Goal: Task Accomplishment & Management: Manage account settings

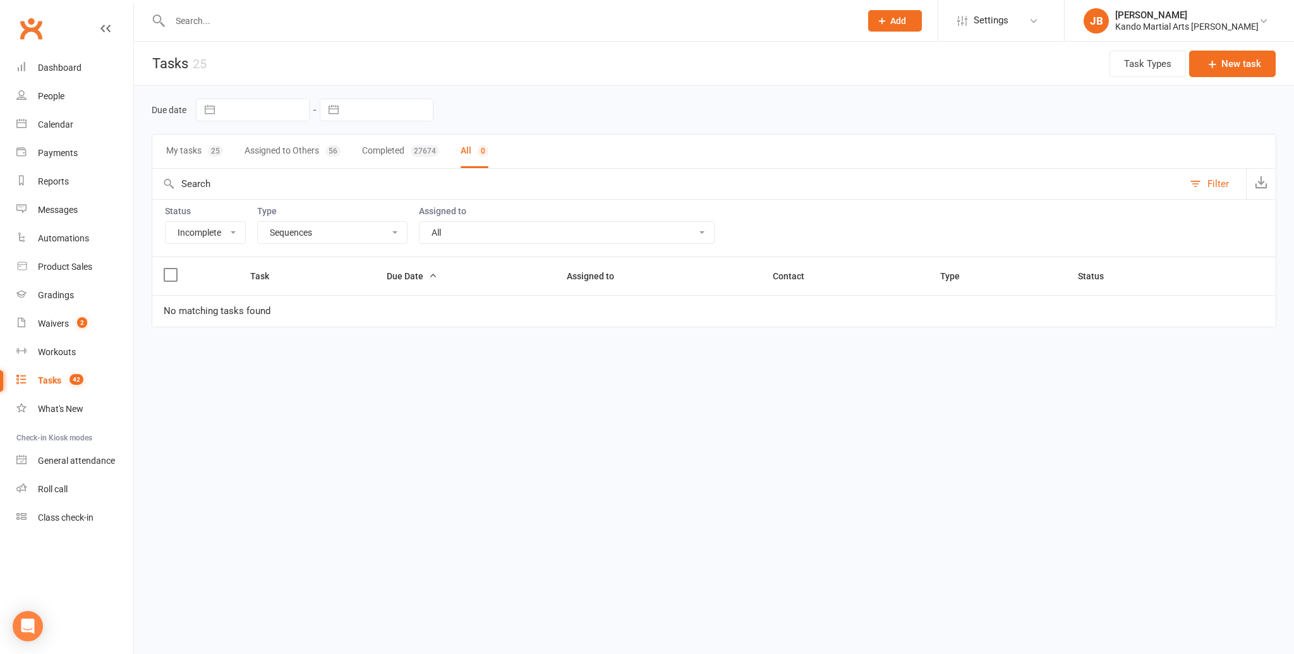
select select "incomplete"
select select "20654"
click at [52, 126] on div "Calendar" at bounding box center [55, 124] width 35 height 10
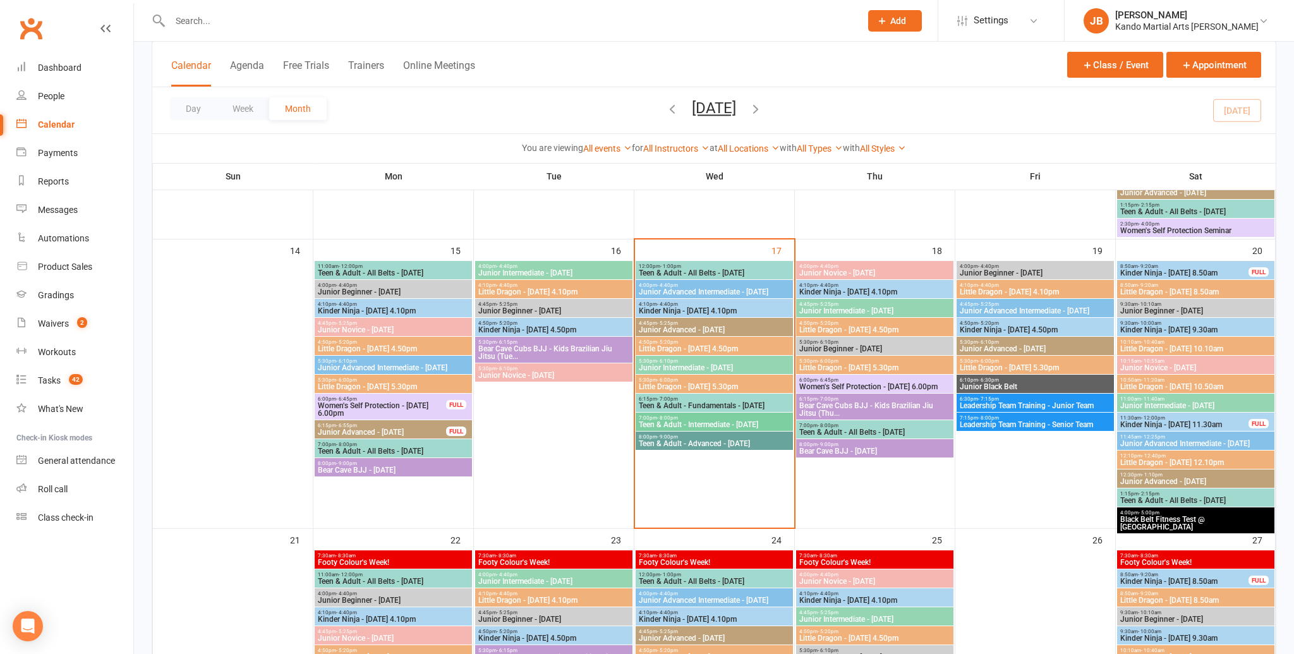
scroll to position [607, 0]
click at [678, 264] on span "- 1:00pm" at bounding box center [670, 267] width 21 height 6
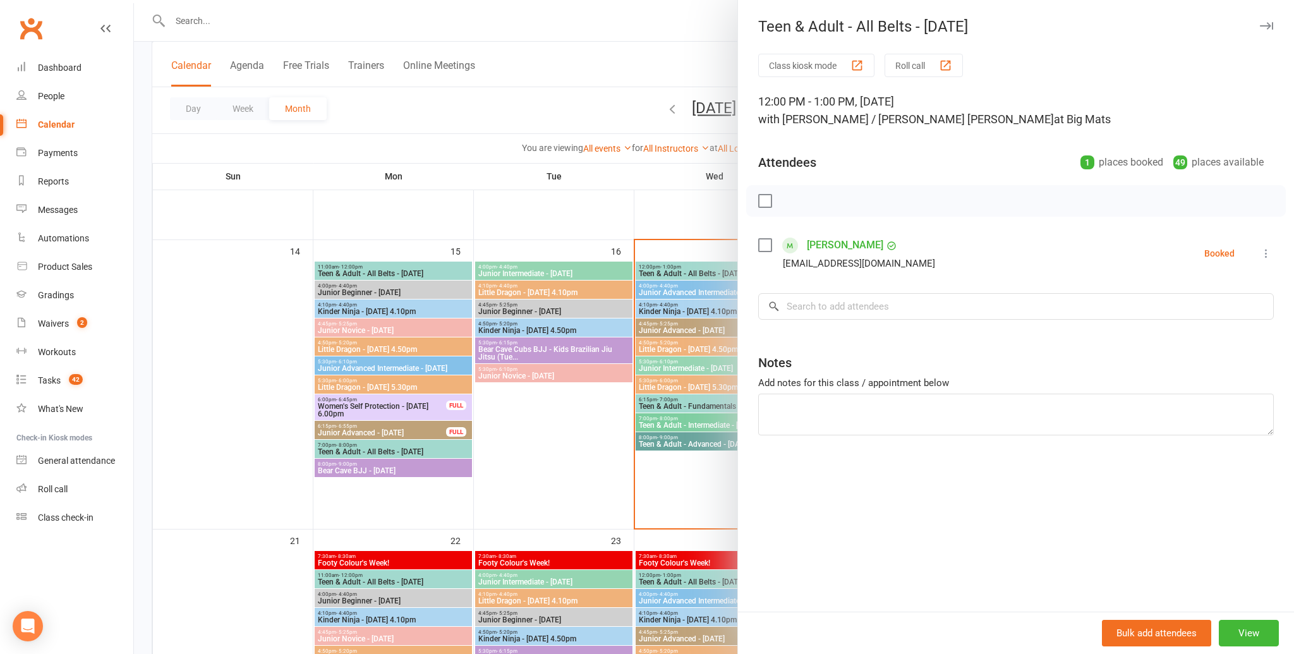
click at [853, 192] on div at bounding box center [1016, 201] width 540 height 32
click at [809, 308] on input "search" at bounding box center [1016, 306] width 516 height 27
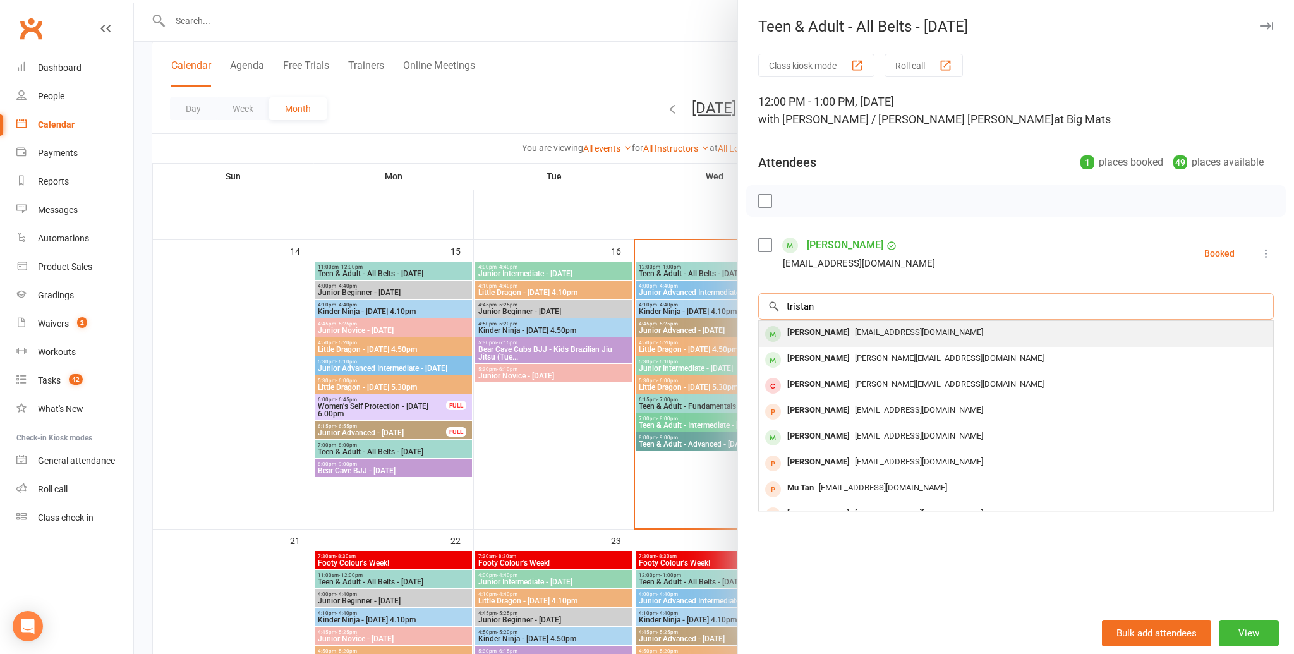
type input "tristan"
click at [817, 330] on div "Tristan Halim" at bounding box center [818, 333] width 73 height 18
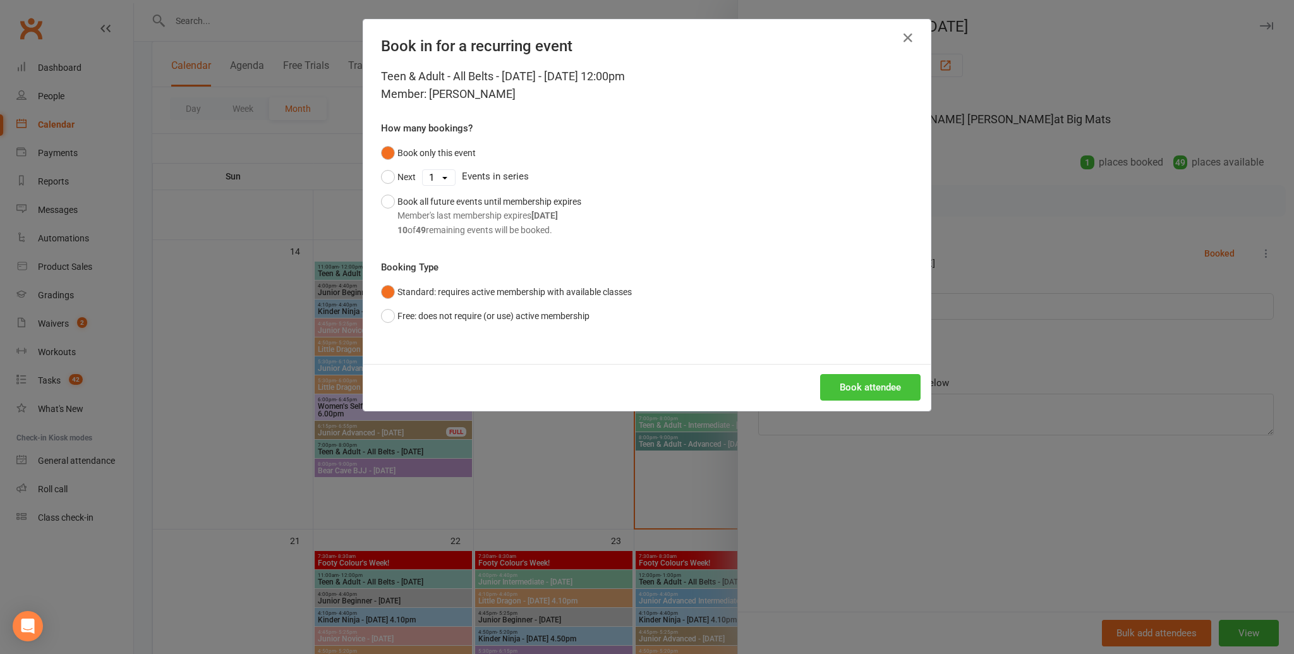
click at [889, 378] on button "Book attendee" at bounding box center [870, 387] width 100 height 27
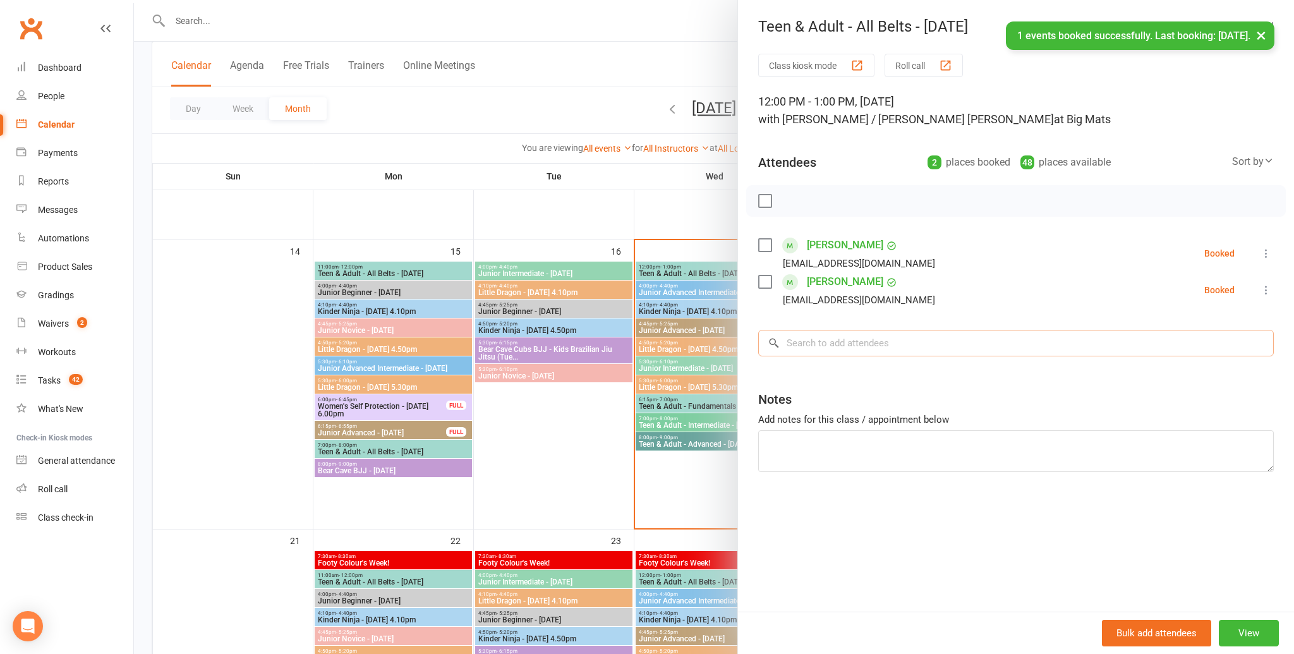
click at [831, 352] on input "search" at bounding box center [1016, 343] width 516 height 27
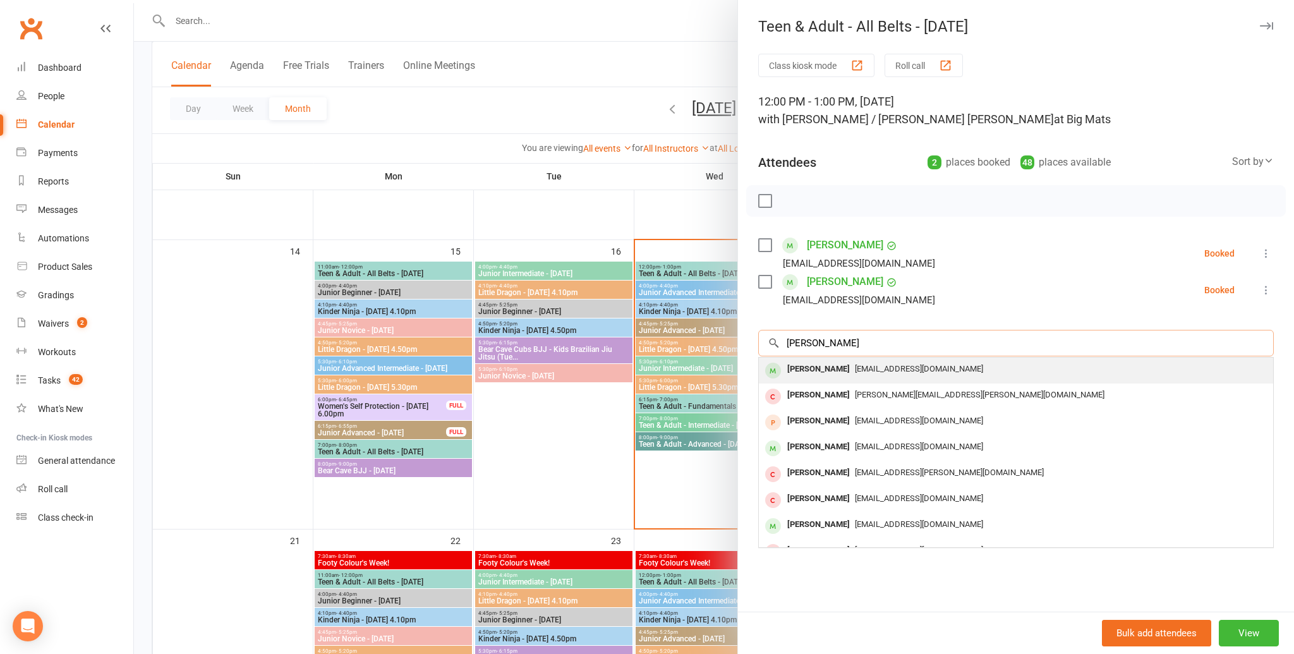
type input "sonya watz"
click at [829, 365] on div "[PERSON_NAME]" at bounding box center [818, 369] width 73 height 18
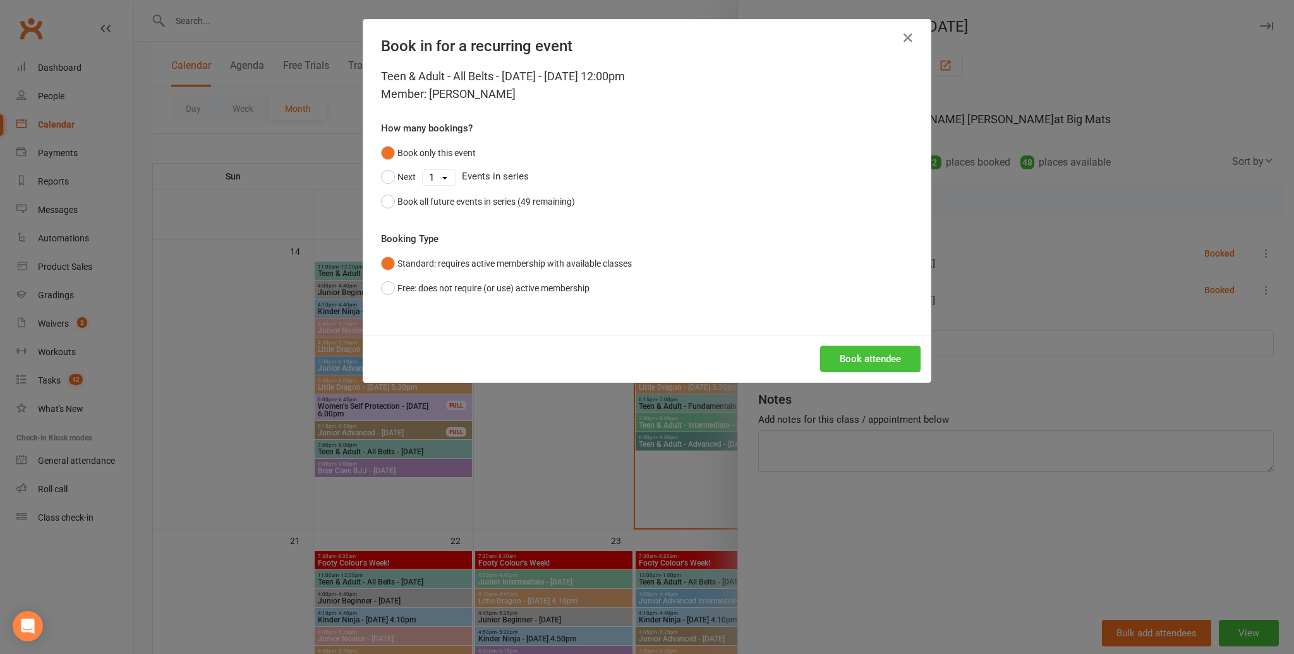
click at [850, 356] on button "Book attendee" at bounding box center [870, 359] width 100 height 27
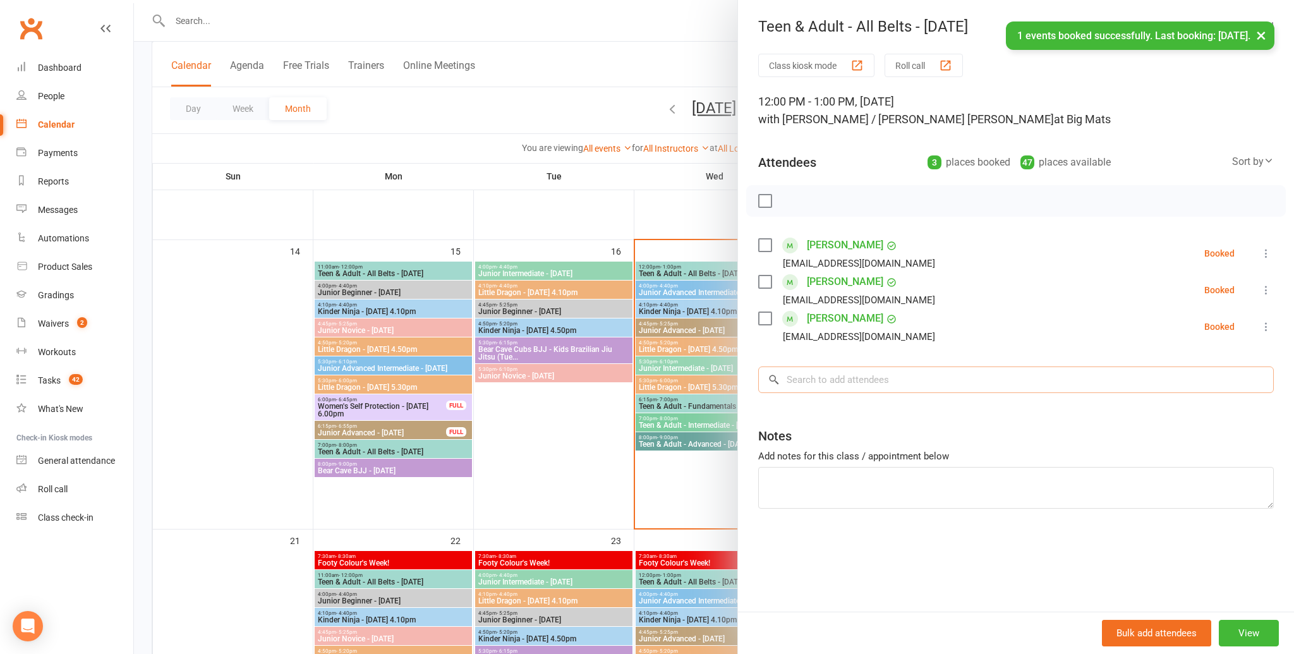
click at [835, 372] on input "search" at bounding box center [1016, 380] width 516 height 27
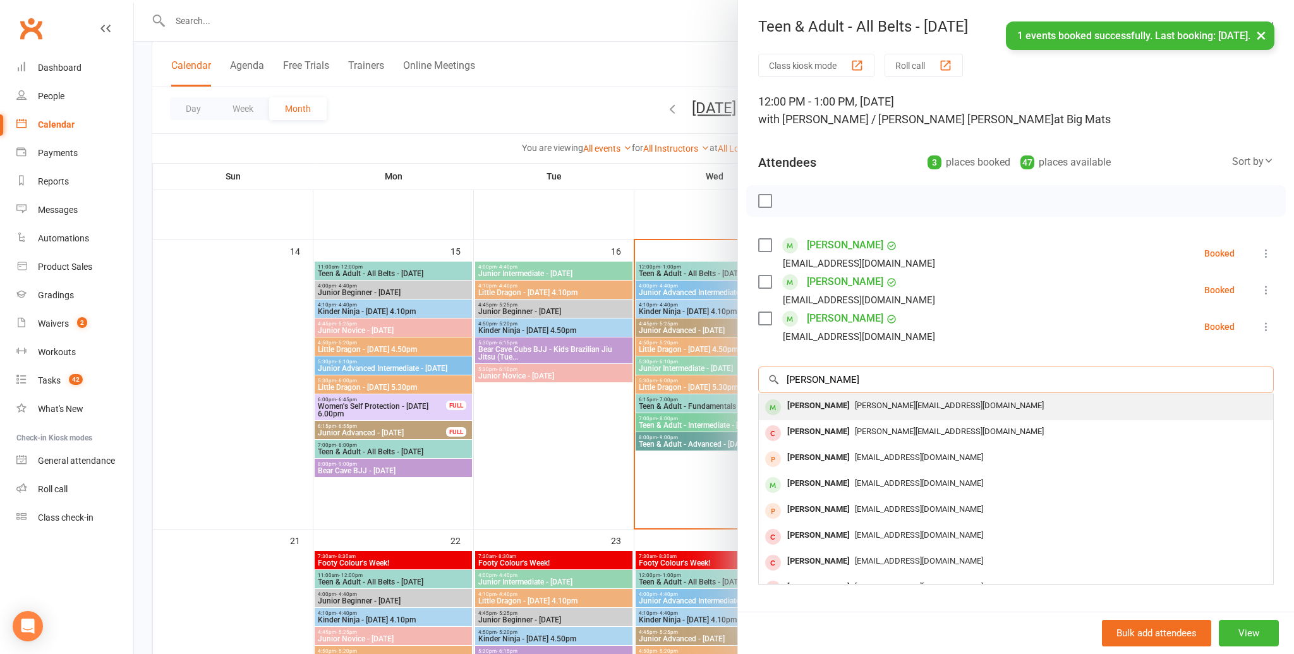
type input "justus"
click at [828, 403] on div "Justus van Biljon" at bounding box center [818, 406] width 73 height 18
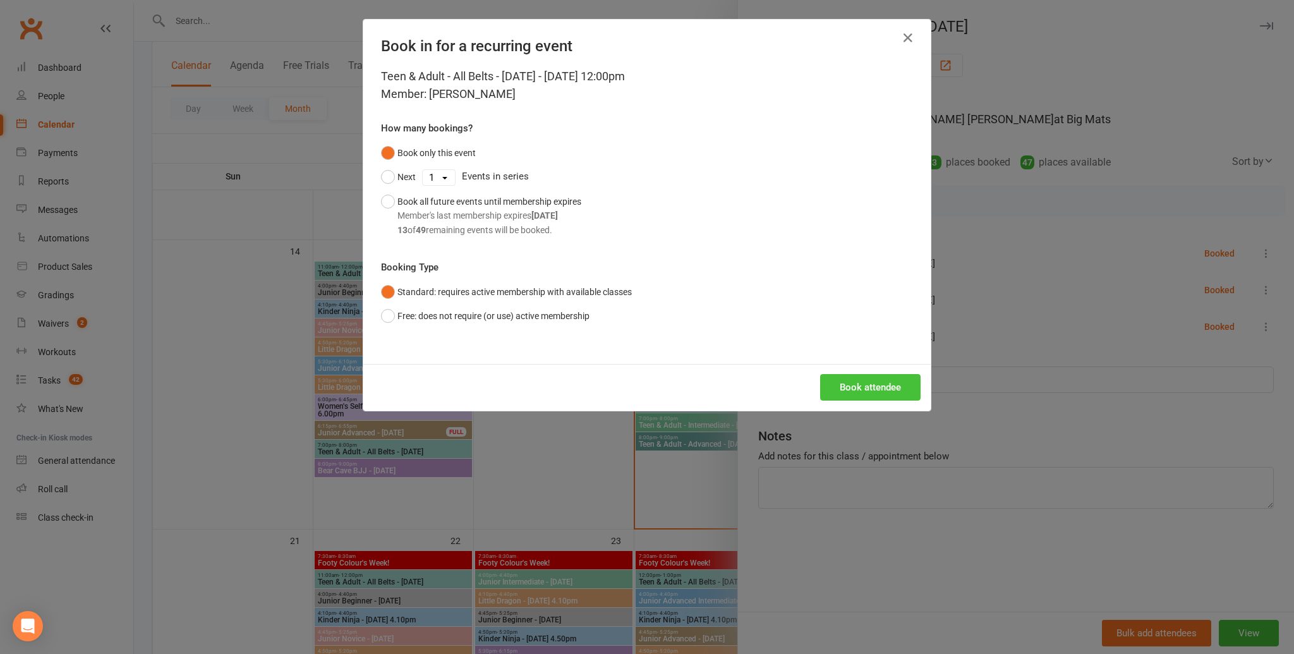
click at [855, 383] on button "Book attendee" at bounding box center [870, 387] width 100 height 27
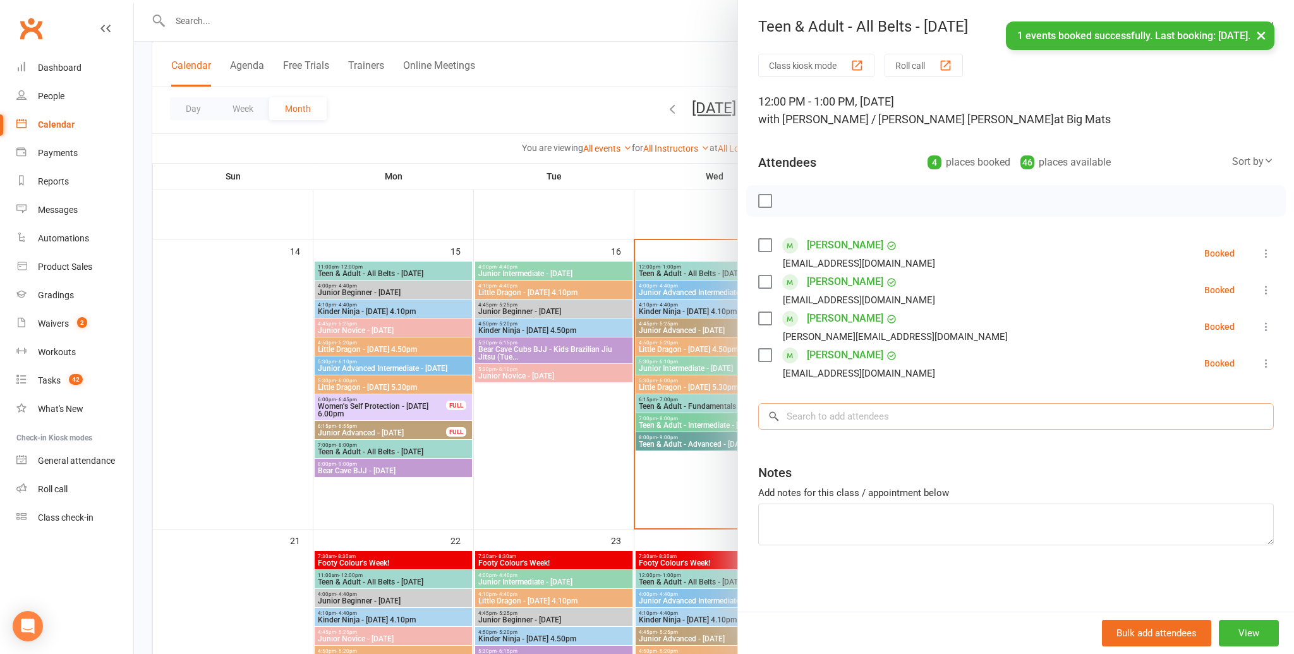
click at [817, 422] on input "search" at bounding box center [1016, 416] width 516 height 27
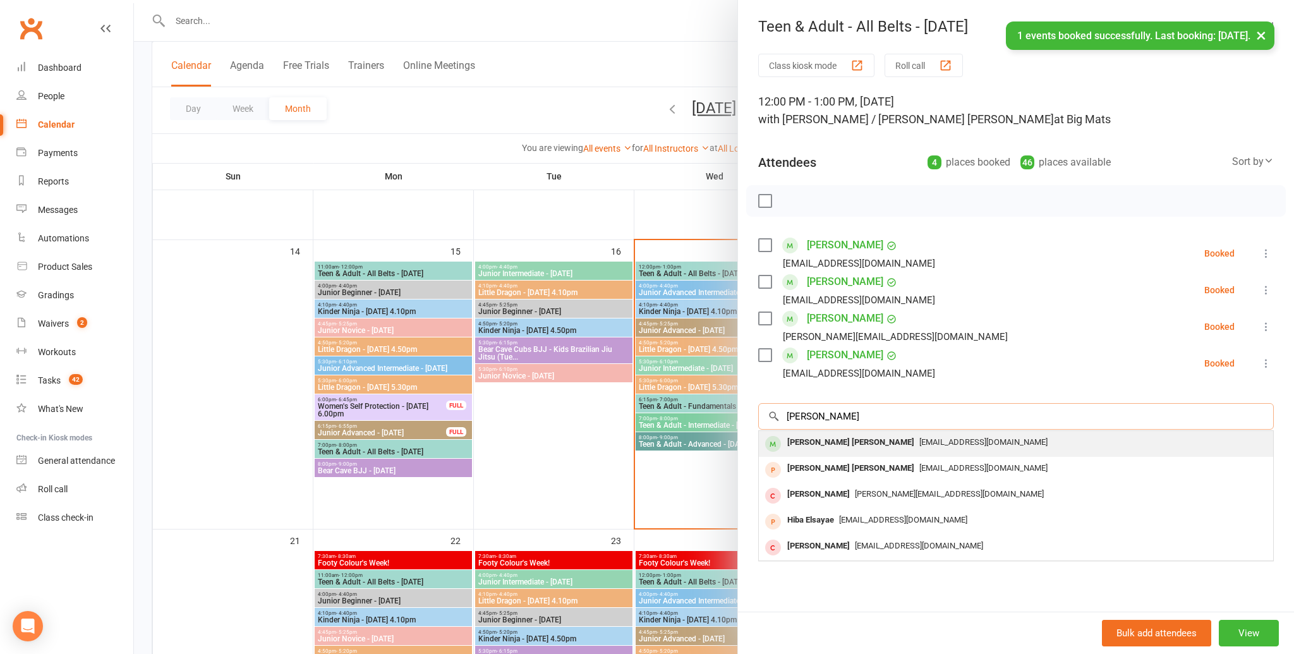
type input "elsa"
click at [794, 440] on div "Elsa Mark" at bounding box center [850, 443] width 137 height 18
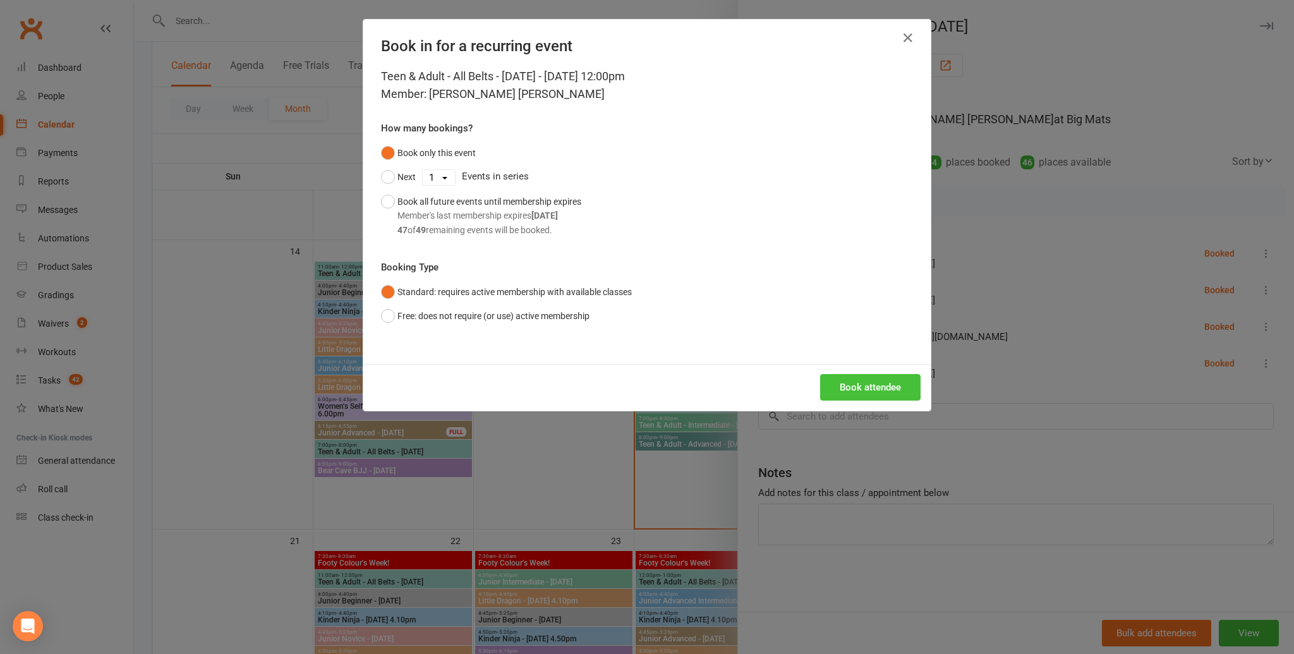
click at [864, 380] on button "Book attendee" at bounding box center [870, 387] width 100 height 27
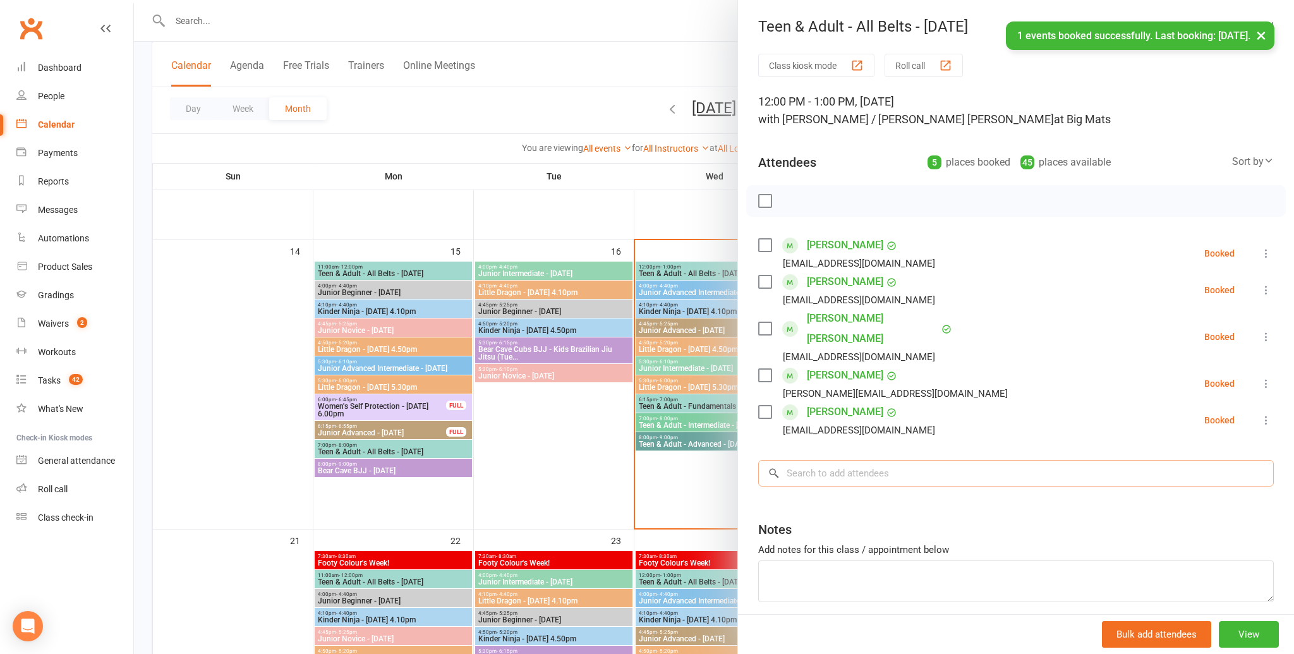
click at [810, 460] on input "search" at bounding box center [1016, 473] width 516 height 27
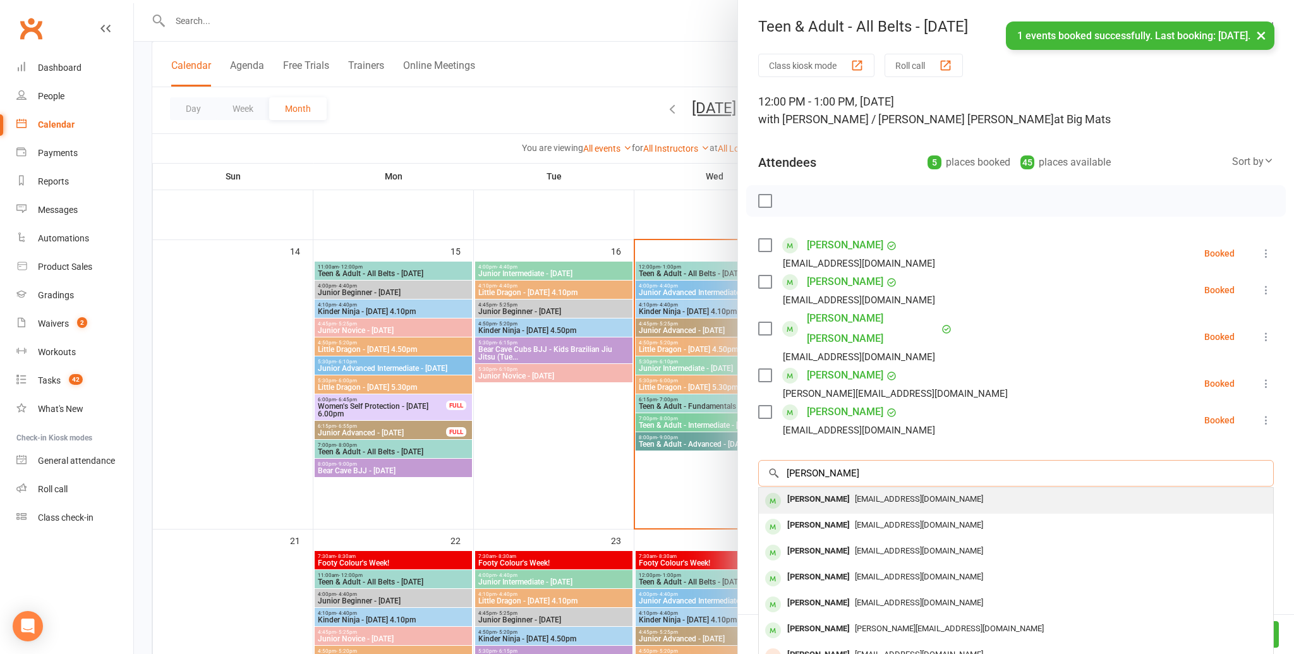
type input "deb cook"
click at [817, 490] on div "Deb Cook" at bounding box center [818, 499] width 73 height 18
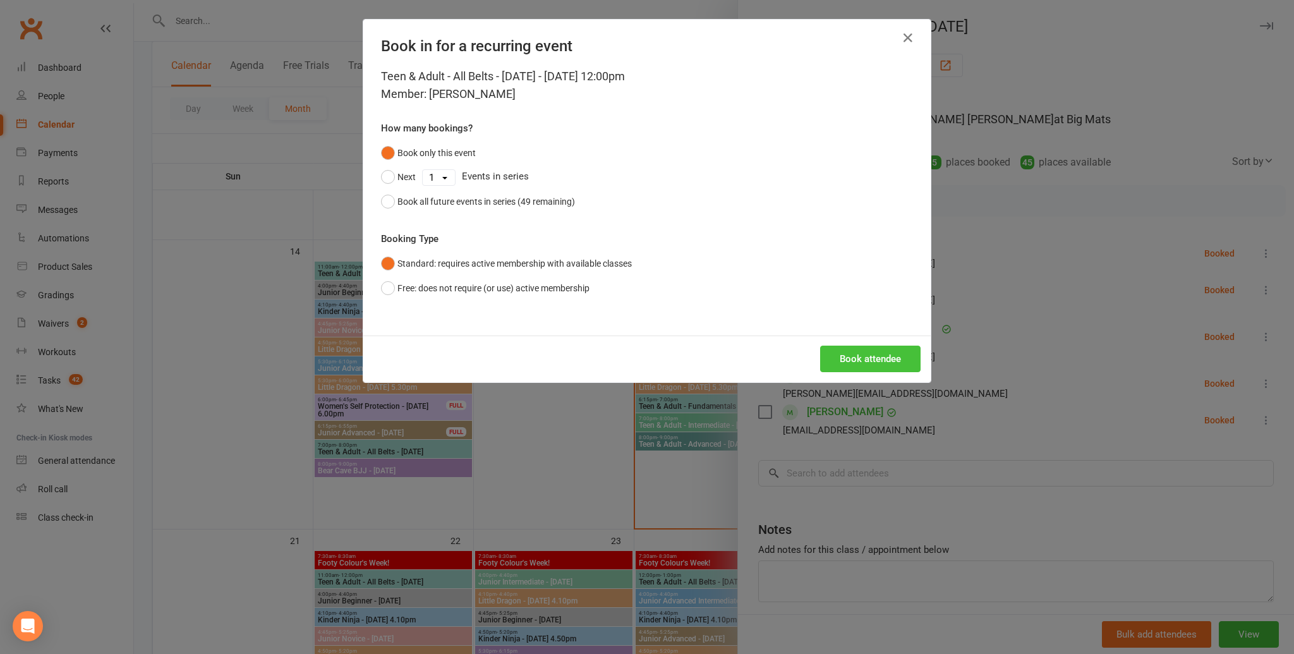
click at [855, 362] on button "Book attendee" at bounding box center [870, 359] width 100 height 27
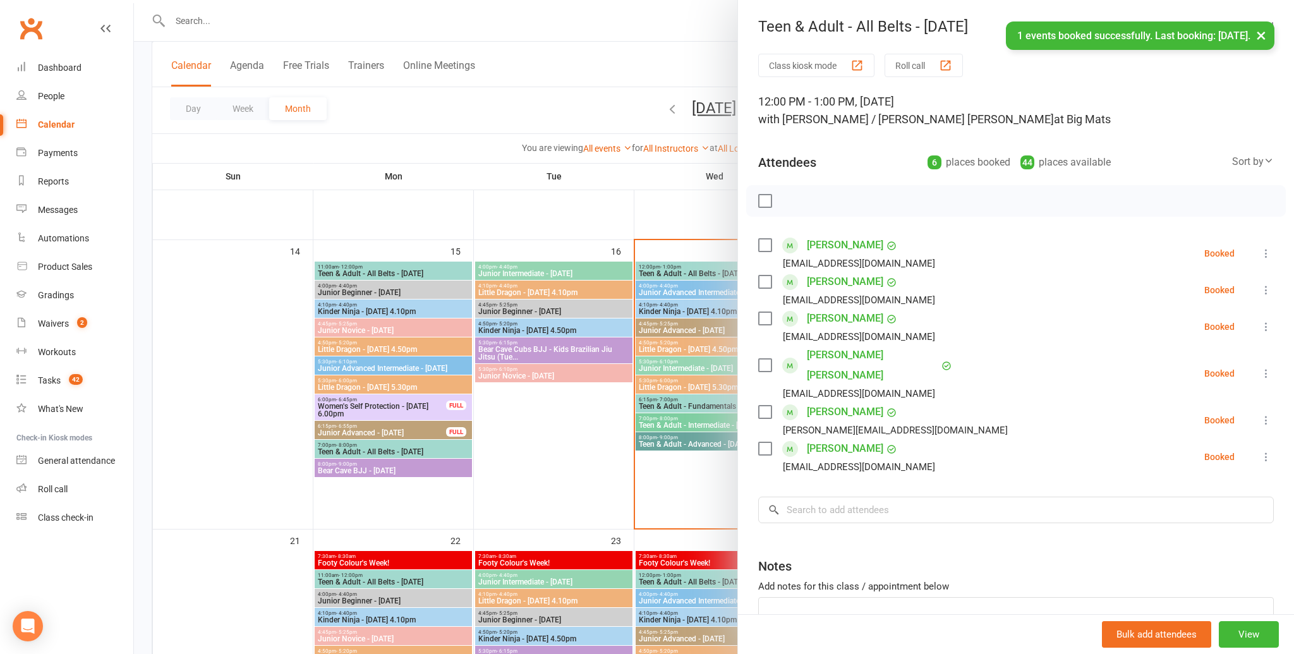
click at [808, 504] on div "Class kiosk mode Roll call 12:00 PM - 1:00 PM, Wednesday, September, 17, 2025 w…" at bounding box center [1016, 378] width 556 height 648
click at [808, 497] on input "search" at bounding box center [1016, 510] width 516 height 27
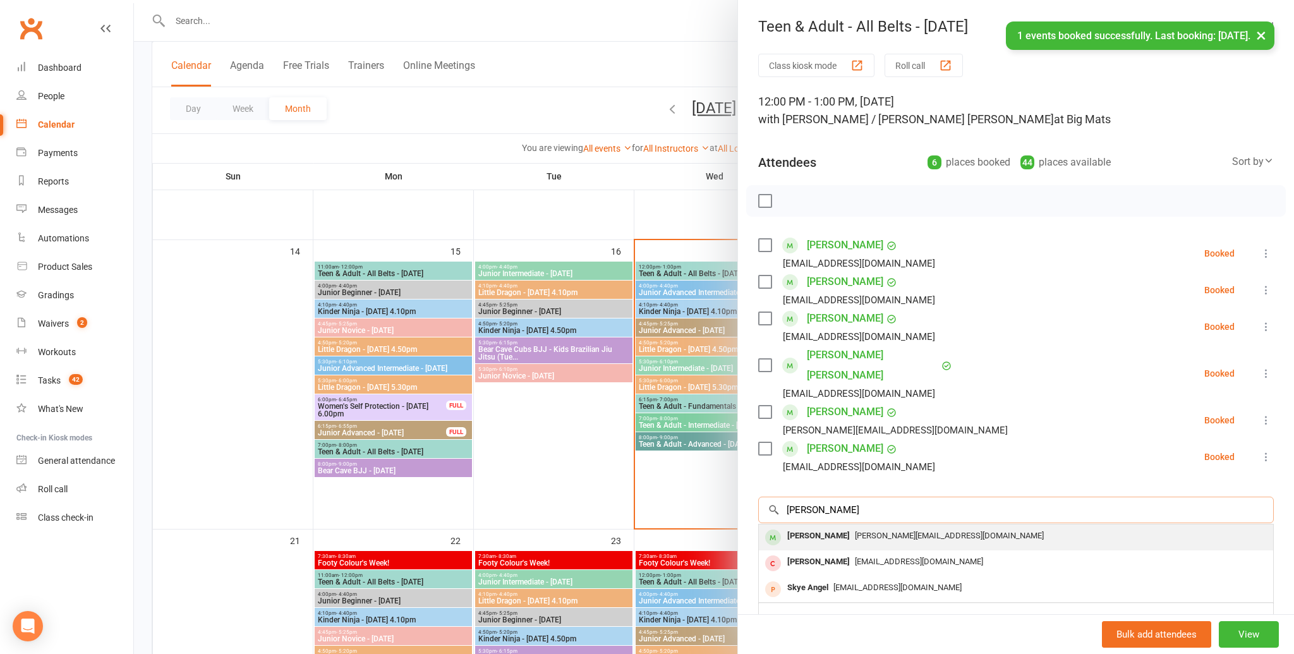
type input "nigel"
click at [805, 527] on div "Nigel D’Souza" at bounding box center [818, 536] width 73 height 18
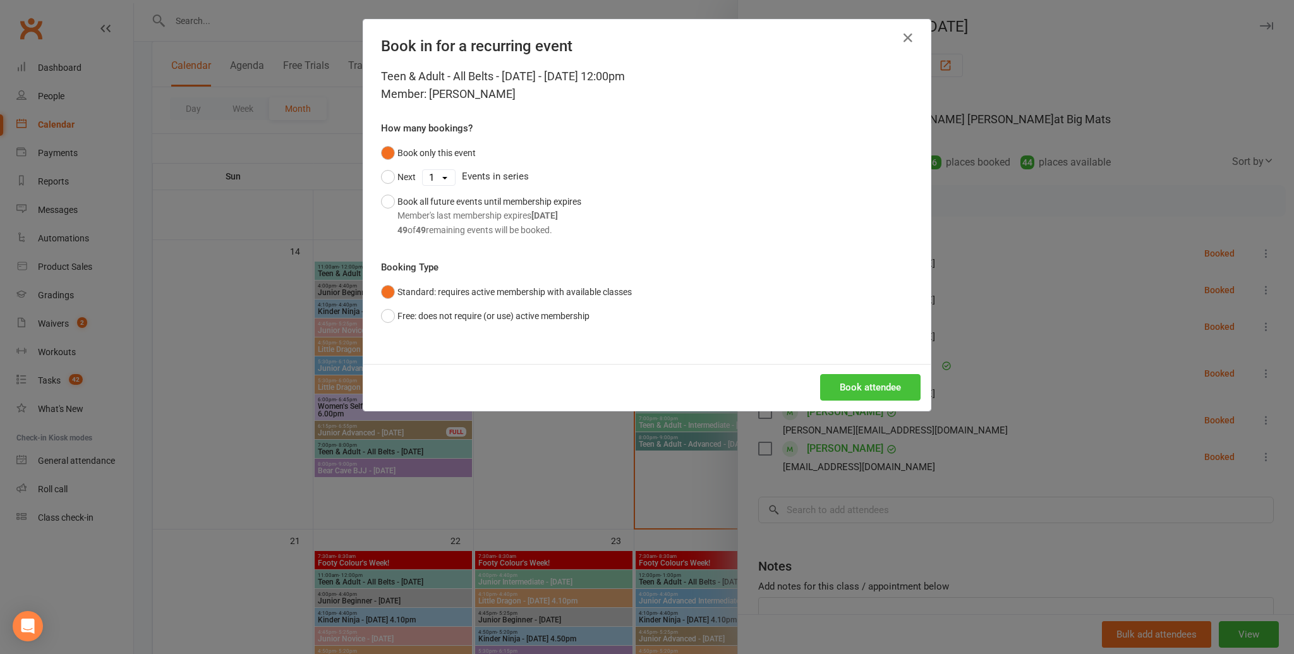
click at [844, 389] on button "Book attendee" at bounding box center [870, 387] width 100 height 27
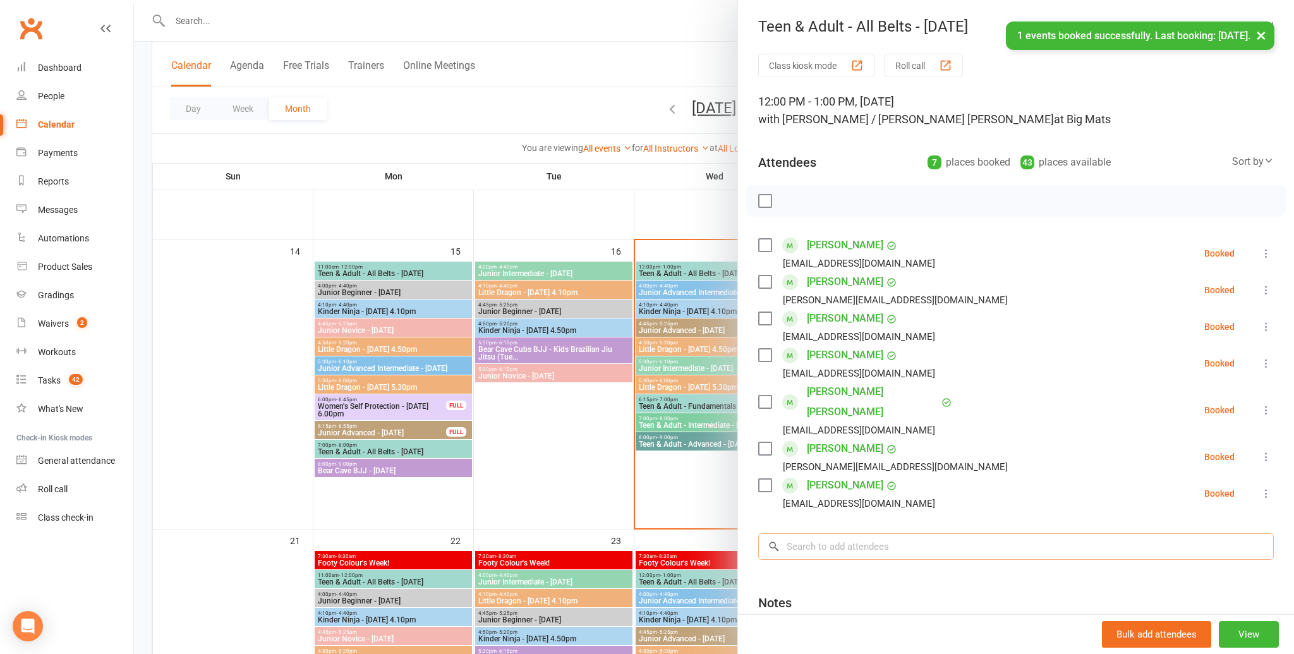
click at [810, 533] on input "search" at bounding box center [1016, 546] width 516 height 27
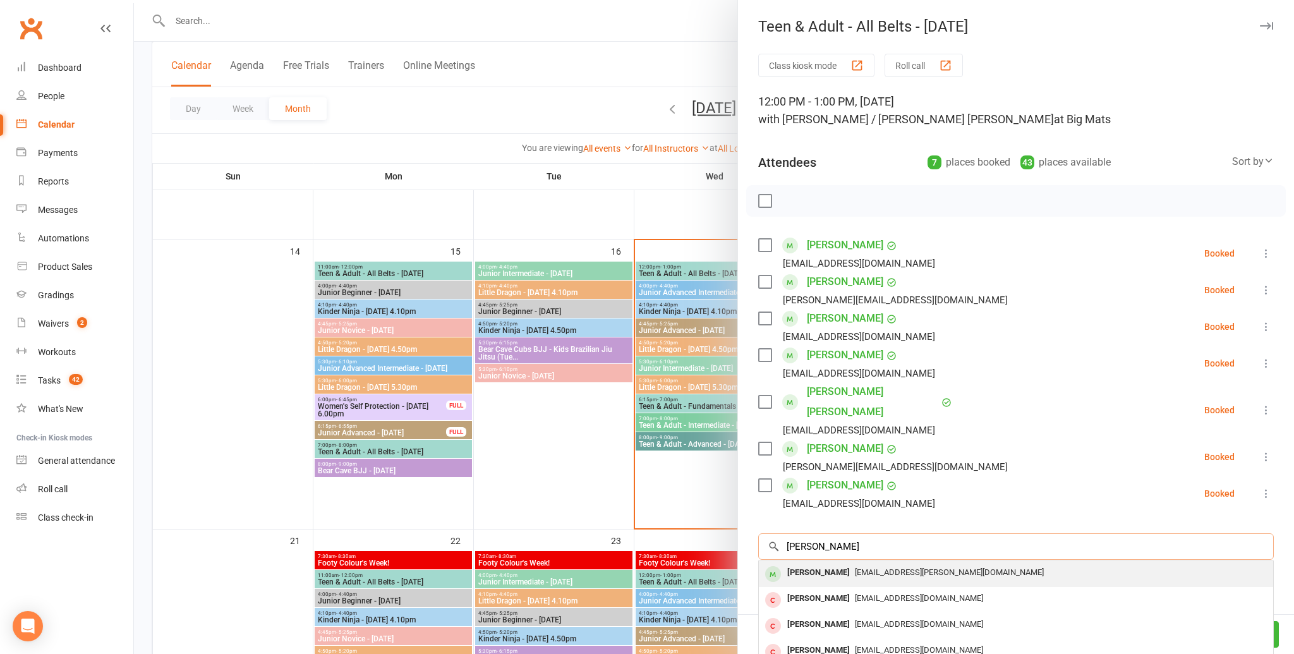
type input "christoph"
click at [830, 564] on div "Christoph Juergens" at bounding box center [818, 573] width 73 height 18
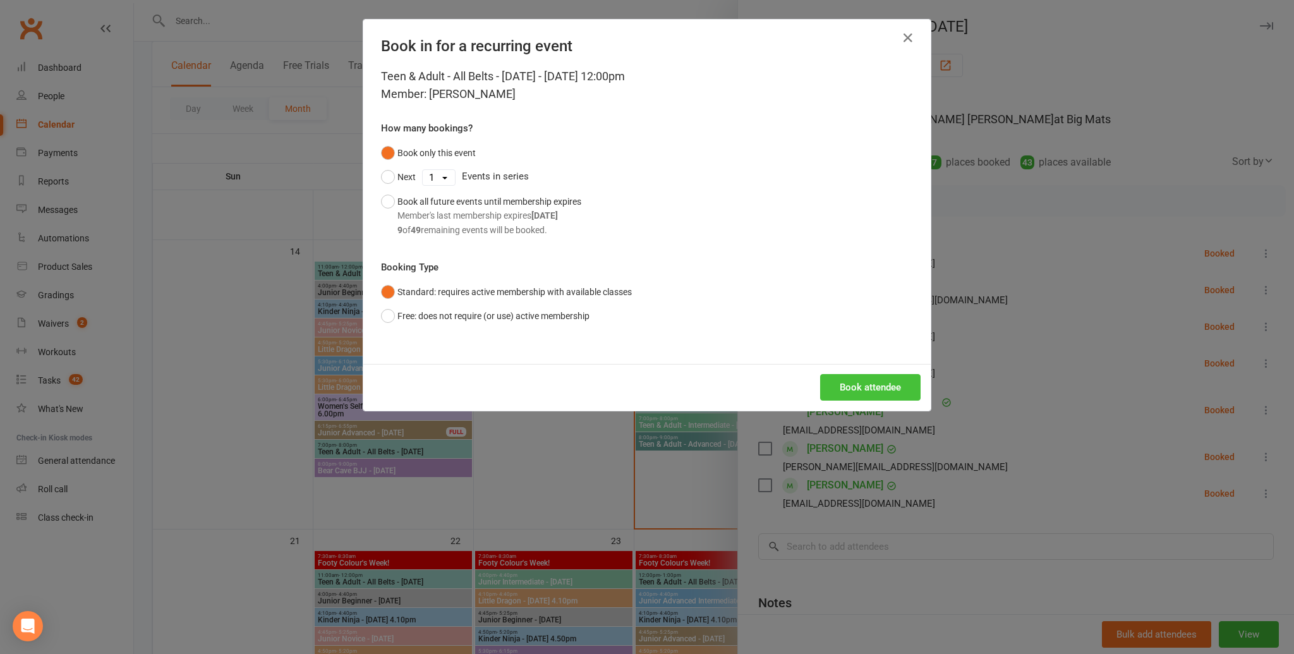
click at [847, 384] on button "Book attendee" at bounding box center [870, 387] width 100 height 27
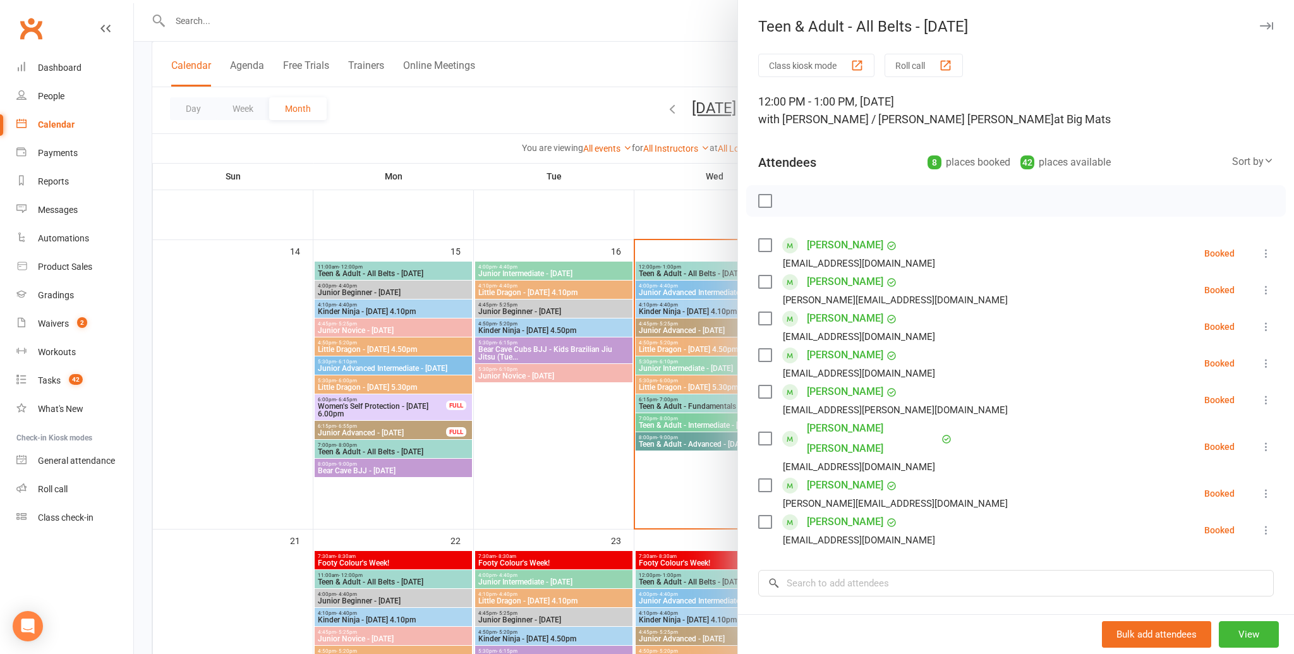
click at [765, 201] on label at bounding box center [764, 201] width 13 height 13
click at [791, 196] on icon "button" at bounding box center [793, 201] width 14 height 14
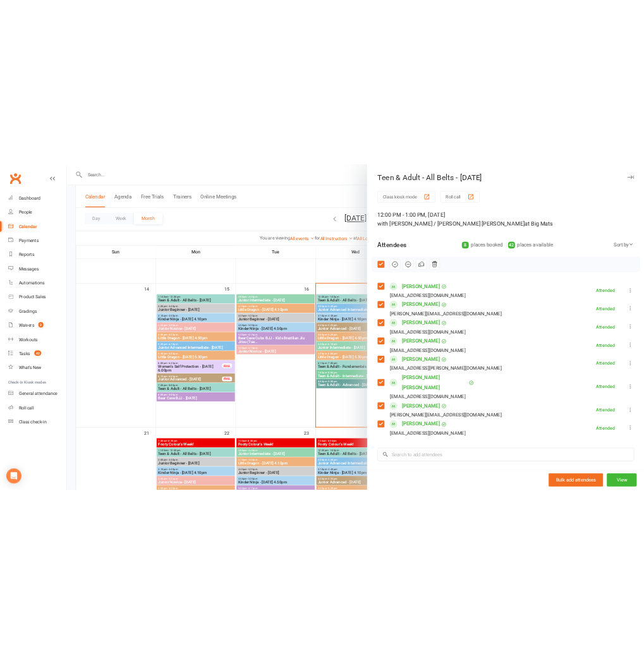
scroll to position [609, 0]
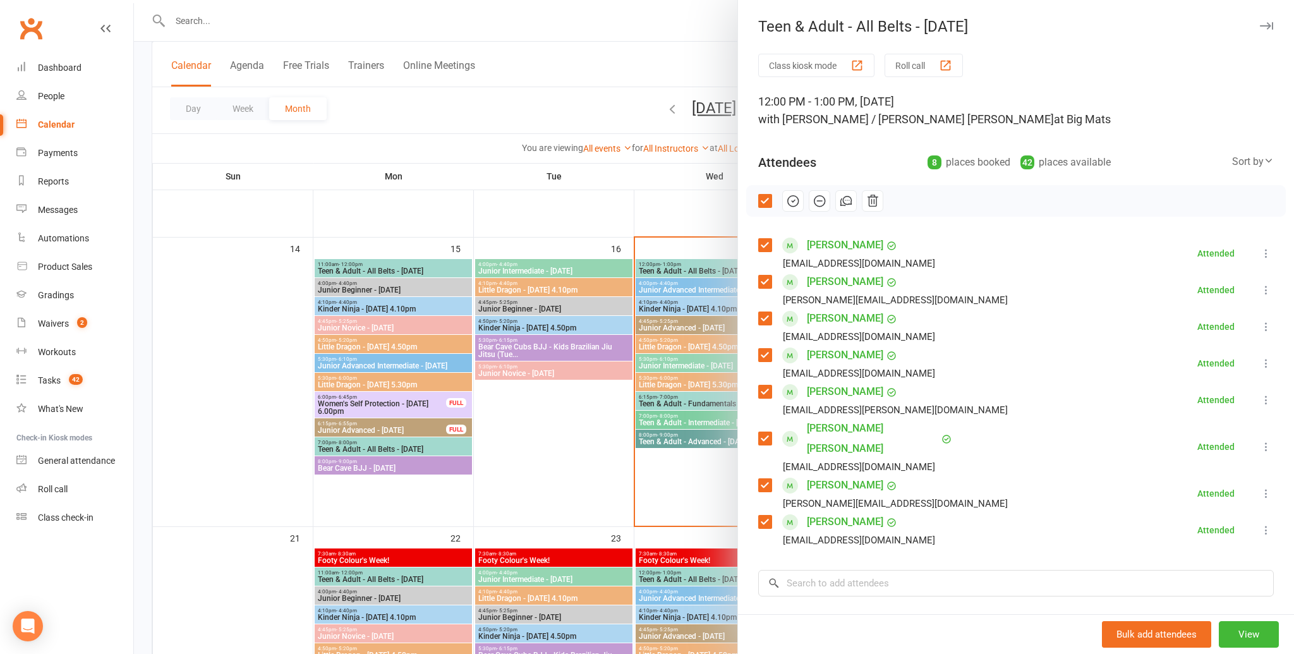
click at [1269, 26] on icon "button" at bounding box center [1266, 26] width 13 height 8
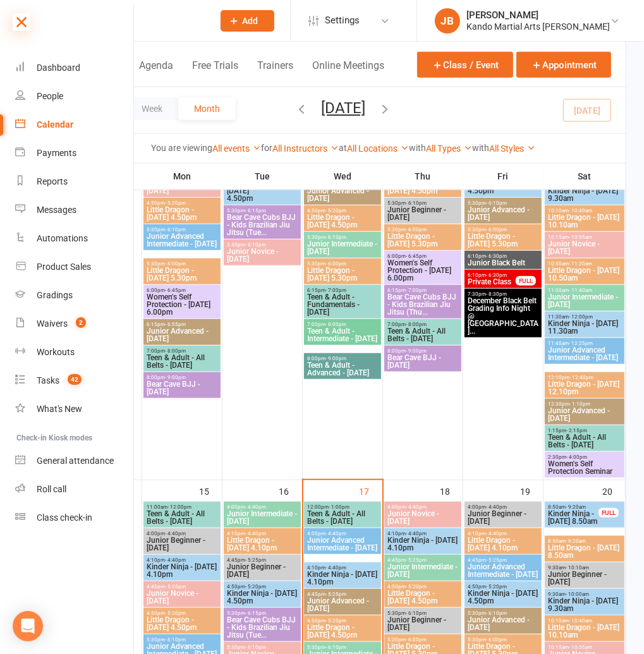
click at [20, 25] on icon at bounding box center [22, 22] width 18 height 18
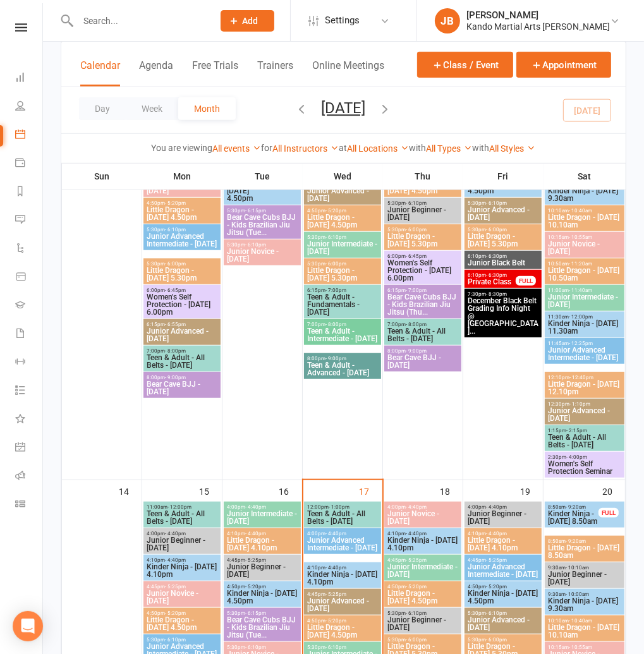
click at [85, 24] on input "text" at bounding box center [139, 21] width 130 height 18
paste input "nilakkshana02@gmail.com"
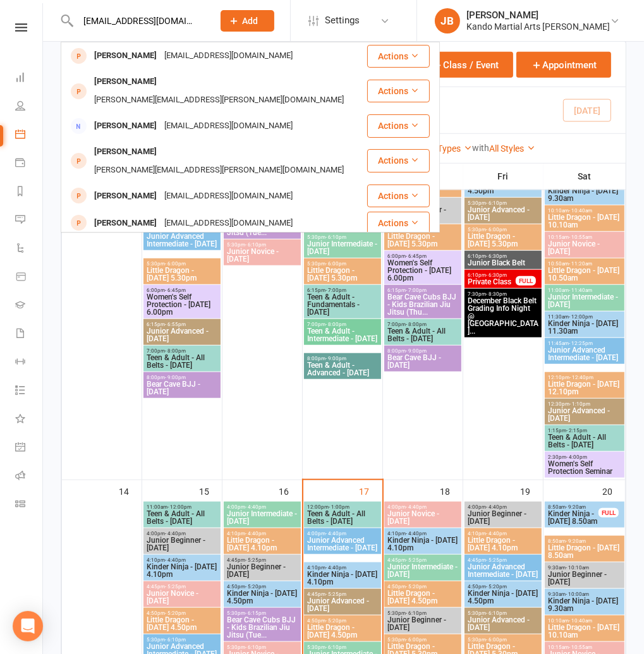
type input "nilakkshana02@gmail.com"
click at [259, 19] on span "Add" at bounding box center [251, 21] width 16 height 10
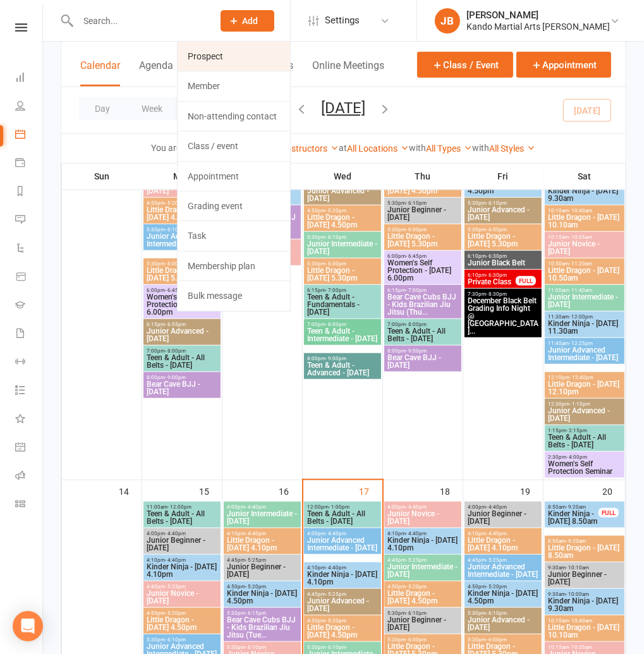
click at [256, 63] on link "Prospect" at bounding box center [234, 56] width 113 height 29
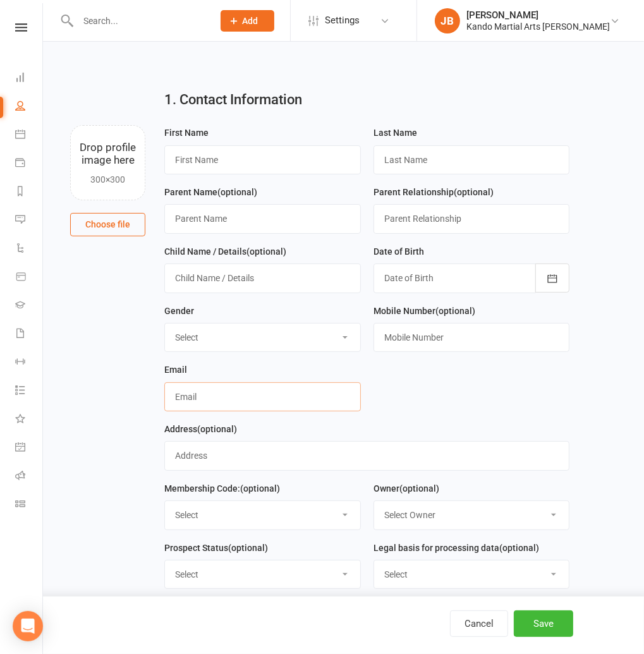
click at [199, 398] on input "text" at bounding box center [262, 396] width 197 height 29
paste input "nilakkshana02@gmail.com"
type input "nilakkshana02@gmail.com"
click at [417, 331] on input "text" at bounding box center [472, 337] width 197 height 29
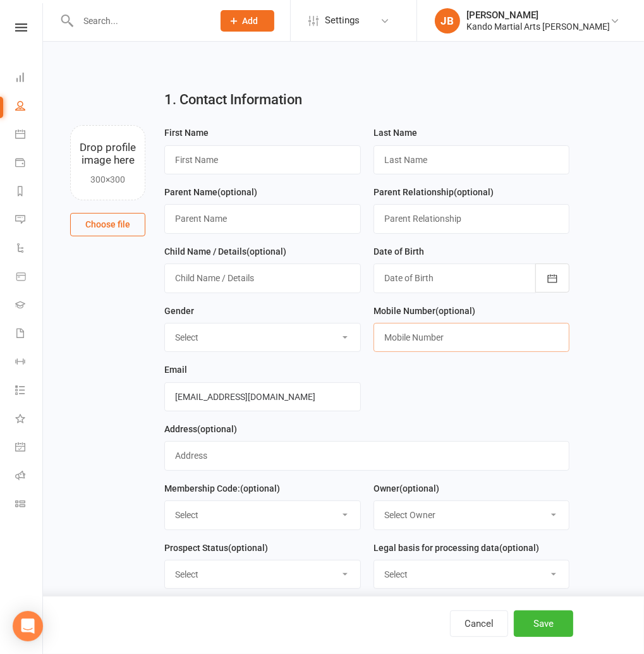
paste input "0497471350"
click at [418, 336] on input "0497471 350" at bounding box center [472, 337] width 197 height 29
click at [405, 338] on input "0497471 350" at bounding box center [472, 337] width 197 height 29
type input "0497 471 350"
click at [211, 163] on input "text" at bounding box center [262, 159] width 197 height 29
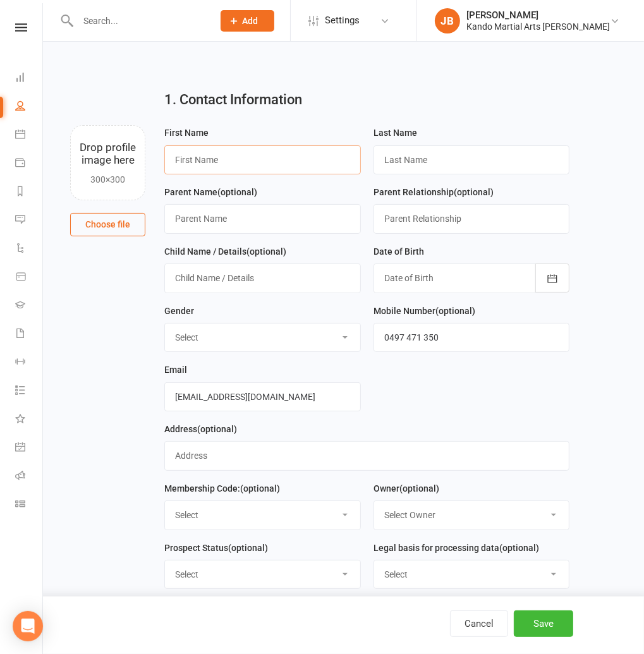
click at [211, 163] on input "text" at bounding box center [262, 159] width 197 height 29
paste input "Nila"
type input "Nila"
click at [388, 163] on input "text" at bounding box center [472, 159] width 197 height 29
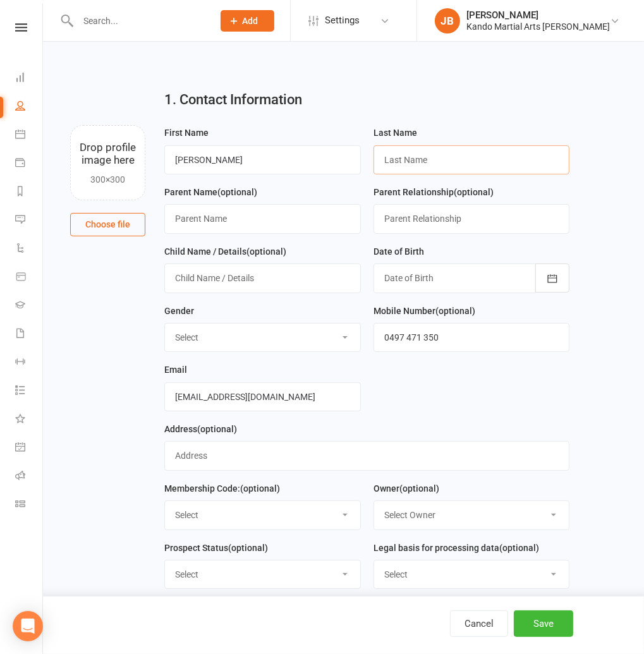
paste input "Param"
type input "Param"
click at [209, 341] on select "Select Male Female" at bounding box center [262, 338] width 195 height 28
select select "Female"
click at [165, 324] on select "Select Male Female" at bounding box center [262, 338] width 195 height 28
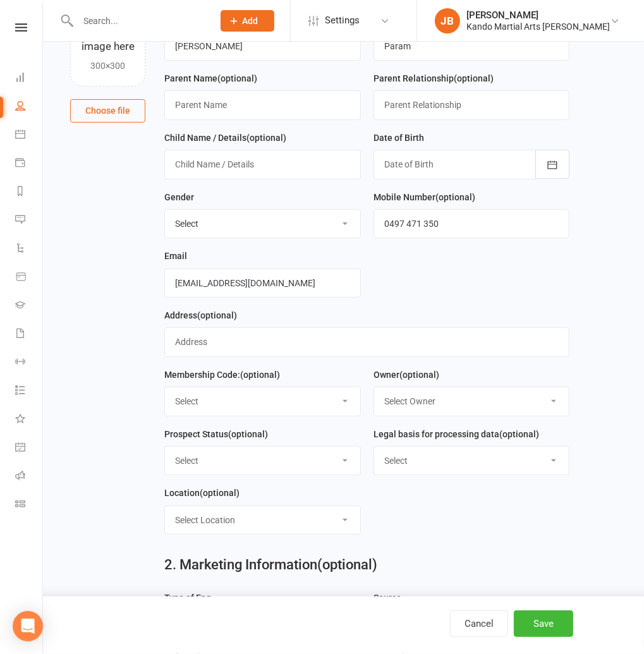
scroll to position [116, 0]
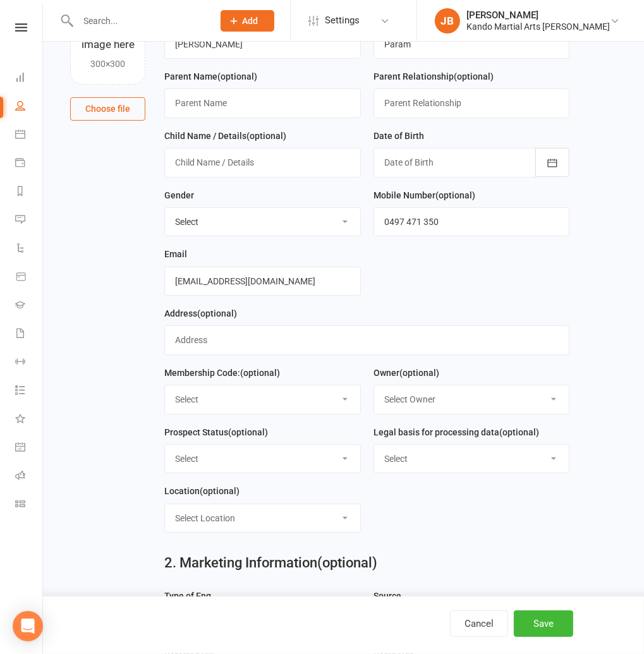
click at [217, 399] on select "Select Code 1 Code 2 Code 3" at bounding box center [262, 400] width 195 height 28
select select "Code 3"
click at [165, 386] on select "Select Code 1 Code 2 Code 3" at bounding box center [262, 400] width 195 height 28
click at [437, 405] on select "Select Owner Andy Muser / Kando Knox Sonya Watz Jade Brownlie Neve Sharry Jade …" at bounding box center [471, 400] width 195 height 28
select select "4"
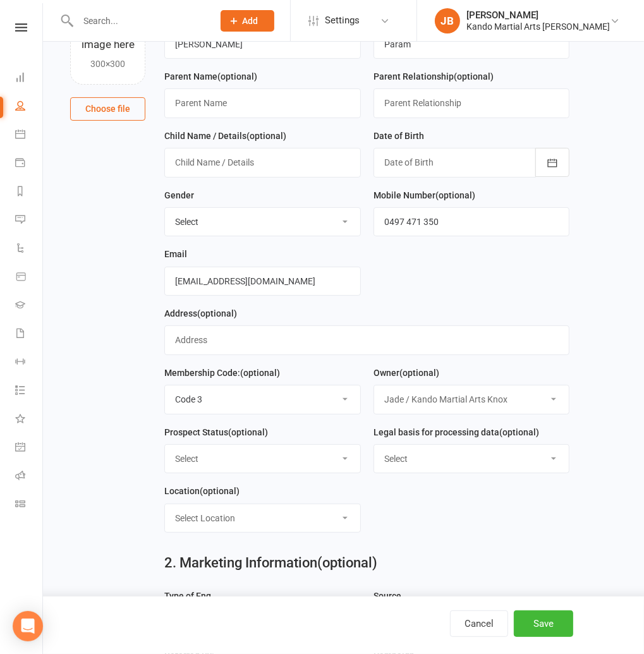
click at [374, 386] on select "Select Owner Andy Muser / Kando Knox Sonya Watz Jade Brownlie Neve Sharry Jade …" at bounding box center [471, 400] width 195 height 28
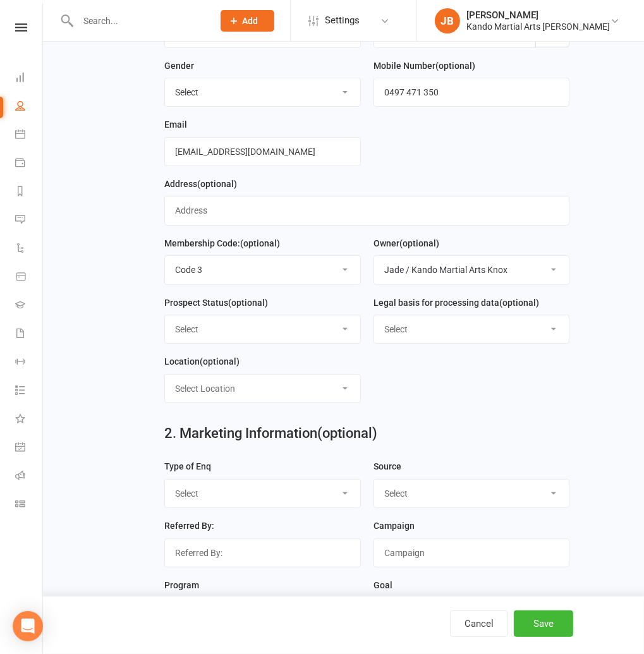
scroll to position [269, 0]
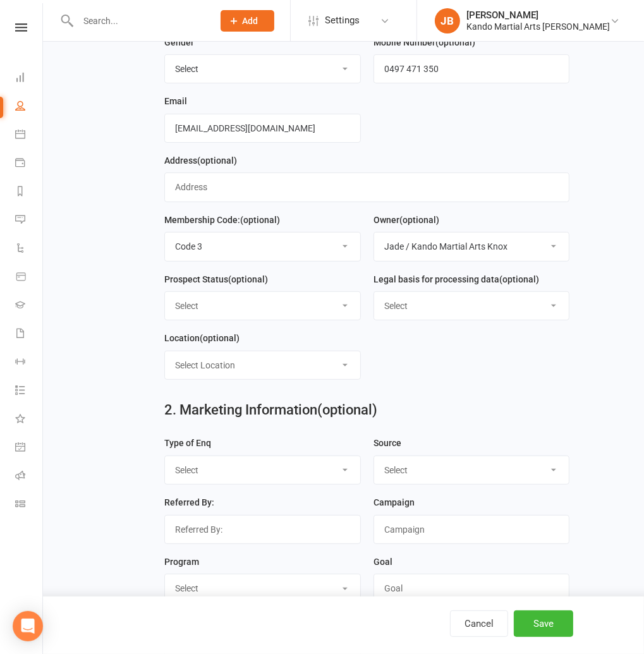
click at [224, 296] on select "Select Initial Contact Receiving Email Engine Finished Email Engine - SLO Email…" at bounding box center [262, 306] width 195 height 28
select select "Initial Contact"
click at [165, 293] on select "Select Initial Contact Receiving Email Engine Finished Email Engine - SLO Email…" at bounding box center [262, 306] width 195 height 28
click at [382, 307] on select "Select Consent provided by contact Legitimate Interest - Existing Customer Legi…" at bounding box center [471, 306] width 195 height 28
click at [374, 293] on select "Select Consent provided by contact Legitimate Interest - Existing Customer Legi…" at bounding box center [471, 306] width 195 height 28
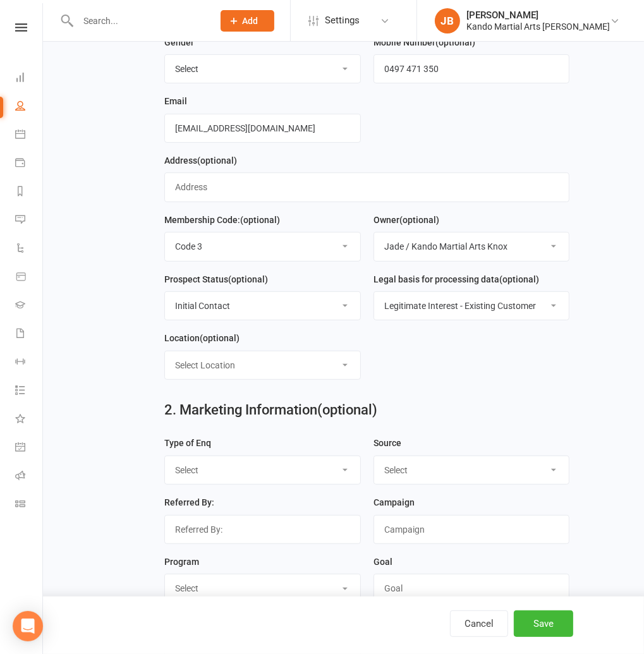
click at [395, 308] on select "Select Consent provided by contact Legitimate Interest - Existing Customer Legi…" at bounding box center [471, 306] width 195 height 28
select select "Consent provided by contact"
click at [374, 293] on select "Select Consent provided by contact Legitimate Interest - Existing Customer Legi…" at bounding box center [471, 306] width 195 height 28
click at [231, 368] on select "Select Location Big Mats Desk Outdoor Small Mats Virtual" at bounding box center [262, 365] width 195 height 28
select select "3"
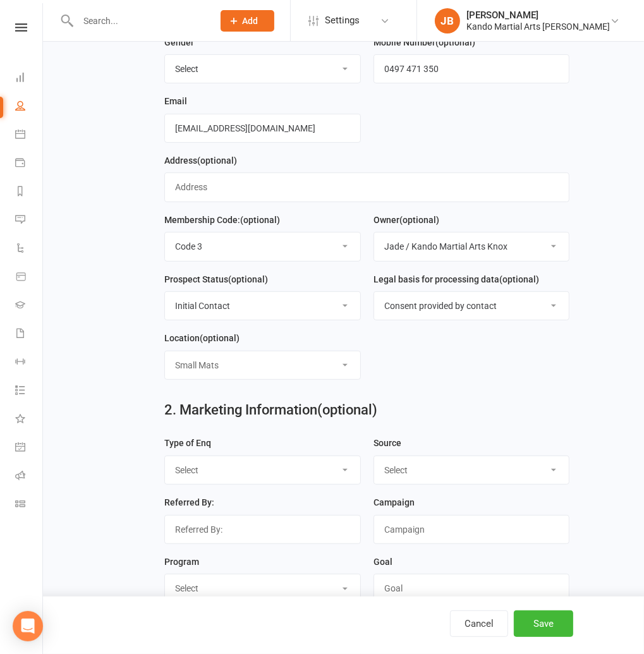
click at [165, 352] on select "Select Location Big Mats Desk Outdoor Small Mats Virtual" at bounding box center [262, 365] width 195 height 28
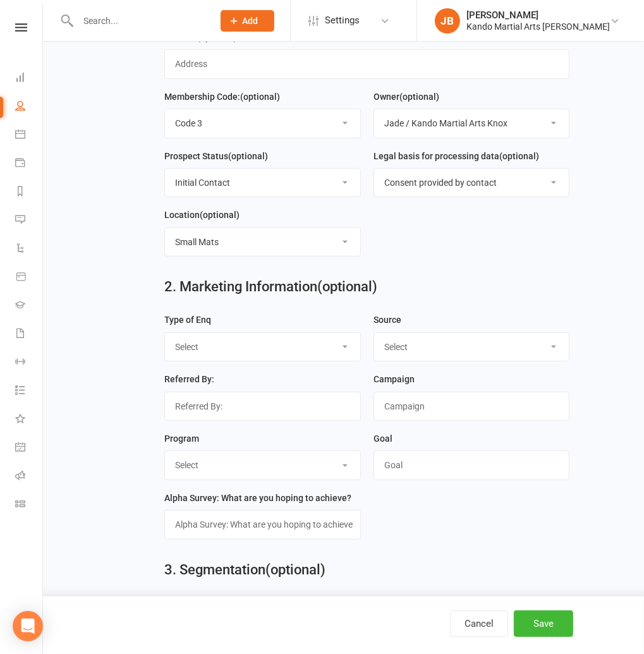
scroll to position [392, 0]
click at [202, 346] on select "Select Call Email Walk FB Enq FB Form Web (Spark) Web (Other) Purchase Instagra…" at bounding box center [262, 347] width 195 height 28
select select "Web (Spark)"
click at [165, 334] on select "Select Call Email Walk FB Enq FB Form Web (Spark) Web (Other) Purchase Instagra…" at bounding box center [262, 347] width 195 height 28
click at [441, 351] on select "Select FB IG Google Referral VIP Family Flyer / Pamphlet Walk in Within Kando K…" at bounding box center [471, 347] width 195 height 28
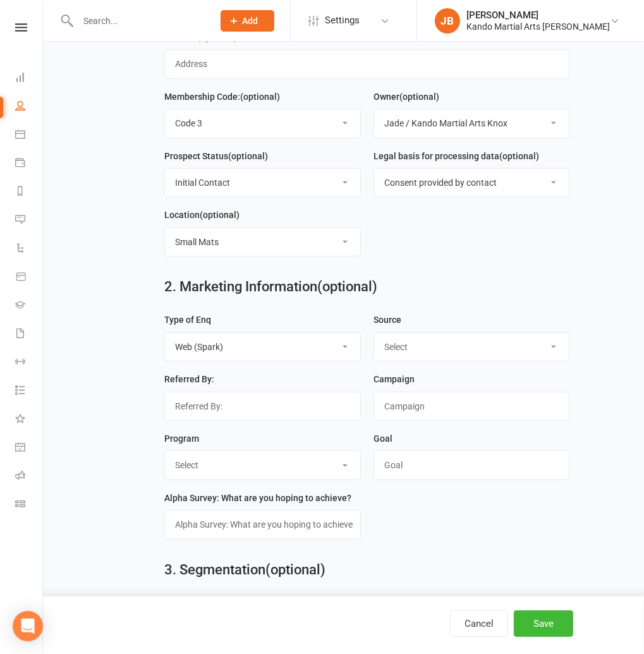
select select "Google"
click at [374, 334] on select "Select FB IG Google Referral VIP Family Flyer / Pamphlet Walk in Within Kando K…" at bounding box center [471, 347] width 195 height 28
click at [274, 465] on select "Select KN LD JNR T&A BJJ Online Fit Women's Self Protection" at bounding box center [262, 465] width 195 height 28
select select "KN"
click at [165, 453] on select "Select KN LD JNR T&A BJJ Online Fit Women's Self Protection" at bounding box center [262, 465] width 195 height 28
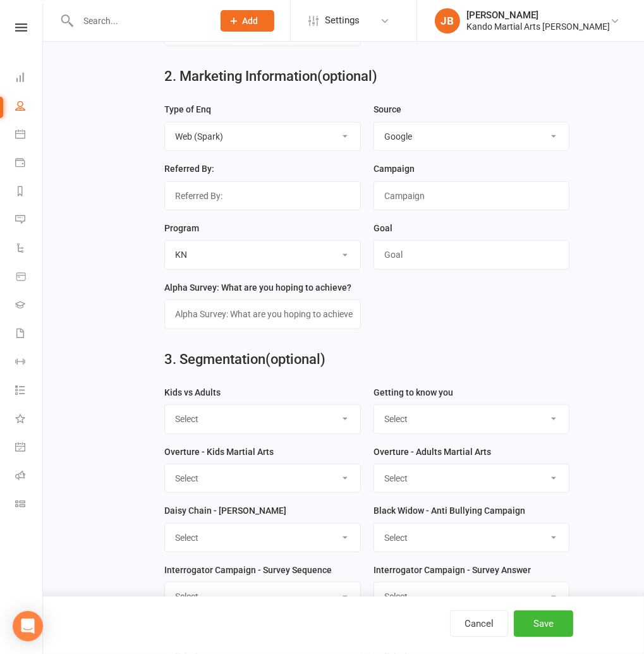
scroll to position [604, 0]
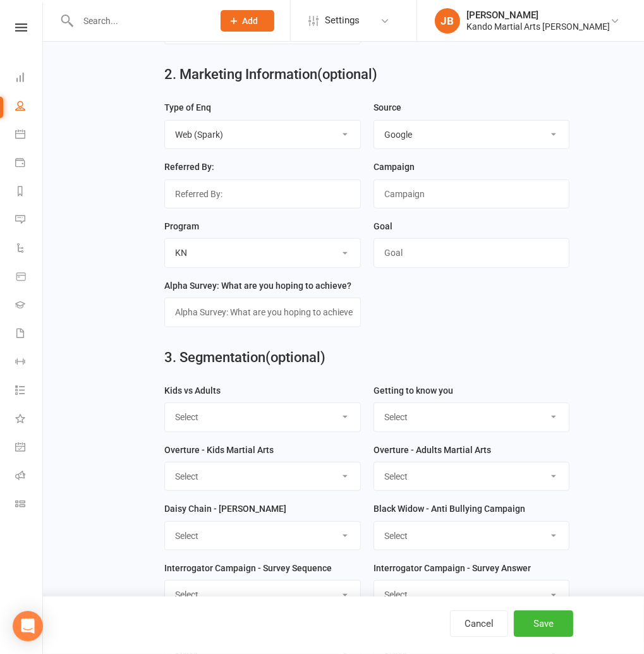
click at [202, 415] on select "Select Kids Martial Arts Adults Martial Arts Both" at bounding box center [262, 417] width 195 height 28
select select "Kids Martial Arts"
click at [165, 405] on select "Select Kids Martial Arts Adults Martial Arts Both" at bounding box center [262, 417] width 195 height 28
click at [531, 626] on button "Save" at bounding box center [543, 624] width 59 height 27
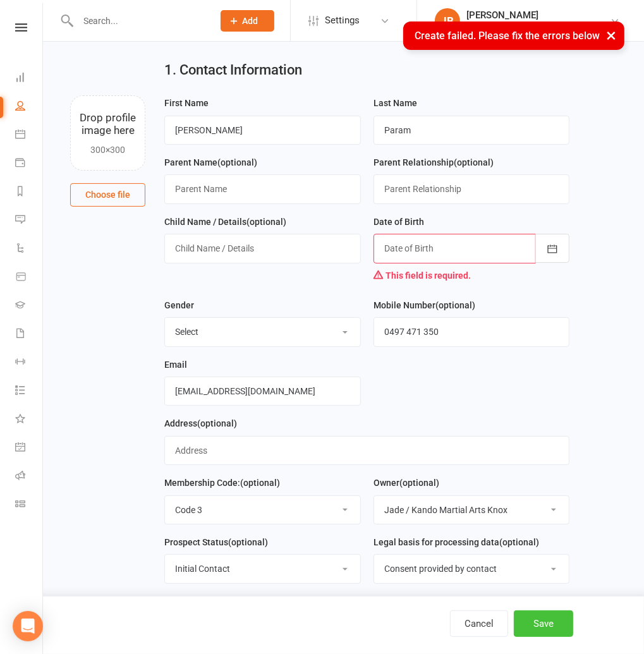
scroll to position [27, 0]
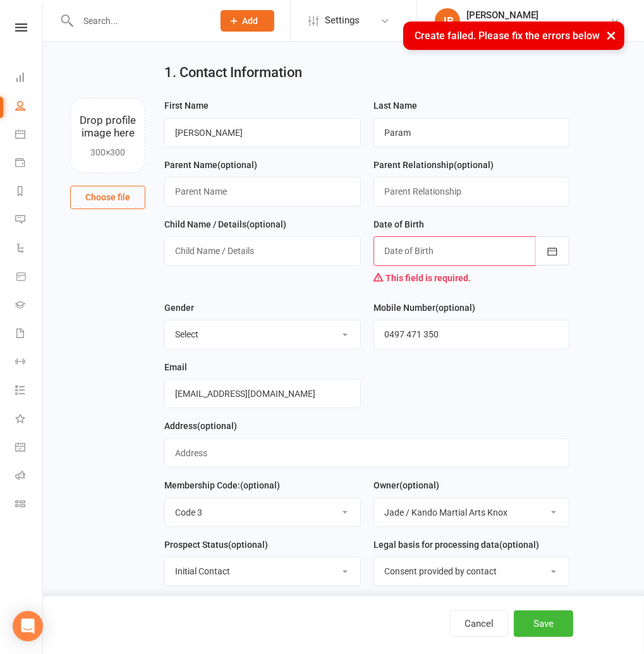
click at [416, 260] on div at bounding box center [472, 250] width 197 height 29
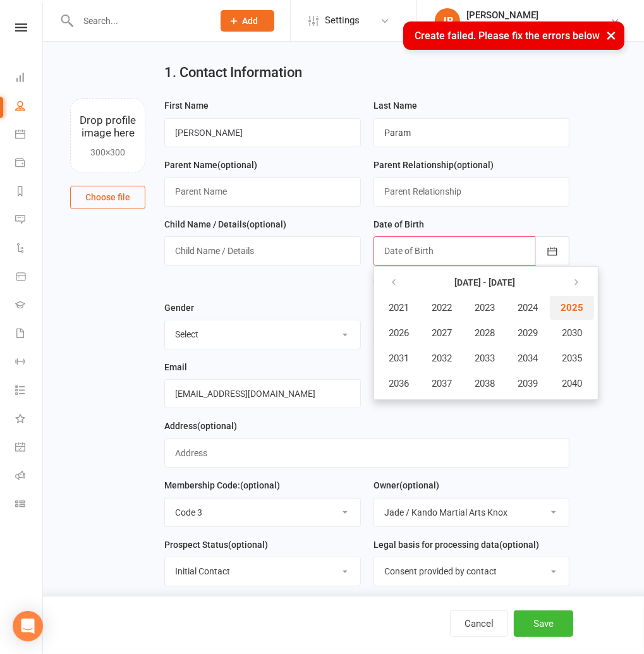
click at [570, 314] on button "2025" at bounding box center [572, 308] width 44 height 24
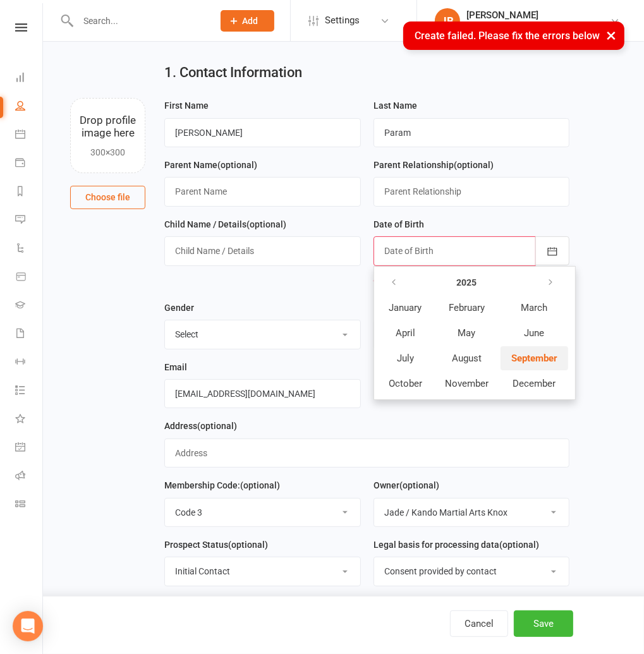
click at [520, 363] on span "September" at bounding box center [534, 358] width 46 height 11
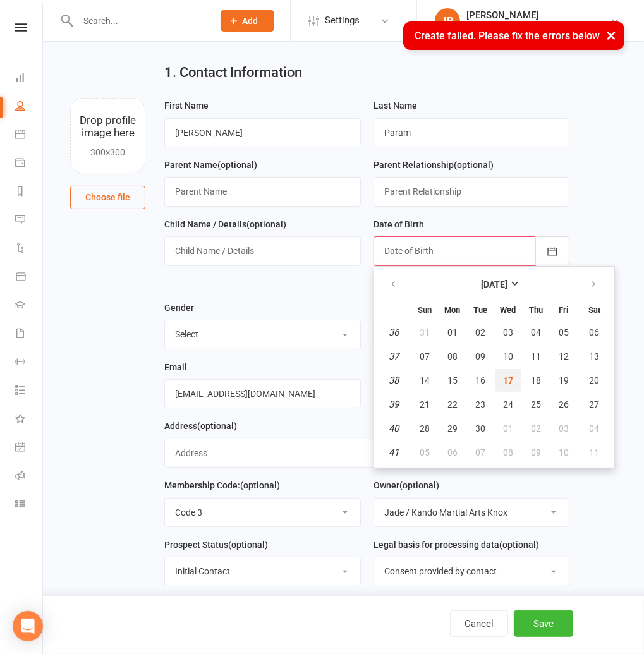
click at [515, 385] on button "17" at bounding box center [508, 380] width 27 height 23
type input "17 Sep 2025"
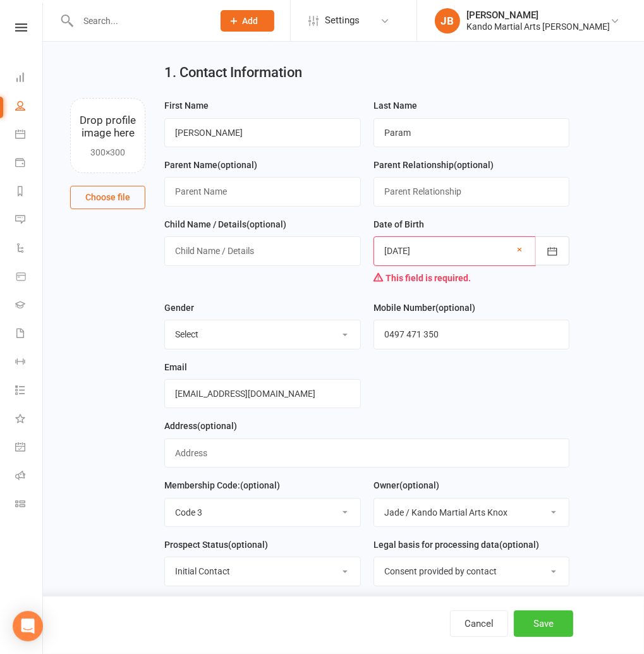
click at [537, 625] on button "Save" at bounding box center [543, 624] width 59 height 27
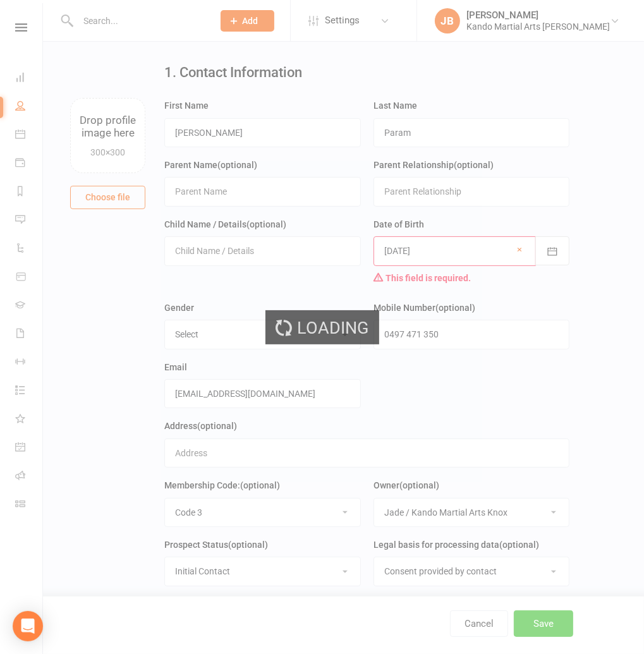
scroll to position [0, 0]
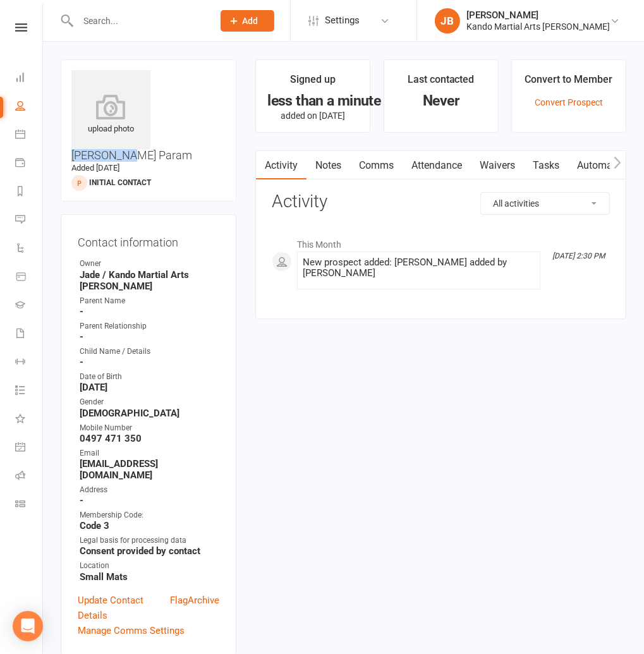
drag, startPoint x: 212, startPoint y: 76, endPoint x: 159, endPoint y: 78, distance: 53.8
click at [159, 78] on h3 "Nila Param" at bounding box center [148, 116] width 154 height 92
copy h3 "Nila Param"
click at [470, 165] on link "Automations" at bounding box center [450, 165] width 75 height 29
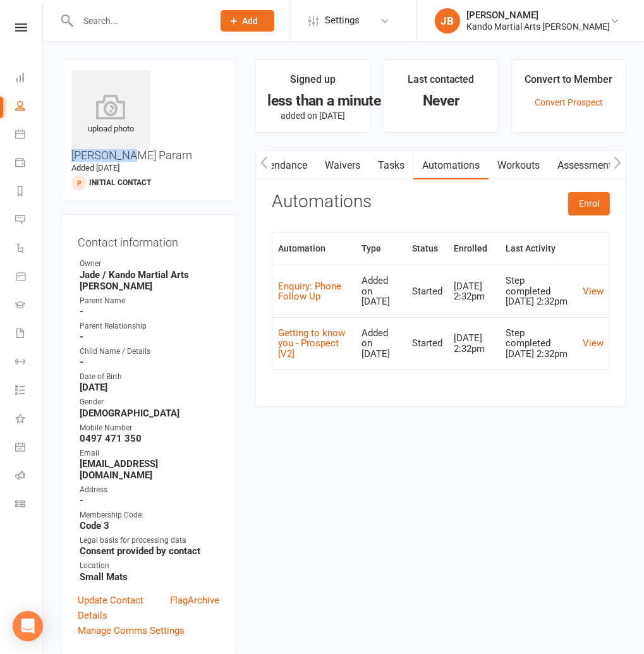
click at [400, 169] on link "Tasks" at bounding box center [391, 165] width 44 height 29
select select "incomplete"
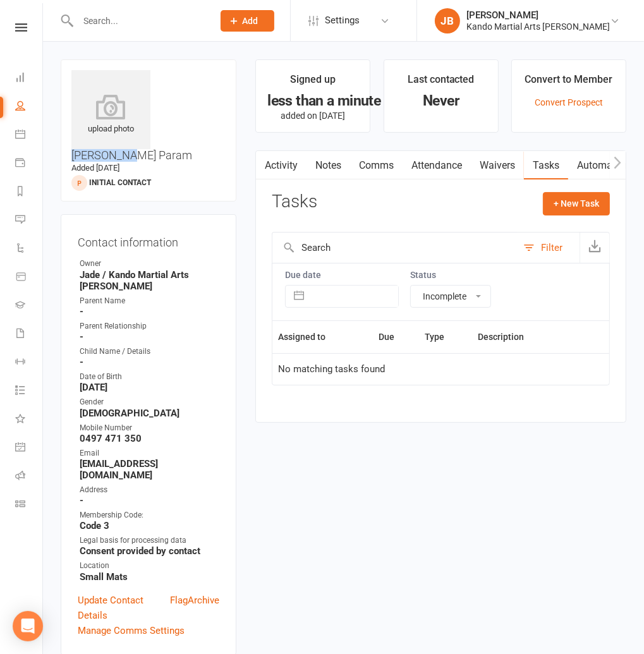
click at [337, 167] on link "Notes" at bounding box center [329, 165] width 44 height 29
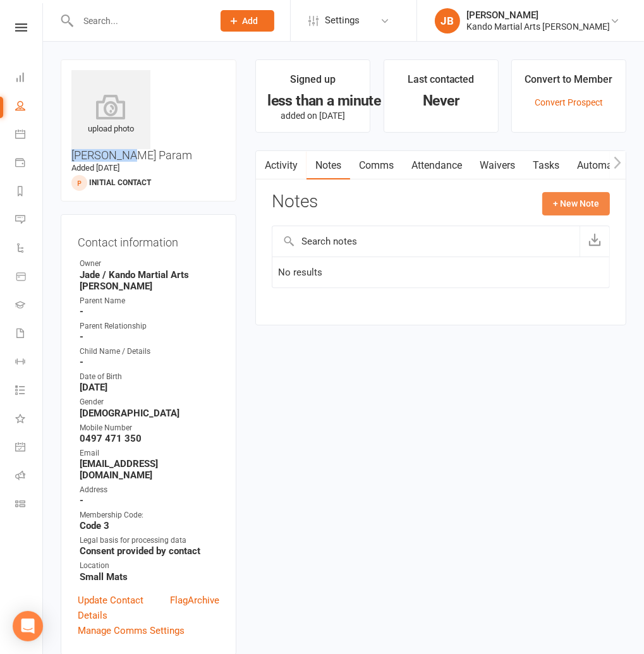
click at [566, 198] on button "+ New Note" at bounding box center [576, 203] width 68 height 23
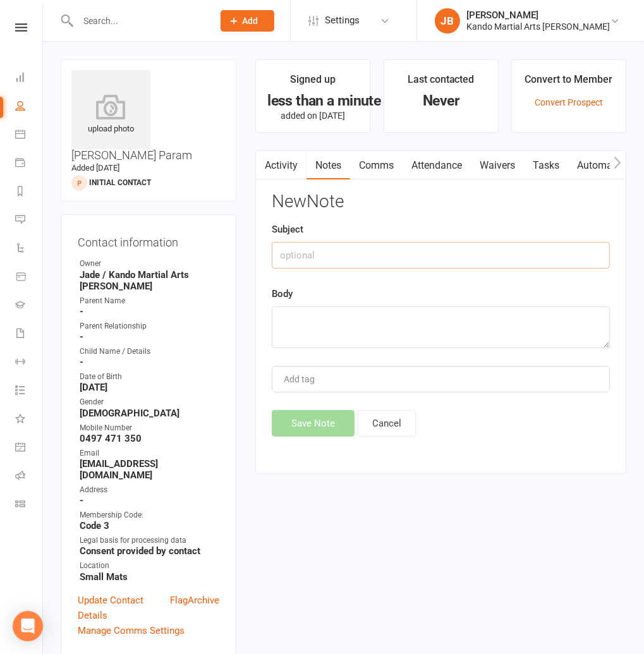
click at [386, 248] on input "text" at bounding box center [441, 255] width 338 height 27
type input "Initial Enquiry"
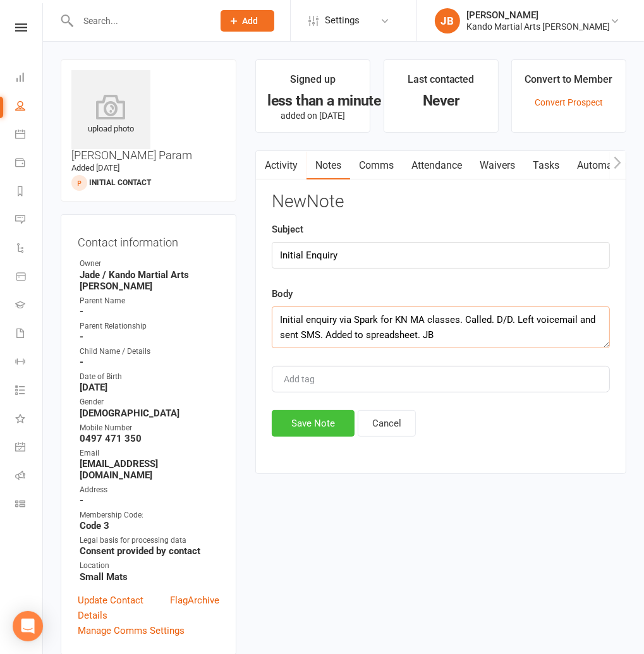
type textarea "Initial enquiry via Spark for KN MA classes. Called. D/D. Left voicemail and se…"
click at [303, 420] on button "Save Note" at bounding box center [313, 423] width 83 height 27
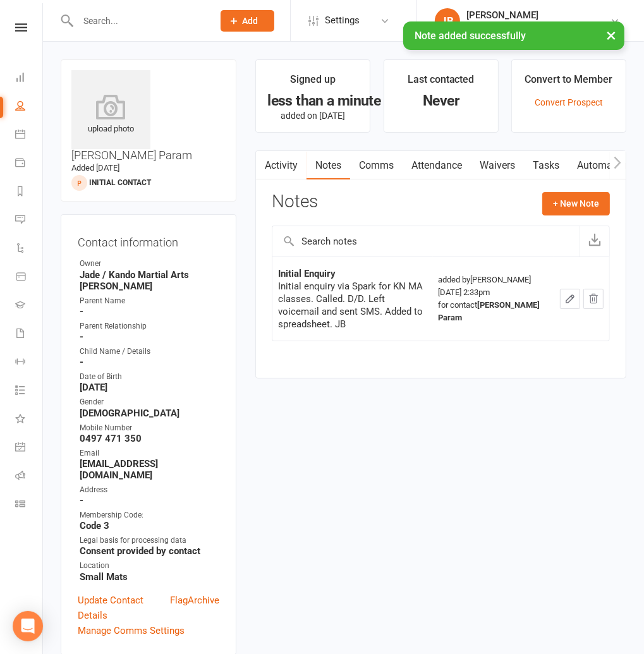
click at [379, 166] on link "Comms" at bounding box center [376, 165] width 52 height 29
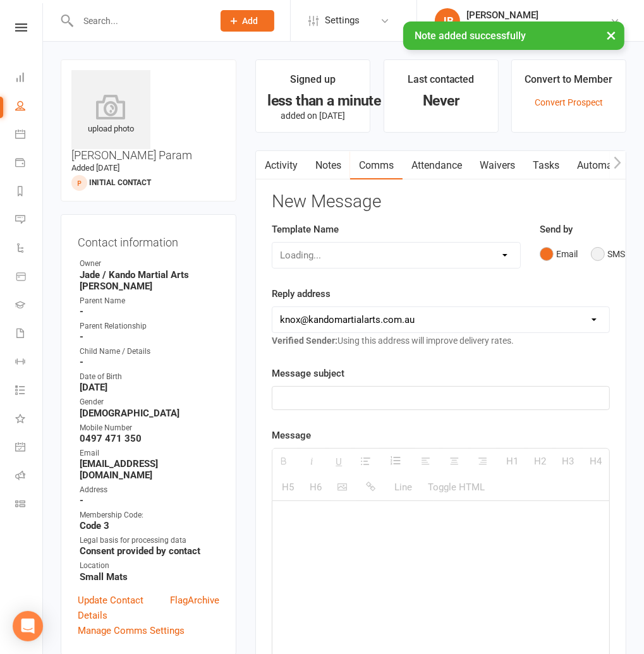
click at [595, 250] on button "SMS" at bounding box center [608, 254] width 34 height 24
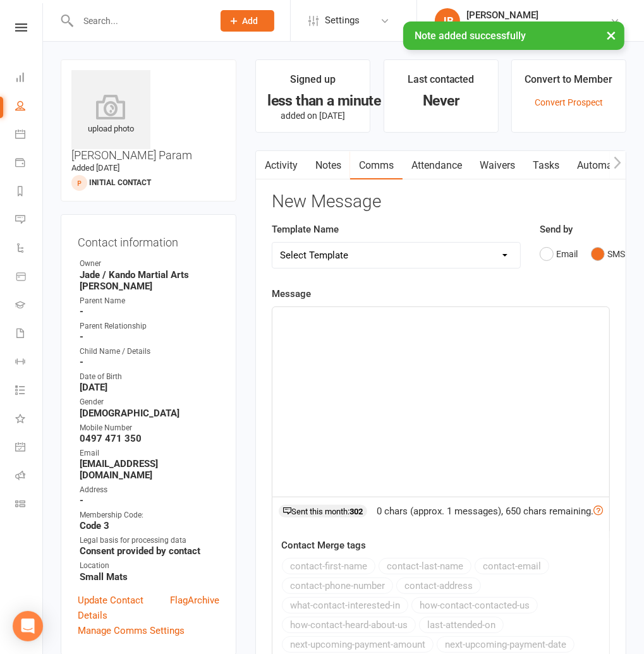
click at [332, 257] on select "Select Template [Email] 5 Class Pass Renewal - Used 4/5 classes [Email] 5 Class…" at bounding box center [395, 255] width 247 height 25
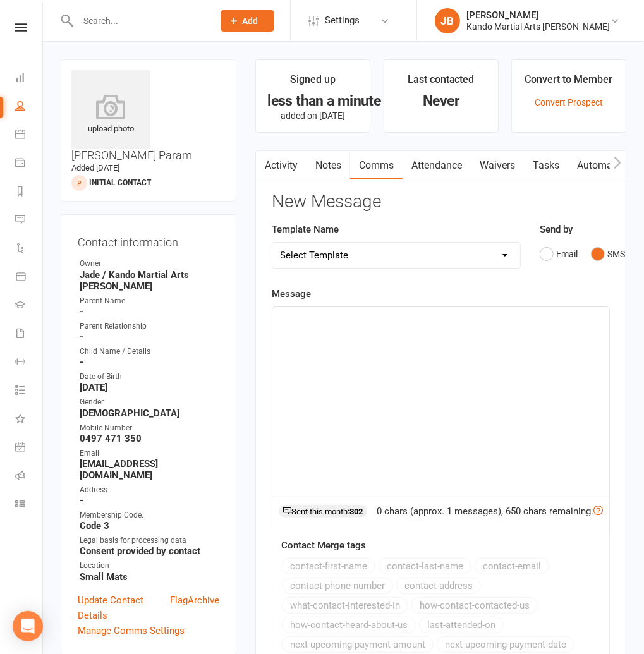
select select "959"
click at [272, 243] on select "Select Template [Email] 5 Class Pass Renewal - Used 4/5 classes [Email] 5 Class…" at bounding box center [395, 255] width 247 height 25
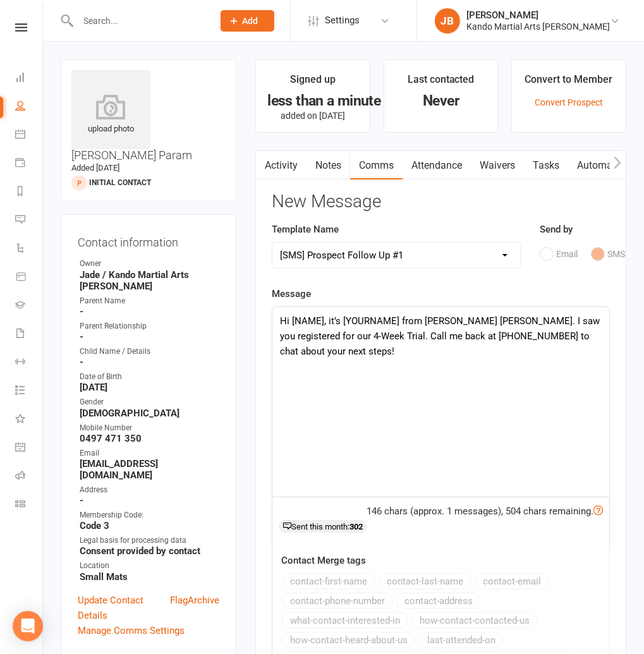
click at [318, 320] on div "Hi [NAME], it’s [YOURNAME] from Kando Knox. I saw you registered for our 4-Week…" at bounding box center [440, 402] width 337 height 190
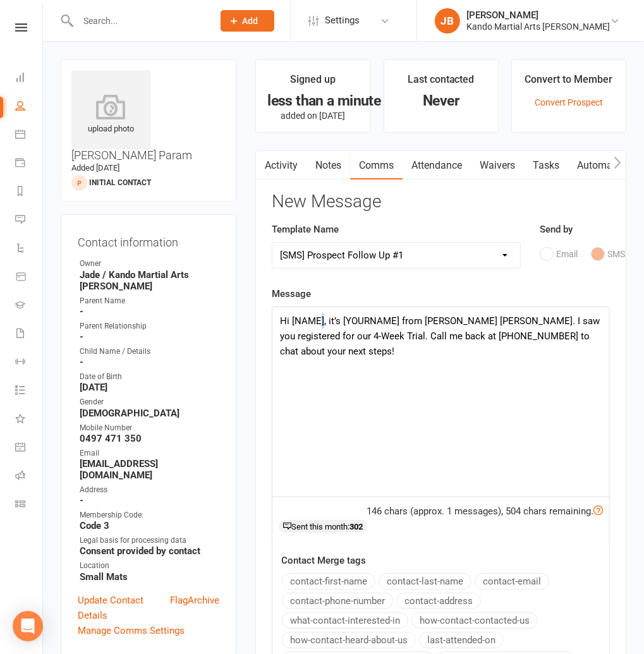
click at [318, 320] on div "Hi [NAME], it’s [YOURNAME] from Kando Knox. I saw you registered for our 4-Week…" at bounding box center [440, 402] width 337 height 190
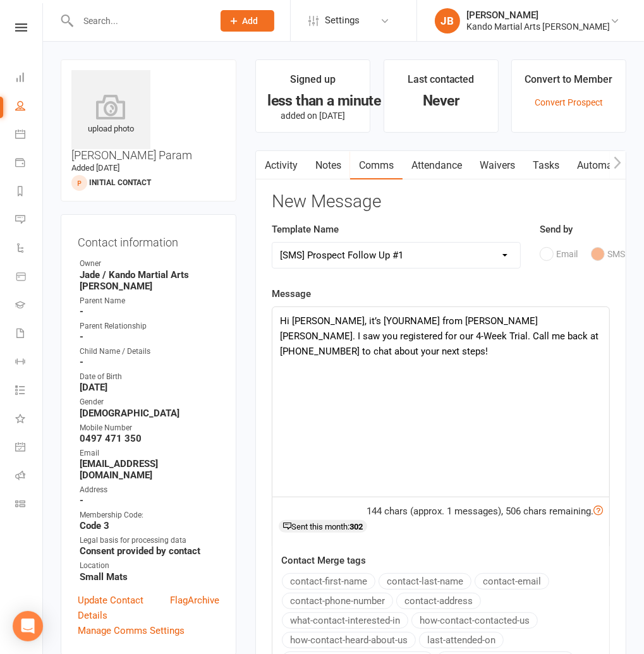
click at [357, 323] on div "Hi Nila, it’s [YOURNAME] from Kando Knox. I saw you registered for our 4-Week T…" at bounding box center [440, 402] width 337 height 190
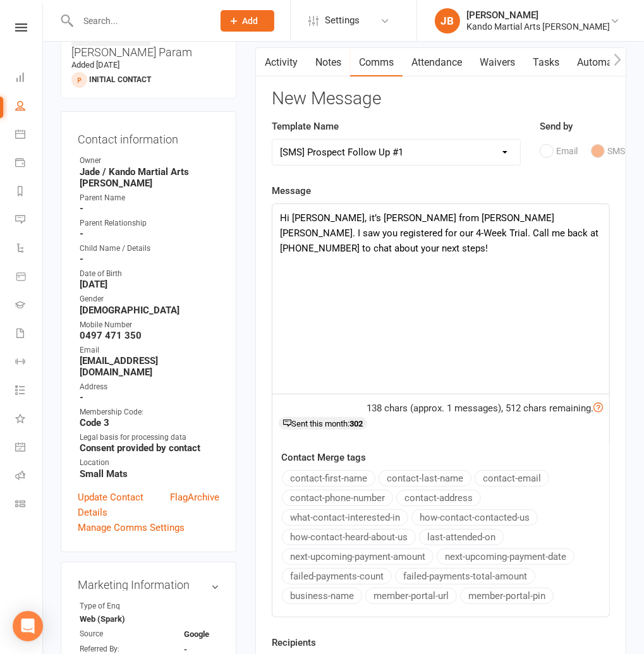
scroll to position [256, 0]
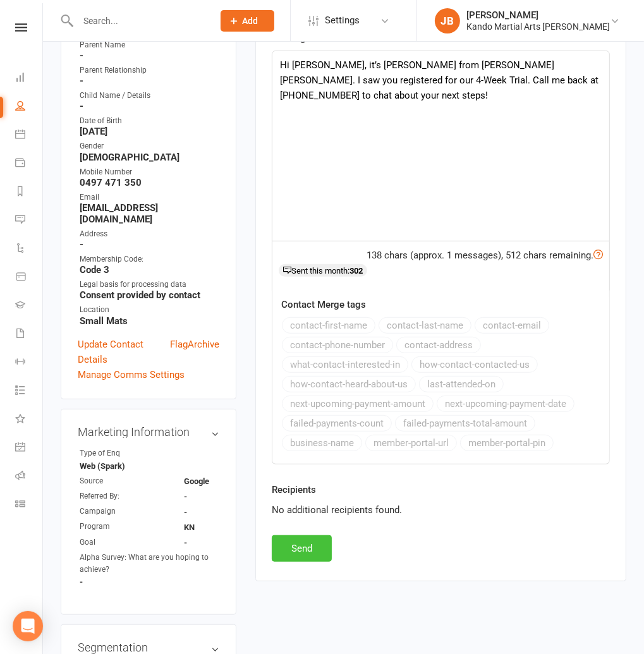
click at [310, 550] on button "Send" at bounding box center [302, 548] width 60 height 27
select select
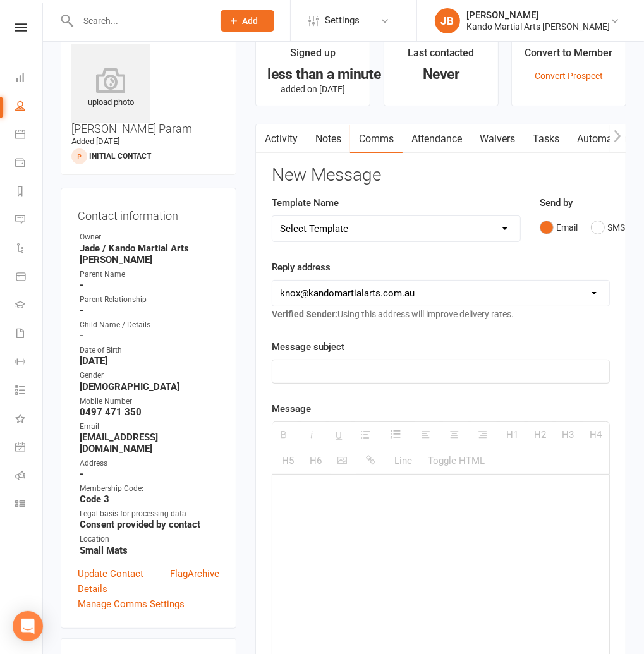
scroll to position [0, 0]
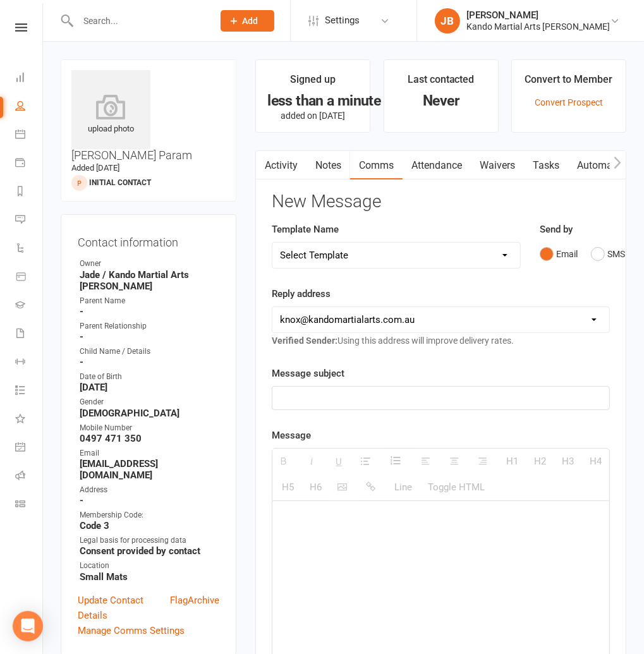
click at [322, 137] on main "Signed up less than a minute ago added on 17 Sep 2025 Last contacted Never Conv…" at bounding box center [441, 526] width 390 height 935
click at [113, 16] on input "text" at bounding box center [139, 21] width 130 height 18
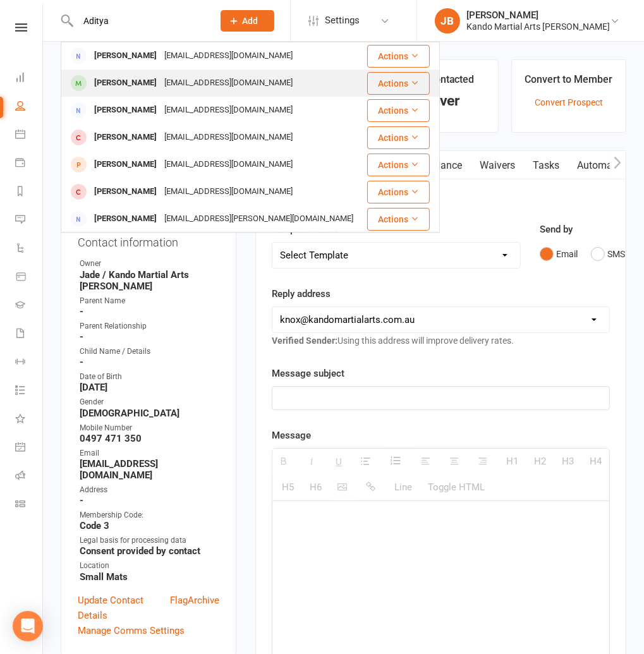
type input "Aditya"
click at [115, 80] on div "[PERSON_NAME]" at bounding box center [125, 83] width 70 height 18
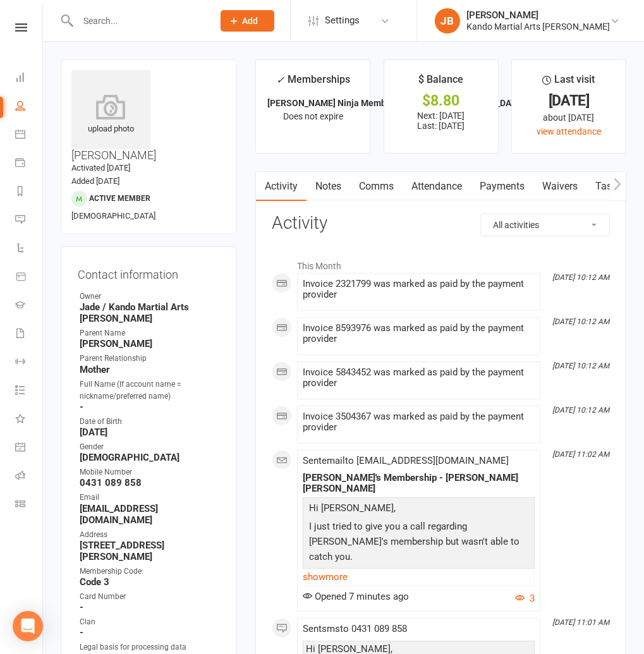
click at [338, 188] on link "Notes" at bounding box center [329, 186] width 44 height 29
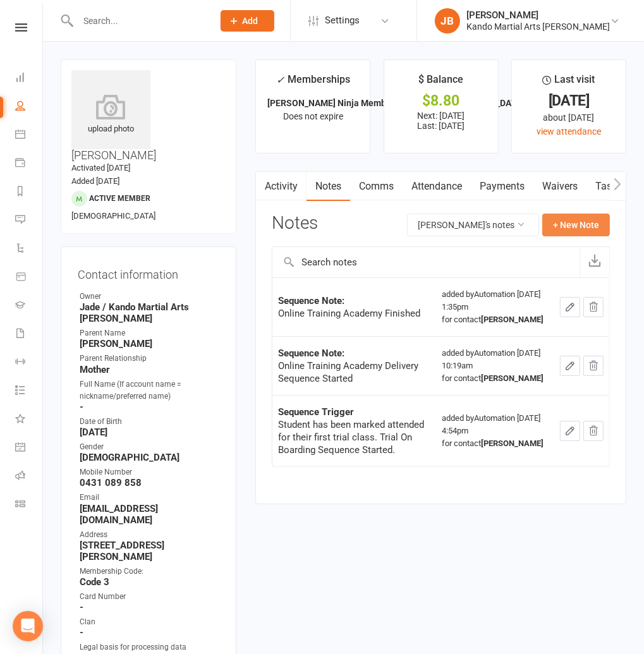
click at [576, 222] on button "+ New Note" at bounding box center [576, 225] width 68 height 23
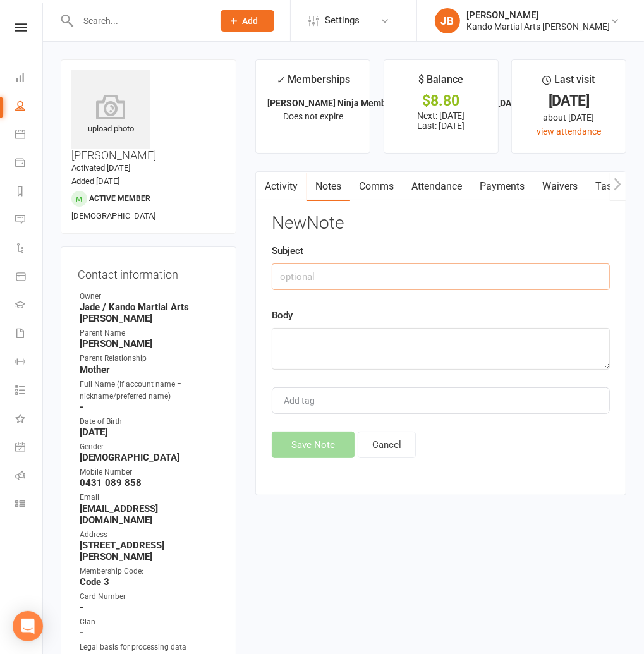
click at [313, 267] on input "text" at bounding box center [441, 277] width 338 height 27
type input "E"
type input "Membership"
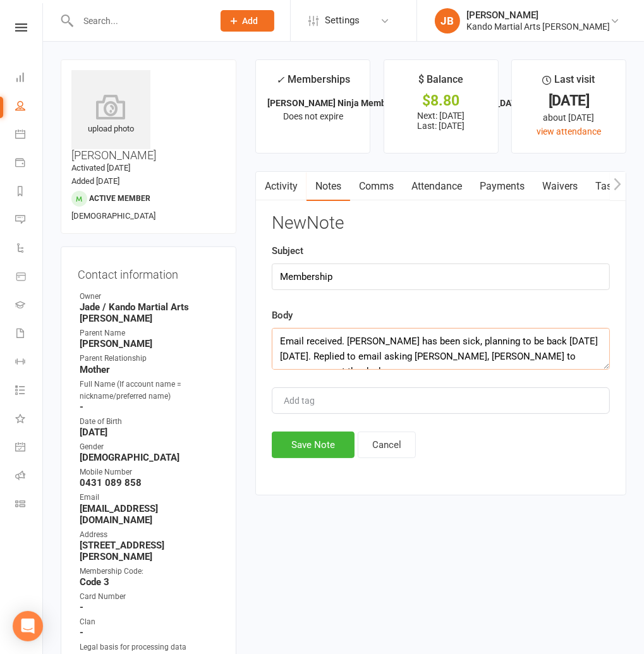
scroll to position [8, 0]
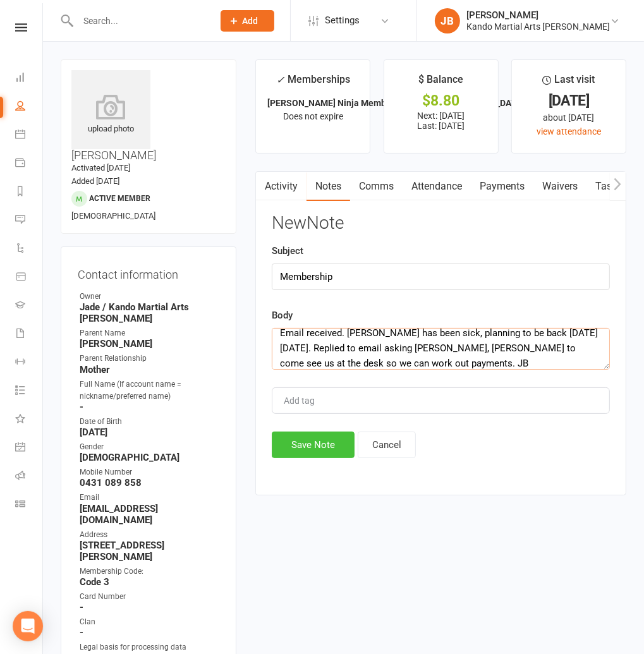
type textarea "Email received. Aditya has been sick, planning to be back this Friday 19/9. Rep…"
click at [296, 446] on button "Save Note" at bounding box center [313, 445] width 83 height 27
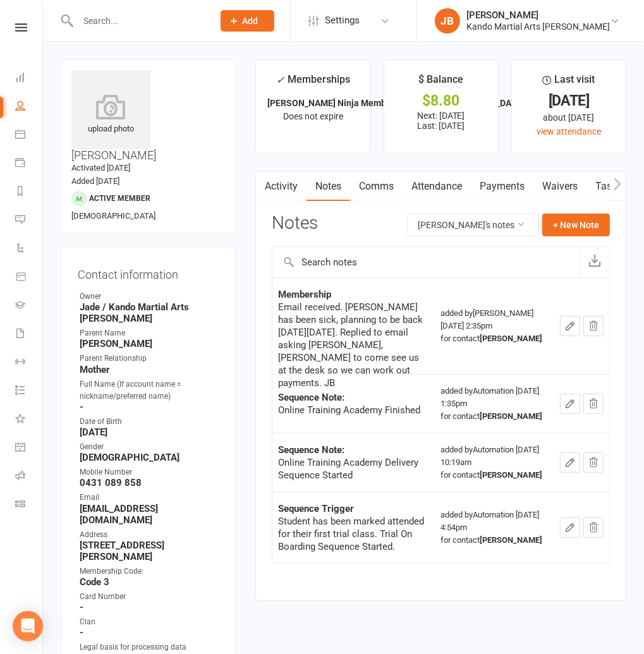
click at [514, 191] on link "Payments" at bounding box center [502, 186] width 63 height 29
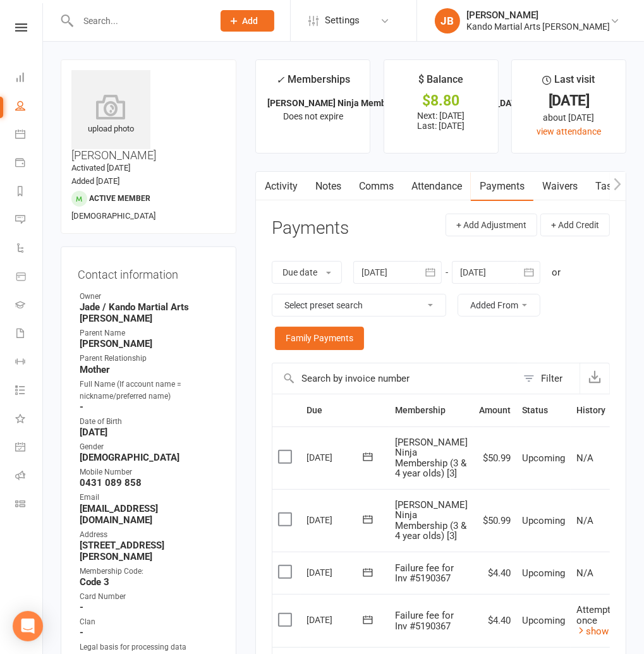
click at [392, 276] on div at bounding box center [397, 272] width 88 height 23
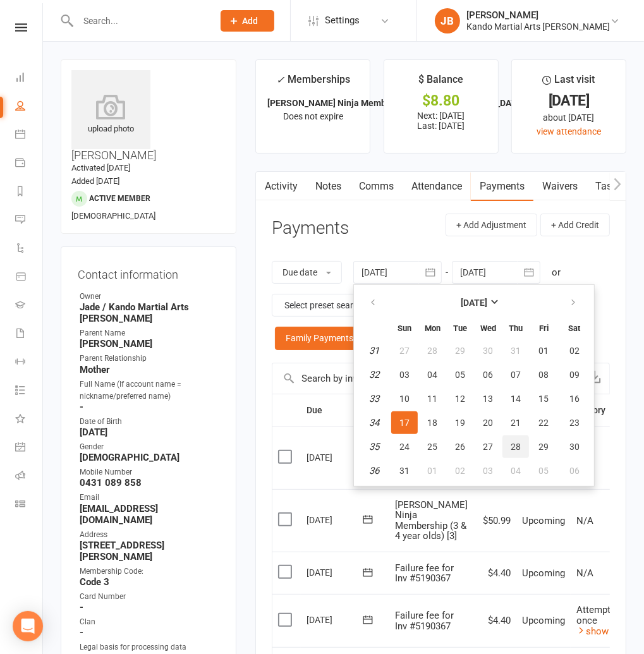
click at [522, 441] on button "28" at bounding box center [515, 446] width 27 height 23
type input "[DATE]"
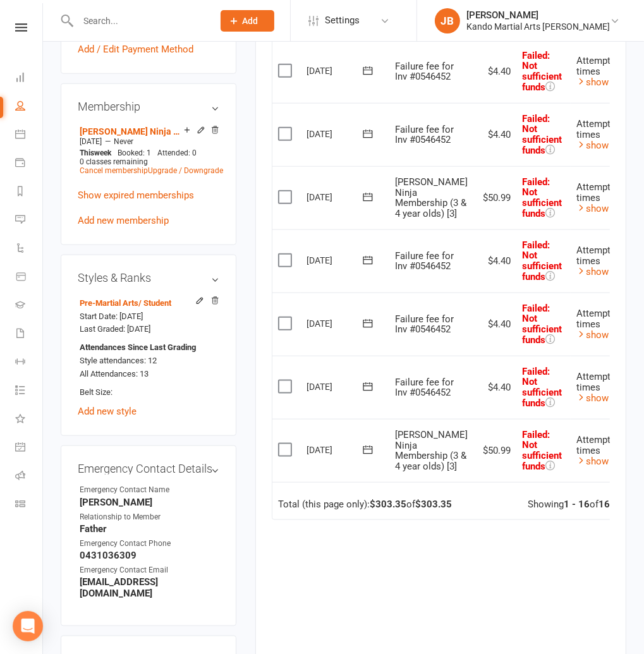
scroll to position [870, 0]
click at [91, 18] on input "text" at bounding box center [139, 21] width 130 height 18
click at [92, 28] on input "text" at bounding box center [139, 21] width 130 height 18
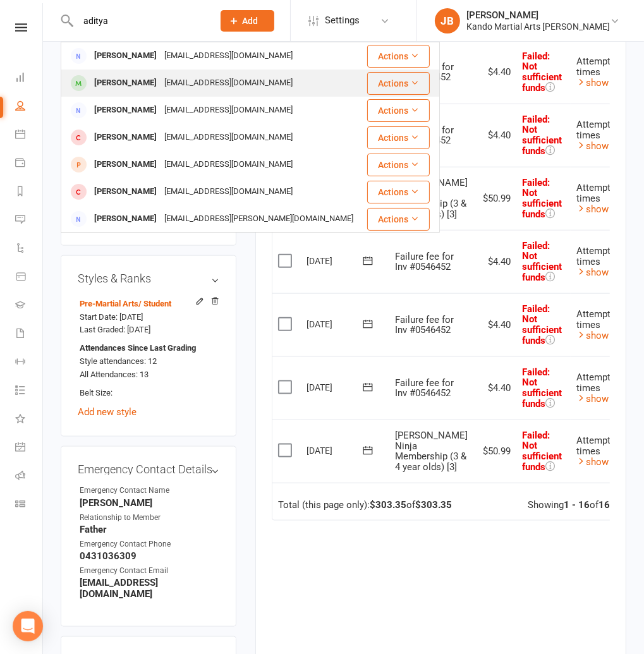
type input "aditya"
click at [142, 85] on div "[PERSON_NAME]" at bounding box center [125, 83] width 70 height 18
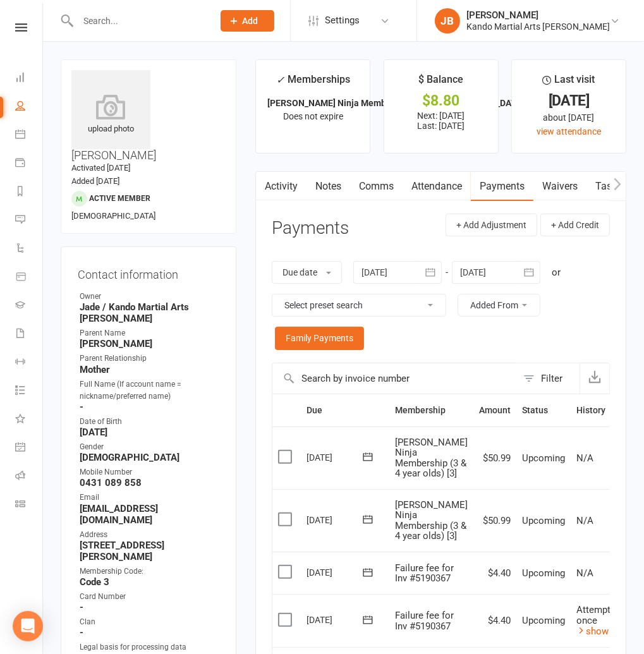
click at [595, 184] on link "Tasks" at bounding box center [609, 186] width 44 height 29
select select "incomplete"
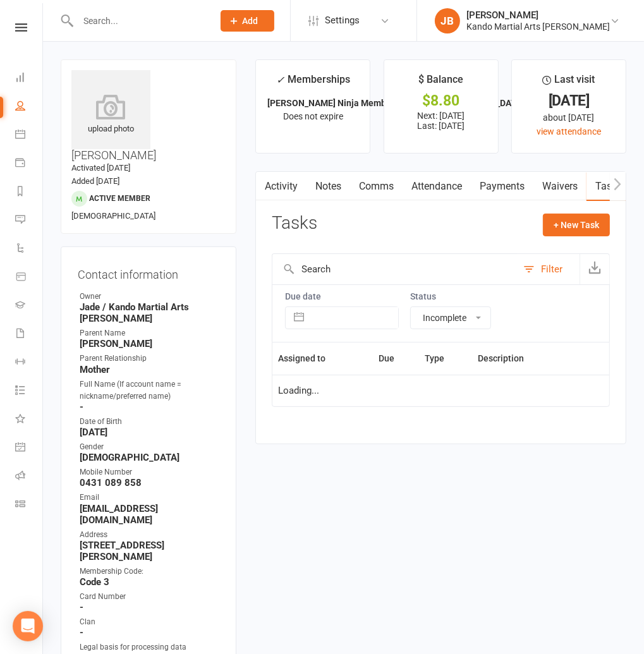
select select "started"
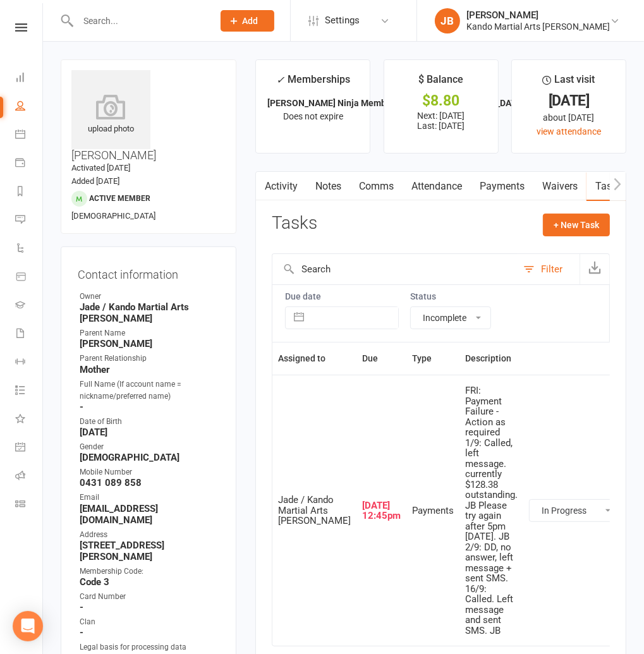
click at [25, 27] on icon at bounding box center [21, 27] width 12 height 8
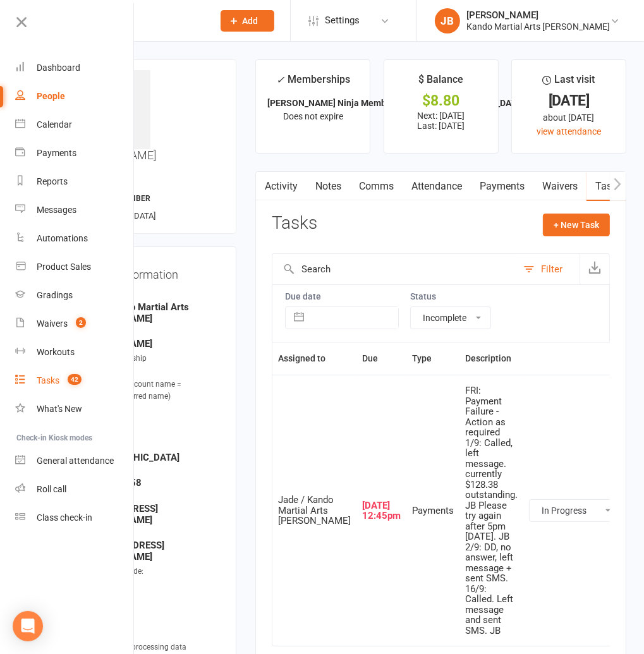
click at [51, 378] on div "Tasks" at bounding box center [48, 380] width 23 height 10
select select "incomplete"
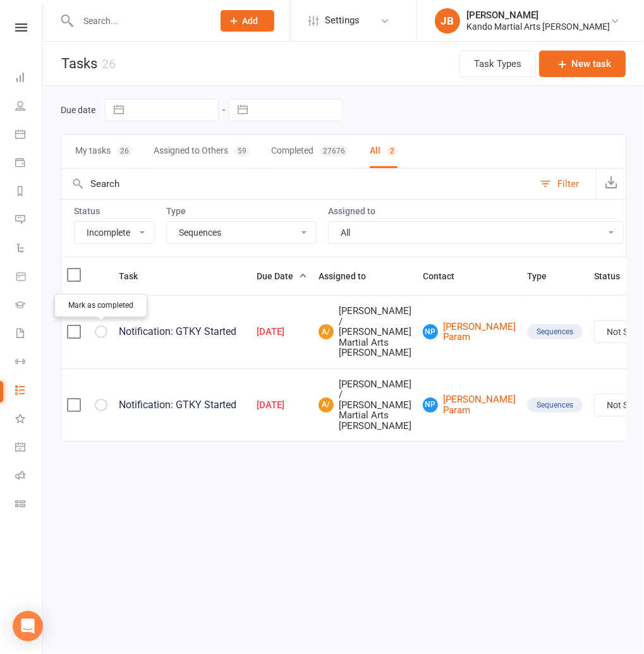
click at [0, 0] on icon "button" at bounding box center [0, 0] width 0 height 0
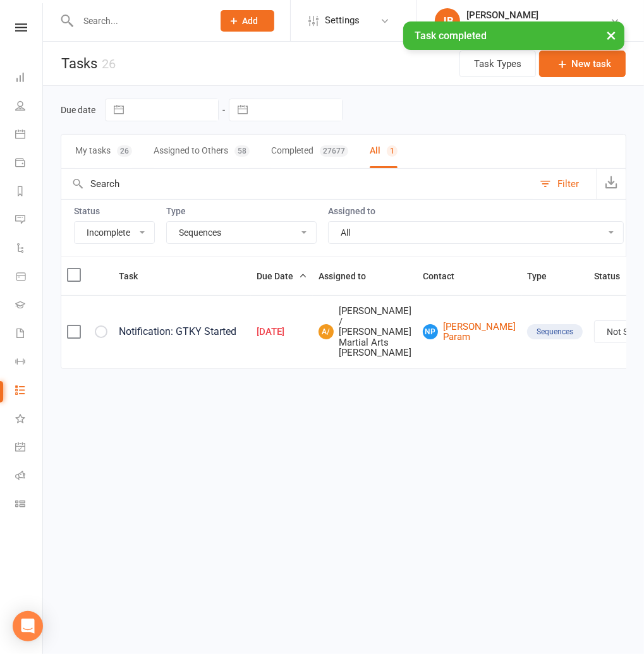
click at [0, 0] on icon "button" at bounding box center [0, 0] width 0 height 0
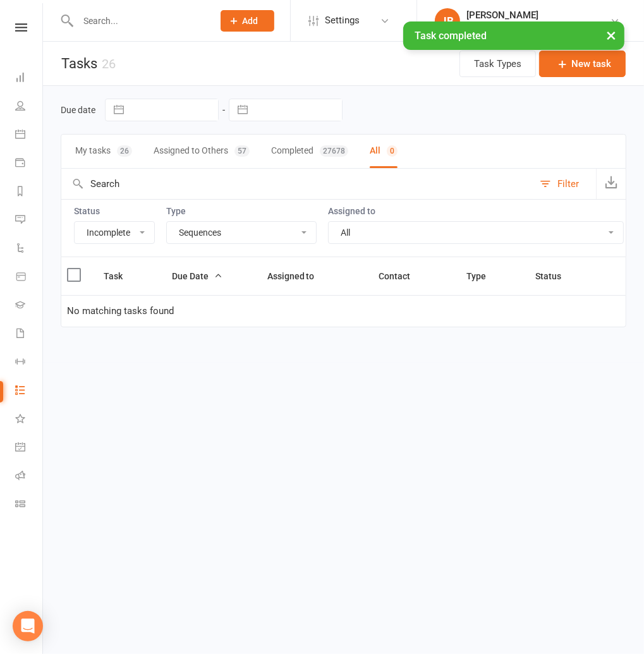
click at [214, 237] on select "All Admin Bbpc - black belt prep course Cancellation Enquiry Follow-up In-class…" at bounding box center [241, 232] width 149 height 21
click at [167, 222] on select "All Admin Bbpc - black belt prep course Cancellation Enquiry Follow-up In-class…" at bounding box center [241, 232] width 149 height 21
click at [200, 233] on select "All Admin Bbpc - black belt prep course Cancellation Enquiry Follow-up In-class…" at bounding box center [241, 232] width 149 height 21
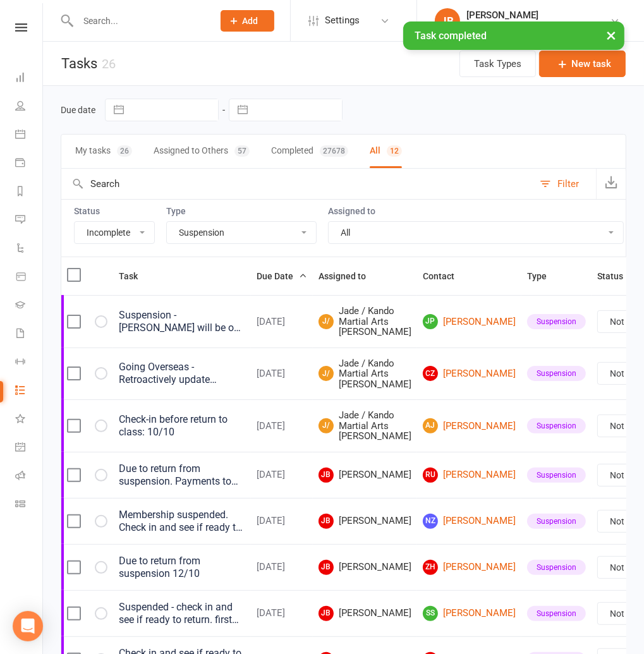
select select "23766"
click at [167, 222] on select "All Admin Bbpc - black belt prep course Cancellation Enquiry Follow-up In-class…" at bounding box center [241, 232] width 149 height 21
select select "waiting"
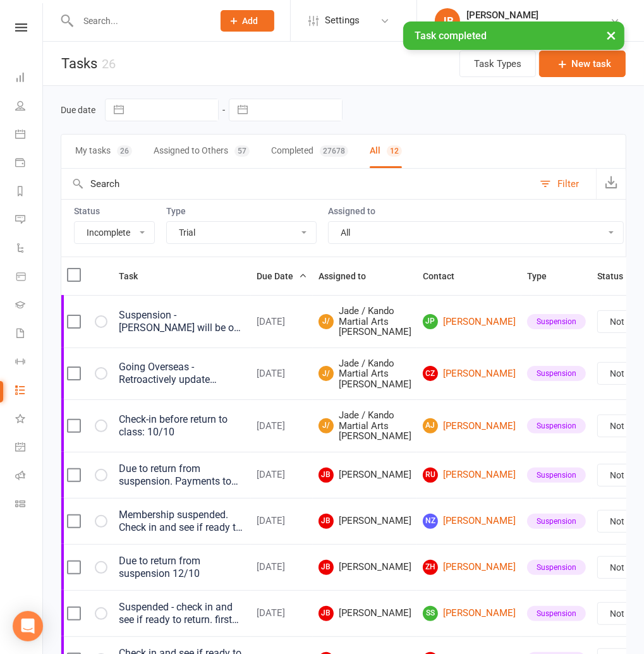
select select "waiting"
select select "started"
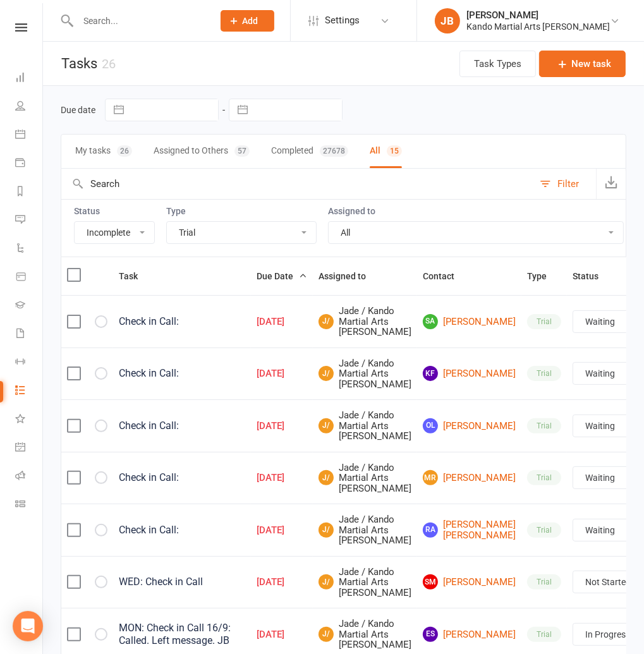
click at [194, 230] on select "All Admin Bbpc - black belt prep course Cancellation Enquiry Follow-up In-class…" at bounding box center [241, 232] width 149 height 21
click at [19, 30] on icon at bounding box center [21, 27] width 12 height 8
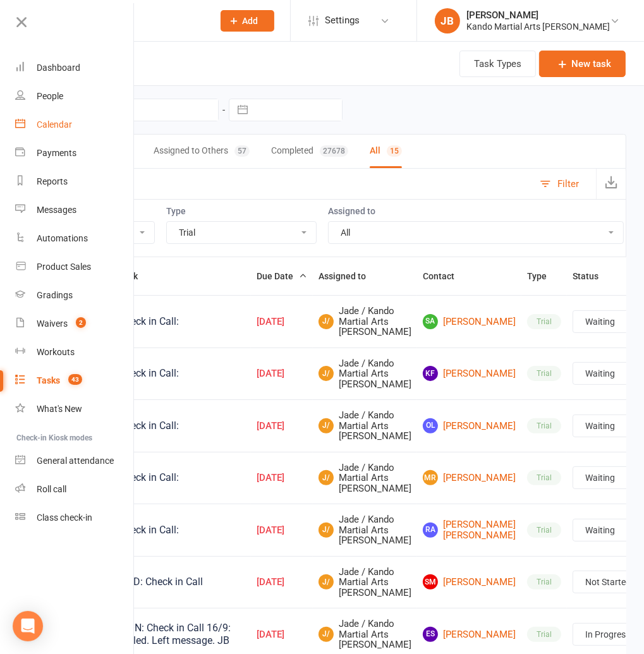
click at [46, 126] on div "Calendar" at bounding box center [54, 124] width 35 height 10
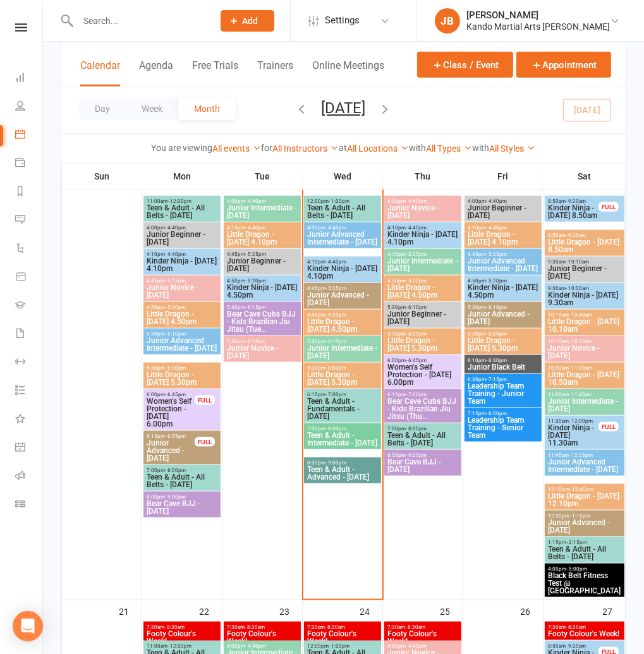
scroll to position [917, 0]
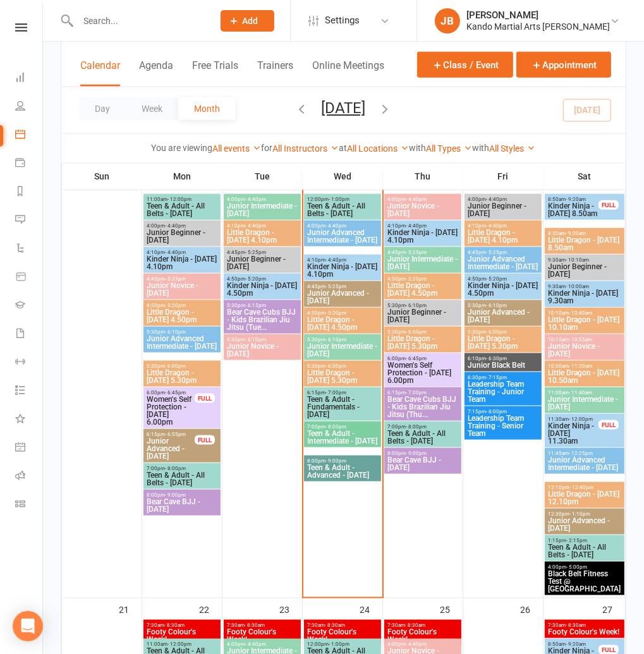
click at [25, 36] on div "Clubworx" at bounding box center [21, 43] width 42 height 41
click at [22, 33] on div "Clubworx" at bounding box center [21, 43] width 42 height 41
click at [21, 30] on icon at bounding box center [21, 27] width 12 height 8
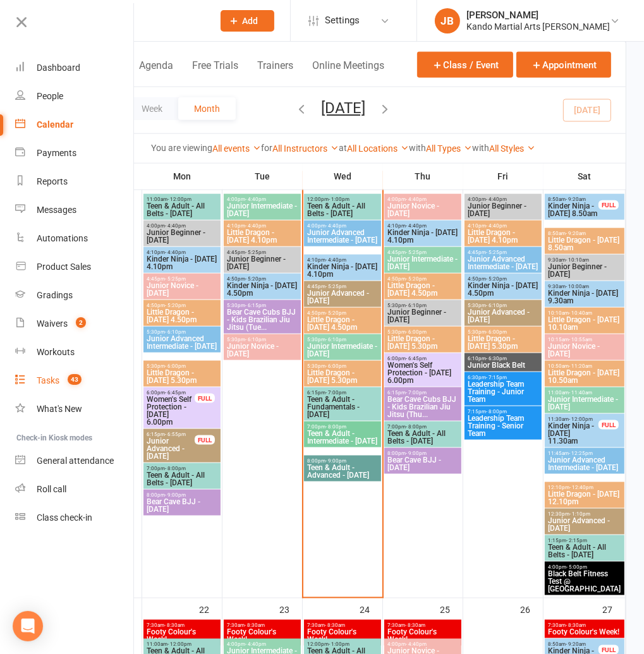
click at [64, 380] on count-badge "43" at bounding box center [71, 380] width 20 height 10
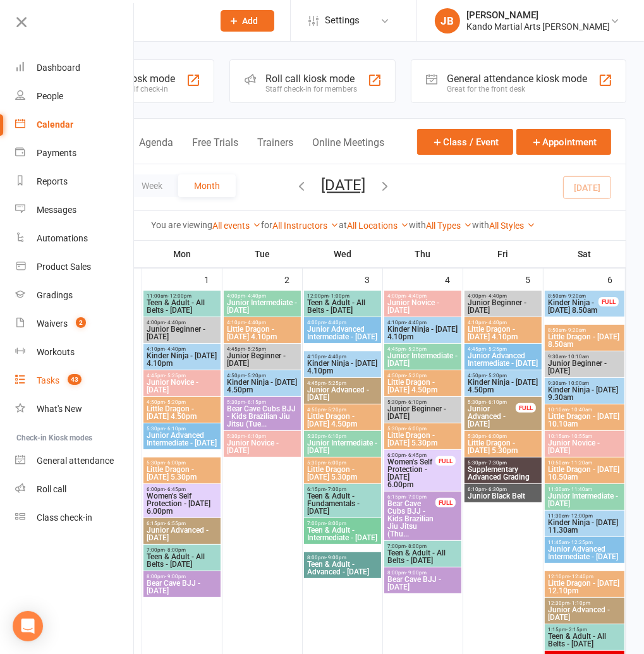
select select "incomplete"
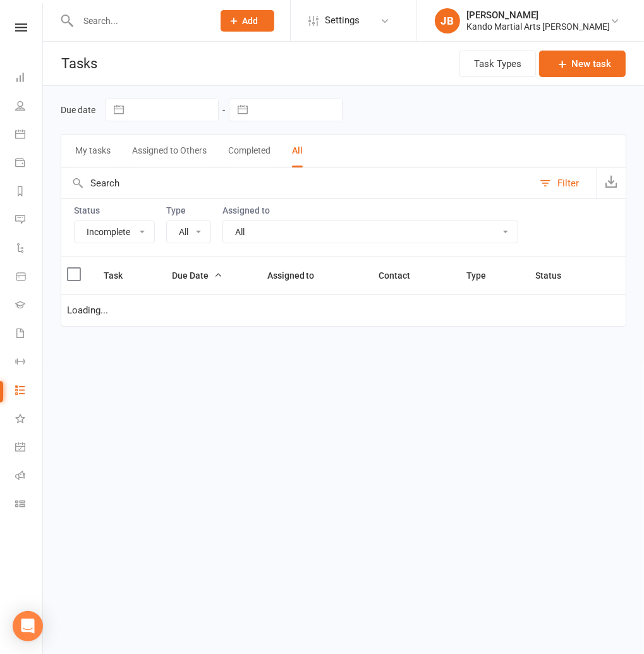
select select "23766"
select select "waiting"
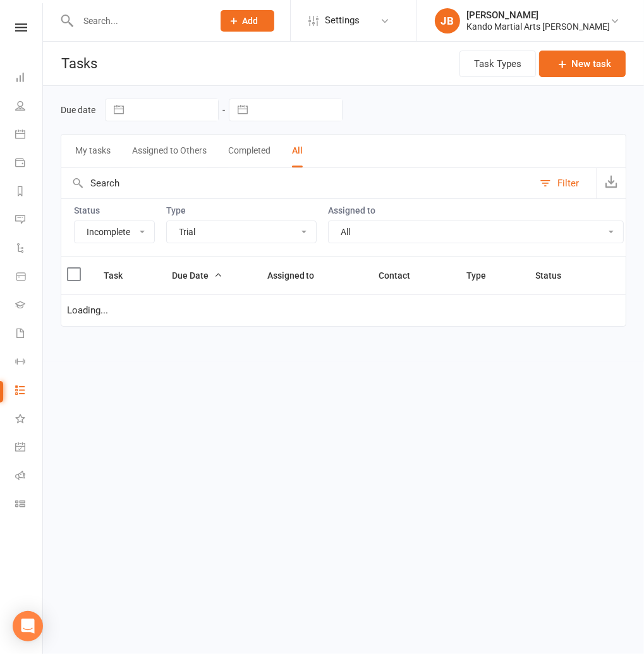
select select "waiting"
select select "started"
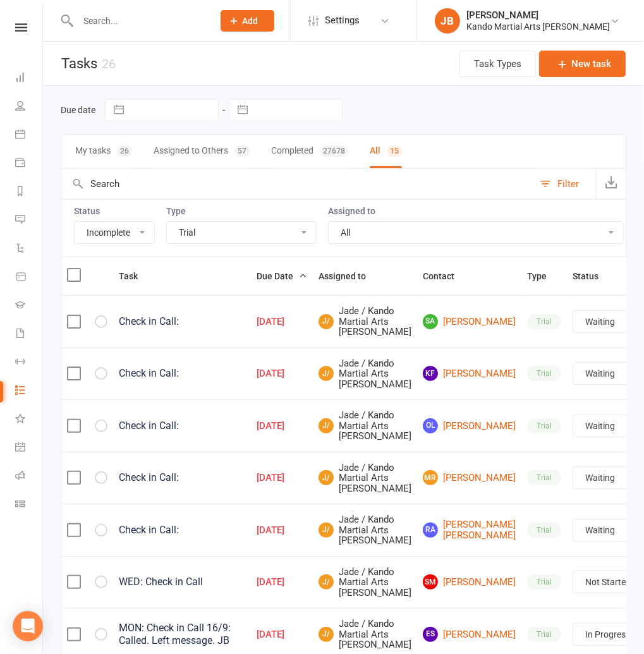
click at [190, 234] on select "All Admin Bbpc - black belt prep course Cancellation Enquiry Follow-up In-class…" at bounding box center [241, 232] width 149 height 21
select select "15398"
click at [167, 222] on select "All Admin Bbpc - black belt prep course Cancellation Enquiry Follow-up In-class…" at bounding box center [241, 232] width 149 height 21
select select "waiting"
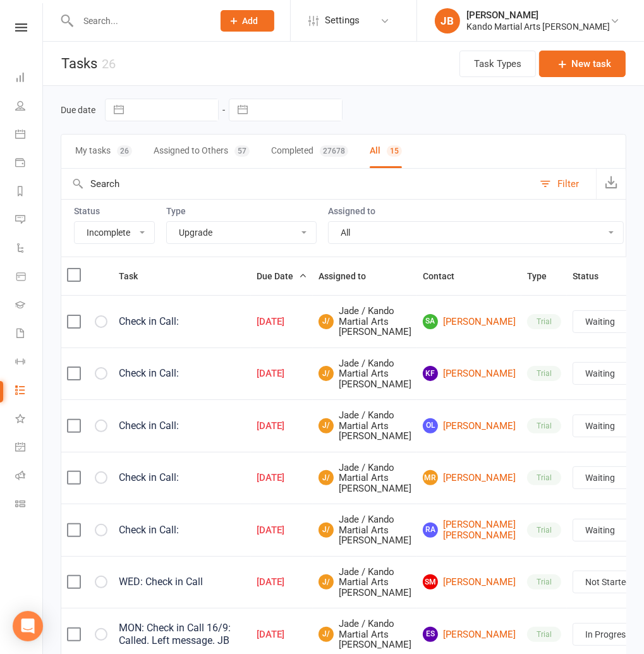
select select "waiting"
select select "started"
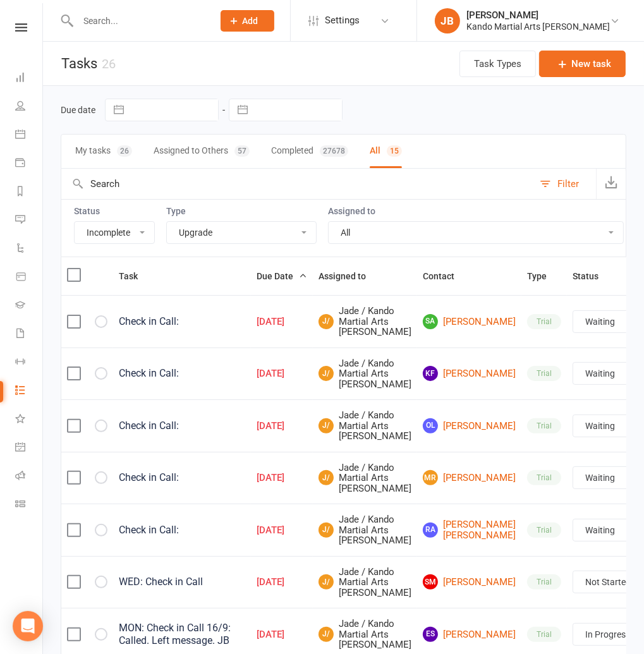
select select "started"
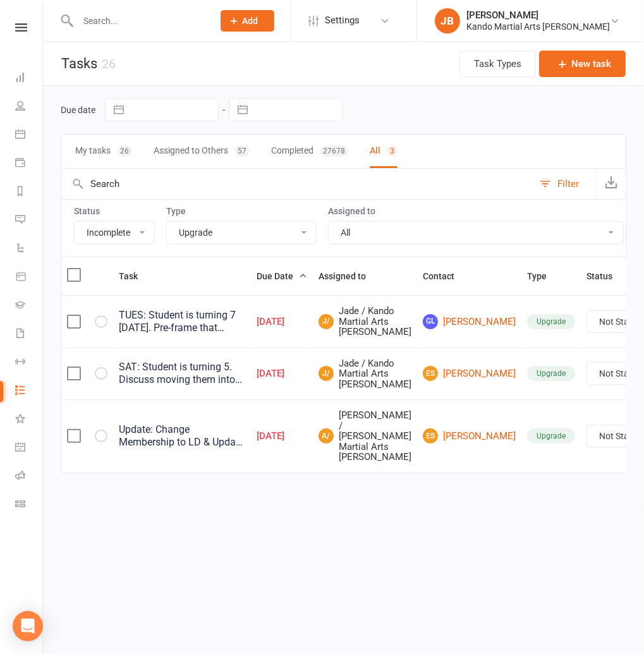
click at [204, 232] on select "All Admin Bbpc - black belt prep course Cancellation Enquiry Follow-up In-class…" at bounding box center [241, 232] width 149 height 21
click at [167, 222] on select "All Admin Bbpc - black belt prep course Cancellation Enquiry Follow-up In-class…" at bounding box center [241, 232] width 149 height 21
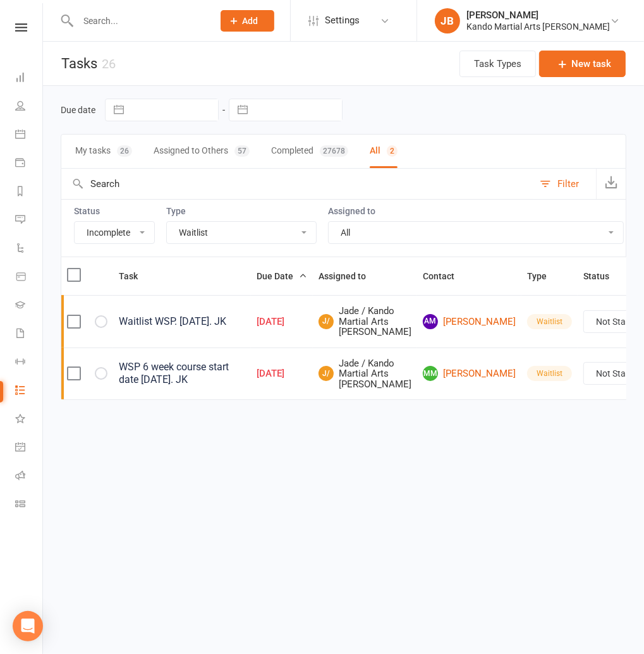
click at [192, 232] on select "All Admin Bbpc - black belt prep course Cancellation Enquiry Follow-up In-class…" at bounding box center [241, 232] width 149 height 21
select select "15046"
click at [167, 222] on select "All Admin Bbpc - black belt prep course Cancellation Enquiry Follow-up In-class…" at bounding box center [241, 232] width 149 height 21
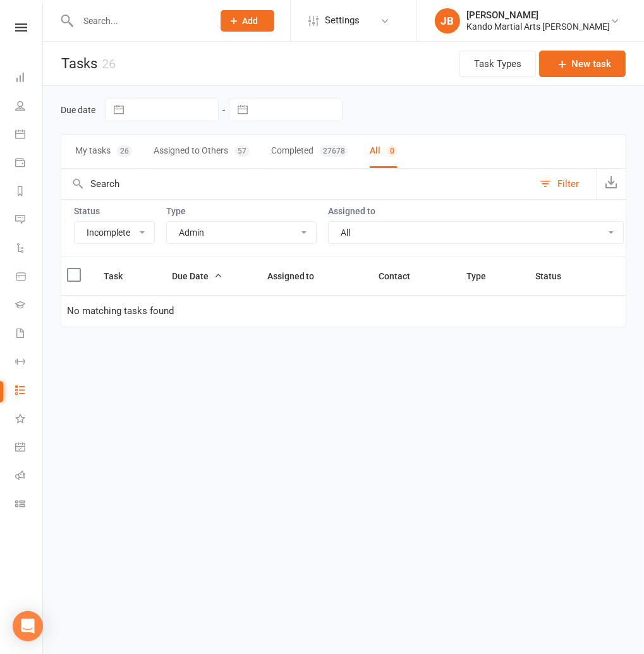
click at [92, 21] on input "text" at bounding box center [139, 21] width 130 height 18
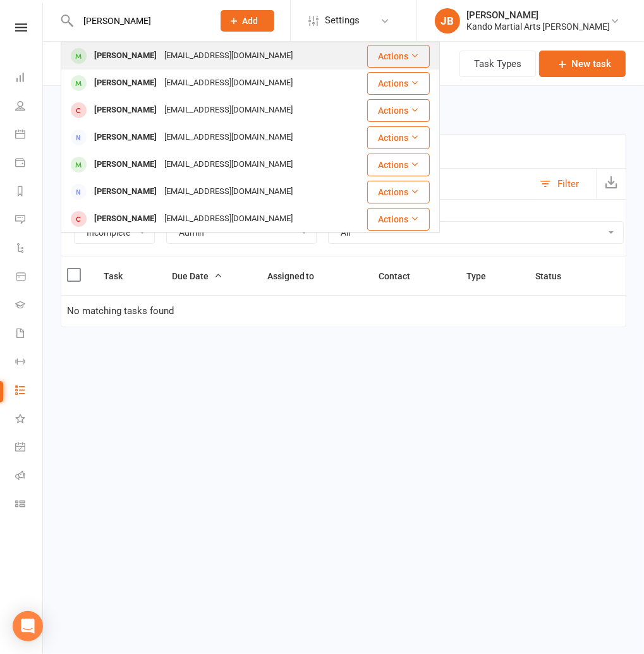
type input "sean lenihan"
click at [141, 55] on div "Sean Lenihan" at bounding box center [125, 56] width 70 height 18
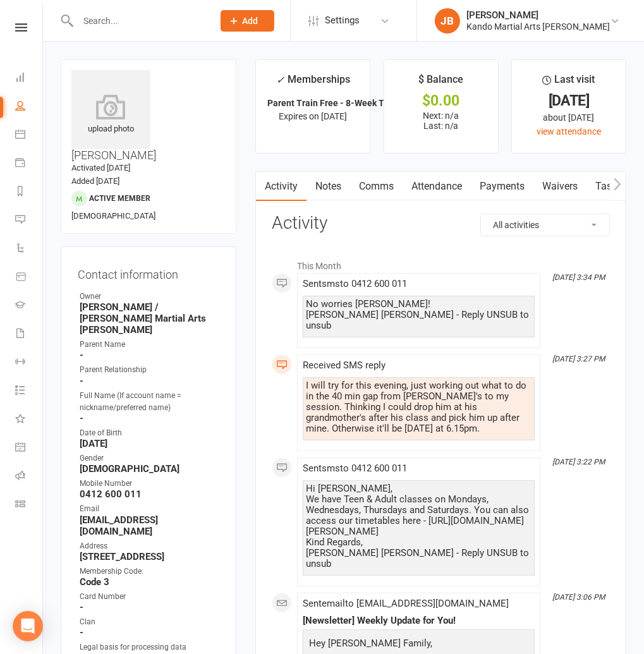
click at [448, 183] on link "Attendance" at bounding box center [437, 186] width 68 height 29
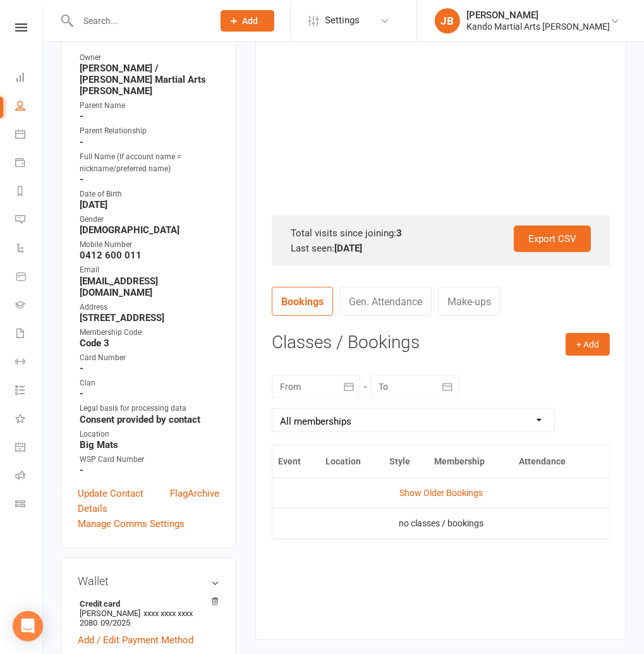
scroll to position [278, 0]
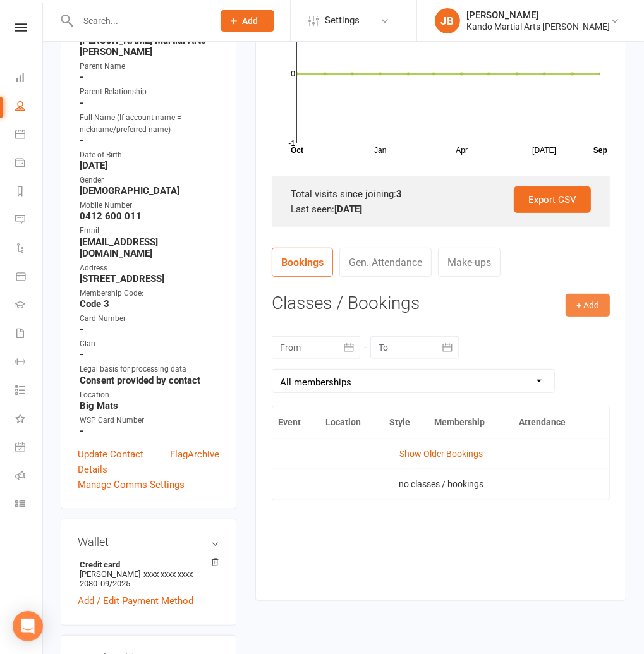
click at [602, 302] on button "+ Add" at bounding box center [588, 305] width 44 height 23
drag, startPoint x: 554, startPoint y: 332, endPoint x: 467, endPoint y: 341, distance: 87.0
click at [554, 332] on link "Book Event" at bounding box center [546, 333] width 125 height 25
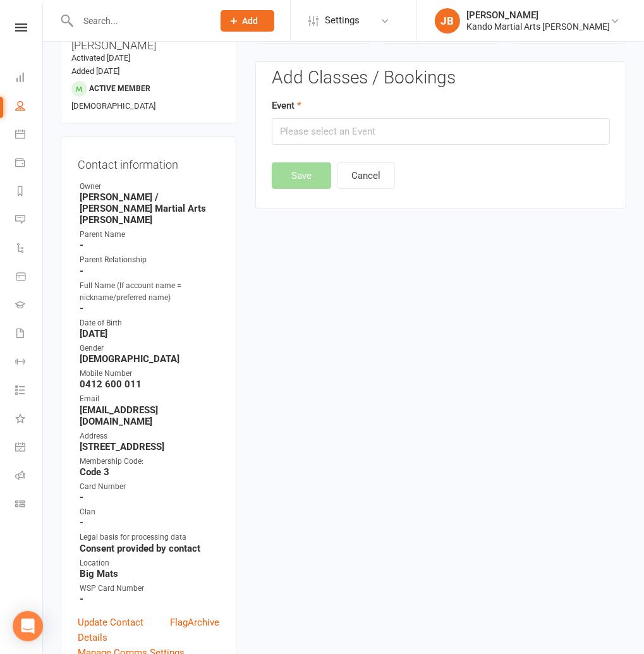
scroll to position [107, 0]
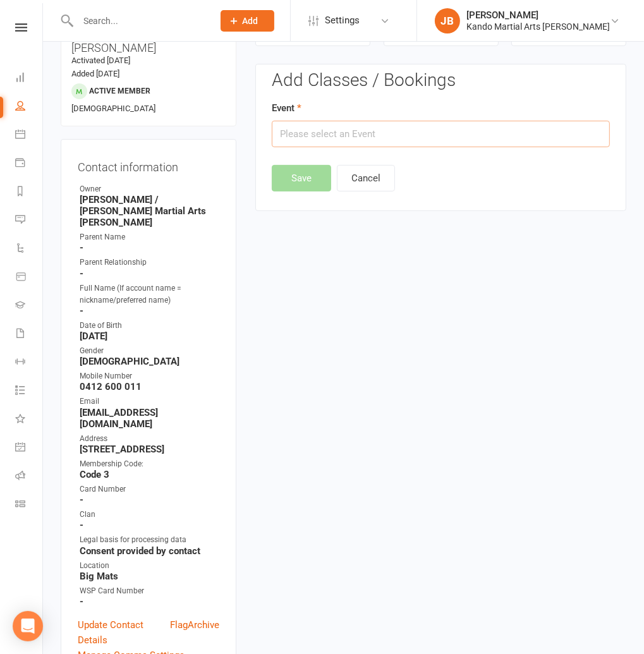
click at [316, 137] on input "text" at bounding box center [441, 134] width 338 height 27
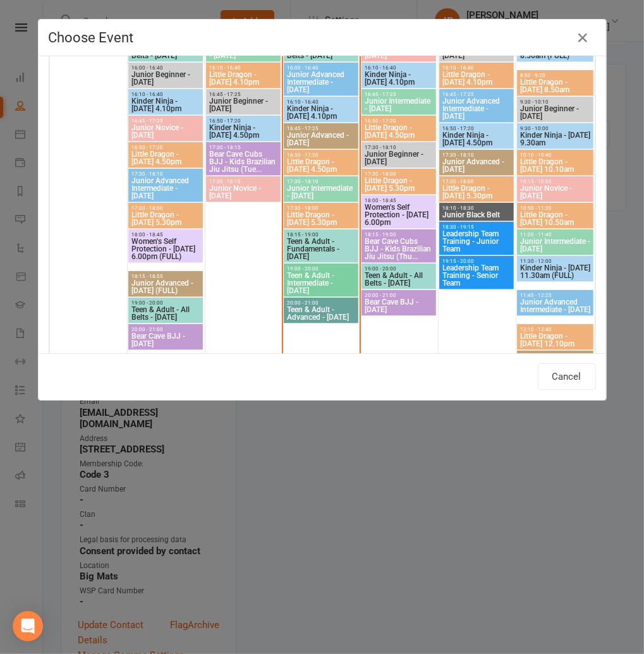
scroll to position [948, 0]
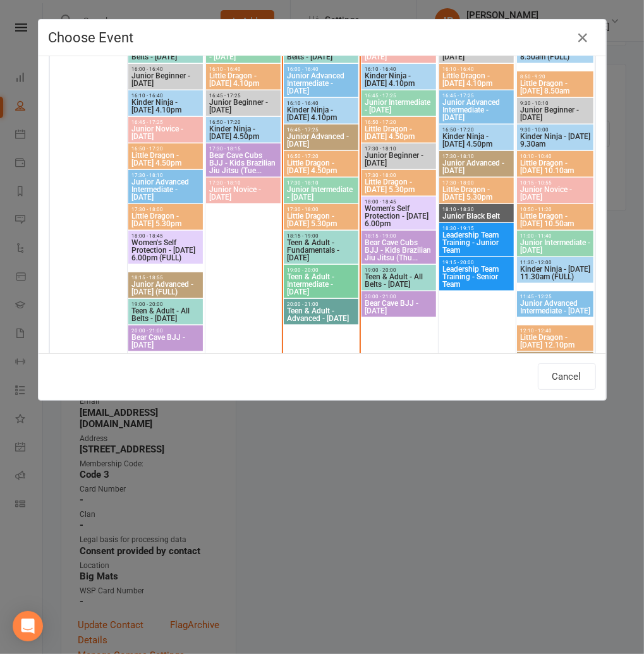
click at [330, 240] on span "Teen & Adult - Fundamentals - [DATE]" at bounding box center [321, 250] width 70 height 23
type input "Teen & Adult - Fundamentals - Wednesday - Sep 17, 2025 6:15:00 PM"
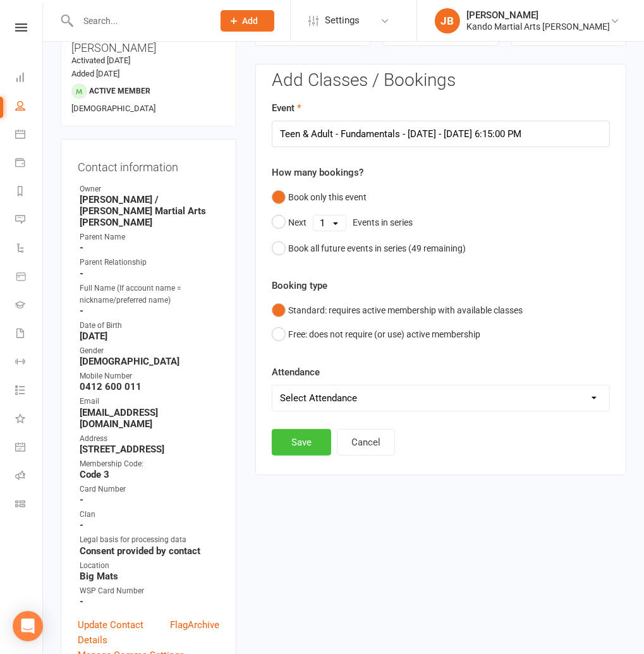
click at [303, 442] on button "Save" at bounding box center [301, 442] width 59 height 27
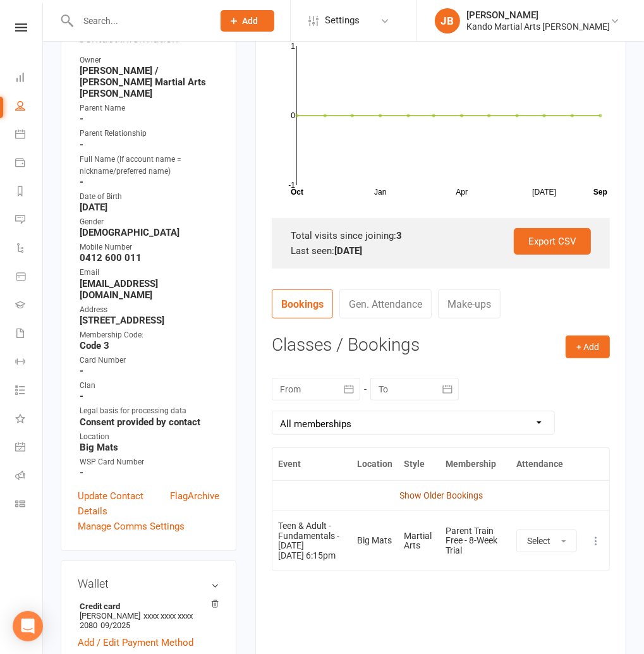
click at [432, 491] on link "Show Older Bookings" at bounding box center [440, 495] width 83 height 10
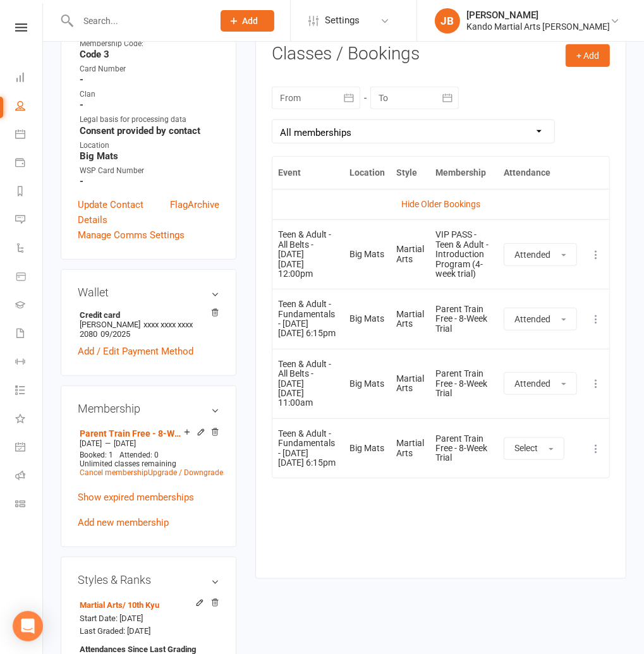
scroll to position [527, 0]
click at [431, 207] on link "Hide Older Bookings" at bounding box center [440, 205] width 79 height 10
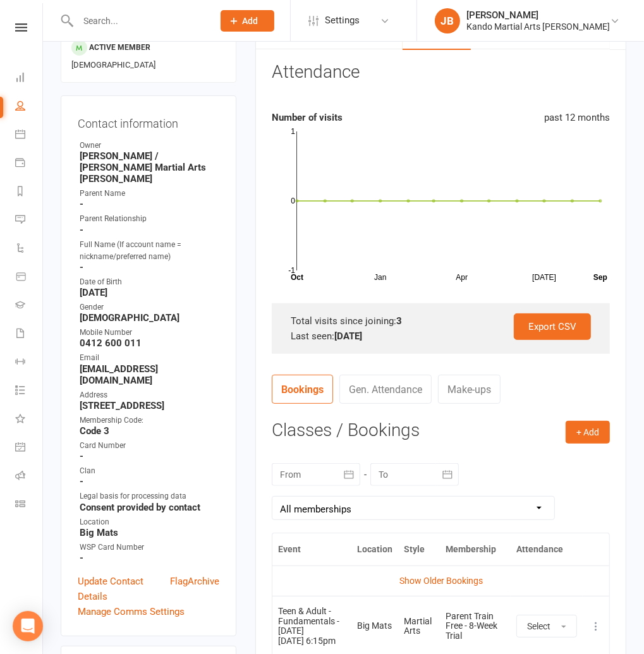
scroll to position [0, 0]
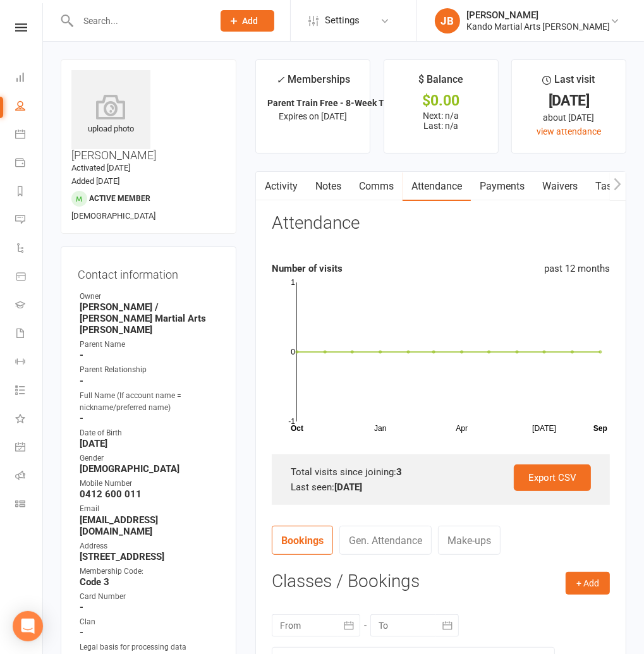
click at [289, 161] on main "✓ Memberships Parent Train Free - 8-Week Trial Expires on 7th November, 2025 $ …" at bounding box center [441, 489] width 390 height 861
click at [16, 21] on nav "Clubworx Dashboard People Calendar Payments Reports Messages Automations Produc…" at bounding box center [21, 330] width 43 height 654
click at [11, 19] on nav "Clubworx Dashboard People Calendar Payments Reports Messages Automations Produc…" at bounding box center [21, 330] width 43 height 654
click at [17, 27] on icon at bounding box center [21, 27] width 12 height 8
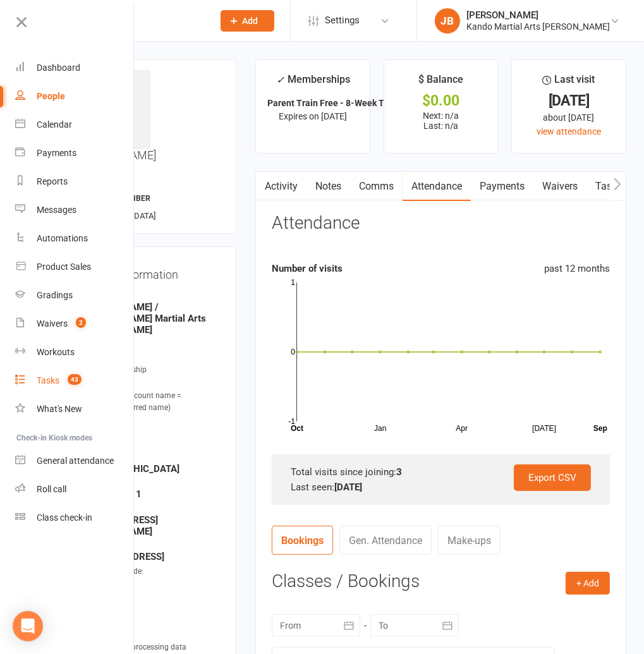
click at [51, 385] on div "Tasks" at bounding box center [48, 380] width 23 height 10
select select "incomplete"
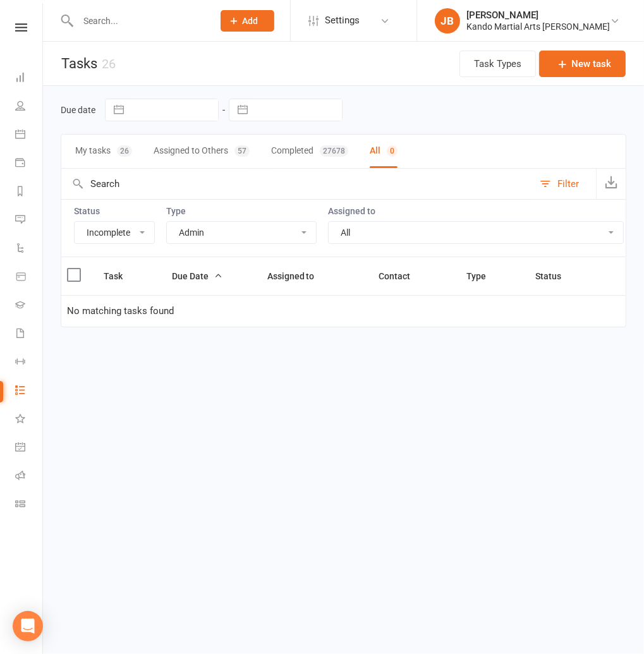
click at [182, 237] on select "All Admin Bbpc - black belt prep course Cancellation Enquiry Follow-up In-class…" at bounding box center [241, 232] width 149 height 21
click at [167, 222] on select "All Admin Bbpc - black belt prep course Cancellation Enquiry Follow-up In-class…" at bounding box center [241, 232] width 149 height 21
click at [202, 231] on select "All Admin Bbpc - black belt prep course Cancellation Enquiry Follow-up In-class…" at bounding box center [241, 232] width 149 height 21
click at [167, 222] on select "All Admin Bbpc - black belt prep course Cancellation Enquiry Follow-up In-class…" at bounding box center [241, 232] width 149 height 21
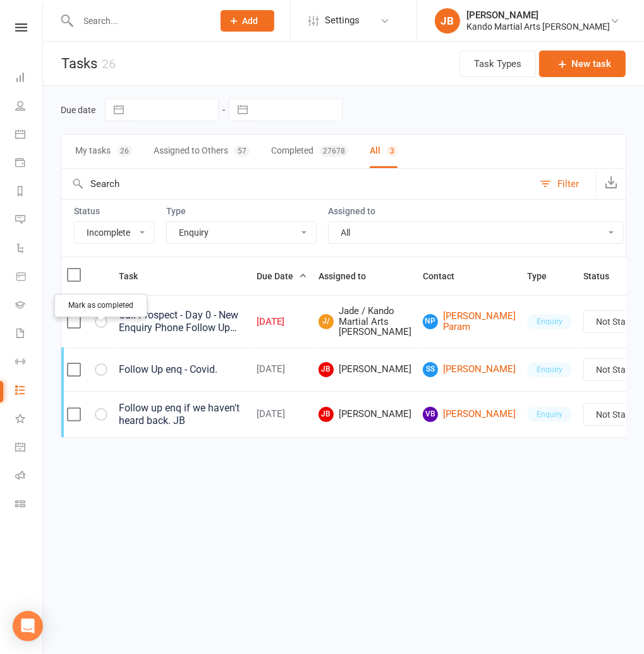
click at [0, 0] on icon "button" at bounding box center [0, 0] width 0 height 0
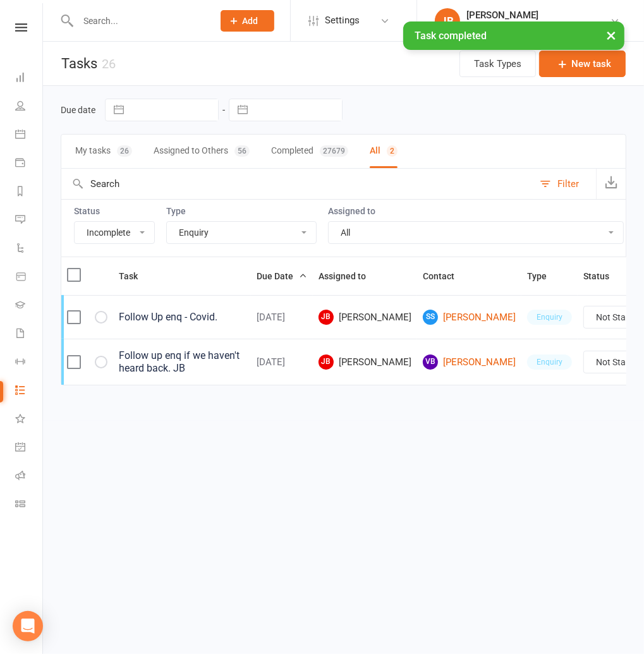
click at [195, 231] on select "All Admin Bbpc - black belt prep course Cancellation Enquiry Follow-up In-class…" at bounding box center [241, 232] width 149 height 21
select select "28118"
click at [167, 222] on select "All Admin Bbpc - black belt prep course Cancellation Enquiry Follow-up In-class…" at bounding box center [241, 232] width 149 height 21
select select "started"
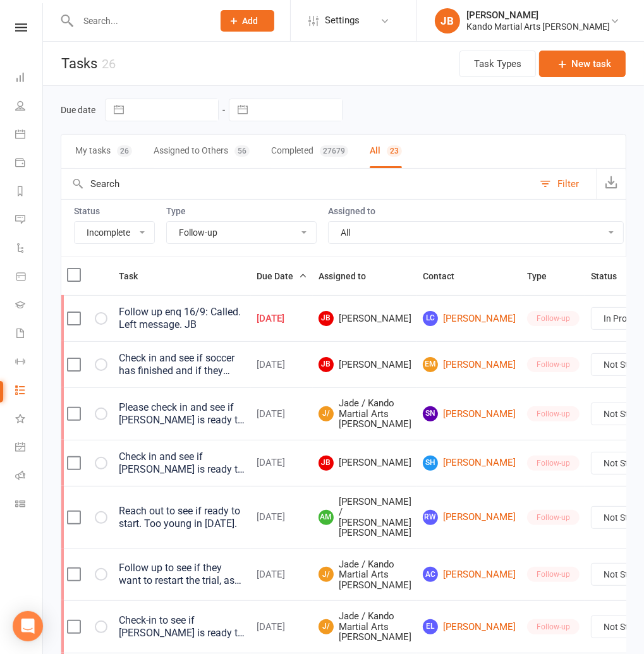
click at [194, 232] on select "All Admin Bbpc - black belt prep course Cancellation Enquiry Follow-up In-class…" at bounding box center [241, 232] width 149 height 21
select select "16411"
click at [167, 222] on select "All Admin Bbpc - black belt prep course Cancellation Enquiry Follow-up In-class…" at bounding box center [241, 232] width 149 height 21
select select "started"
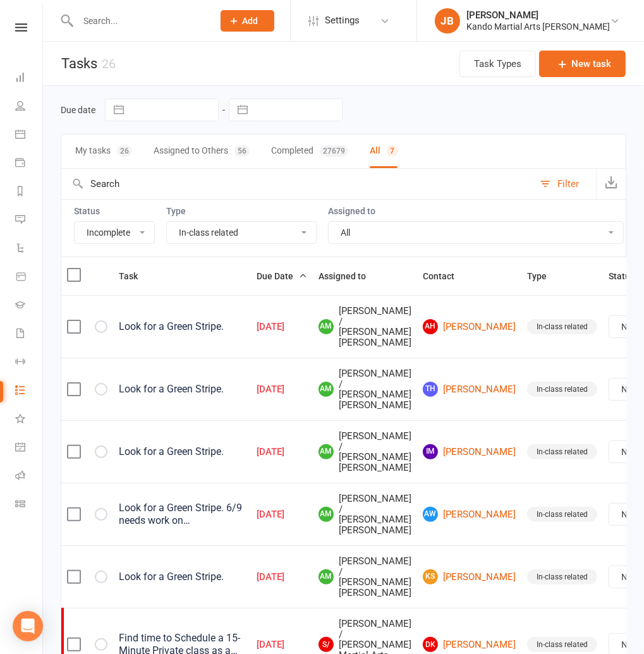
click at [192, 233] on select "All Admin Bbpc - black belt prep course Cancellation Enquiry Follow-up In-class…" at bounding box center [241, 232] width 149 height 21
select select "28118"
click at [167, 222] on select "All Admin Bbpc - black belt prep course Cancellation Enquiry Follow-up In-class…" at bounding box center [241, 232] width 149 height 21
select select "started"
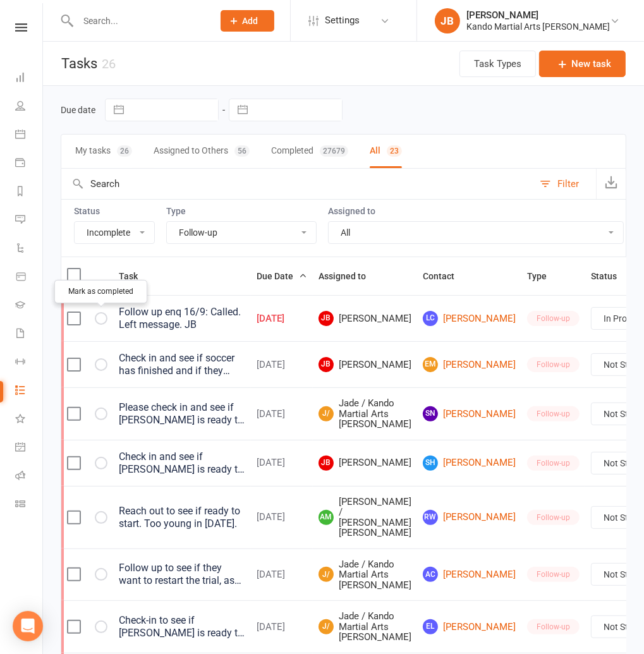
click at [0, 0] on icon "button" at bounding box center [0, 0] width 0 height 0
select select "started"
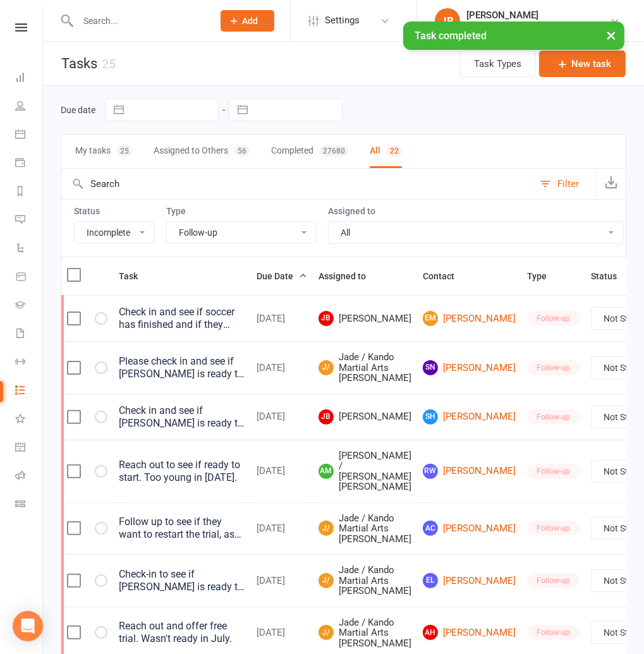
click at [193, 228] on select "All Admin Bbpc - black belt prep course Cancellation Enquiry Follow-up In-class…" at bounding box center [241, 232] width 149 height 21
click at [167, 222] on select "All Admin Bbpc - black belt prep course Cancellation Enquiry Follow-up In-class…" at bounding box center [241, 232] width 149 height 21
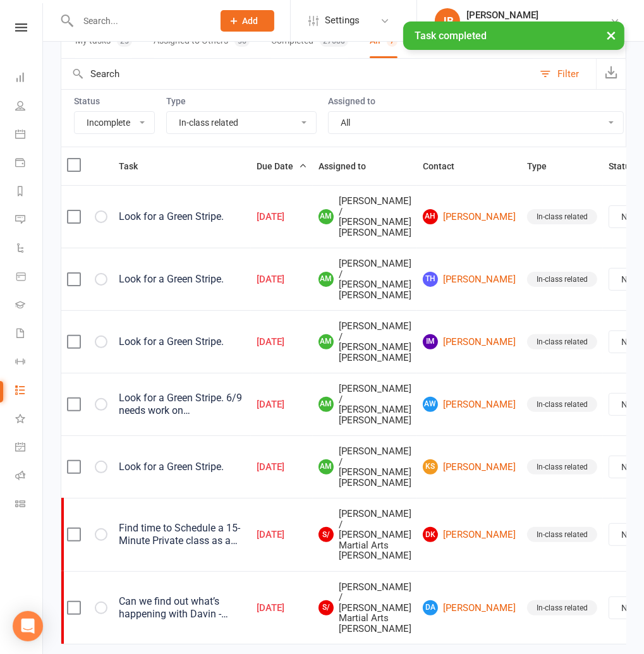
scroll to position [152, 0]
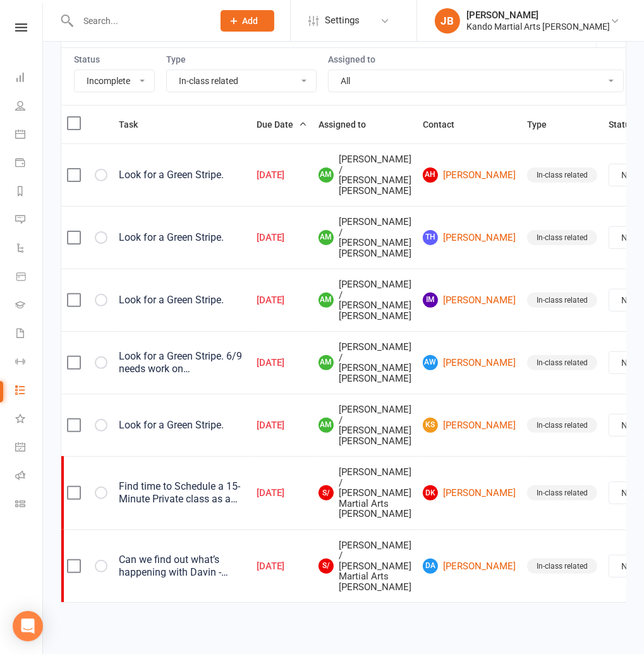
click at [203, 82] on select "All Admin Bbpc - black belt prep course Cancellation Enquiry Follow-up In-class…" at bounding box center [241, 80] width 149 height 21
select select "28119"
click at [167, 70] on select "All Admin Bbpc - black belt prep course Cancellation Enquiry Follow-up In-class…" at bounding box center [241, 80] width 149 height 21
select select "started"
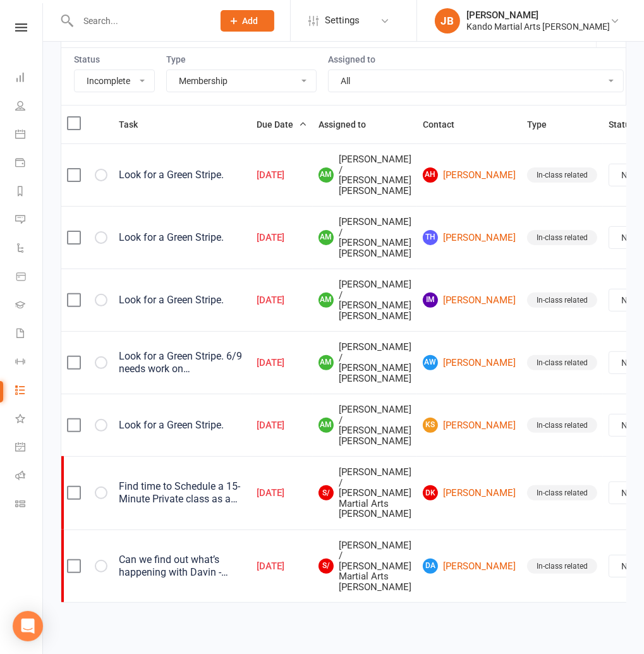
select select "started"
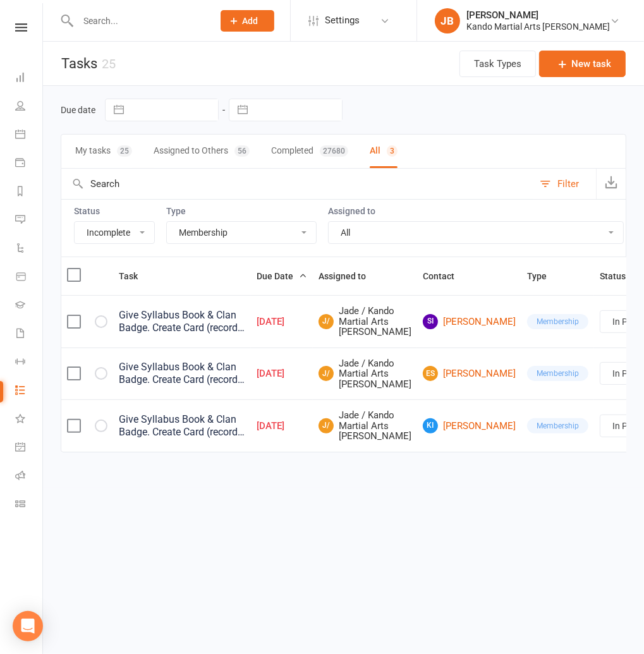
scroll to position [0, 0]
click at [200, 82] on header "Tasks 25 Task Types New task" at bounding box center [343, 64] width 601 height 44
click at [210, 231] on select "All Admin Bbpc - black belt prep course Cancellation Enquiry Follow-up In-class…" at bounding box center [241, 232] width 149 height 21
select select "23793"
click at [167, 222] on select "All Admin Bbpc - black belt prep course Cancellation Enquiry Follow-up In-class…" at bounding box center [241, 232] width 149 height 21
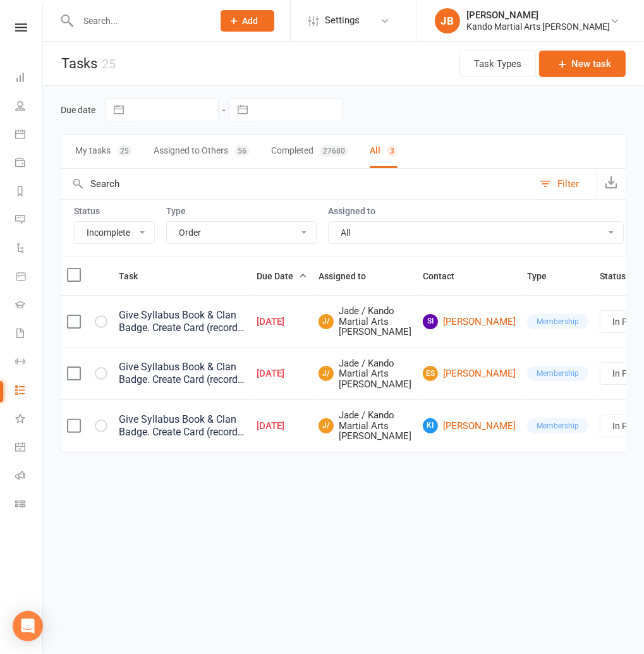
select select "started"
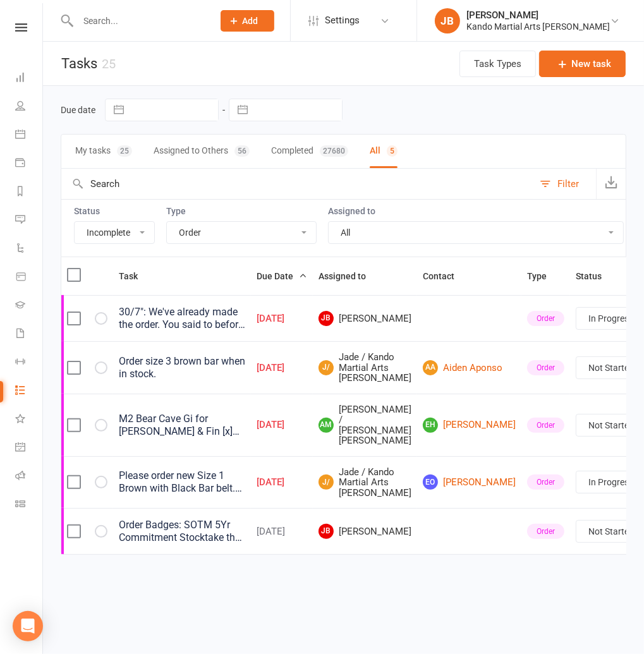
click at [216, 237] on select "All Admin Bbpc - black belt prep course Cancellation Enquiry Follow-up In-class…" at bounding box center [241, 232] width 149 height 21
select select "21718"
click at [167, 222] on select "All Admin Bbpc - black belt prep course Cancellation Enquiry Follow-up In-class…" at bounding box center [241, 232] width 149 height 21
select select "started"
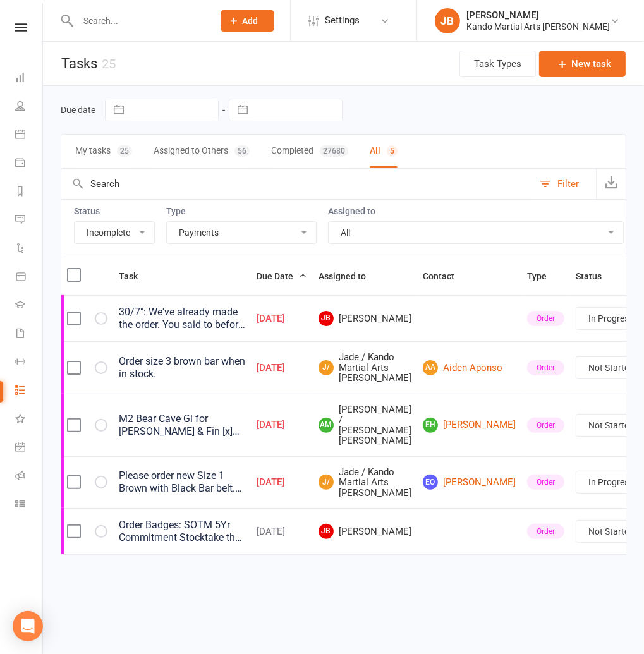
select select "started"
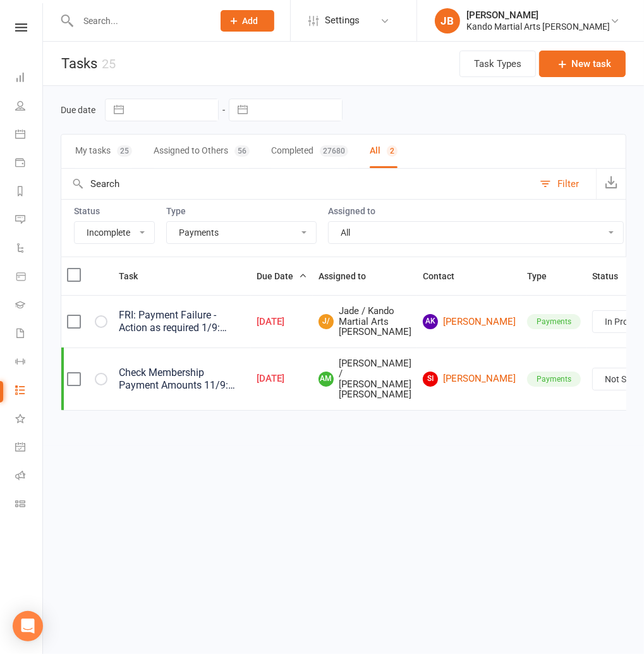
click at [209, 233] on select "All Admin Bbpc - black belt prep course Cancellation Enquiry Follow-up In-class…" at bounding box center [241, 232] width 149 height 21
select select "20650"
click at [167, 222] on select "All Admin Bbpc - black belt prep course Cancellation Enquiry Follow-up In-class…" at bounding box center [241, 232] width 149 height 21
select select "started"
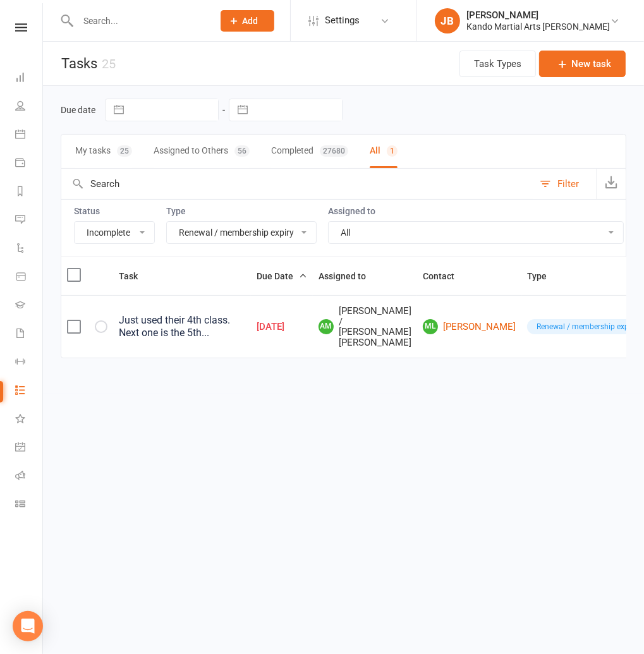
click at [212, 233] on select "All Admin Bbpc - black belt prep course Cancellation Enquiry Follow-up In-class…" at bounding box center [241, 232] width 149 height 21
click at [167, 222] on select "All Admin Bbpc - black belt prep course Cancellation Enquiry Follow-up In-class…" at bounding box center [241, 232] width 149 height 21
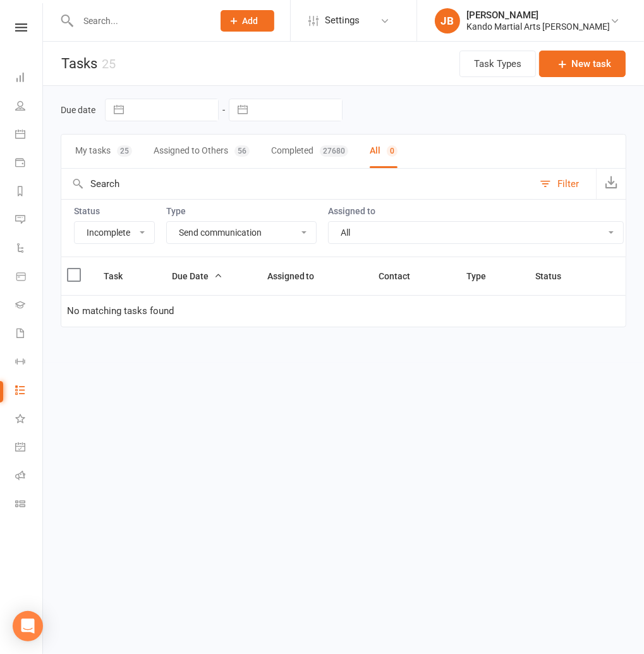
click at [205, 234] on select "All Admin Bbpc - black belt prep course Cancellation Enquiry Follow-up In-class…" at bounding box center [241, 232] width 149 height 21
select select "24292"
click at [167, 222] on select "All Admin Bbpc - black belt prep course Cancellation Enquiry Follow-up In-class…" at bounding box center [241, 232] width 149 height 21
click at [114, 20] on input "text" at bounding box center [139, 21] width 130 height 18
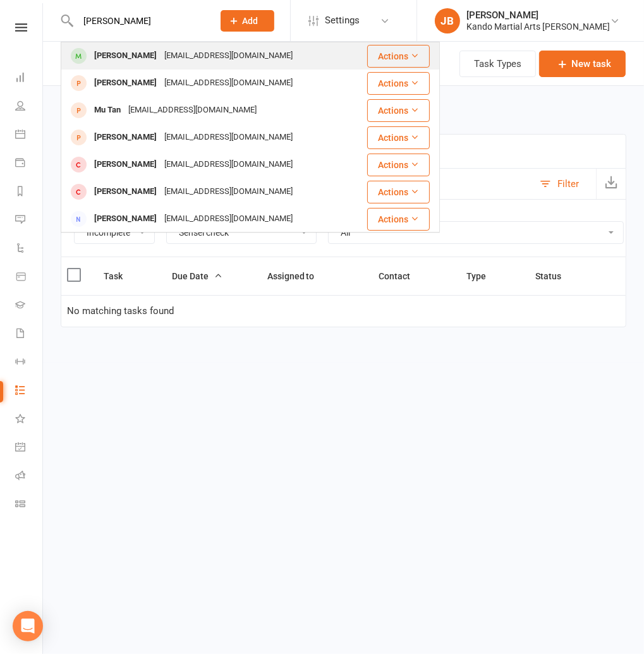
type input "chloe tan"
click at [111, 51] on div "Chloe Tan" at bounding box center [125, 56] width 70 height 18
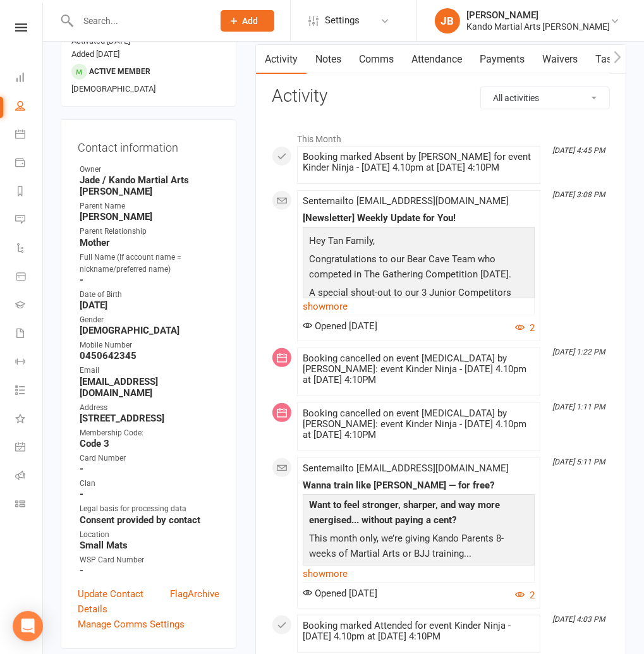
scroll to position [114, 0]
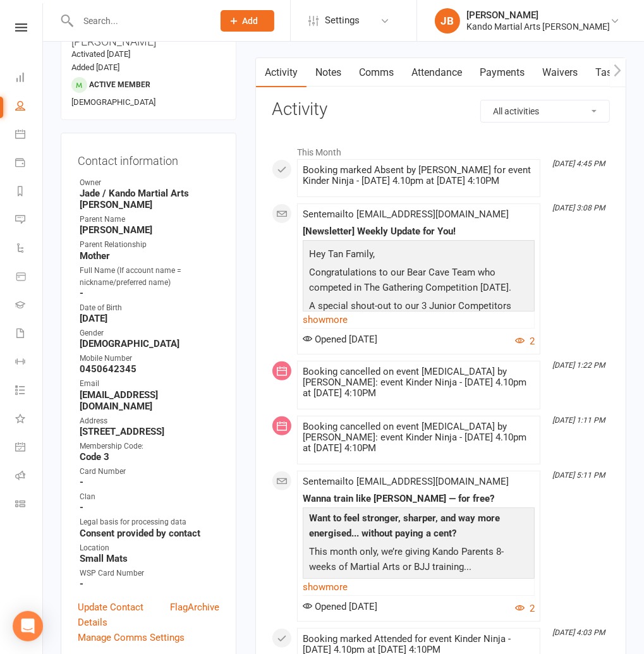
click at [466, 73] on link "Attendance" at bounding box center [437, 72] width 68 height 29
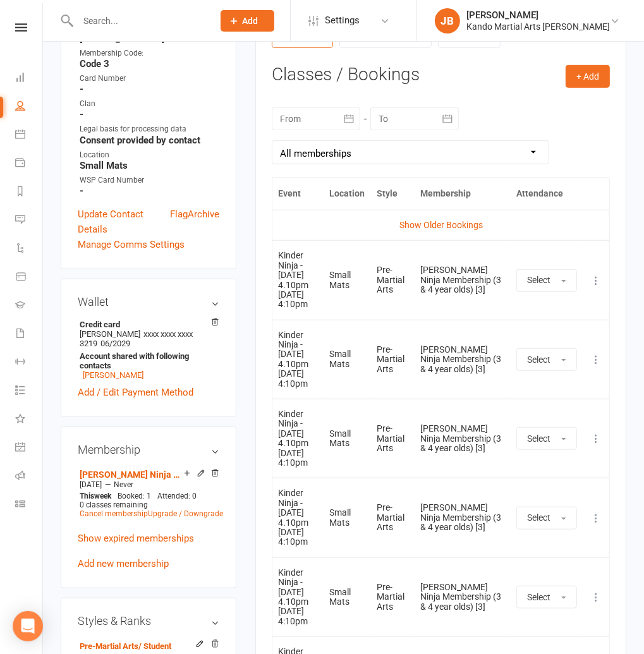
scroll to position [494, 0]
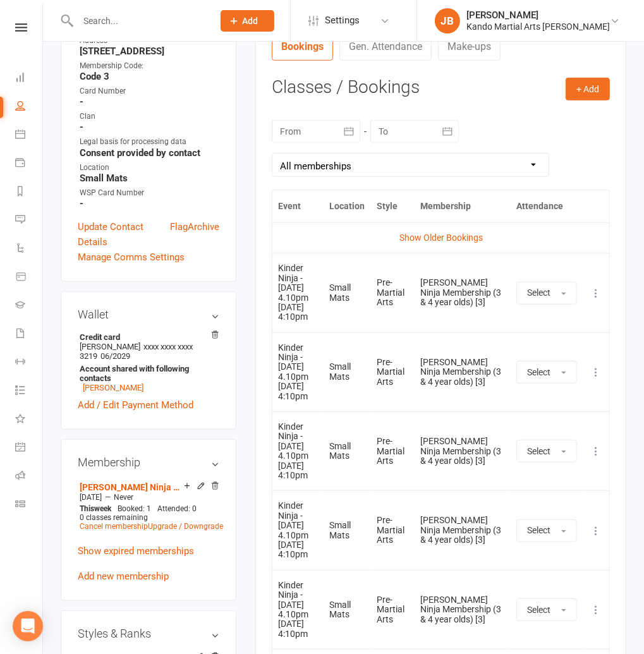
click at [317, 131] on div at bounding box center [316, 131] width 88 height 23
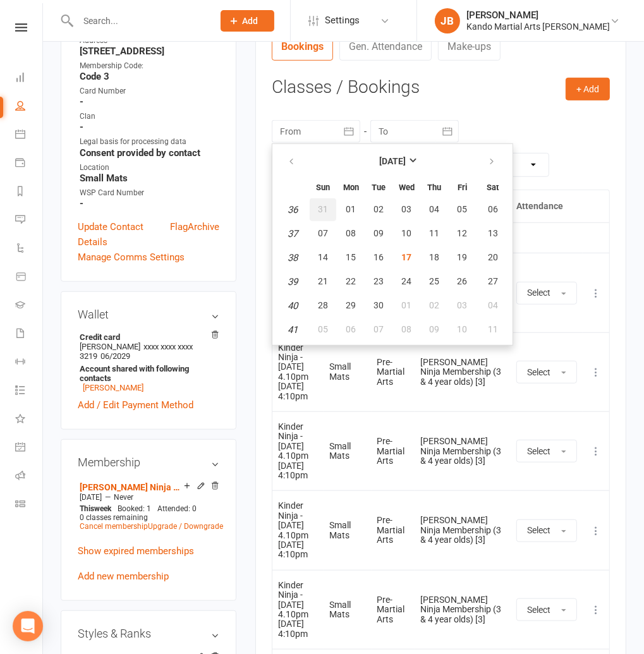
click at [324, 213] on span "31" at bounding box center [323, 209] width 10 height 10
type input "31 Aug 2025"
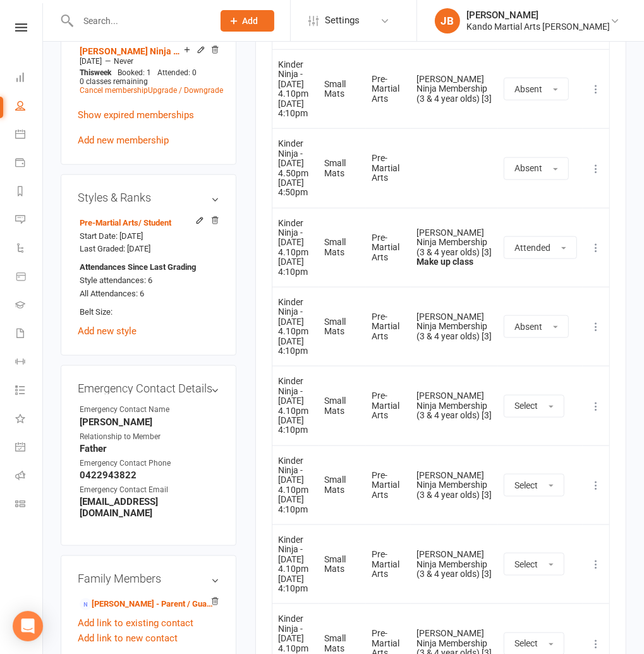
scroll to position [946, 0]
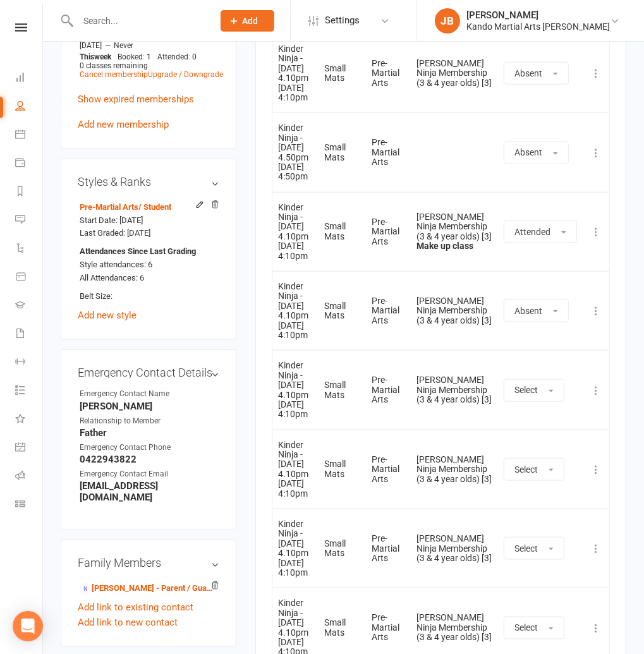
click at [595, 384] on icon at bounding box center [596, 390] width 13 height 13
click at [533, 453] on link "Remove booking" at bounding box center [540, 465] width 125 height 25
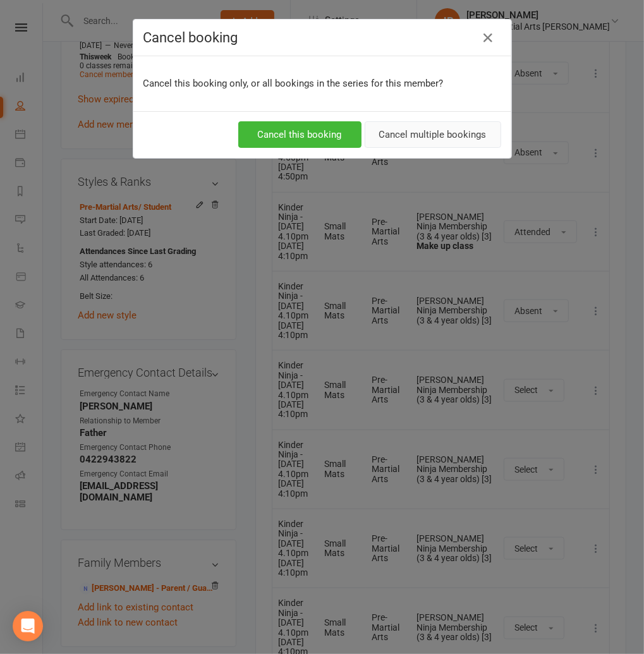
click at [429, 134] on button "Cancel multiple bookings" at bounding box center [433, 134] width 137 height 27
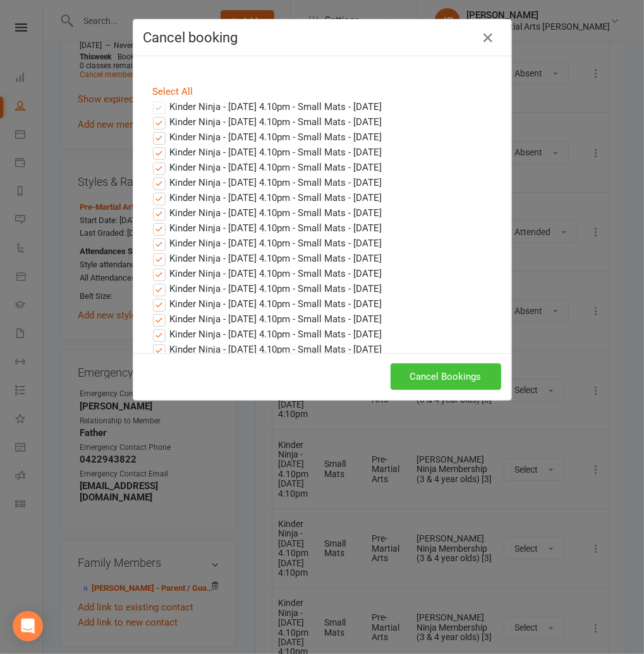
click at [434, 373] on button "Cancel Bookings" at bounding box center [446, 376] width 111 height 27
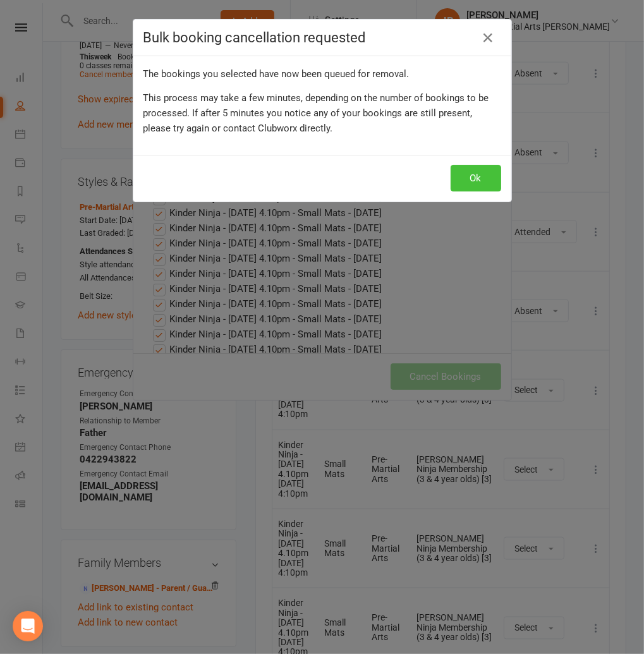
click at [460, 184] on button "Ok" at bounding box center [476, 178] width 51 height 27
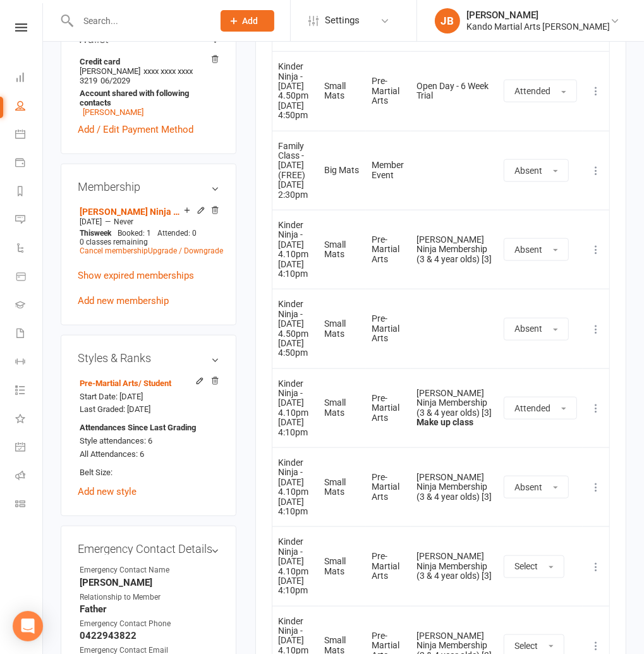
scroll to position [769, 0]
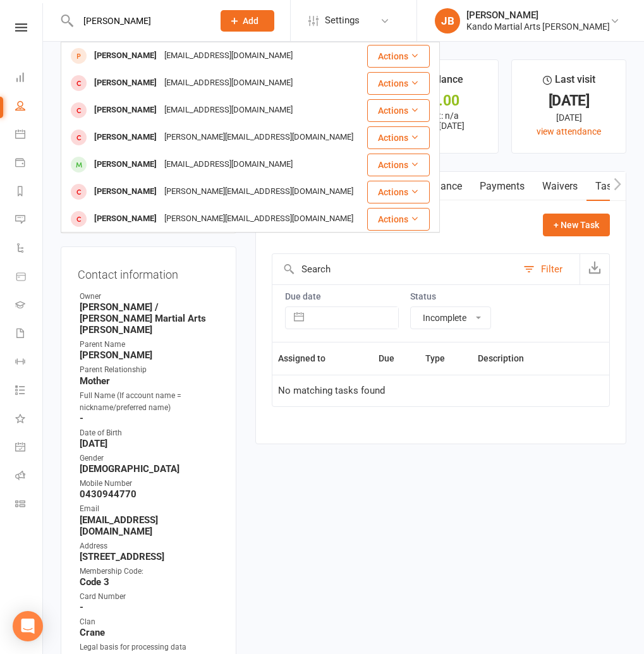
select select "incomplete"
click at [259, 20] on span "Add" at bounding box center [251, 21] width 16 height 10
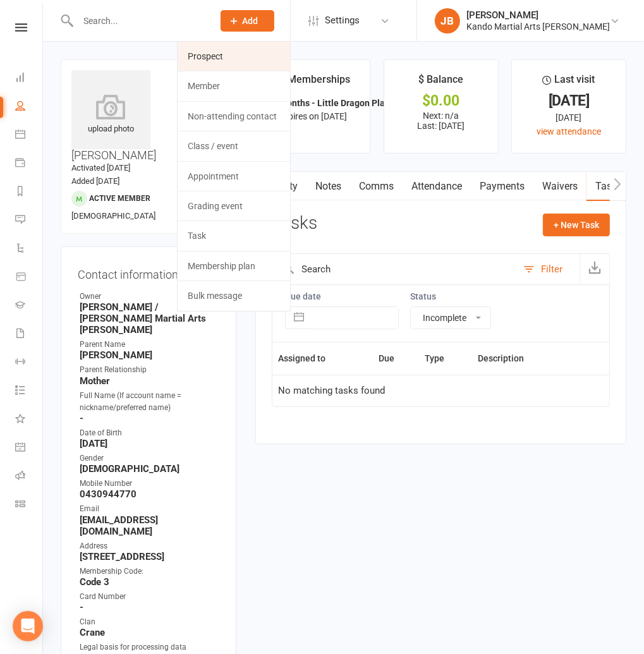
click at [277, 57] on link "Prospect" at bounding box center [234, 56] width 113 height 29
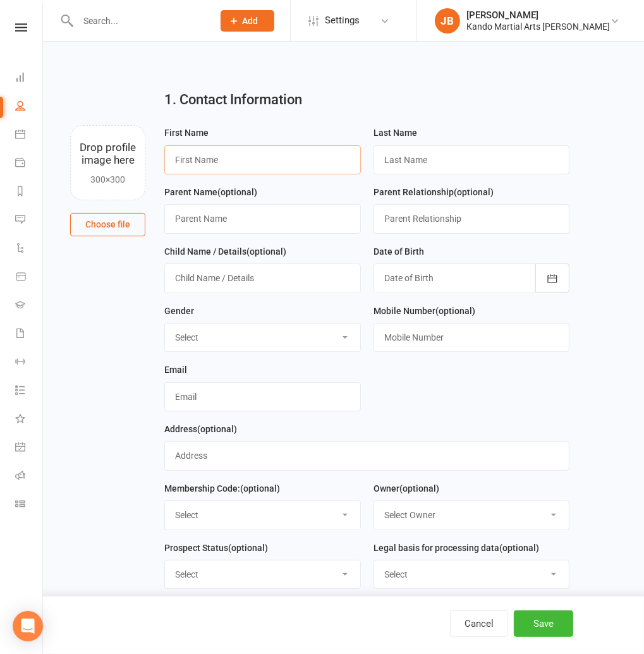
click at [177, 152] on input "text" at bounding box center [262, 159] width 197 height 29
type input "Vanessa"
type input "Botter"
type input "Charlotte, 5"
click at [439, 277] on div at bounding box center [472, 278] width 197 height 29
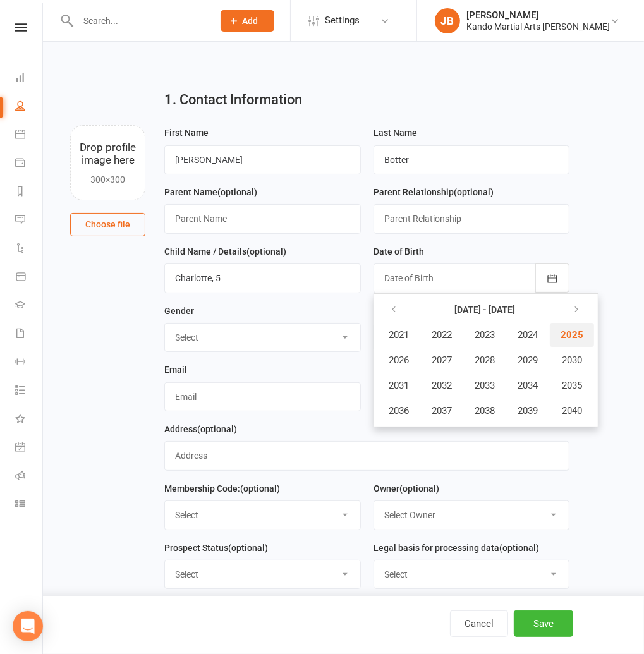
click at [565, 334] on span "2025" at bounding box center [572, 334] width 23 height 11
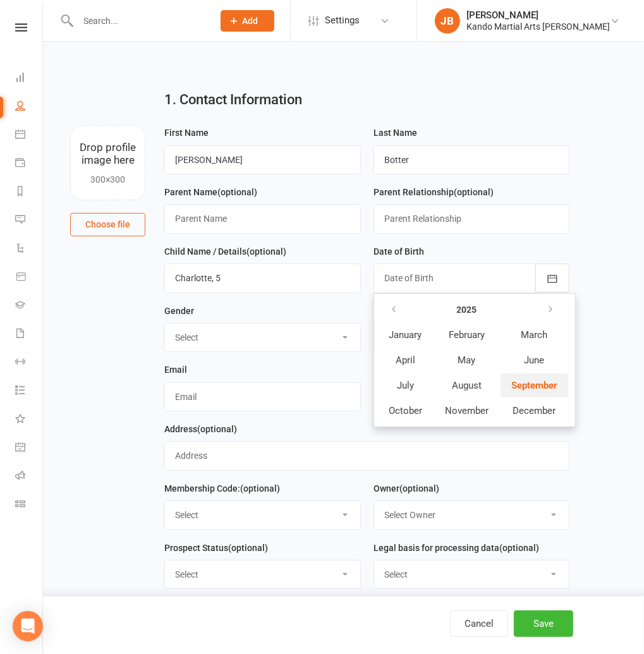
click at [532, 392] on button "September" at bounding box center [535, 386] width 68 height 24
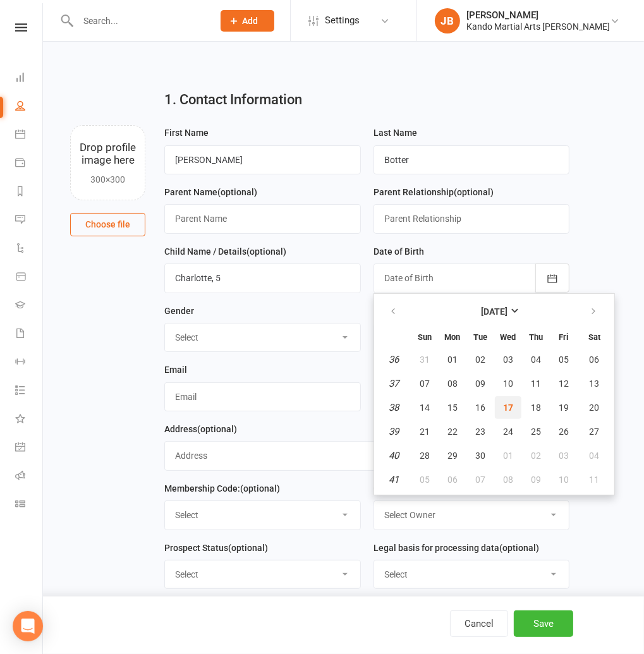
click at [501, 405] on button "17" at bounding box center [508, 407] width 27 height 23
type input "17 Sep 2025"
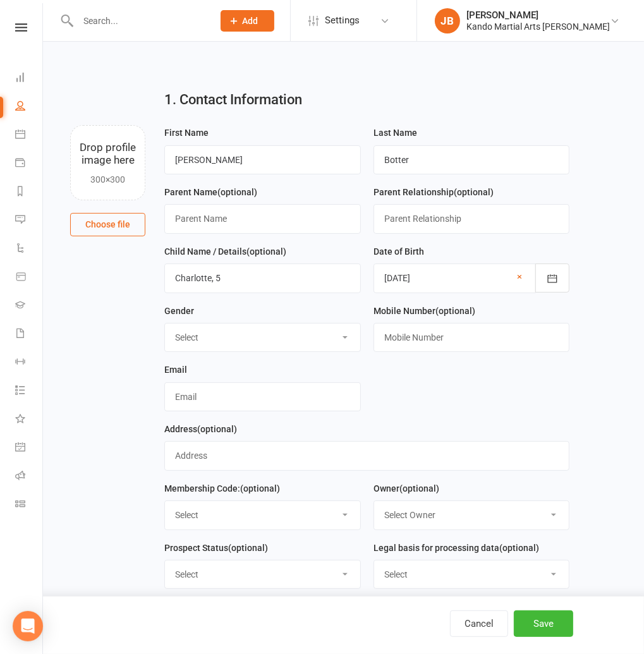
click at [237, 339] on select "Select Male Female" at bounding box center [262, 338] width 195 height 28
select select "Female"
click at [165, 324] on select "Select Male Female" at bounding box center [262, 338] width 195 height 28
click at [382, 349] on input "text" at bounding box center [472, 337] width 197 height 29
type input "0419 007 427"
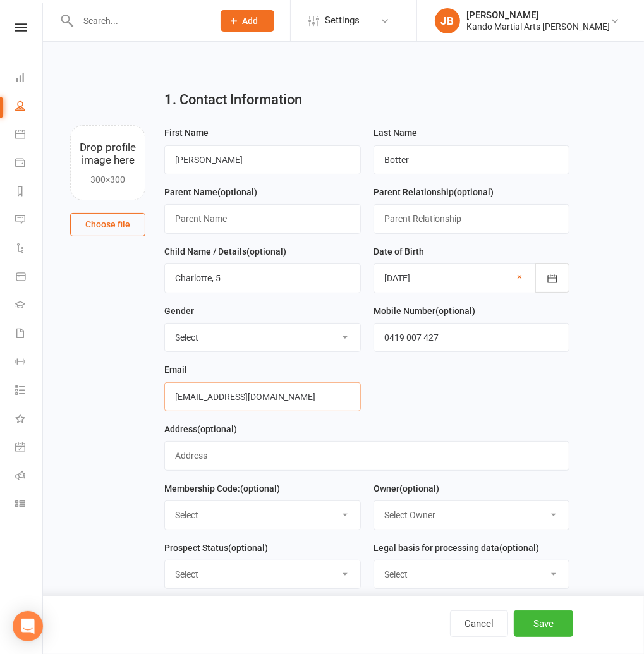
type input "ness_163@hotmail.com"
click at [181, 509] on select "Select Code 1 Code 2 Code 3" at bounding box center [262, 515] width 195 height 28
select select "Code 3"
click at [165, 502] on select "Select Code 1 Code 2 Code 3" at bounding box center [262, 515] width 195 height 28
click at [410, 505] on select "Select Owner Andy Muser / Kando Knox Sonya Watz Jade Brownlie Neve Sharry Jade …" at bounding box center [471, 515] width 195 height 28
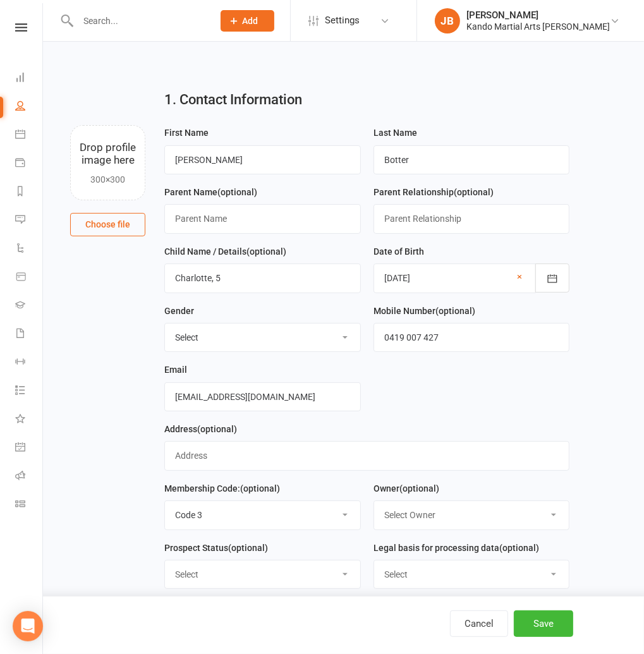
select select "4"
click at [374, 502] on select "Select Owner Andy Muser / Kando Knox Sonya Watz Jade Brownlie Neve Sharry Jade …" at bounding box center [471, 515] width 195 height 28
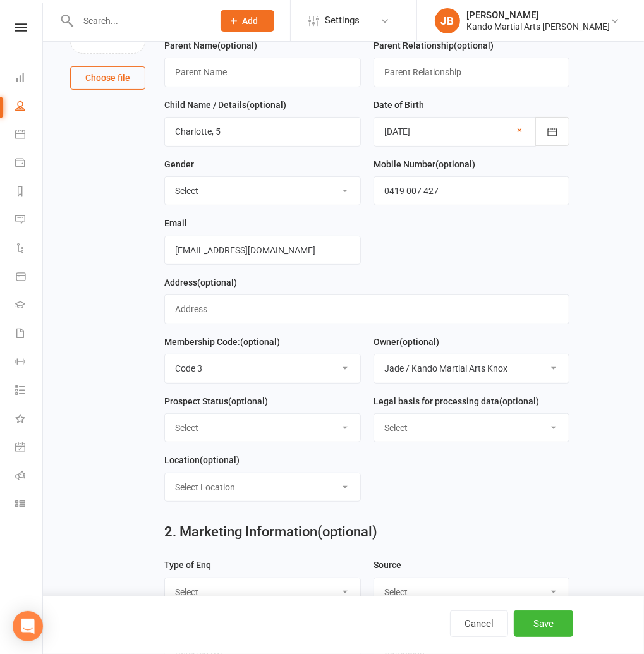
scroll to position [129, 0]
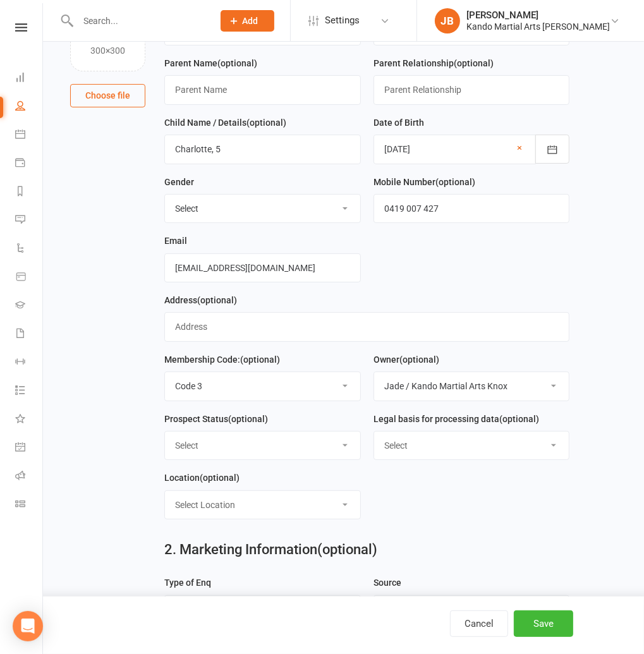
click at [204, 447] on select "Select Initial Contact Receiving Email Engine Finished Email Engine - SLO Email…" at bounding box center [262, 446] width 195 height 28
select select "Initial Contact"
click at [165, 432] on select "Select Initial Contact Receiving Email Engine Finished Email Engine - SLO Email…" at bounding box center [262, 446] width 195 height 28
click at [384, 449] on select "Select Consent provided by contact Legitimate Interest - Existing Customer Legi…" at bounding box center [471, 446] width 195 height 28
select select "Consent provided by contact"
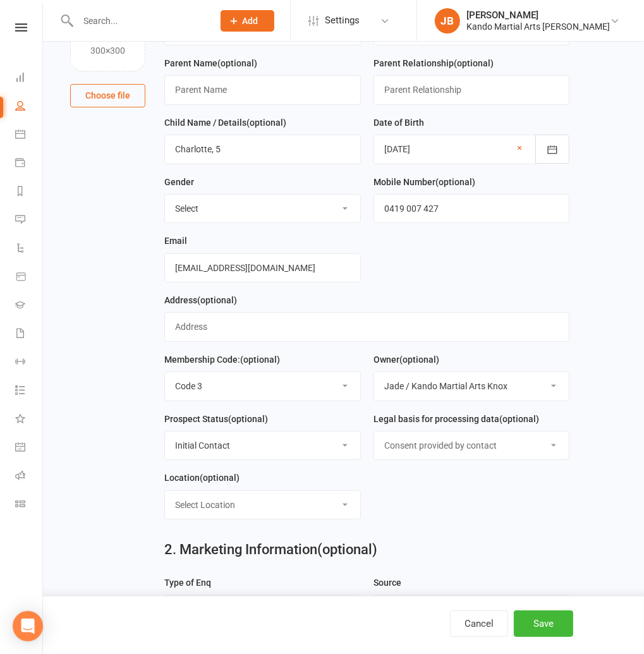
click at [374, 432] on select "Select Consent provided by contact Legitimate Interest - Existing Customer Legi…" at bounding box center [471, 446] width 195 height 28
click at [222, 510] on select "Select Location Big Mats Desk Outdoor Small Mats Virtual" at bounding box center [262, 505] width 195 height 28
select select "3"
click at [165, 492] on select "Select Location Big Mats Desk Outdoor Small Mats Virtual" at bounding box center [262, 505] width 195 height 28
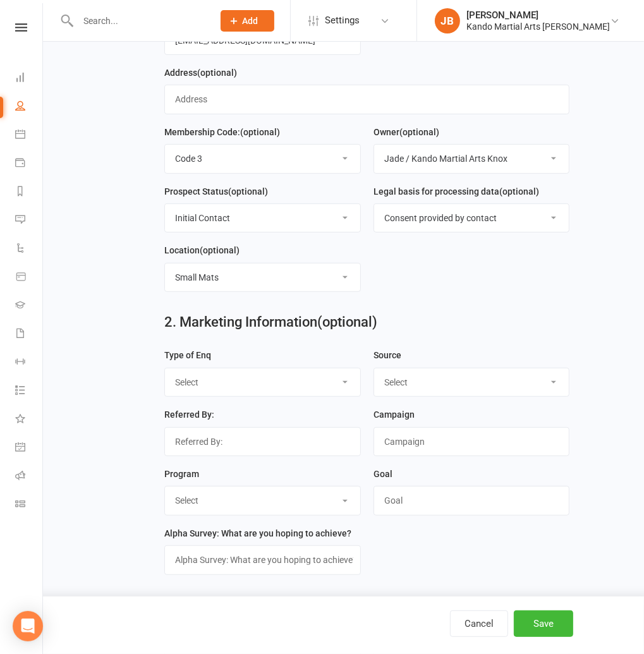
scroll to position [351, 0]
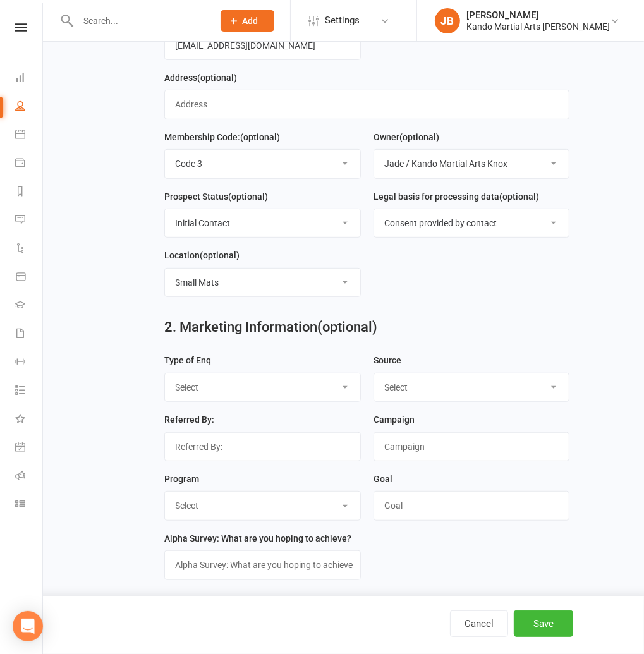
click at [190, 393] on select "Select Call Email Walk FB Enq FB Form Web (Spark) Web (Other) Purchase Instagra…" at bounding box center [262, 388] width 195 height 28
select select "Call"
click at [165, 375] on select "Select Call Email Walk FB Enq FB Form Web (Spark) Web (Other) Purchase Instagra…" at bounding box center [262, 388] width 195 height 28
click at [415, 389] on select "Select FB IG Google Referral VIP Family Flyer / Pamphlet Walk in Within Kando K…" at bounding box center [471, 388] width 195 height 28
select select "VIP"
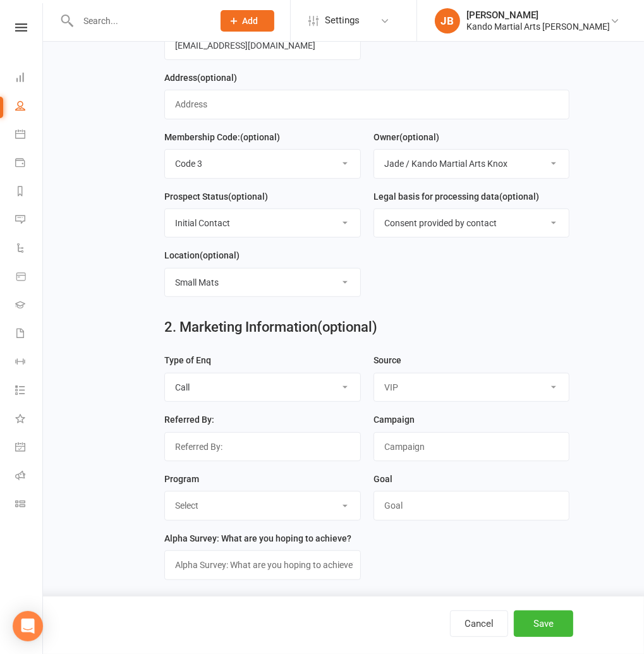
click at [374, 375] on select "Select FB IG Google Referral VIP Family Flyer / Pamphlet Walk in Within Kando K…" at bounding box center [471, 388] width 195 height 28
click at [213, 451] on input "text" at bounding box center [262, 446] width 197 height 29
type input "Arkham Post"
click at [188, 509] on select "Select KN LD JNR T&A BJJ Online Fit Women's Self Protection" at bounding box center [262, 506] width 195 height 28
select select "LD"
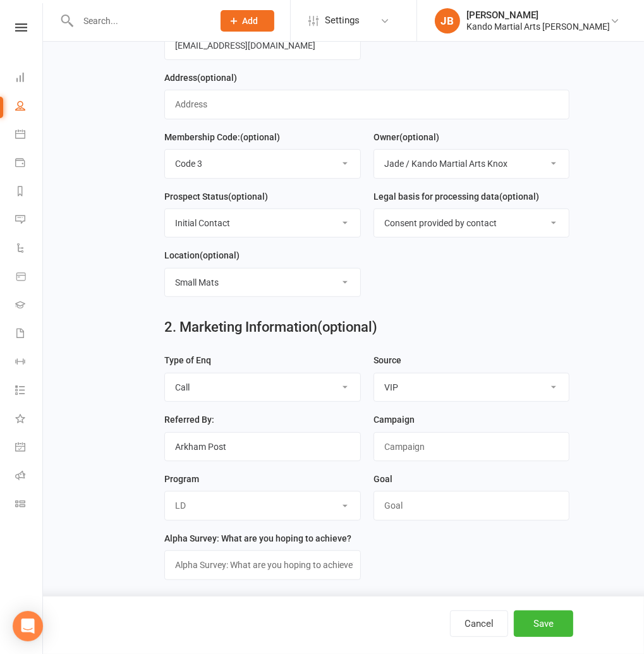
click at [165, 494] on select "Select KN LD JNR T&A BJJ Online Fit Women's Self Protection" at bounding box center [262, 506] width 195 height 28
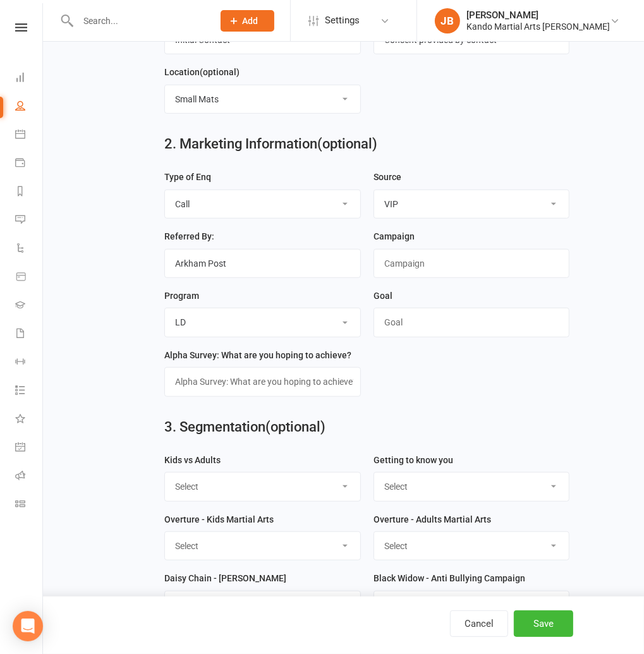
scroll to position [541, 0]
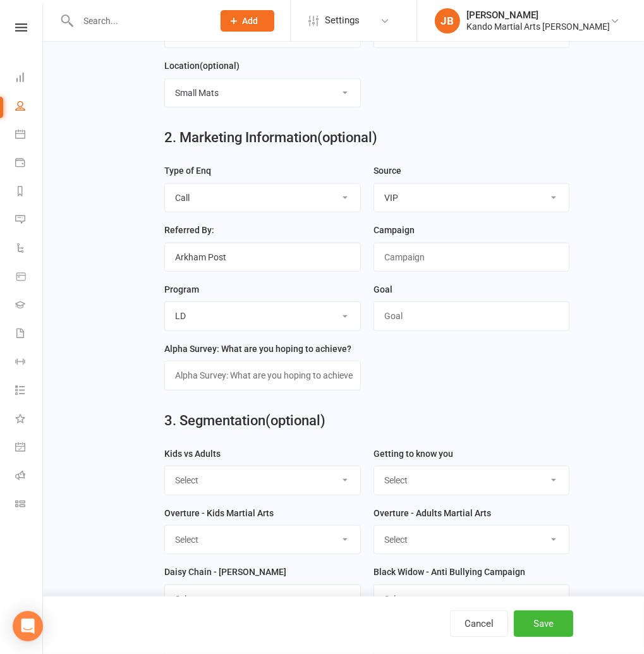
click at [205, 470] on select "Select Kids Martial Arts Adults Martial Arts Both" at bounding box center [262, 480] width 195 height 28
select select "Kids Martial Arts"
click at [165, 468] on select "Select Kids Martial Arts Adults Martial Arts Both" at bounding box center [262, 480] width 195 height 28
click at [552, 629] on button "Save" at bounding box center [543, 624] width 59 height 27
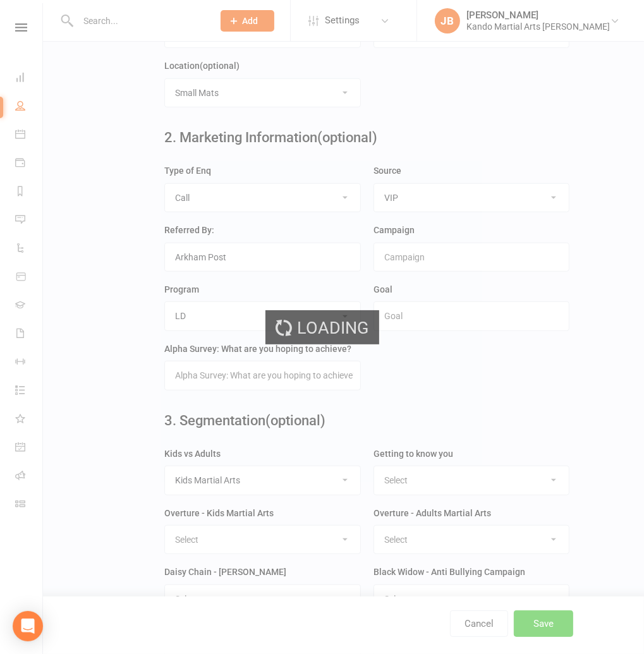
scroll to position [521, 0]
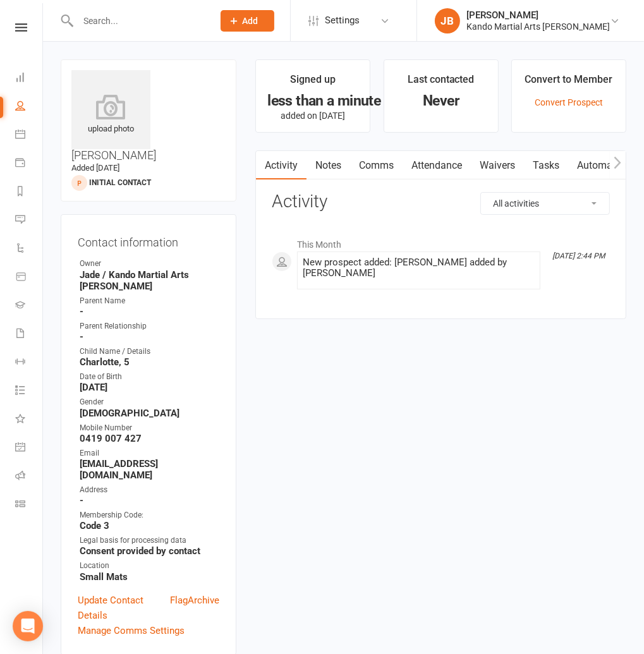
click at [330, 166] on link "Notes" at bounding box center [329, 165] width 44 height 29
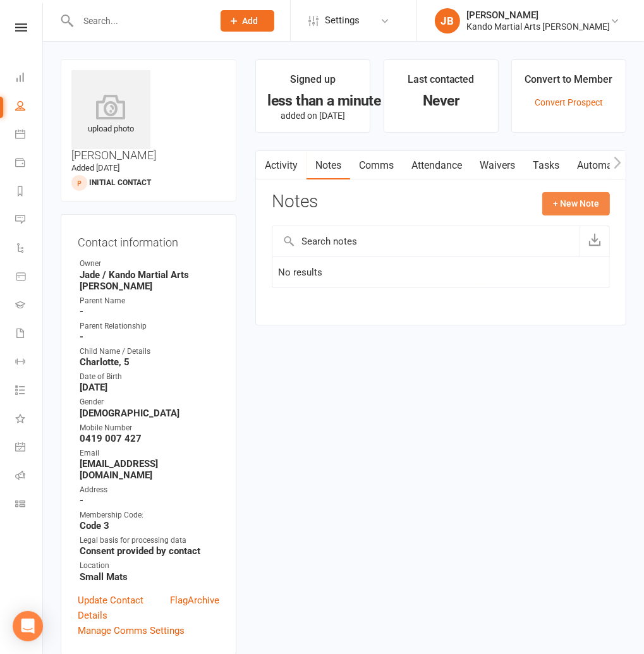
click at [585, 202] on button "+ New Note" at bounding box center [576, 203] width 68 height 23
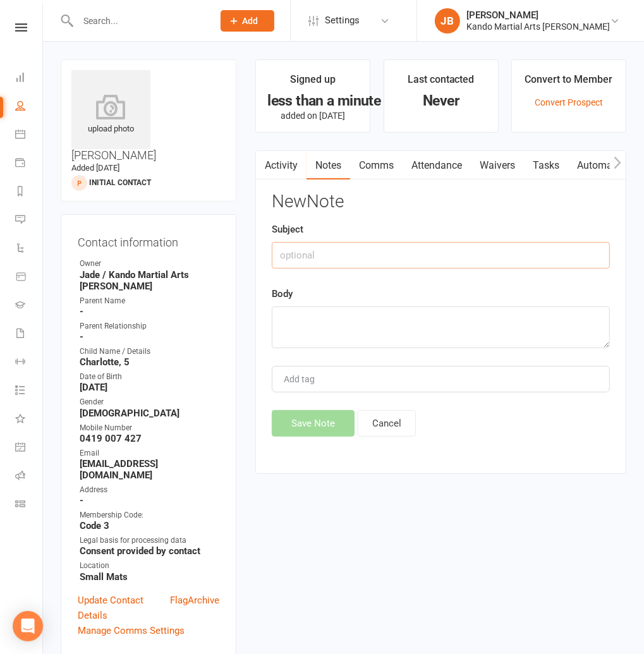
click at [296, 252] on input "text" at bounding box center [441, 255] width 338 height 27
type input "Initial"
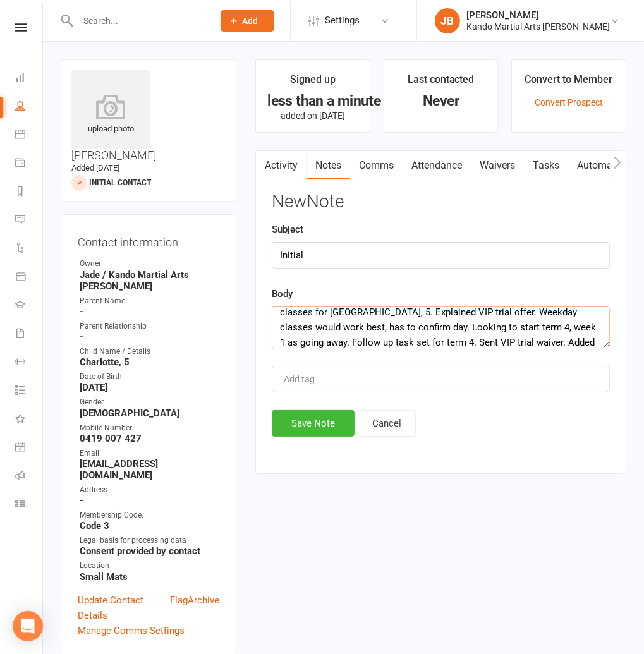
scroll to position [38, 0]
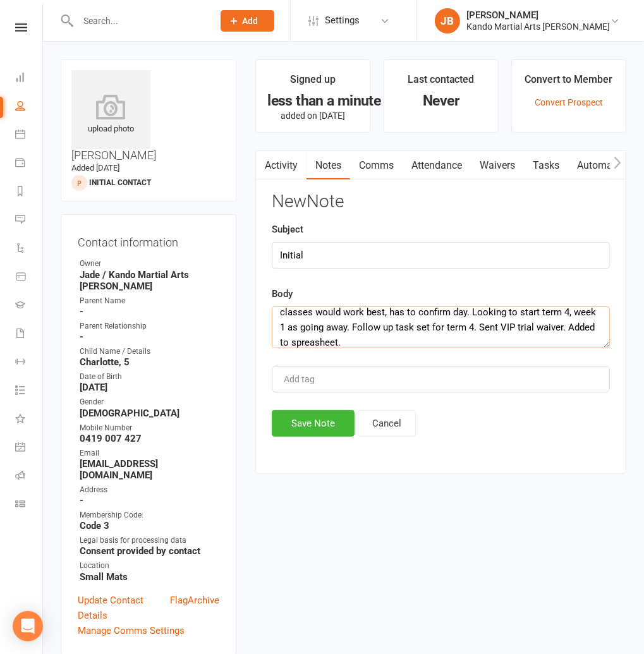
click at [306, 344] on textarea "Initial enquiry via phone call, referred by Arkham Post. Looking at MA classes …" at bounding box center [441, 328] width 338 height 42
click at [336, 344] on textarea "Initial enquiry via phone call, referred by Arkham Post. Looking at MA classes …" at bounding box center [441, 328] width 338 height 42
type textarea "Initial enquiry via phone call, referred by Arkham Post. Looking at MA classes …"
click at [291, 426] on button "Save Note" at bounding box center [313, 423] width 83 height 27
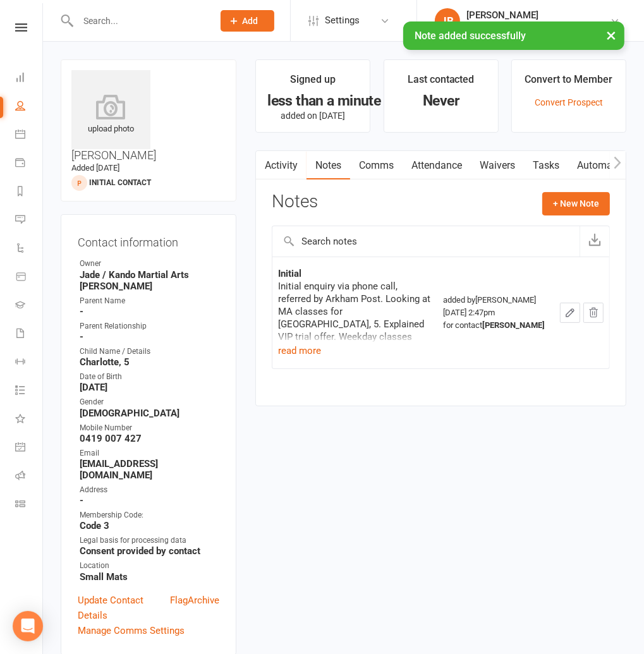
click at [551, 169] on link "Tasks" at bounding box center [546, 165] width 44 height 29
select select "incomplete"
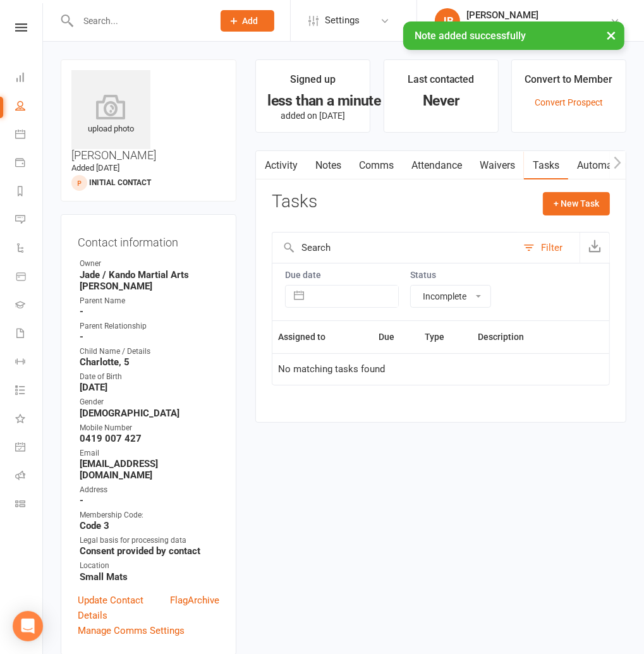
drag, startPoint x: 590, startPoint y: 167, endPoint x: 583, endPoint y: 171, distance: 7.6
click at [590, 167] on link "Automations" at bounding box center [605, 165] width 75 height 29
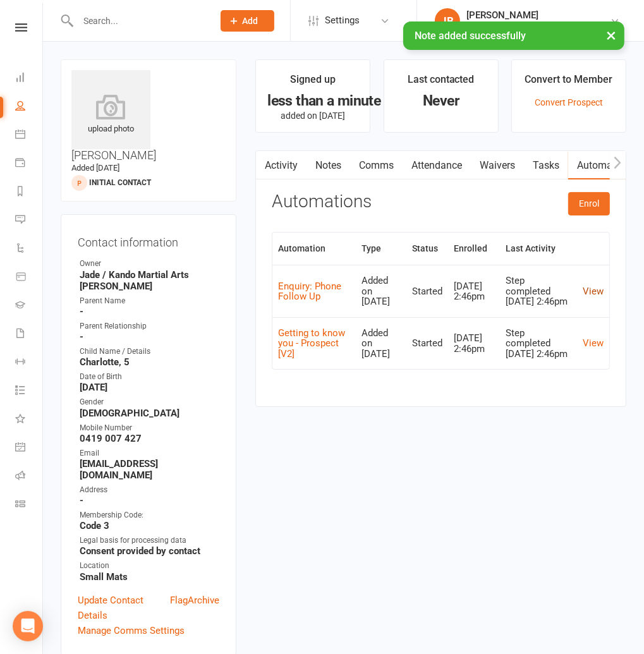
click at [594, 295] on link "View" at bounding box center [593, 291] width 21 height 11
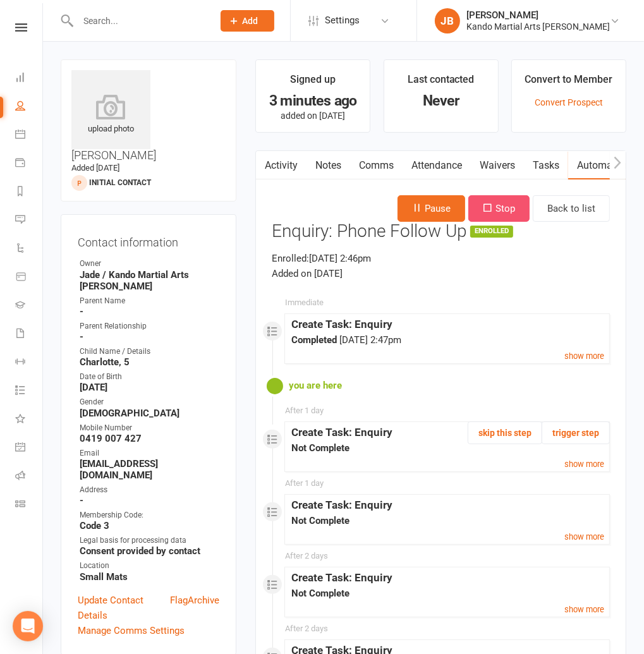
click at [493, 203] on button "Stop" at bounding box center [498, 208] width 61 height 27
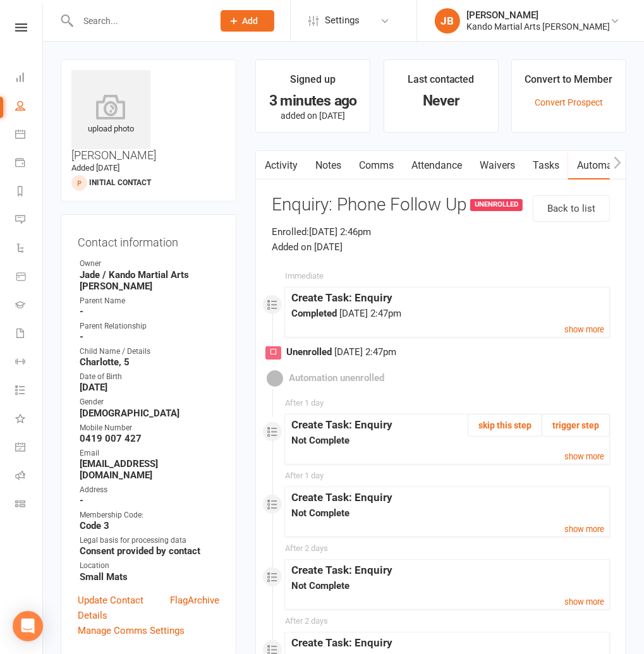
click at [391, 164] on link "Comms" at bounding box center [376, 165] width 52 height 29
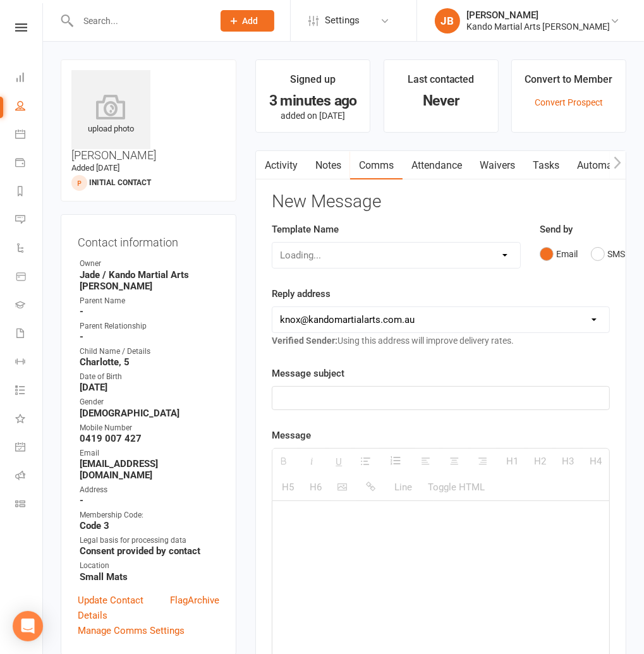
click at [301, 258] on div "Loading..." at bounding box center [396, 255] width 248 height 27
click at [296, 254] on select "Select Template [Email] 5 Class Pass Renewal - Used 4/5 classes [Email] 5 Class…" at bounding box center [395, 255] width 247 height 25
select select "573"
click at [272, 243] on select "Select Template [Email] 5 Class Pass Renewal - Used 4/5 classes [Email] 5 Class…" at bounding box center [395, 255] width 247 height 25
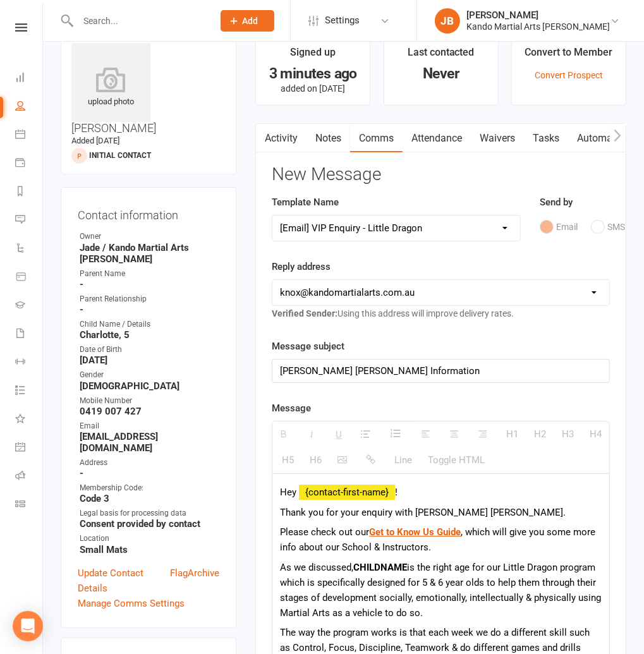
scroll to position [25, 0]
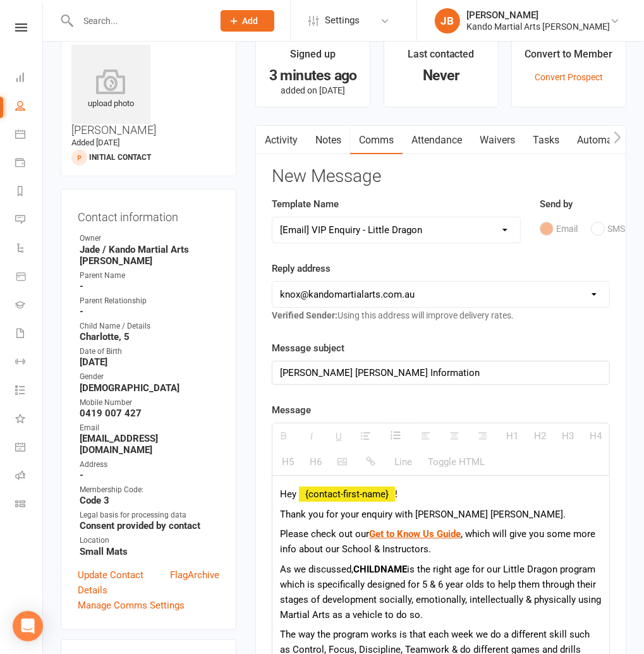
click at [380, 570] on b "CHILDNAME" at bounding box center [380, 569] width 54 height 11
click at [378, 568] on b "Charlotte" at bounding box center [372, 569] width 39 height 11
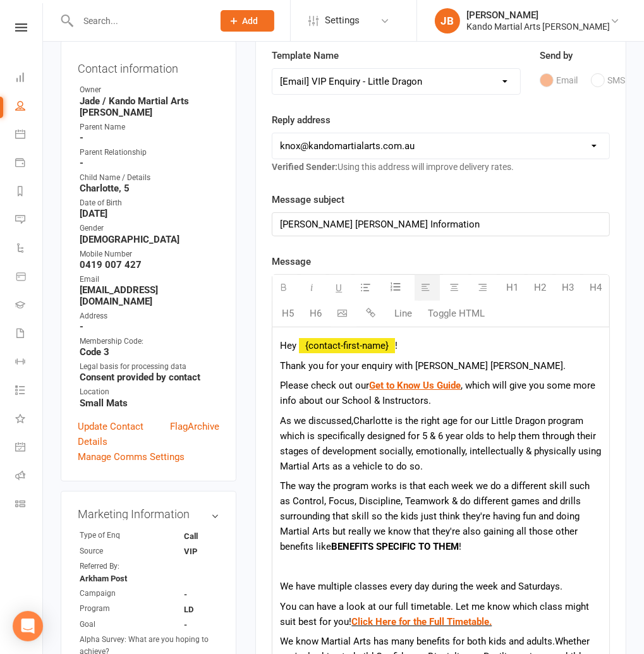
scroll to position [176, 0]
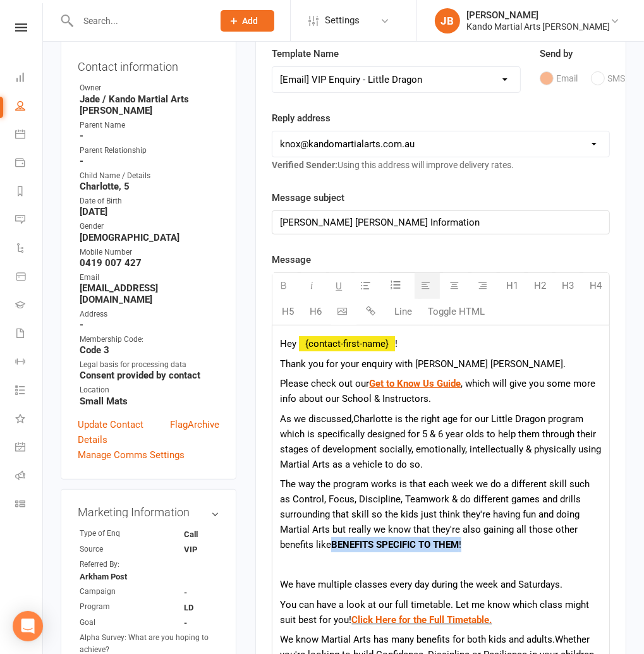
drag, startPoint x: 333, startPoint y: 545, endPoint x: 471, endPoint y: 545, distance: 137.8
click at [471, 545] on p "The way the program works is that each week we do a different skill such as Con…" at bounding box center [441, 515] width 322 height 76
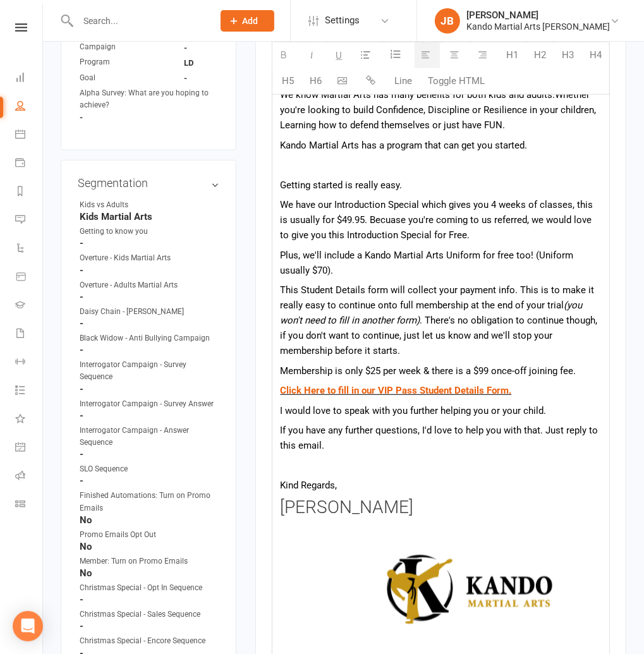
scroll to position [720, 0]
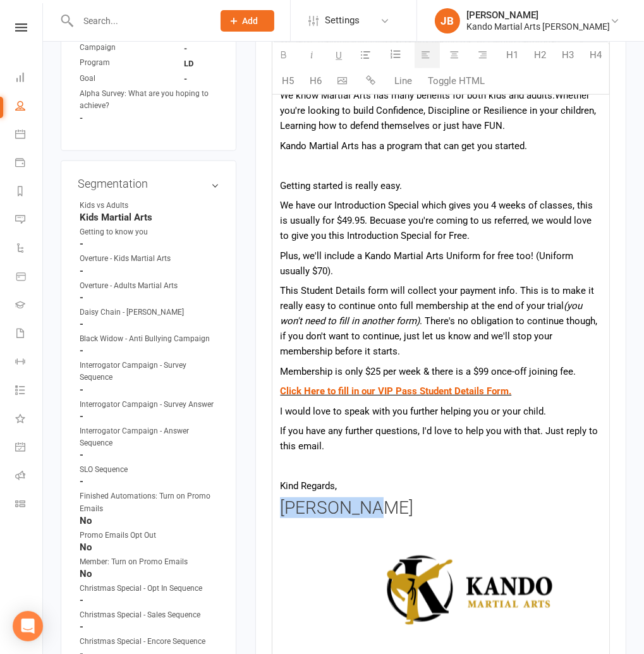
drag, startPoint x: 375, startPoint y: 506, endPoint x: 280, endPoint y: 510, distance: 95.5
click at [280, 510] on h3 "Andy Muser" at bounding box center [441, 509] width 322 height 20
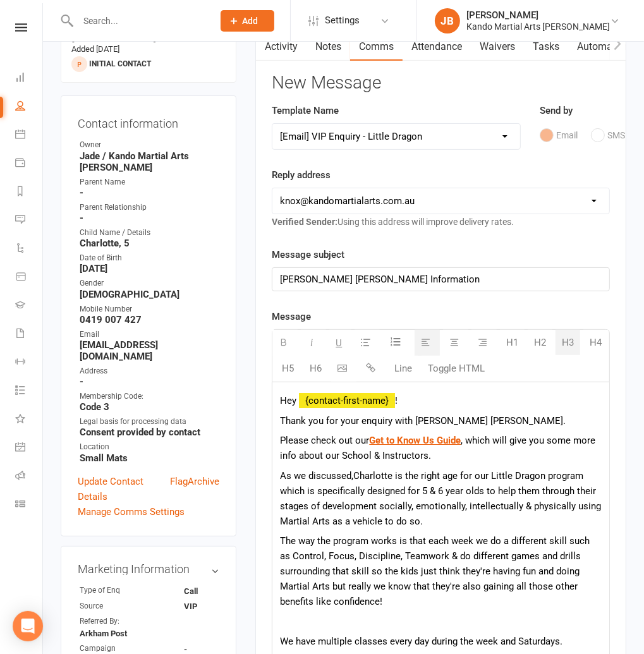
scroll to position [113, 0]
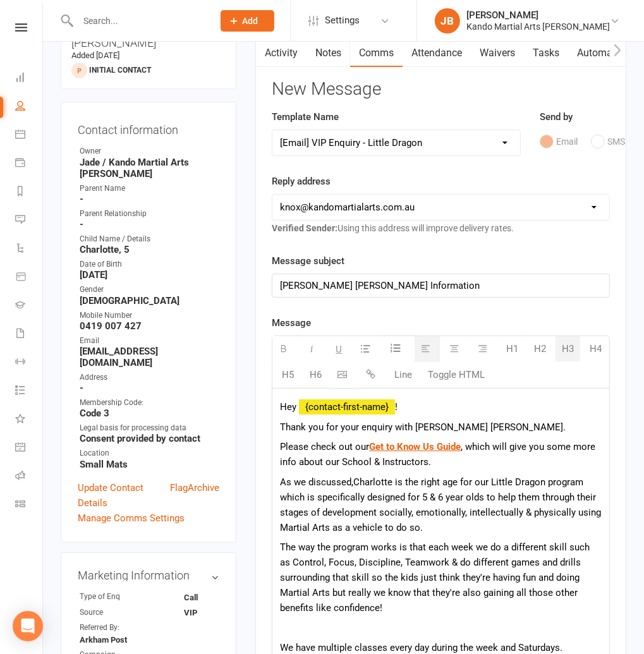
click at [405, 285] on div "Kando Knox Information" at bounding box center [440, 285] width 337 height 23
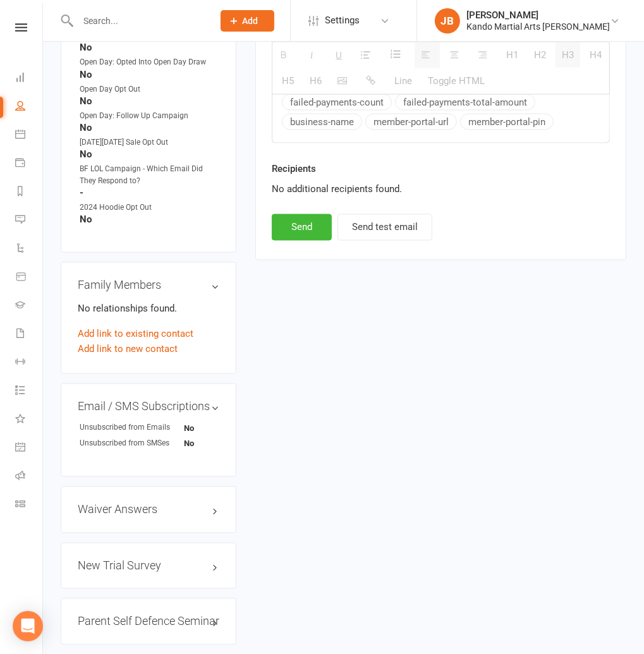
scroll to position [1469, 0]
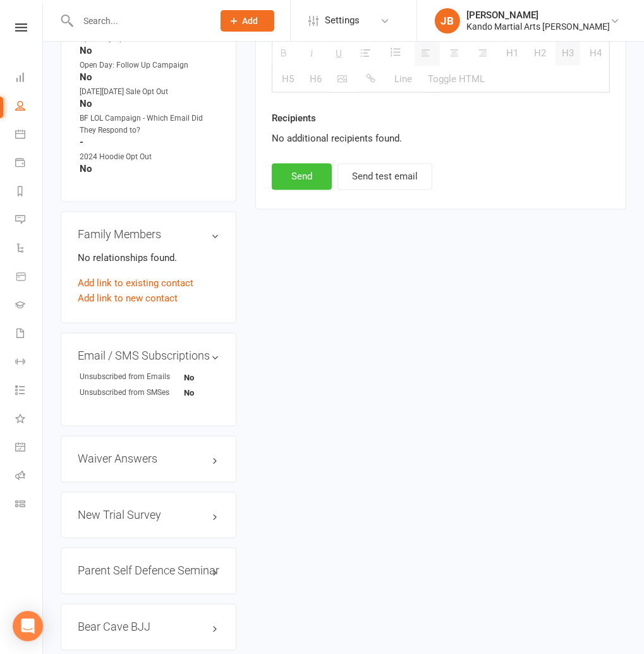
click at [293, 180] on button "Send" at bounding box center [302, 177] width 60 height 27
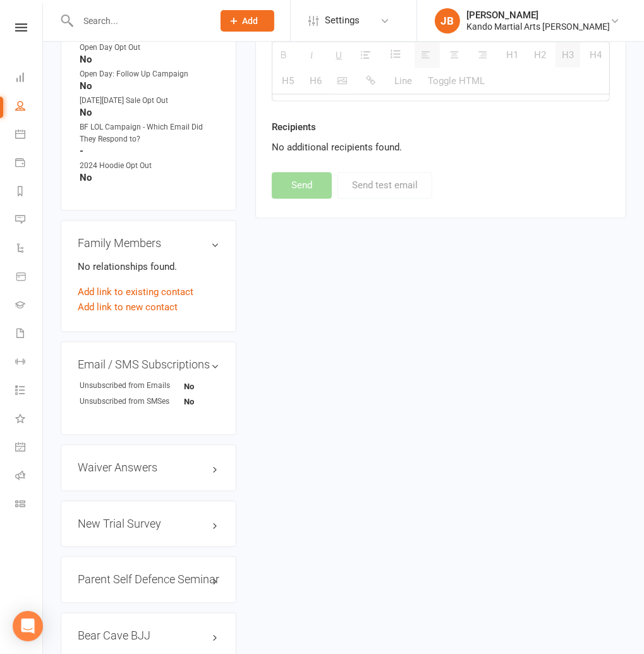
select select
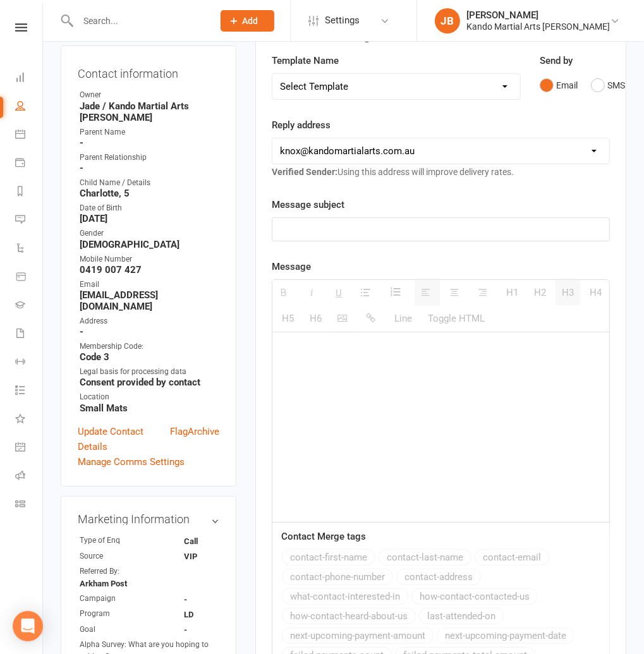
scroll to position [0, 0]
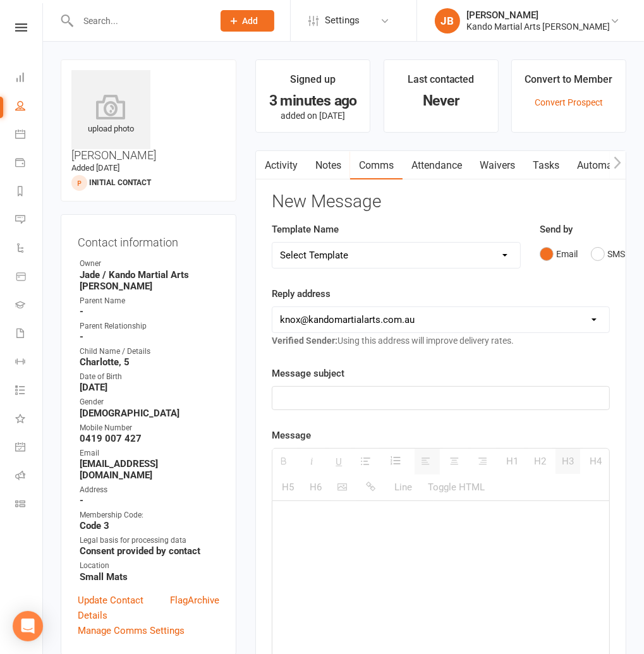
click at [533, 168] on link "Tasks" at bounding box center [546, 165] width 44 height 29
select select "incomplete"
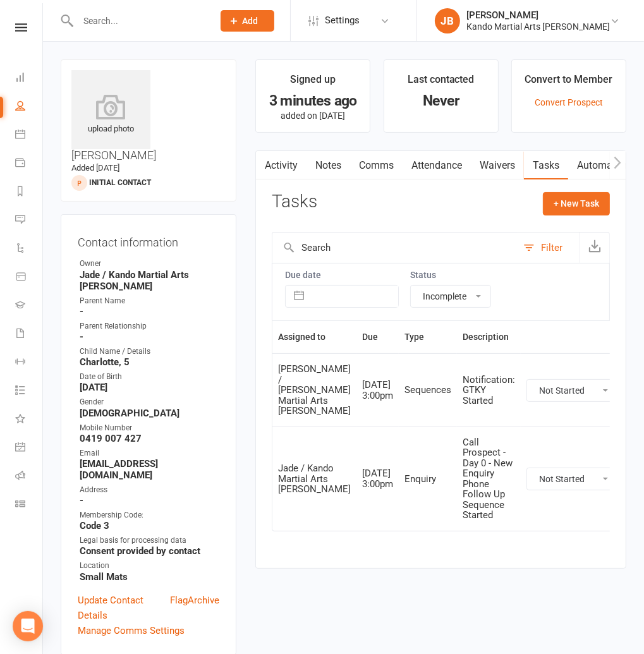
click at [527, 399] on select "Not Started In Progress Waiting Complete" at bounding box center [574, 390] width 94 height 21
click at [527, 387] on select "Not Started In Progress Waiting Complete" at bounding box center [574, 390] width 94 height 21
select select "unstarted"
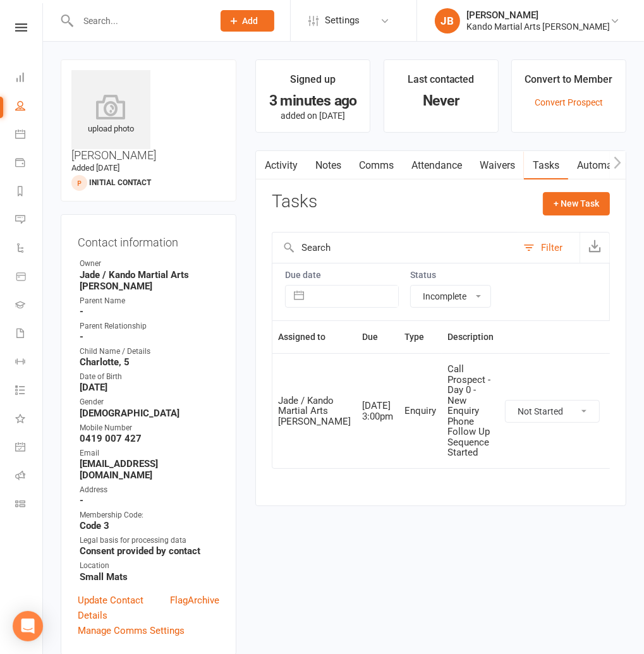
click at [506, 414] on select "Not Started In Progress Waiting Complete" at bounding box center [553, 411] width 94 height 21
click at [506, 408] on select "Not Started In Progress Waiting Complete" at bounding box center [553, 411] width 94 height 21
select select "unstarted"
click at [574, 212] on button "+ New Task" at bounding box center [576, 203] width 67 height 23
select select "48590"
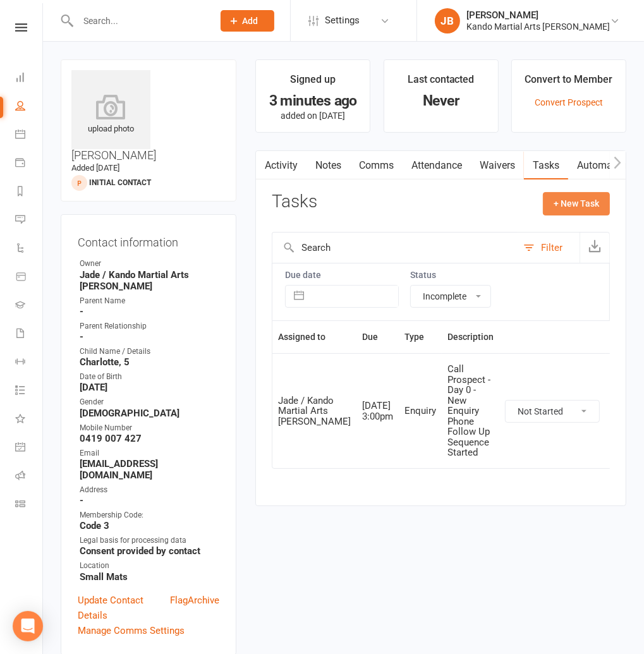
select select "48590"
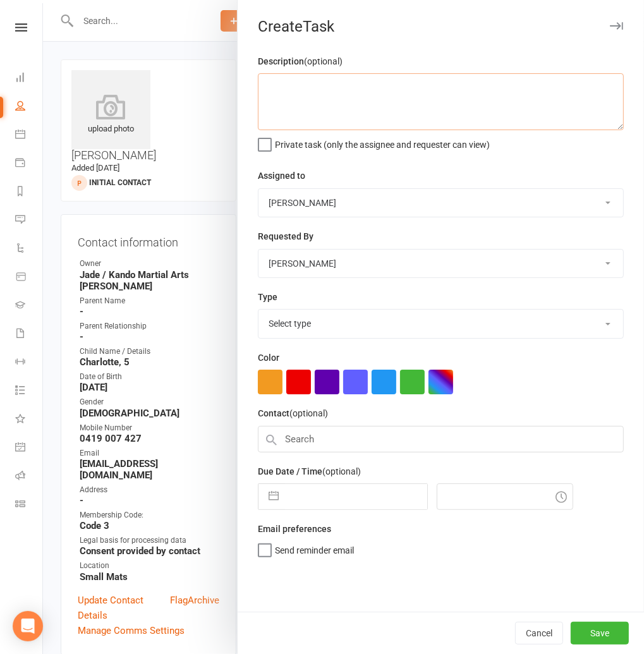
click at [284, 95] on textarea at bounding box center [441, 101] width 366 height 57
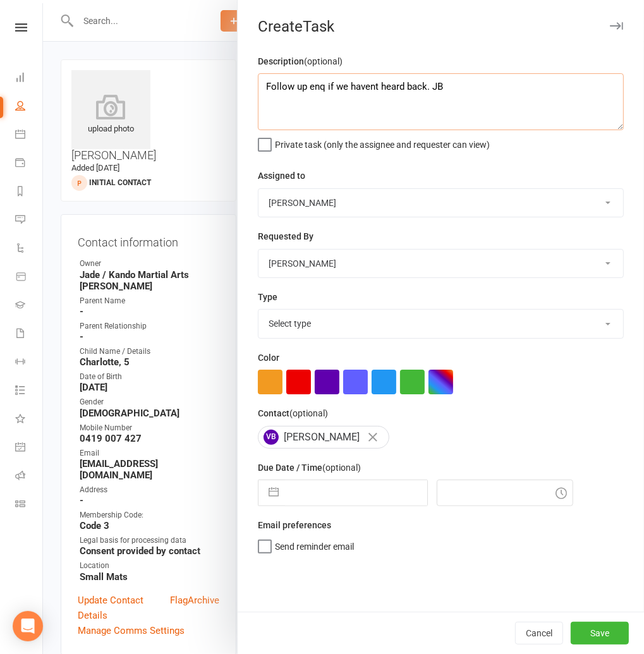
click at [375, 87] on textarea "Follow up enq if we havent heard back. JB" at bounding box center [441, 101] width 366 height 57
type textarea "Follow up enq if we haven't heard back. JB"
click at [301, 326] on select "Select type Admin Bbpc - black belt prep course Cancellation Enquiry Follow-up …" at bounding box center [441, 324] width 365 height 28
select select "16410"
click at [259, 310] on select "Select type Admin Bbpc - black belt prep course Cancellation Enquiry Follow-up …" at bounding box center [441, 324] width 365 height 28
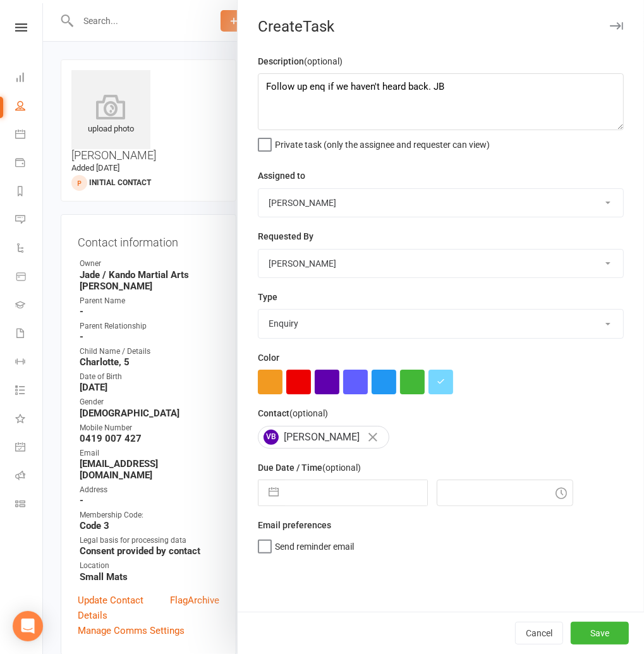
click at [310, 486] on input "text" at bounding box center [356, 492] width 142 height 25
select select "7"
select select "2025"
select select "8"
select select "2025"
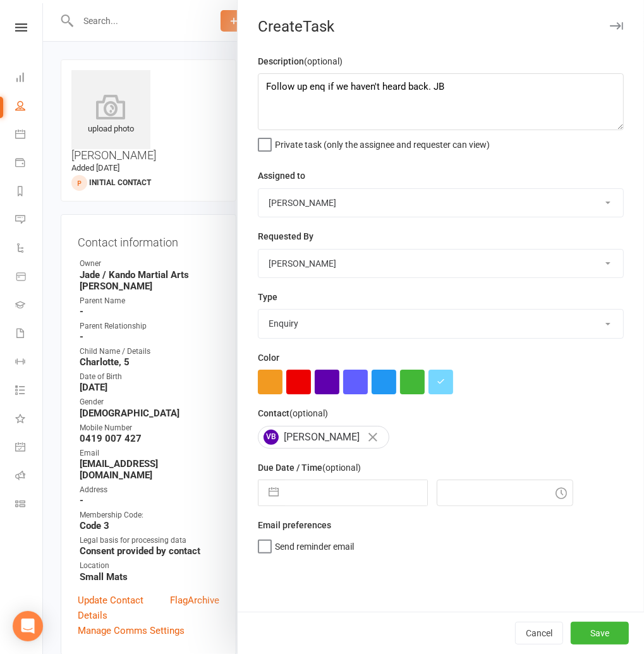
select select "9"
select select "2025"
click at [421, 549] on div "Move forward to switch to the next month." at bounding box center [432, 543] width 25 height 21
select select "10"
select select "2025"
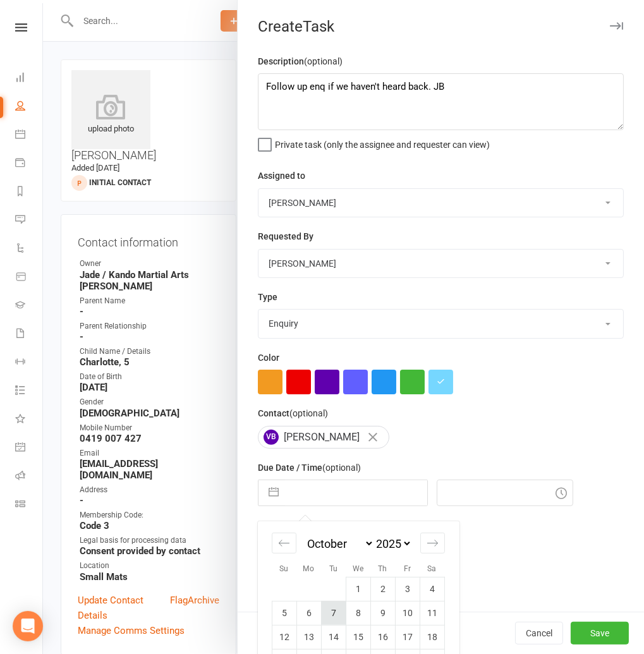
click at [332, 617] on td "7" at bounding box center [334, 613] width 25 height 24
type input "07 Oct 2025"
type input "3:00pm"
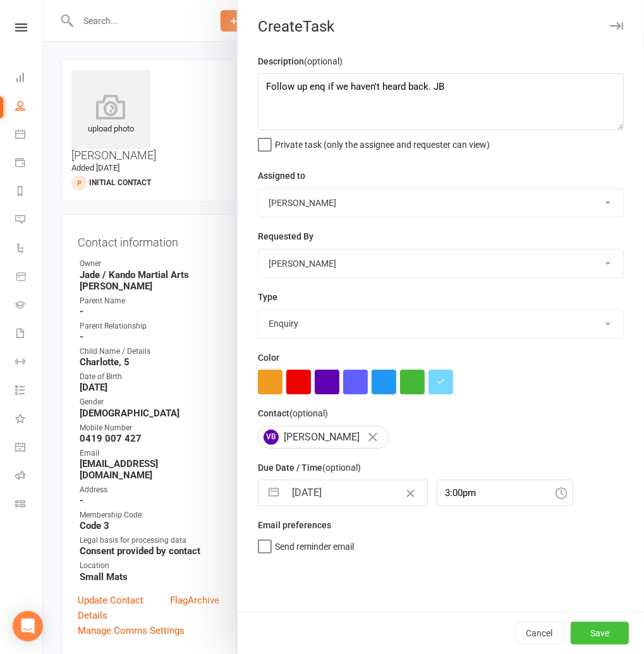
click at [590, 629] on button "Save" at bounding box center [600, 633] width 58 height 23
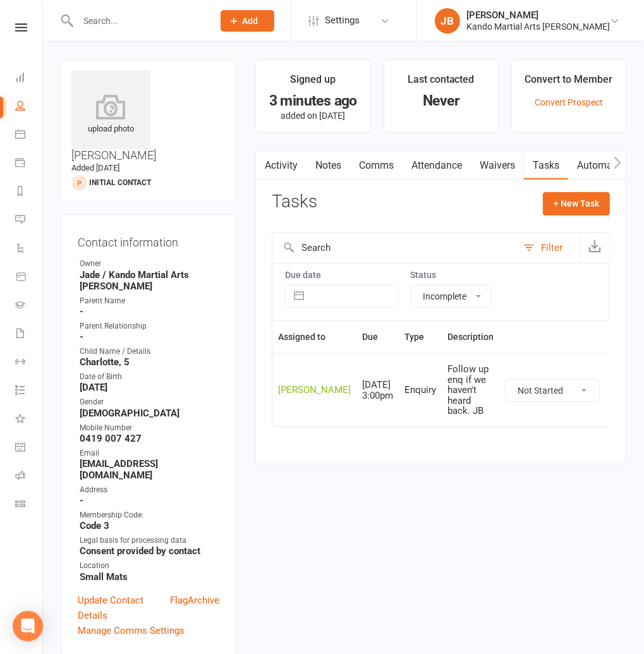
click at [249, 71] on main "Signed up 3 minutes ago added on 17 Sep 2025 Last contacted Never Convert to Me…" at bounding box center [441, 268] width 390 height 418
click at [246, 122] on main "Signed up 3 minutes ago added on 17 Sep 2025 Last contacted Never Convert to Me…" at bounding box center [441, 268] width 390 height 418
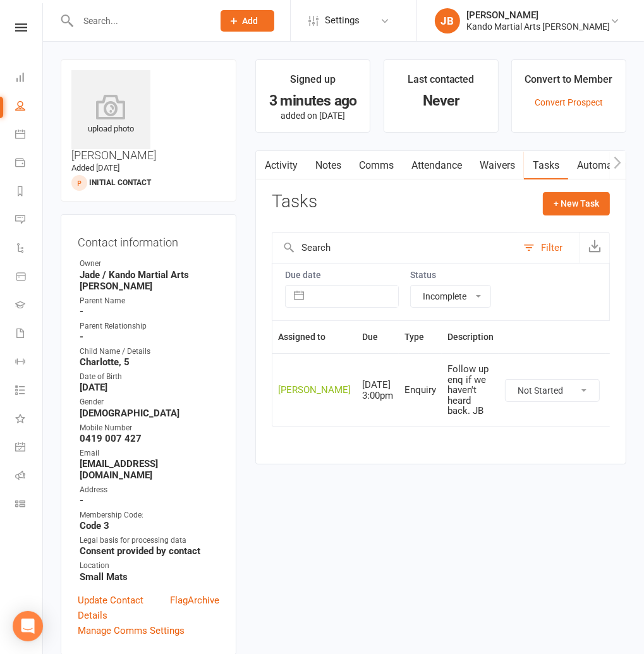
click at [105, 20] on input "text" at bounding box center [139, 21] width 130 height 18
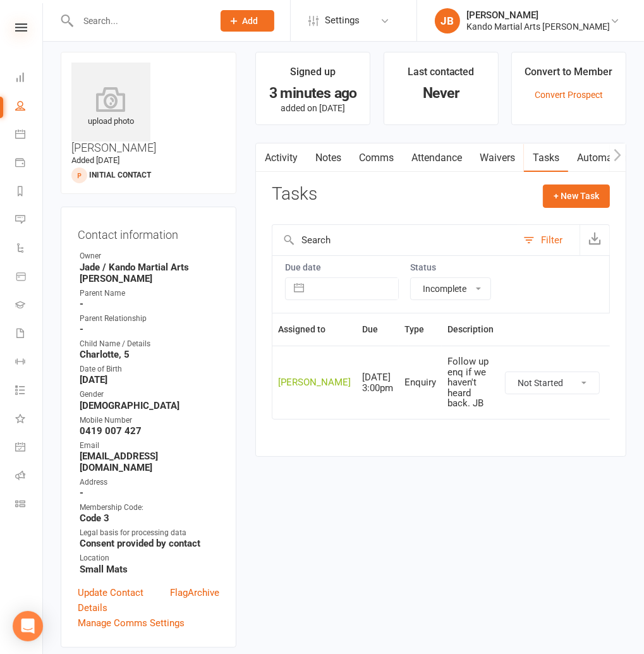
click at [23, 25] on icon at bounding box center [21, 27] width 12 height 8
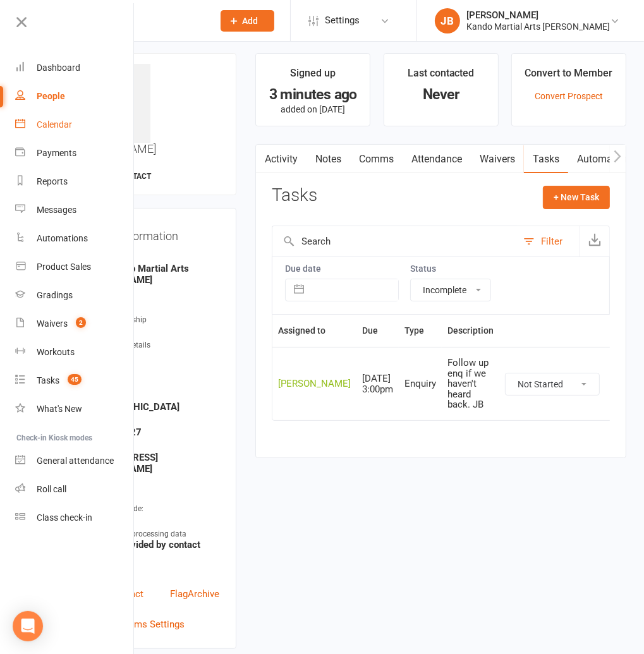
click at [56, 119] on div "Calendar" at bounding box center [54, 124] width 35 height 10
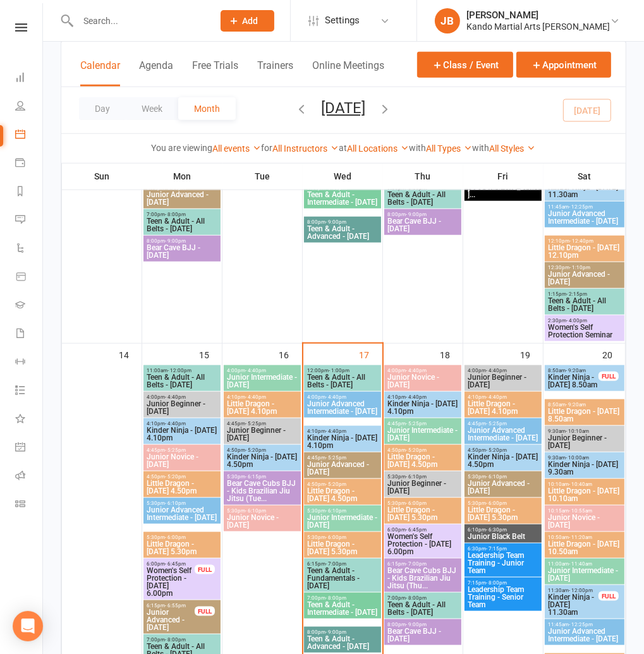
click at [338, 441] on span "Kinder Ninja - [DATE] 4.10pm" at bounding box center [343, 441] width 72 height 15
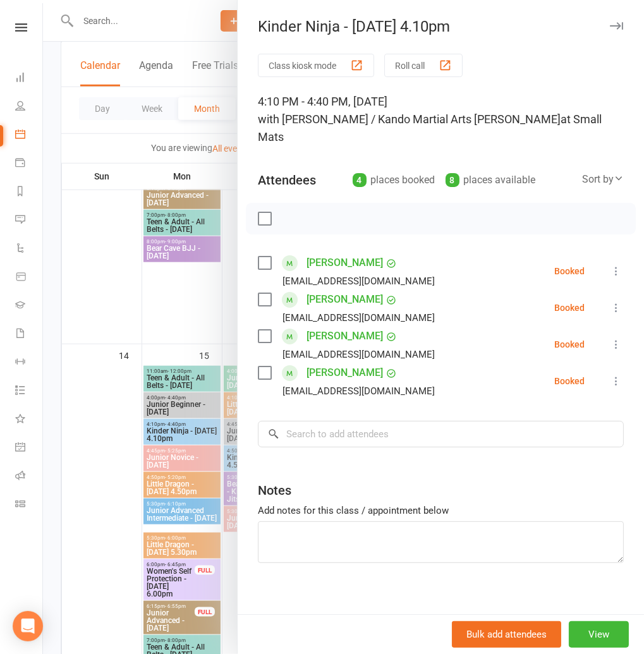
drag, startPoint x: 616, startPoint y: 328, endPoint x: 606, endPoint y: 323, distance: 10.7
click at [616, 338] on icon at bounding box center [616, 344] width 13 height 13
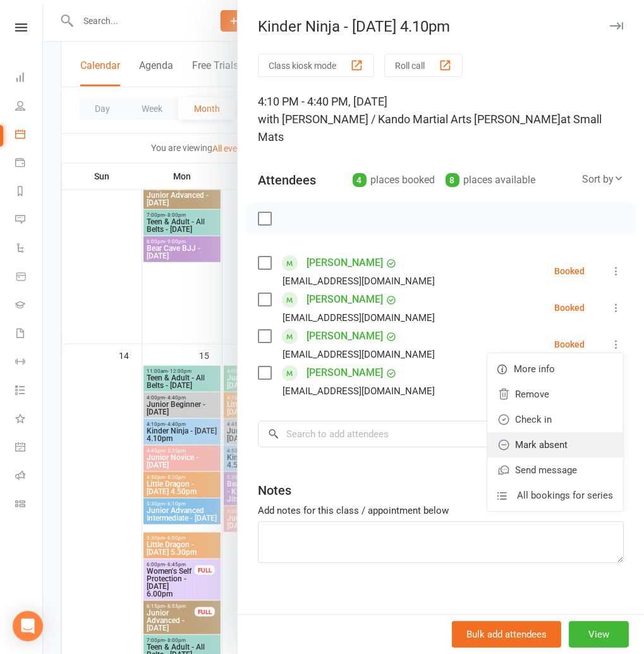
click at [523, 432] on link "Mark absent" at bounding box center [555, 444] width 136 height 25
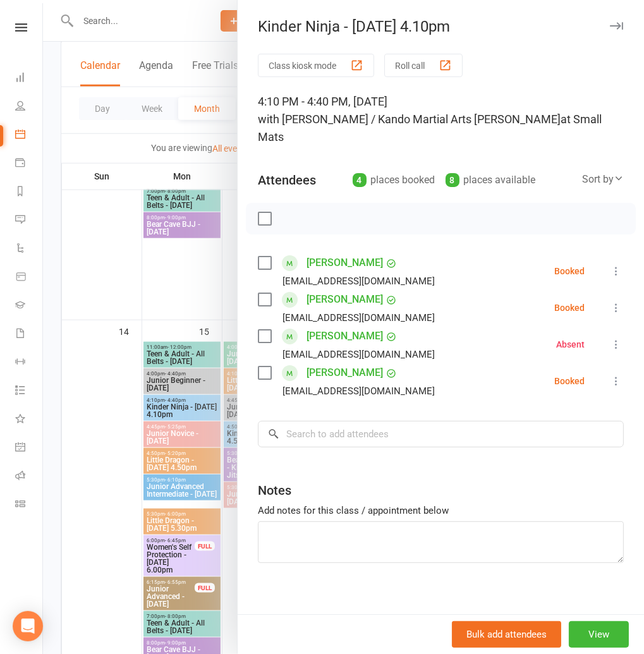
scroll to position [770, 0]
click at [614, 28] on icon "button" at bounding box center [616, 26] width 13 height 8
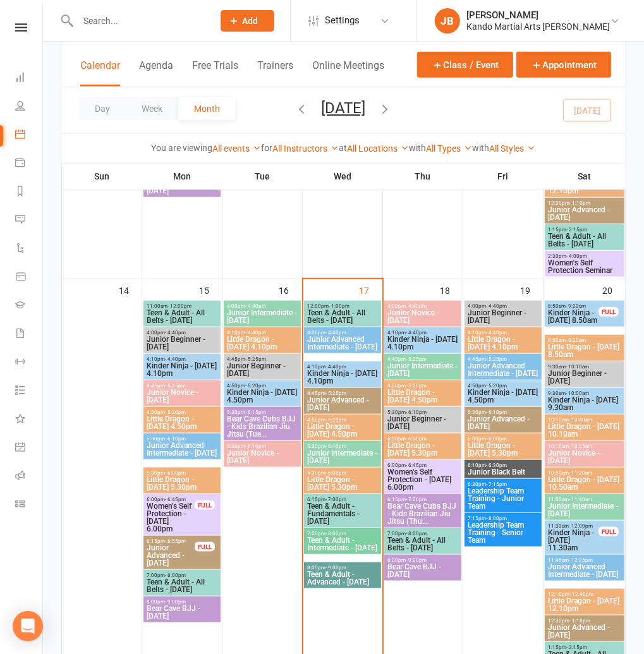
scroll to position [814, 0]
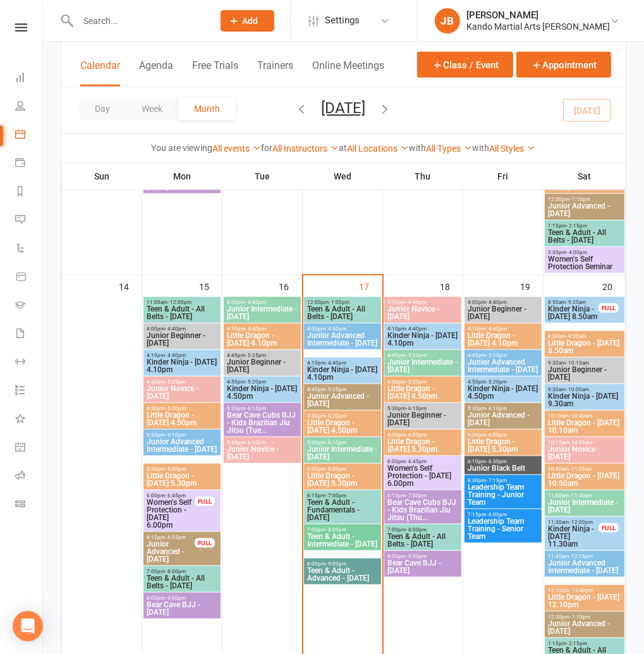
click at [336, 429] on span "Little Dragon - [DATE] 4.50pm" at bounding box center [343, 426] width 72 height 15
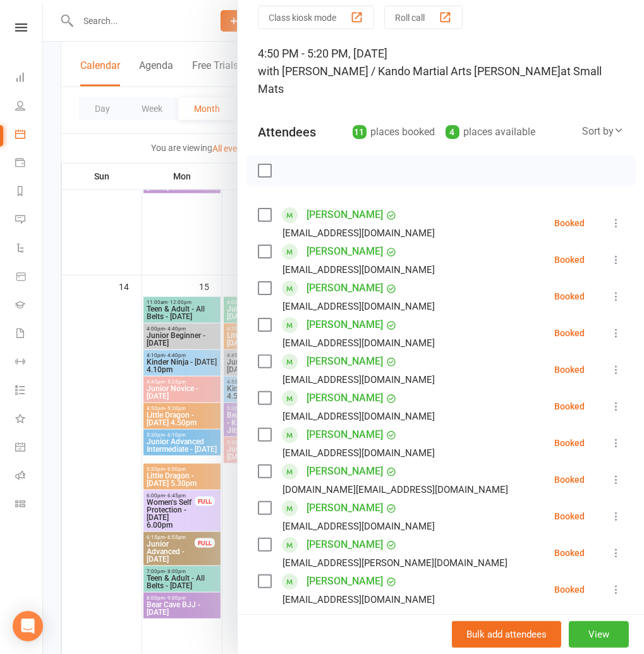
scroll to position [0, 0]
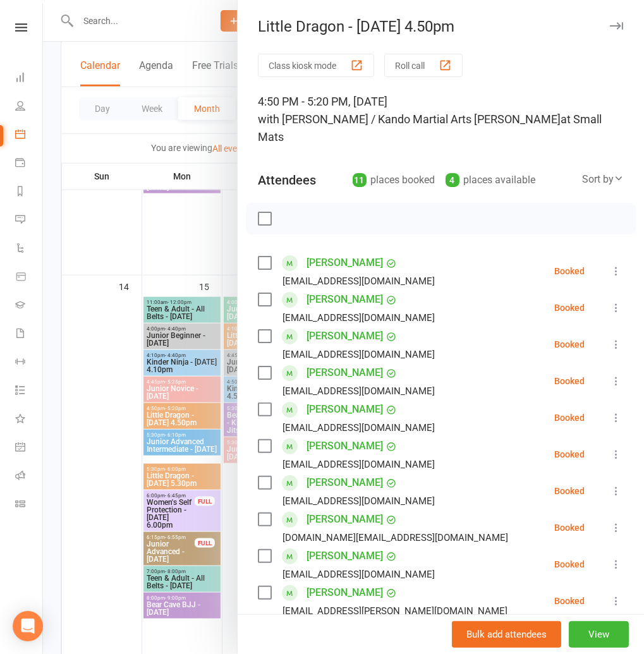
click at [618, 27] on icon "button" at bounding box center [616, 26] width 13 height 8
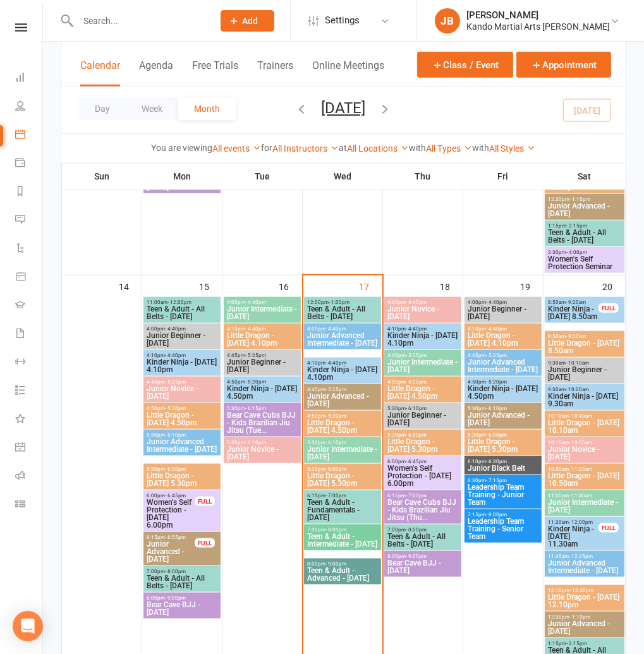
scroll to position [813, 0]
click at [344, 422] on span "Little Dragon - [DATE] 4.50pm" at bounding box center [343, 427] width 72 height 15
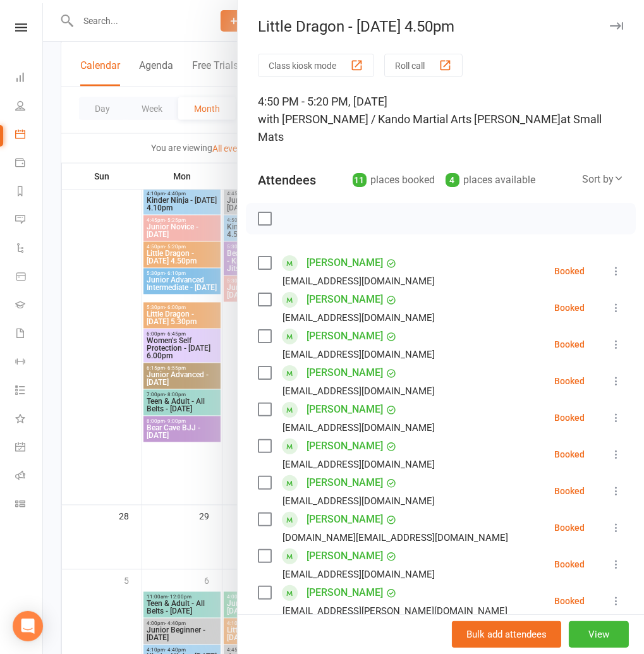
scroll to position [1462, 0]
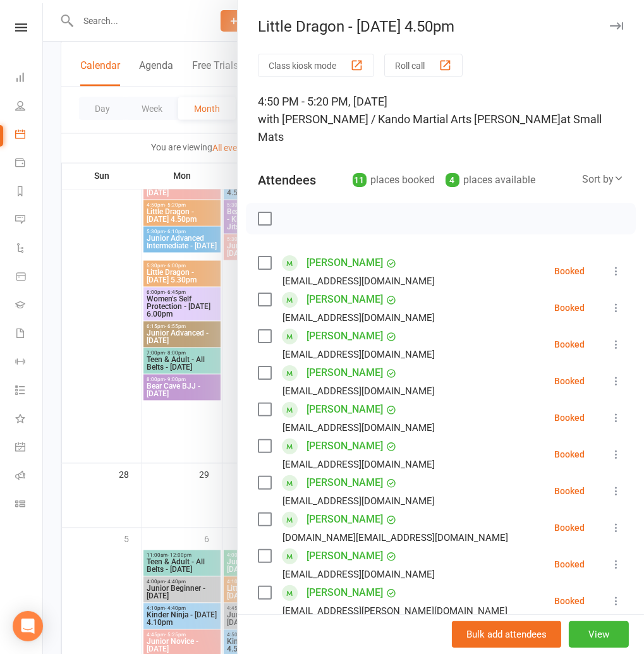
click at [611, 23] on icon "button" at bounding box center [616, 26] width 13 height 8
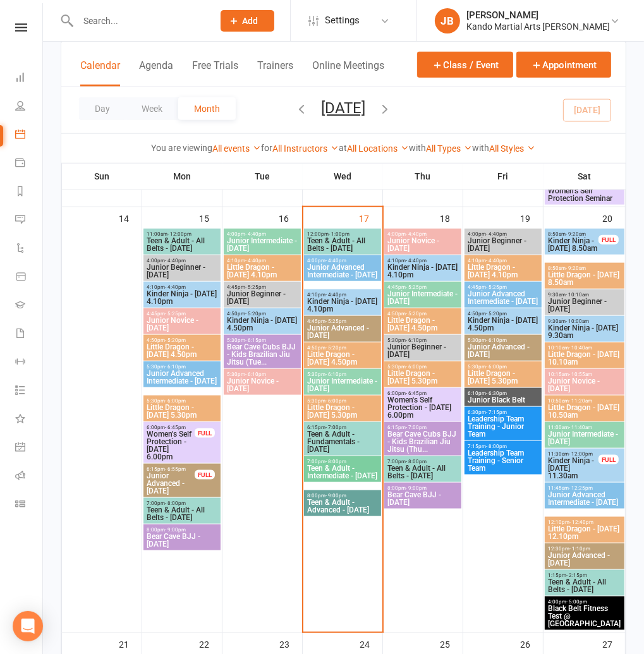
scroll to position [881, 0]
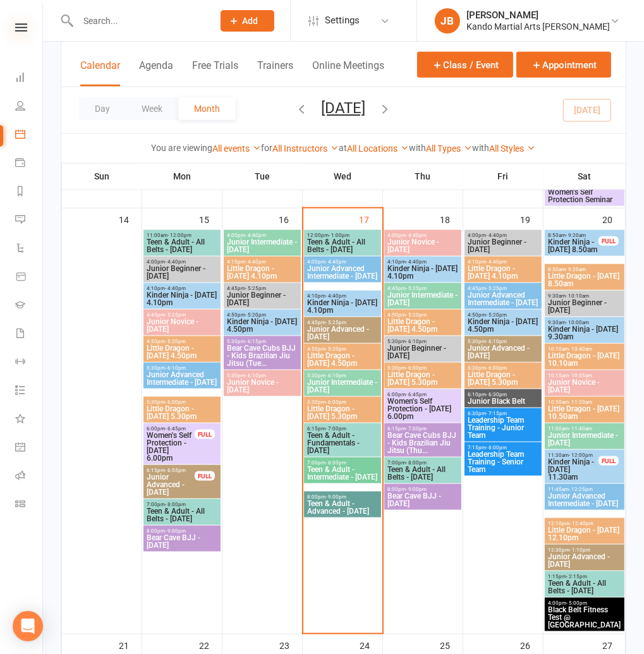
click at [24, 30] on icon at bounding box center [21, 27] width 12 height 8
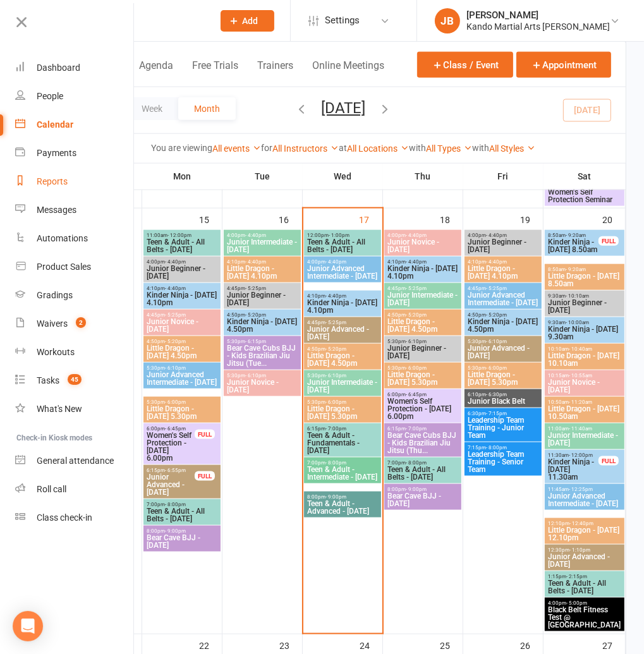
click at [57, 185] on div "Reports" at bounding box center [52, 181] width 31 height 10
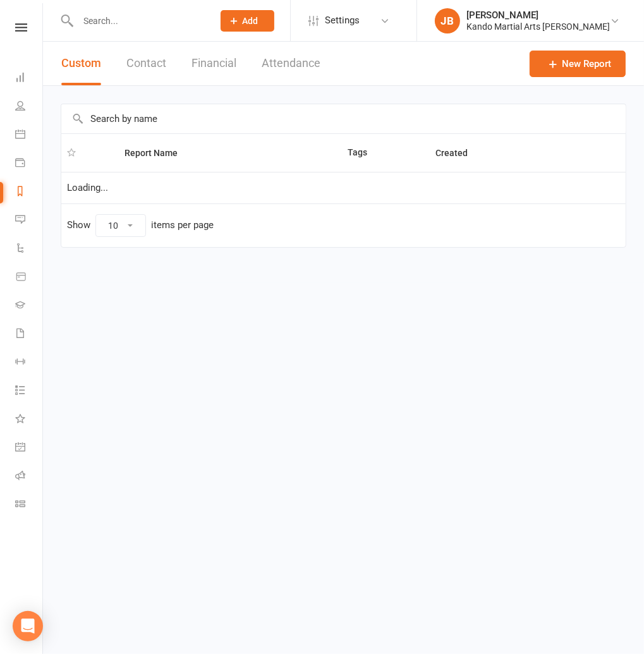
select select "100"
click at [106, 118] on input "text" at bounding box center [343, 118] width 564 height 29
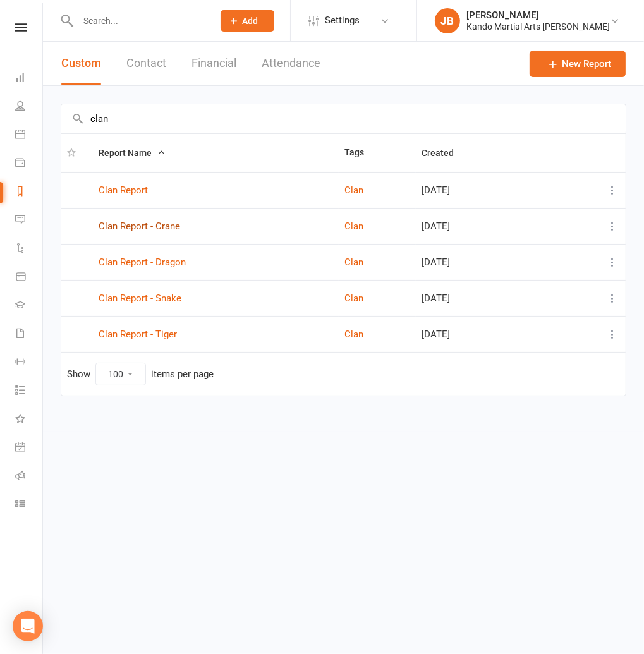
type input "clan"
click at [166, 222] on link "Clan Report - Crane" at bounding box center [140, 226] width 82 height 11
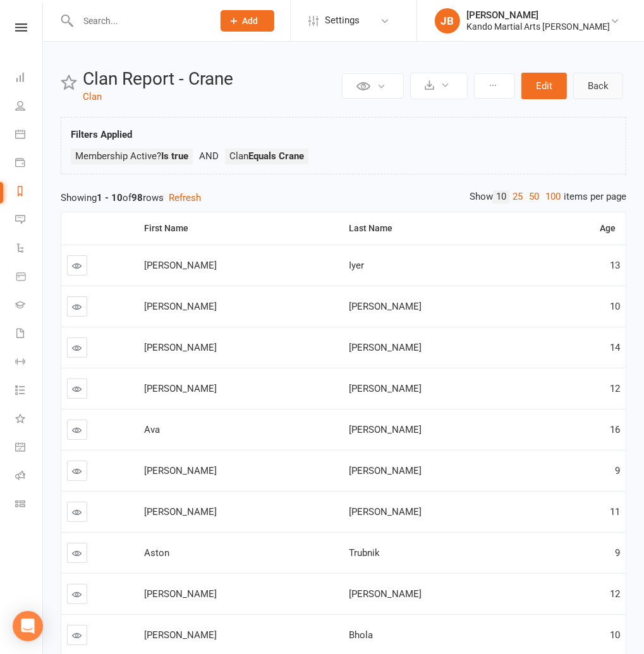
click at [605, 87] on link "Back" at bounding box center [598, 86] width 50 height 27
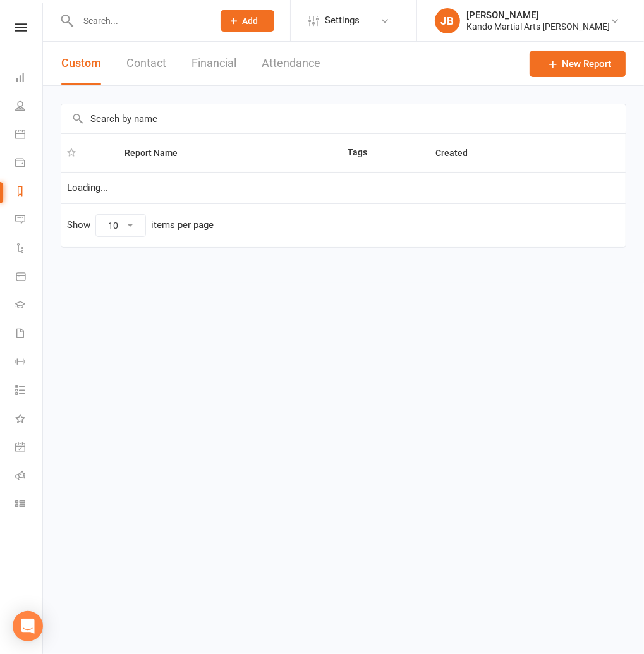
select select "100"
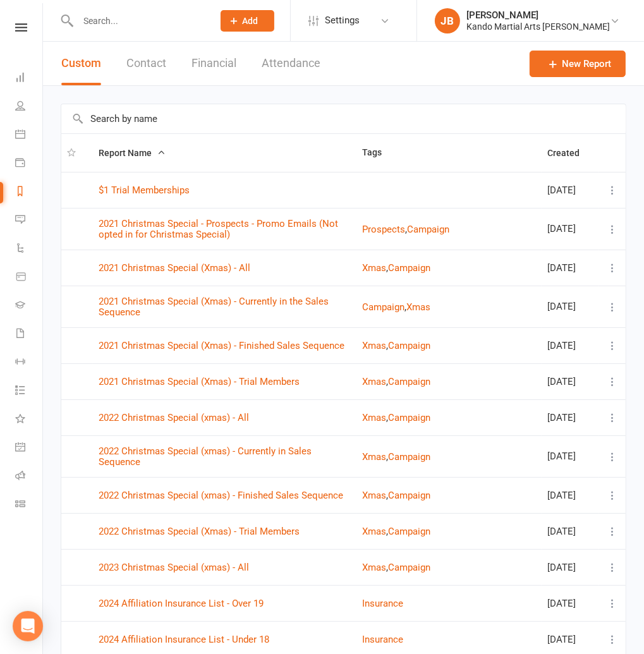
click at [110, 123] on input "text" at bounding box center [343, 118] width 564 height 29
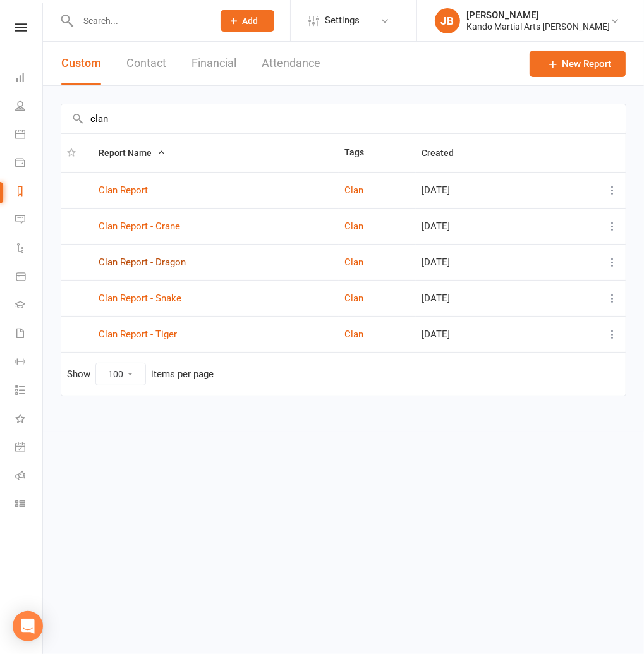
type input "clan"
click at [154, 261] on link "Clan Report - Dragon" at bounding box center [142, 262] width 87 height 11
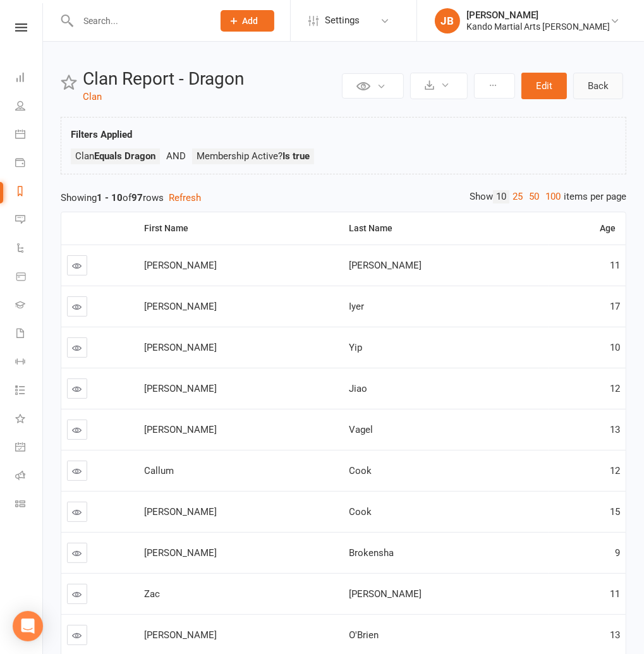
click at [601, 82] on link "Back" at bounding box center [598, 86] width 50 height 27
select select "100"
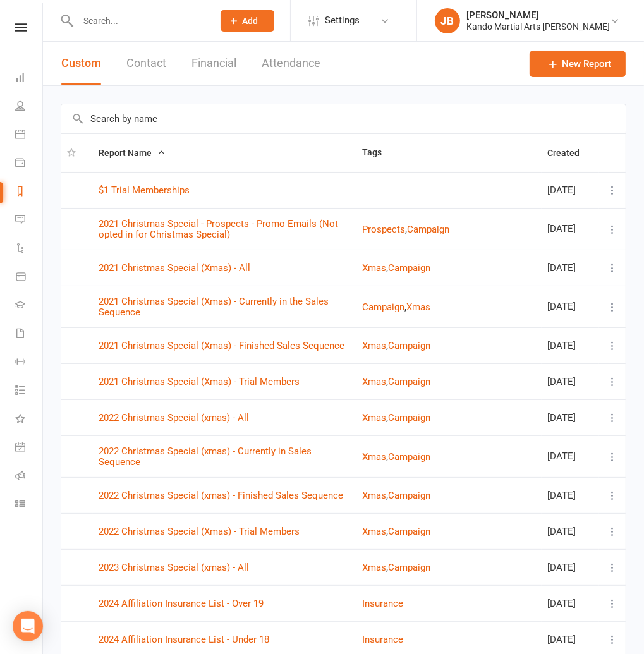
click at [112, 116] on input "text" at bounding box center [343, 118] width 564 height 29
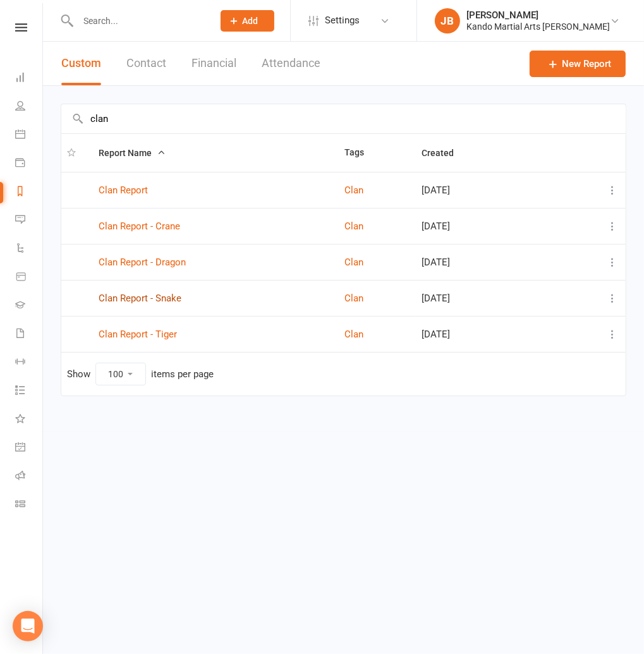
type input "clan"
click at [159, 299] on link "Clan Report - Snake" at bounding box center [140, 298] width 83 height 11
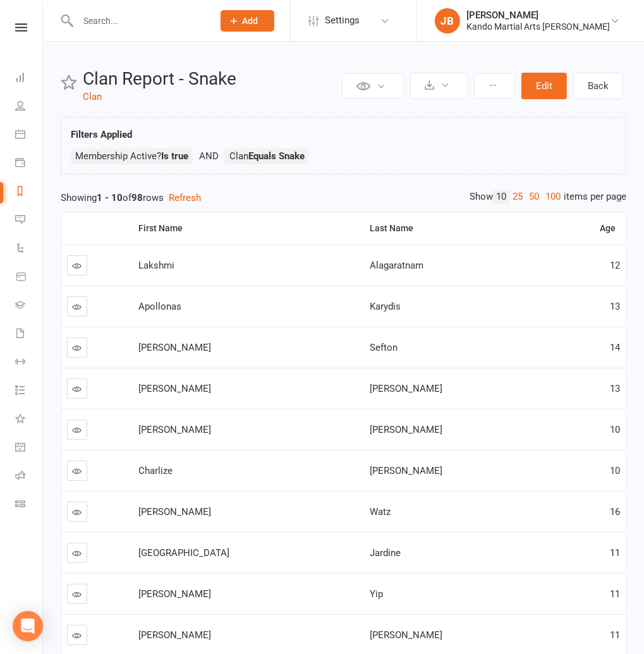
scroll to position [3, 0]
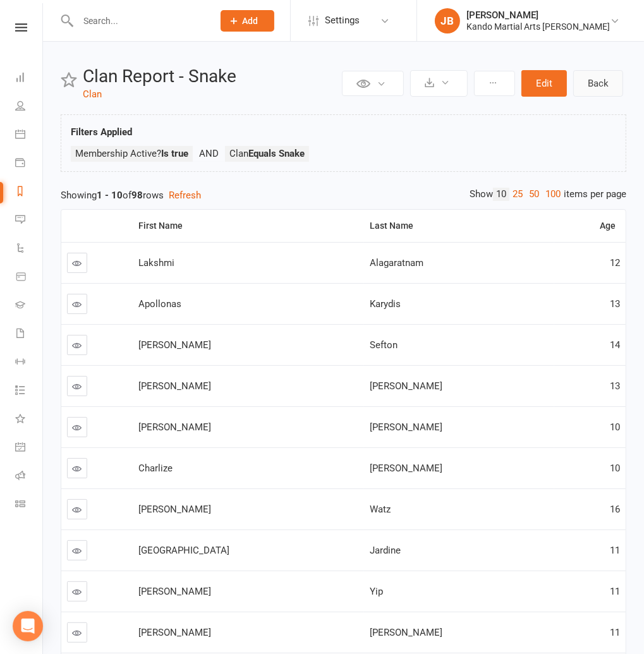
click at [601, 90] on link "Back" at bounding box center [598, 83] width 50 height 27
select select "100"
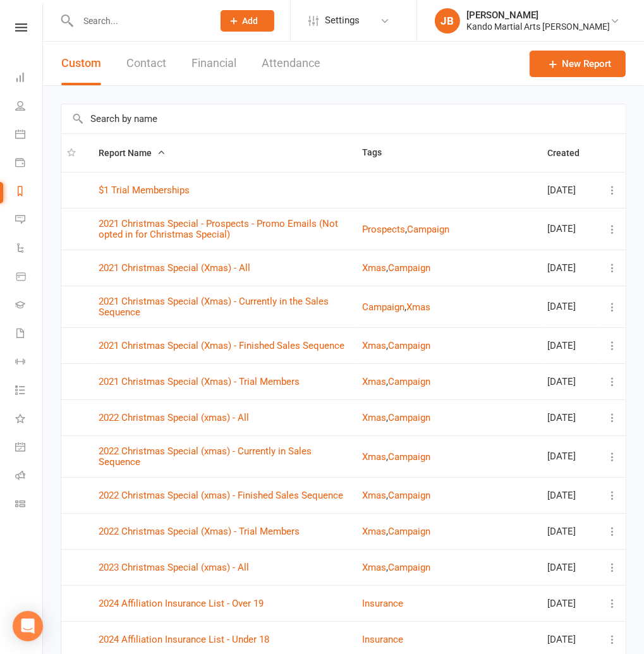
click at [105, 118] on input "text" at bounding box center [343, 118] width 564 height 29
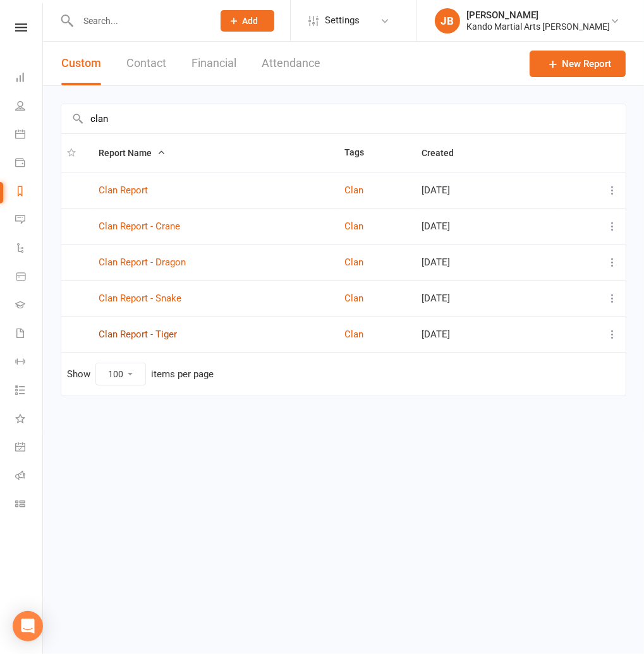
type input "clan"
click at [162, 332] on link "Clan Report - Tiger" at bounding box center [138, 334] width 78 height 11
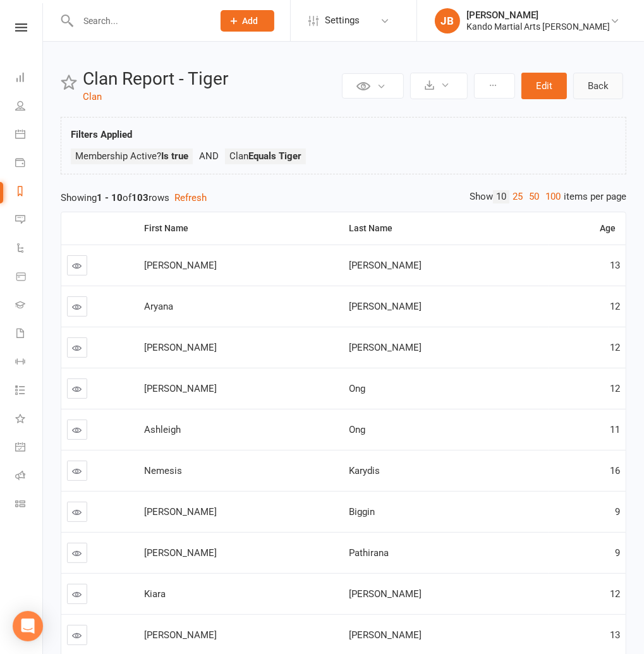
click at [597, 87] on link "Back" at bounding box center [598, 86] width 50 height 27
select select "100"
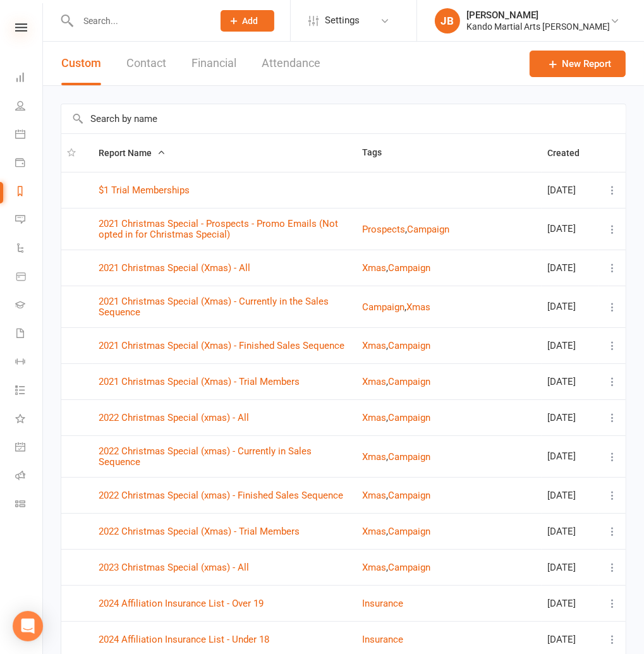
click at [26, 31] on icon at bounding box center [21, 27] width 12 height 8
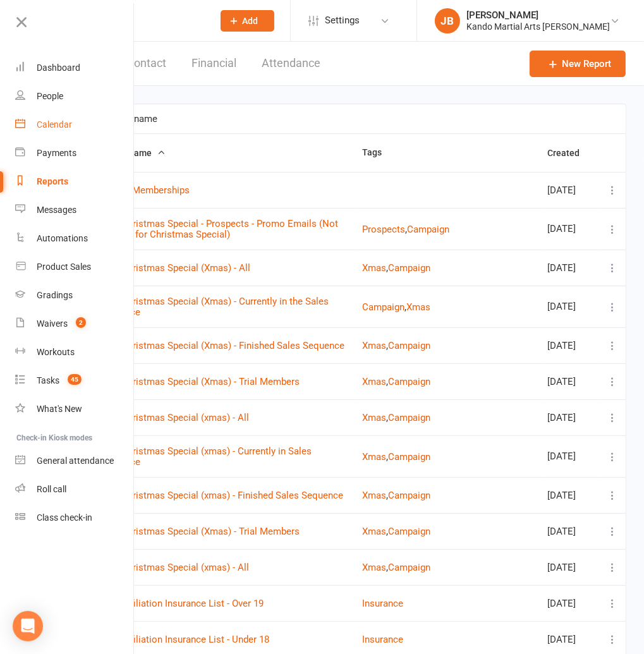
click at [52, 125] on div "Calendar" at bounding box center [54, 124] width 35 height 10
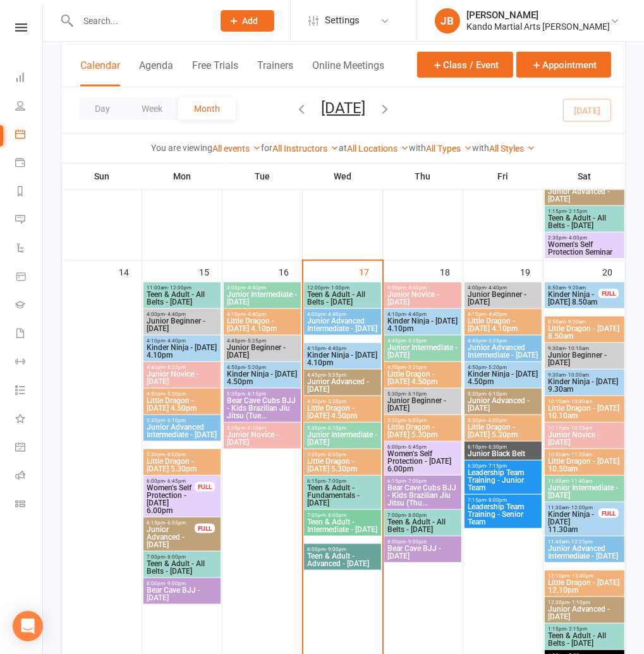
scroll to position [830, 0]
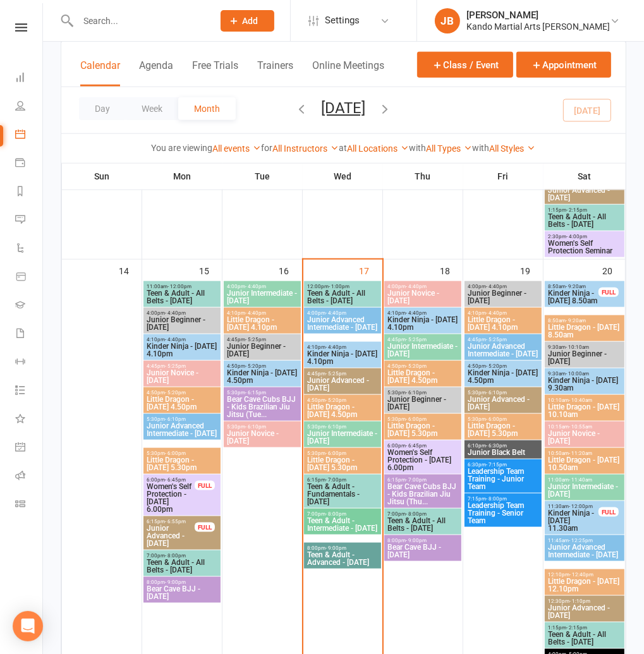
click at [346, 356] on span "Kinder Ninja - [DATE] 4.10pm" at bounding box center [343, 357] width 72 height 15
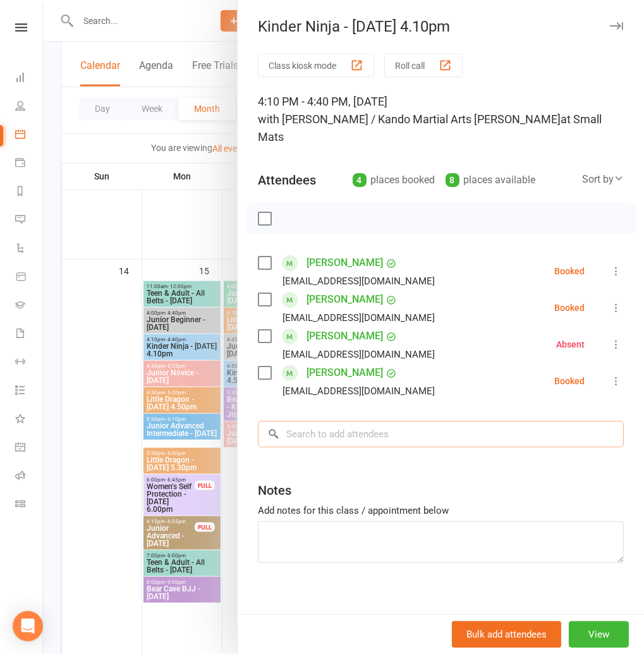
click at [318, 421] on input "search" at bounding box center [441, 434] width 366 height 27
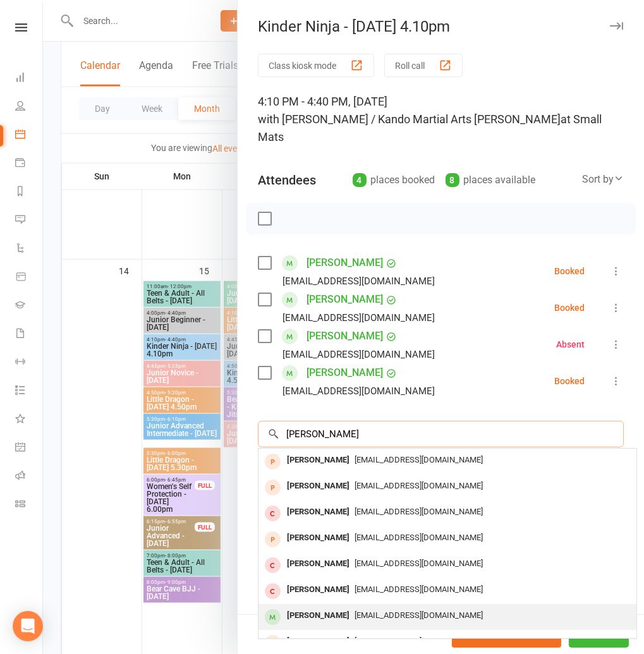
scroll to position [0, 0]
type input "chloe"
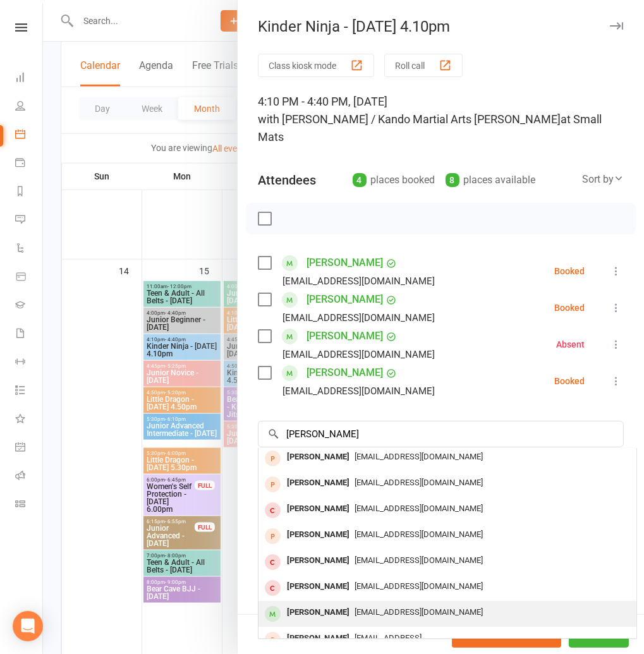
click at [355, 607] on span "Myt_2711@hotmail.com" at bounding box center [419, 611] width 128 height 9
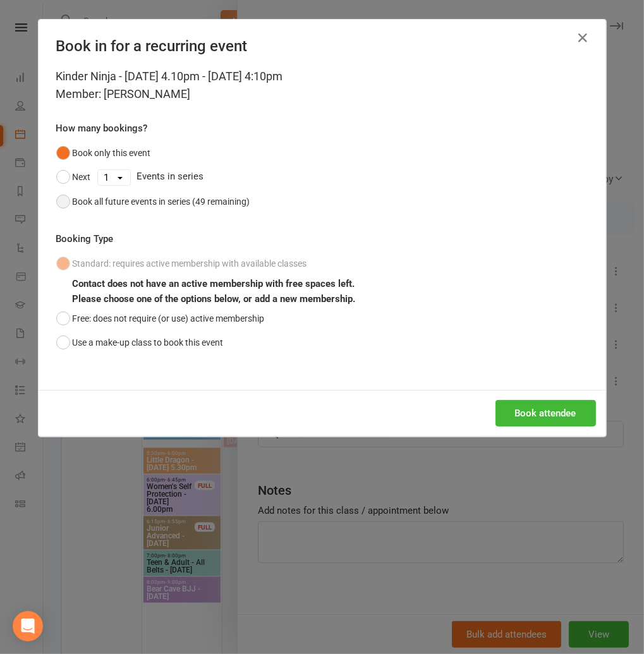
click at [139, 204] on div "Book all future events in series (49 remaining)" at bounding box center [162, 202] width 178 height 14
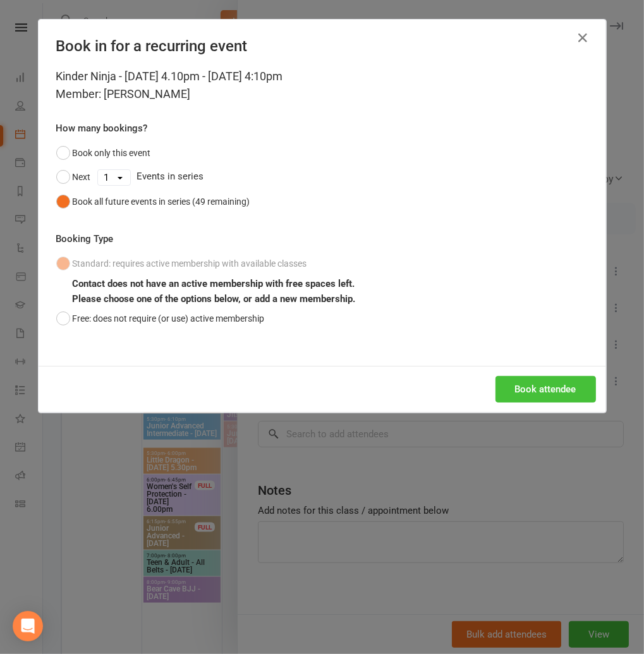
click at [582, 386] on button "Book attendee" at bounding box center [546, 389] width 100 height 27
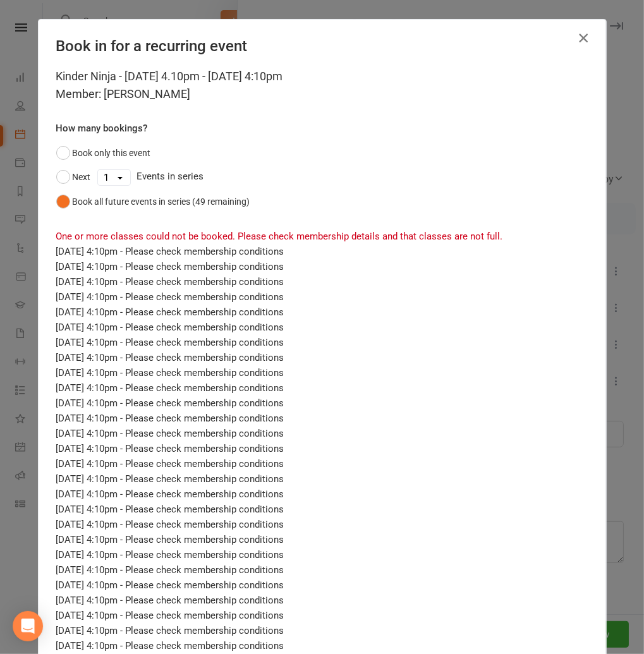
click at [585, 35] on icon "button" at bounding box center [583, 37] width 15 height 15
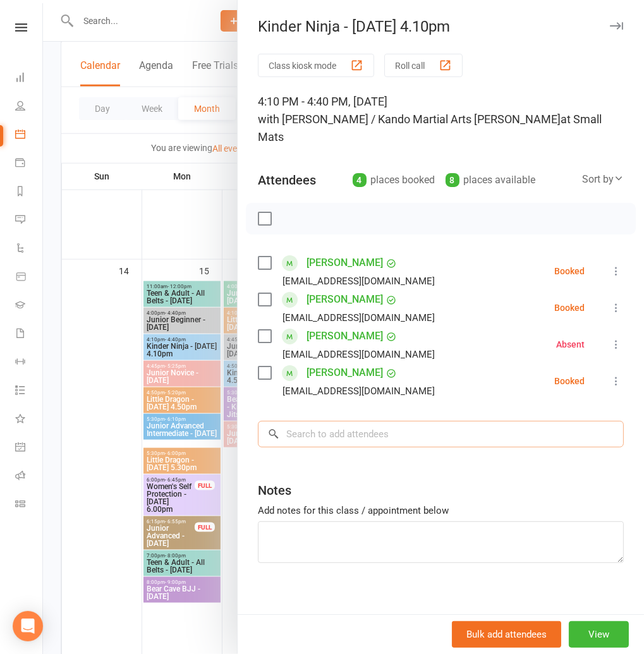
click at [331, 427] on input "search" at bounding box center [441, 434] width 366 height 27
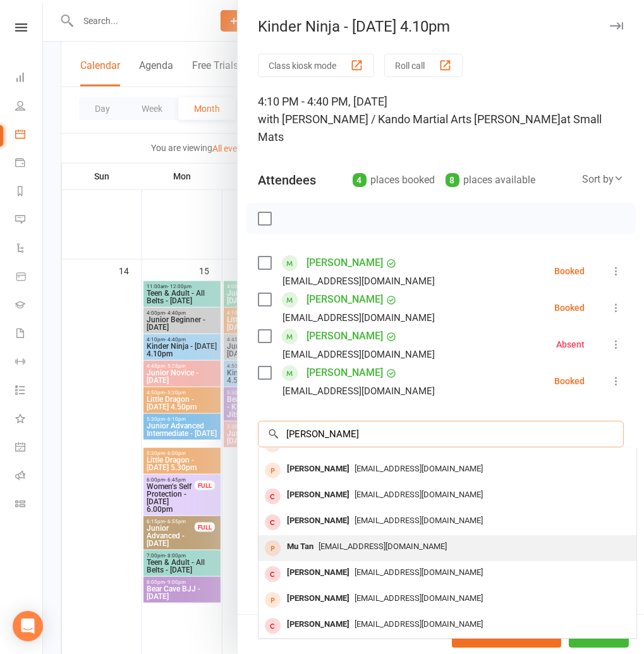
scroll to position [0, 0]
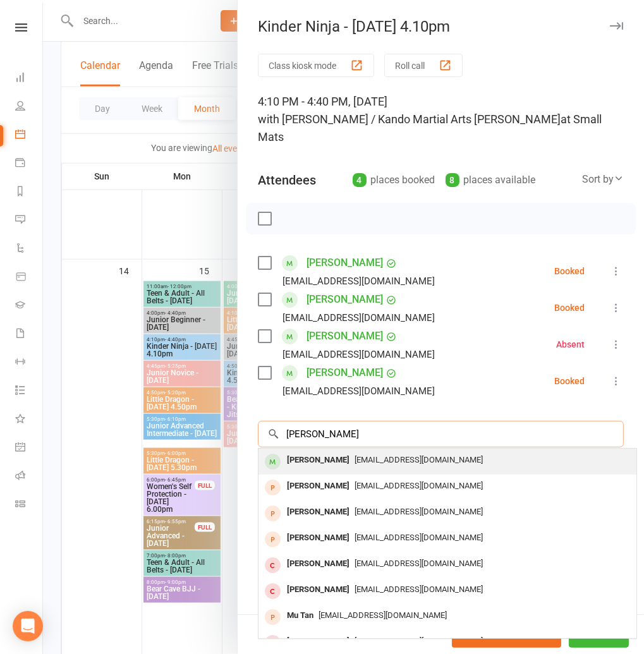
type input "chloe tan"
click at [355, 455] on span "Myt_2711@hotmail.com" at bounding box center [419, 459] width 128 height 9
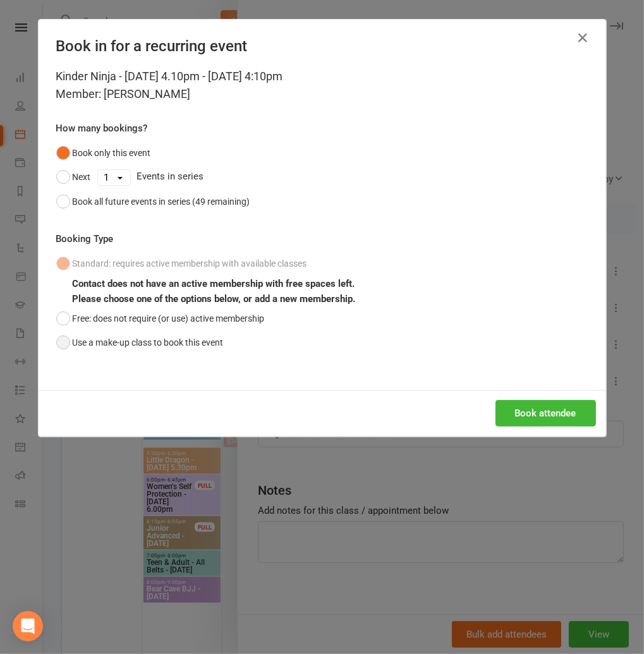
click at [144, 344] on button "Use a make-up class to book this event" at bounding box center [139, 343] width 167 height 24
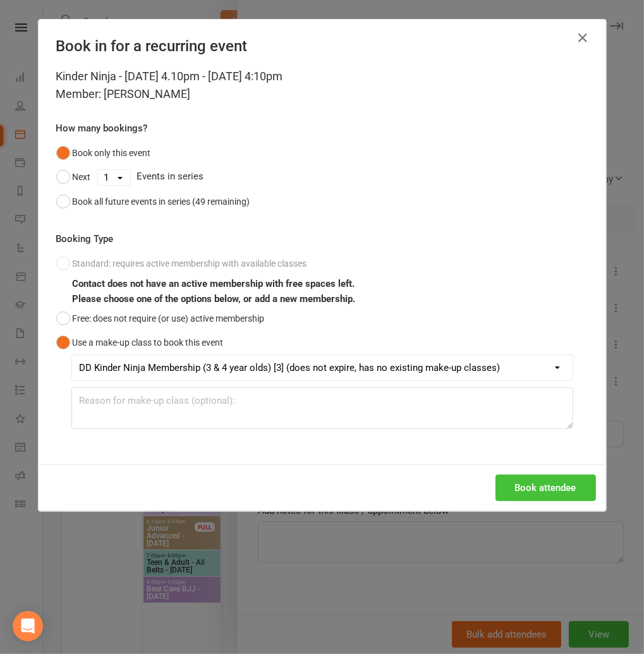
click at [547, 494] on button "Book attendee" at bounding box center [546, 488] width 100 height 27
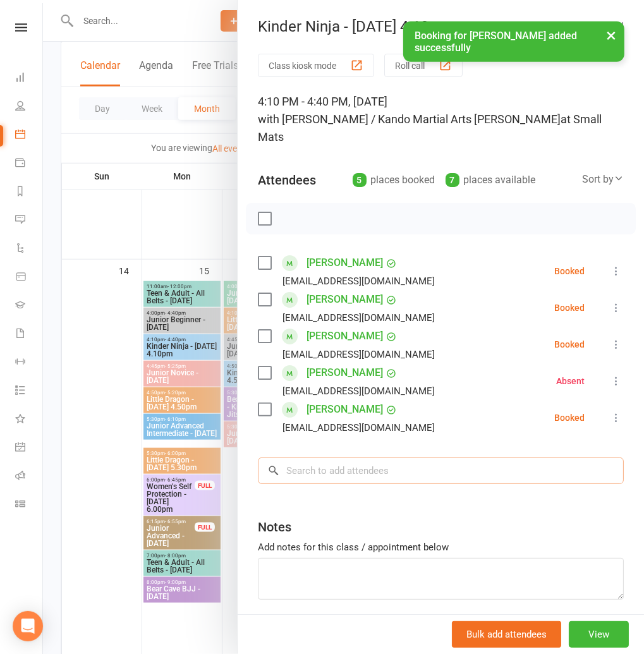
drag, startPoint x: 358, startPoint y: 451, endPoint x: 364, endPoint y: 449, distance: 6.6
click at [364, 458] on input "search" at bounding box center [441, 471] width 366 height 27
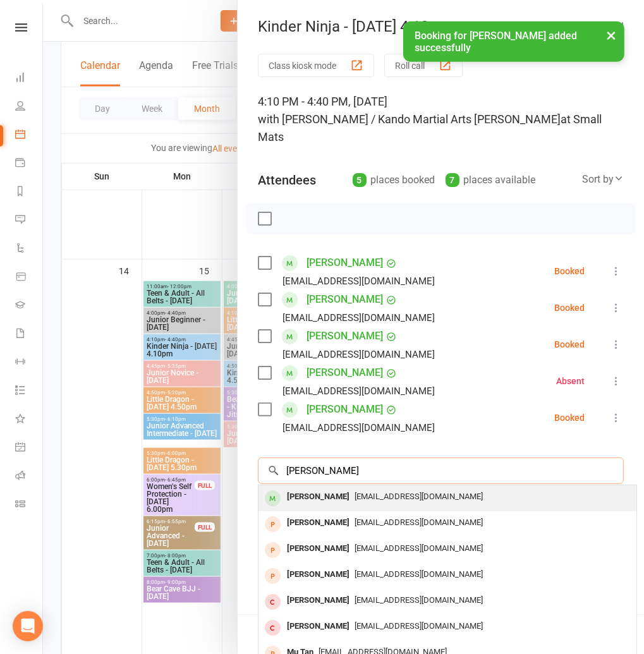
type input "chloe tan"
click at [312, 488] on div "Chloe Tan" at bounding box center [318, 497] width 73 height 18
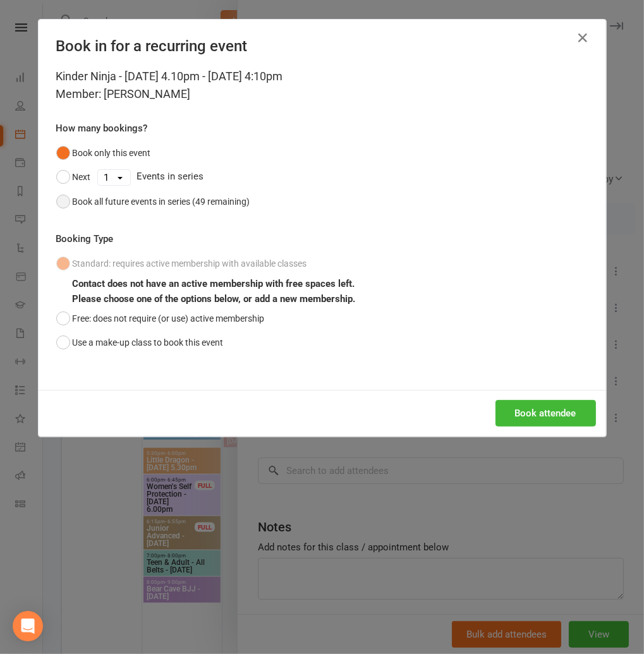
click at [107, 205] on div "Book all future events in series (49 remaining)" at bounding box center [162, 202] width 178 height 14
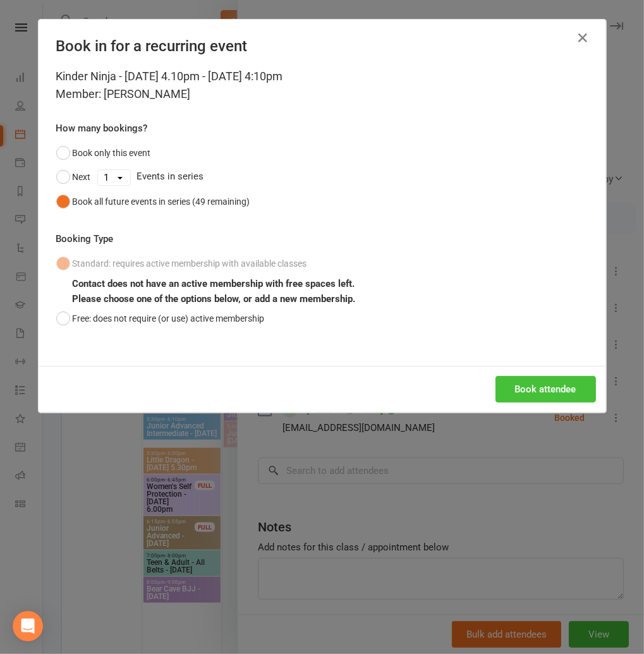
click at [530, 385] on button "Book attendee" at bounding box center [546, 389] width 100 height 27
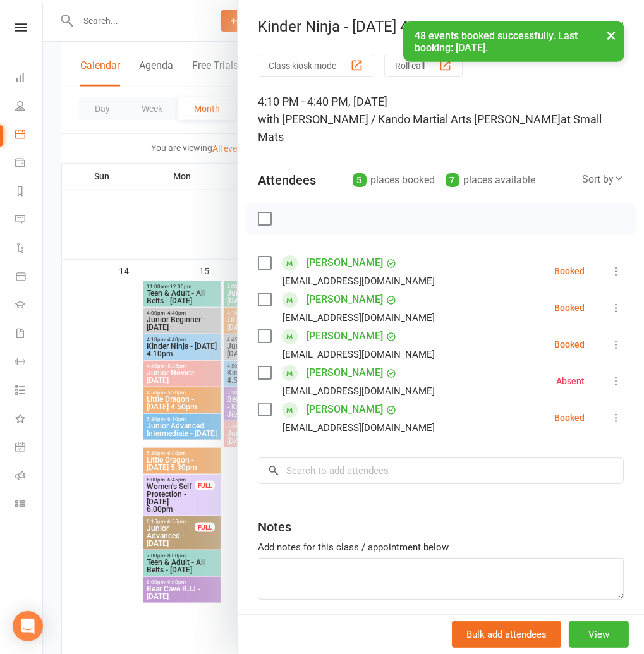
click at [618, 35] on button "×" at bounding box center [611, 34] width 23 height 27
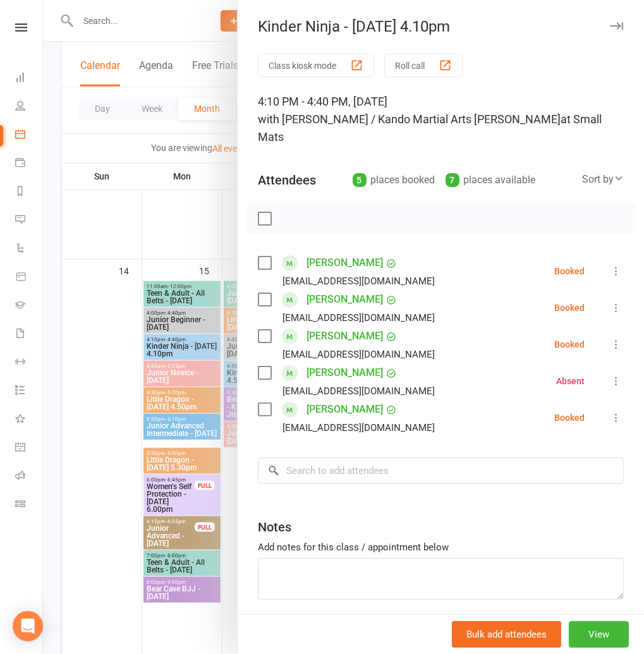
click at [614, 27] on icon "button" at bounding box center [616, 26] width 13 height 8
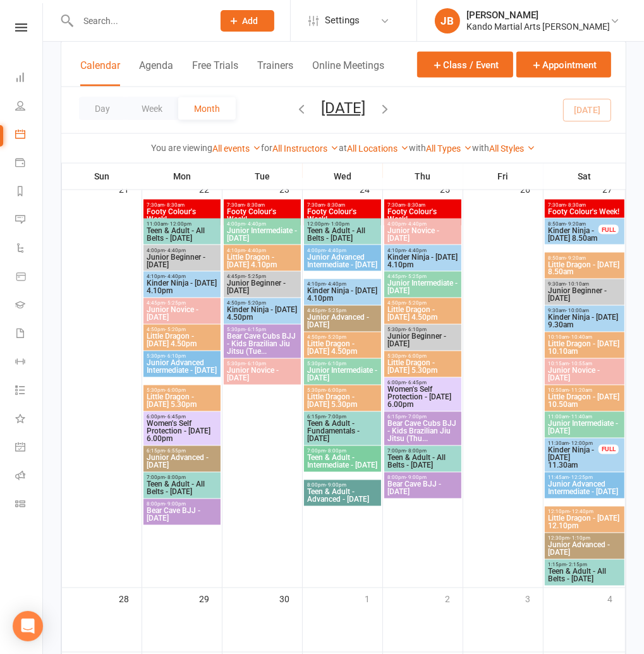
scroll to position [1337, 0]
click at [245, 328] on span "- 6:15pm" at bounding box center [255, 330] width 21 height 6
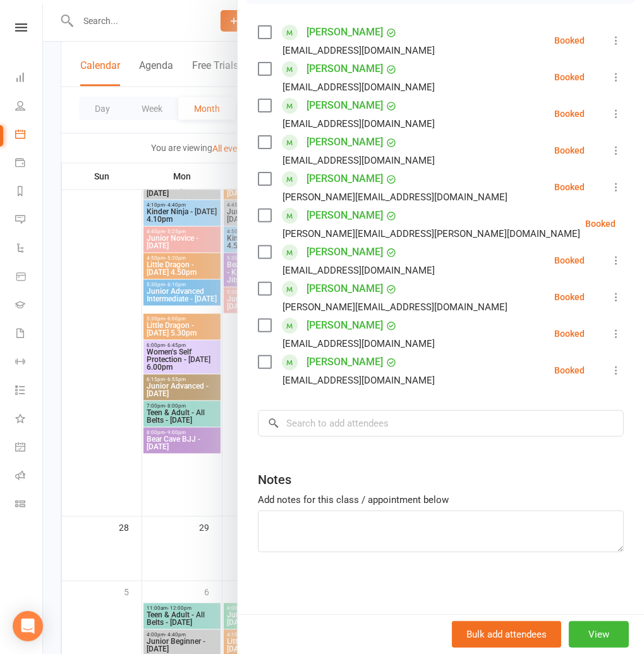
scroll to position [1413, 0]
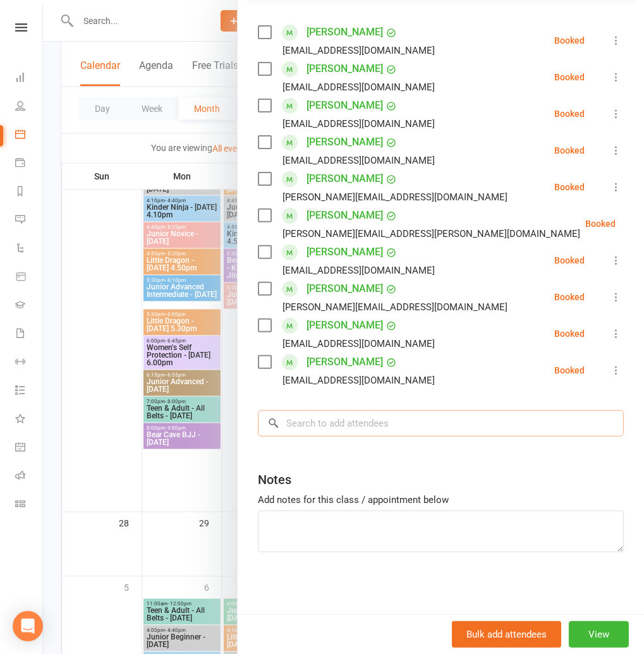
click at [304, 421] on input "search" at bounding box center [441, 423] width 366 height 27
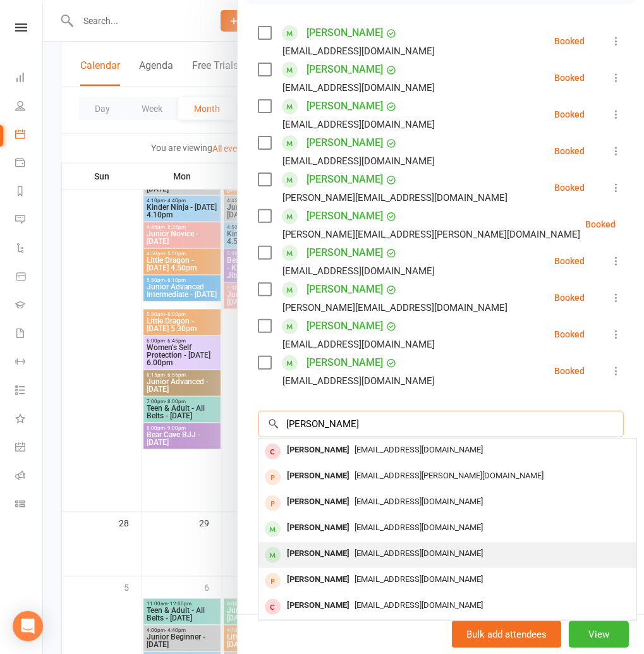
type input "lucy"
click at [330, 545] on div "Lucy Eagland" at bounding box center [318, 554] width 73 height 18
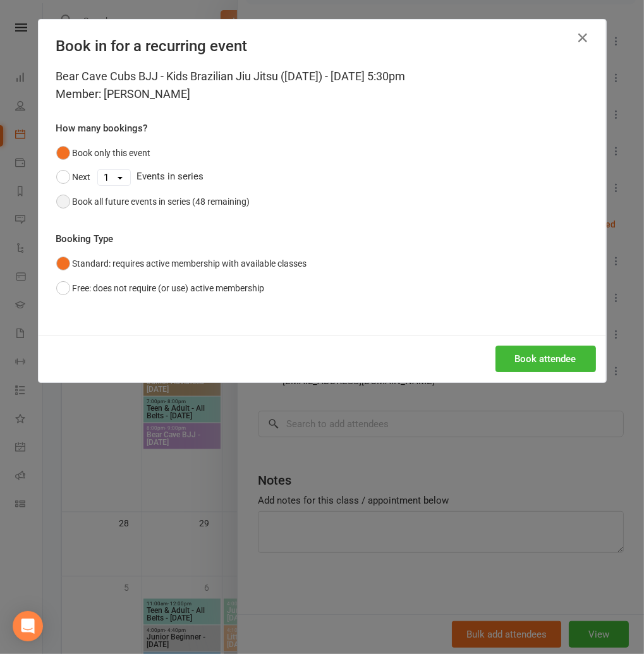
click at [157, 197] on div "Book all future events in series (48 remaining)" at bounding box center [162, 202] width 178 height 14
click at [119, 176] on select "1 2 3 4 5 6 7 8 9 10 11 12 13 14 15 16 17 18 19 20 21 22 23 24 25 26 27 28 29 3…" at bounding box center [114, 177] width 32 height 15
select select "2"
click at [98, 170] on select "1 2 3 4 5 6 7 8 9 10 11 12 13 14 15 16 17 18 19 20 21 22 23 24 25 26 27 28 29 3…" at bounding box center [114, 177] width 32 height 15
click at [537, 358] on button "Book attendee" at bounding box center [546, 359] width 100 height 27
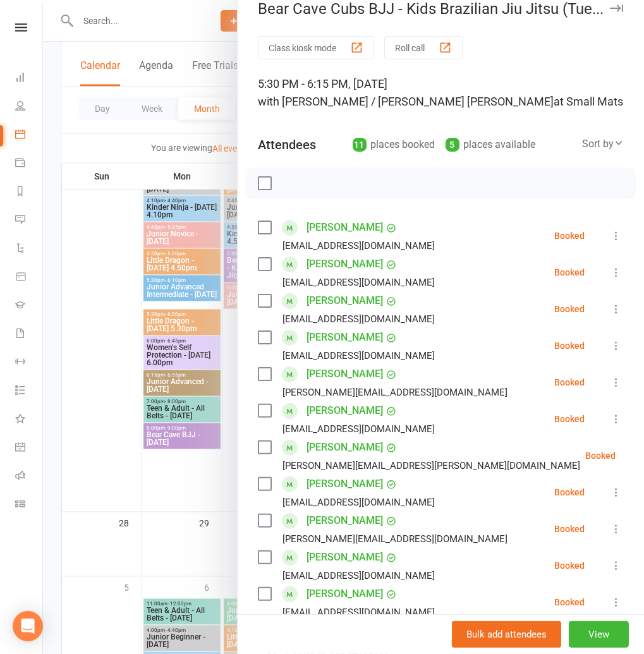
scroll to position [0, 0]
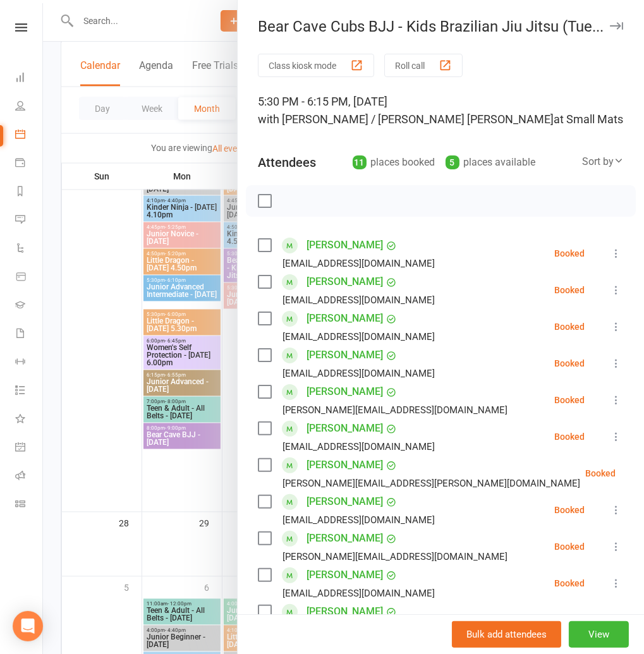
click at [618, 25] on icon "button" at bounding box center [616, 26] width 13 height 8
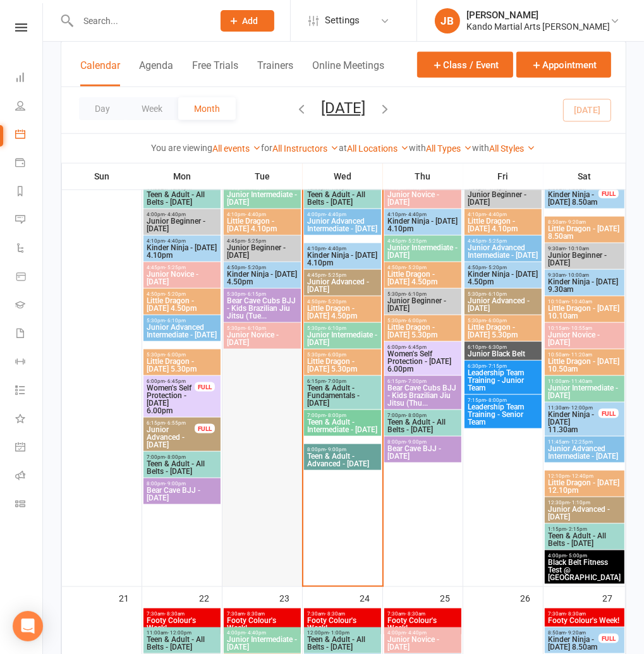
scroll to position [927, 0]
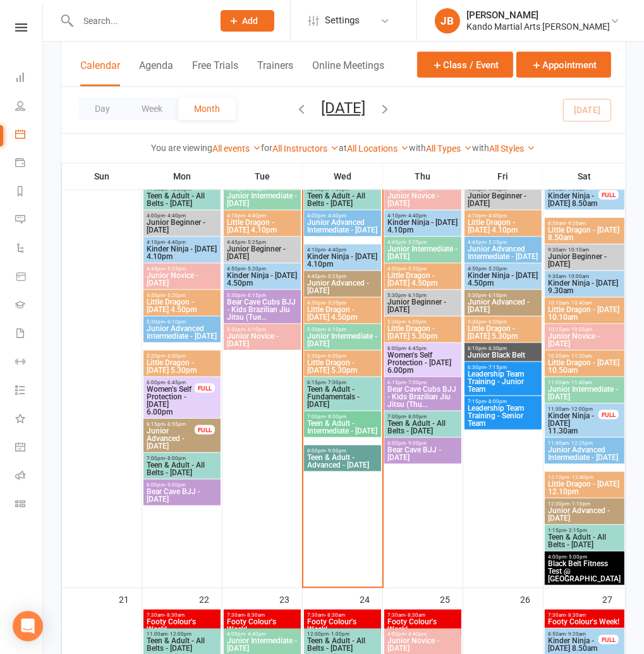
click at [317, 258] on span "Kinder Ninja - [DATE] 4.10pm" at bounding box center [343, 260] width 72 height 15
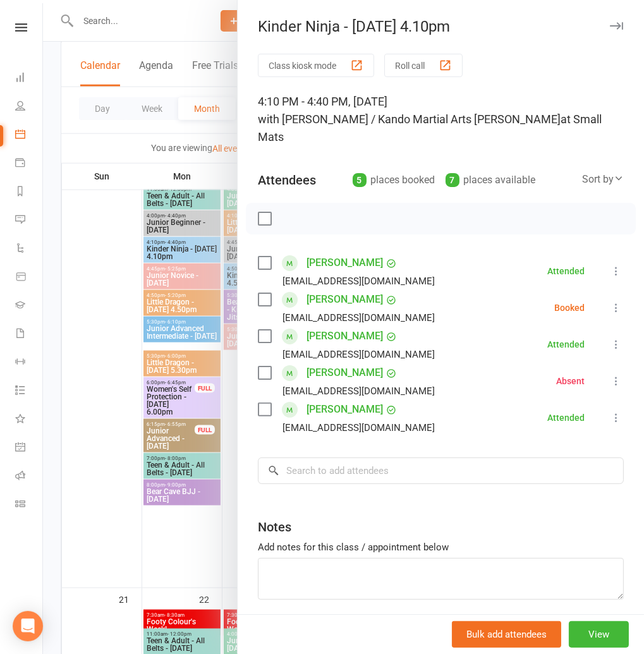
click at [324, 253] on link "[PERSON_NAME]" at bounding box center [345, 263] width 76 height 20
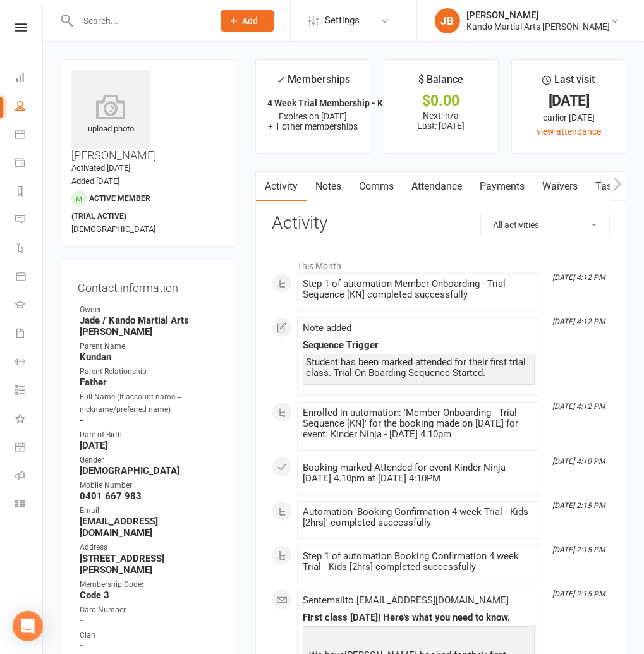
click at [22, 33] on div "Clubworx" at bounding box center [21, 43] width 42 height 41
click at [23, 31] on icon at bounding box center [21, 27] width 12 height 8
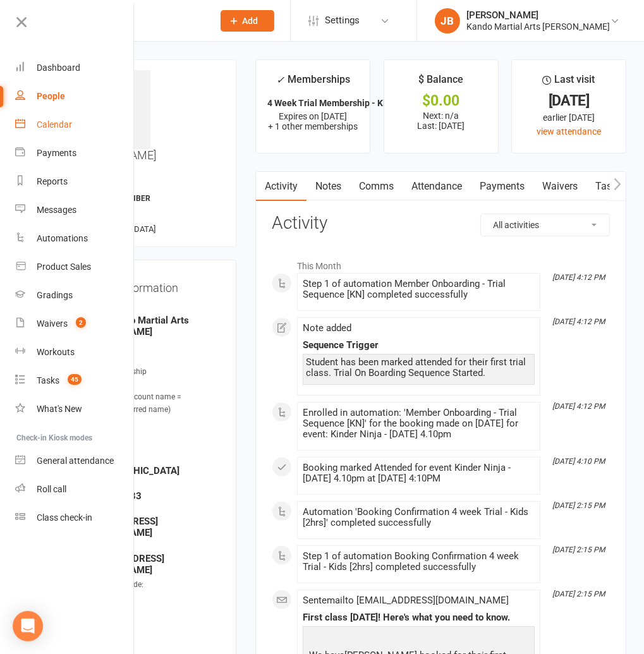
click at [60, 121] on div "Calendar" at bounding box center [54, 124] width 35 height 10
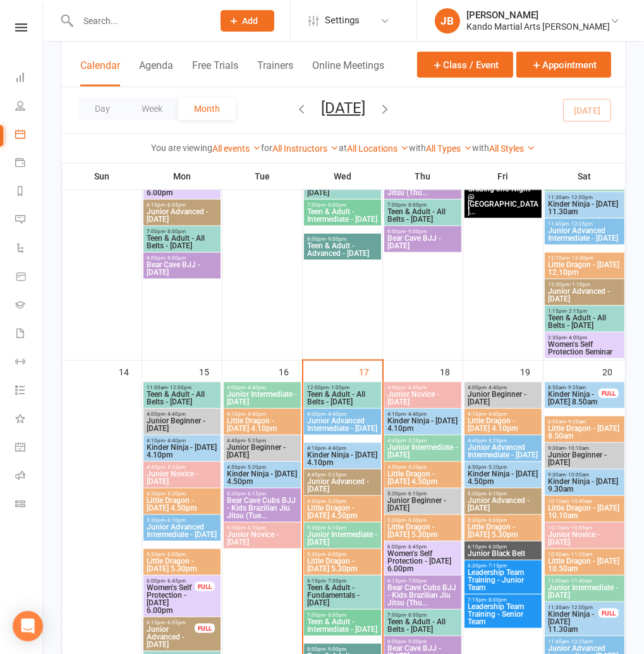
scroll to position [760, 0]
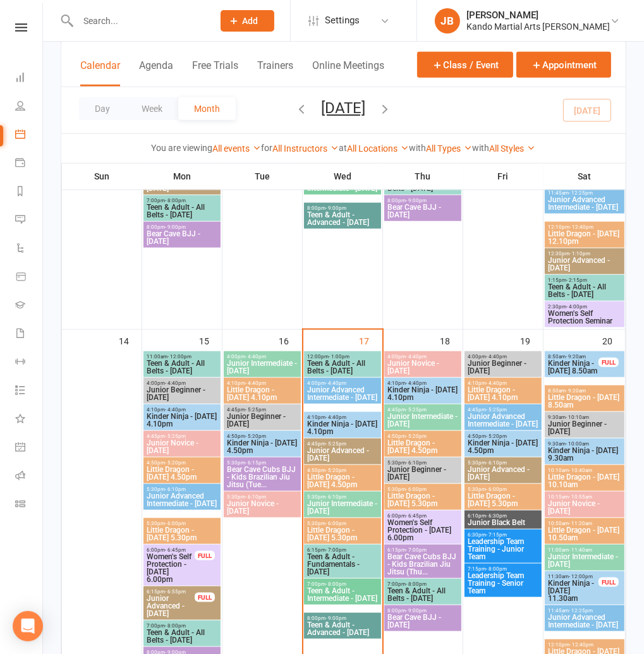
click at [322, 396] on span "Junior Advanced Intermediate - [DATE]" at bounding box center [343, 393] width 72 height 15
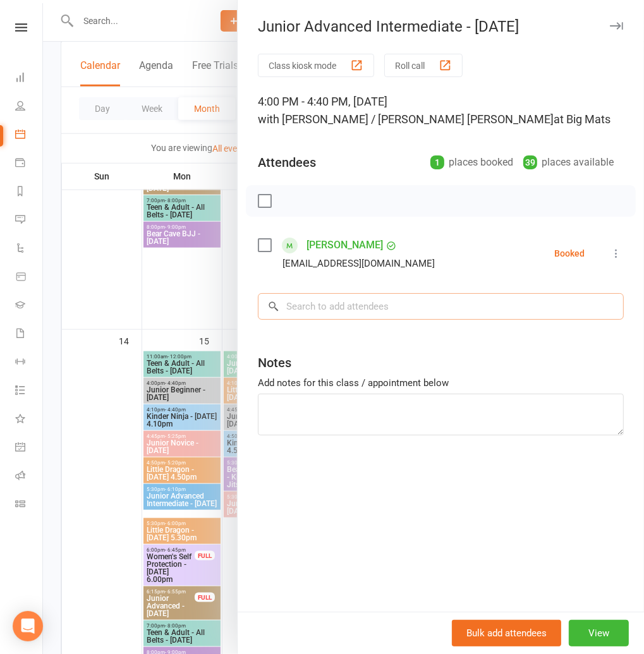
click at [327, 309] on input "search" at bounding box center [441, 306] width 366 height 27
click at [619, 24] on icon "button" at bounding box center [616, 26] width 13 height 8
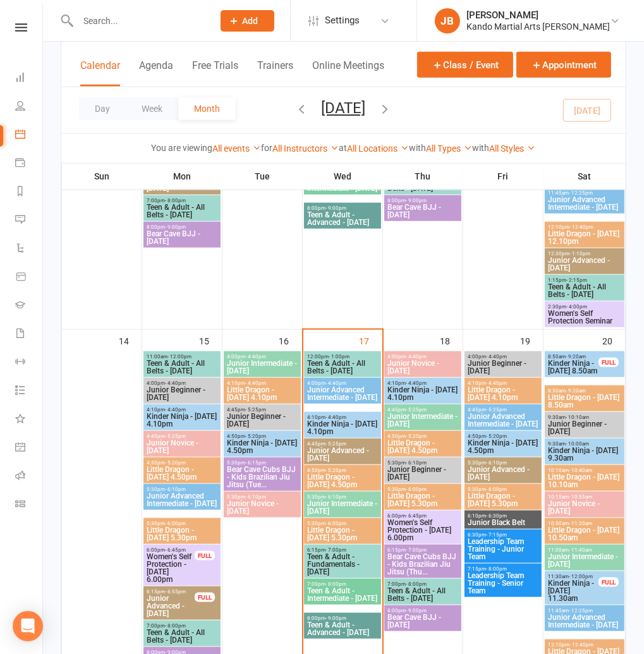
click at [322, 486] on span "Little Dragon - [DATE] 4.50pm" at bounding box center [343, 480] width 72 height 15
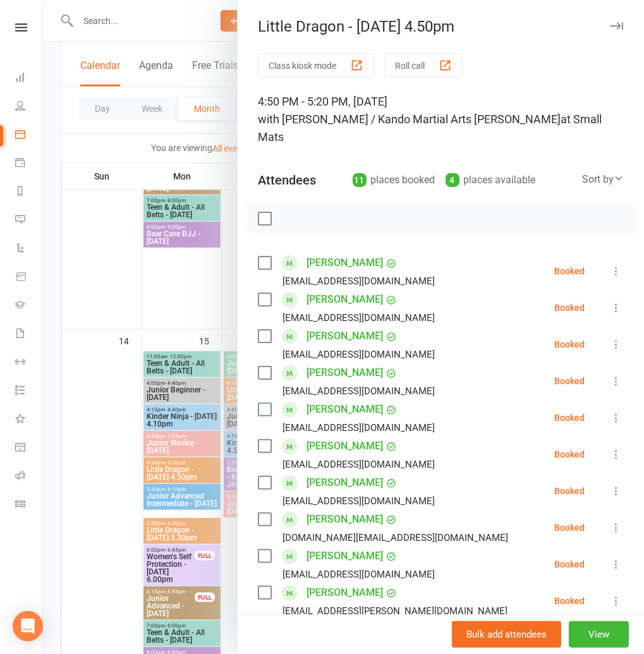
click at [614, 338] on icon at bounding box center [616, 344] width 13 height 13
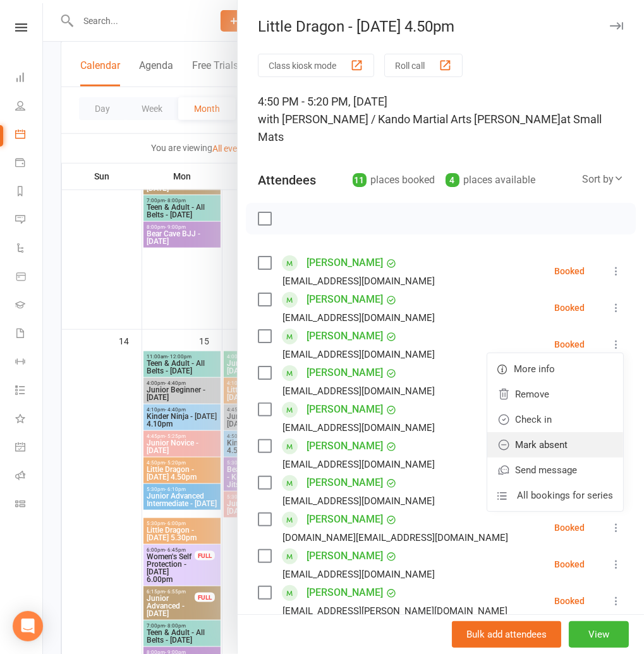
drag, startPoint x: 554, startPoint y: 422, endPoint x: 523, endPoint y: 411, distance: 33.0
click at [554, 432] on link "Mark absent" at bounding box center [555, 444] width 136 height 25
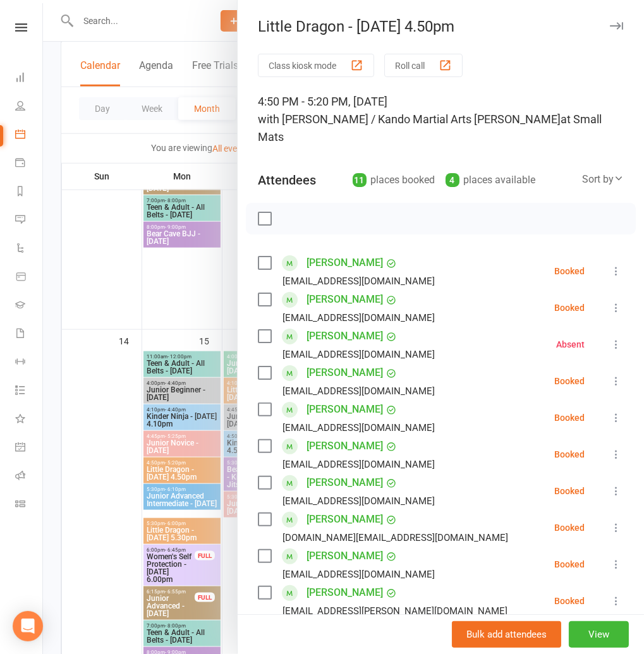
click at [331, 326] on link "[PERSON_NAME]" at bounding box center [345, 336] width 76 height 20
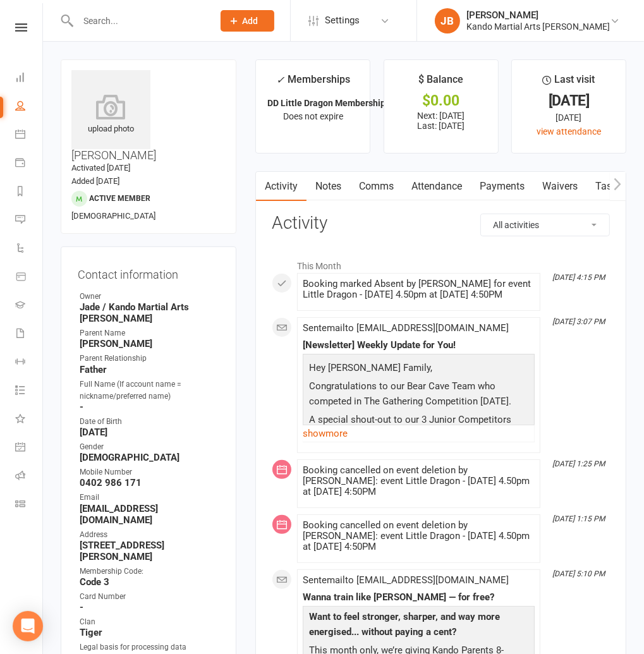
click at [432, 185] on link "Attendance" at bounding box center [437, 186] width 68 height 29
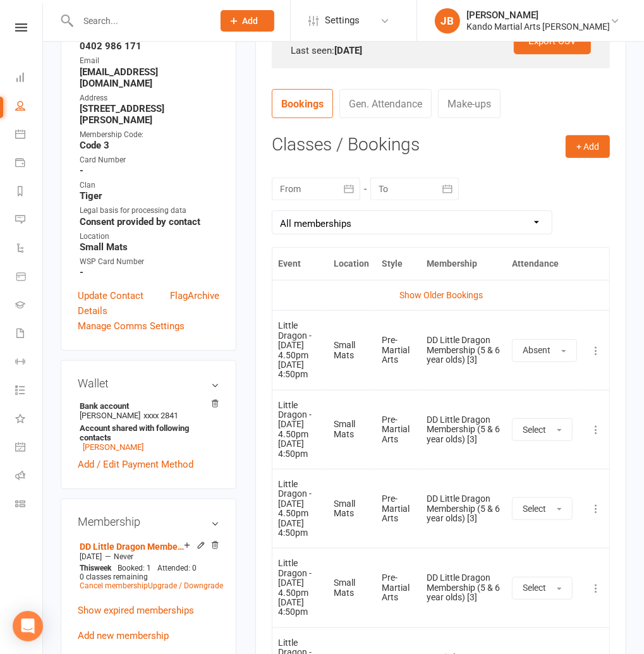
scroll to position [437, 0]
click at [590, 152] on button "+ Add" at bounding box center [588, 146] width 44 height 23
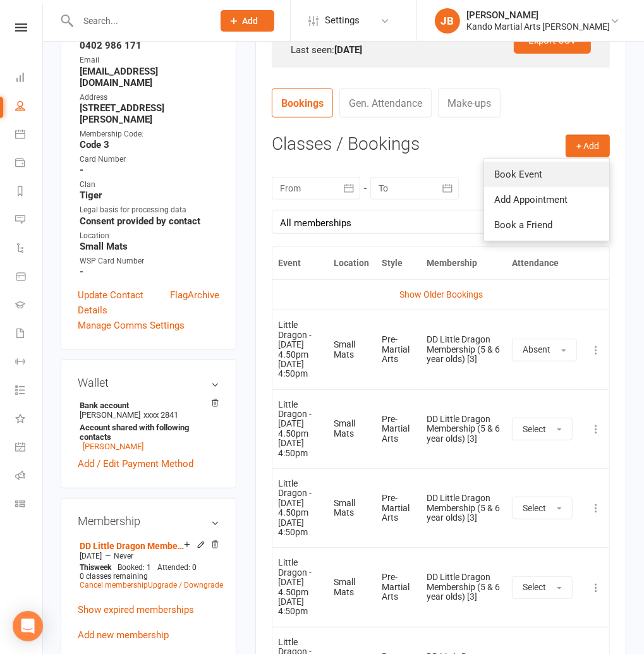
click at [548, 176] on link "Book Event" at bounding box center [546, 174] width 125 height 25
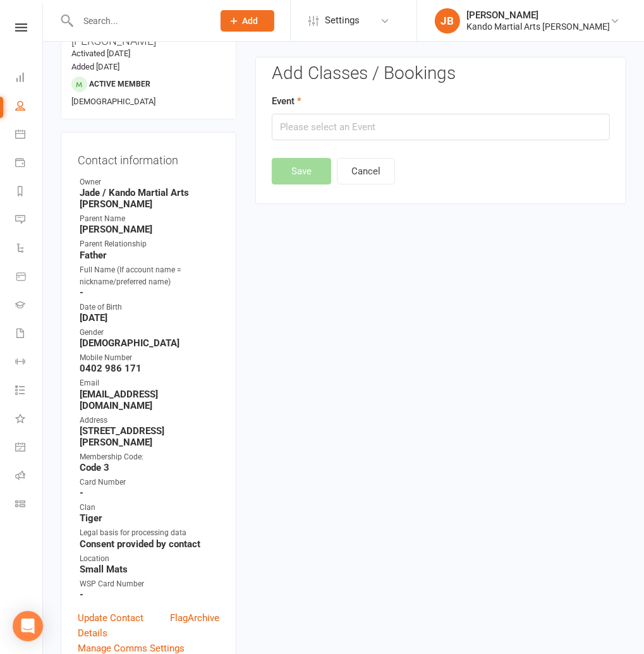
scroll to position [107, 0]
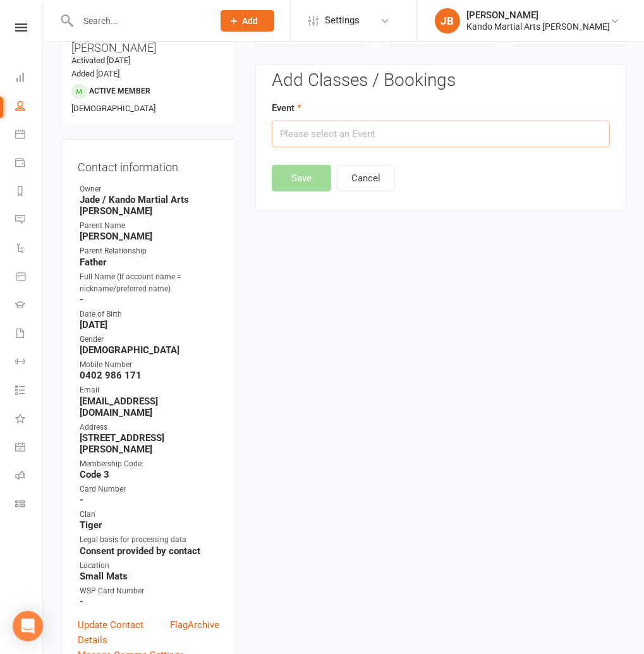
click at [295, 125] on input "text" at bounding box center [441, 134] width 338 height 27
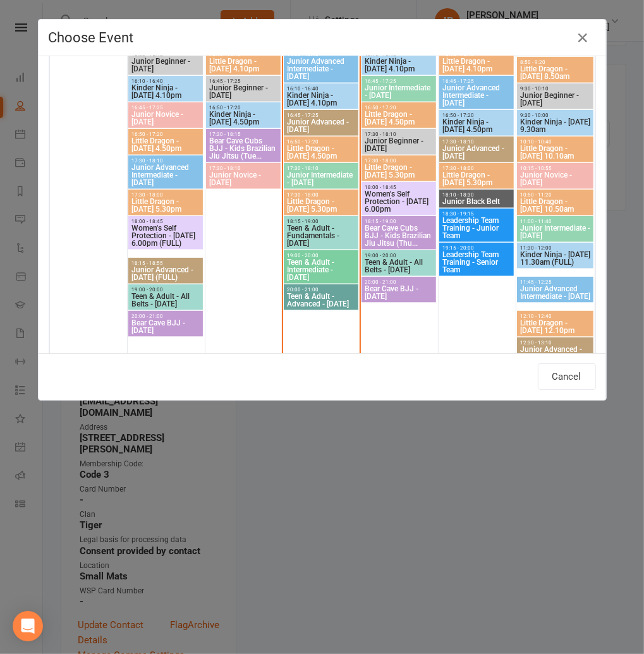
scroll to position [986, 0]
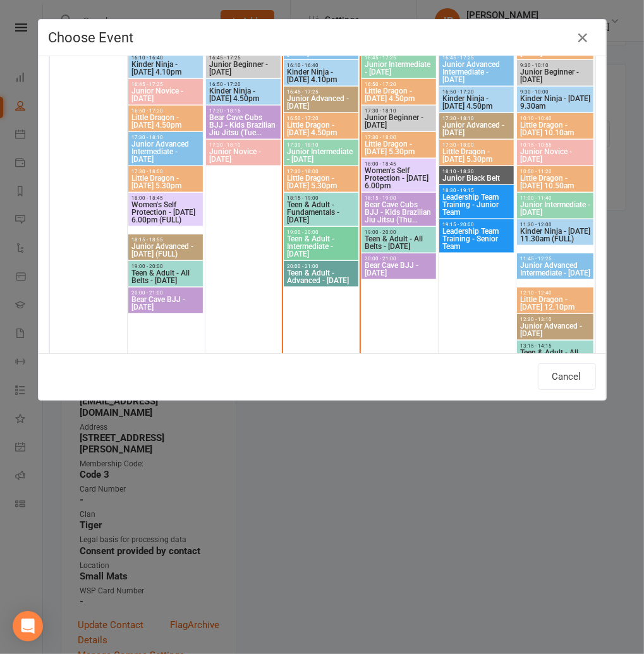
click at [323, 177] on span "Little Dragon - [DATE] 5.30pm" at bounding box center [321, 181] width 70 height 15
type input "Little Dragon - Wednesday 5.30pm - Sep 17, 2025 5:30:00 PM"
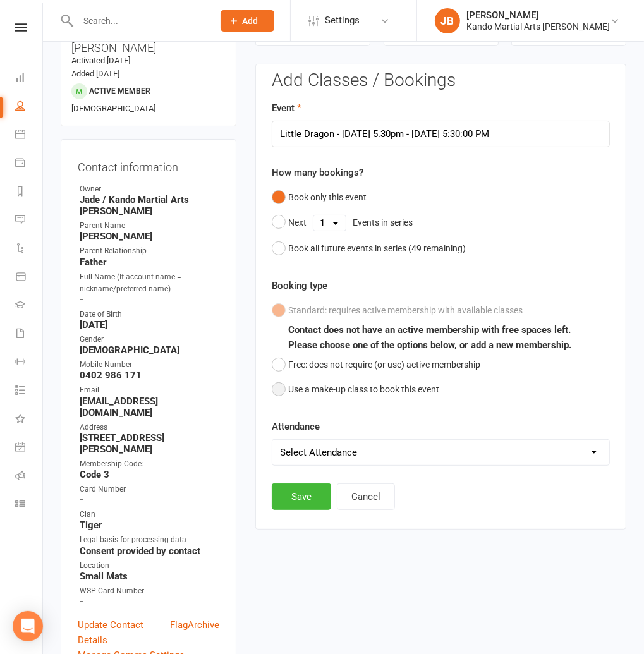
click at [307, 384] on button "Use a make-up class to book this event" at bounding box center [355, 389] width 167 height 24
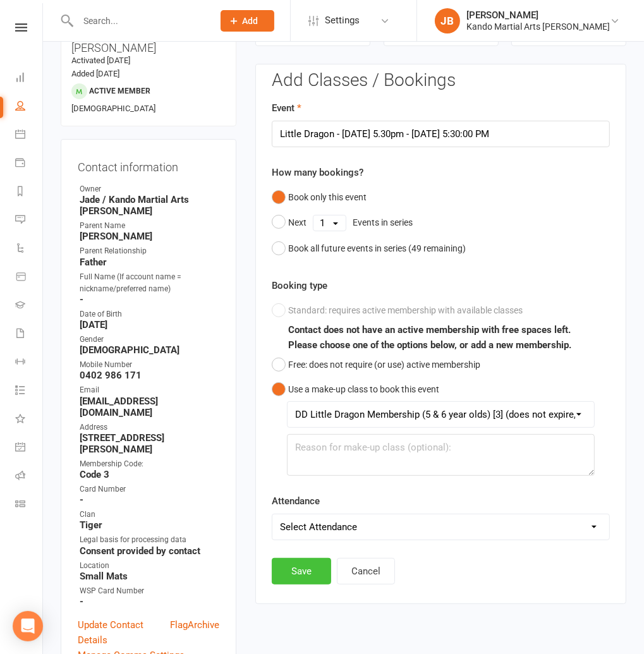
click at [307, 566] on button "Save" at bounding box center [301, 571] width 59 height 27
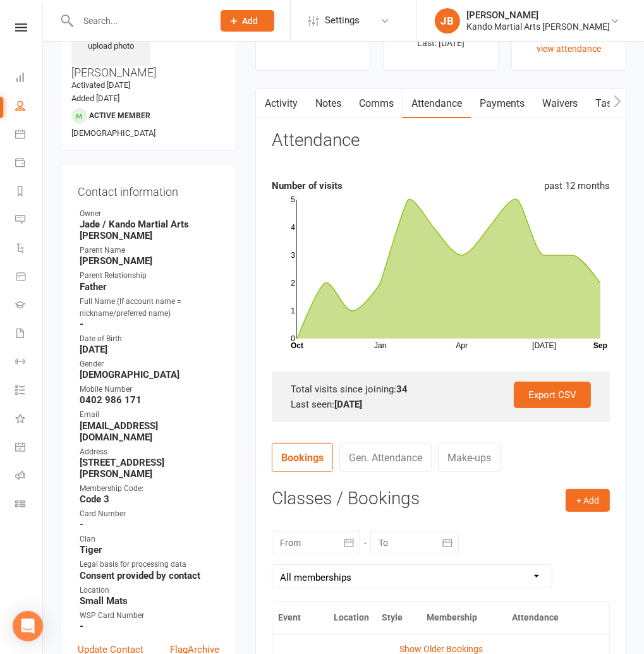
scroll to position [0, 0]
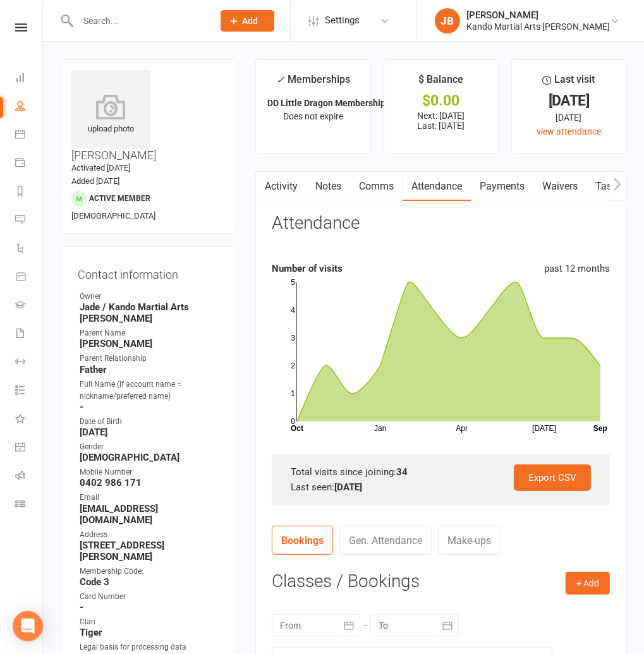
drag, startPoint x: 363, startPoint y: 188, endPoint x: 350, endPoint y: 202, distance: 19.2
click at [363, 188] on link "Comms" at bounding box center [376, 186] width 52 height 29
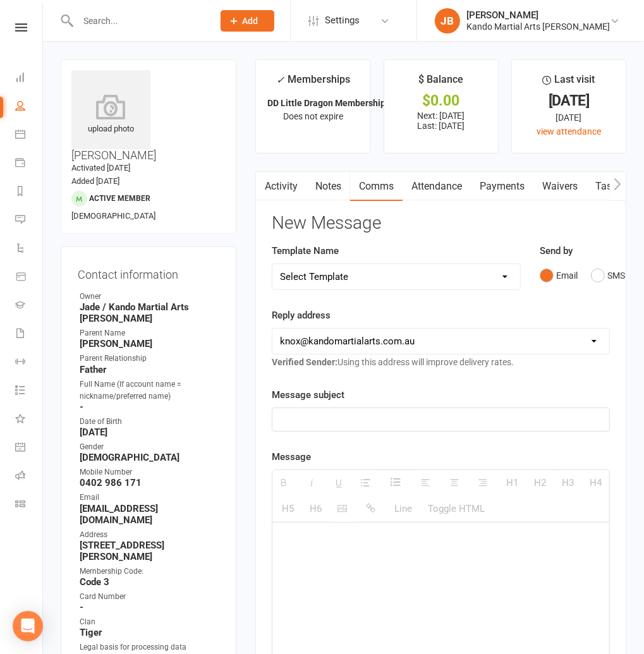
click at [362, 161] on main "✓ Memberships DD Little Dragon Membership (5 & 6 year ol... Does not expire $ B…" at bounding box center [441, 537] width 390 height 957
click at [25, 26] on icon at bounding box center [21, 27] width 12 height 8
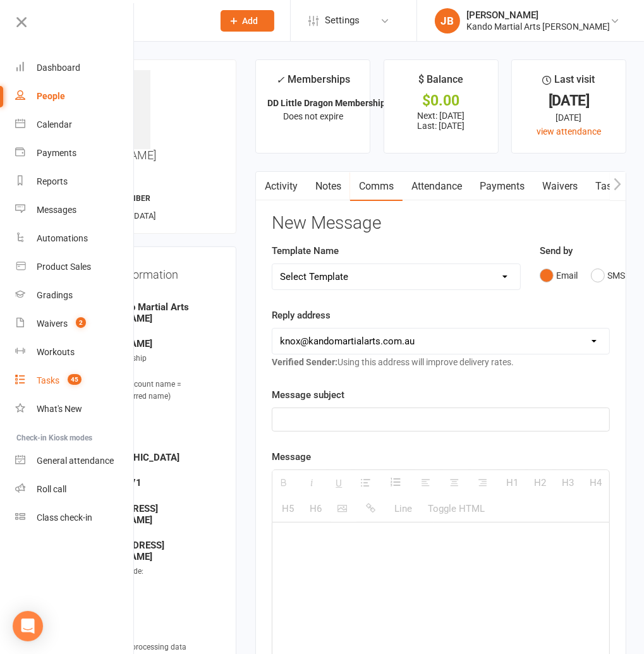
click at [53, 375] on link "Tasks 45" at bounding box center [74, 381] width 119 height 28
select select "incomplete"
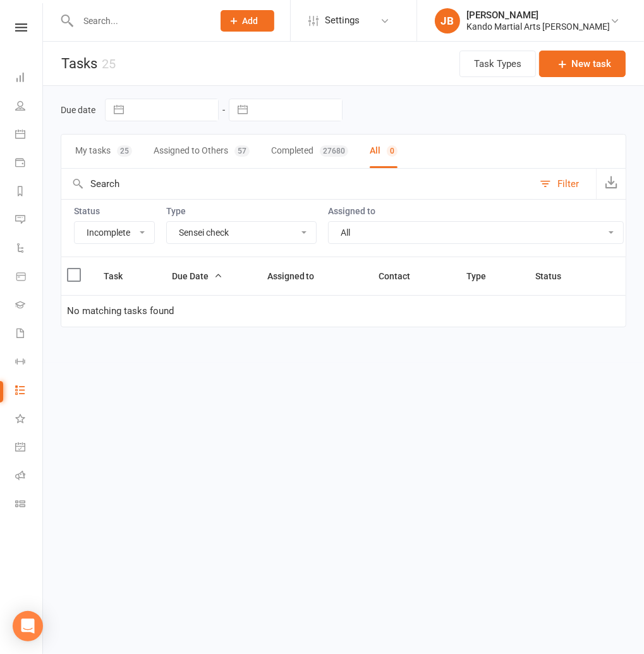
click at [197, 237] on select "All Admin Bbpc - black belt prep course Cancellation Enquiry Follow-up In-class…" at bounding box center [241, 232] width 149 height 21
click at [167, 222] on select "All Admin Bbpc - black belt prep course Cancellation Enquiry Follow-up In-class…" at bounding box center [241, 232] width 149 height 21
click at [212, 233] on select "All Admin Bbpc - black belt prep course Cancellation Enquiry Follow-up In-class…" at bounding box center [241, 232] width 149 height 21
select select "23766"
click at [167, 222] on select "All Admin Bbpc - black belt prep course Cancellation Enquiry Follow-up In-class…" at bounding box center [241, 232] width 149 height 21
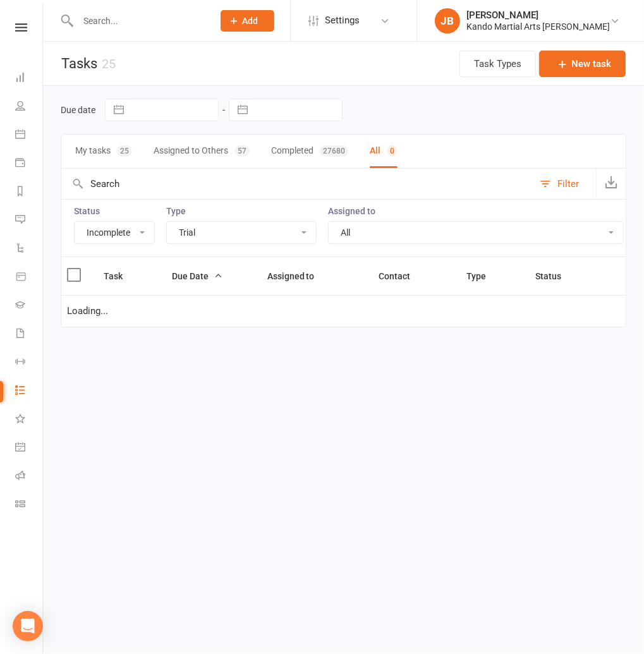
select select "waiting"
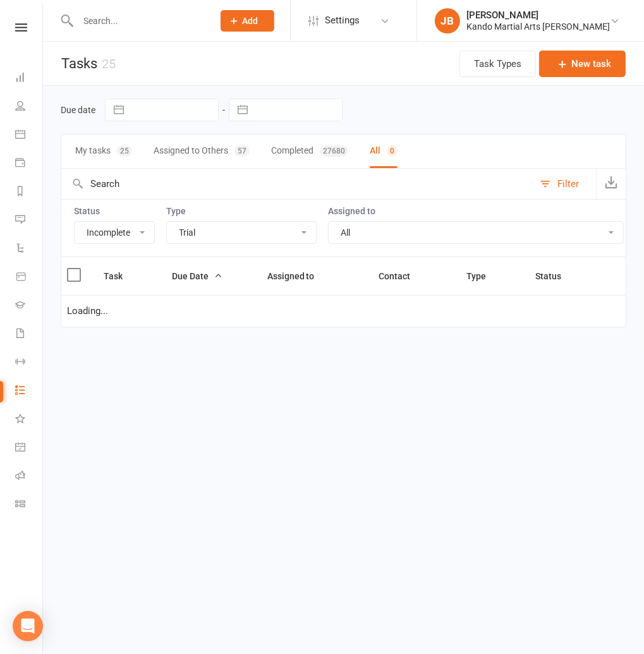
select select "started"
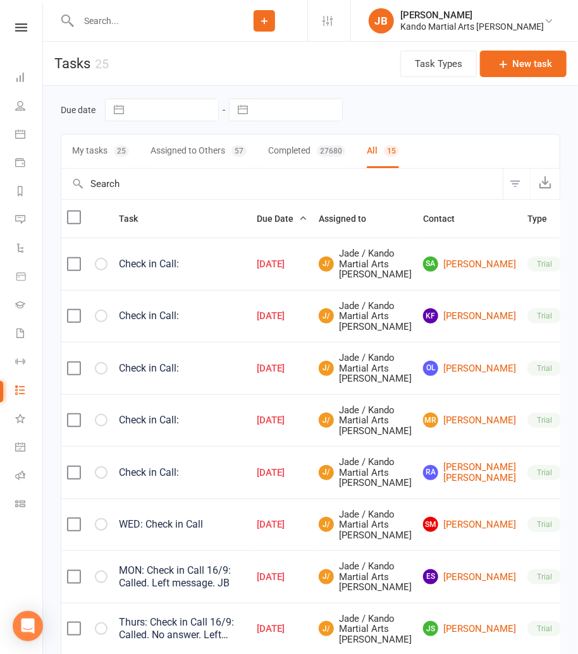
select select "waiting"
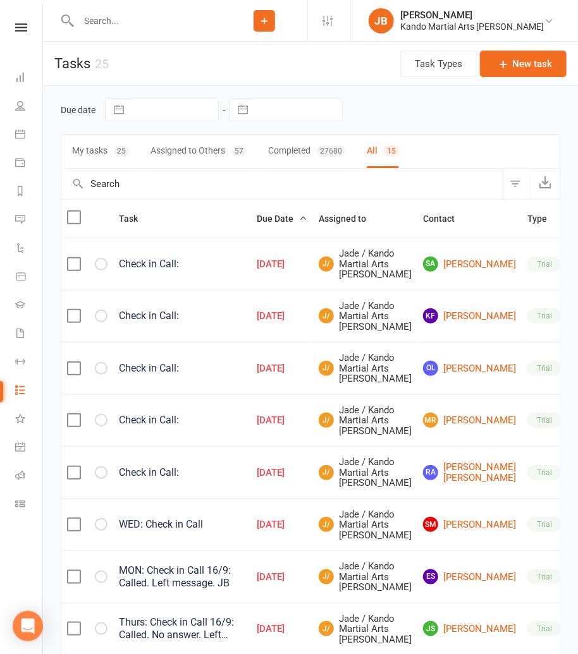
select select "started"
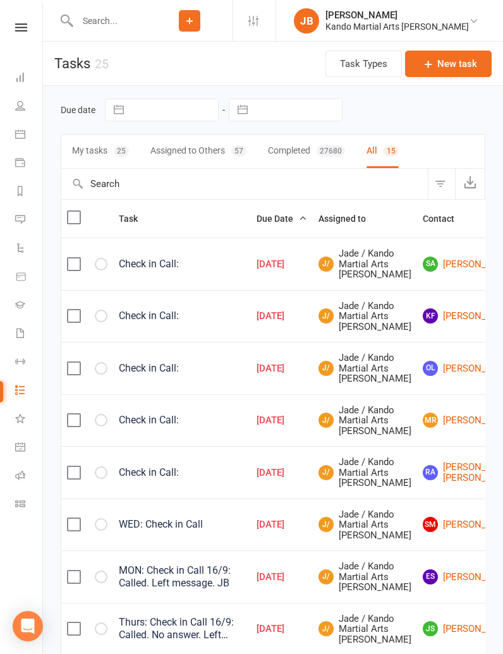
select select "waiting"
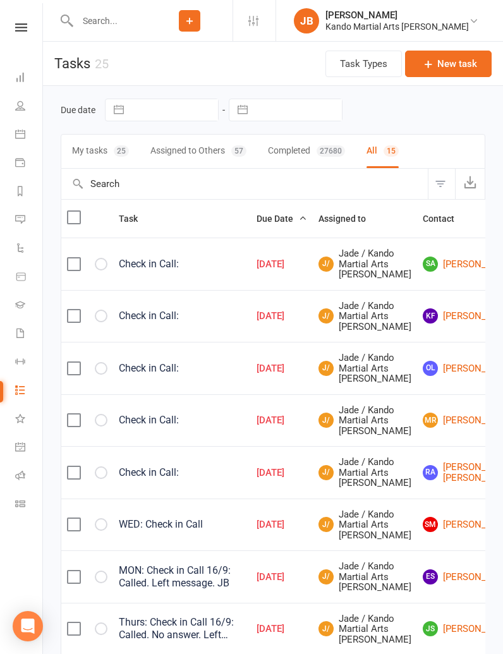
select select "started"
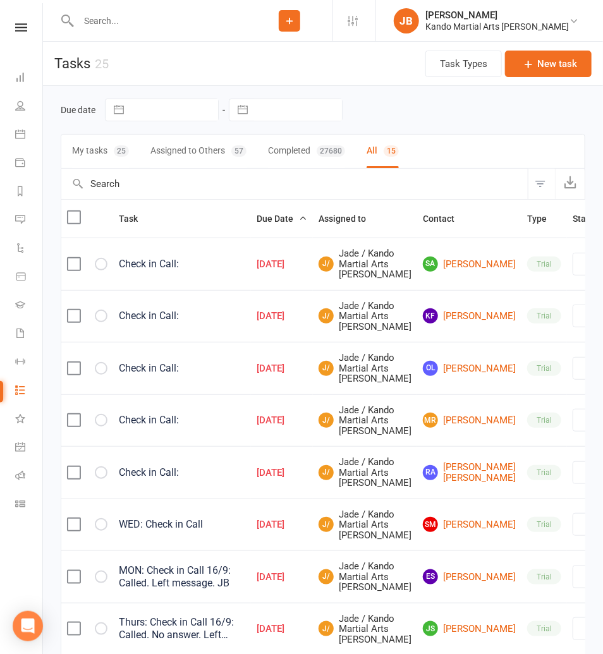
select select "waiting"
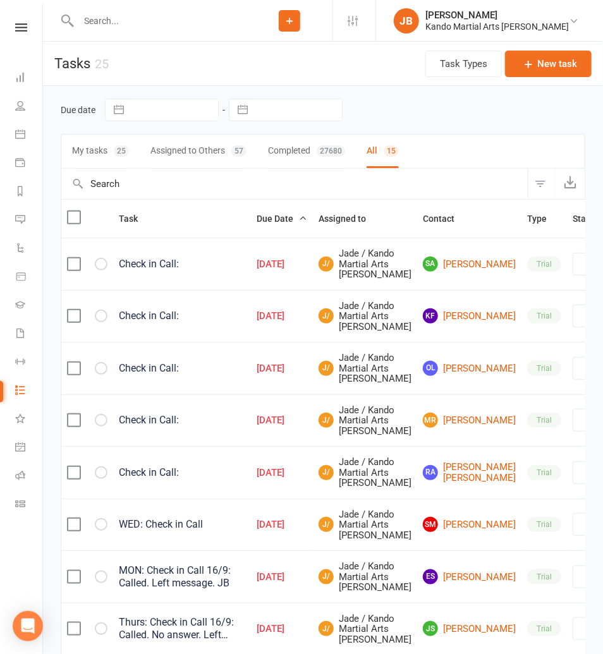
select select "started"
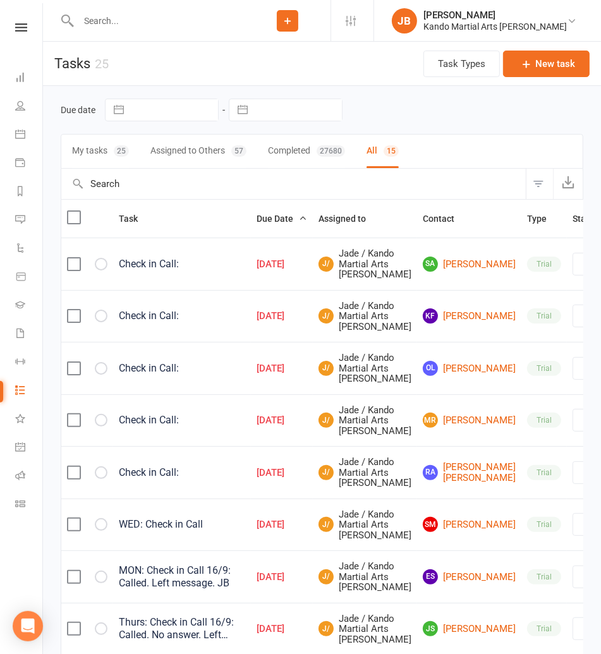
select select "waiting"
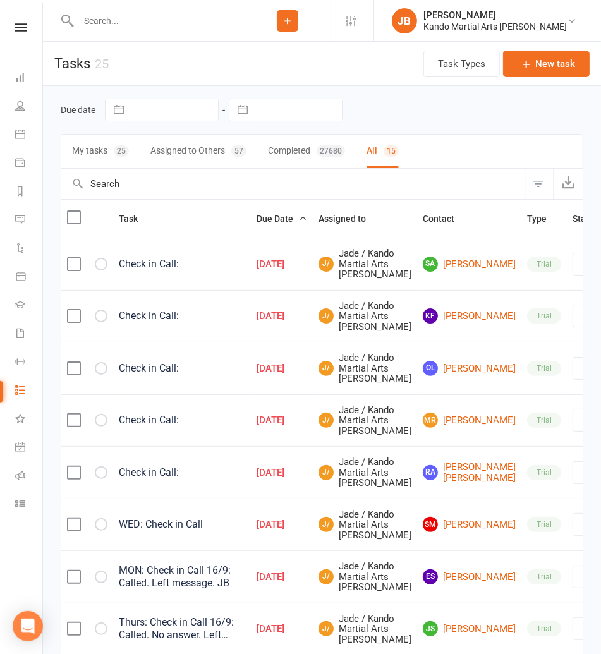
select select "started"
select select "waiting"
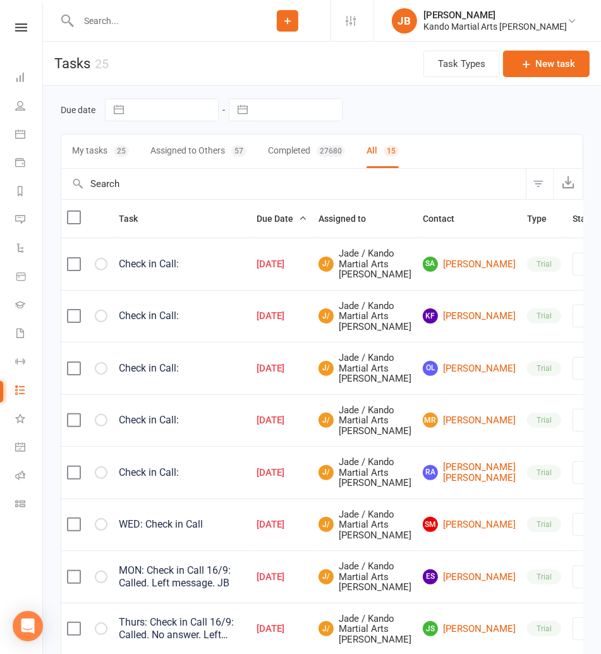
select select "waiting"
select select "started"
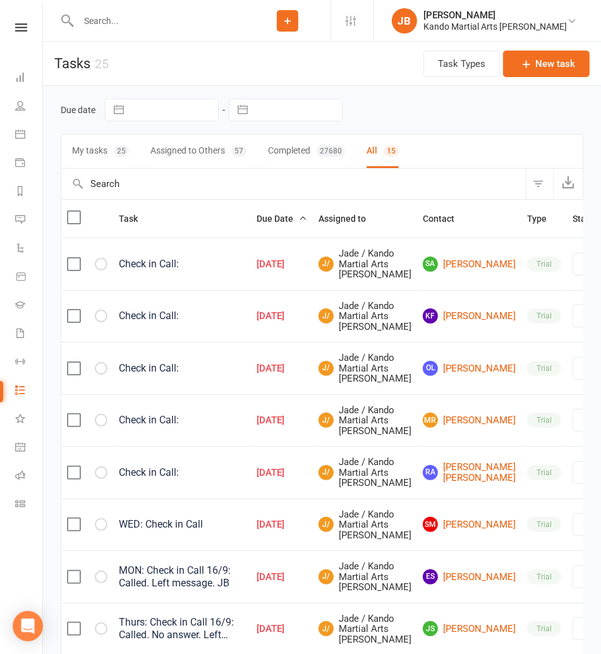
select select "started"
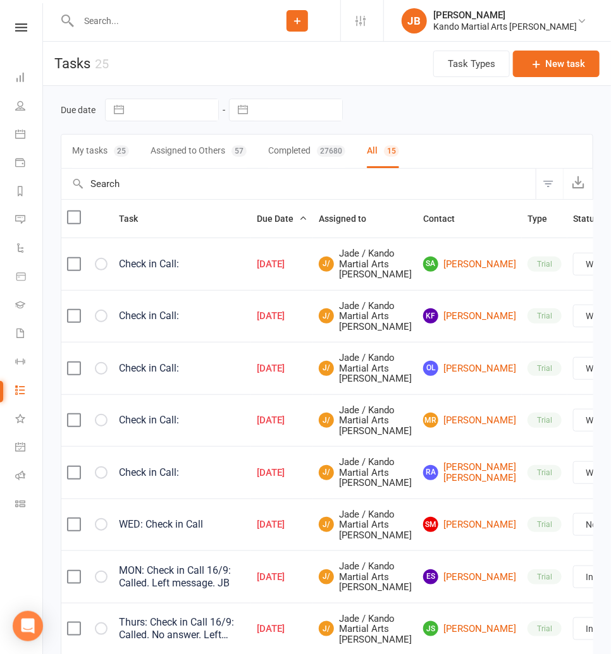
select select "waiting"
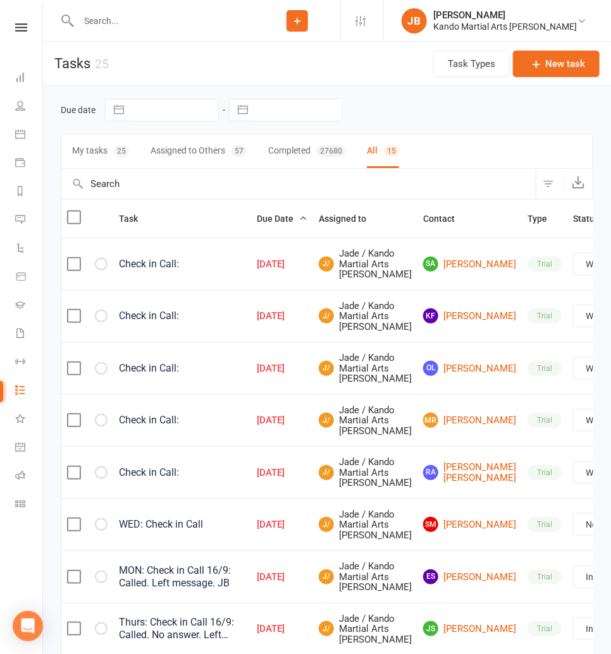
select select "started"
click at [47, 284] on div "Due date Navigate forward to interact with the calendar and select a date. Pres…" at bounding box center [327, 589] width 568 height 1006
click at [545, 184] on button "Filter" at bounding box center [548, 184] width 27 height 30
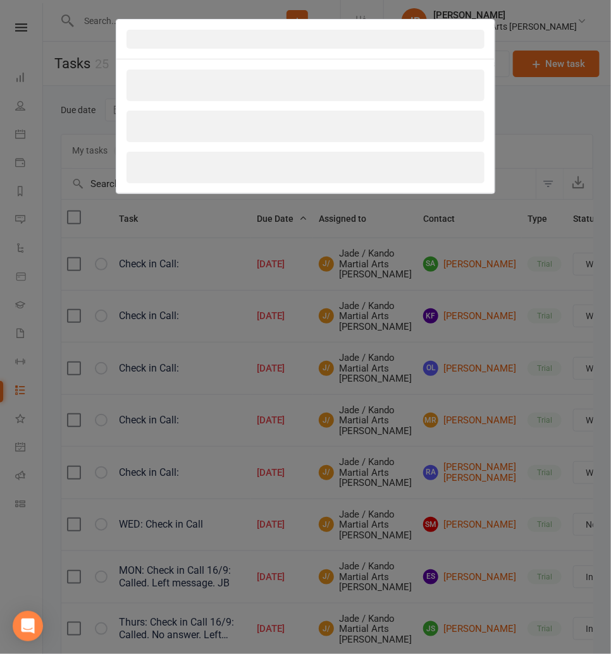
select select "incomplete"
select select "23766"
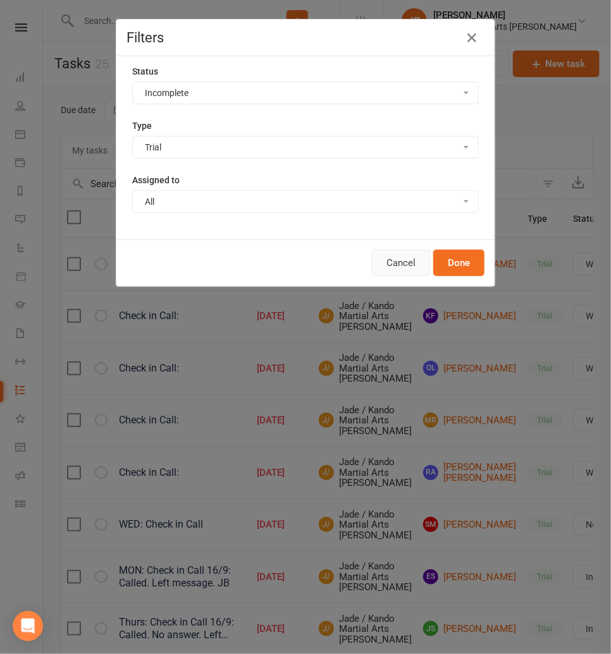
click at [389, 263] on button "Cancel" at bounding box center [401, 263] width 58 height 27
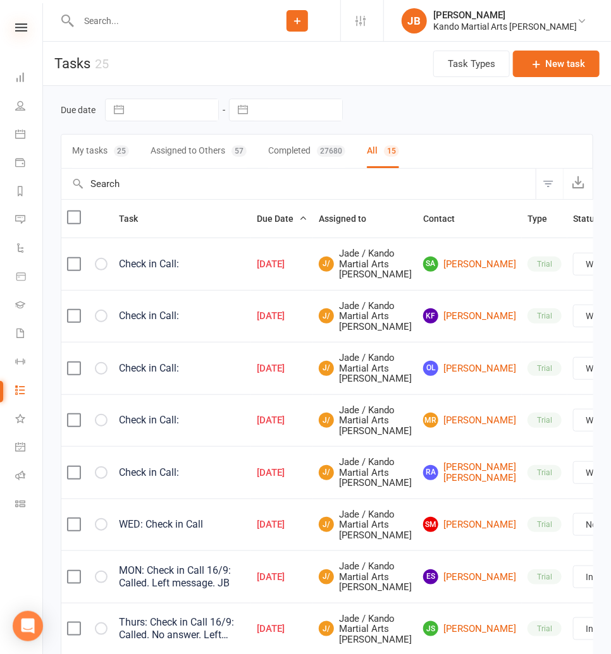
click at [25, 31] on icon at bounding box center [21, 27] width 12 height 8
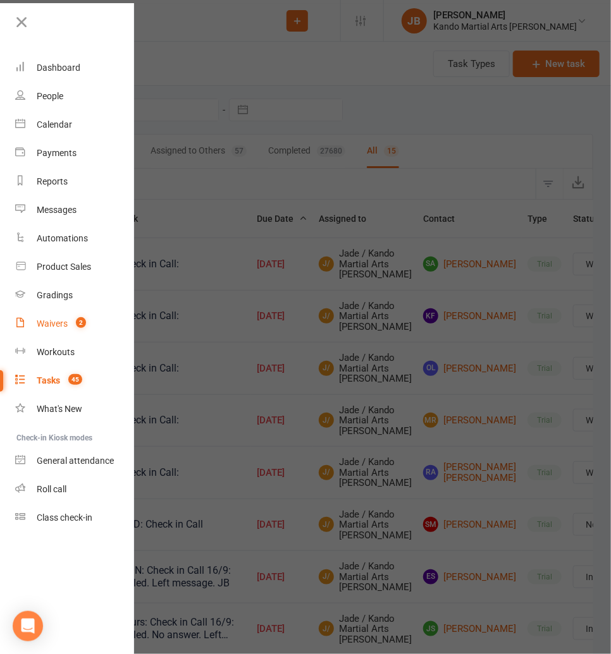
click at [49, 325] on div "Waivers" at bounding box center [52, 324] width 31 height 10
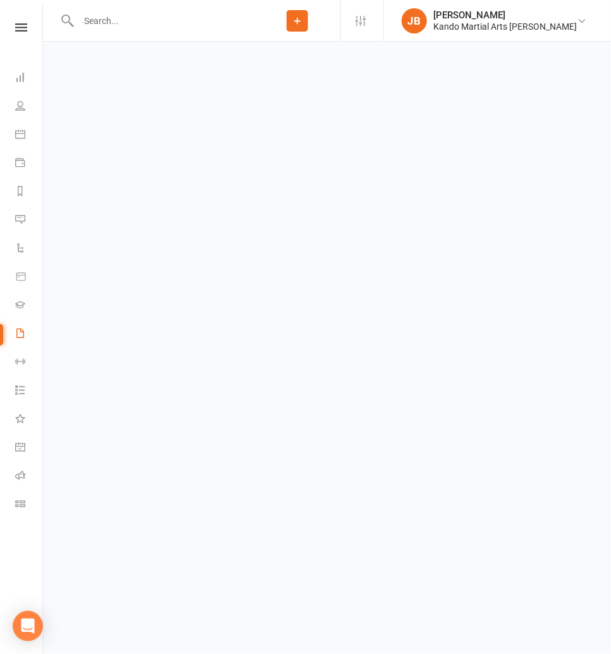
select select "100"
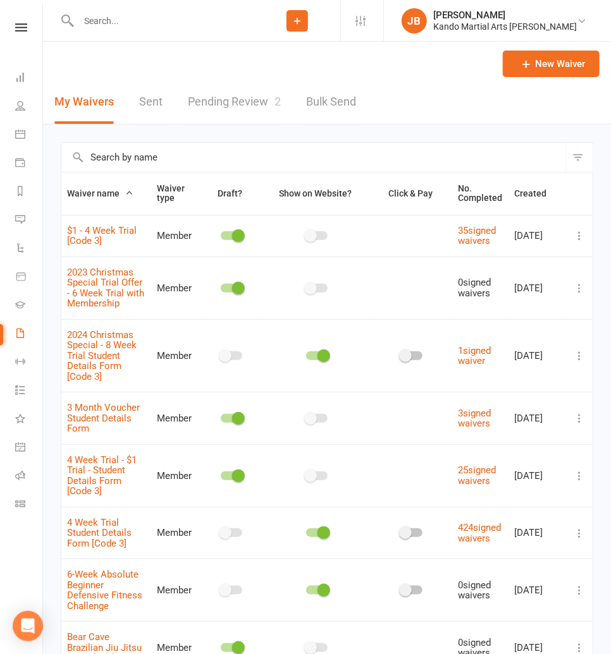
click at [149, 159] on input "text" at bounding box center [313, 157] width 504 height 29
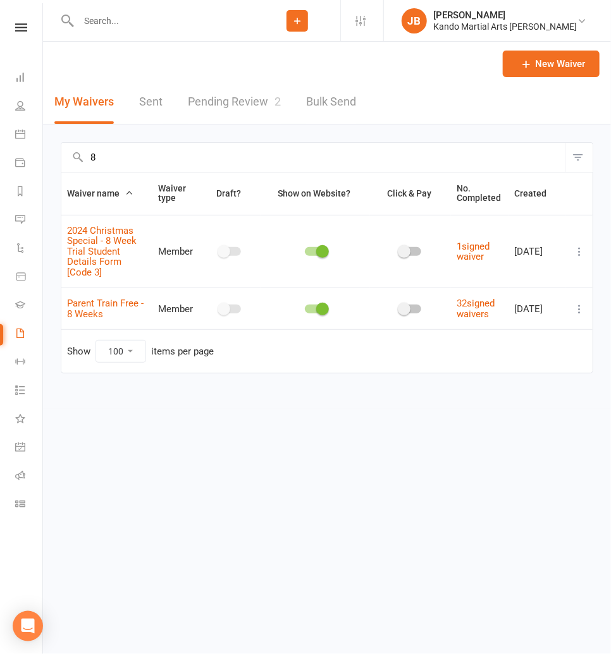
type input "8"
click at [577, 307] on icon at bounding box center [579, 309] width 13 height 13
drag, startPoint x: 494, startPoint y: 379, endPoint x: 485, endPoint y: 375, distance: 10.2
click at [494, 379] on link "Copy external link to clipboard" at bounding box center [512, 383] width 149 height 25
click at [576, 308] on icon at bounding box center [579, 309] width 13 height 13
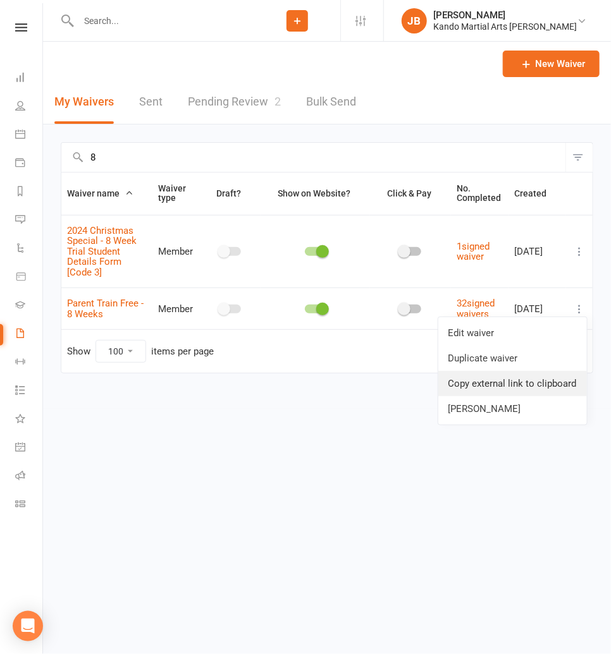
click at [481, 381] on link "Copy external link to clipboard" at bounding box center [512, 383] width 149 height 25
click at [20, 25] on icon at bounding box center [21, 27] width 12 height 8
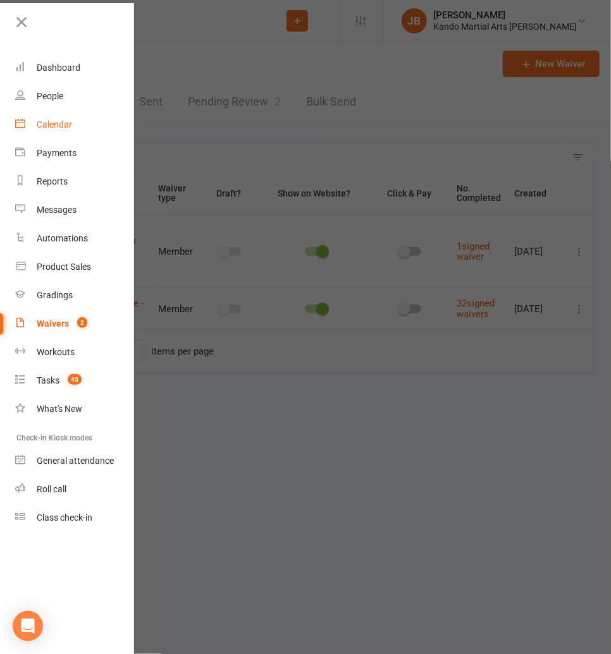
click at [41, 130] on link "Calendar" at bounding box center [74, 125] width 119 height 28
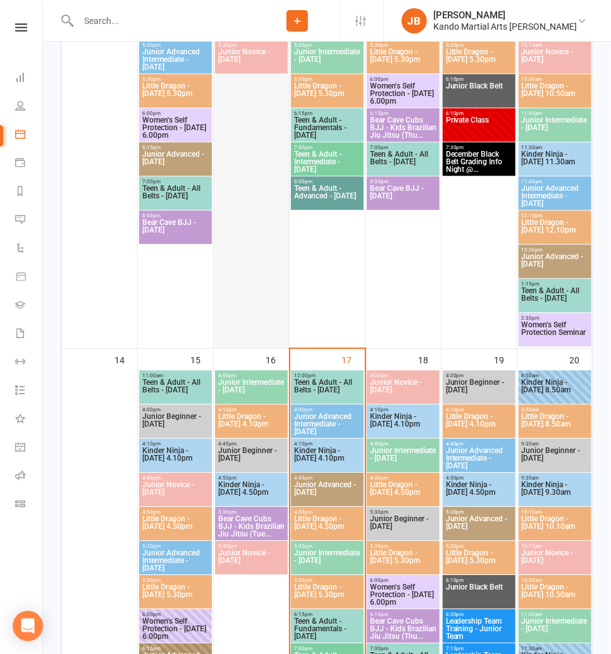
scroll to position [1049, 0]
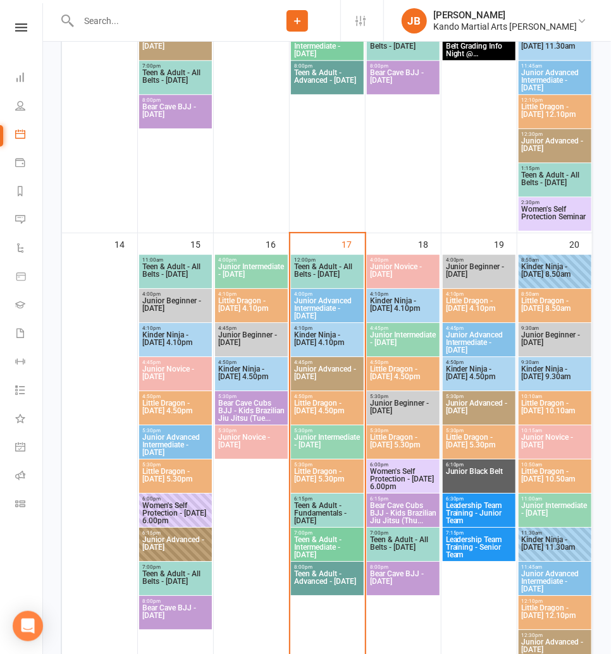
click at [319, 374] on span "Junior Advanced - [DATE]" at bounding box center [327, 376] width 68 height 23
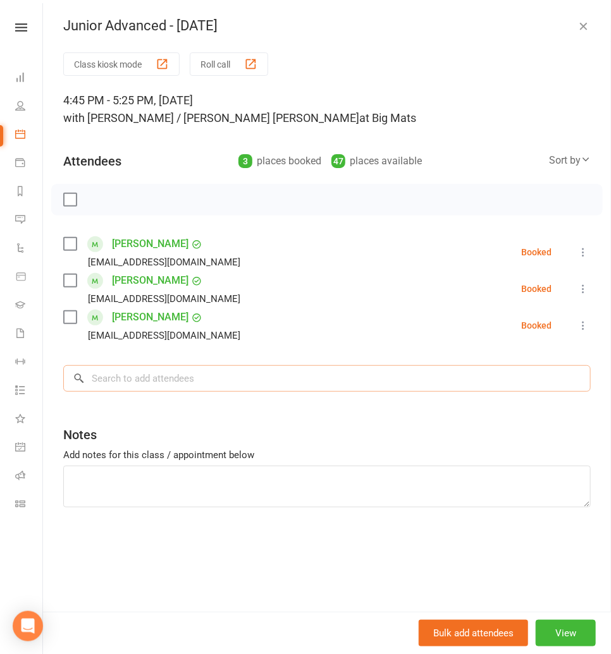
click at [125, 389] on input "search" at bounding box center [326, 378] width 527 height 27
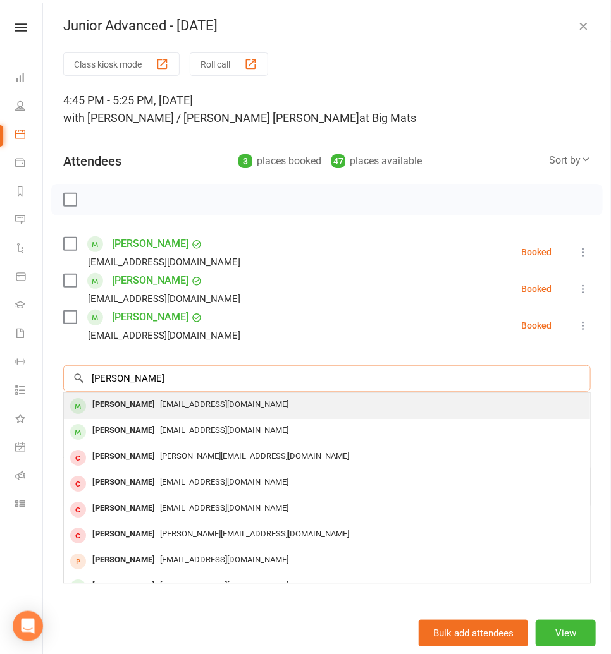
type input "ethan jiao"
click at [122, 405] on div "[PERSON_NAME]" at bounding box center [123, 405] width 73 height 18
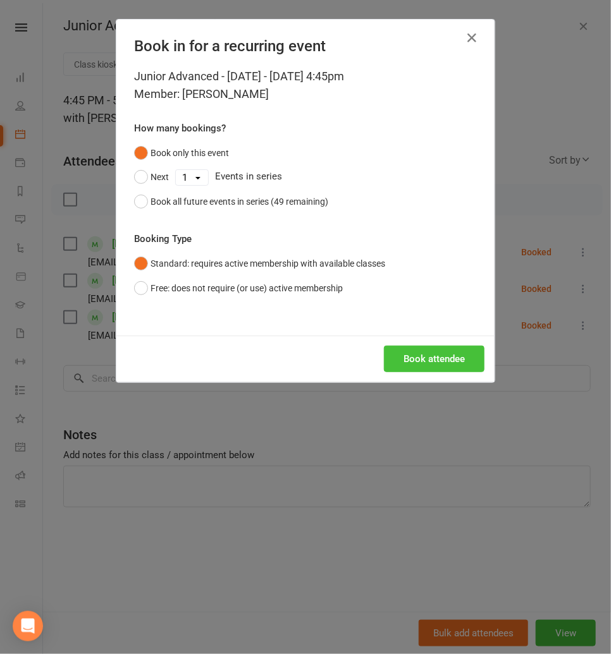
click at [442, 356] on button "Book attendee" at bounding box center [434, 359] width 100 height 27
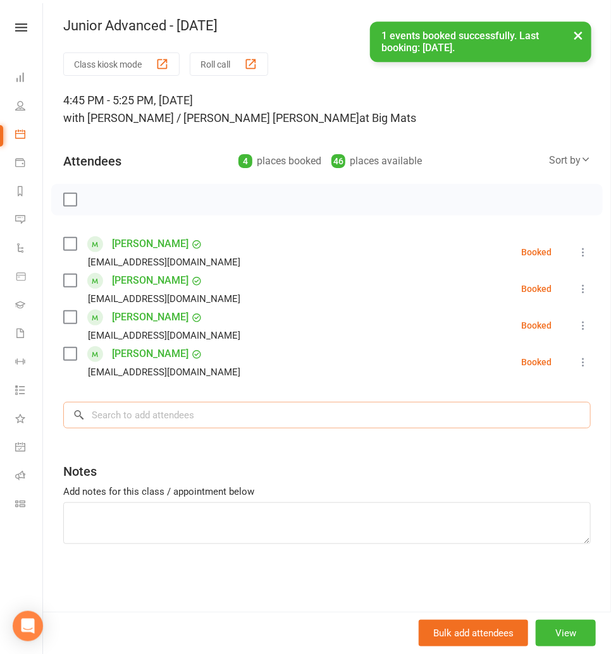
click at [181, 418] on input "search" at bounding box center [326, 415] width 527 height 27
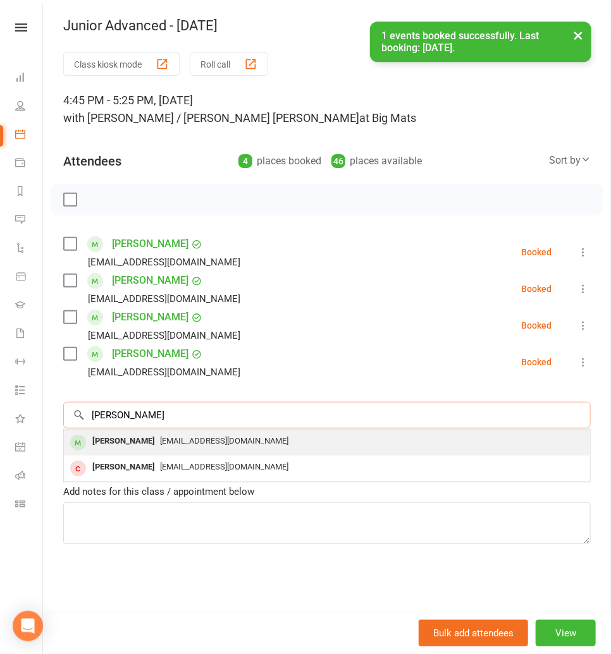
type input "keiana"
click at [113, 438] on div "[PERSON_NAME]" at bounding box center [123, 441] width 73 height 18
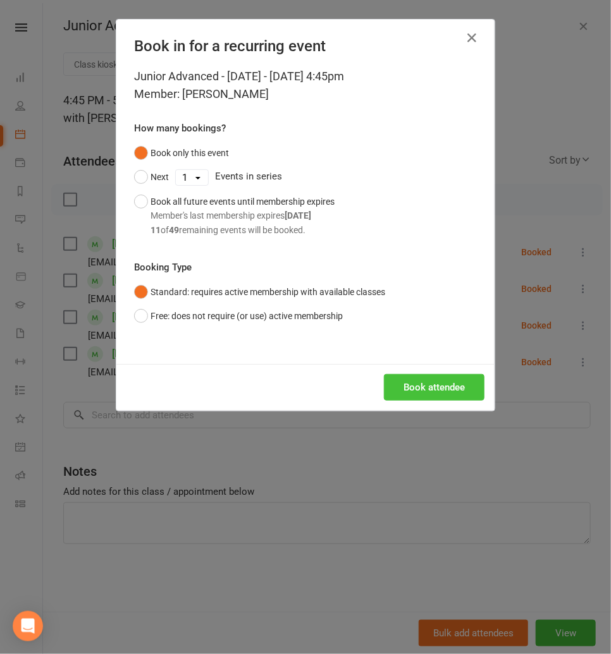
click at [406, 380] on button "Book attendee" at bounding box center [434, 387] width 100 height 27
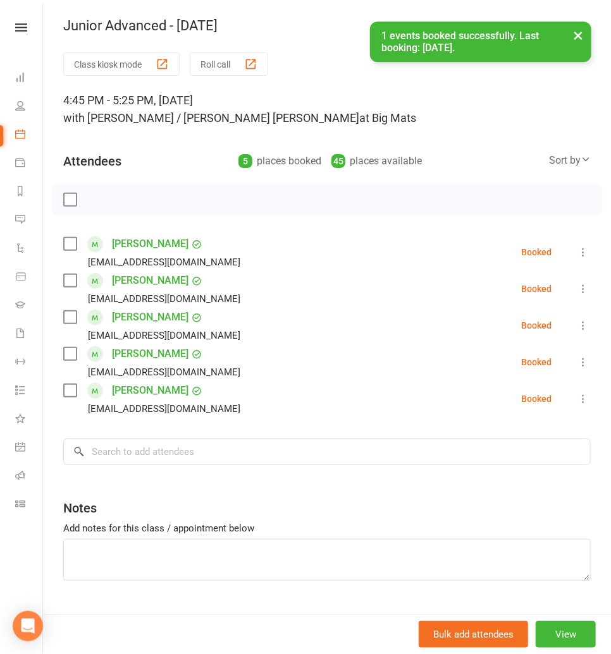
click at [178, 466] on div "Class kiosk mode Roll call 4:45 PM - 5:25 PM, Wednesday, September, 17, 2025 wi…" at bounding box center [327, 348] width 568 height 592
click at [167, 461] on input "search" at bounding box center [326, 452] width 527 height 27
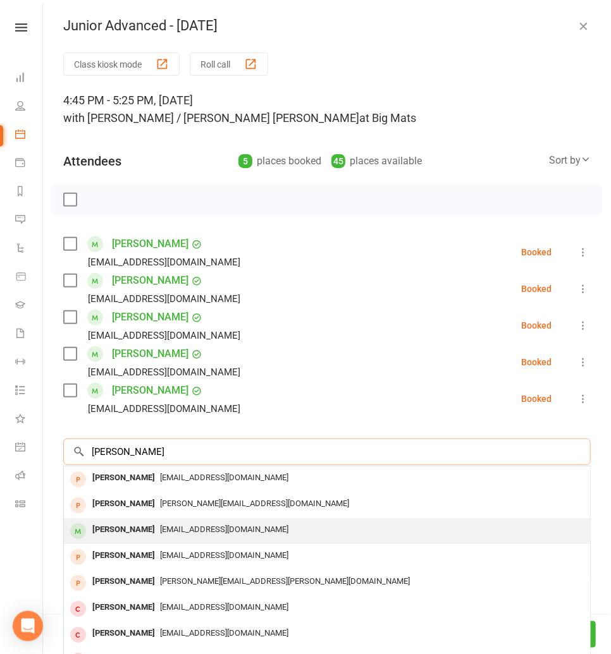
type input "zoe john"
click at [138, 527] on div "[PERSON_NAME]" at bounding box center [123, 530] width 73 height 18
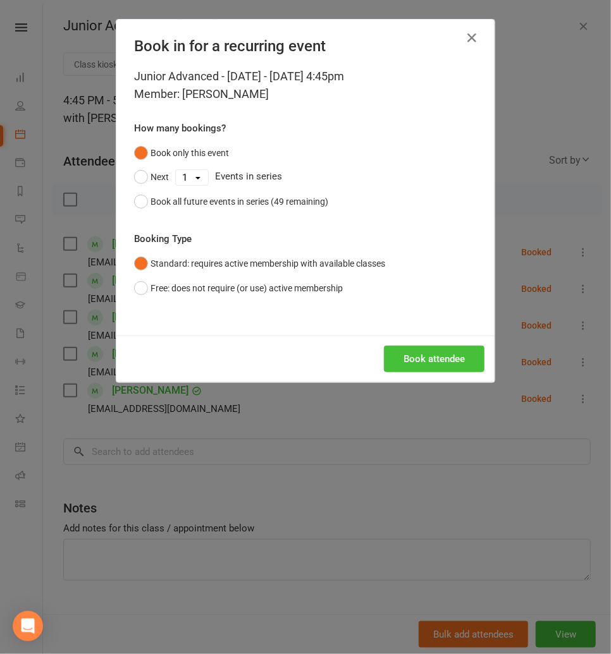
click at [408, 359] on button "Book attendee" at bounding box center [434, 359] width 100 height 27
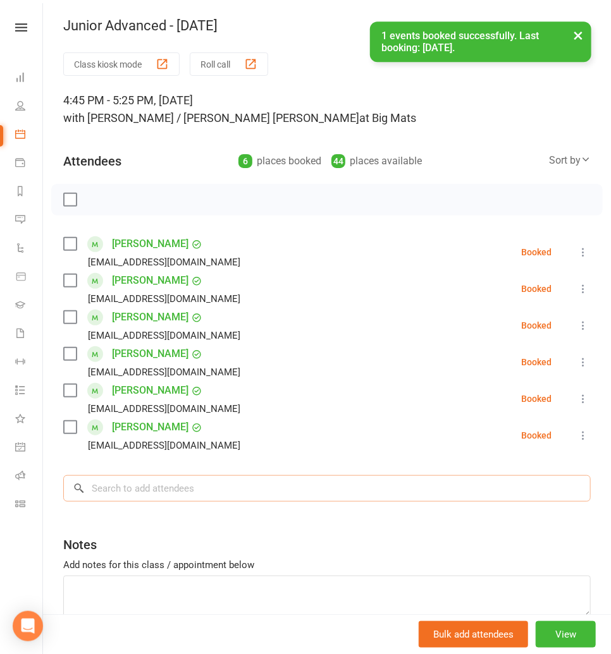
click at [123, 495] on input "search" at bounding box center [326, 488] width 527 height 27
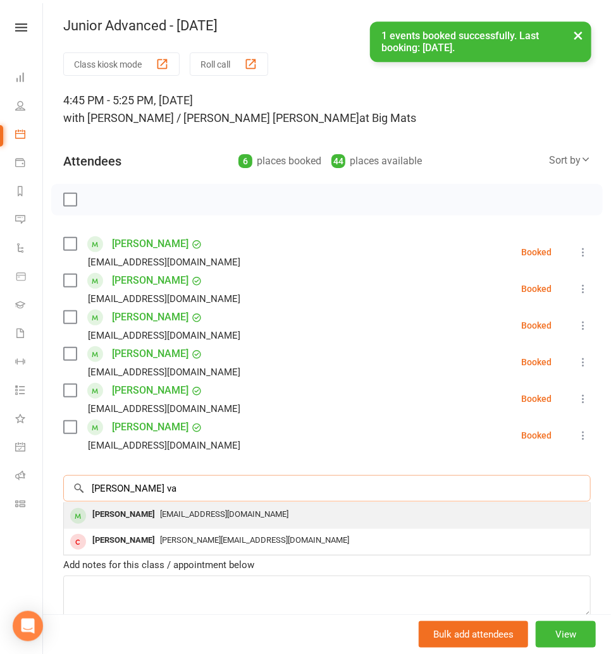
type input "arvin va"
click at [118, 509] on div "[PERSON_NAME]" at bounding box center [123, 515] width 73 height 18
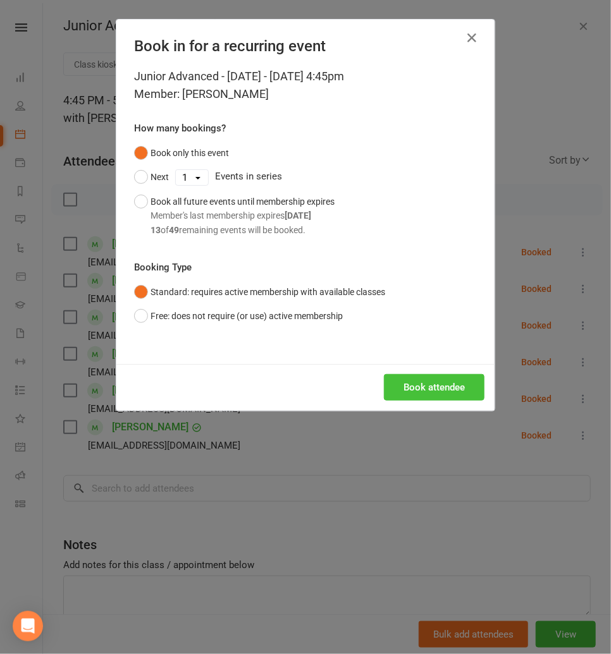
click at [447, 393] on button "Book attendee" at bounding box center [434, 387] width 100 height 27
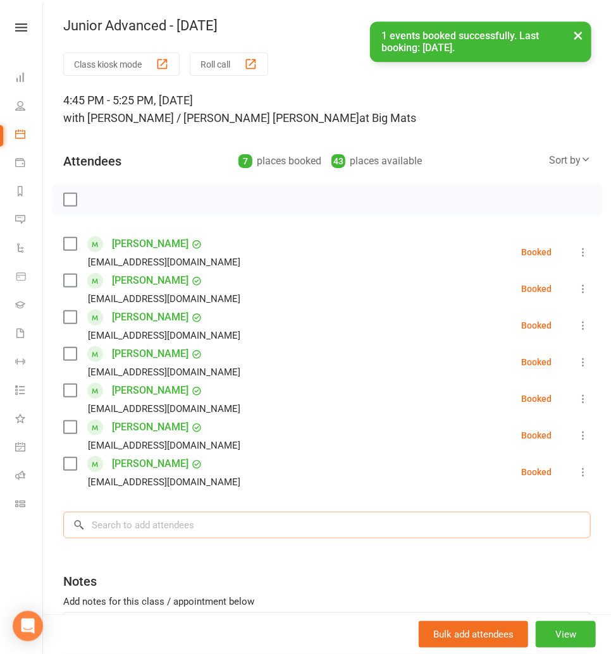
click at [141, 521] on input "search" at bounding box center [326, 525] width 527 height 27
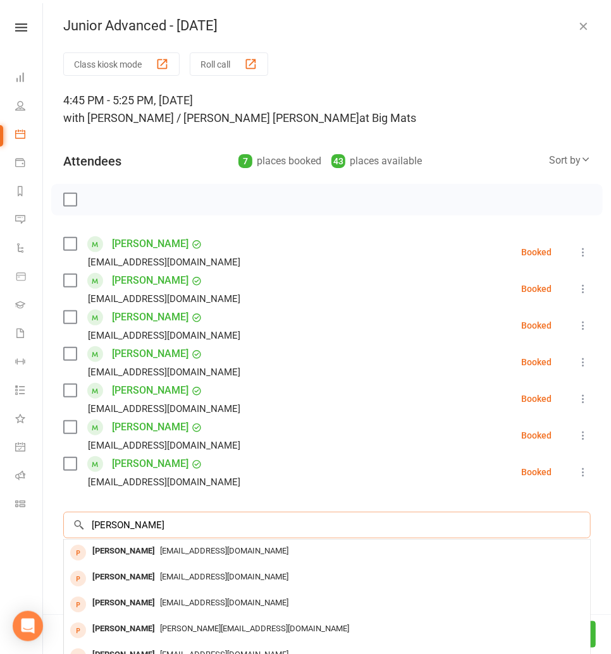
scroll to position [3, 0]
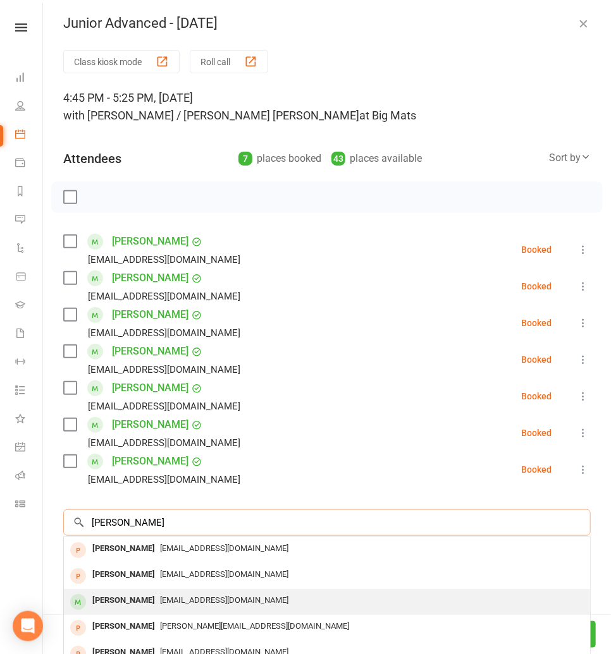
type input "melissa pok"
click at [143, 595] on div "[PERSON_NAME]" at bounding box center [123, 601] width 73 height 18
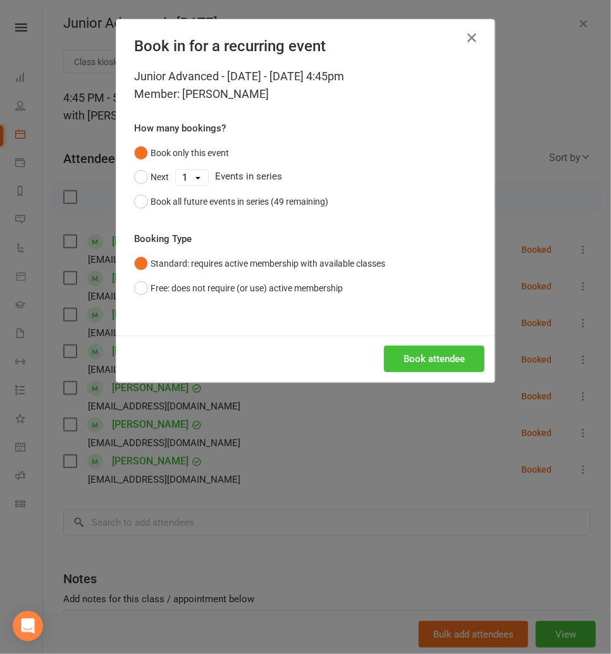
click at [401, 359] on button "Book attendee" at bounding box center [434, 359] width 100 height 27
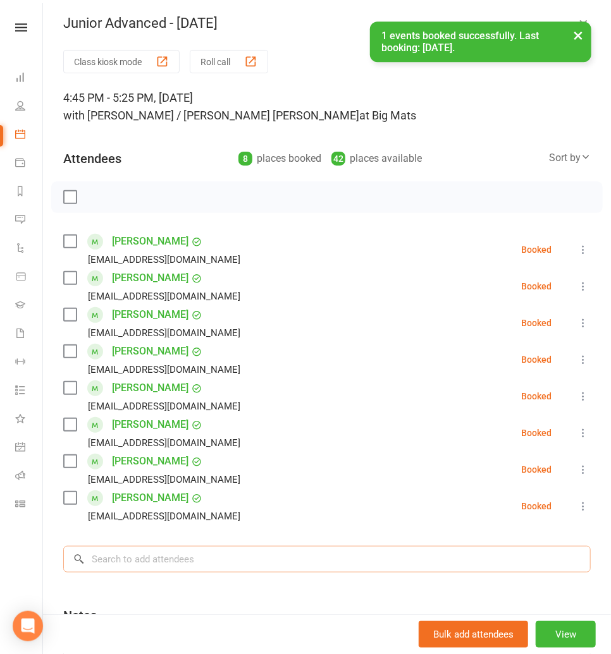
click at [118, 569] on input "search" at bounding box center [326, 559] width 527 height 27
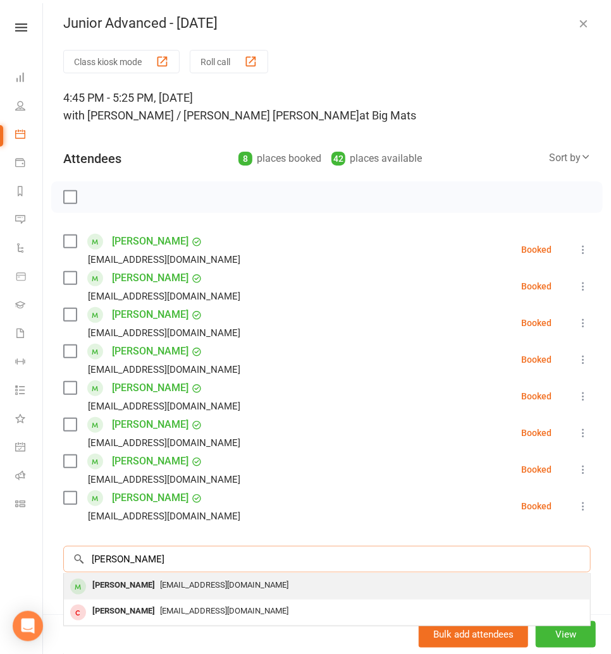
type input "royce"
click at [126, 581] on div "[PERSON_NAME]" at bounding box center [123, 585] width 73 height 18
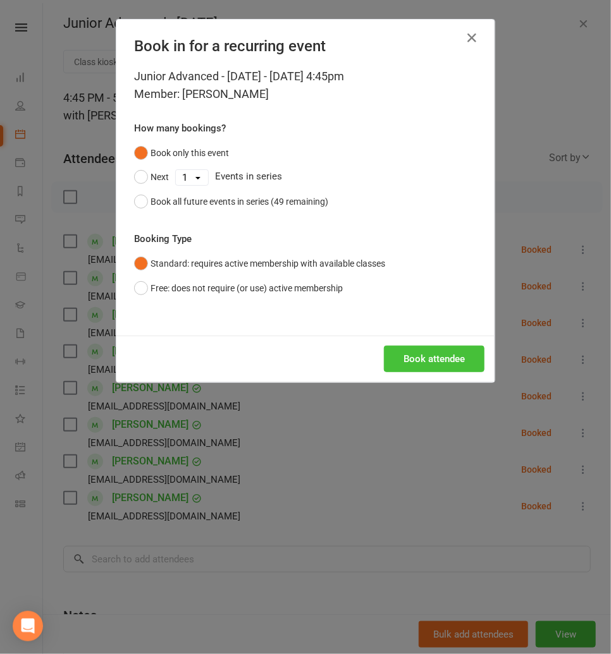
click at [405, 355] on button "Book attendee" at bounding box center [434, 359] width 100 height 27
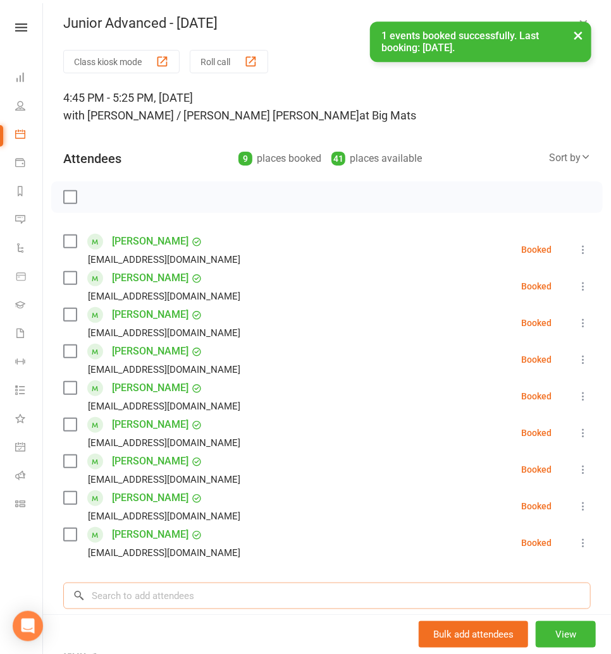
click at [102, 591] on input "search" at bounding box center [326, 596] width 527 height 27
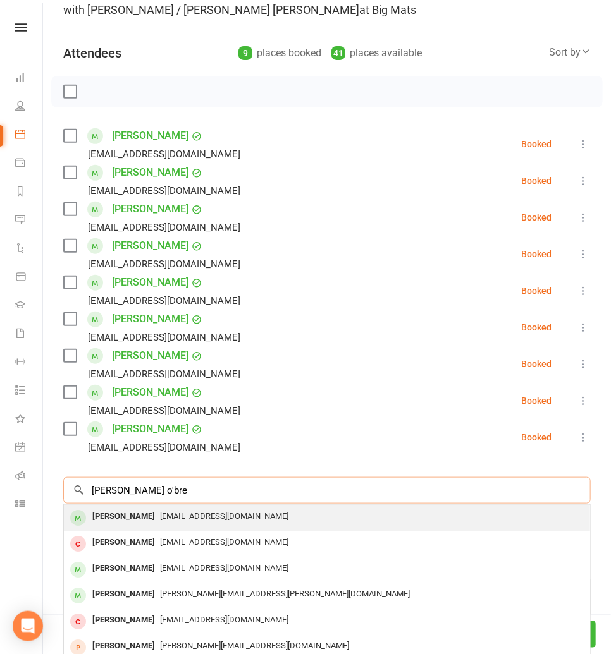
scroll to position [109, 0]
type input "mason o'bre"
click at [109, 517] on div "[PERSON_NAME]" at bounding box center [123, 516] width 73 height 18
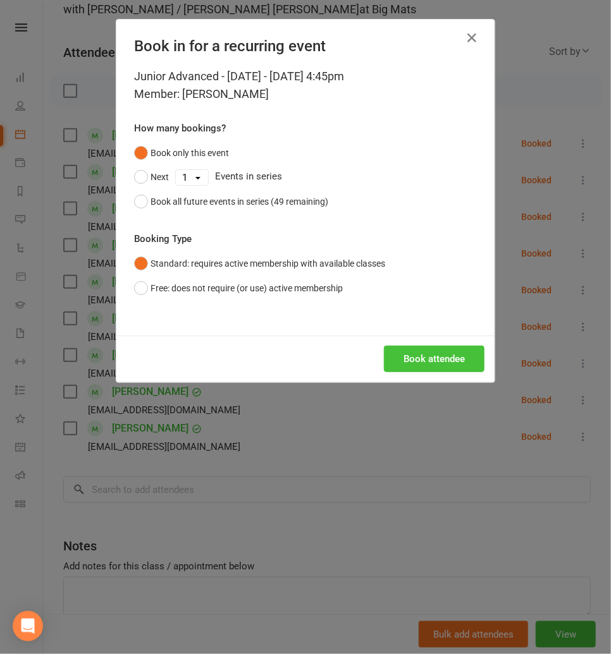
click at [392, 360] on button "Book attendee" at bounding box center [434, 359] width 100 height 27
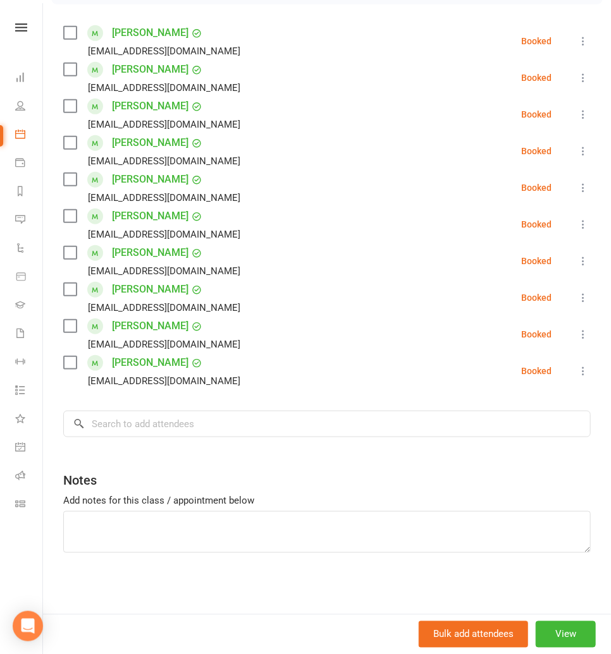
scroll to position [212, 0]
click at [113, 427] on input "search" at bounding box center [326, 423] width 527 height 27
click at [111, 429] on input "search" at bounding box center [326, 423] width 527 height 27
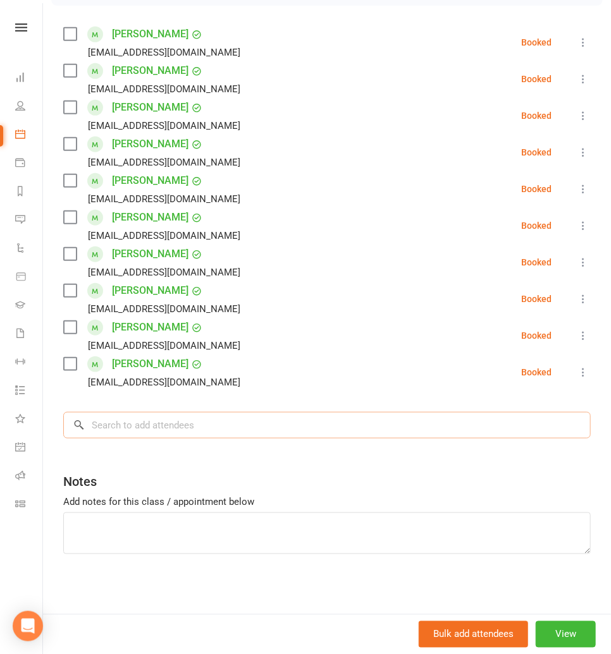
click at [135, 433] on input "search" at bounding box center [326, 425] width 527 height 27
click at [104, 422] on input "search" at bounding box center [326, 425] width 527 height 27
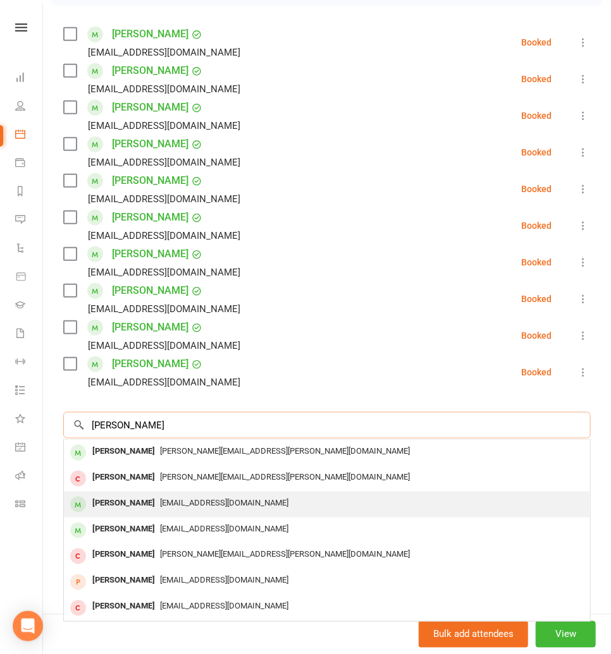
type input "cameron"
click at [121, 496] on div "[PERSON_NAME]" at bounding box center [123, 503] width 73 height 18
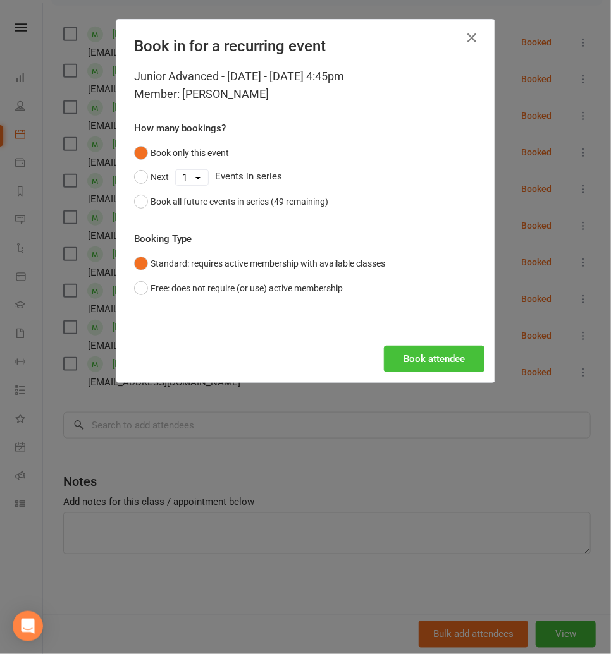
click at [413, 356] on button "Book attendee" at bounding box center [434, 359] width 100 height 27
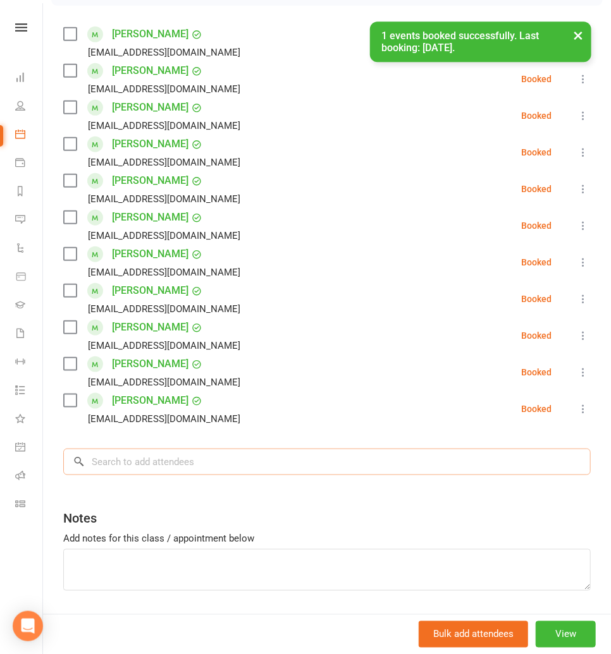
click at [125, 451] on input "search" at bounding box center [326, 462] width 527 height 27
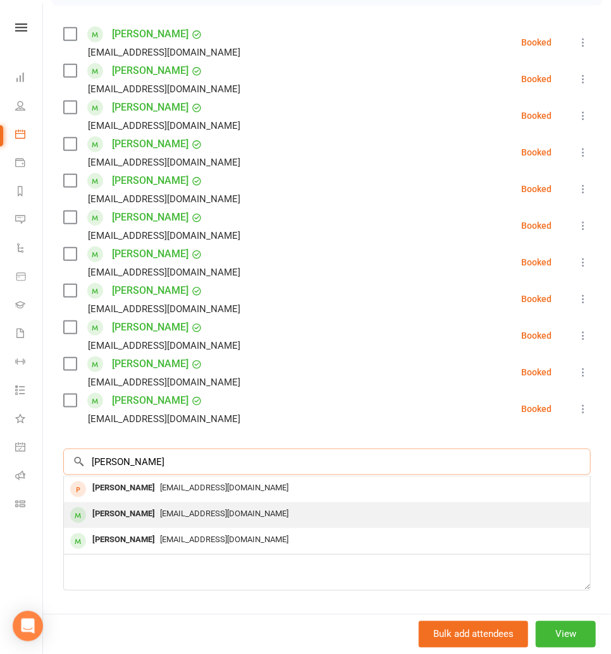
type input "eli"
click at [130, 515] on div "[PERSON_NAME]" at bounding box center [123, 514] width 73 height 18
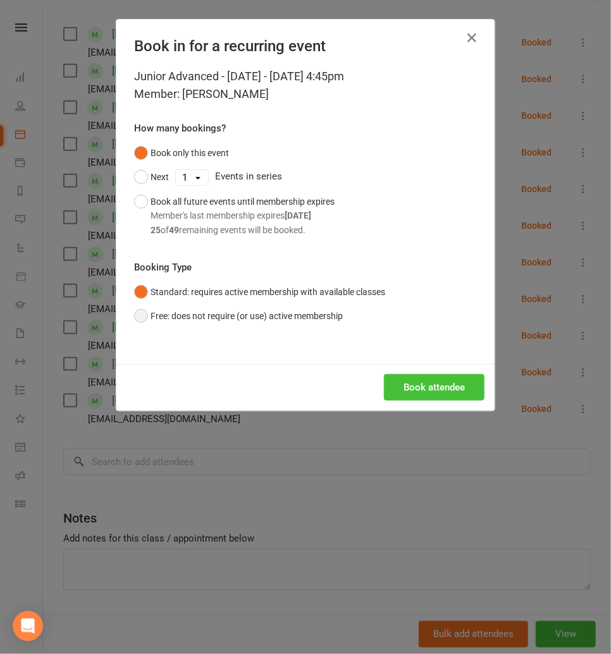
drag, startPoint x: 406, startPoint y: 386, endPoint x: 253, endPoint y: 321, distance: 165.6
click at [406, 386] on button "Book attendee" at bounding box center [434, 387] width 100 height 27
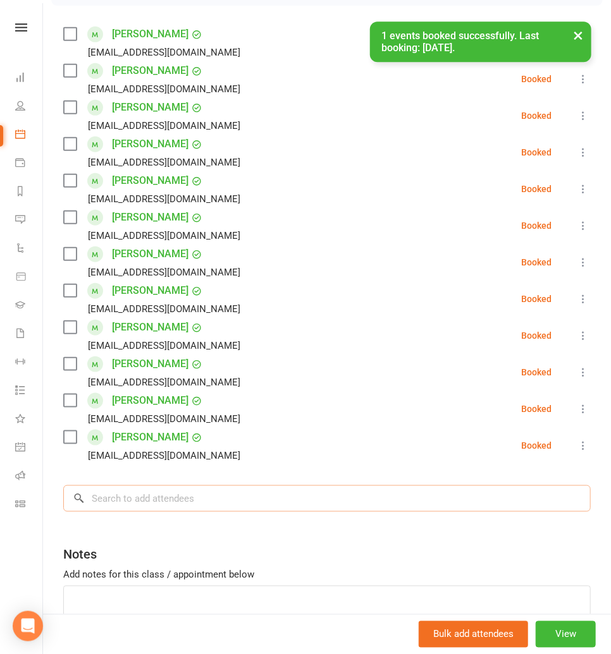
click at [114, 502] on input "search" at bounding box center [326, 498] width 527 height 27
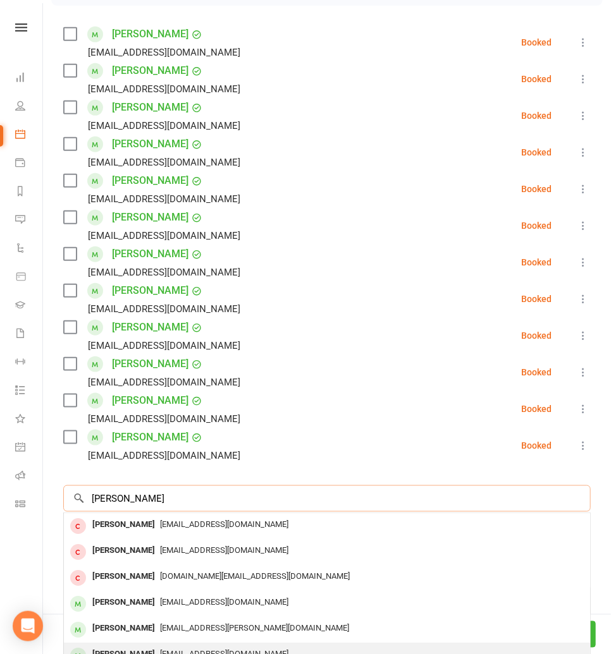
scroll to position [69, 0]
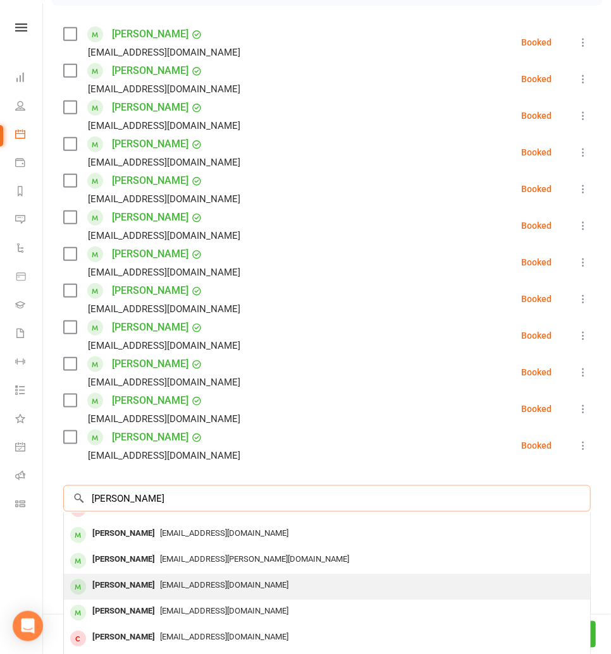
type input "isaac"
click at [164, 590] on div "[EMAIL_ADDRESS][DOMAIN_NAME]" at bounding box center [327, 585] width 516 height 18
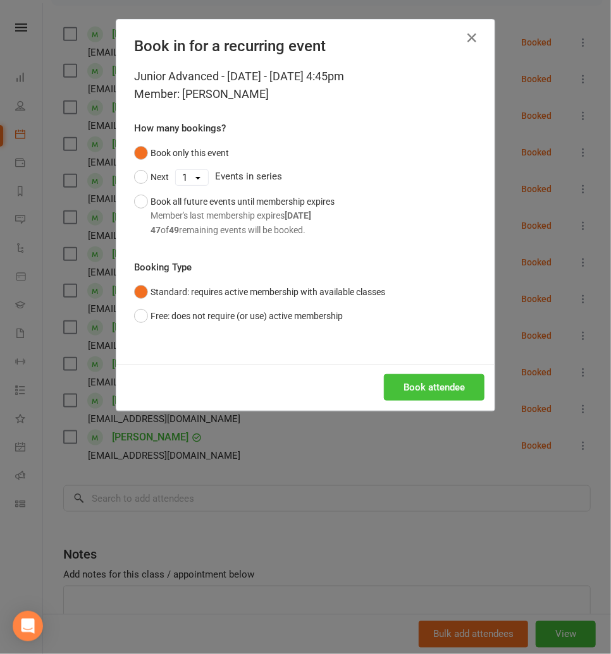
click at [418, 392] on button "Book attendee" at bounding box center [434, 387] width 100 height 27
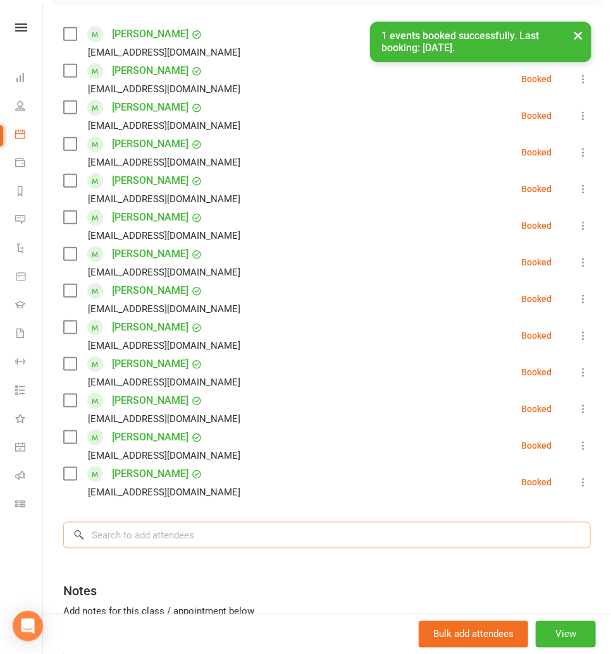
click at [129, 541] on input "search" at bounding box center [326, 535] width 527 height 27
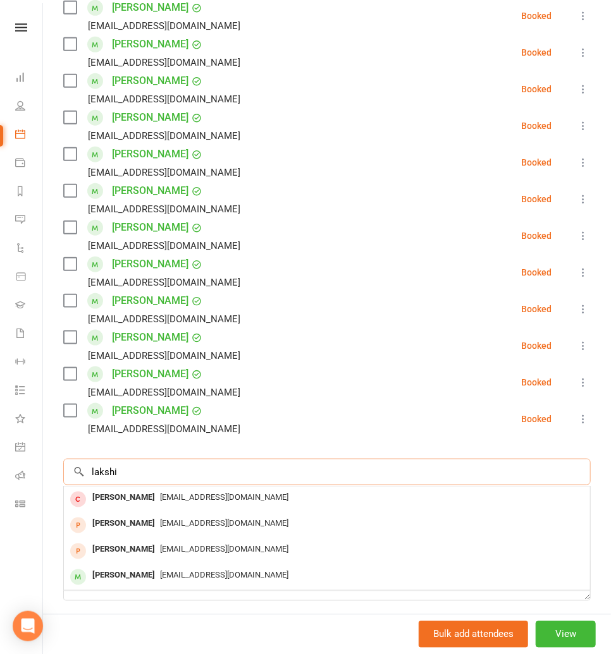
scroll to position [277, 0]
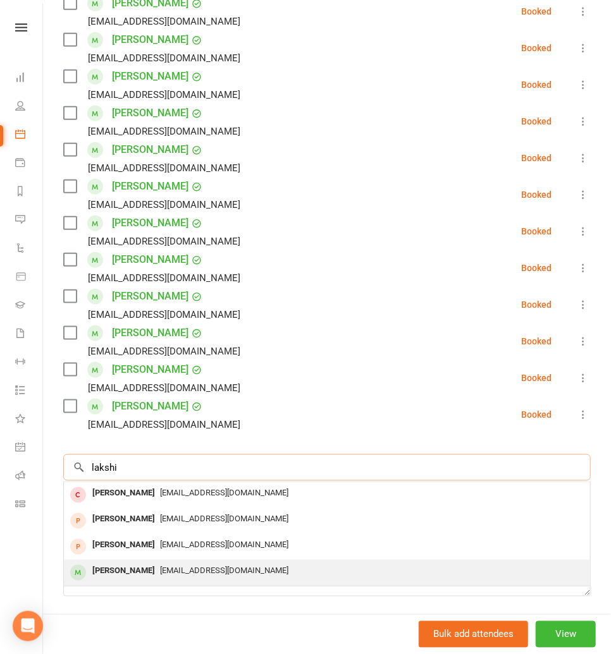
type input "lakshi"
click at [130, 571] on div "[PERSON_NAME]" at bounding box center [123, 572] width 73 height 18
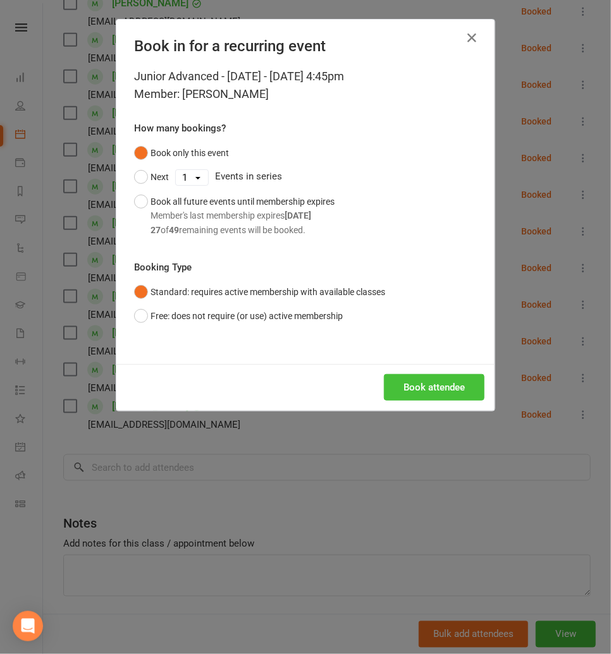
drag, startPoint x: 427, startPoint y: 382, endPoint x: 355, endPoint y: 293, distance: 115.1
click at [425, 382] on button "Book attendee" at bounding box center [434, 387] width 100 height 27
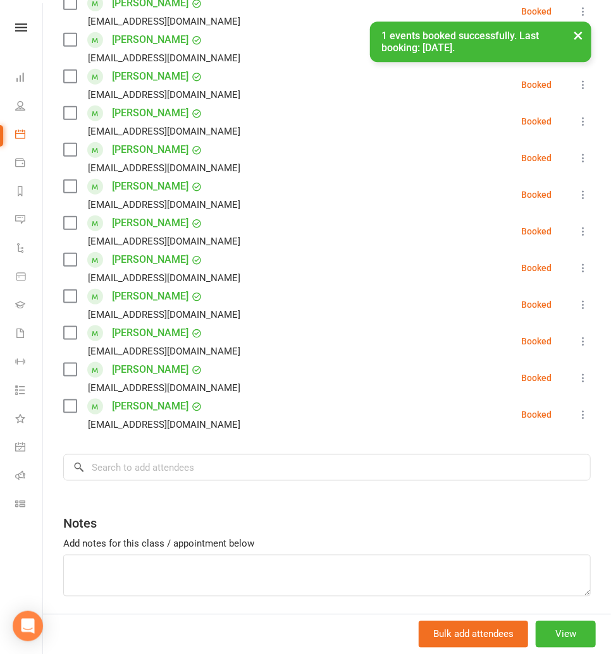
scroll to position [314, 0]
click at [140, 470] on input "search" at bounding box center [326, 467] width 527 height 27
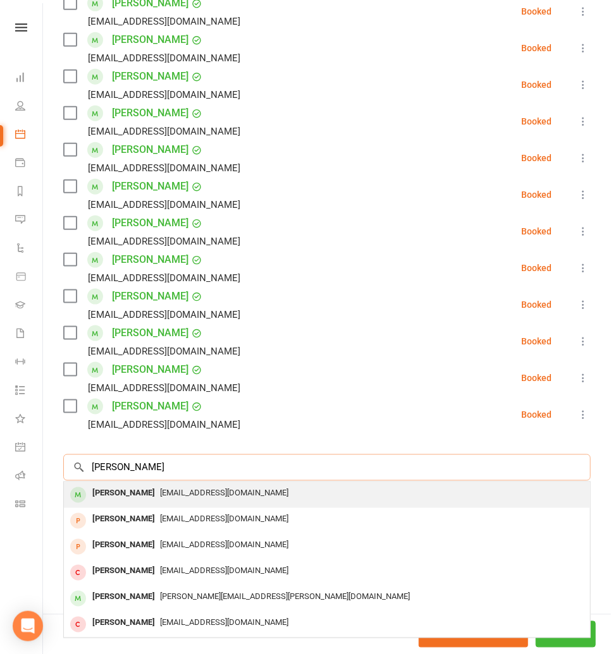
type input "owen"
click at [166, 485] on div "[EMAIL_ADDRESS][DOMAIN_NAME]" at bounding box center [327, 494] width 516 height 18
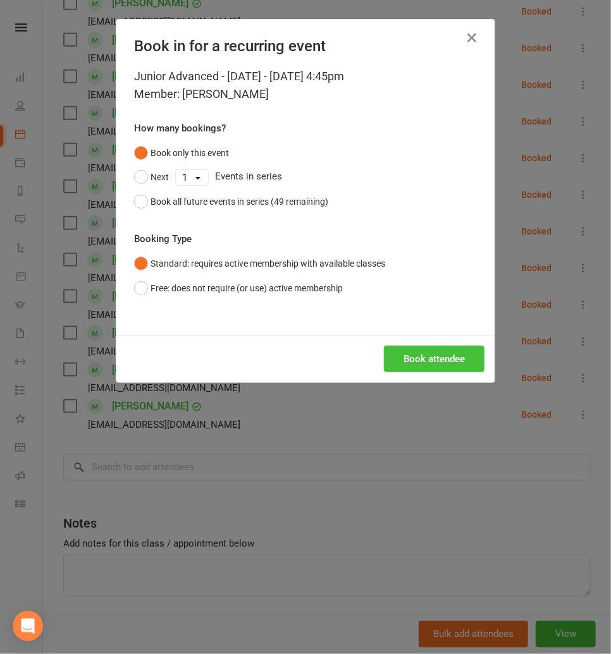
click at [428, 356] on button "Book attendee" at bounding box center [434, 359] width 100 height 27
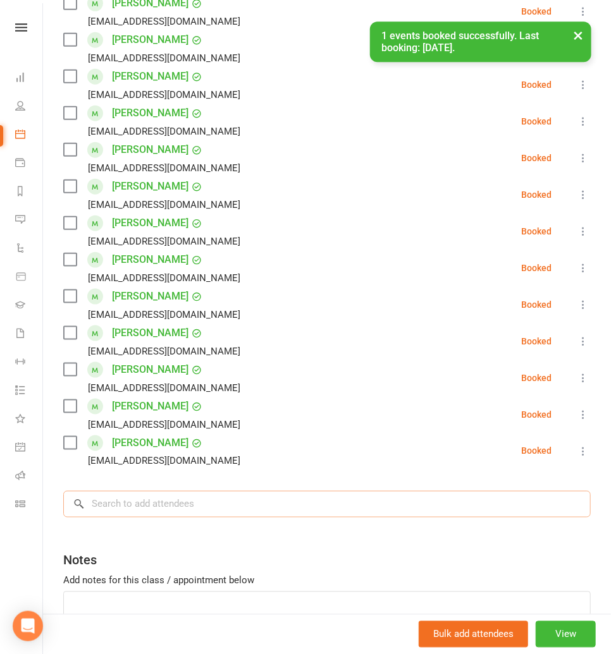
click at [154, 509] on input "search" at bounding box center [326, 504] width 527 height 27
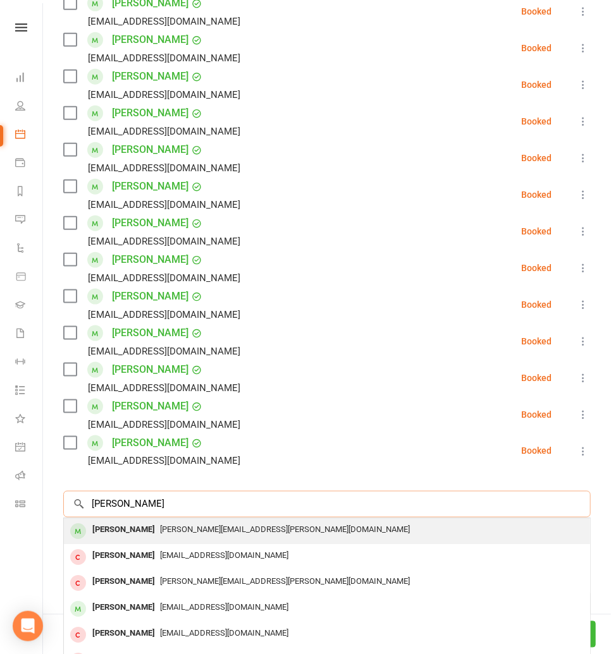
type input "joshua"
click at [135, 528] on div "[PERSON_NAME]" at bounding box center [123, 530] width 73 height 18
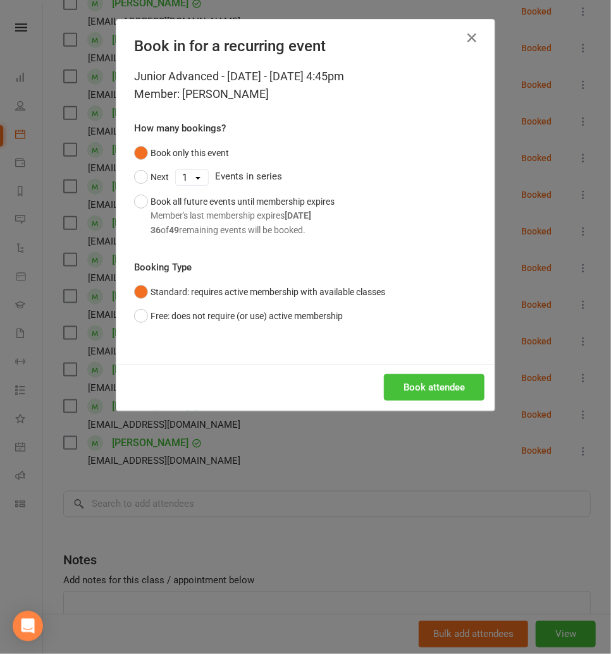
click at [420, 390] on button "Book attendee" at bounding box center [434, 387] width 100 height 27
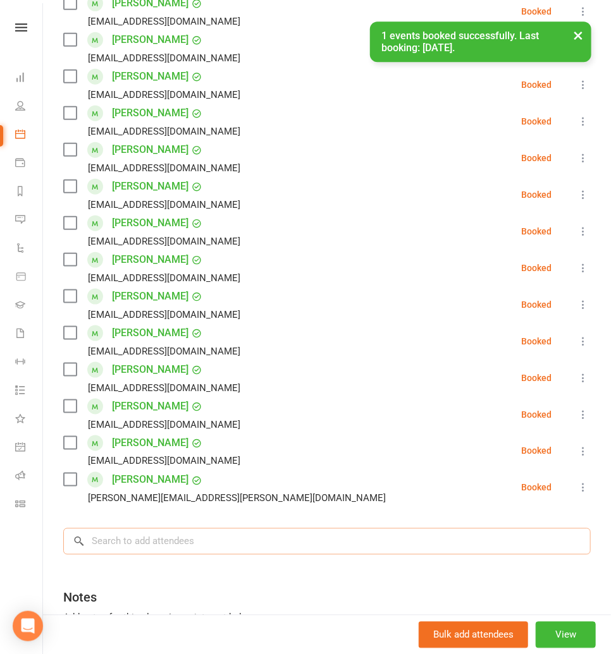
click at [122, 533] on input "search" at bounding box center [326, 541] width 527 height 27
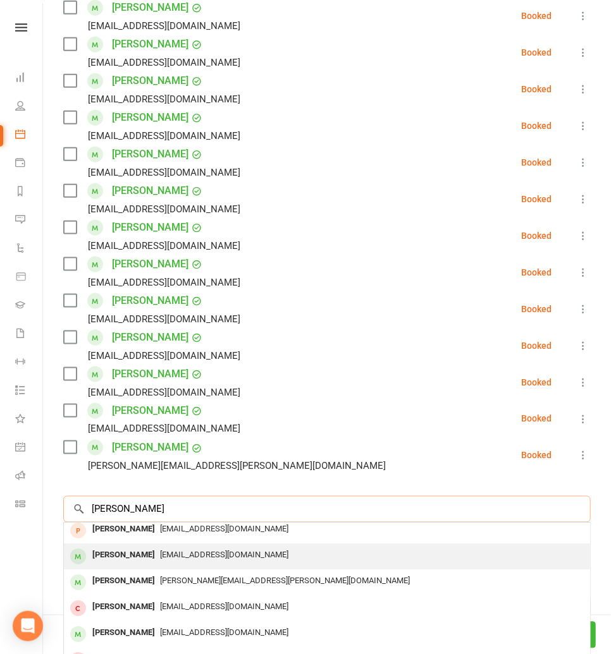
scroll to position [0, 0]
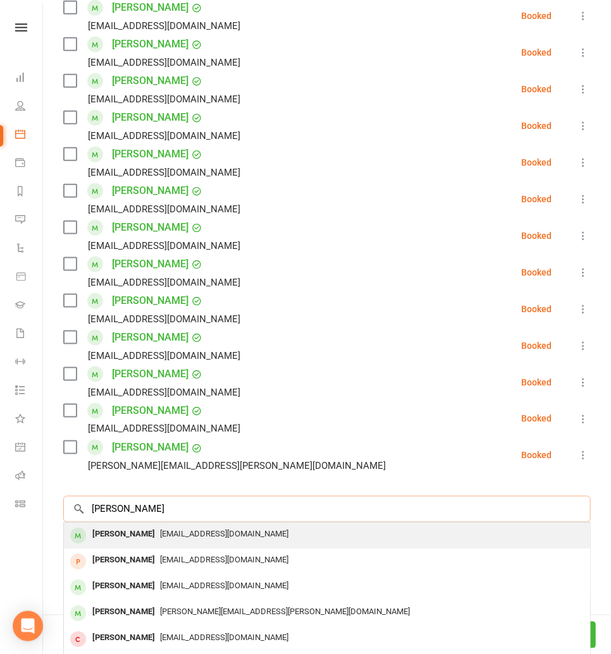
type input "ryan cha"
click at [136, 531] on div "[PERSON_NAME]" at bounding box center [123, 535] width 73 height 18
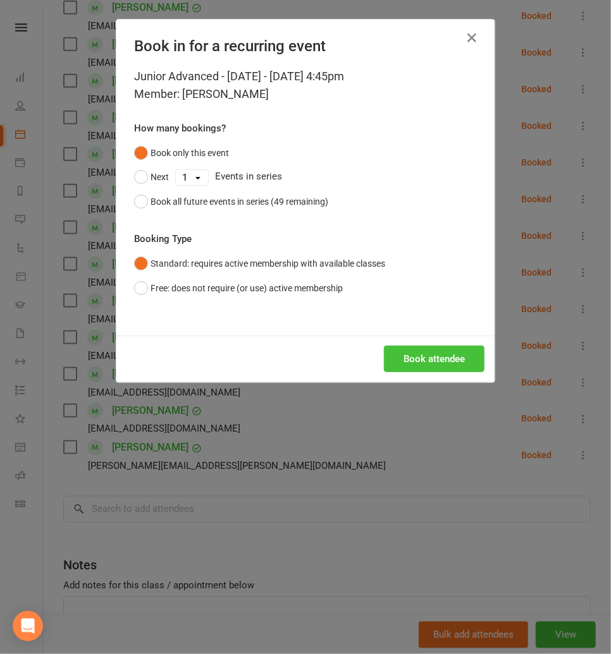
click at [454, 364] on button "Book attendee" at bounding box center [434, 359] width 100 height 27
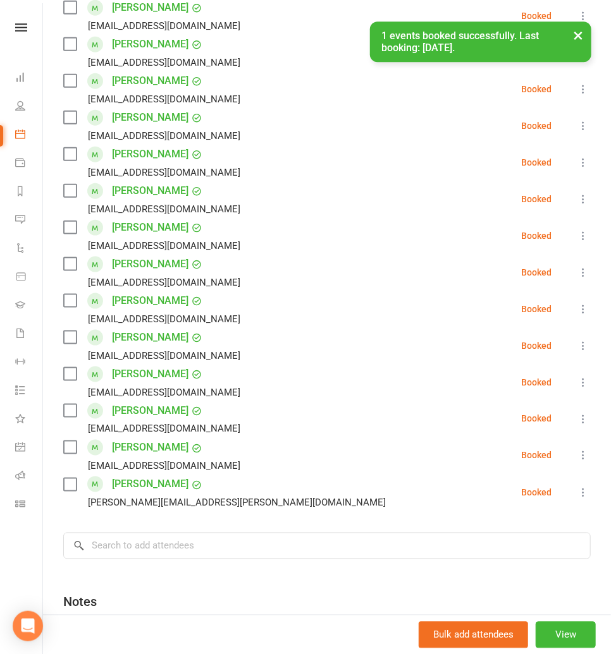
scroll to position [383, 0]
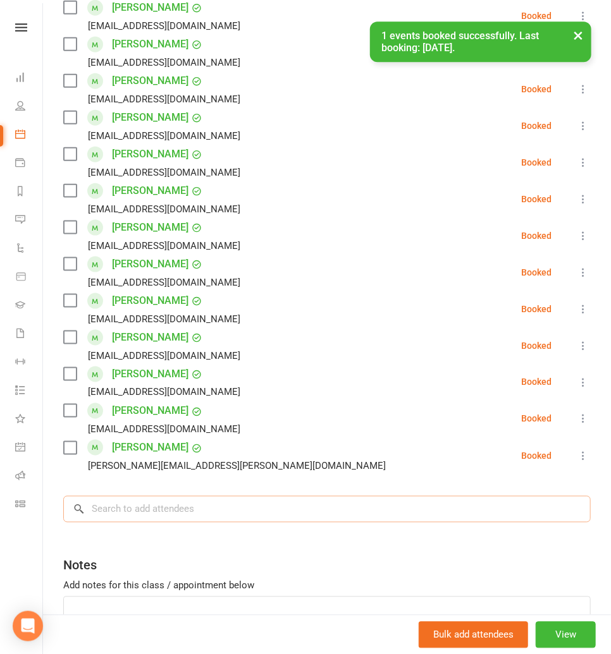
click at [116, 509] on input "search" at bounding box center [326, 509] width 527 height 27
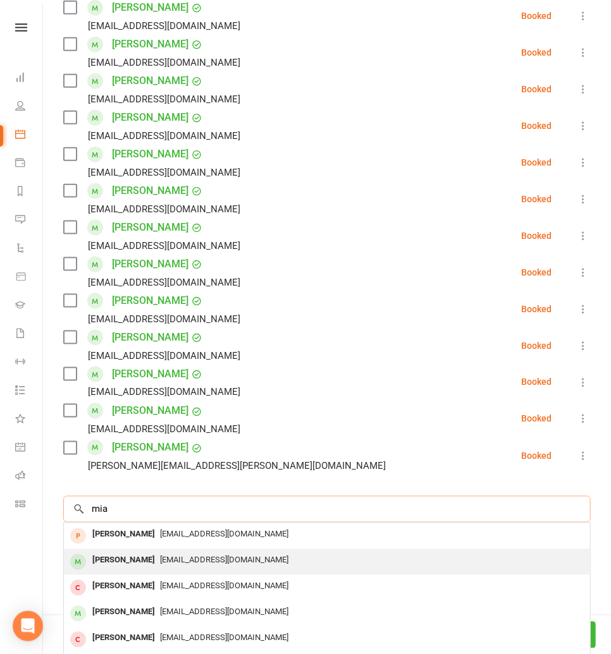
type input "mia"
click at [134, 558] on div "Mia Quezada" at bounding box center [123, 561] width 73 height 18
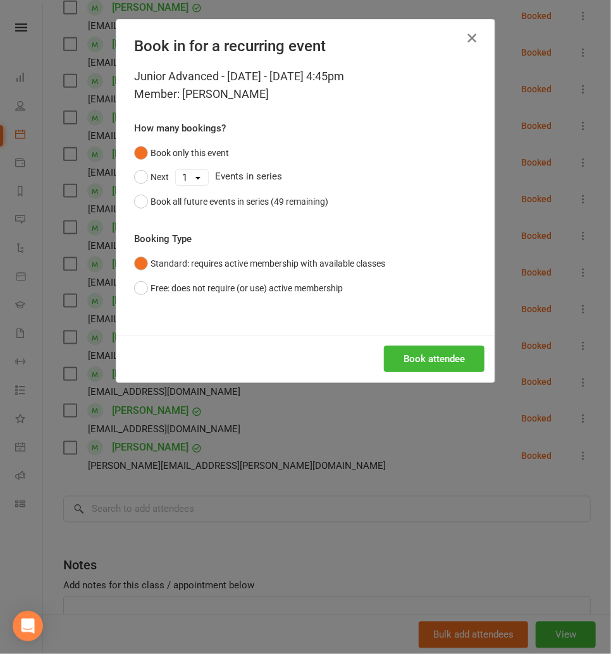
click at [472, 42] on icon "button" at bounding box center [471, 37] width 15 height 15
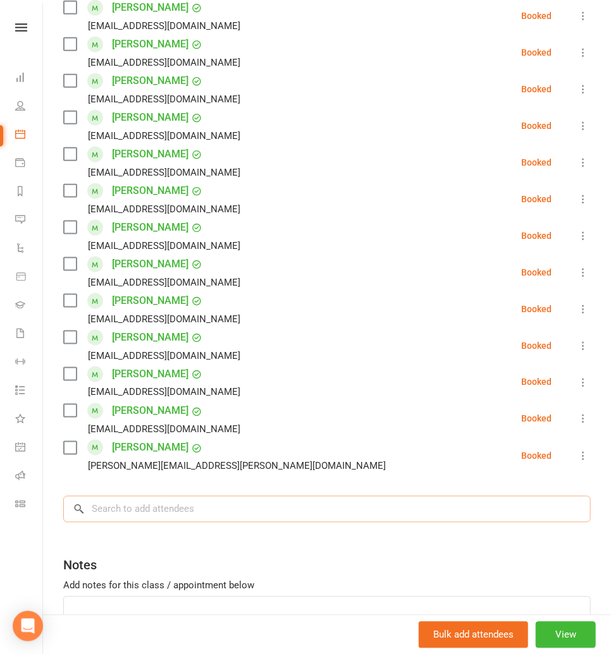
click at [125, 503] on input "search" at bounding box center [326, 509] width 527 height 27
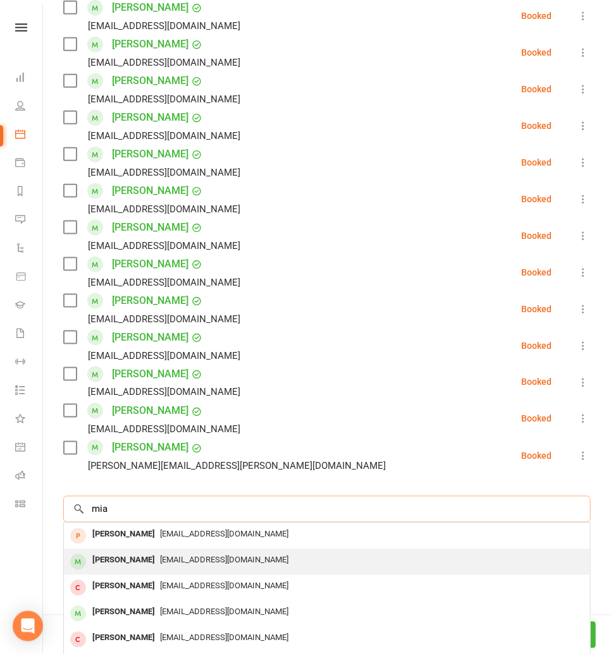
scroll to position [399, 0]
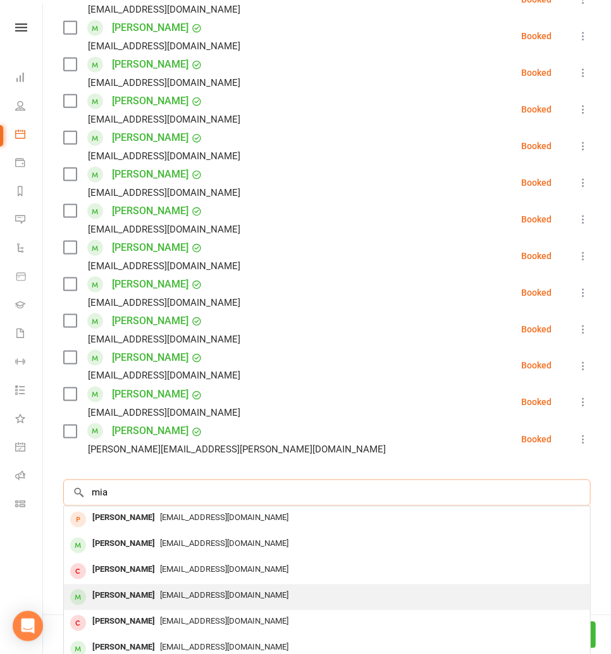
type input "mia"
click at [122, 597] on div "[PERSON_NAME]" at bounding box center [123, 596] width 73 height 18
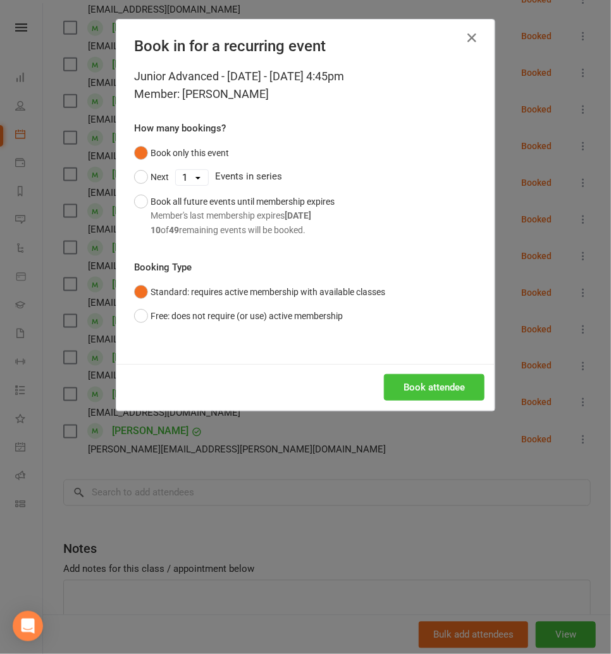
click at [418, 394] on button "Book attendee" at bounding box center [434, 387] width 100 height 27
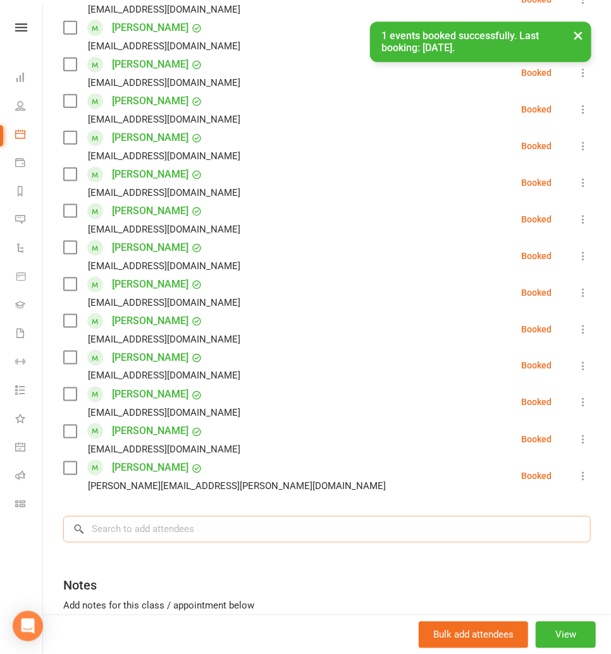
click at [113, 529] on input "search" at bounding box center [326, 529] width 527 height 27
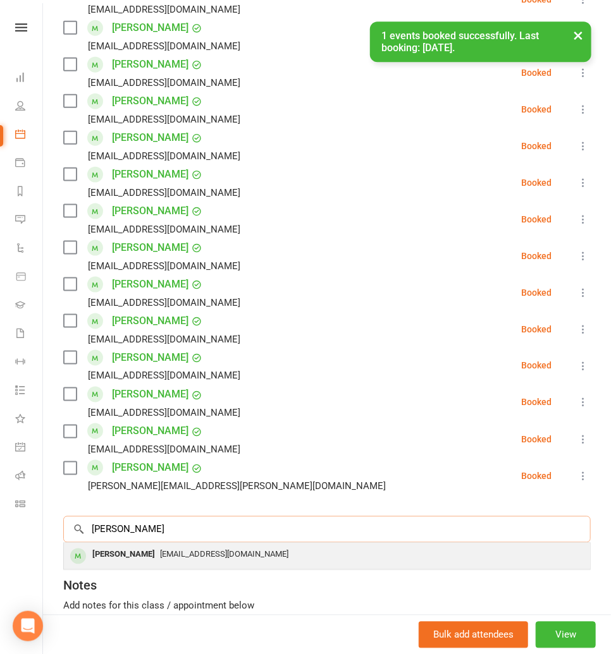
type input "zane"
click at [119, 550] on div "[PERSON_NAME]" at bounding box center [123, 555] width 73 height 18
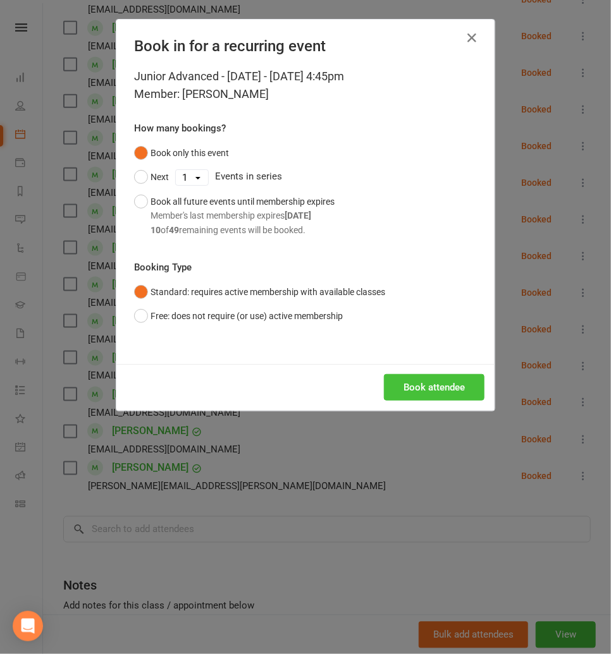
drag, startPoint x: 406, startPoint y: 384, endPoint x: 398, endPoint y: 372, distance: 14.9
click at [405, 382] on button "Book attendee" at bounding box center [434, 387] width 100 height 27
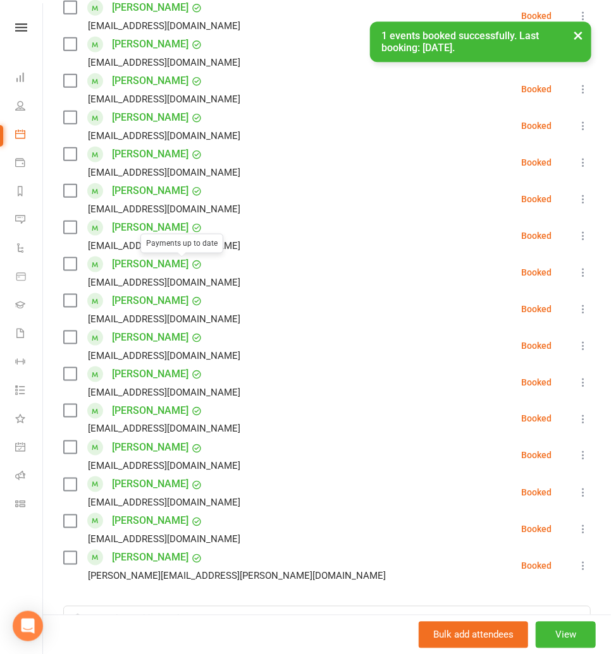
scroll to position [379, 0]
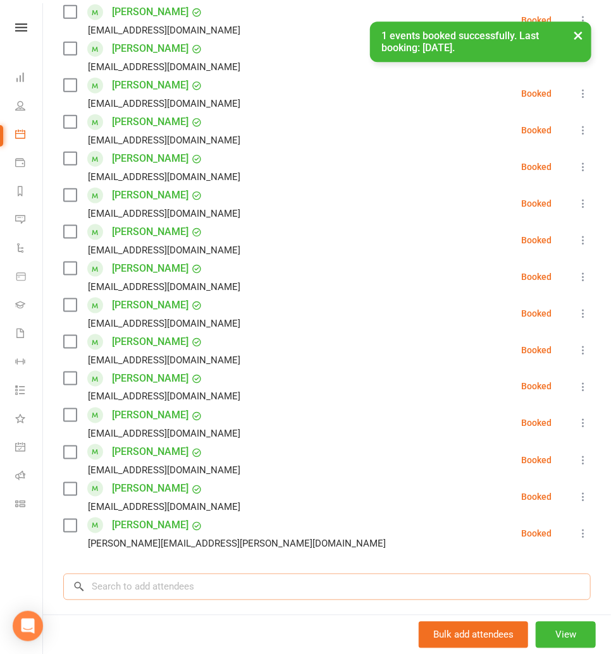
click at [113, 578] on input "search" at bounding box center [326, 587] width 527 height 27
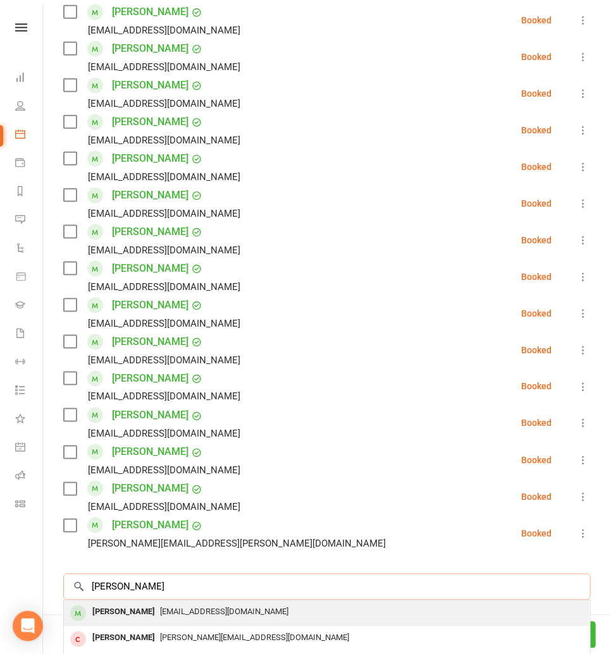
type input "ethan yip"
click at [125, 609] on div "[PERSON_NAME]" at bounding box center [123, 613] width 73 height 18
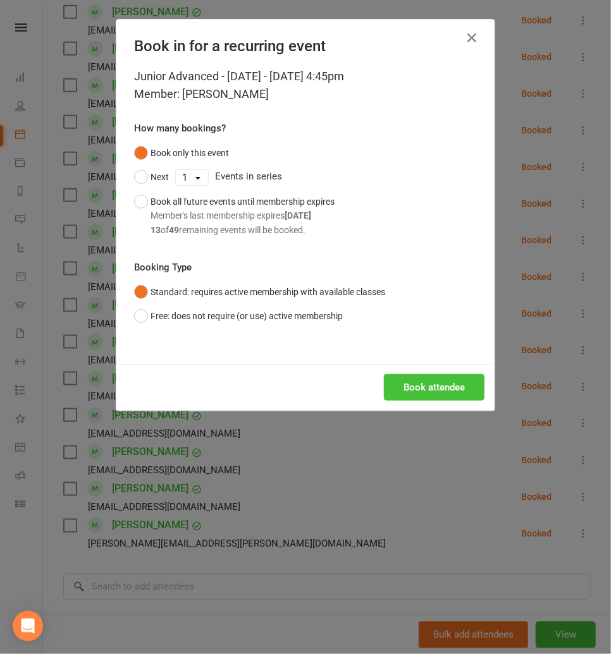
click at [399, 396] on button "Book attendee" at bounding box center [434, 387] width 100 height 27
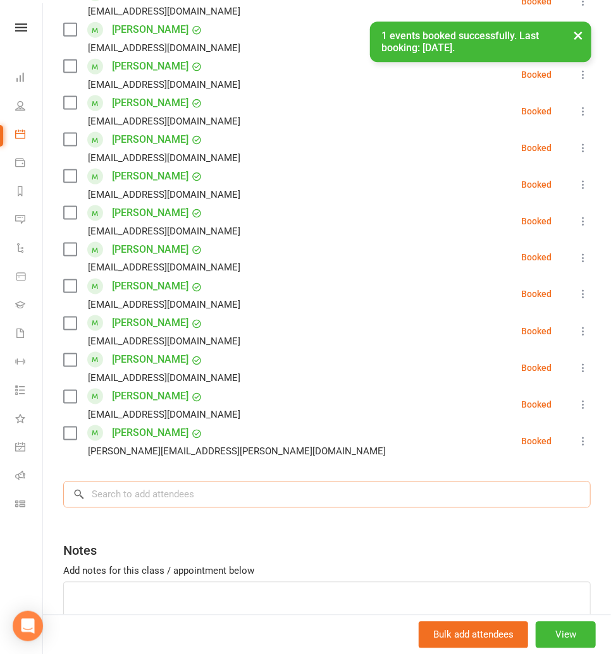
click at [116, 496] on input "search" at bounding box center [326, 495] width 527 height 27
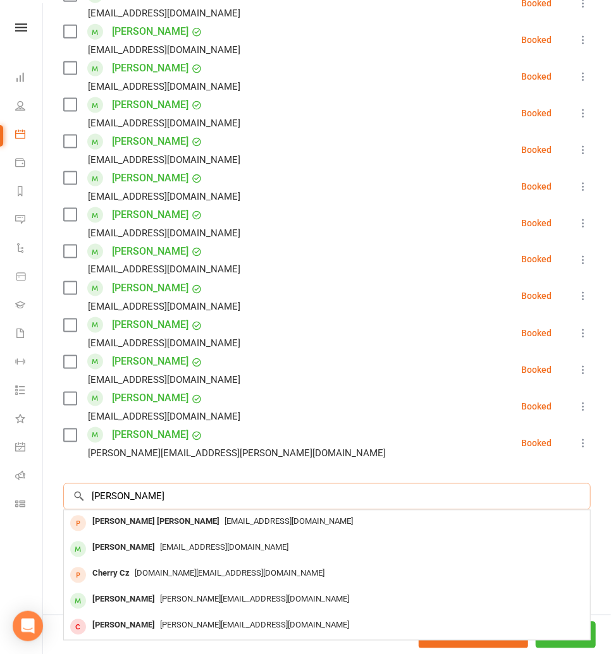
scroll to position [509, 0]
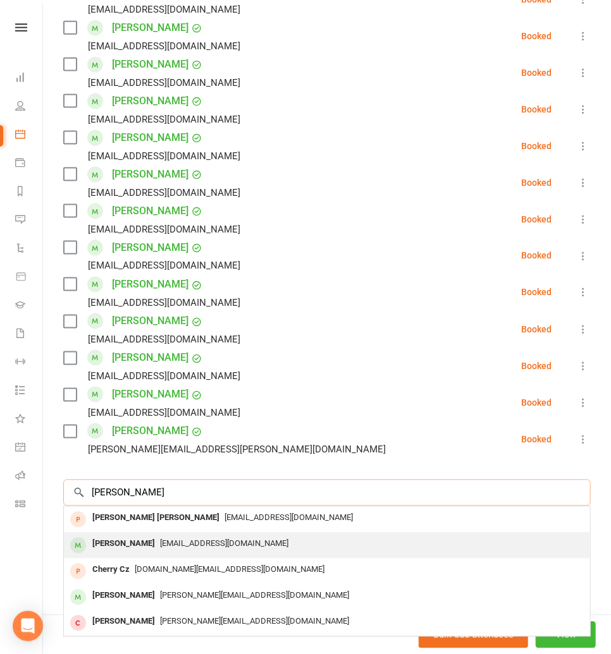
type input "jerry"
click at [125, 547] on div "[PERSON_NAME]" at bounding box center [123, 544] width 73 height 18
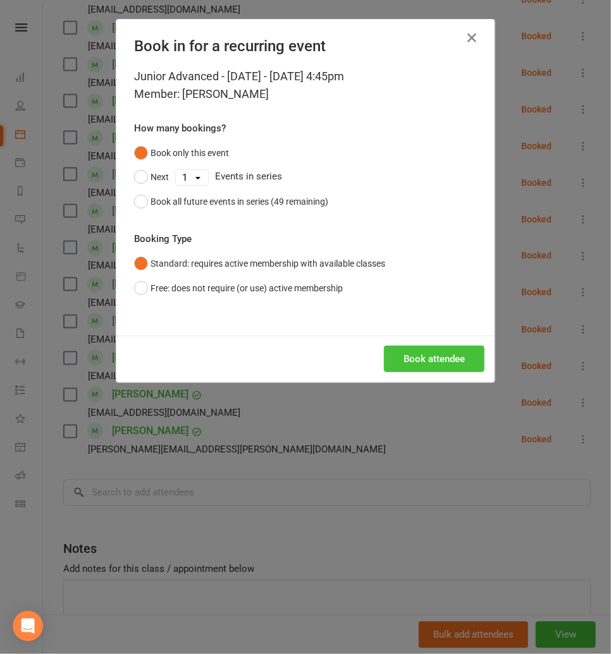
click at [406, 362] on button "Book attendee" at bounding box center [434, 359] width 100 height 27
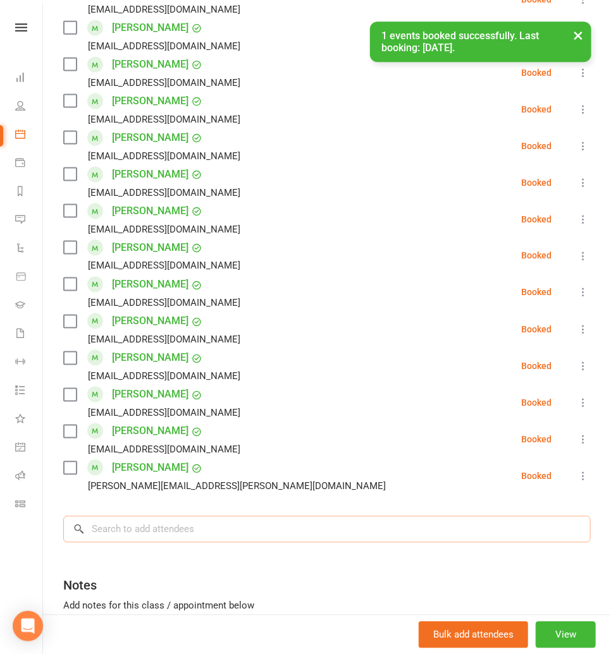
click at [119, 524] on input "search" at bounding box center [326, 529] width 527 height 27
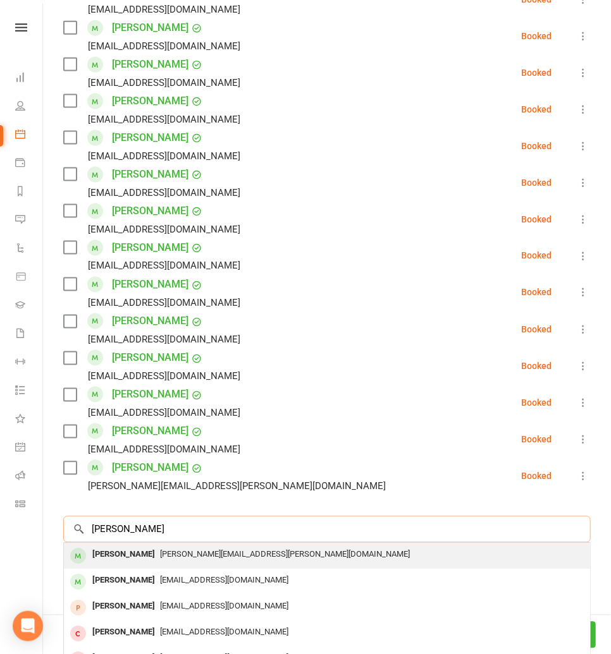
type input "leon mio"
click at [124, 552] on div "[PERSON_NAME]" at bounding box center [123, 555] width 73 height 18
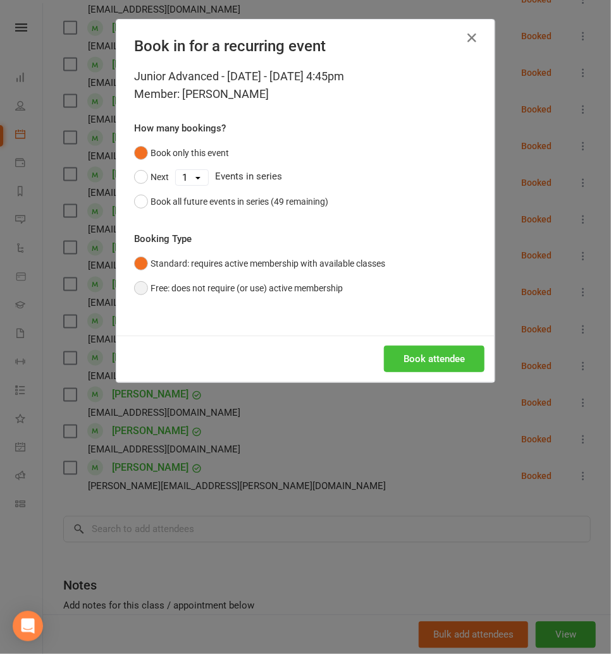
drag, startPoint x: 421, startPoint y: 354, endPoint x: 215, endPoint y: 289, distance: 216.1
click at [421, 354] on button "Book attendee" at bounding box center [434, 359] width 100 height 27
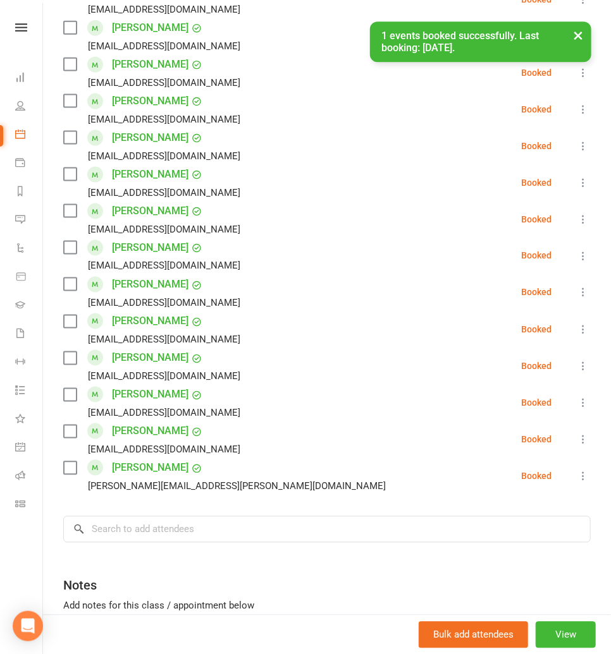
scroll to position [546, 0]
click at [130, 518] on input "search" at bounding box center [326, 529] width 527 height 27
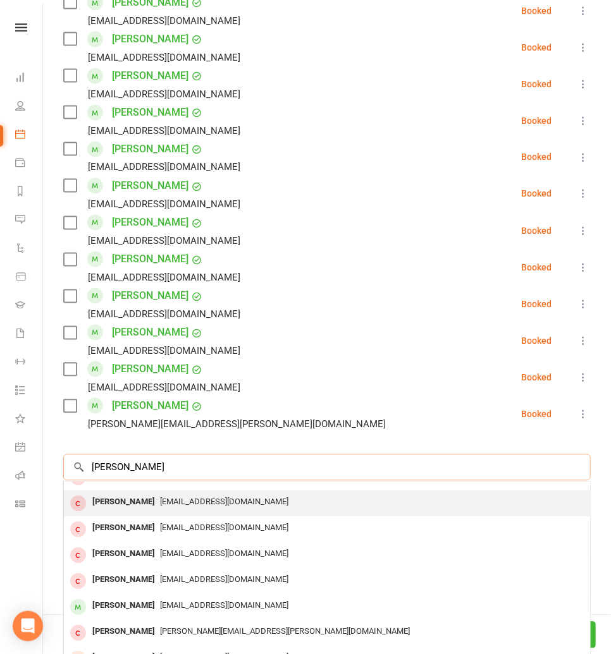
scroll to position [652, 0]
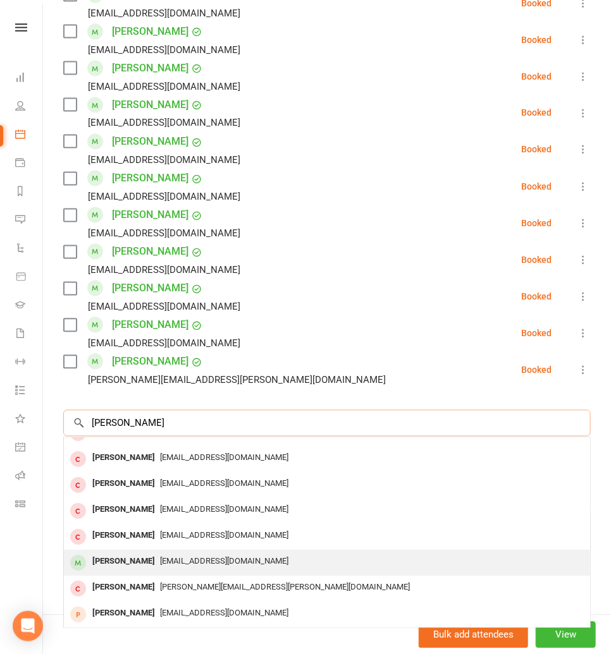
type input "benjamin"
click at [152, 563] on div "[PERSON_NAME]" at bounding box center [123, 562] width 73 height 18
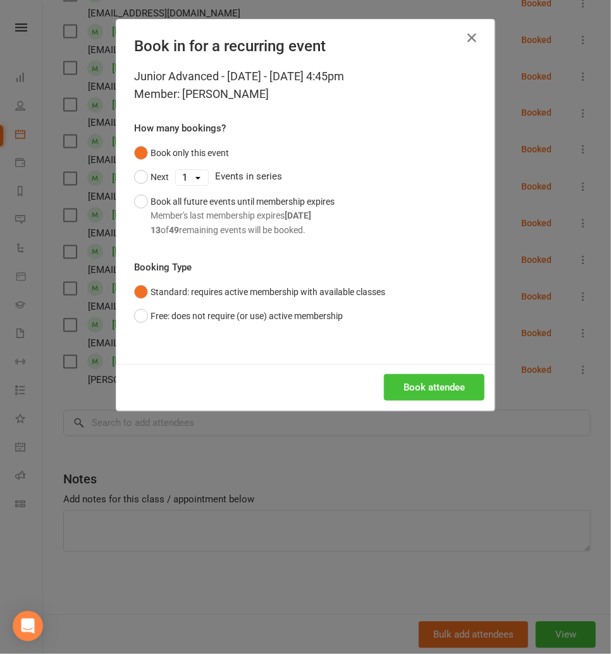
drag, startPoint x: 399, startPoint y: 394, endPoint x: 370, endPoint y: 389, distance: 29.5
click at [399, 394] on button "Book attendee" at bounding box center [434, 387] width 100 height 27
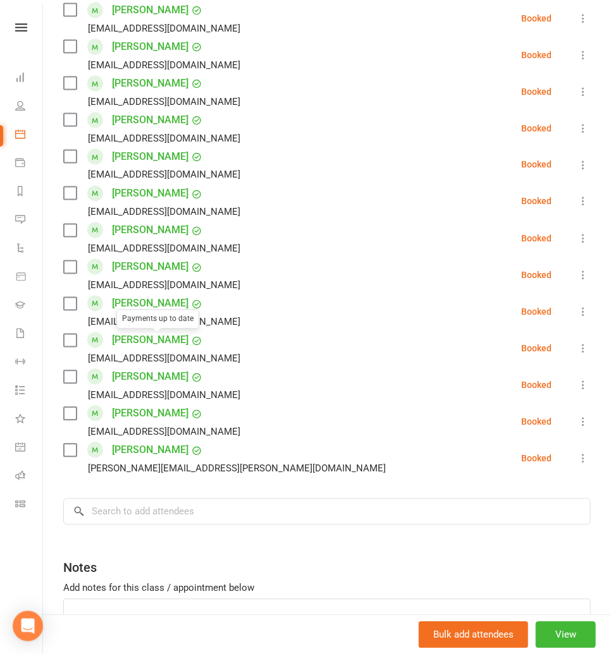
scroll to position [601, 0]
click at [129, 513] on input "search" at bounding box center [326, 511] width 527 height 27
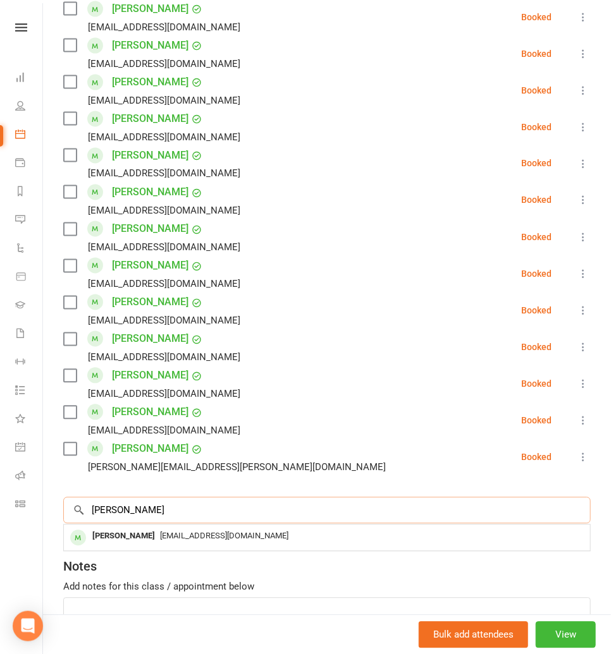
scroll to position [605, 0]
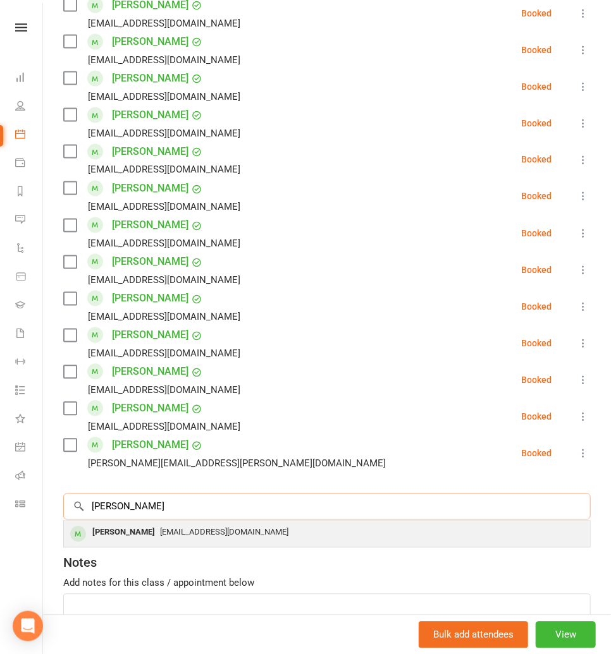
type input "bruno i"
click at [160, 535] on span "[EMAIL_ADDRESS][DOMAIN_NAME]" at bounding box center [224, 532] width 128 height 9
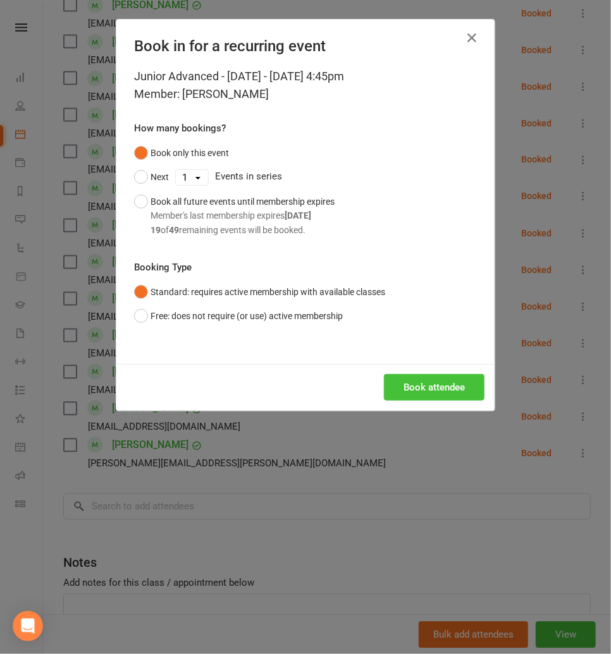
click at [418, 388] on button "Book attendee" at bounding box center [434, 387] width 100 height 27
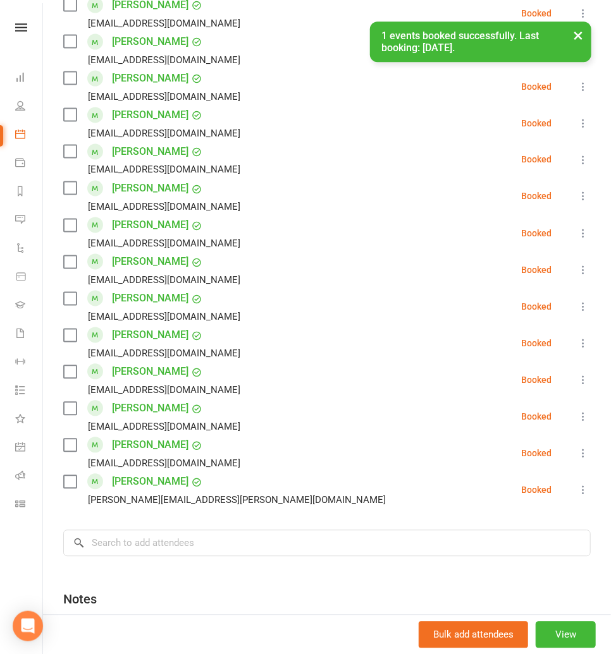
scroll to position [643, 0]
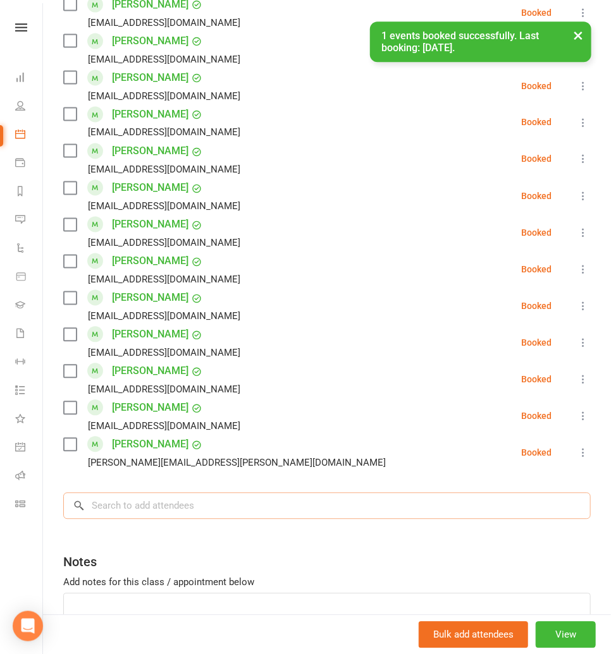
click at [134, 505] on input "search" at bounding box center [326, 506] width 527 height 27
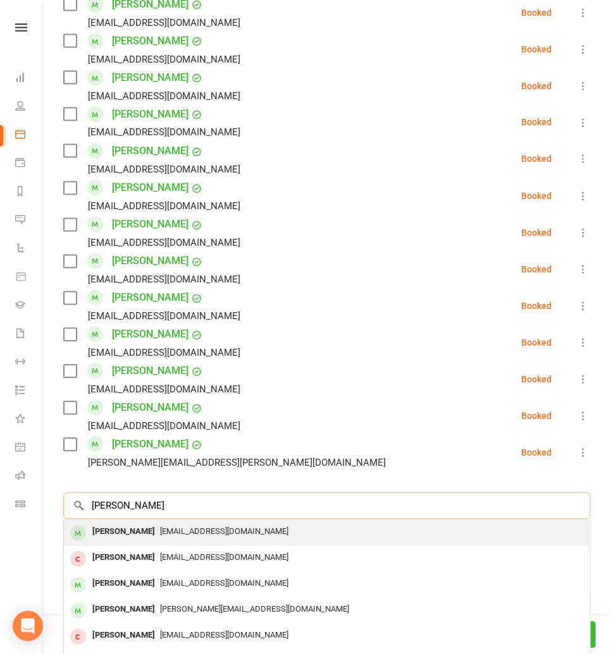
type input "aiden young"
click at [133, 533] on div "[PERSON_NAME]" at bounding box center [123, 532] width 73 height 18
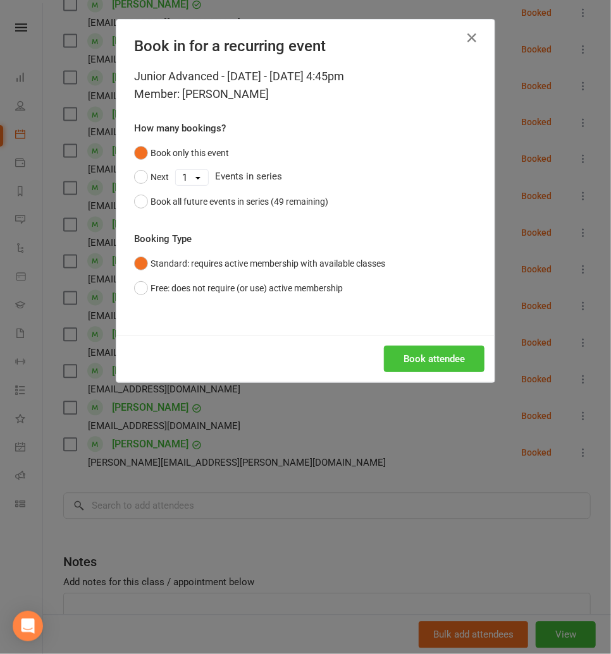
click at [407, 363] on button "Book attendee" at bounding box center [434, 359] width 100 height 27
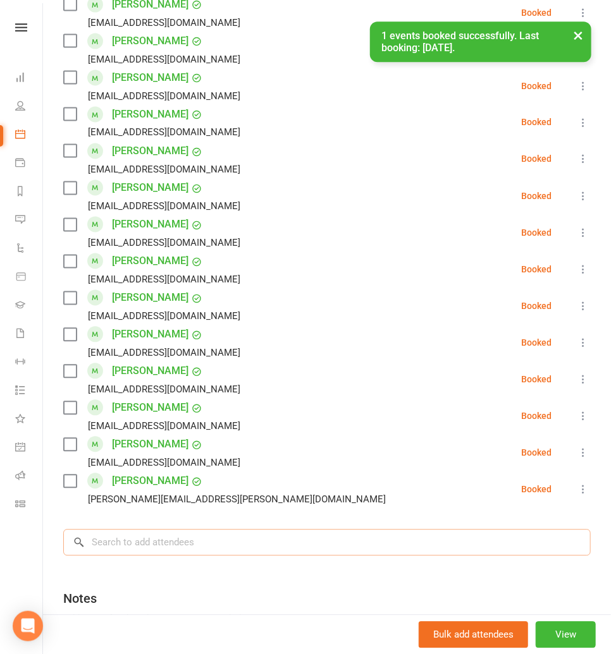
click at [102, 545] on input "search" at bounding box center [326, 543] width 527 height 27
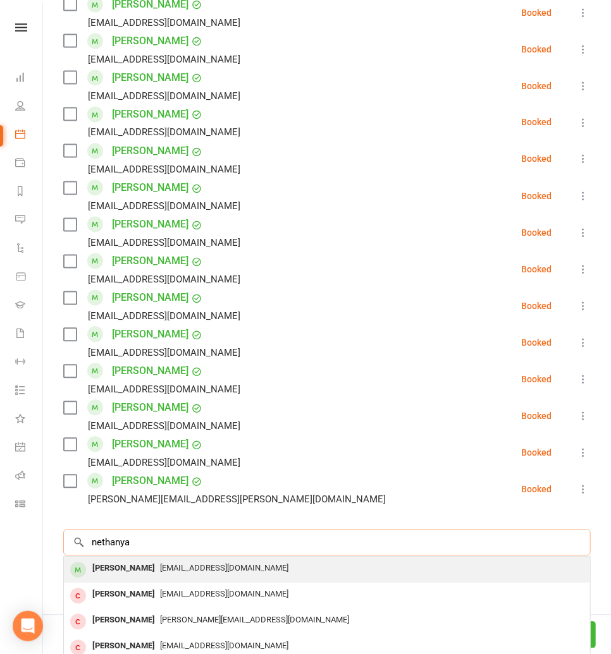
type input "nethanya"
click at [126, 566] on div "[PERSON_NAME]" at bounding box center [123, 569] width 73 height 18
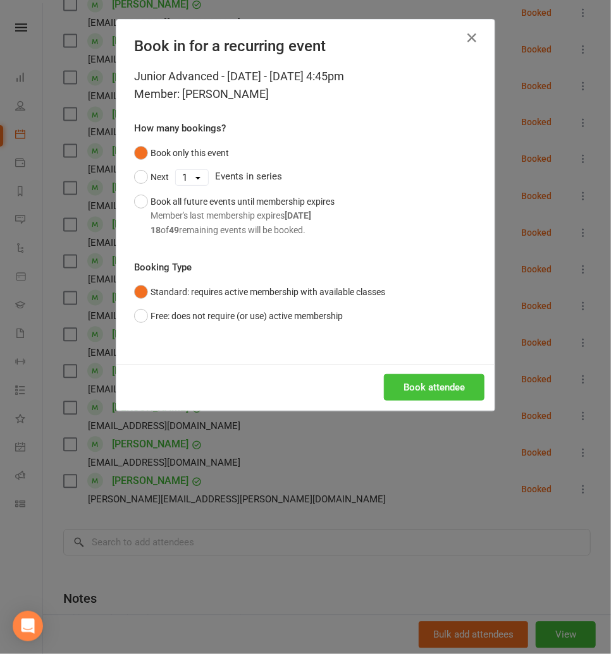
click at [403, 385] on button "Book attendee" at bounding box center [434, 387] width 100 height 27
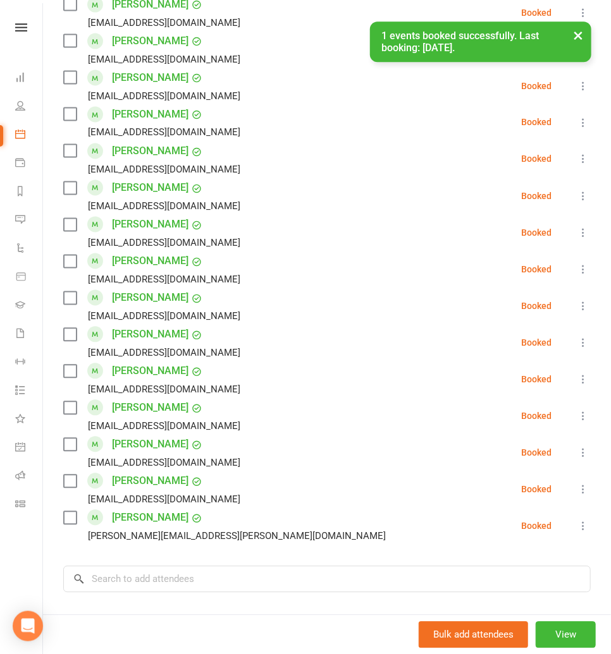
scroll to position [679, 0]
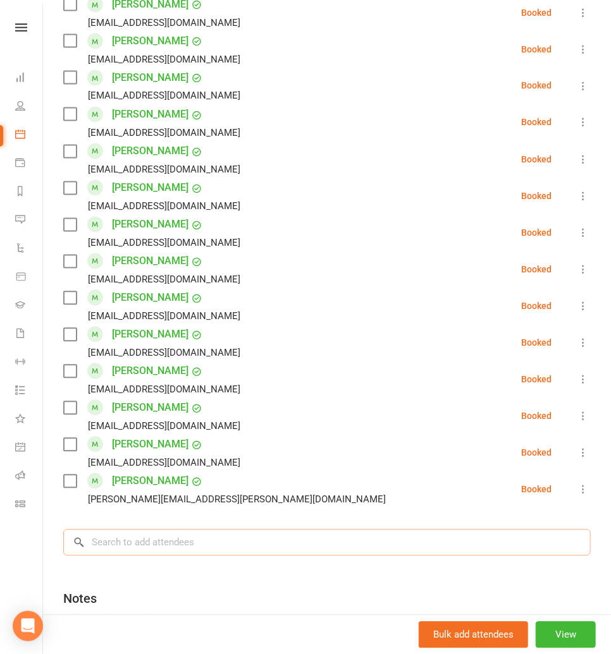
click at [133, 534] on input "search" at bounding box center [326, 543] width 527 height 27
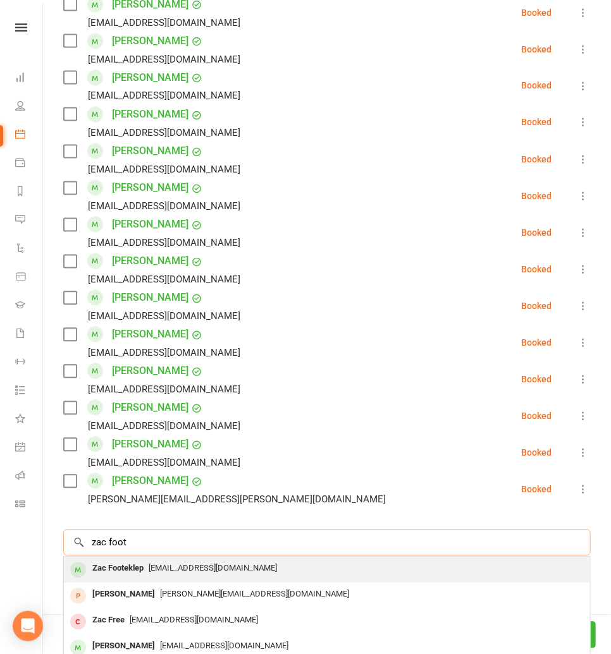
type input "zac foot"
click at [120, 568] on div "Zac Footeklep" at bounding box center [117, 569] width 61 height 18
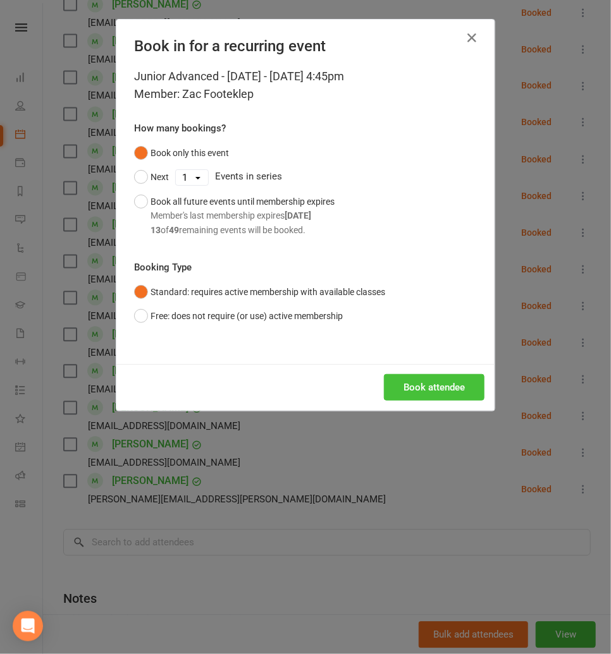
drag, startPoint x: 415, startPoint y: 383, endPoint x: 296, endPoint y: 364, distance: 120.3
click at [415, 382] on button "Book attendee" at bounding box center [434, 387] width 100 height 27
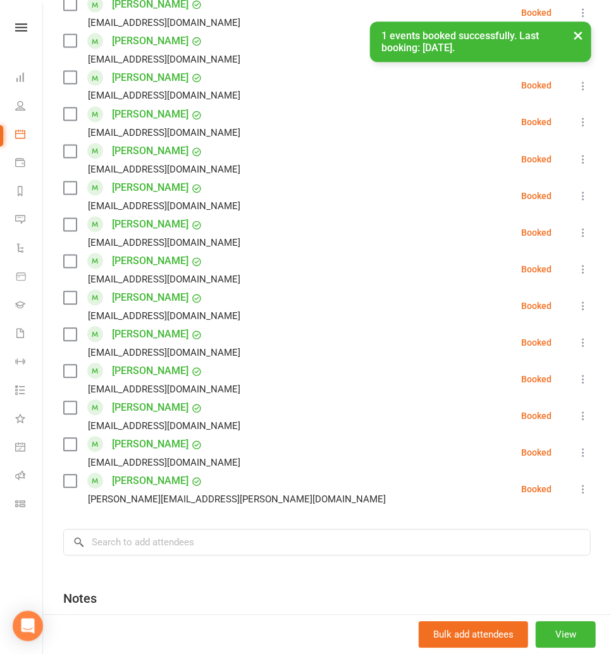
scroll to position [716, 0]
click at [115, 543] on input "search" at bounding box center [326, 543] width 527 height 27
click at [140, 547] on input "phone" at bounding box center [326, 543] width 527 height 27
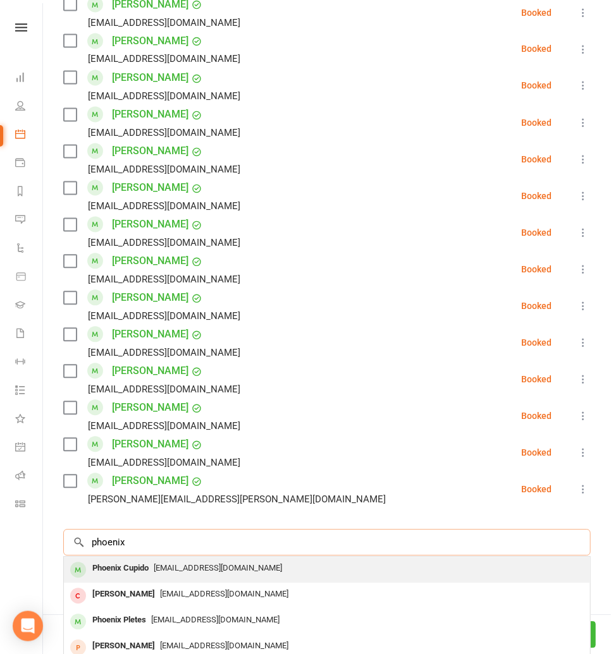
type input "phoenix"
click at [117, 566] on div "Phoenix Cupido" at bounding box center [120, 569] width 66 height 18
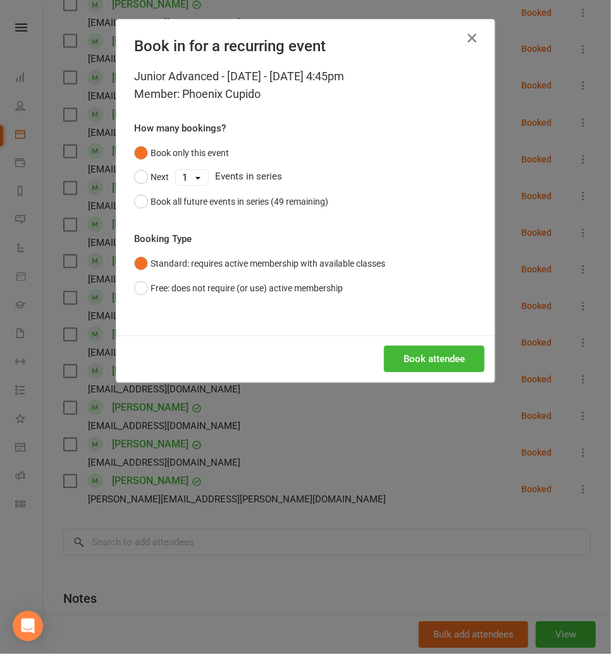
drag, startPoint x: 470, startPoint y: 41, endPoint x: 434, endPoint y: 102, distance: 70.8
click at [470, 42] on icon "button" at bounding box center [471, 37] width 15 height 15
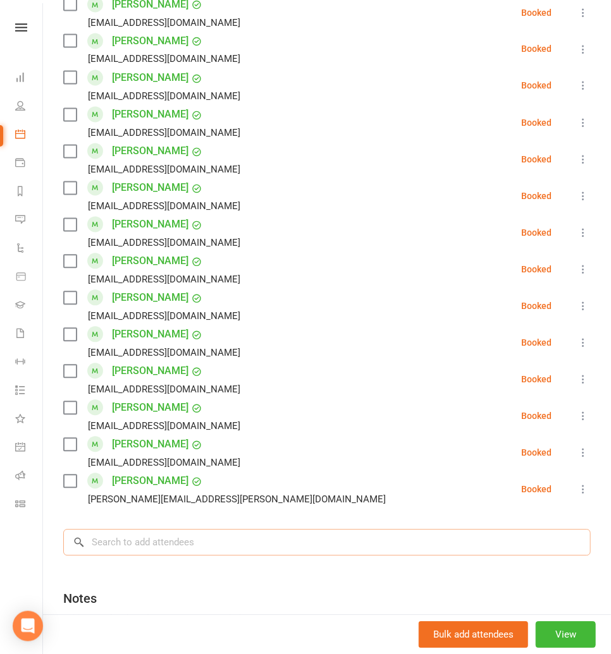
click at [136, 535] on input "search" at bounding box center [326, 543] width 527 height 27
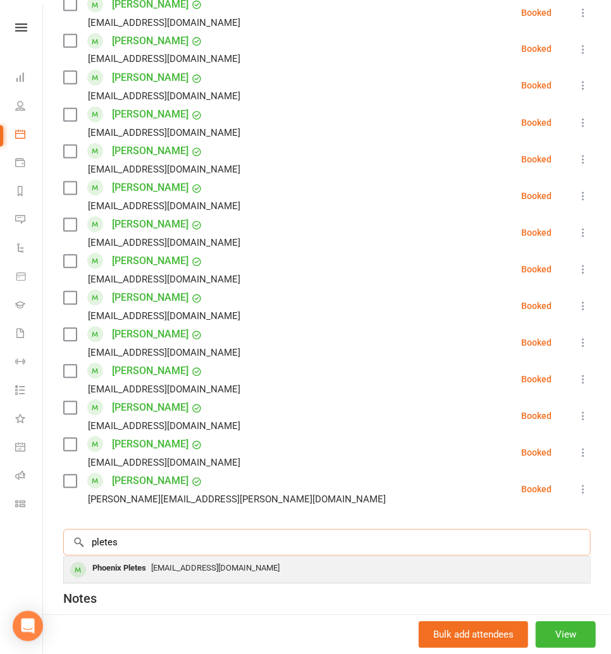
type input "pletes"
click at [153, 568] on span "[EMAIL_ADDRESS][DOMAIN_NAME]" at bounding box center [215, 568] width 128 height 9
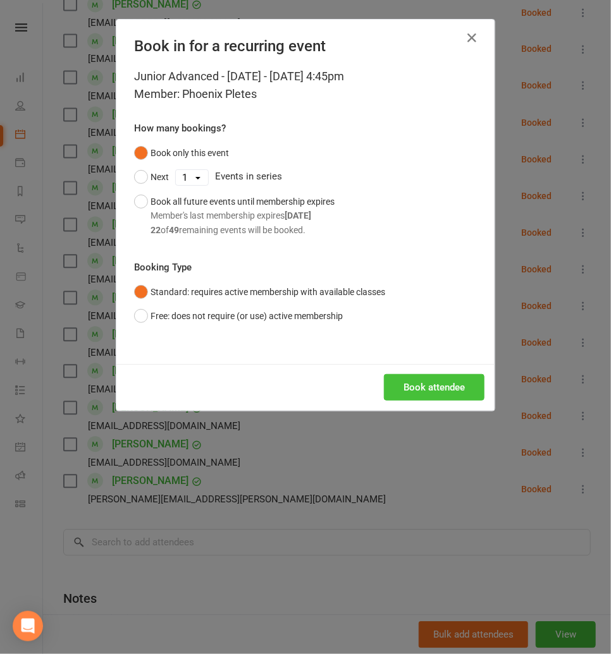
click at [404, 377] on button "Book attendee" at bounding box center [434, 387] width 100 height 27
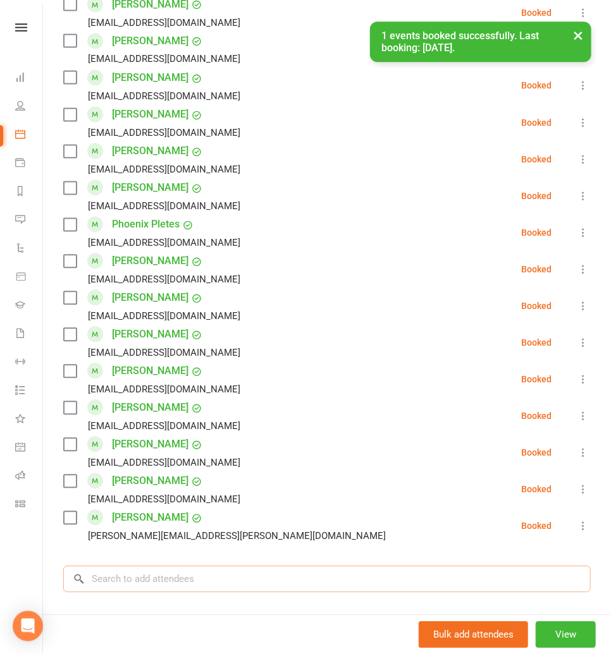
click at [121, 576] on input "search" at bounding box center [326, 579] width 527 height 27
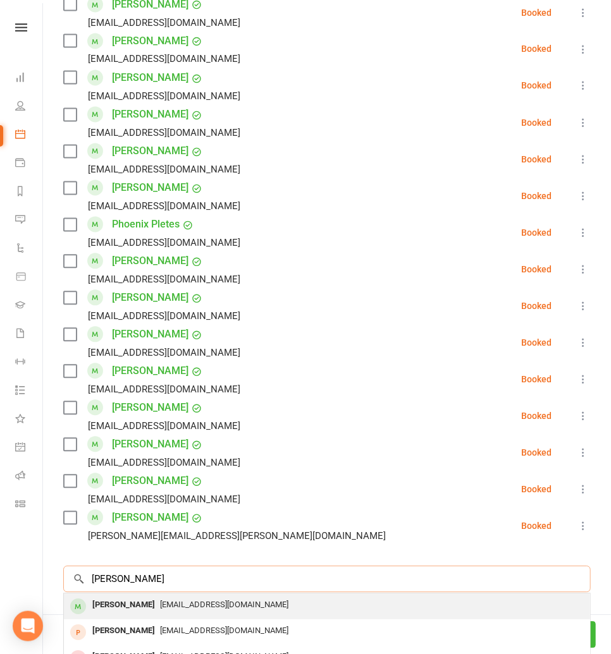
type input "leon rou"
click at [130, 610] on div "[PERSON_NAME]" at bounding box center [123, 606] width 73 height 18
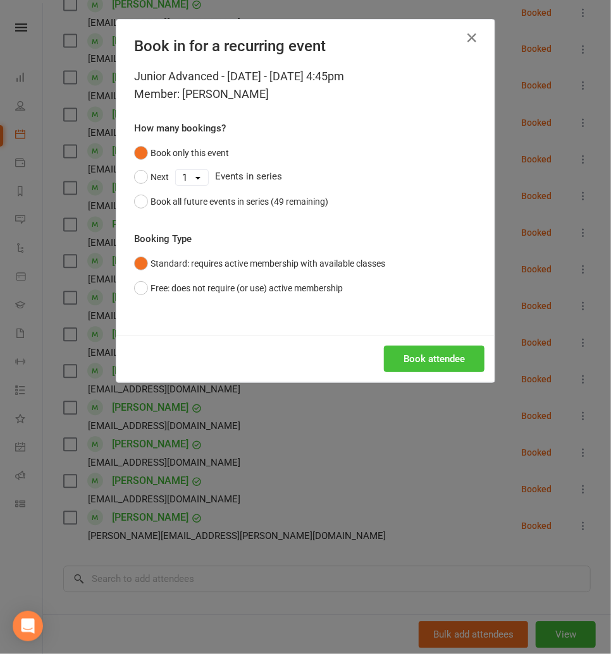
drag, startPoint x: 440, startPoint y: 360, endPoint x: 432, endPoint y: 364, distance: 8.5
click at [439, 362] on button "Book attendee" at bounding box center [434, 359] width 100 height 27
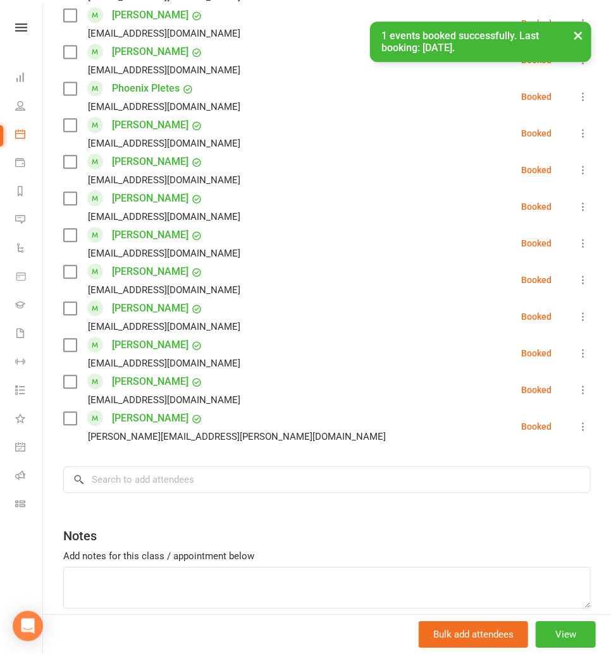
scroll to position [856, 0]
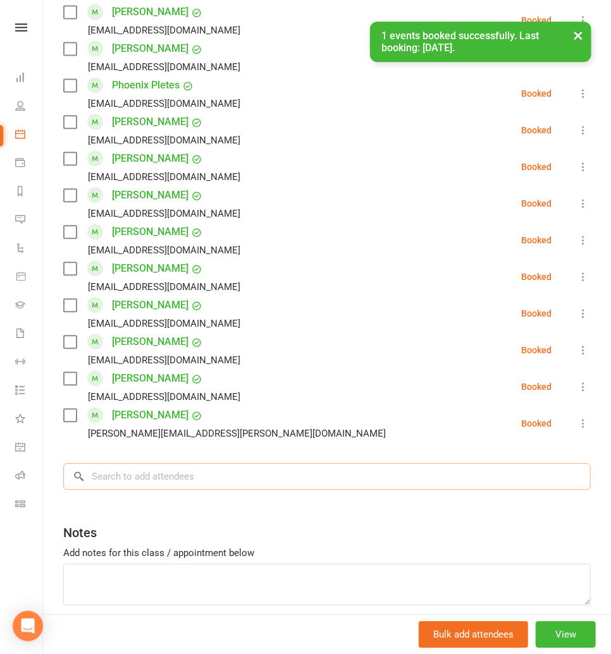
click at [132, 477] on input "search" at bounding box center [326, 476] width 527 height 27
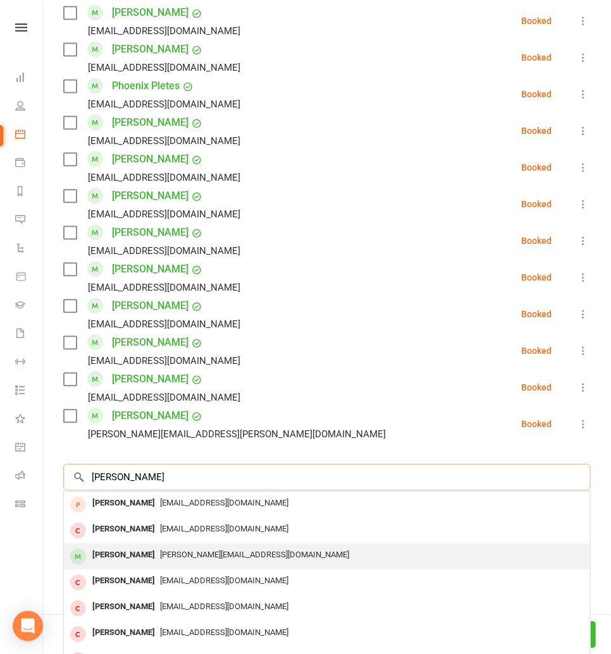
type input "evelyn"
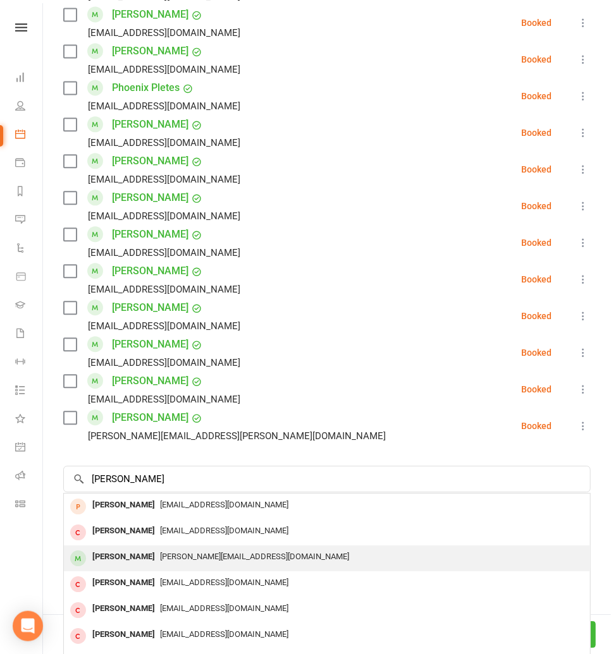
click at [118, 546] on div "Evelyn Yuen michael_mvy@yahoo.com" at bounding box center [327, 558] width 526 height 26
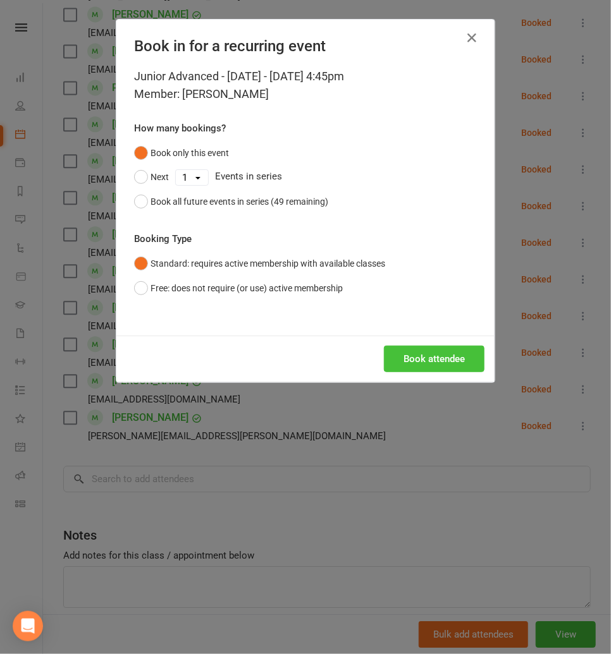
click at [422, 366] on button "Book attendee" at bounding box center [434, 359] width 100 height 27
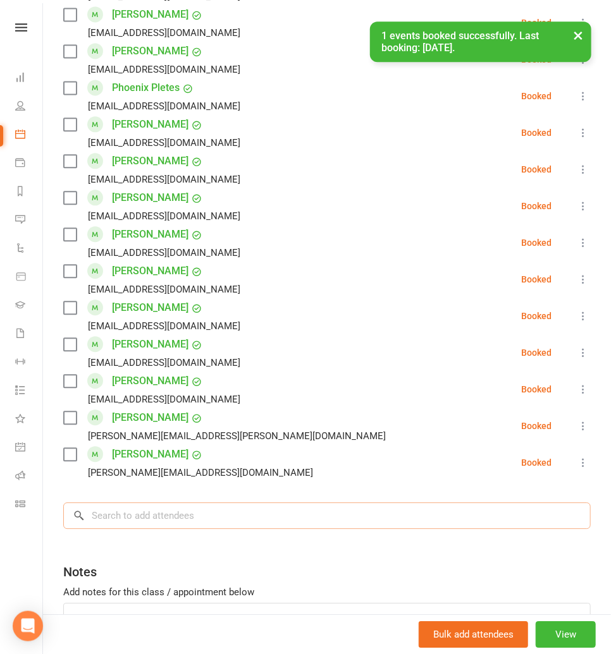
click at [95, 515] on input "search" at bounding box center [326, 515] width 527 height 27
type input "x"
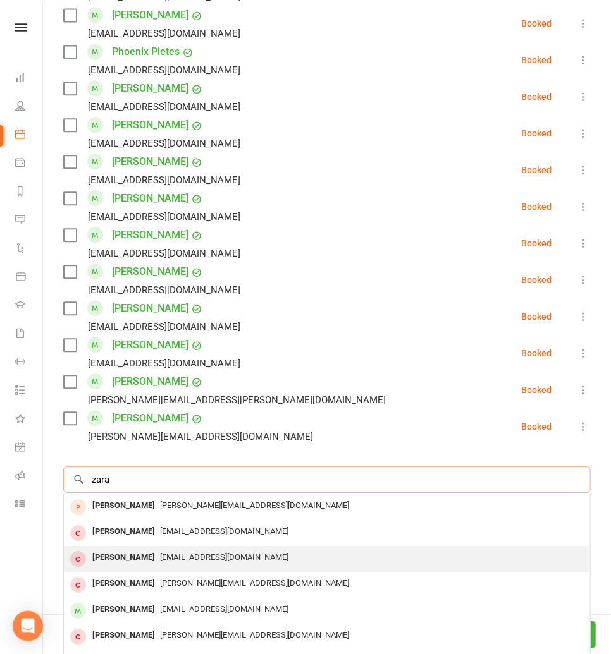
scroll to position [900, 0]
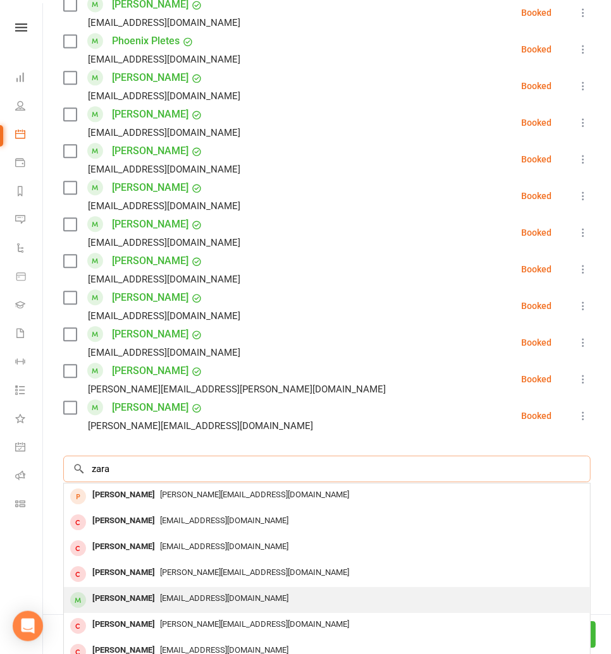
type input "zara"
click at [140, 603] on div "[PERSON_NAME]" at bounding box center [123, 599] width 73 height 18
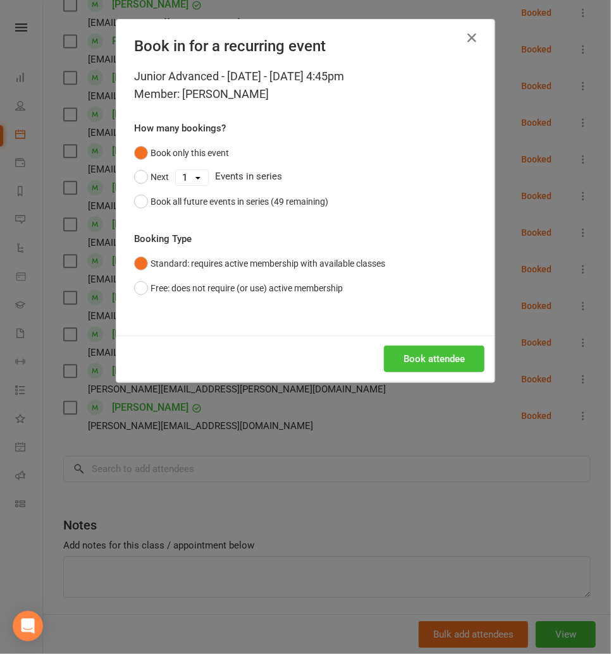
click at [418, 366] on button "Book attendee" at bounding box center [434, 359] width 100 height 27
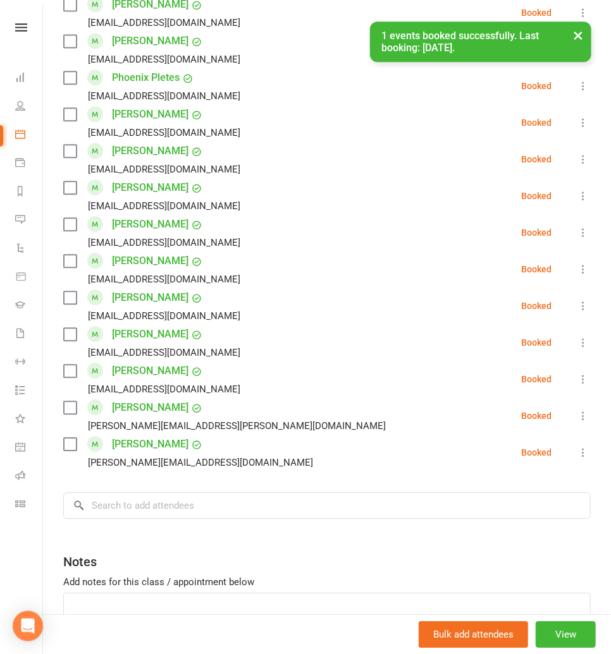
scroll to position [937, 0]
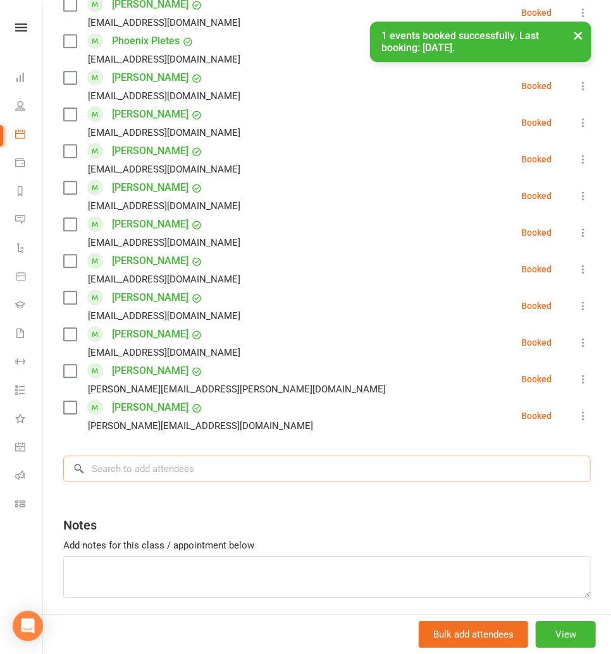
click at [133, 463] on input "search" at bounding box center [326, 469] width 527 height 27
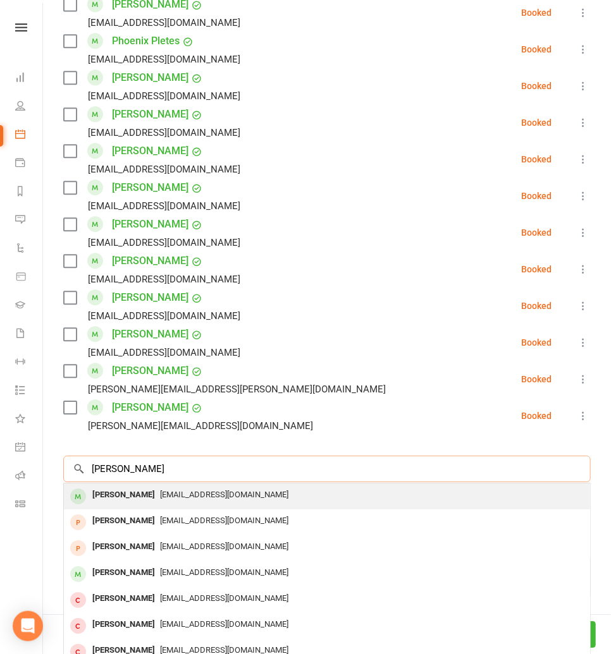
type input "zoe hoe"
click at [160, 497] on span "[EMAIL_ADDRESS][DOMAIN_NAME]" at bounding box center [224, 494] width 128 height 9
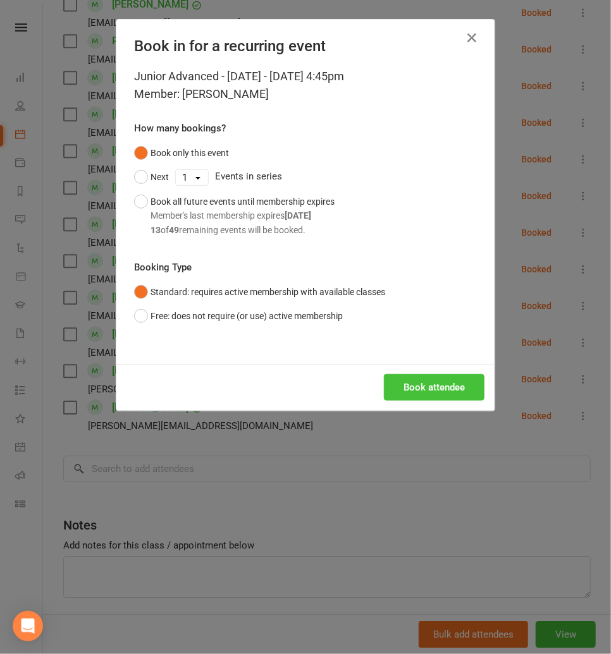
drag, startPoint x: 415, startPoint y: 385, endPoint x: 350, endPoint y: 383, distance: 65.1
click at [414, 385] on button "Book attendee" at bounding box center [434, 387] width 100 height 27
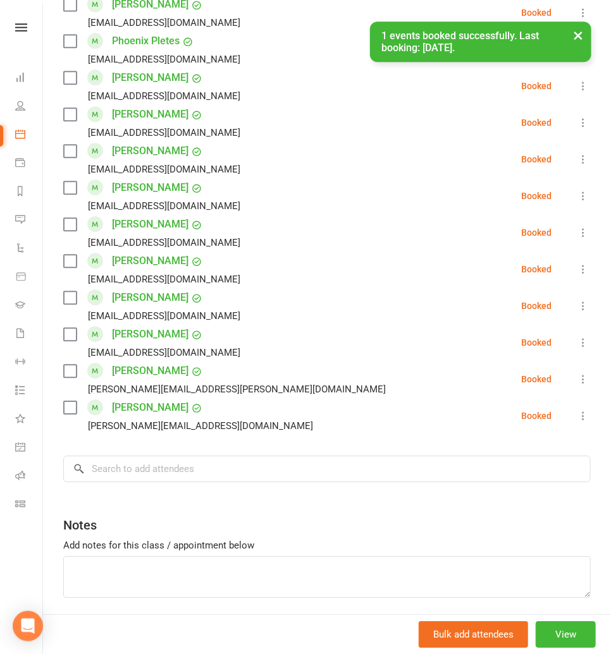
scroll to position [973, 0]
click at [118, 476] on input "search" at bounding box center [326, 469] width 527 height 27
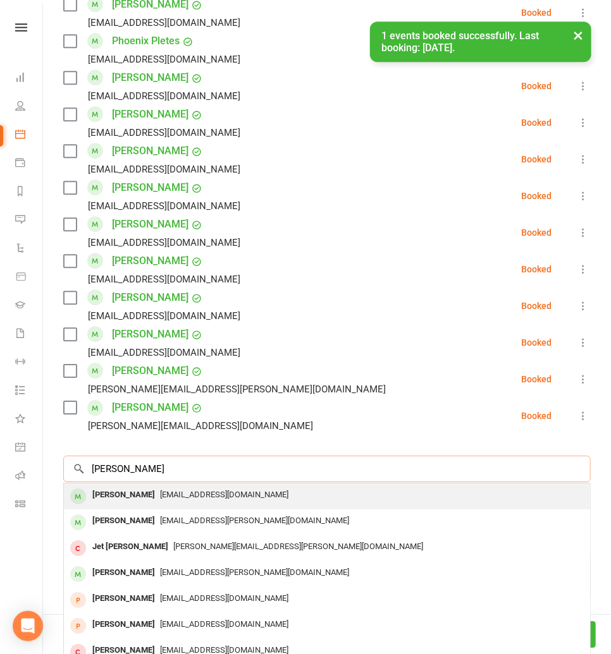
type input "Albert cai"
click at [138, 489] on div "[EMAIL_ADDRESS][DOMAIN_NAME]" at bounding box center [327, 495] width 516 height 18
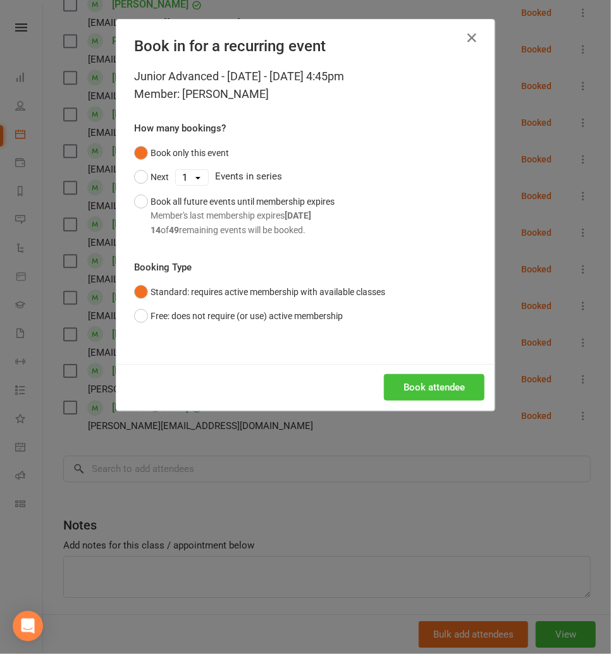
click at [426, 385] on button "Book attendee" at bounding box center [434, 387] width 100 height 27
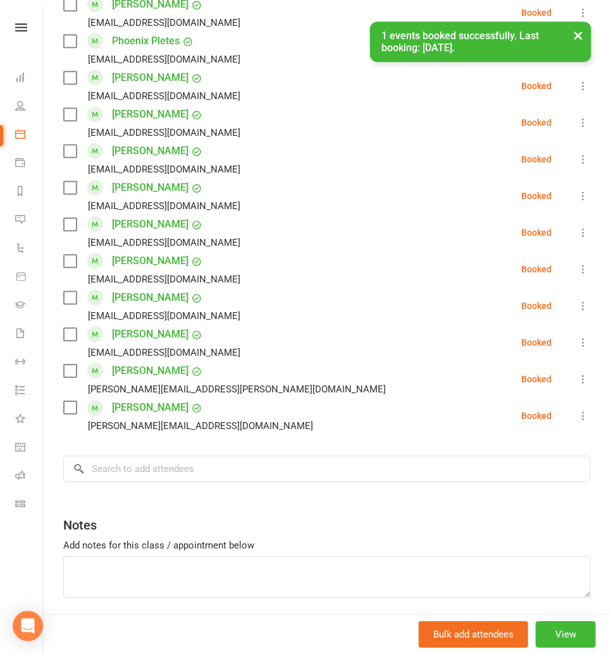
scroll to position [1010, 0]
click at [120, 467] on input "search" at bounding box center [326, 469] width 527 height 27
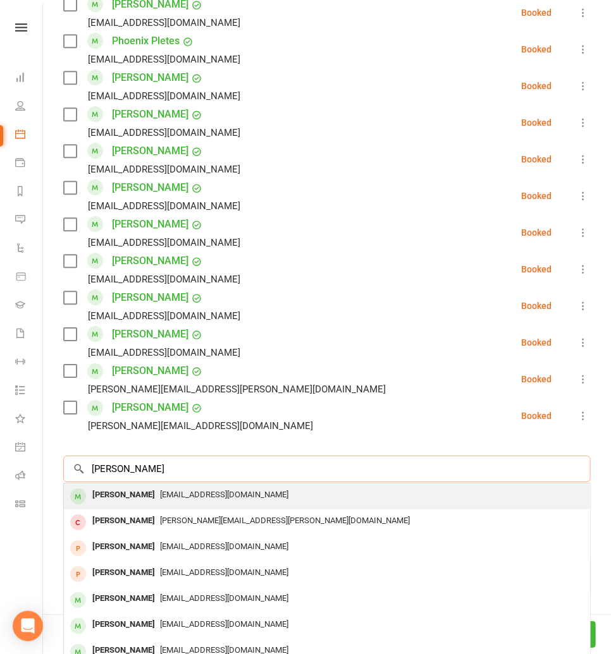
type input "josh fernan"
click at [140, 494] on div "[PERSON_NAME]" at bounding box center [123, 495] width 73 height 18
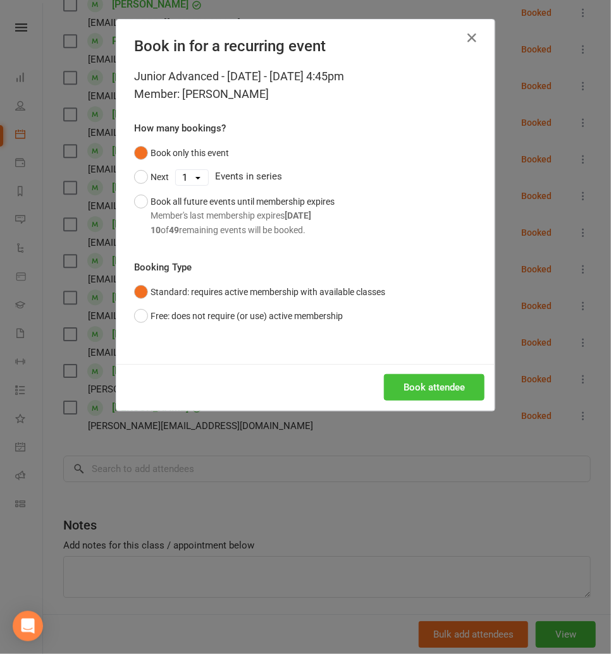
click at [399, 385] on button "Book attendee" at bounding box center [434, 387] width 100 height 27
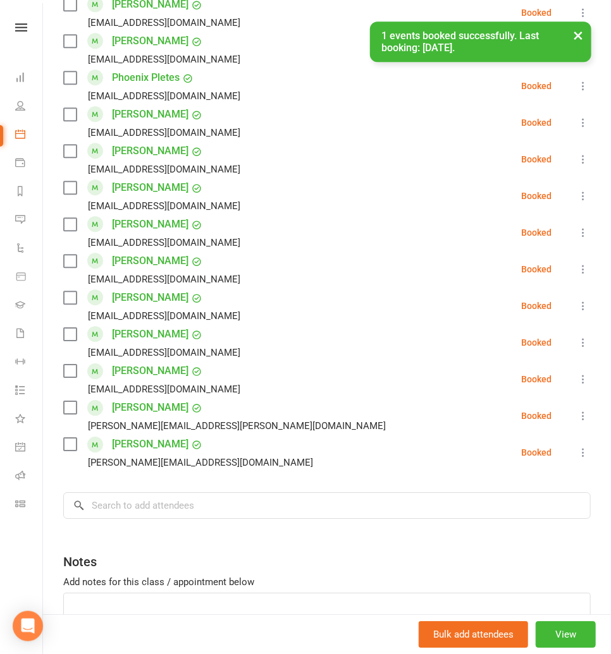
scroll to position [1047, 0]
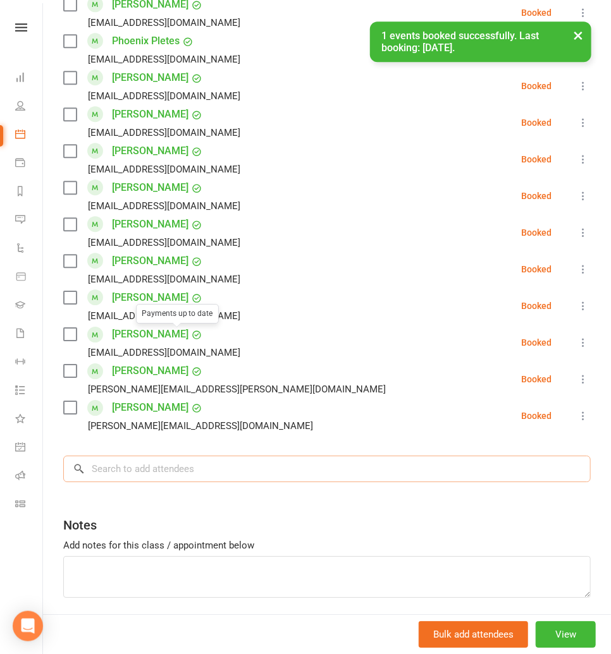
click at [123, 465] on input "search" at bounding box center [326, 469] width 527 height 27
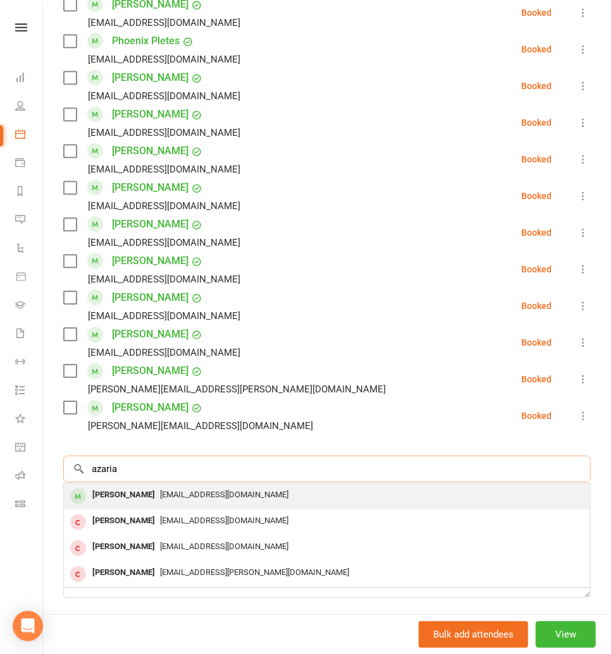
type input "azaria"
click at [114, 499] on div "[PERSON_NAME]" at bounding box center [123, 495] width 73 height 18
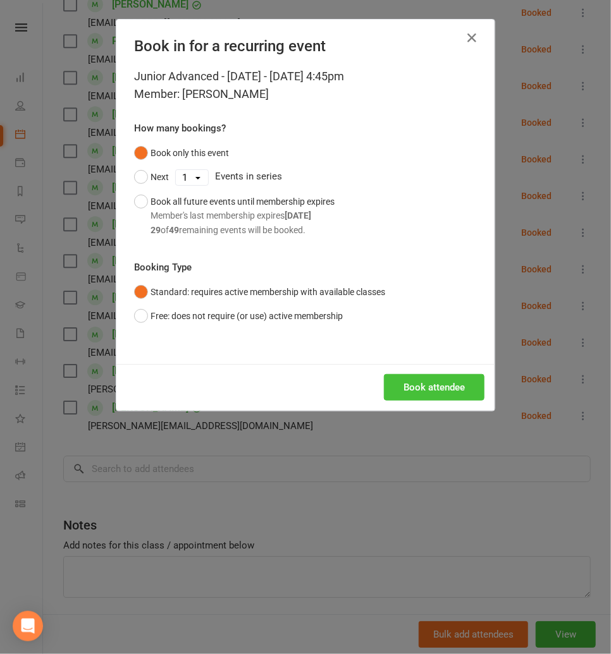
click at [417, 385] on button "Book attendee" at bounding box center [434, 387] width 100 height 27
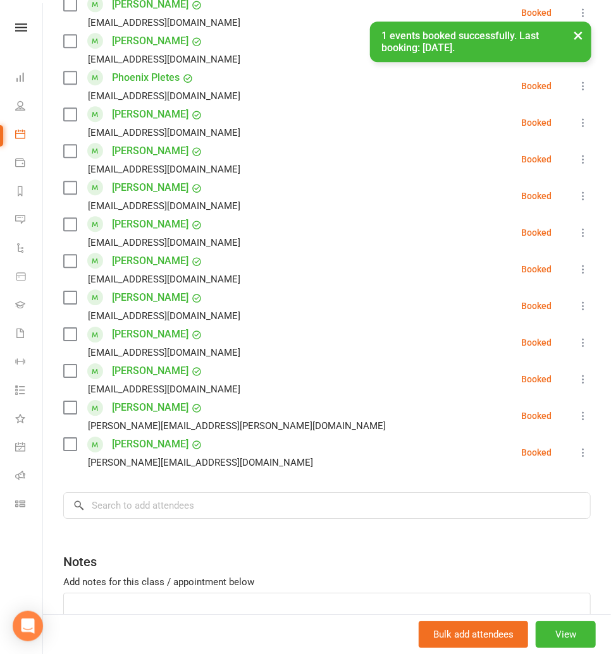
scroll to position [1083, 0]
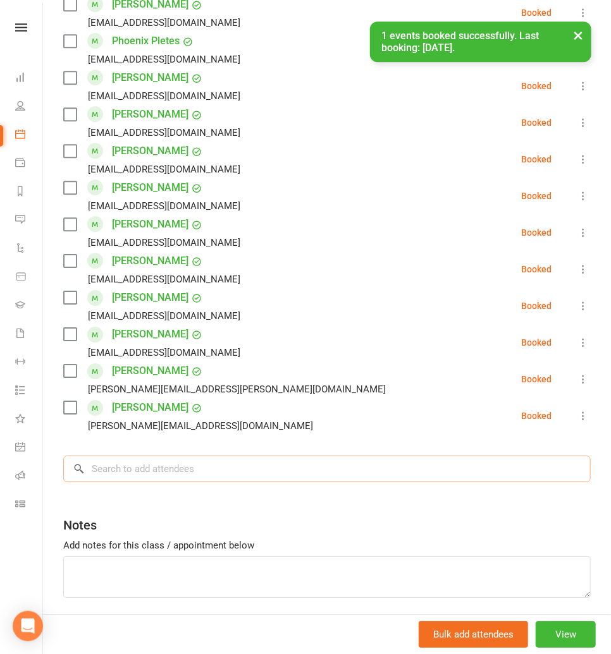
click at [155, 463] on input "search" at bounding box center [326, 469] width 527 height 27
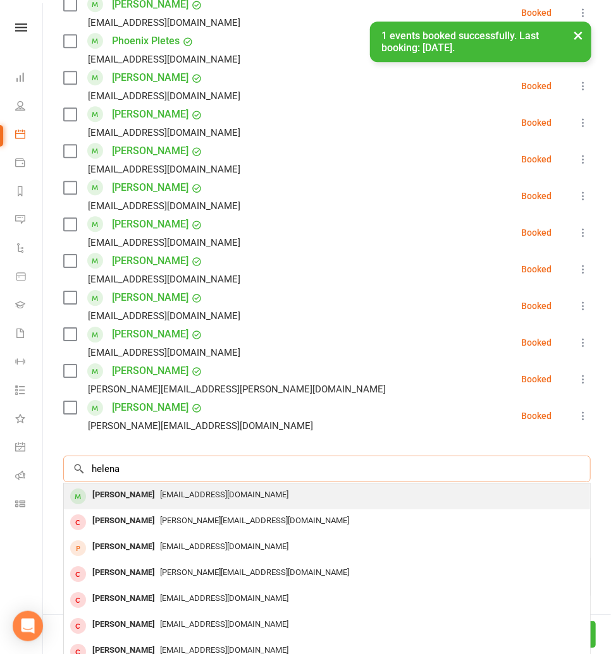
type input "helena"
click at [123, 492] on div "[PERSON_NAME]" at bounding box center [123, 495] width 73 height 18
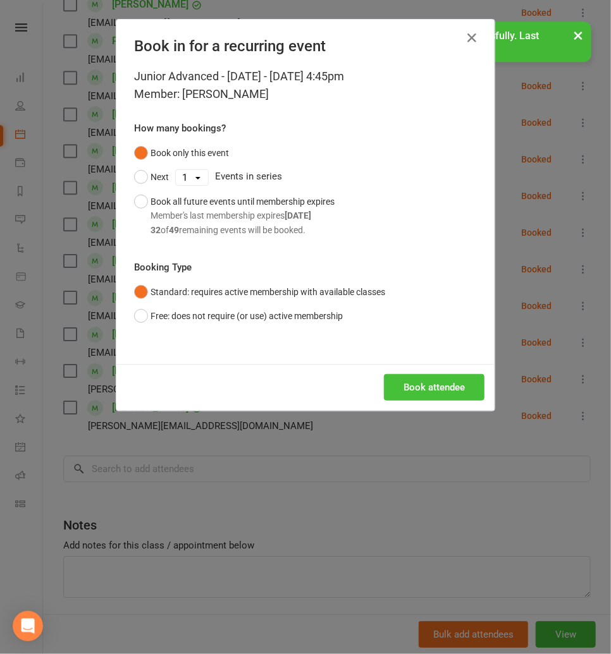
click at [418, 386] on button "Book attendee" at bounding box center [434, 387] width 100 height 27
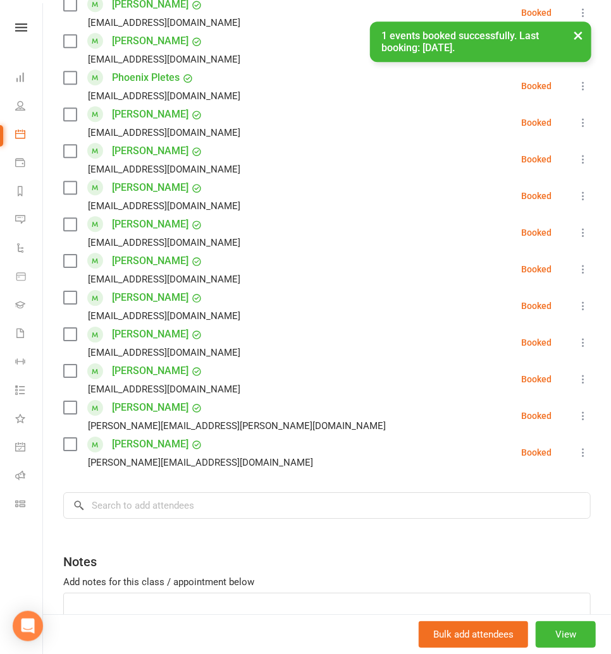
scroll to position [1120, 0]
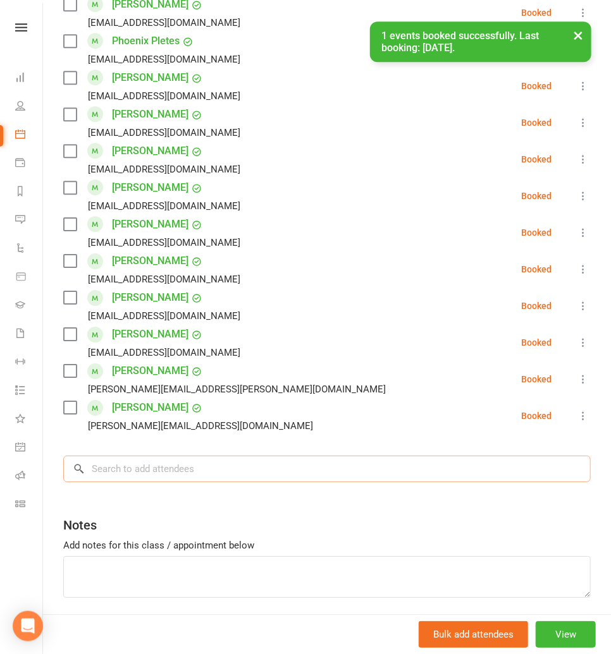
click at [99, 477] on input "search" at bounding box center [326, 469] width 527 height 27
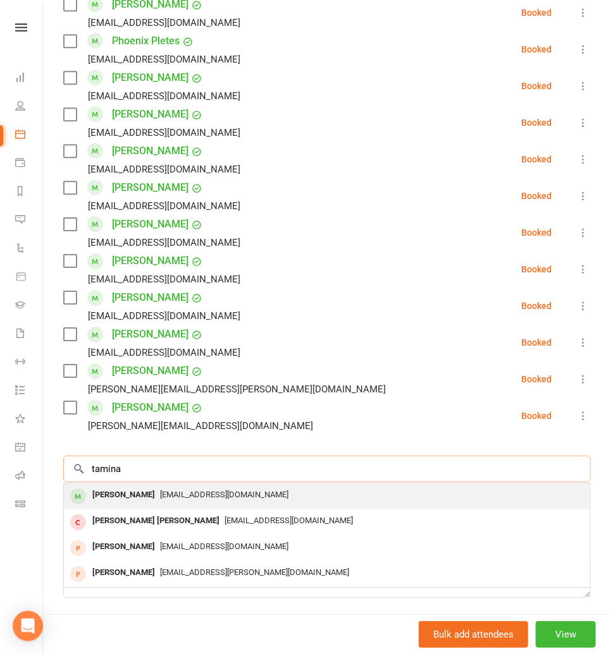
type input "tamina"
click at [120, 490] on div "[PERSON_NAME]" at bounding box center [123, 495] width 73 height 18
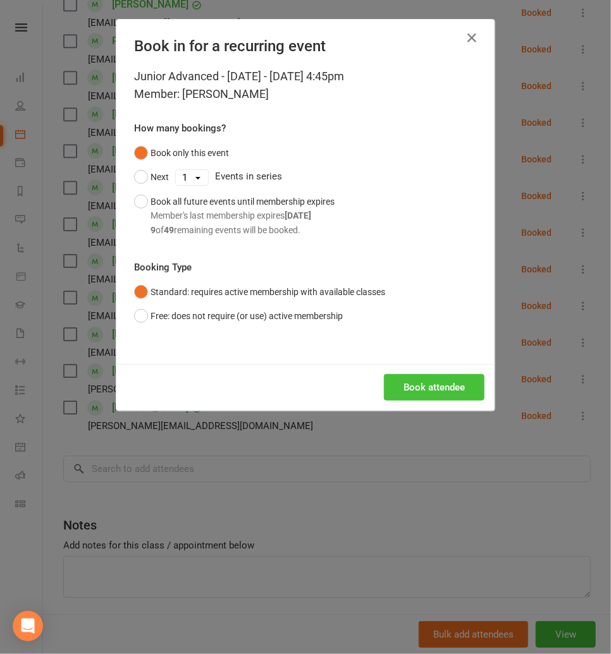
click at [422, 387] on button "Book attendee" at bounding box center [434, 387] width 100 height 27
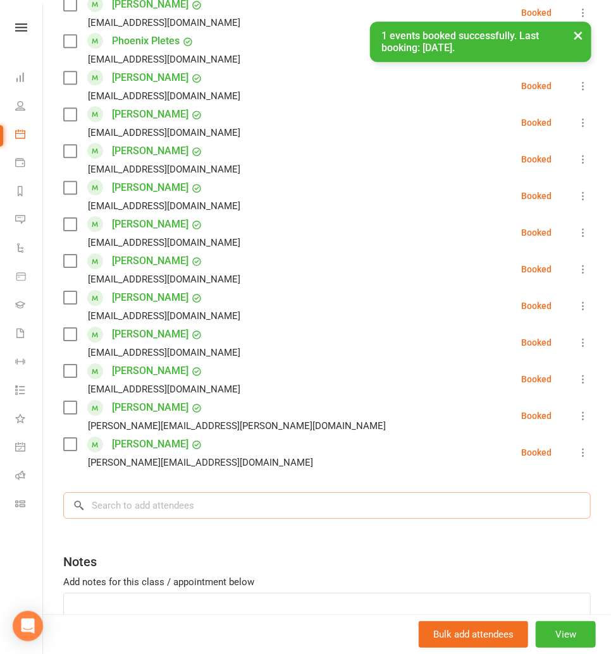
click at [118, 510] on input "search" at bounding box center [326, 505] width 527 height 27
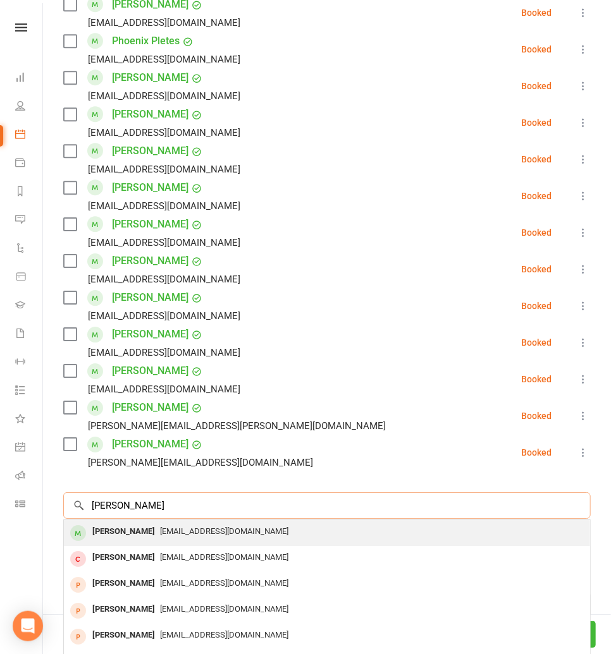
type input "aubrey batt"
click at [115, 530] on div "[PERSON_NAME]" at bounding box center [123, 532] width 73 height 18
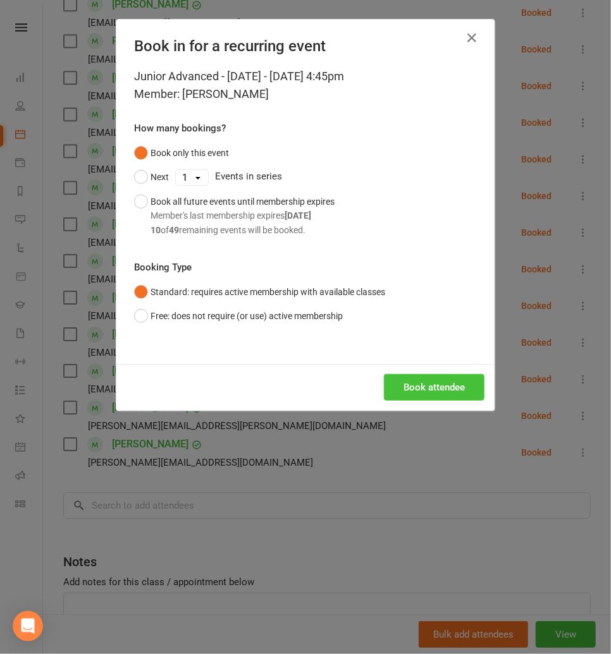
click at [423, 398] on button "Book attendee" at bounding box center [434, 387] width 100 height 27
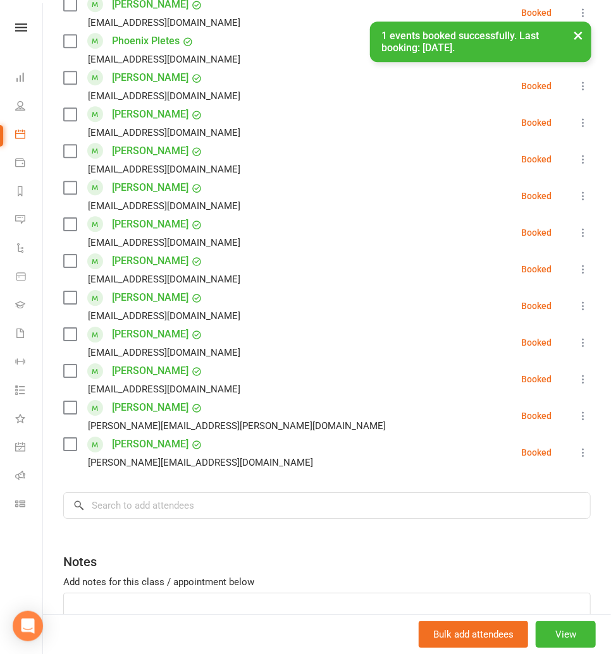
scroll to position [1157, 0]
click at [152, 502] on input "search" at bounding box center [326, 505] width 527 height 27
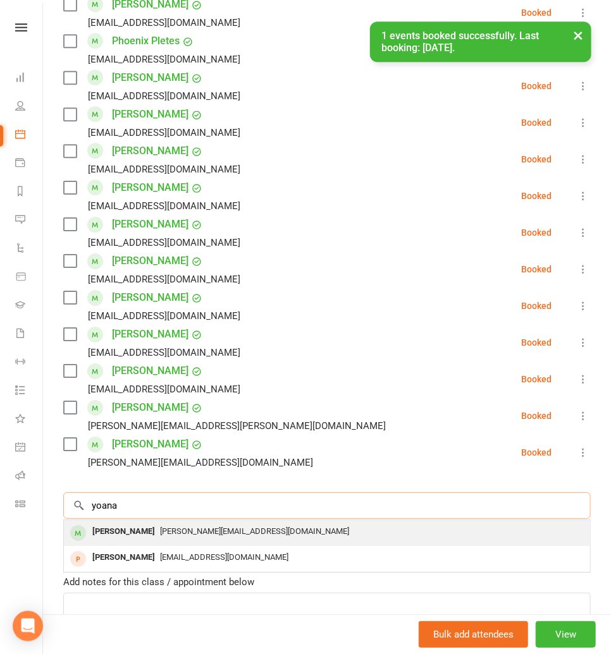
type input "yoana"
click at [125, 530] on div "[PERSON_NAME]" at bounding box center [123, 532] width 73 height 18
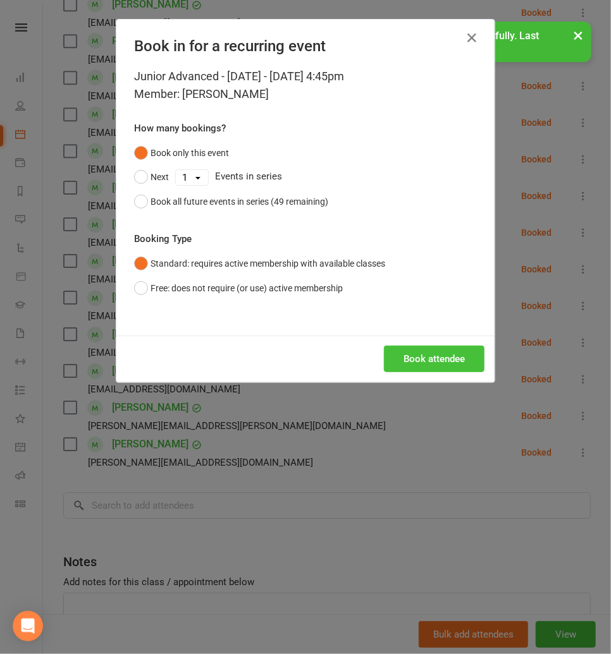
click at [442, 357] on button "Book attendee" at bounding box center [434, 359] width 100 height 27
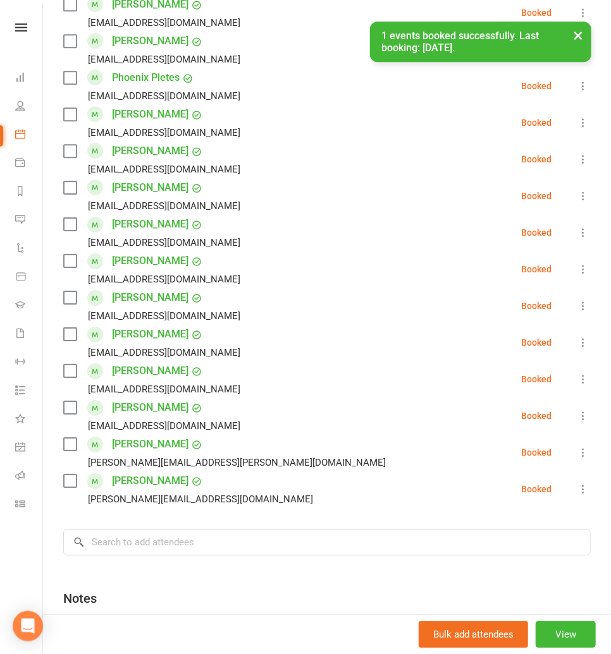
scroll to position [1193, 0]
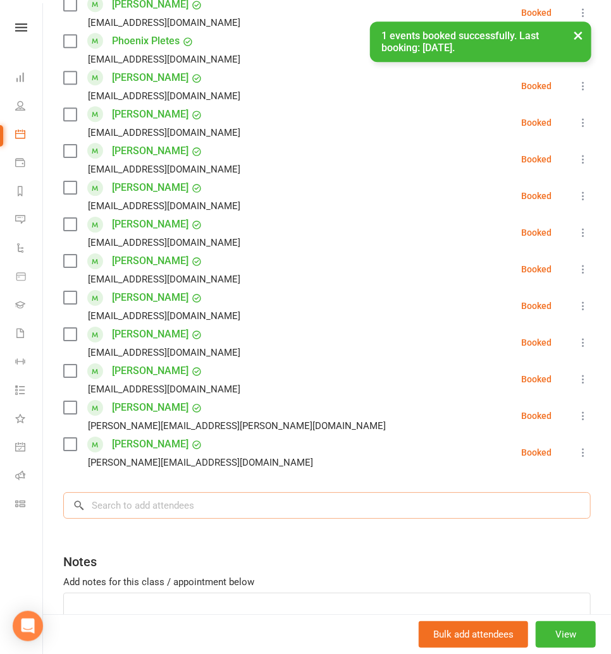
click at [111, 512] on input "search" at bounding box center [326, 505] width 527 height 27
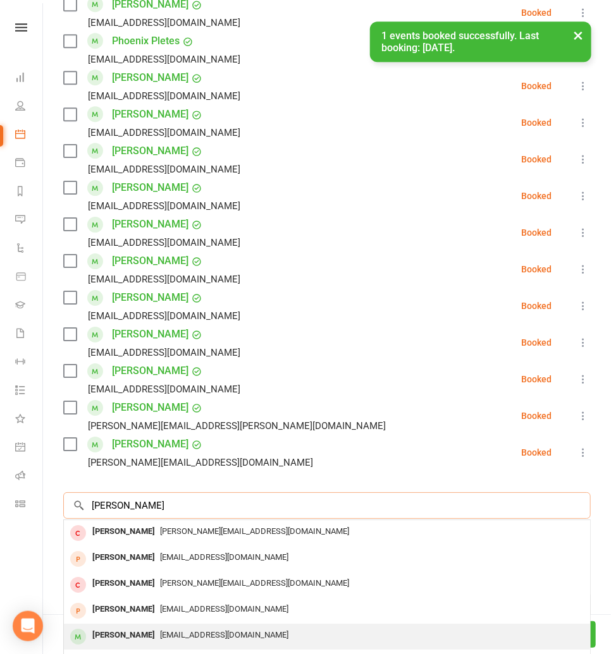
scroll to position [69, 0]
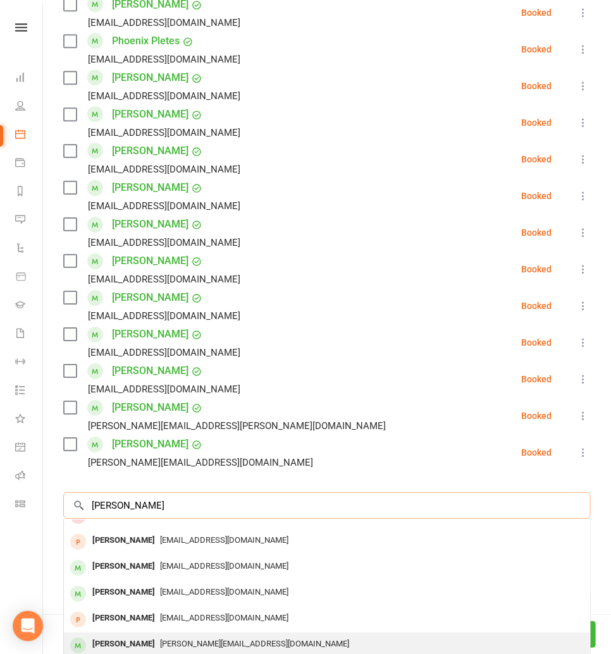
type input "hayden"
click at [133, 651] on div "[PERSON_NAME]" at bounding box center [123, 644] width 73 height 18
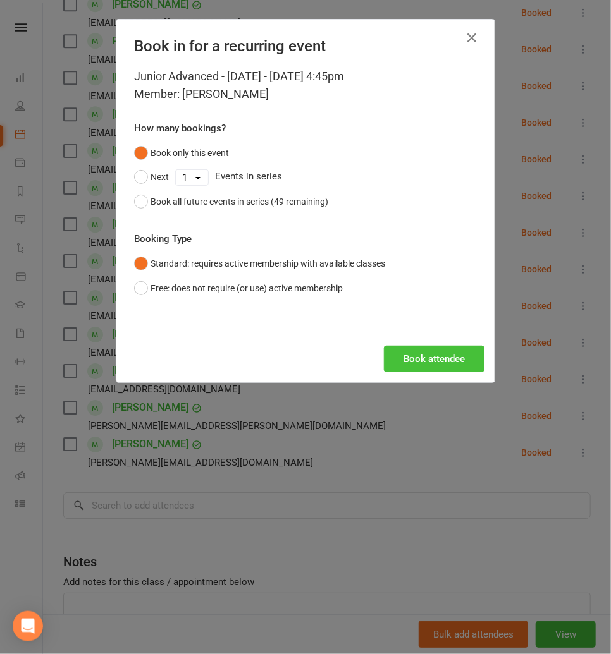
click at [439, 368] on button "Book attendee" at bounding box center [434, 359] width 100 height 27
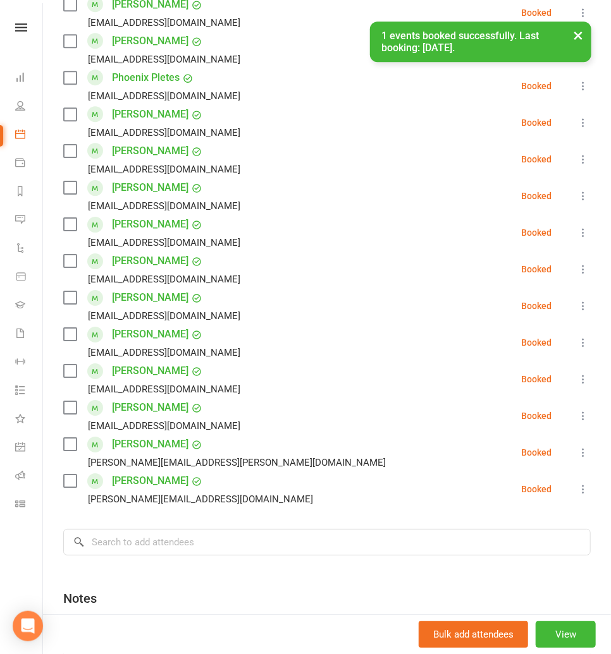
scroll to position [1230, 0]
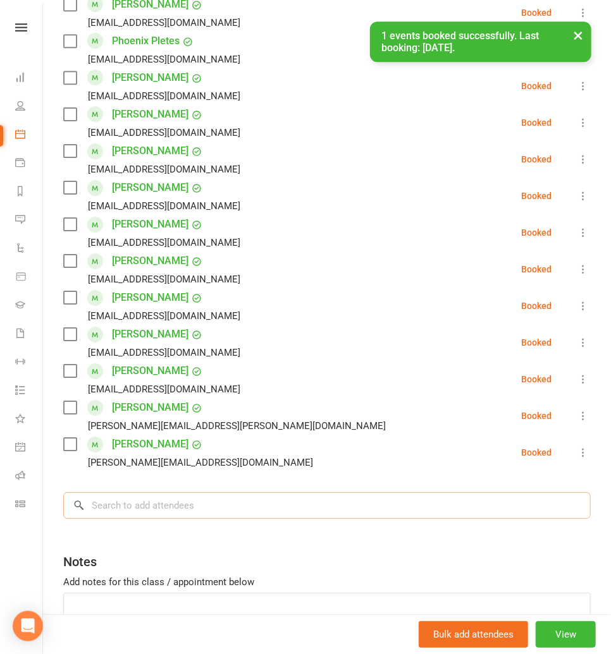
click at [90, 513] on input "search" at bounding box center [326, 505] width 527 height 27
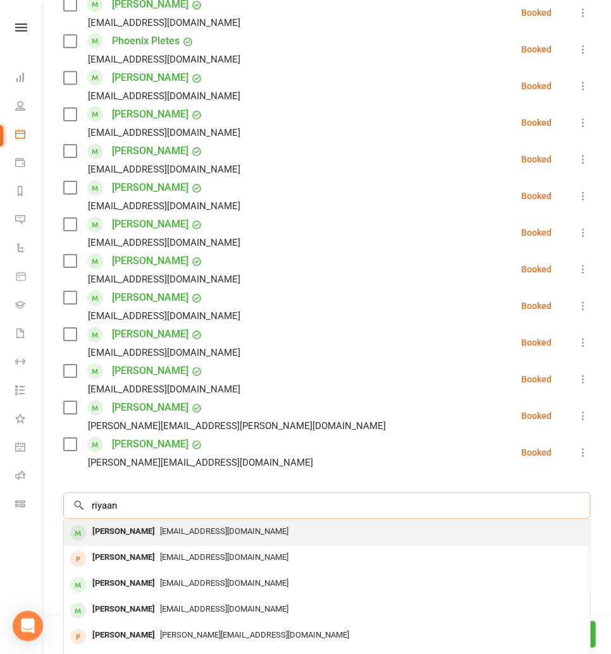
type input "riyaan"
click at [114, 529] on div "[PERSON_NAME]" at bounding box center [123, 532] width 73 height 18
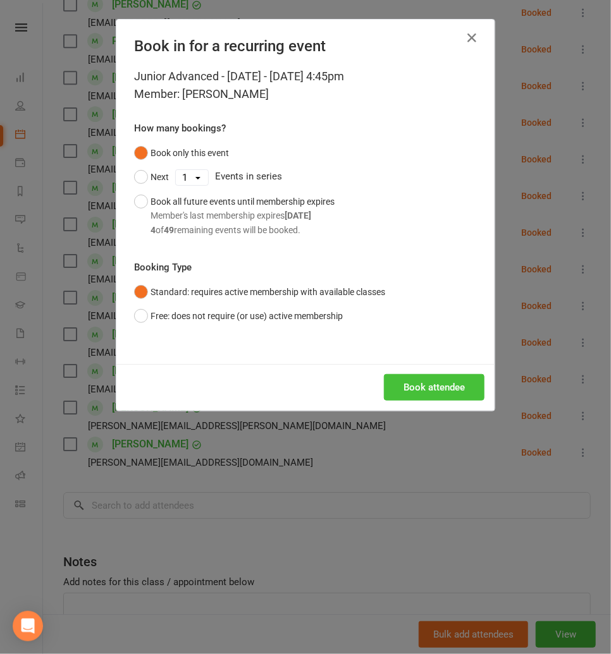
click at [410, 386] on button "Book attendee" at bounding box center [434, 387] width 100 height 27
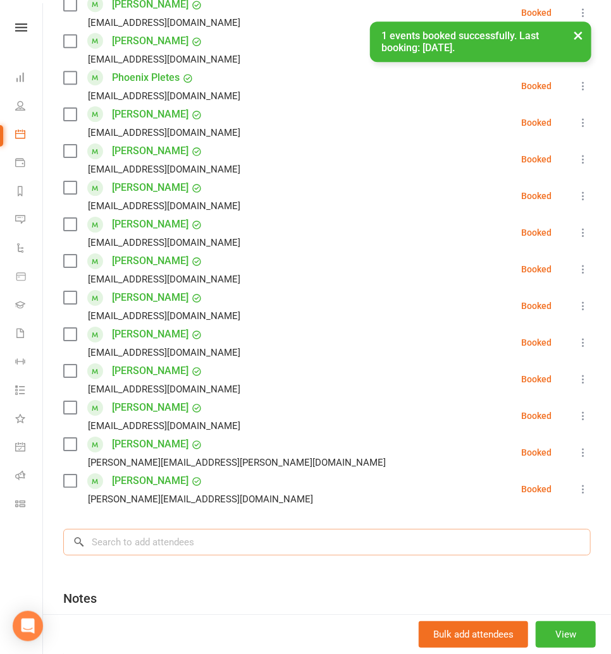
scroll to position [1267, 0]
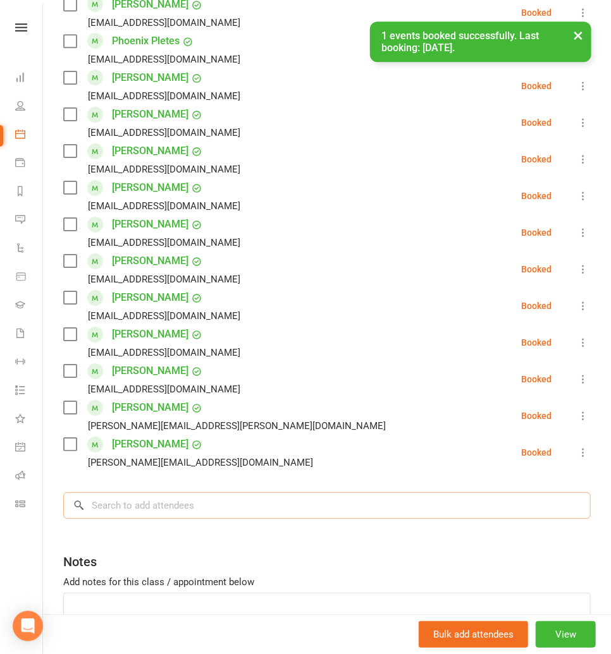
click at [128, 500] on input "search" at bounding box center [326, 505] width 527 height 27
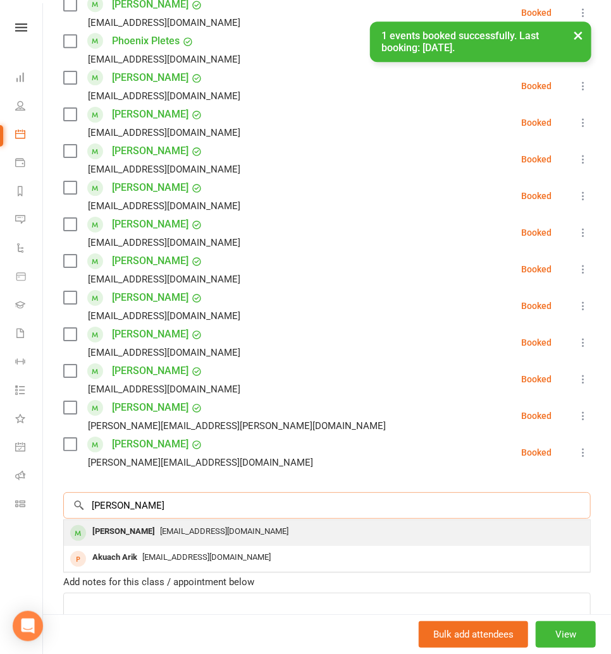
type input "abik"
click at [131, 528] on div "[PERSON_NAME]" at bounding box center [123, 532] width 73 height 18
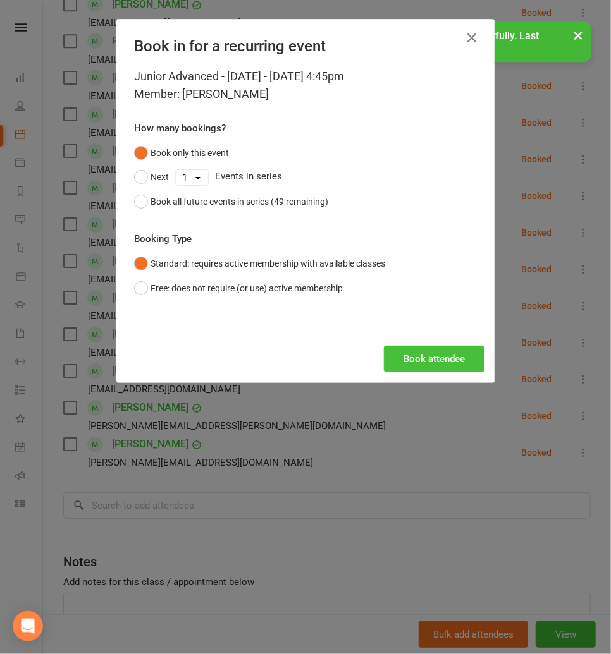
click at [448, 354] on button "Book attendee" at bounding box center [434, 359] width 100 height 27
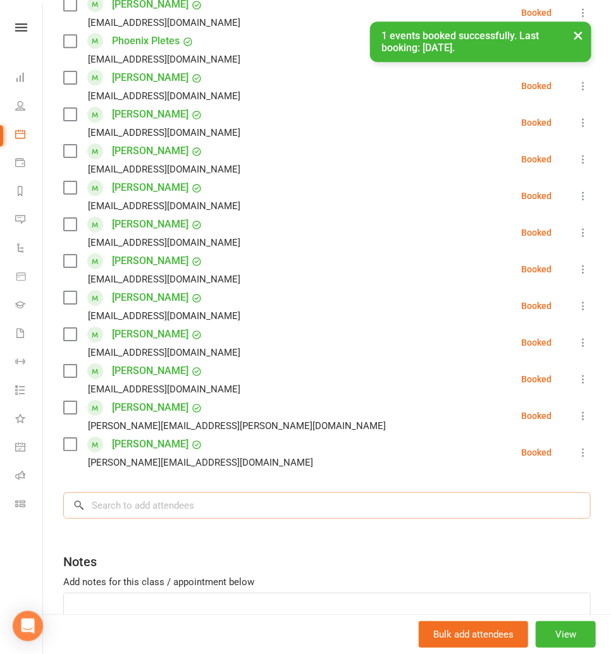
click at [125, 514] on input "search" at bounding box center [326, 505] width 527 height 27
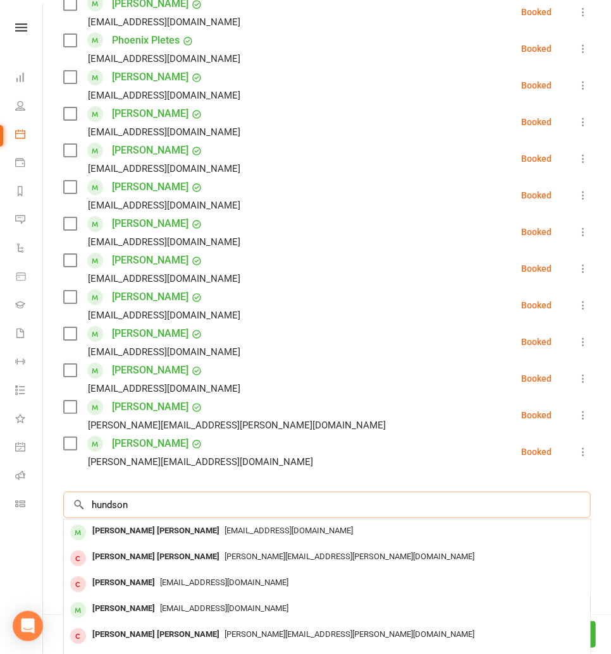
scroll to position [1303, 0]
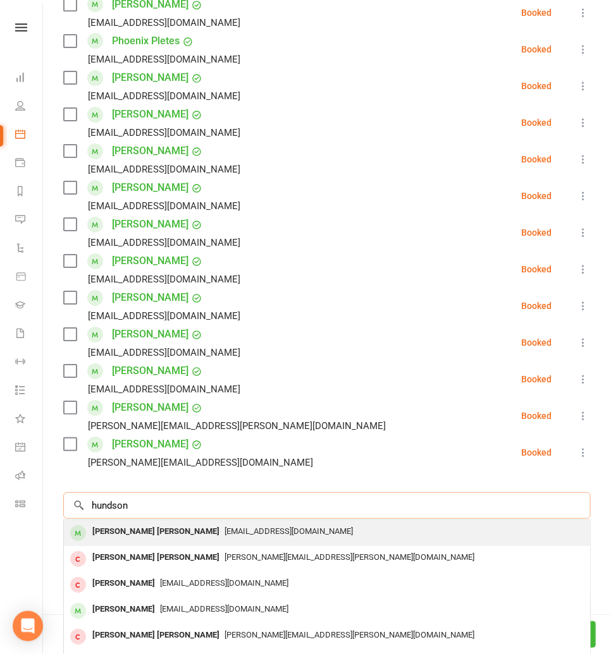
type input "hundson"
click at [123, 525] on div "[PERSON_NAME] [PERSON_NAME]" at bounding box center [155, 532] width 137 height 18
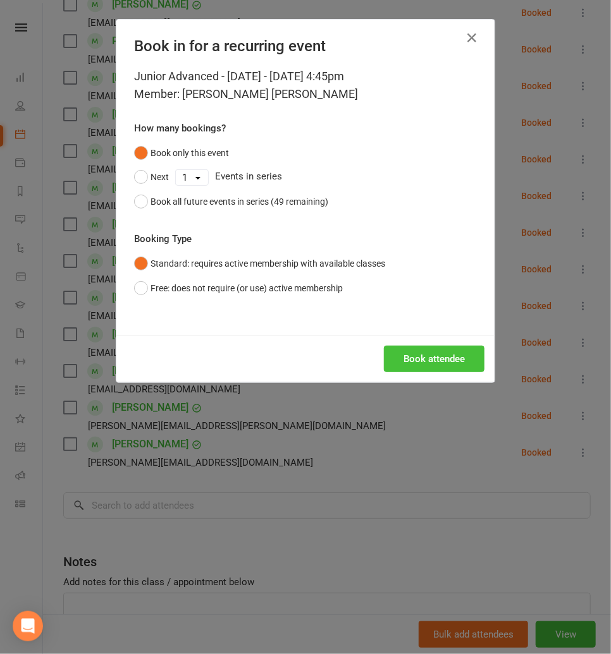
click at [422, 357] on button "Book attendee" at bounding box center [434, 359] width 100 height 27
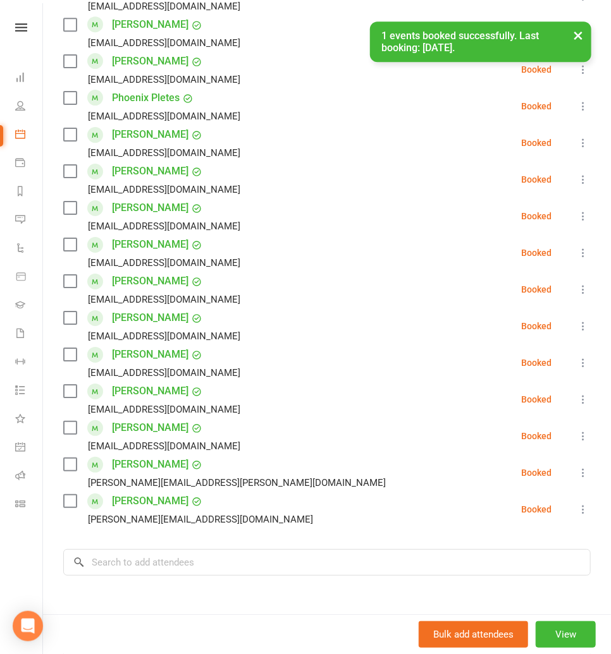
scroll to position [1340, 0]
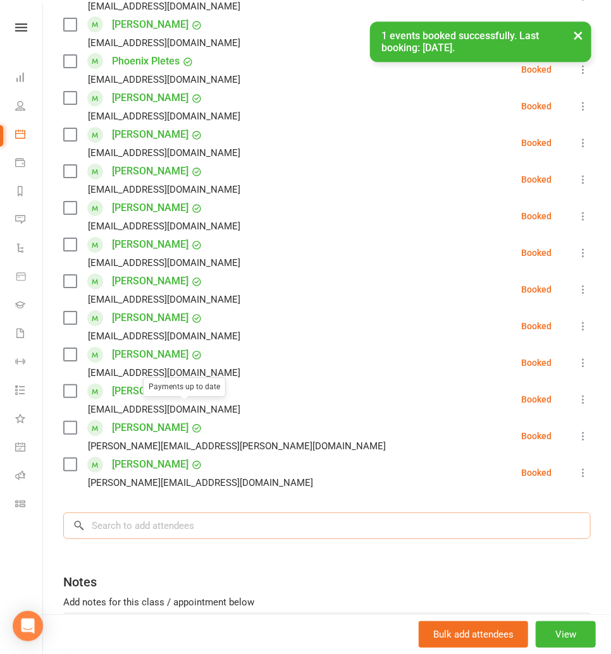
click at [166, 513] on input "search" at bounding box center [326, 526] width 527 height 27
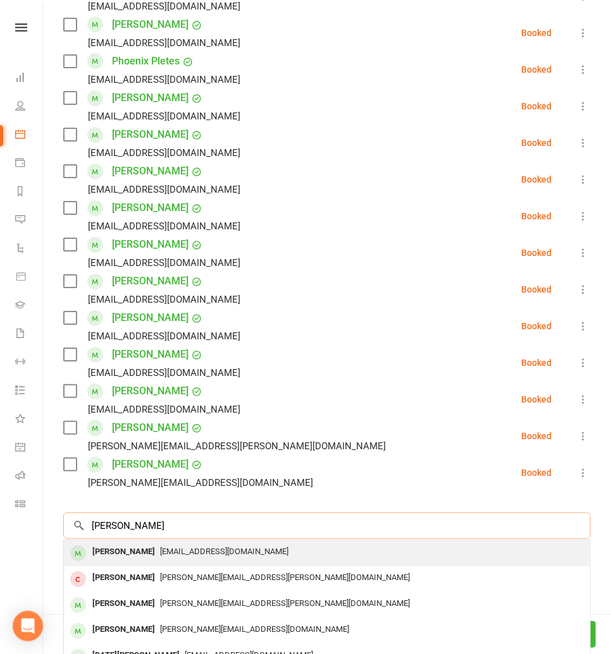
type input "joshua hethering"
click at [147, 543] on div "[PERSON_NAME]" at bounding box center [123, 552] width 73 height 18
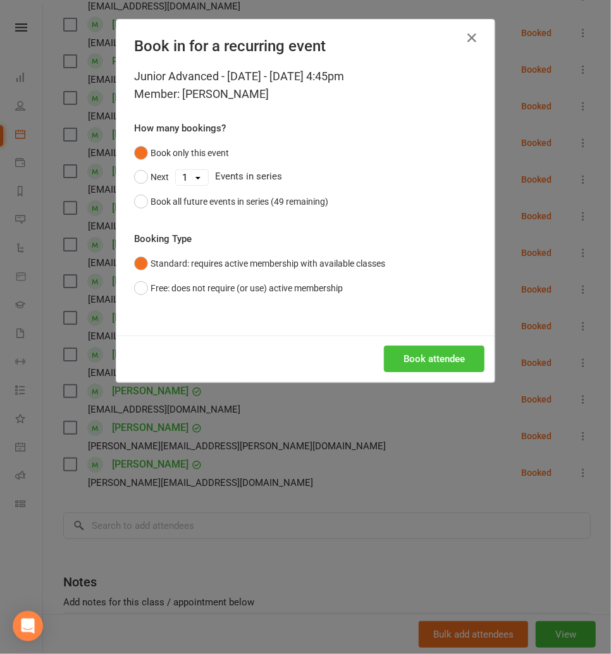
click at [409, 358] on button "Book attendee" at bounding box center [434, 359] width 100 height 27
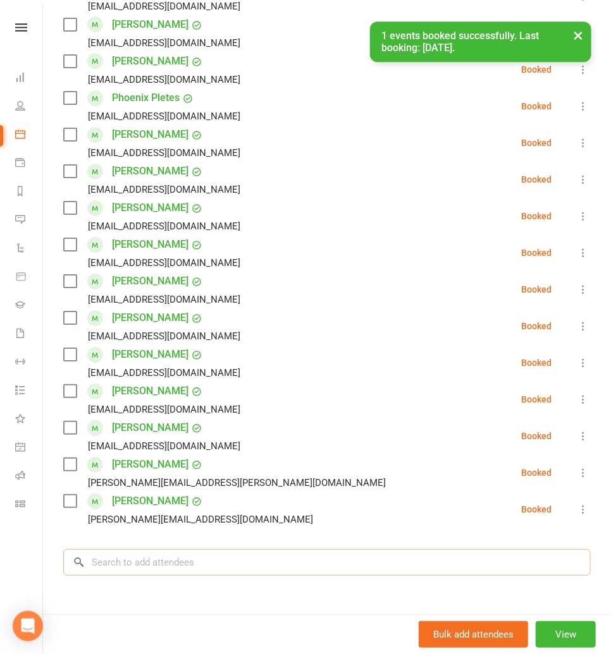
click at [133, 549] on input "search" at bounding box center [326, 562] width 527 height 27
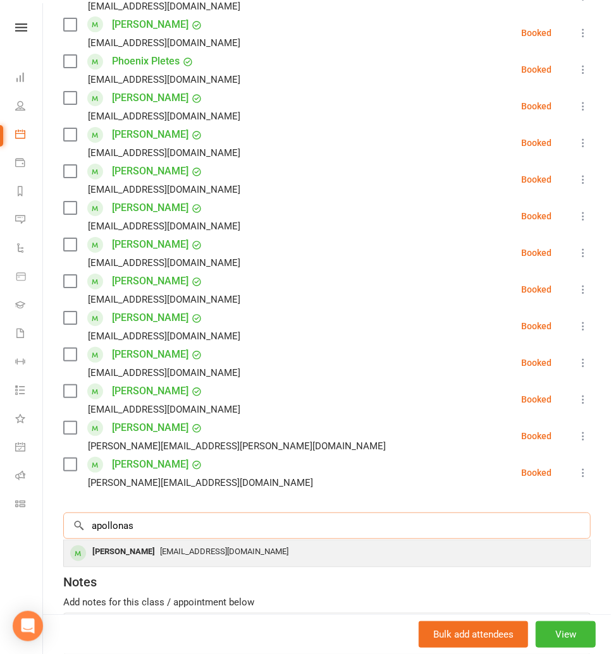
type input "apollonas"
click at [149, 543] on div "[PERSON_NAME]" at bounding box center [123, 552] width 73 height 18
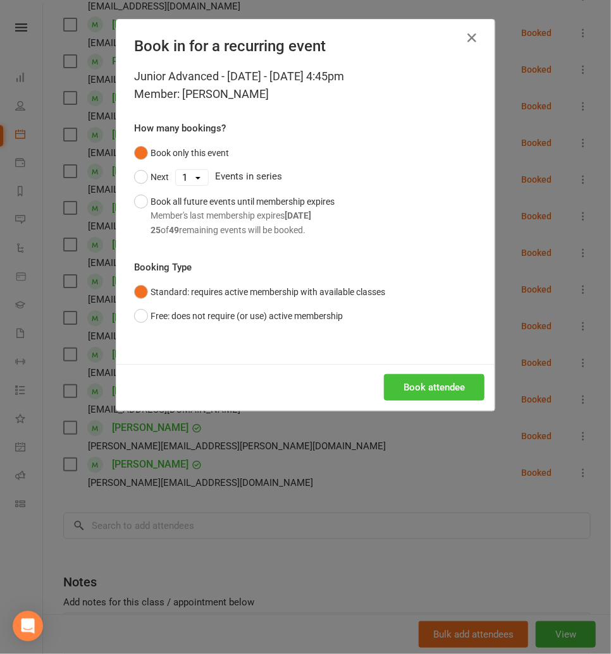
click at [451, 394] on button "Book attendee" at bounding box center [434, 387] width 100 height 27
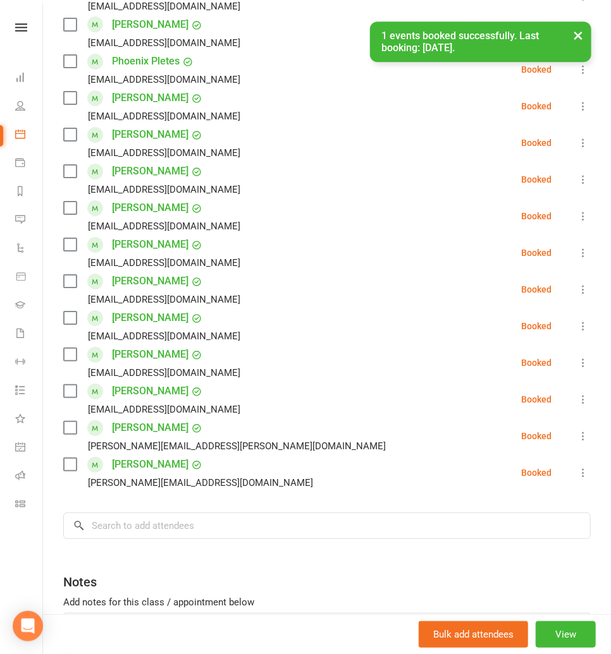
scroll to position [1413, 0]
click at [126, 513] on input "search" at bounding box center [326, 526] width 527 height 27
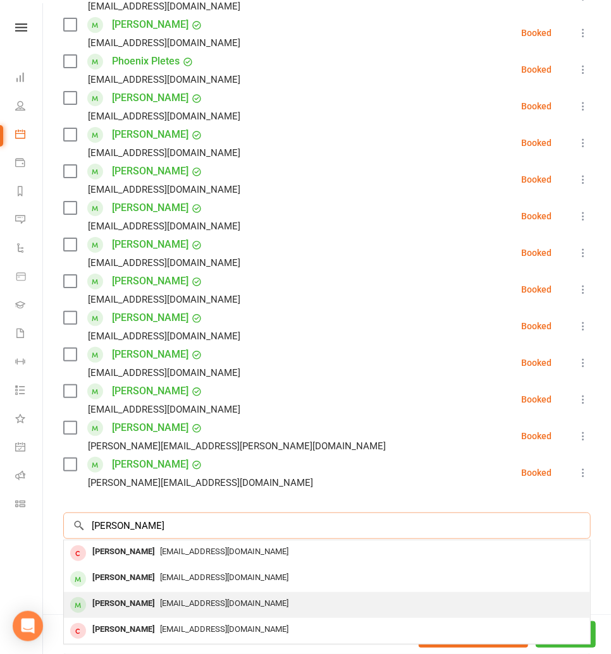
type input "paige"
click at [123, 595] on div "[PERSON_NAME]" at bounding box center [123, 604] width 73 height 18
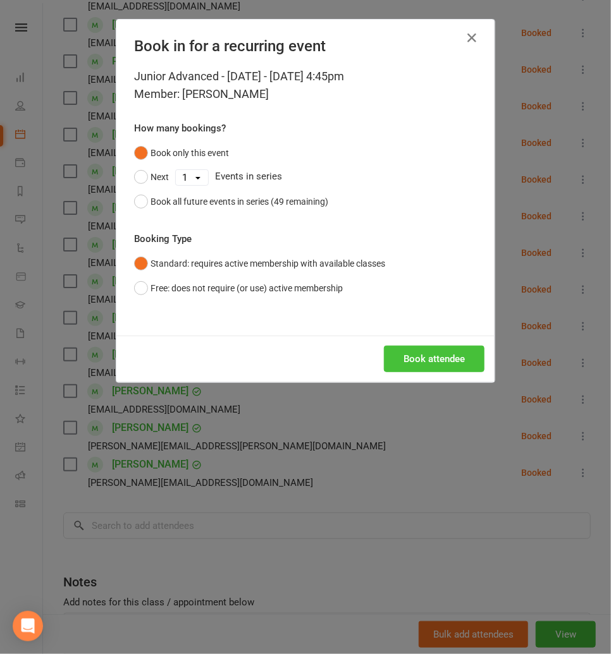
click at [410, 358] on button "Book attendee" at bounding box center [434, 359] width 100 height 27
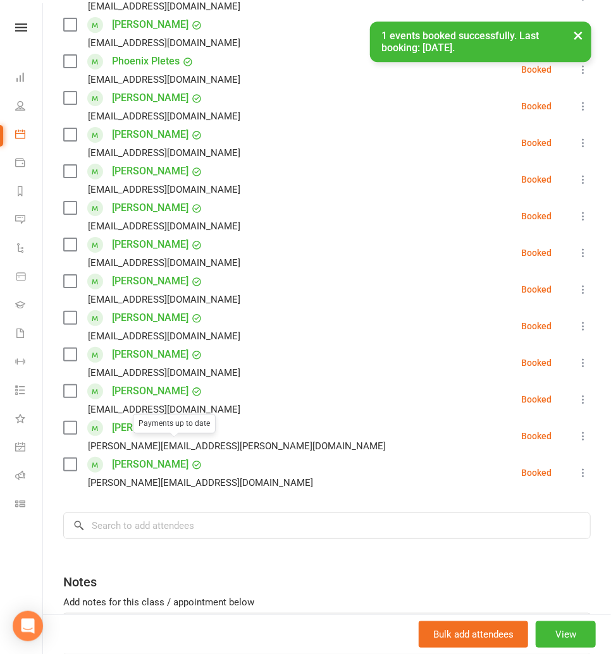
scroll to position [1450, 0]
click at [119, 513] on input "search" at bounding box center [326, 526] width 527 height 27
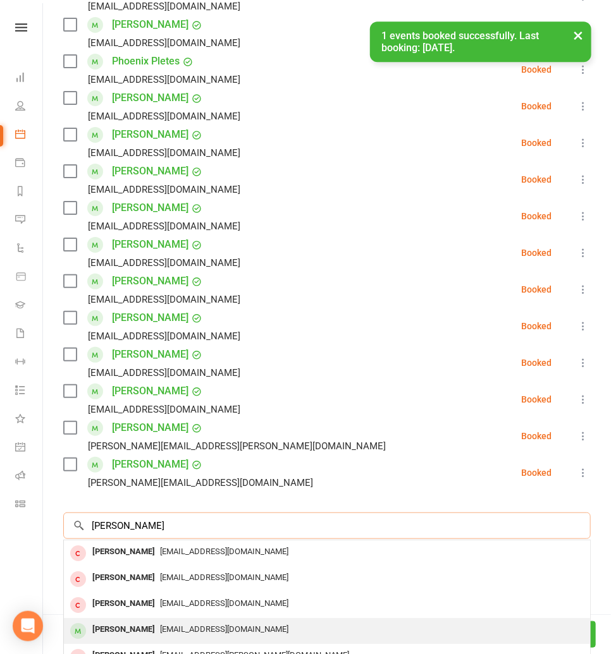
type input "cooper"
click at [137, 621] on div "[PERSON_NAME]" at bounding box center [123, 630] width 73 height 18
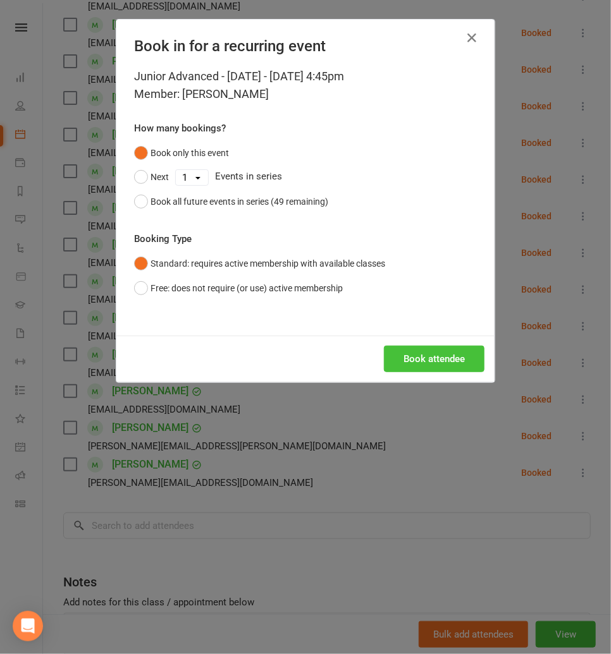
click at [441, 359] on button "Book attendee" at bounding box center [434, 359] width 100 height 27
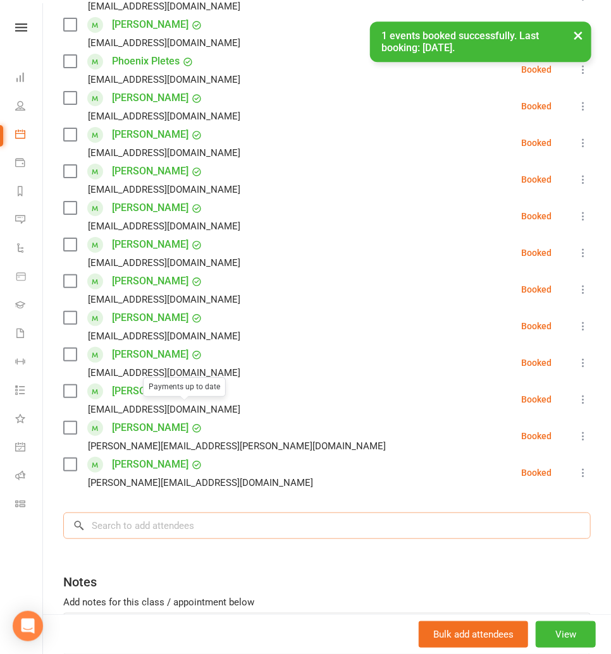
click at [130, 513] on input "search" at bounding box center [326, 526] width 527 height 27
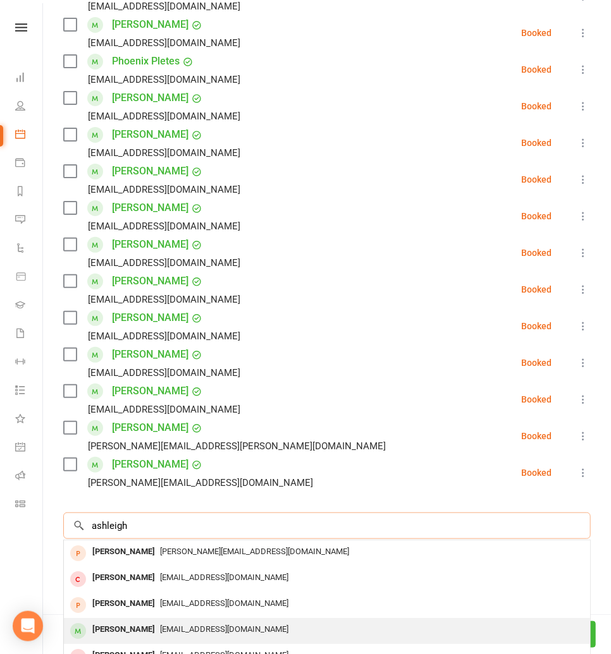
type input "ashleigh"
click at [124, 621] on div "[PERSON_NAME]" at bounding box center [123, 630] width 73 height 18
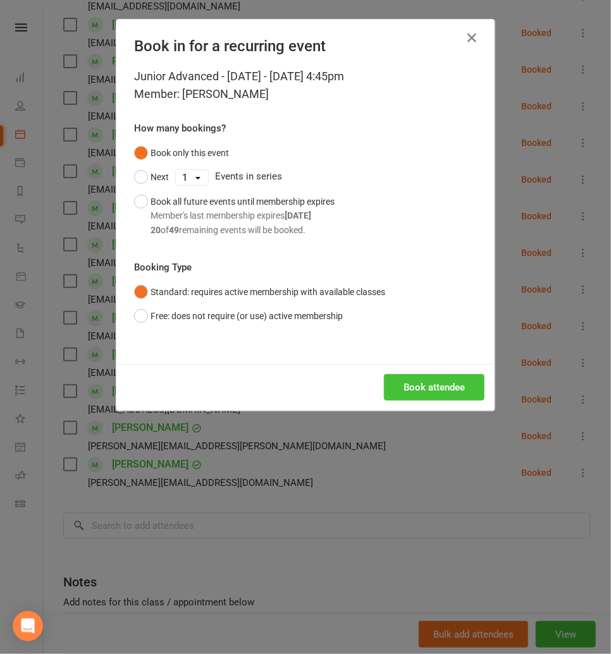
click at [413, 387] on button "Book attendee" at bounding box center [434, 387] width 100 height 27
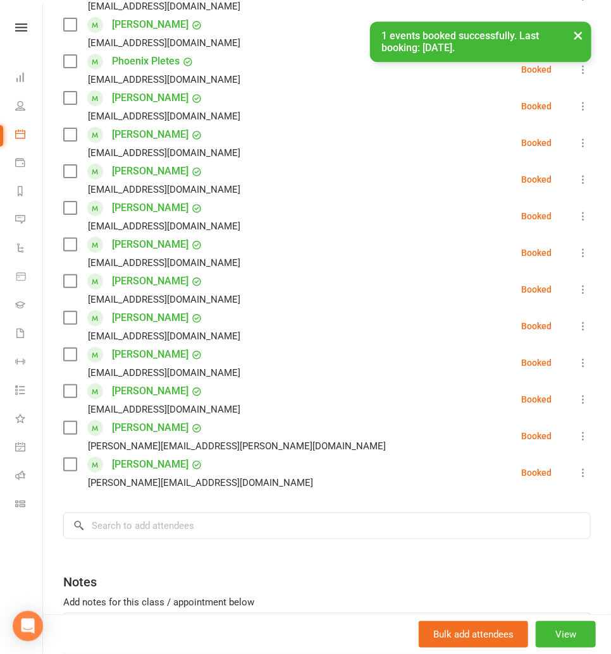
click at [578, 42] on button "×" at bounding box center [577, 34] width 23 height 27
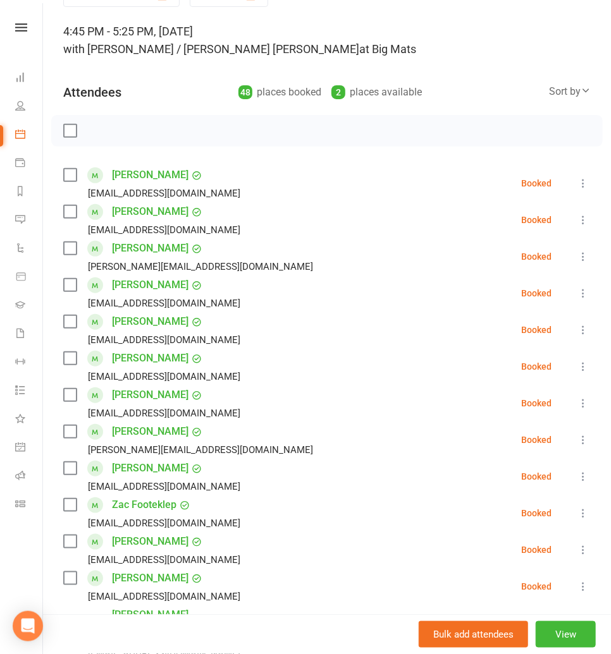
scroll to position [0, 0]
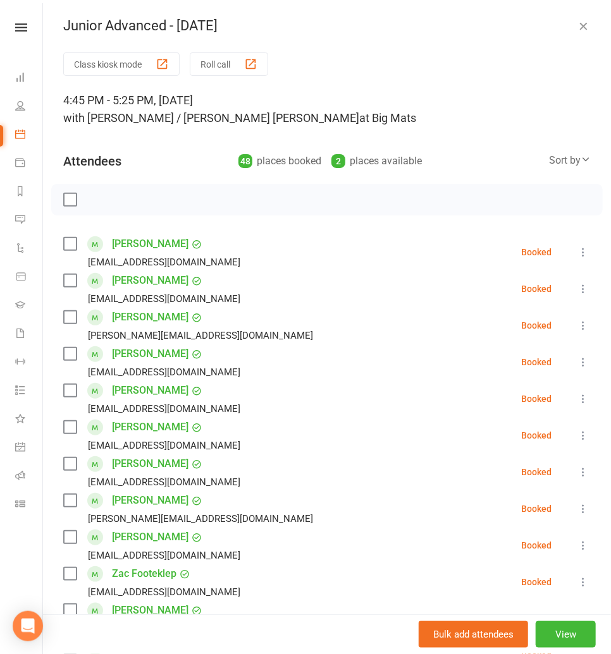
click at [68, 204] on label at bounding box center [69, 199] width 13 height 13
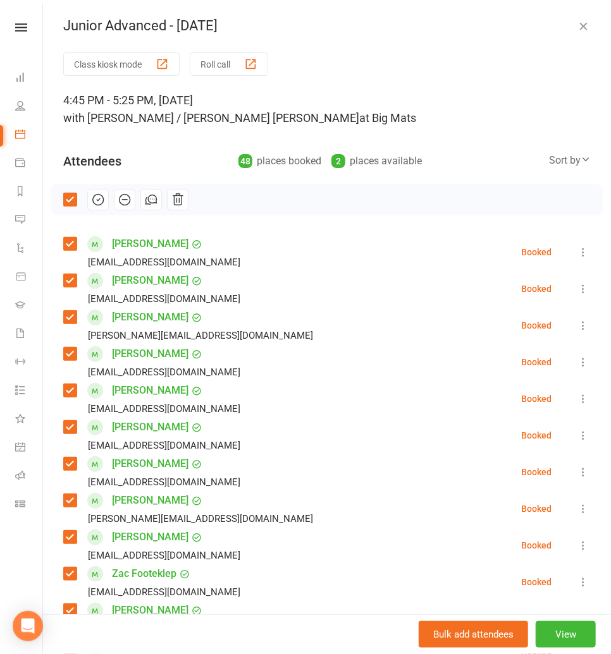
click at [101, 204] on icon "button" at bounding box center [98, 200] width 11 height 11
drag, startPoint x: 585, startPoint y: 31, endPoint x: 570, endPoint y: 37, distance: 15.9
click at [585, 31] on icon "button" at bounding box center [582, 26] width 13 height 13
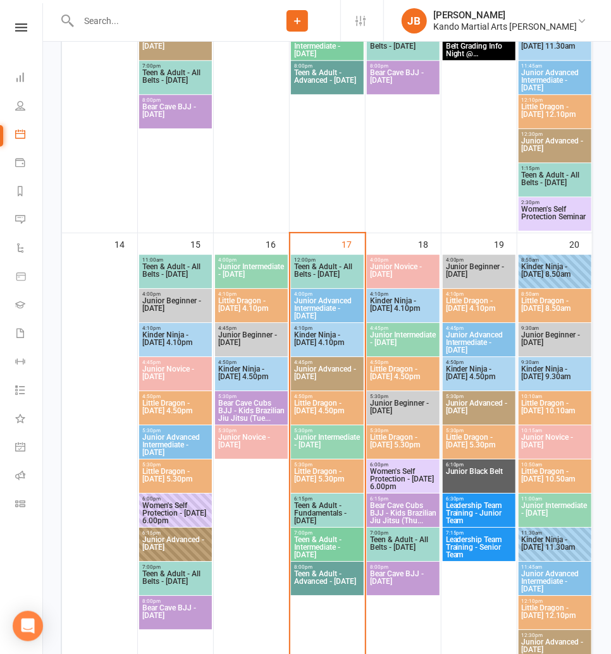
click at [326, 405] on span "Little Dragon - [DATE] 4.50pm" at bounding box center [327, 410] width 68 height 23
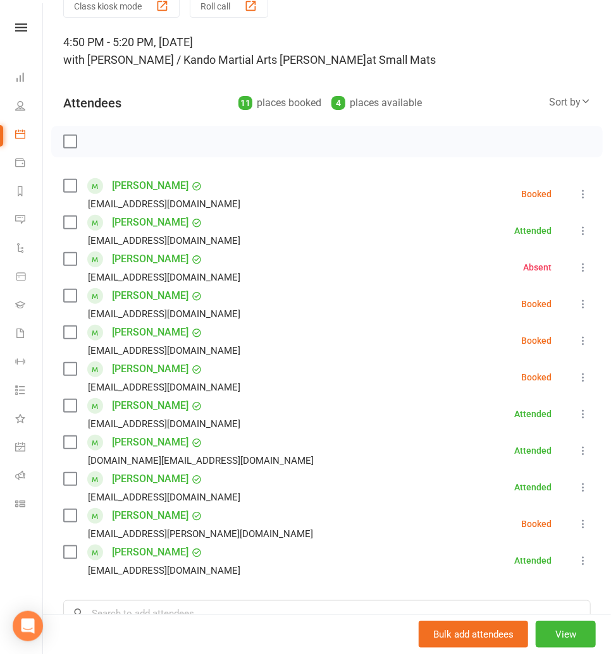
scroll to position [58, 0]
click at [587, 379] on div "Class kiosk mode Roll call 4:50 PM - 5:20 PM, Wednesday, September, 17, 2025 wi…" at bounding box center [327, 401] width 568 height 812
click at [586, 379] on icon at bounding box center [582, 378] width 13 height 13
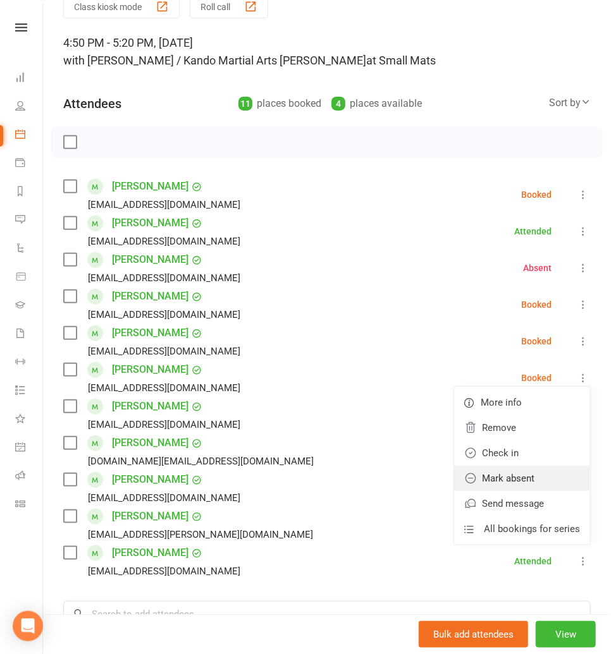
click at [509, 477] on link "Mark absent" at bounding box center [522, 478] width 136 height 25
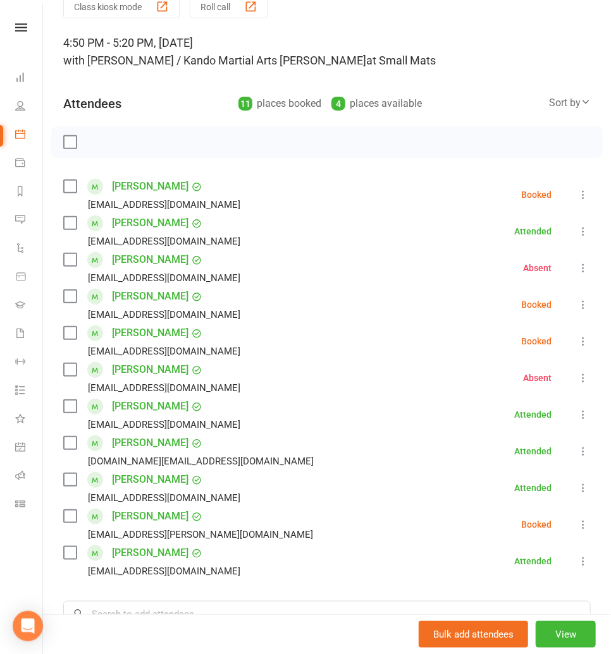
scroll to position [59, 0]
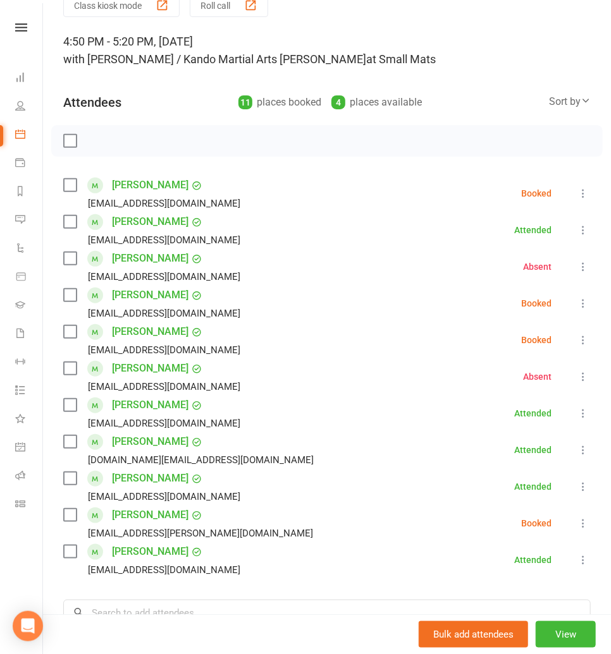
click at [583, 338] on icon at bounding box center [582, 340] width 13 height 13
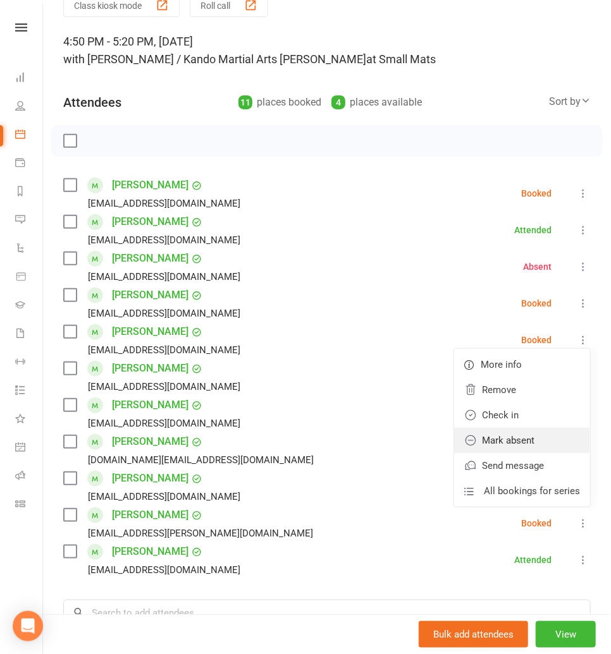
click at [525, 434] on link "Mark absent" at bounding box center [522, 440] width 136 height 25
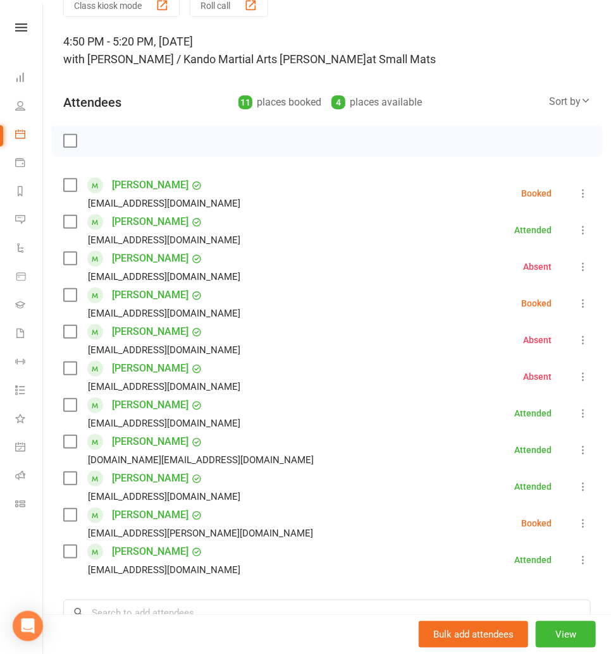
click at [581, 304] on icon at bounding box center [582, 303] width 13 height 13
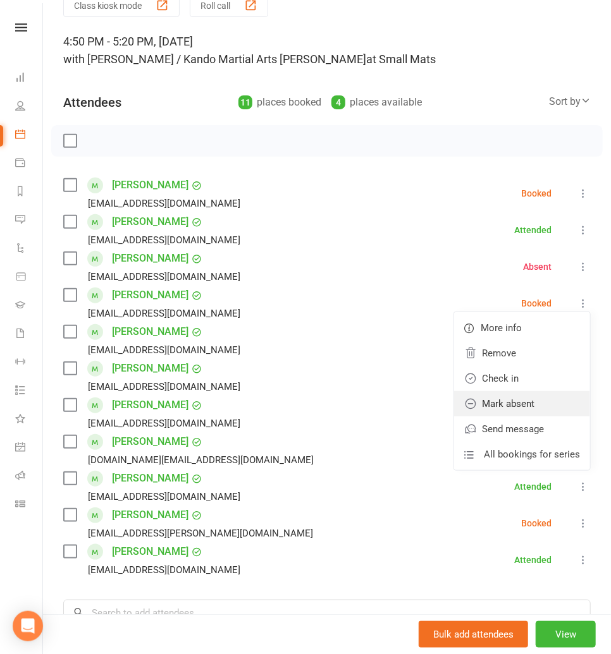
click at [522, 403] on link "Mark absent" at bounding box center [522, 403] width 136 height 25
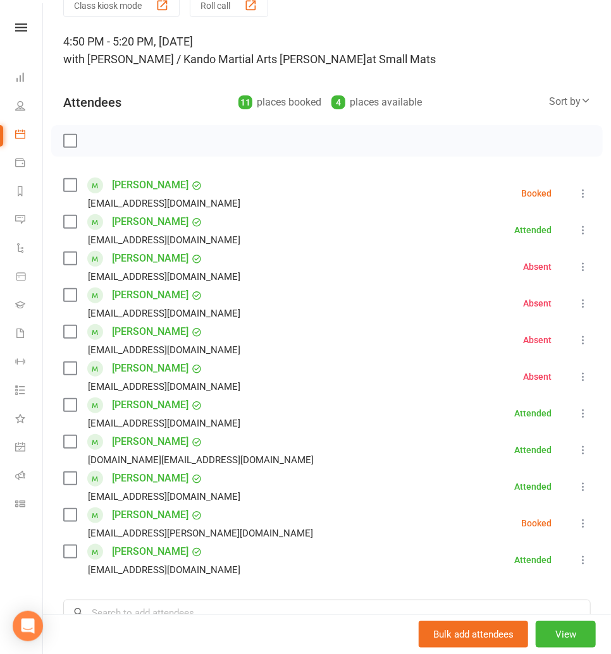
scroll to position [140, 0]
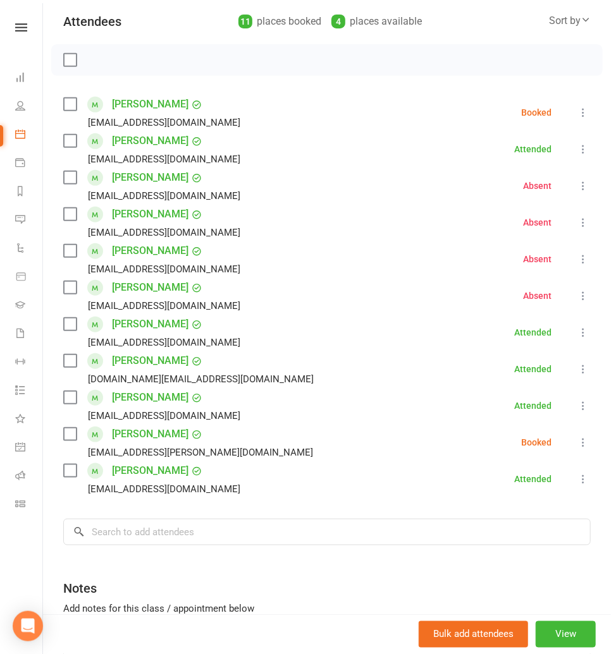
click at [586, 442] on icon at bounding box center [582, 442] width 13 height 13
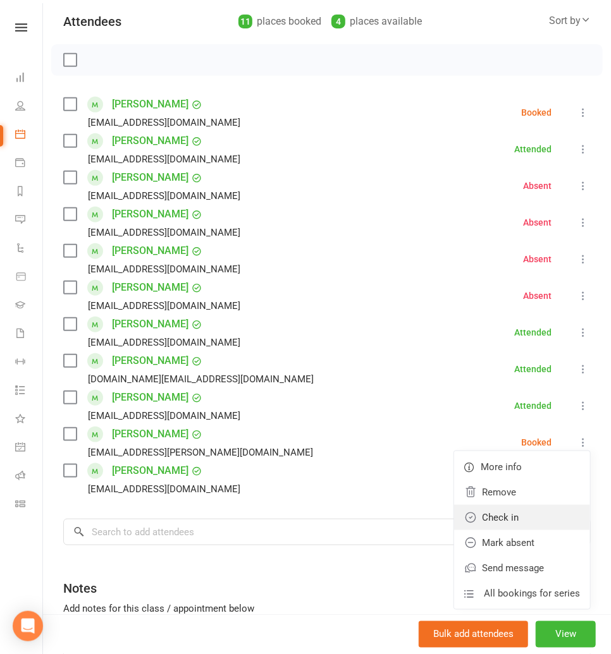
click at [542, 521] on link "Check in" at bounding box center [522, 517] width 136 height 25
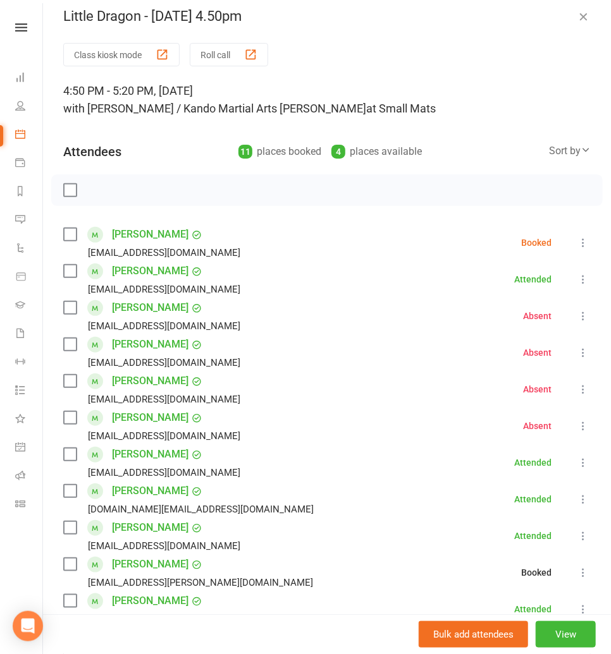
scroll to position [0, 0]
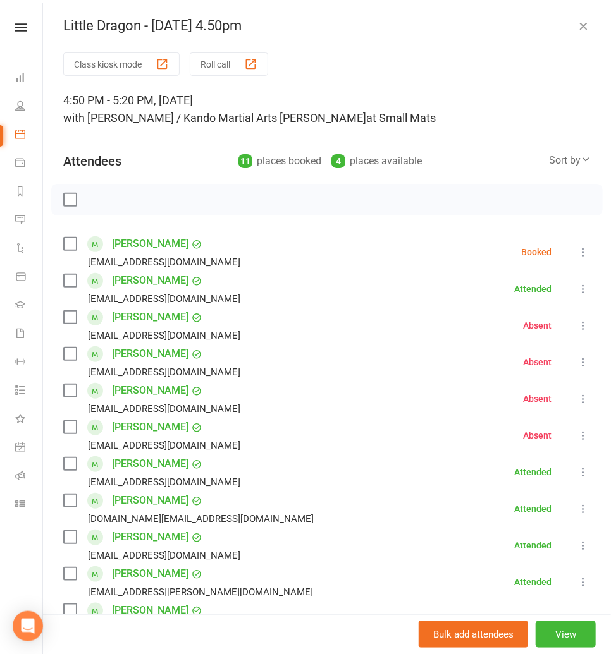
drag, startPoint x: 574, startPoint y: 246, endPoint x: 581, endPoint y: 248, distance: 7.1
click at [576, 246] on li "Alireza Buchta Saraandben@outlook.com.au Booked More info Remove Check in Mark …" at bounding box center [326, 252] width 527 height 37
click at [580, 248] on icon at bounding box center [582, 252] width 13 height 13
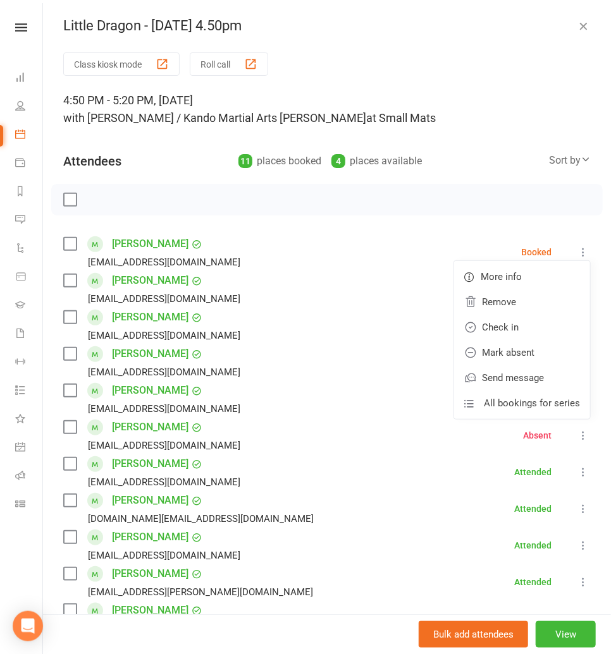
click at [578, 29] on icon "button" at bounding box center [582, 26] width 13 height 13
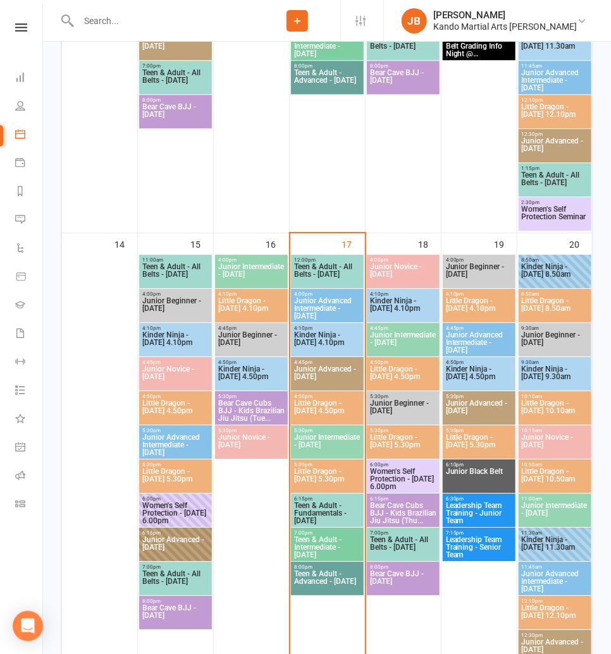
click at [327, 445] on span "Junior Intermediate - [DATE]" at bounding box center [327, 445] width 68 height 23
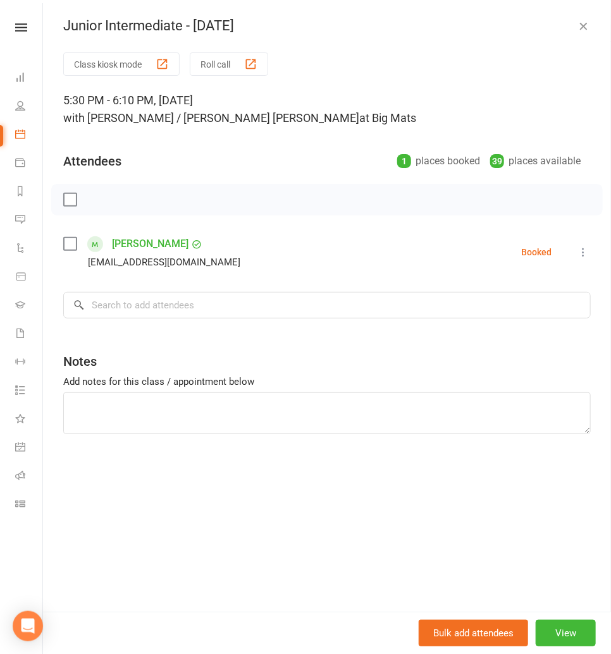
click at [587, 23] on icon "button" at bounding box center [582, 26] width 13 height 13
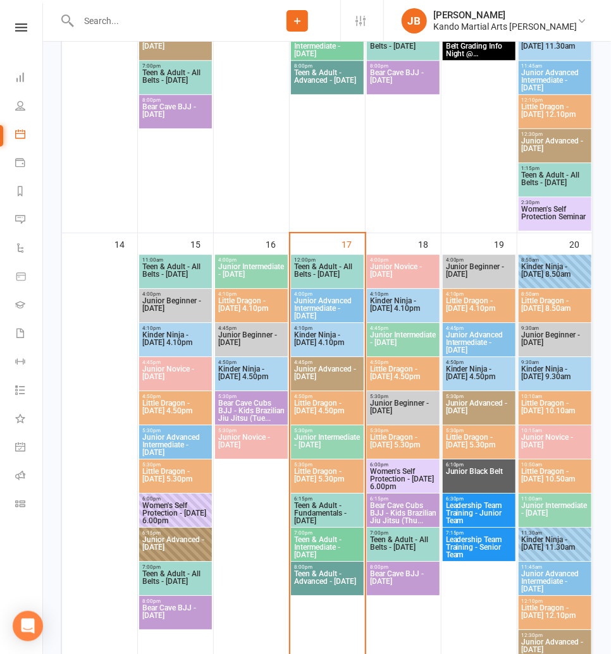
click at [331, 411] on span "Little Dragon - [DATE] 4.50pm" at bounding box center [327, 410] width 68 height 23
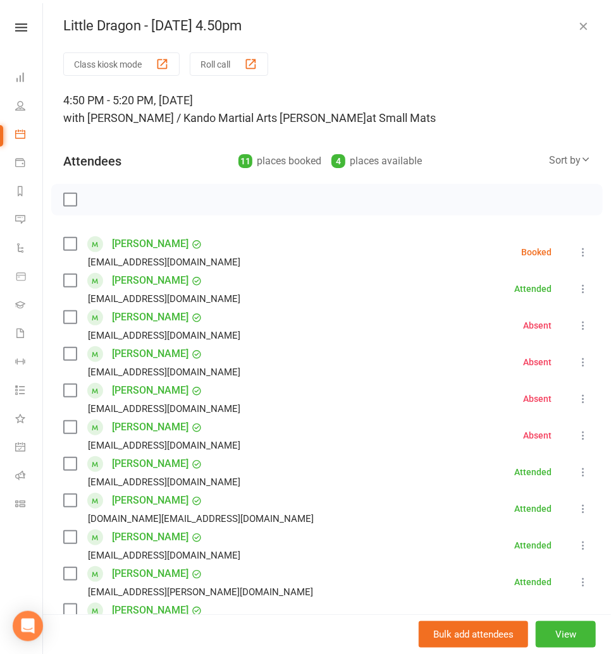
click at [578, 250] on icon at bounding box center [582, 252] width 13 height 13
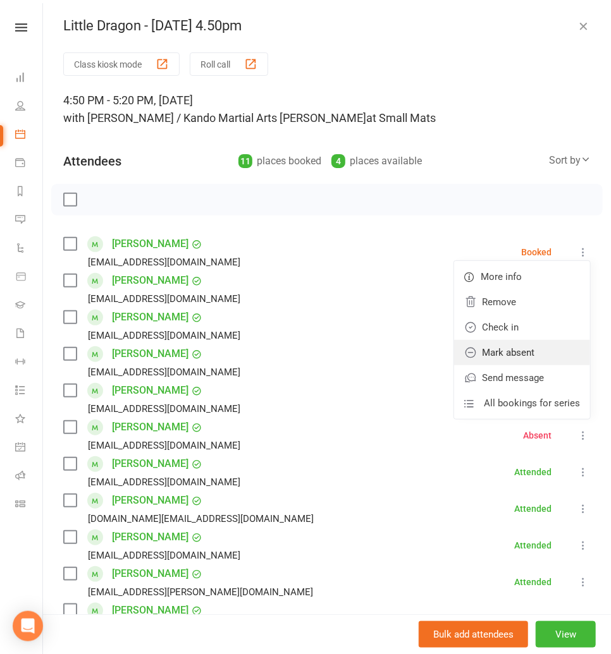
click at [507, 348] on link "Mark absent" at bounding box center [522, 352] width 136 height 25
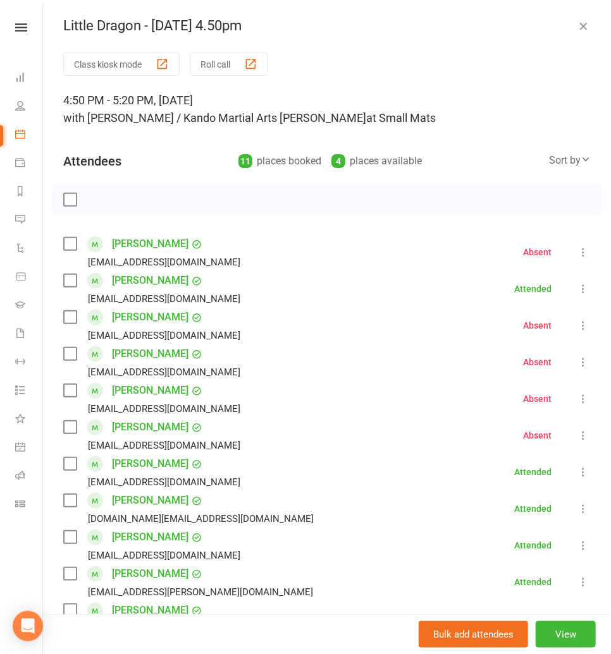
click at [580, 26] on icon "button" at bounding box center [582, 26] width 13 height 13
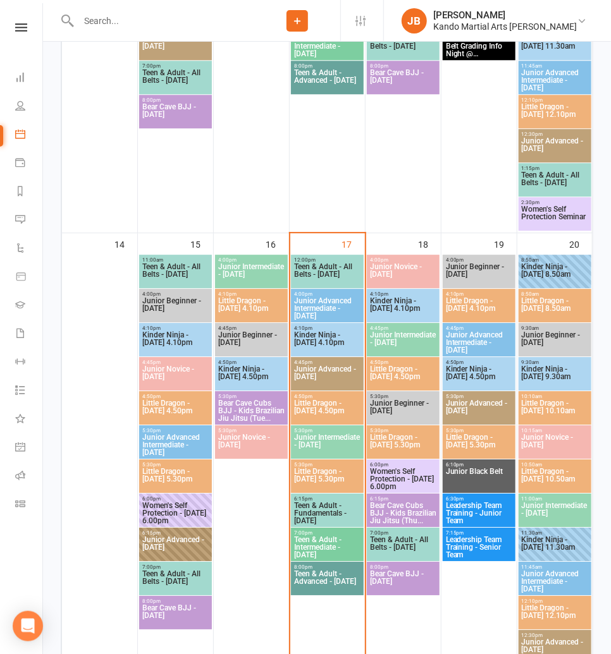
click at [303, 481] on span "Little Dragon - [DATE] 5.30pm" at bounding box center [327, 479] width 68 height 23
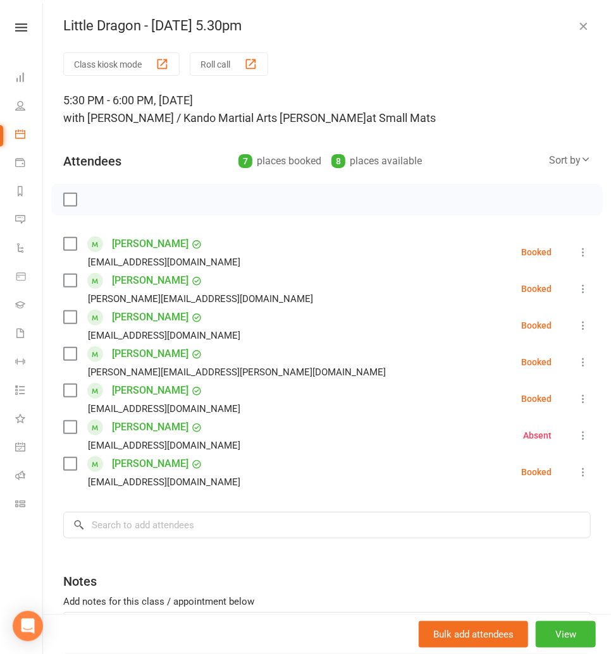
click at [582, 24] on icon "button" at bounding box center [582, 26] width 13 height 13
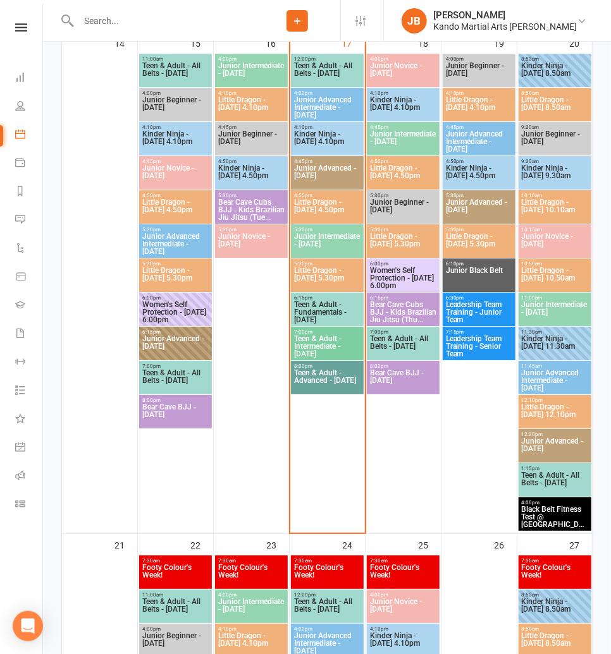
scroll to position [1253, 0]
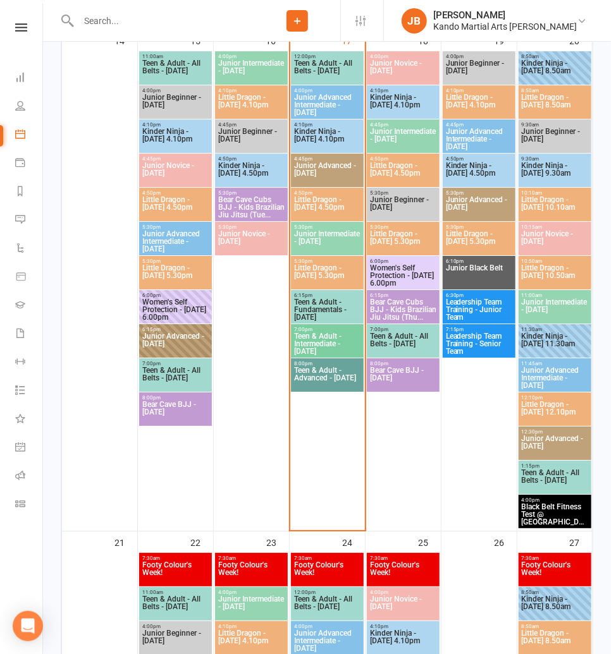
click at [305, 265] on span "Little Dragon - [DATE] 5.30pm" at bounding box center [327, 275] width 68 height 23
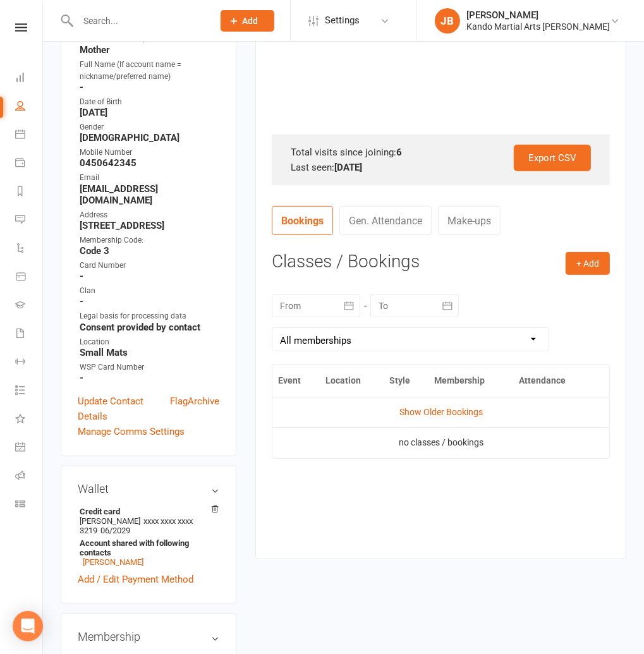
scroll to position [426, 0]
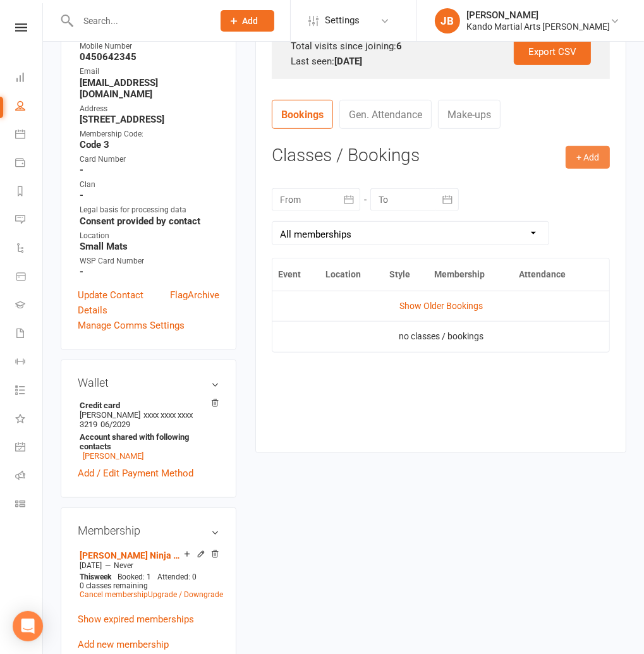
click at [595, 157] on button "+ Add" at bounding box center [588, 157] width 44 height 23
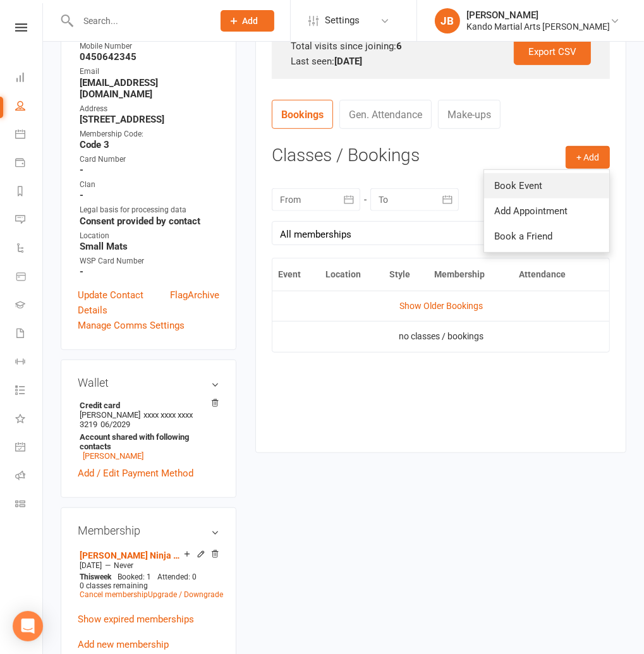
click at [529, 195] on link "Book Event" at bounding box center [546, 185] width 125 height 25
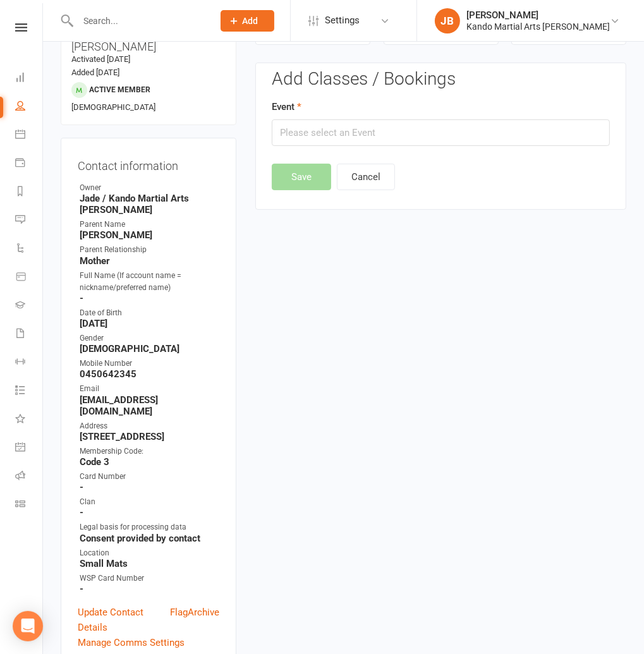
scroll to position [108, 0]
click at [367, 137] on input "text" at bounding box center [441, 133] width 338 height 27
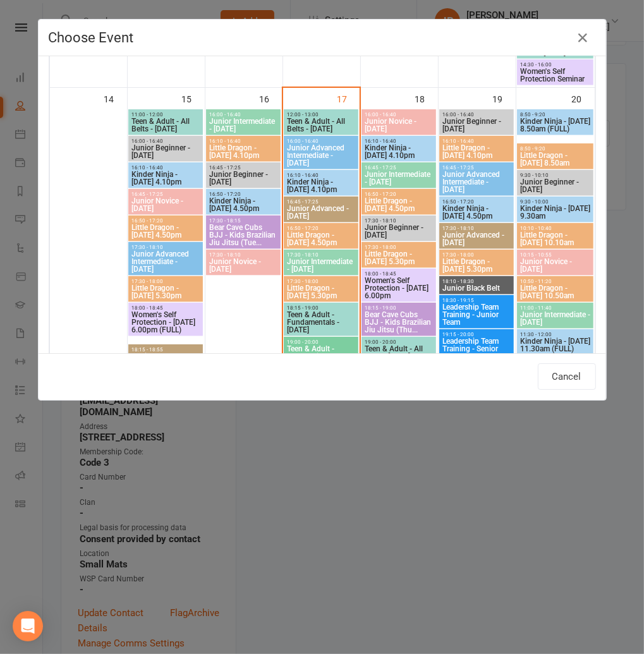
scroll to position [874, 0]
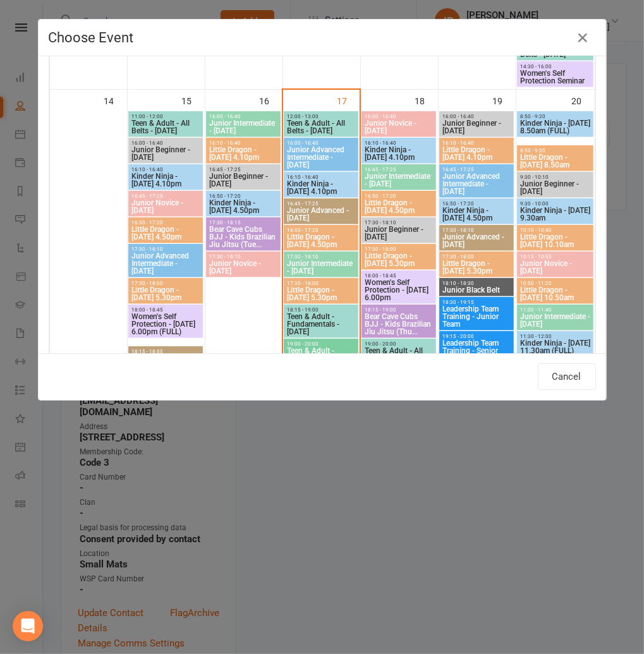
click at [303, 181] on span "Kinder Ninja - [DATE] 4.10pm" at bounding box center [321, 187] width 70 height 15
type input "Kinder Ninja - Wednesday 4.10pm - Sep 17, 2025 4:10:00 PM"
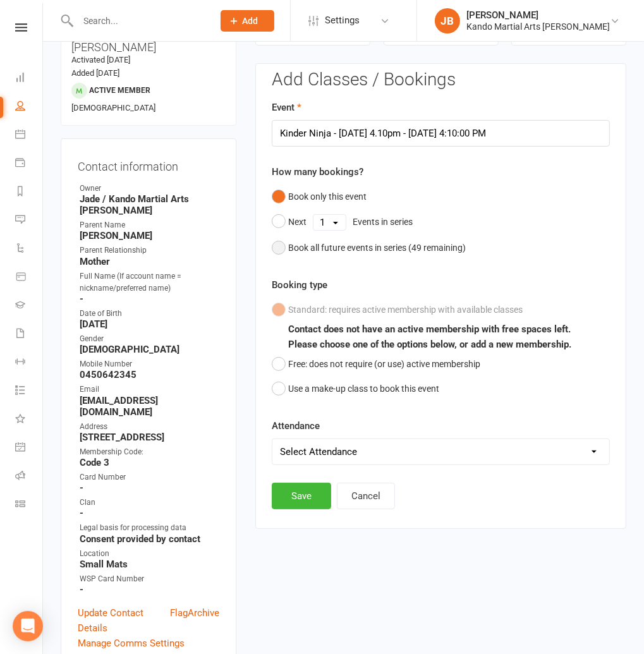
click at [308, 252] on div "Book all future events in series ( 49 remaining)" at bounding box center [377, 248] width 178 height 14
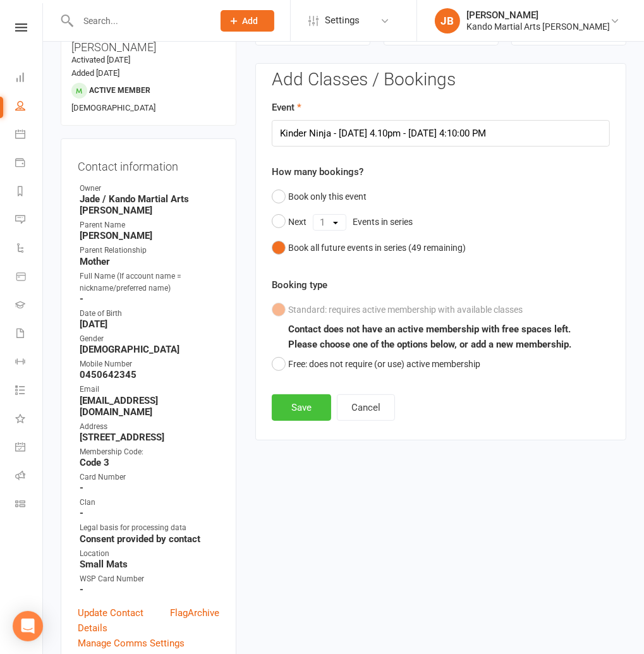
click at [307, 418] on button "Save" at bounding box center [301, 407] width 59 height 27
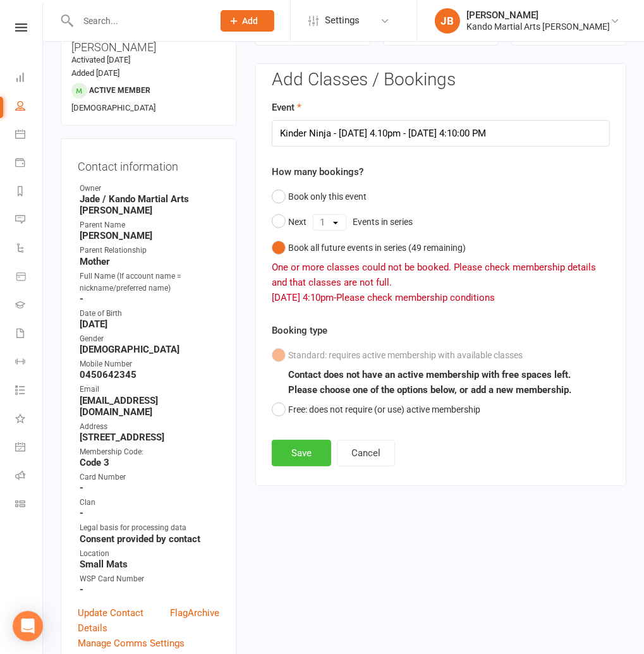
click at [300, 449] on button "Save" at bounding box center [301, 453] width 59 height 27
click at [20, 33] on div "Clubworx" at bounding box center [21, 43] width 42 height 41
drag, startPoint x: 23, startPoint y: 19, endPoint x: 24, endPoint y: 28, distance: 8.9
click at [23, 27] on nav "Clubworx Dashboard People Calendar Payments Reports Messages Automations Produc…" at bounding box center [21, 330] width 43 height 654
click at [25, 30] on icon at bounding box center [21, 27] width 12 height 8
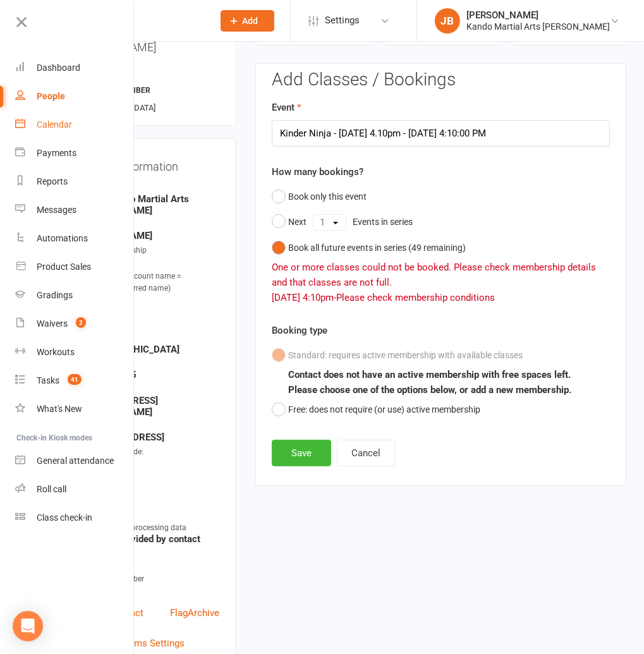
click at [64, 126] on div "Calendar" at bounding box center [54, 124] width 35 height 10
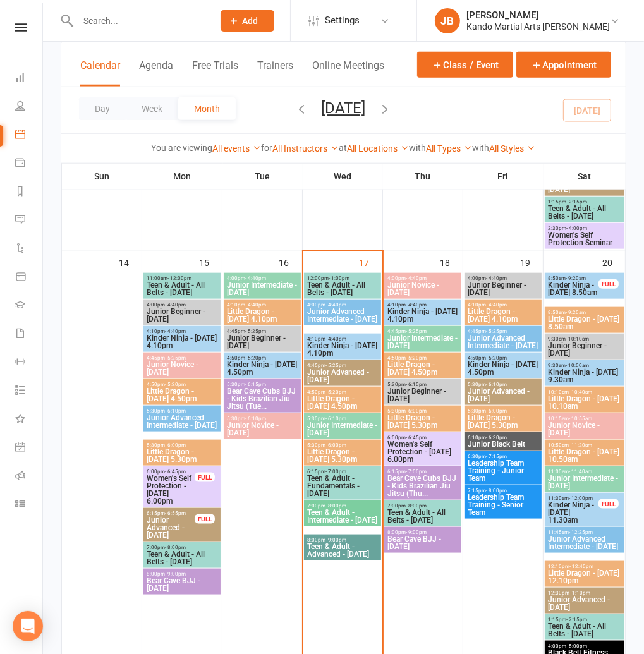
scroll to position [814, 0]
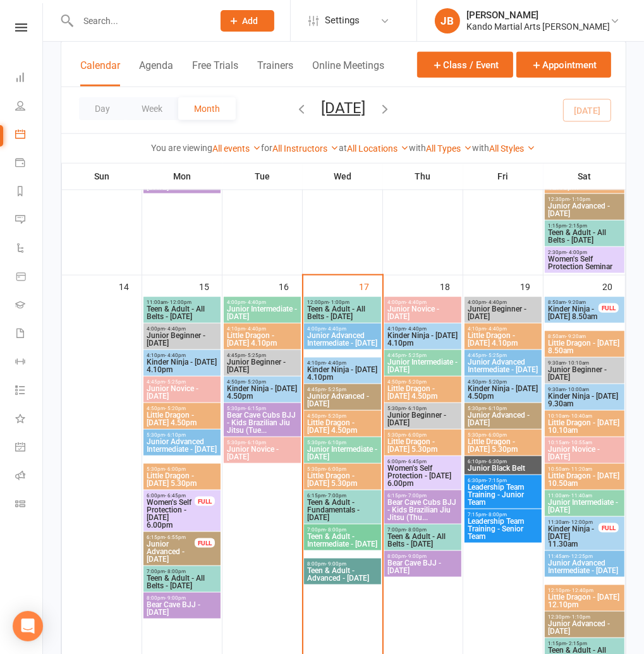
click at [324, 338] on span "Junior Advanced Intermediate - [DATE]" at bounding box center [343, 339] width 72 height 15
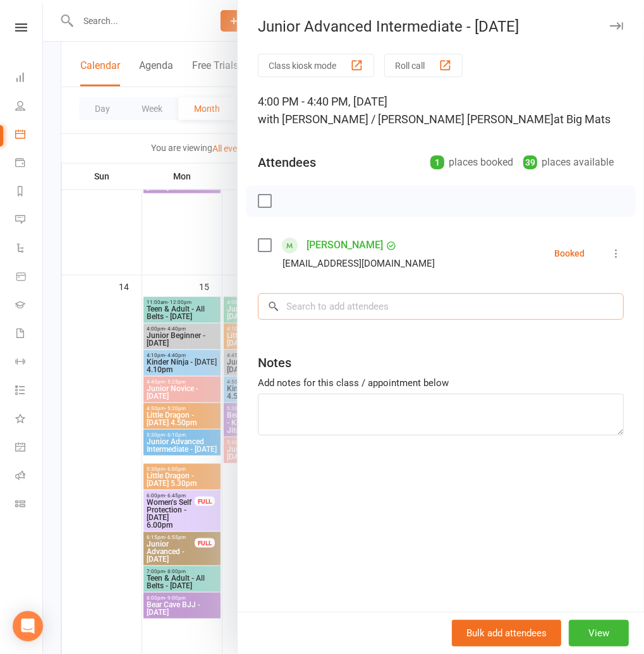
click at [299, 313] on input "search" at bounding box center [441, 306] width 366 height 27
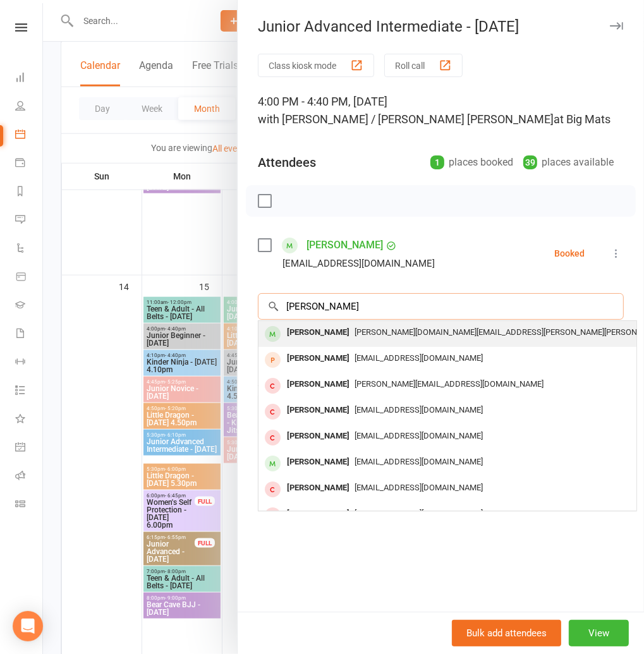
type input "jack hughes"
click at [311, 336] on div "Jack Hughes" at bounding box center [318, 333] width 73 height 18
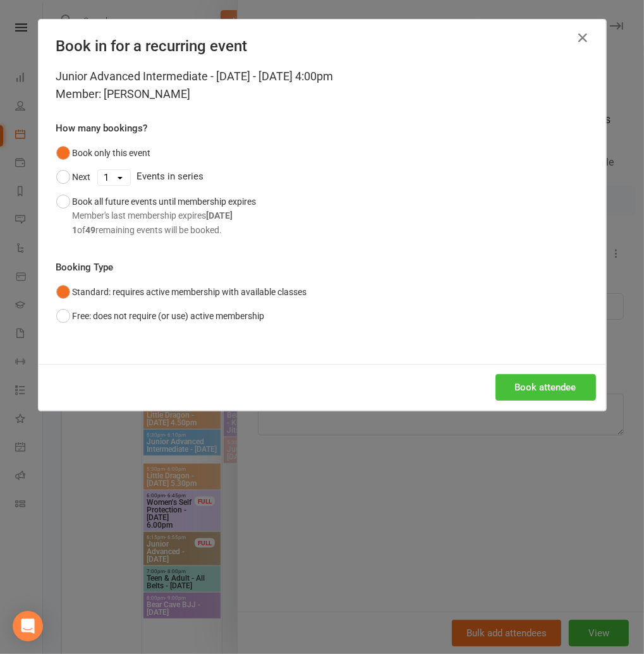
click at [538, 387] on button "Book attendee" at bounding box center [546, 387] width 100 height 27
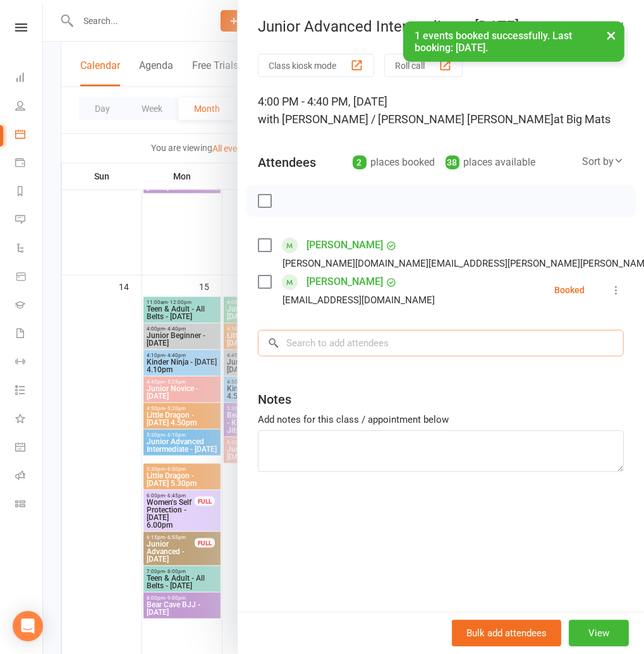
click at [329, 346] on input "search" at bounding box center [441, 343] width 366 height 27
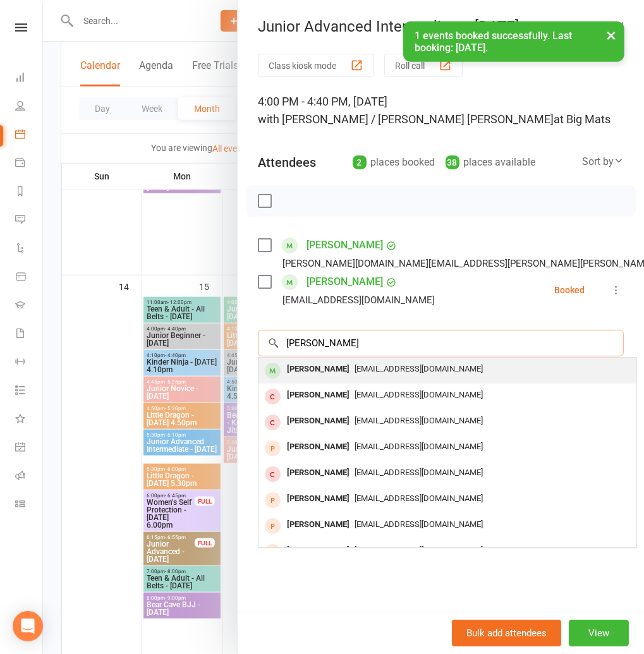
type input "robert sca"
click at [355, 370] on span "ronschaap1@yahoo.com" at bounding box center [419, 368] width 128 height 9
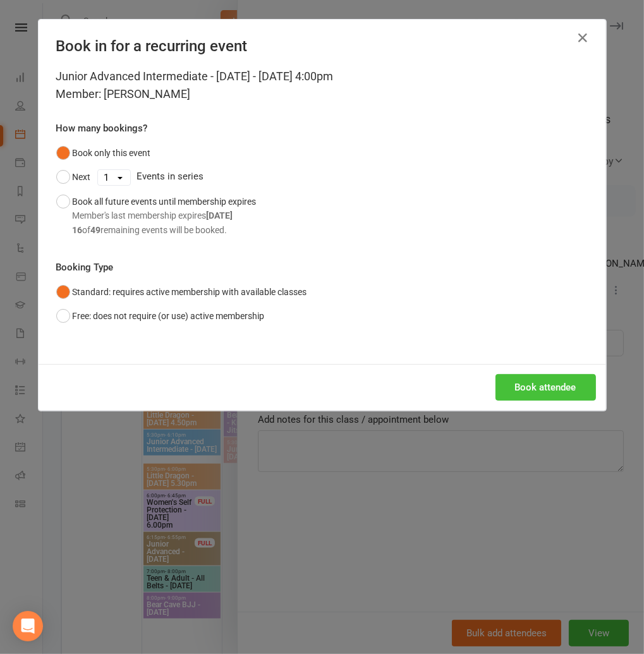
click at [559, 383] on button "Book attendee" at bounding box center [546, 387] width 100 height 27
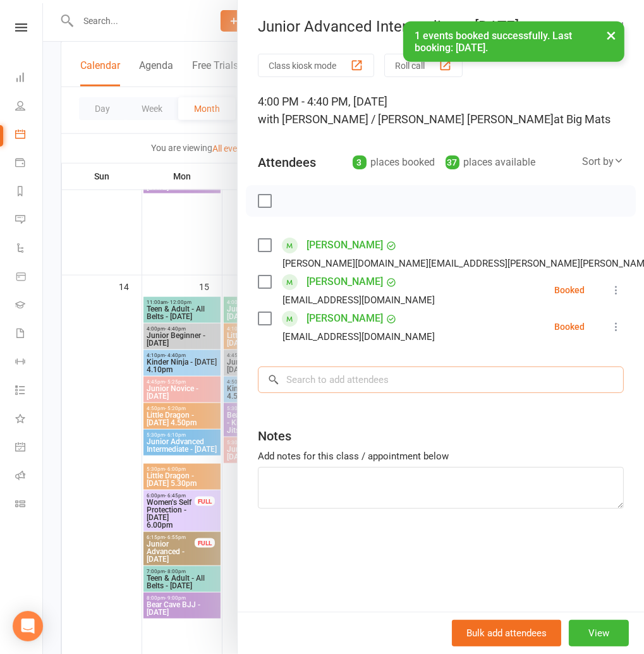
click at [329, 384] on input "search" at bounding box center [441, 380] width 366 height 27
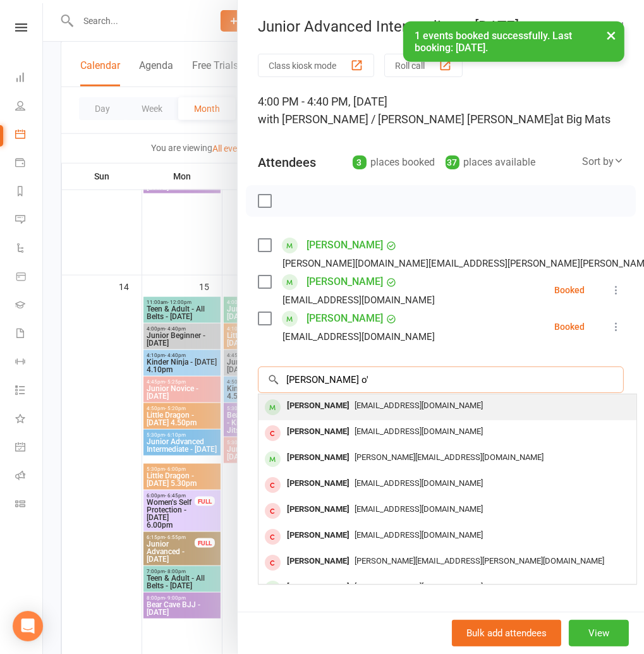
type input "ella o'"
click at [318, 414] on div "Ella O'Callaghan" at bounding box center [318, 406] width 73 height 18
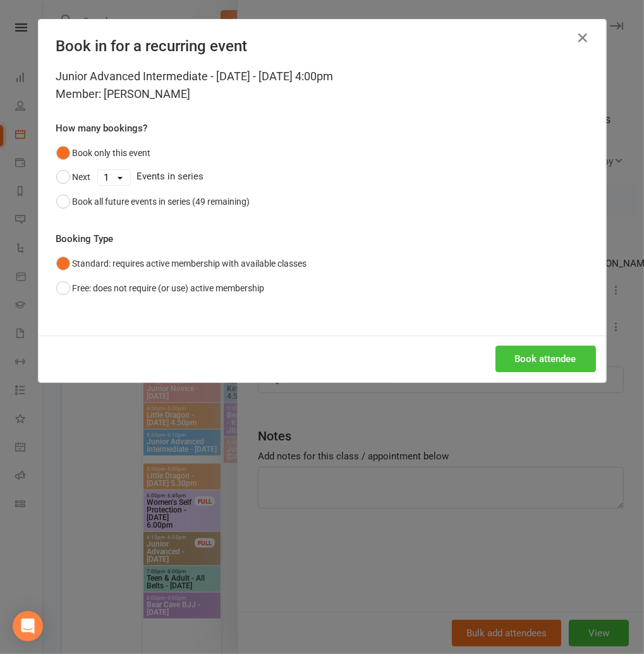
click at [516, 367] on button "Book attendee" at bounding box center [546, 359] width 100 height 27
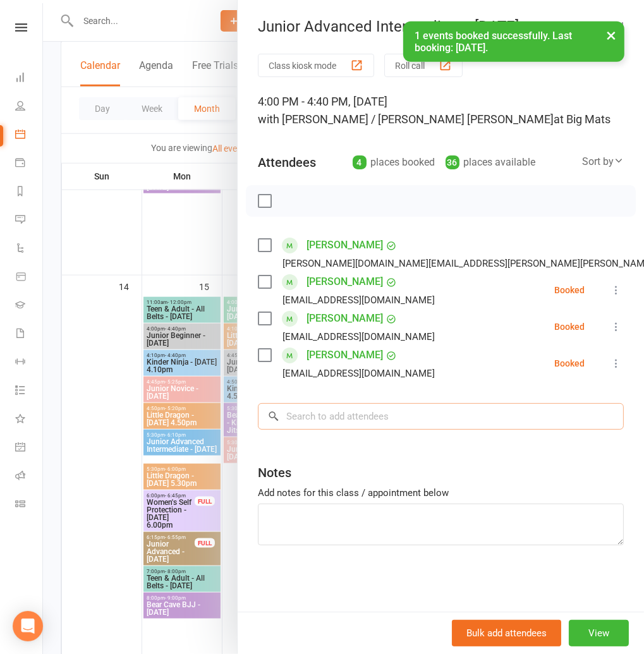
click at [329, 420] on input "search" at bounding box center [441, 416] width 366 height 27
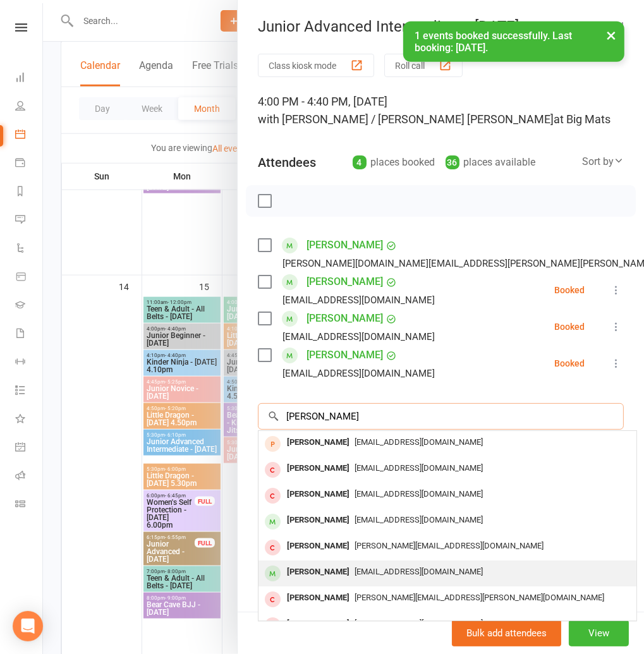
type input "aaron"
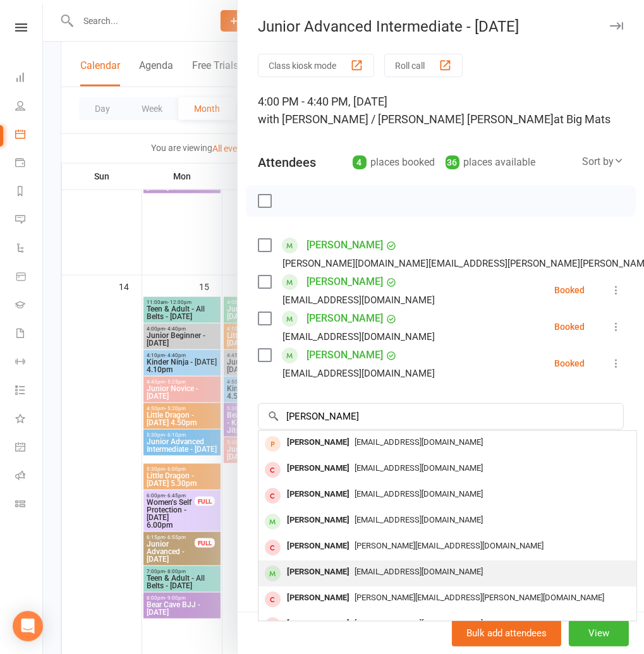
click at [339, 564] on div "Aaron Meston" at bounding box center [318, 572] width 73 height 18
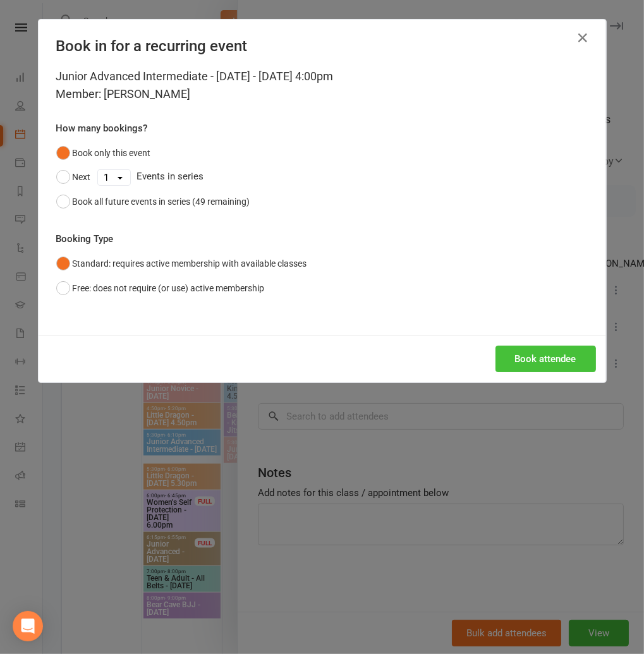
click at [538, 360] on button "Book attendee" at bounding box center [546, 359] width 100 height 27
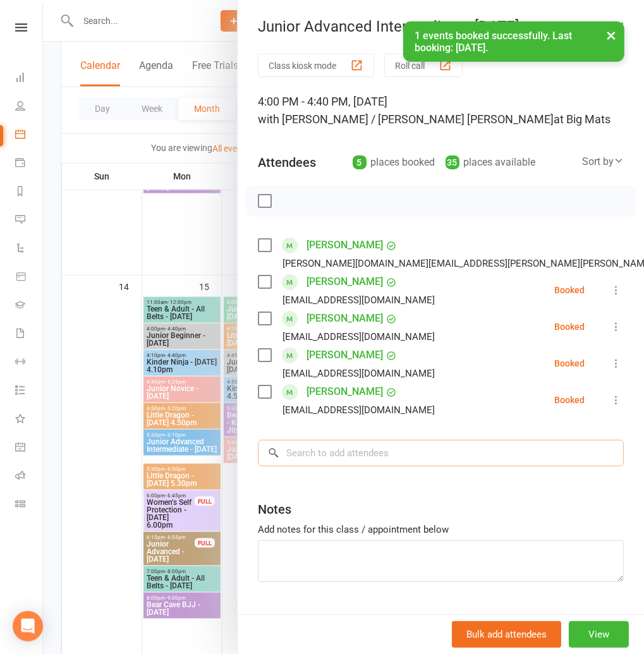
click at [317, 462] on input "search" at bounding box center [441, 453] width 366 height 27
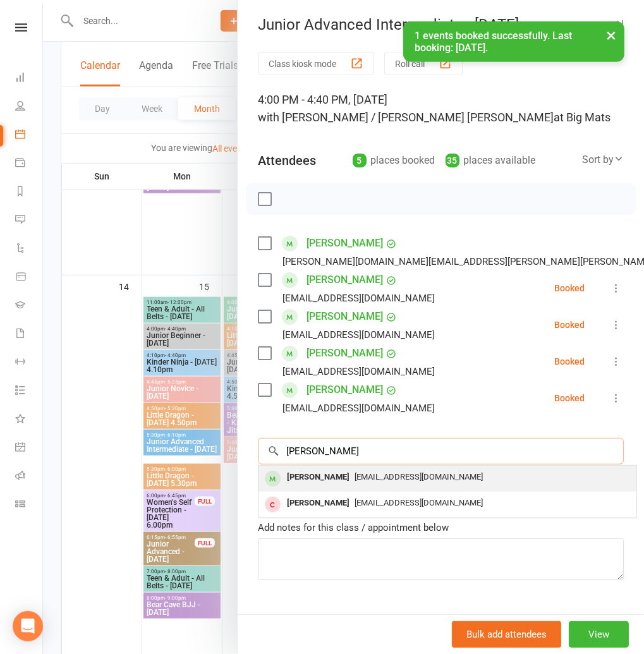
scroll to position [816, 0]
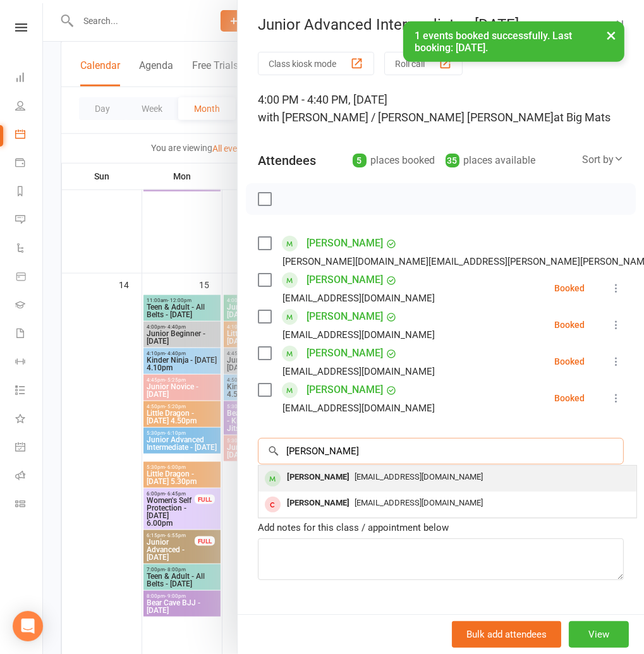
type input "luis"
click at [319, 476] on div "Luis Nel" at bounding box center [318, 477] width 73 height 18
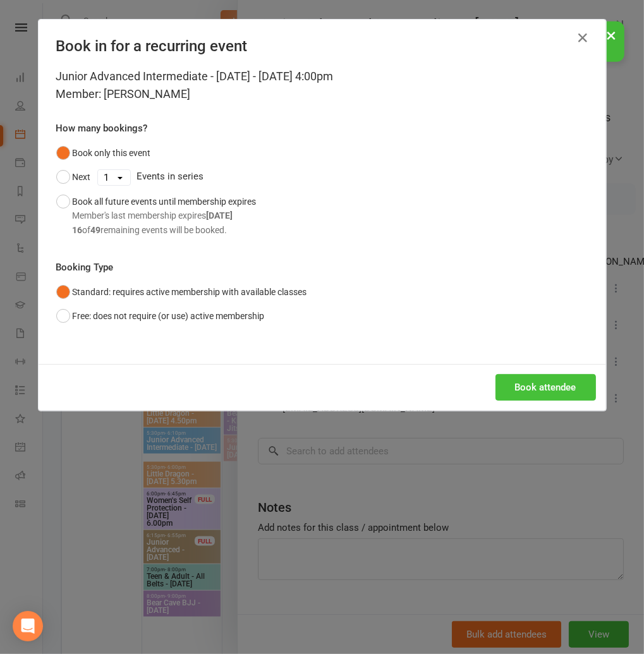
click at [525, 391] on button "Book attendee" at bounding box center [546, 387] width 100 height 27
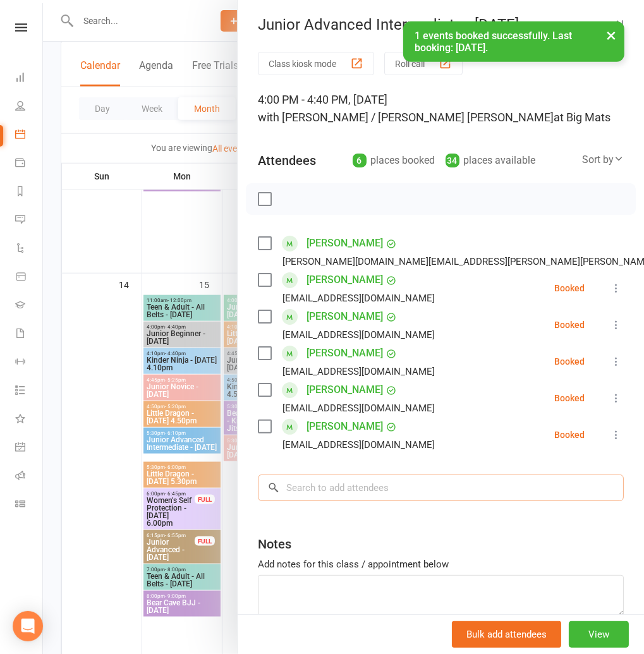
click at [320, 494] on input "search" at bounding box center [441, 488] width 366 height 27
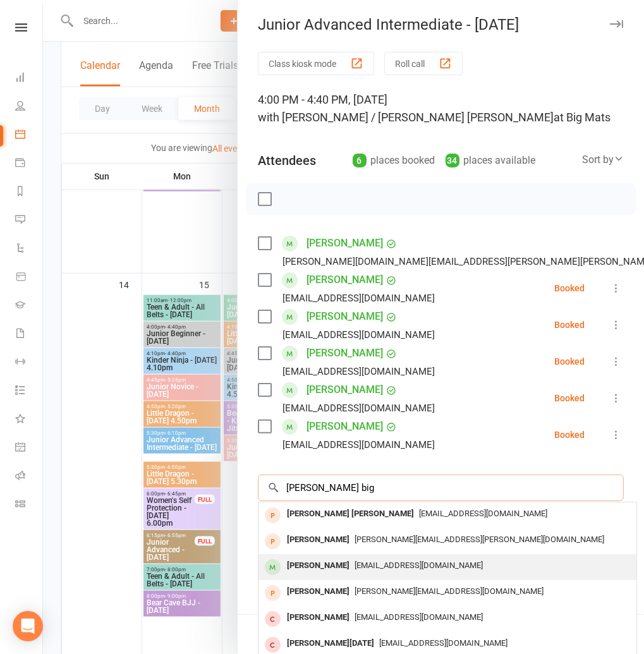
type input "tom big"
click at [310, 569] on div "Tom Biggin" at bounding box center [318, 566] width 73 height 18
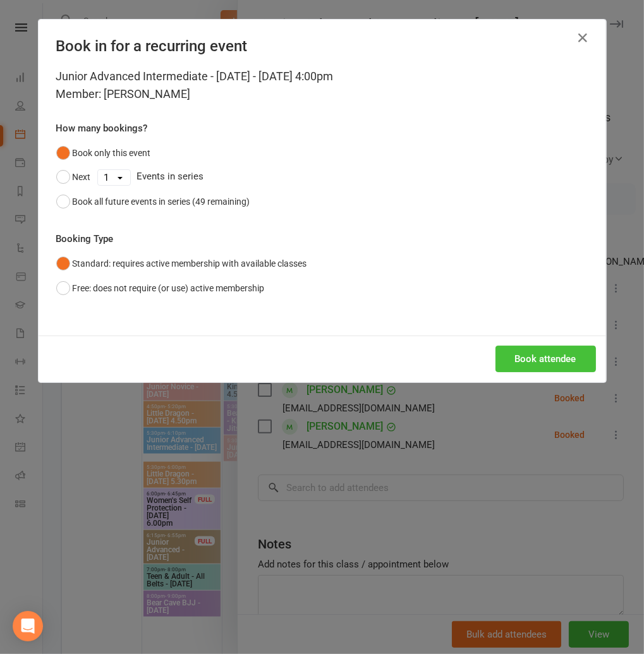
click at [511, 360] on button "Book attendee" at bounding box center [546, 359] width 100 height 27
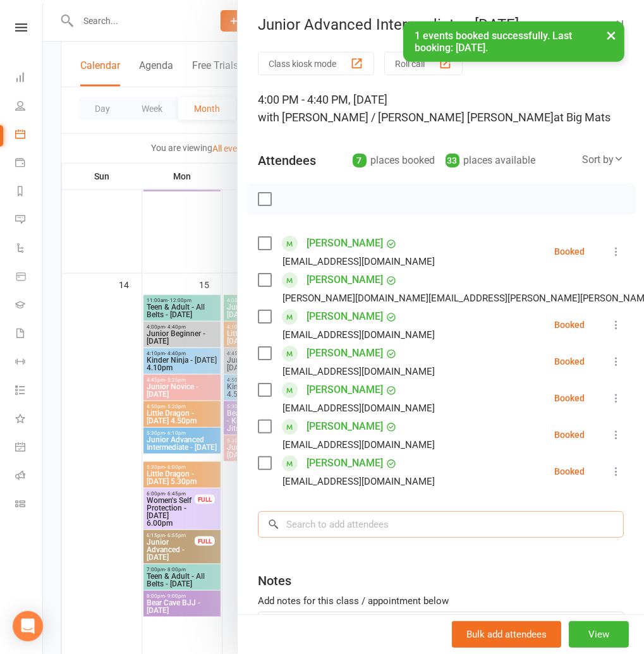
click at [322, 521] on input "search" at bounding box center [441, 524] width 366 height 27
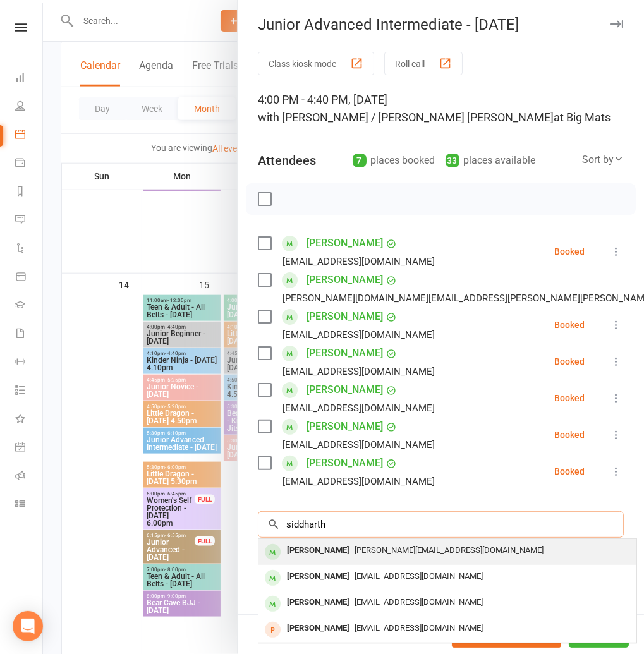
type input "siddharth"
click at [325, 551] on div "Siddharth Korade" at bounding box center [318, 551] width 73 height 18
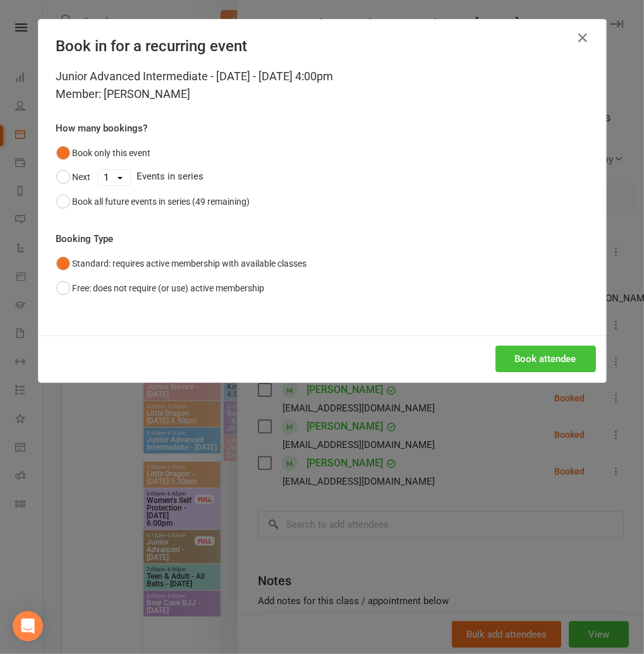
click at [533, 355] on button "Book attendee" at bounding box center [546, 359] width 100 height 27
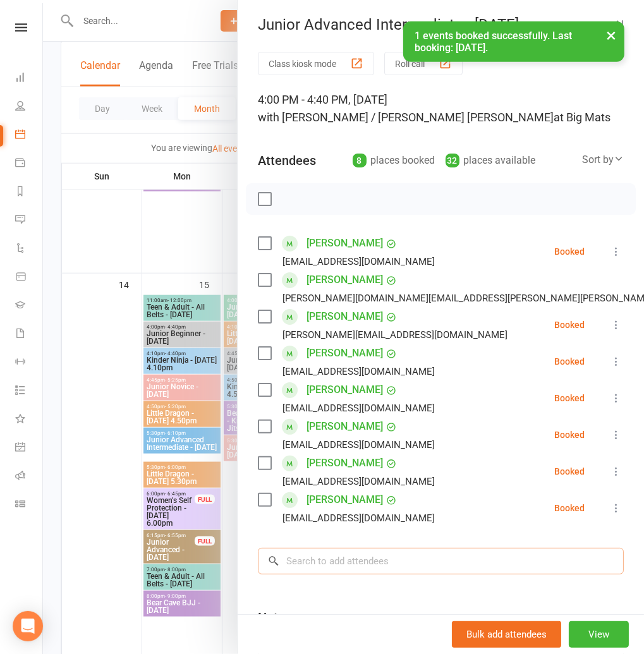
click at [327, 559] on input "search" at bounding box center [441, 561] width 366 height 27
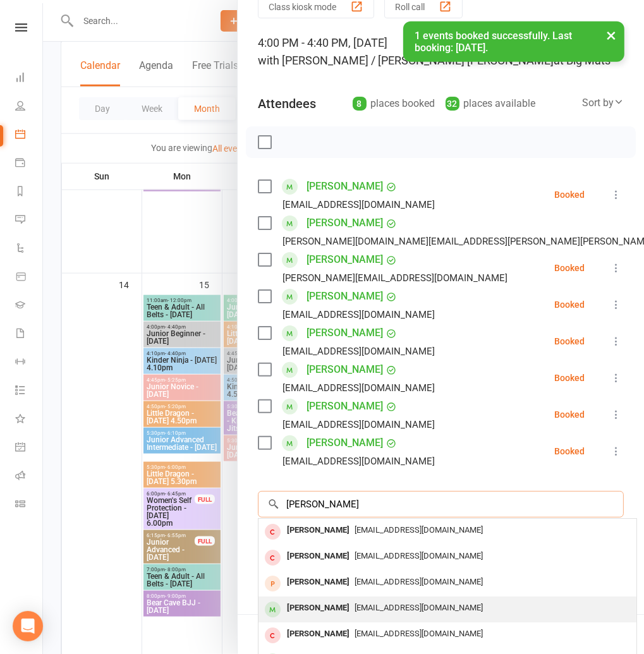
scroll to position [32, 0]
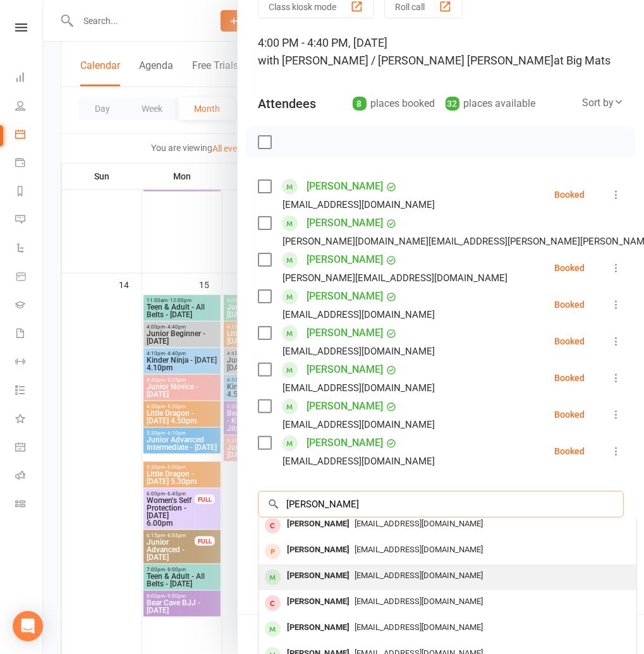
type input "charles"
click at [338, 579] on div "Charles Homer" at bounding box center [318, 576] width 73 height 18
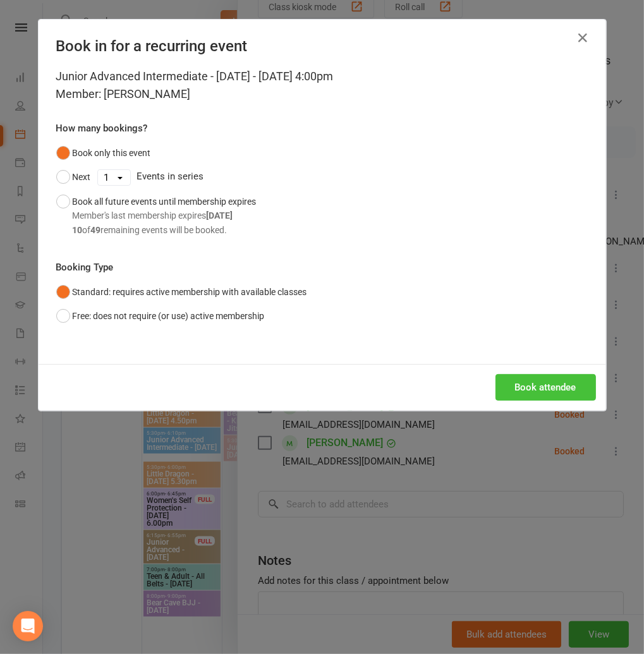
click at [548, 387] on button "Book attendee" at bounding box center [546, 387] width 100 height 27
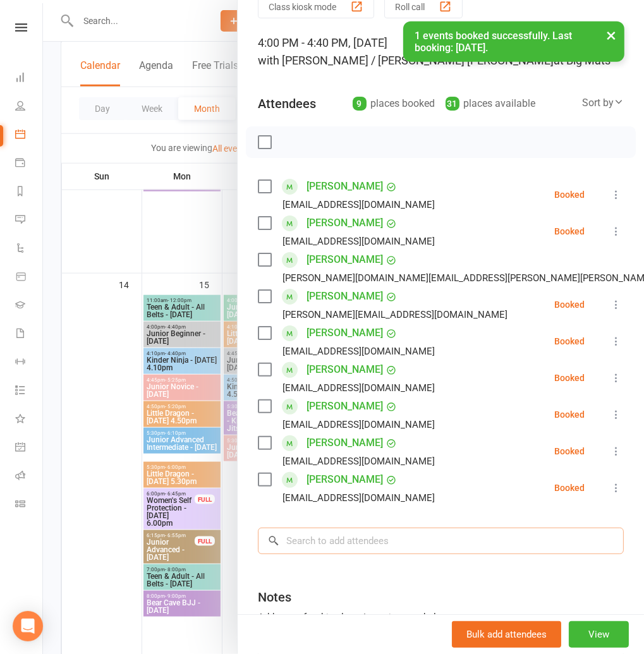
click at [311, 546] on input "search" at bounding box center [441, 541] width 366 height 27
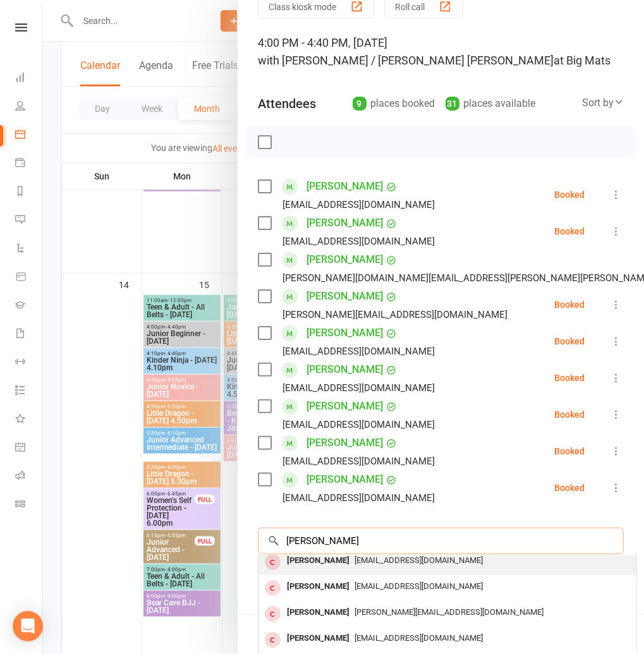
scroll to position [0, 0]
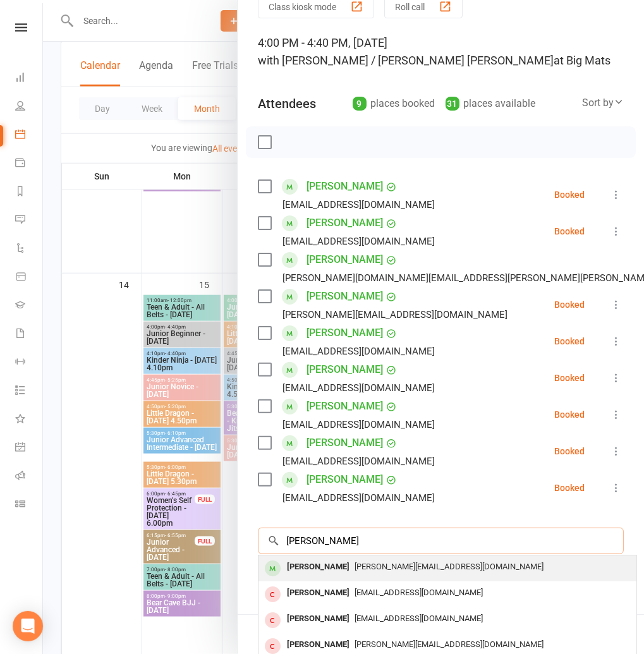
type input "aiden yuen"
click at [312, 563] on div "Aiden Yuen" at bounding box center [318, 567] width 73 height 18
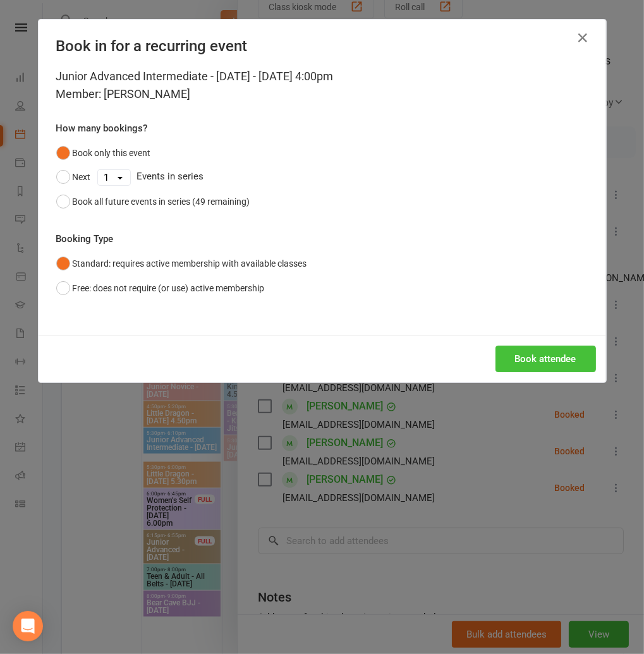
click at [516, 371] on button "Book attendee" at bounding box center [546, 359] width 100 height 27
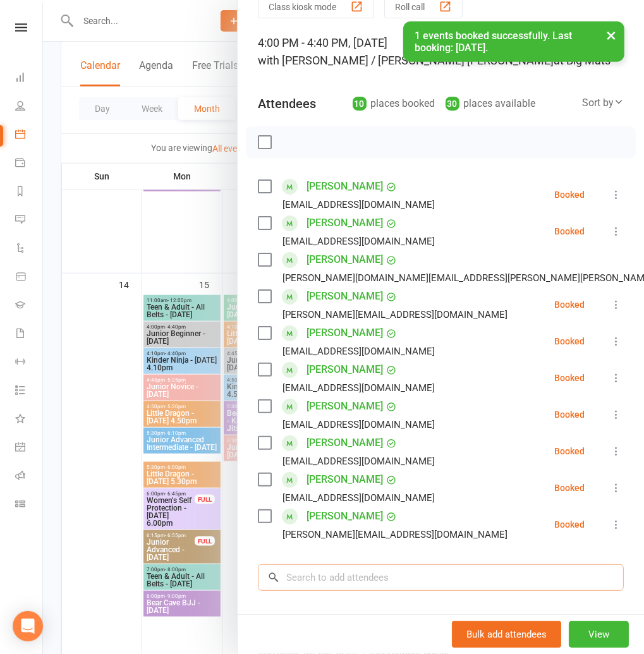
click at [317, 575] on input "search" at bounding box center [441, 577] width 366 height 27
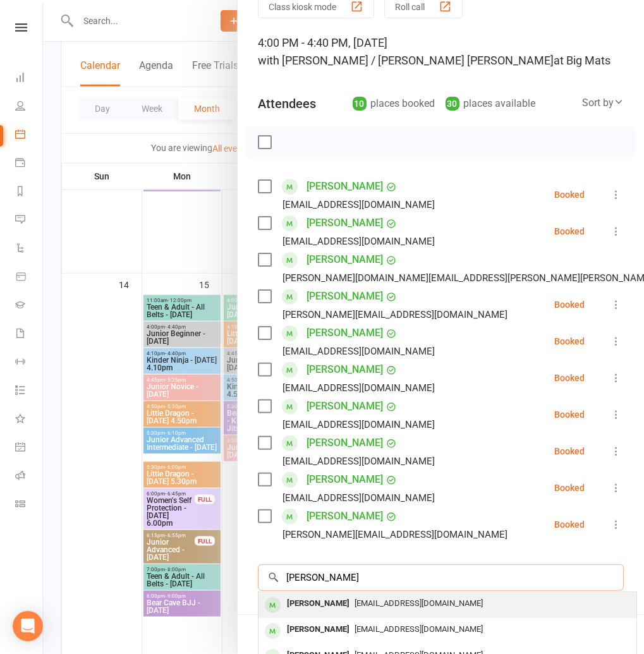
type input "jacob eagland"
click at [326, 602] on div "Jacob Eagland" at bounding box center [318, 604] width 73 height 18
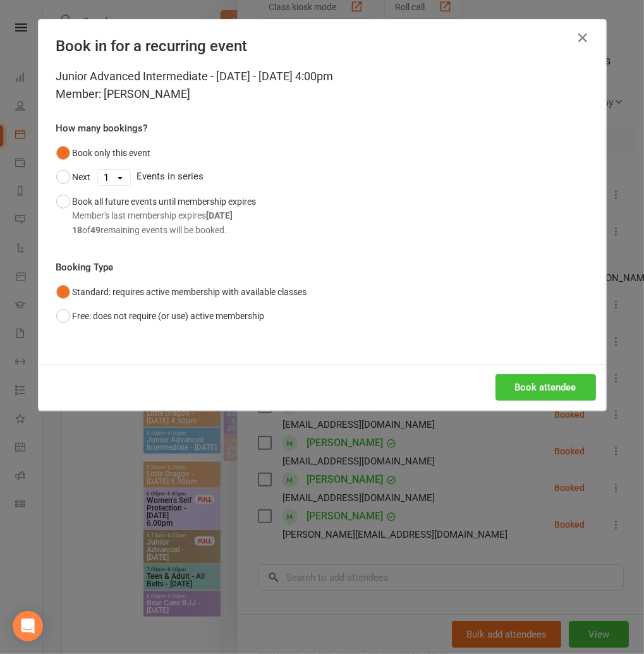
click at [529, 390] on button "Book attendee" at bounding box center [546, 387] width 100 height 27
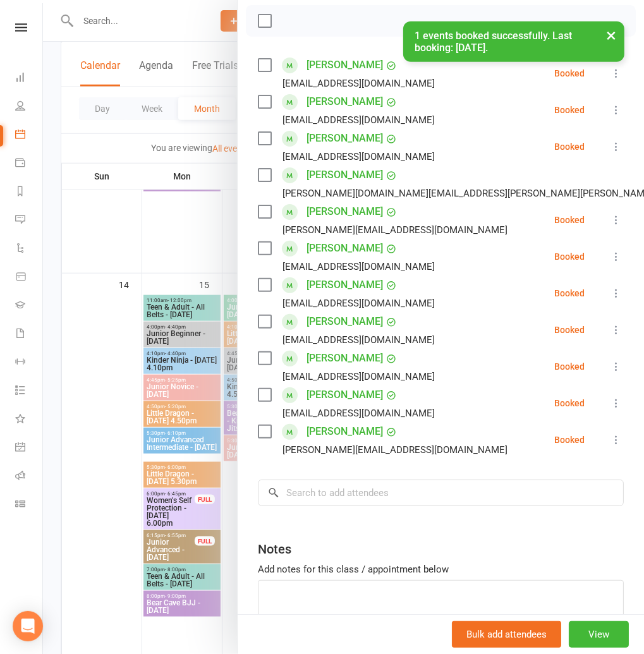
scroll to position [193, 0]
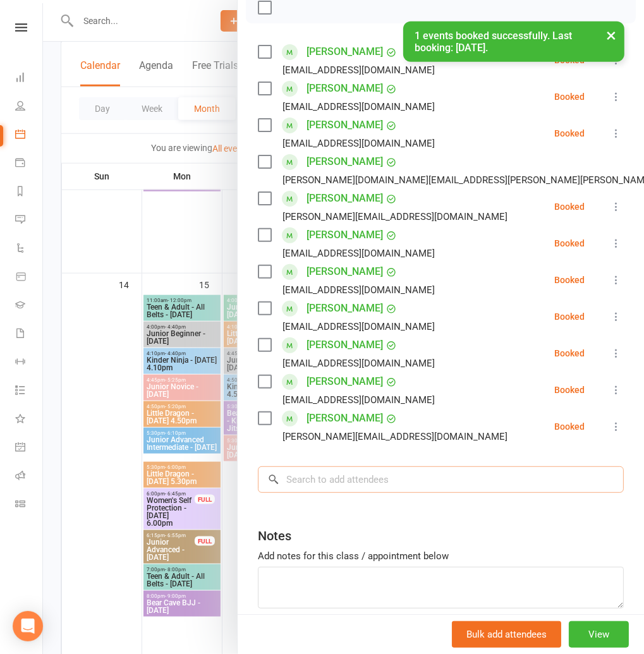
click at [331, 489] on input "search" at bounding box center [441, 479] width 366 height 27
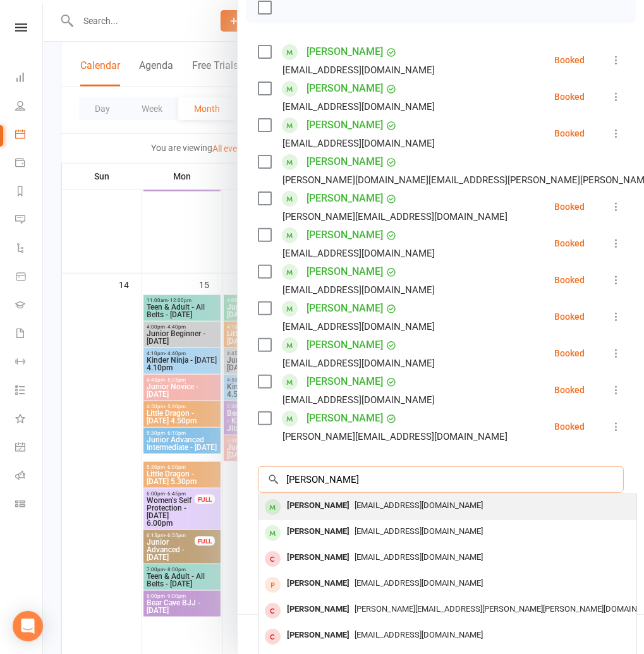
type input "jacob burns"
click at [320, 508] on div "Jacob Burns" at bounding box center [318, 506] width 73 height 18
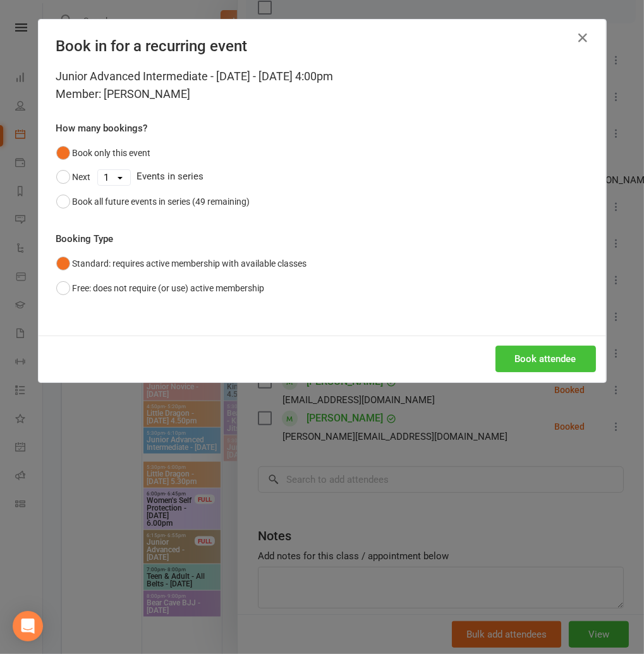
click at [515, 358] on button "Book attendee" at bounding box center [546, 359] width 100 height 27
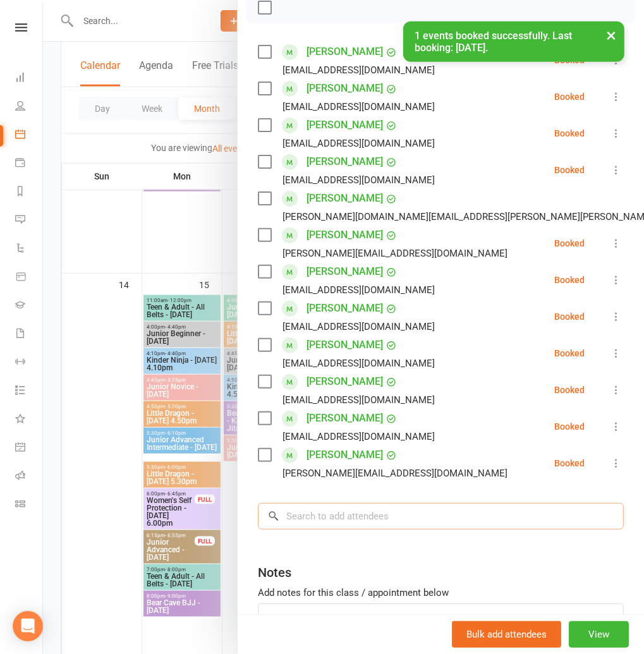
click at [299, 520] on input "search" at bounding box center [441, 516] width 366 height 27
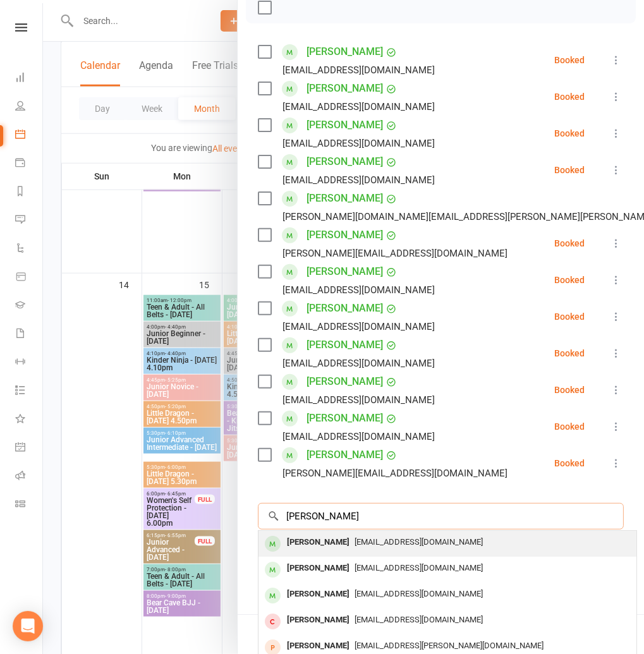
type input "lucy eagland"
click at [310, 545] on div "Lucy Eagland" at bounding box center [318, 542] width 73 height 18
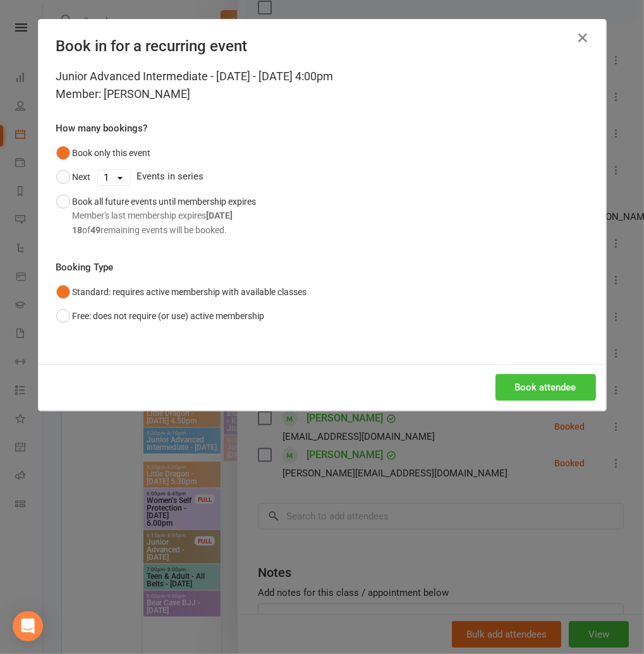
click at [520, 394] on button "Book attendee" at bounding box center [546, 387] width 100 height 27
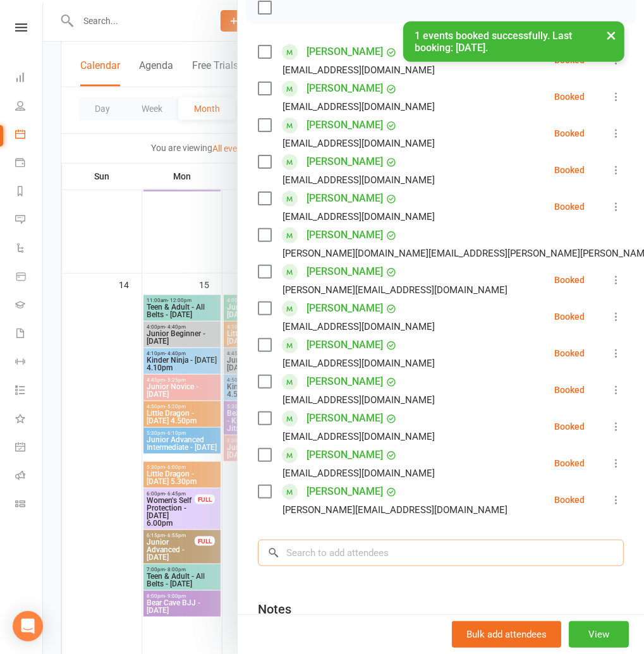
click at [331, 546] on input "search" at bounding box center [441, 553] width 366 height 27
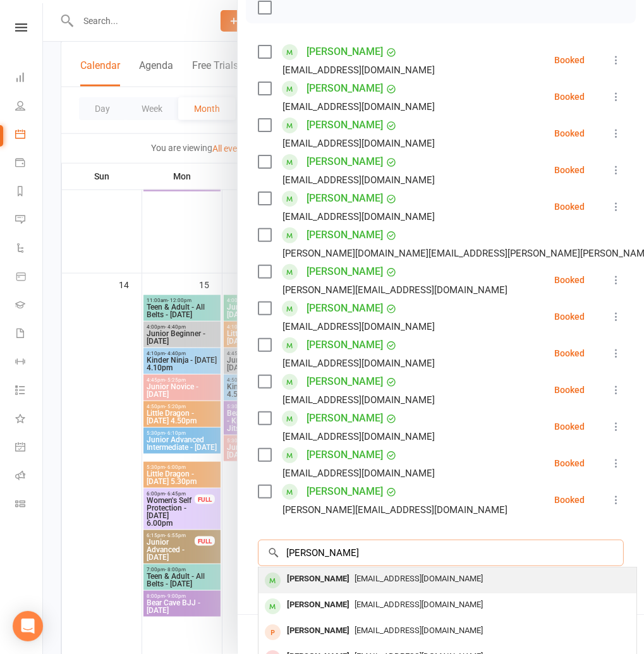
type input "liam lenihan"
click at [344, 570] on div "j_marletta@hotmail.com" at bounding box center [448, 579] width 368 height 18
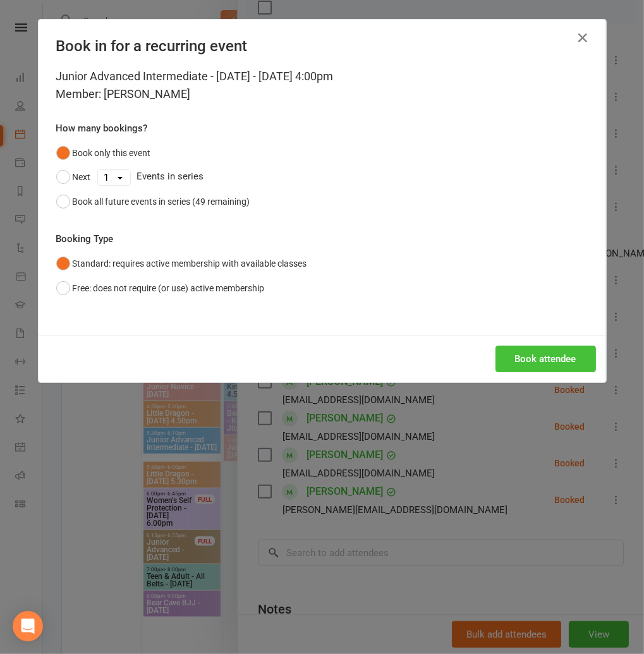
click at [545, 358] on button "Book attendee" at bounding box center [546, 359] width 100 height 27
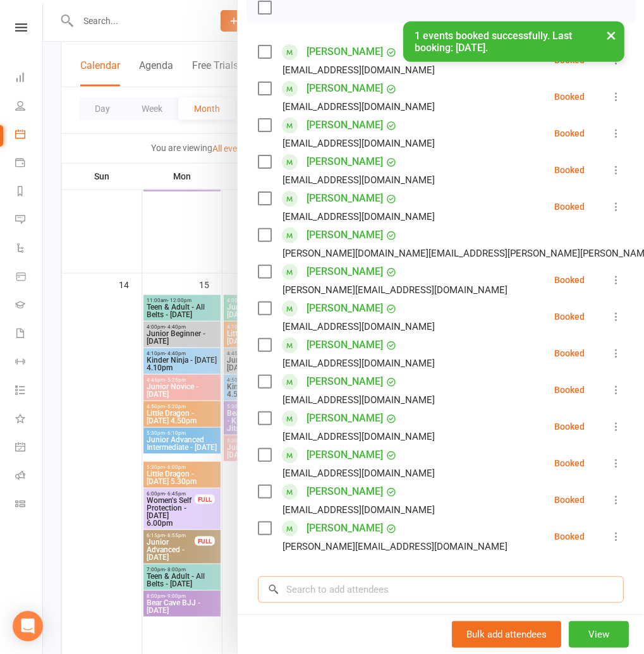
click at [344, 586] on input "search" at bounding box center [441, 589] width 366 height 27
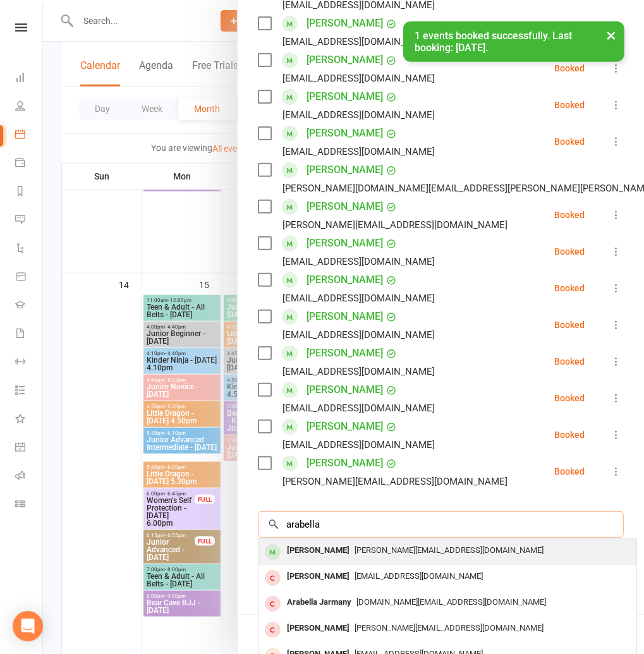
scroll to position [256, 0]
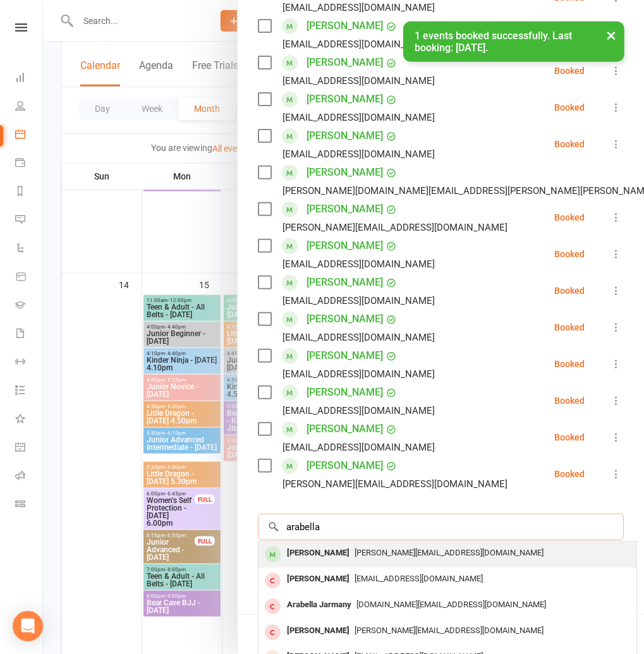
type input "arabella"
click at [305, 552] on div "Arabella Simmons" at bounding box center [318, 553] width 73 height 18
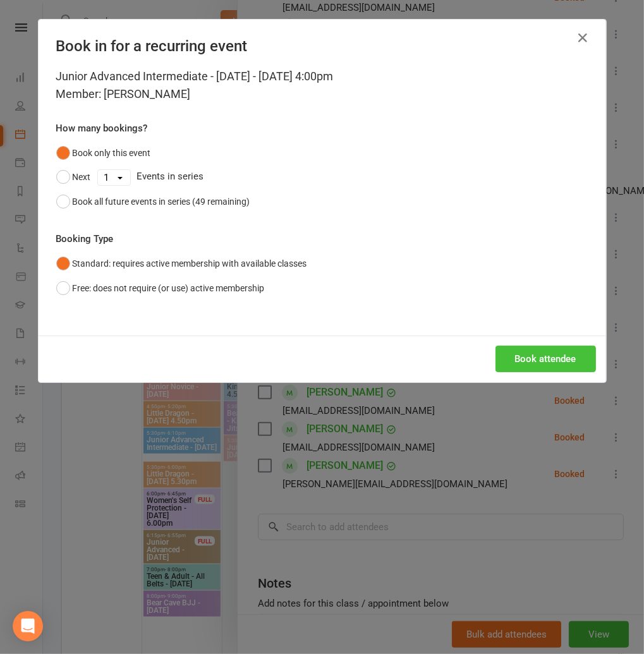
drag, startPoint x: 559, startPoint y: 358, endPoint x: 500, endPoint y: 352, distance: 59.1
click at [558, 358] on button "Book attendee" at bounding box center [546, 359] width 100 height 27
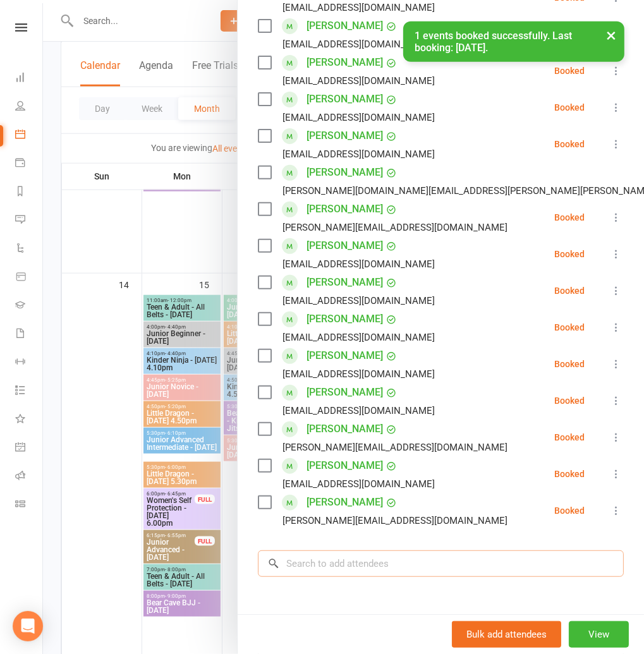
click at [329, 565] on input "search" at bounding box center [441, 564] width 366 height 27
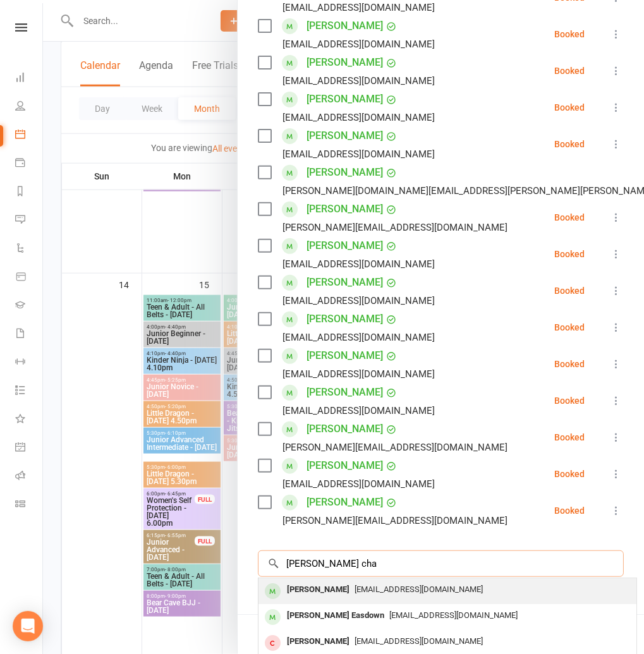
type input "parker cha"
click at [313, 596] on div "Parker Chatham" at bounding box center [318, 590] width 73 height 18
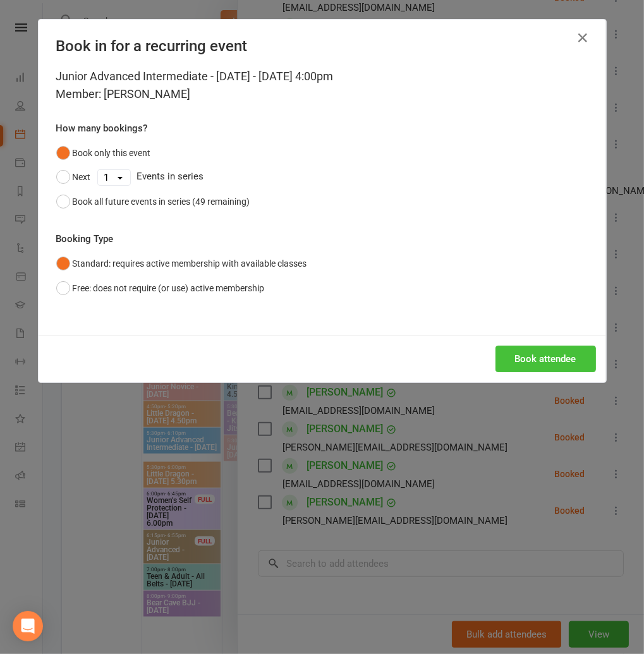
click at [537, 373] on div "Book attendee" at bounding box center [323, 359] width 568 height 47
click at [534, 368] on button "Book attendee" at bounding box center [546, 359] width 100 height 27
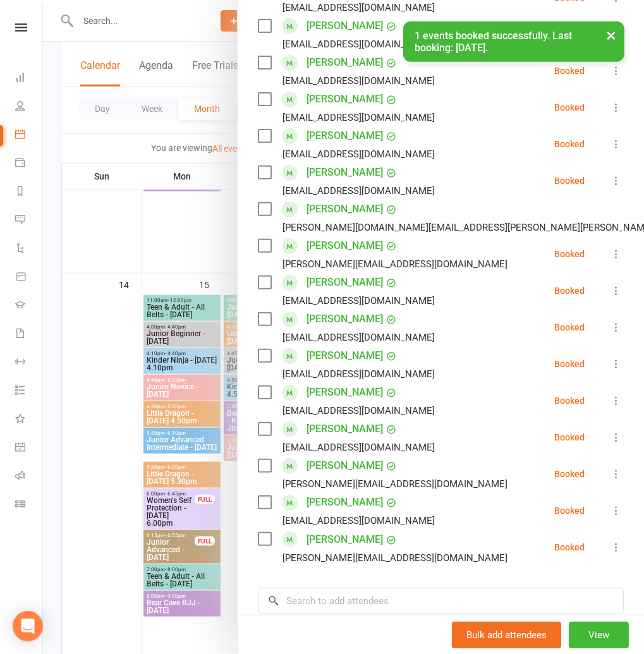
scroll to position [267, 0]
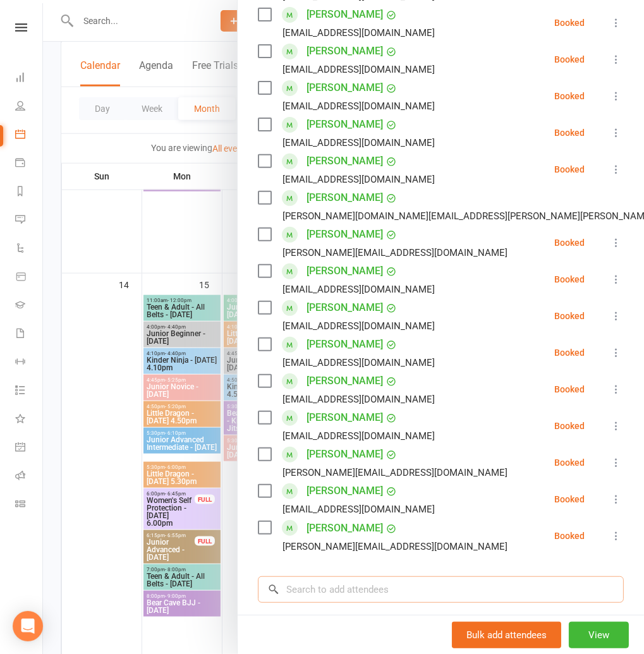
click at [303, 581] on input "search" at bounding box center [441, 589] width 366 height 27
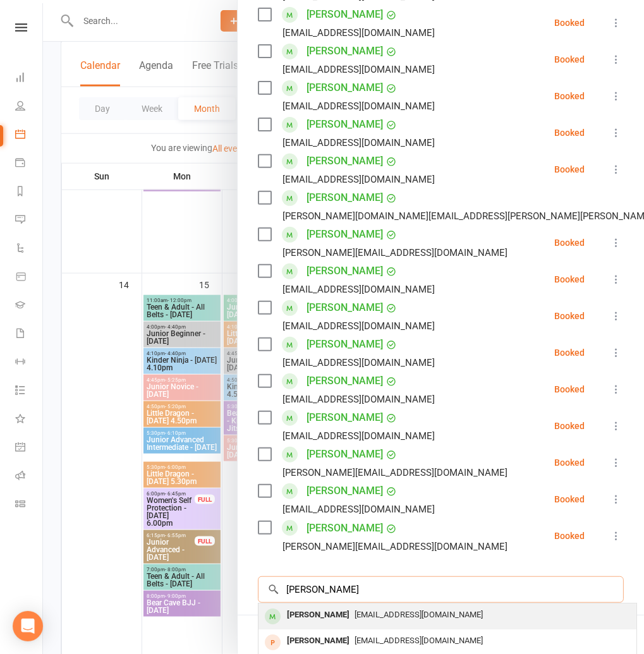
type input "thomas raj"
click at [319, 606] on div "Thomas Raj" at bounding box center [318, 615] width 73 height 18
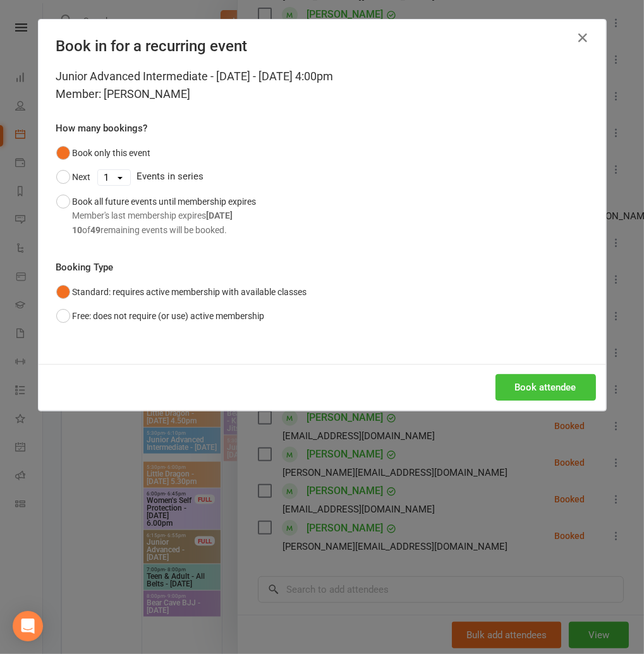
click at [538, 394] on button "Book attendee" at bounding box center [546, 387] width 100 height 27
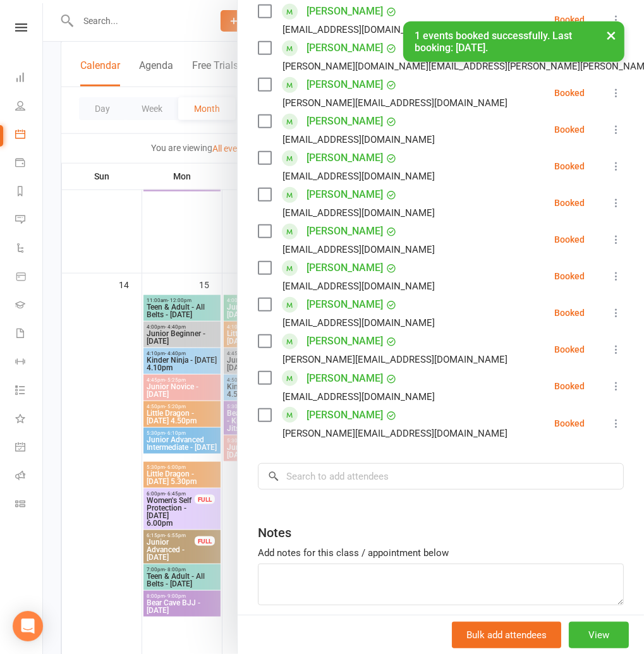
scroll to position [420, 0]
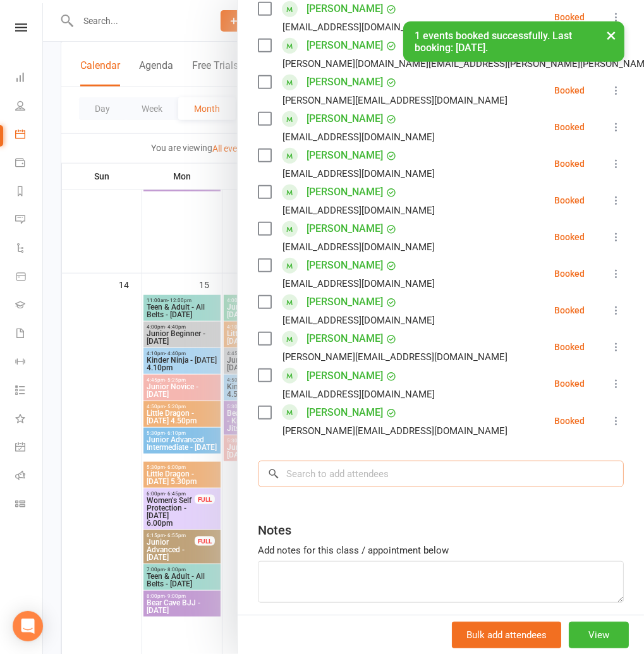
click at [299, 473] on input "search" at bounding box center [441, 474] width 366 height 27
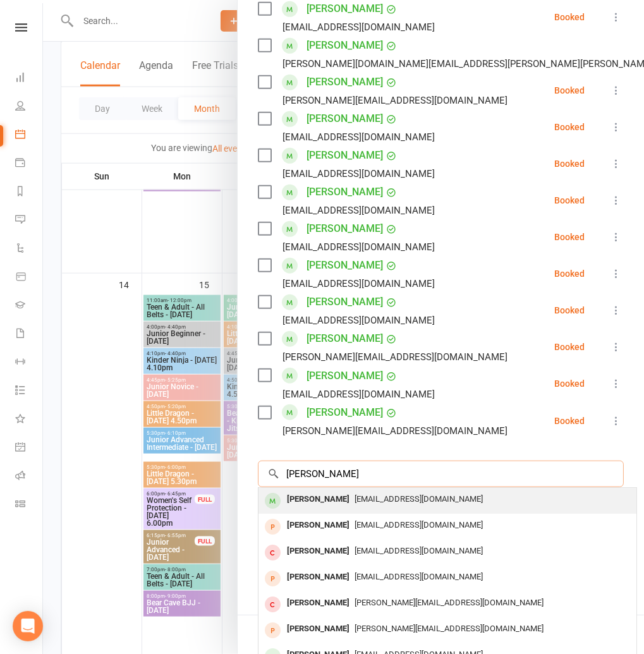
type input "jaxon wong"
click at [317, 494] on div "Jaxon Wong" at bounding box center [318, 499] width 73 height 18
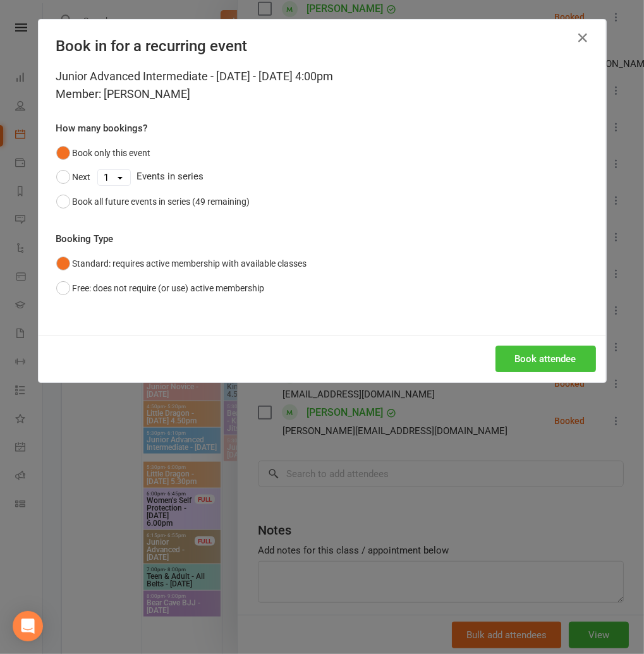
click at [517, 363] on button "Book attendee" at bounding box center [546, 359] width 100 height 27
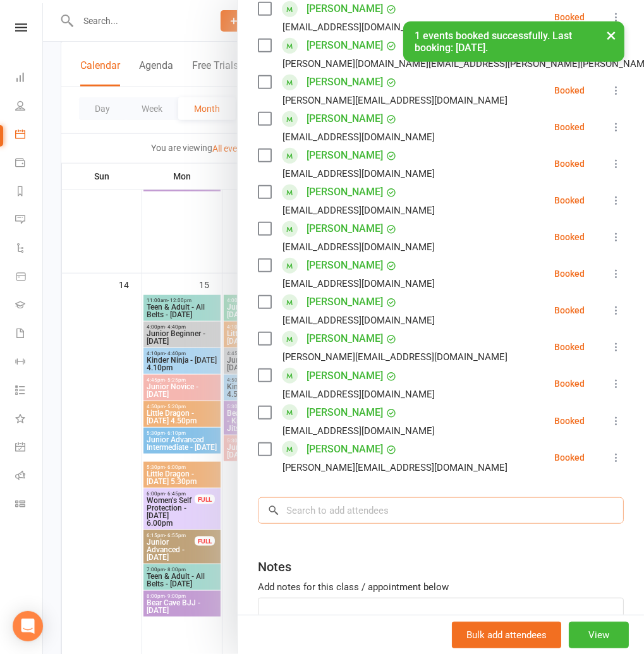
click at [298, 514] on input "search" at bounding box center [441, 510] width 366 height 27
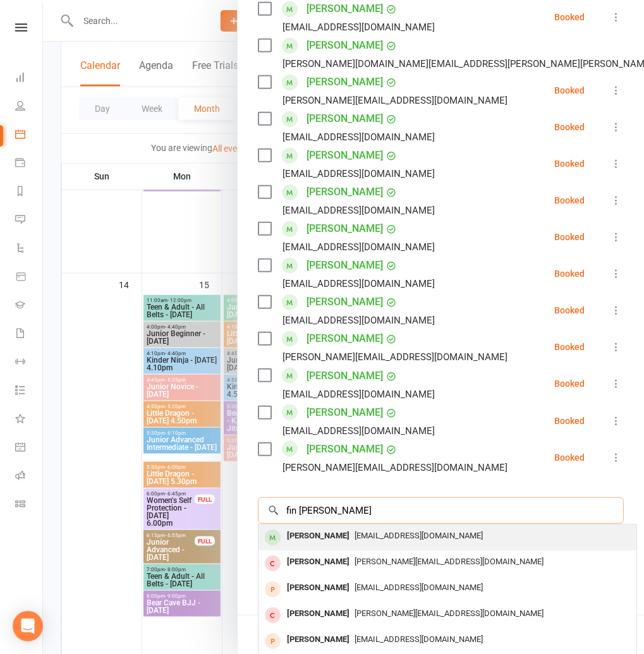
type input "fin hayden"
click at [310, 533] on div "Finley Hayden" at bounding box center [318, 536] width 73 height 18
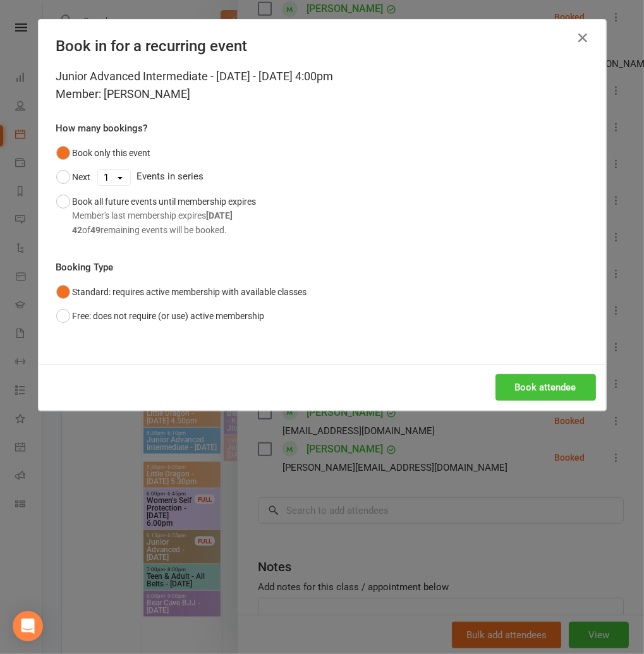
click at [558, 387] on button "Book attendee" at bounding box center [546, 387] width 100 height 27
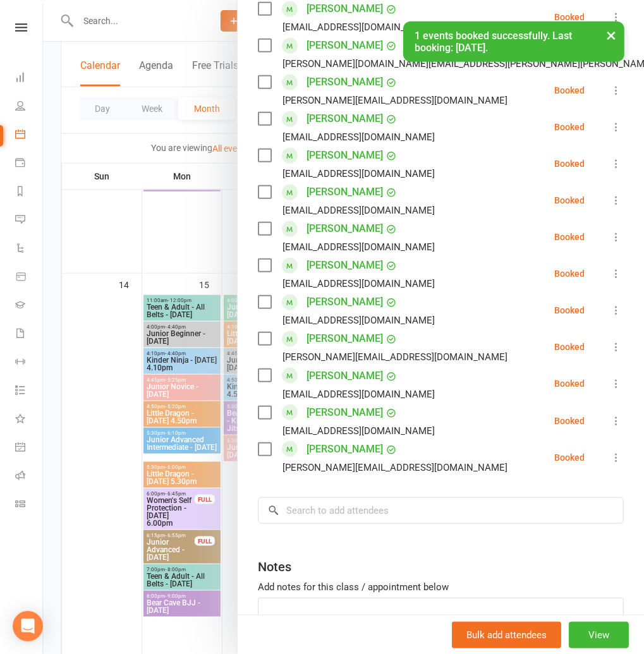
scroll to position [456, 0]
click at [330, 502] on input "search" at bounding box center [441, 510] width 366 height 27
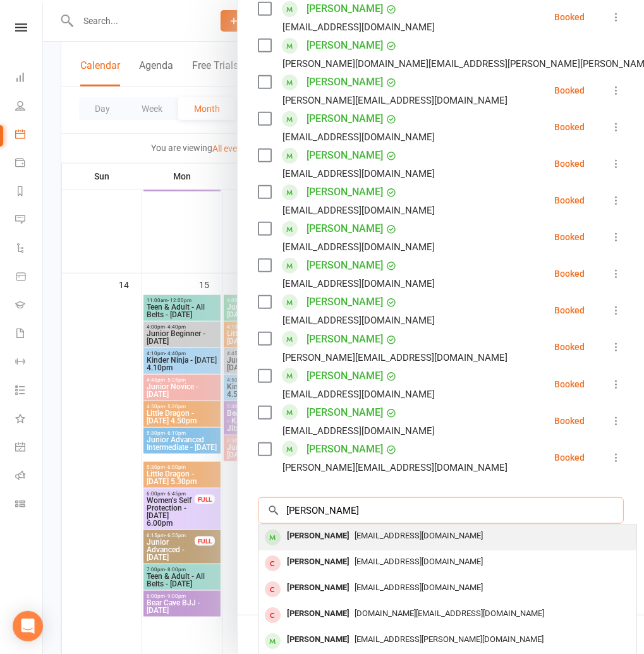
type input "isaac xu"
click at [313, 536] on div "Isaac Xu" at bounding box center [318, 536] width 73 height 18
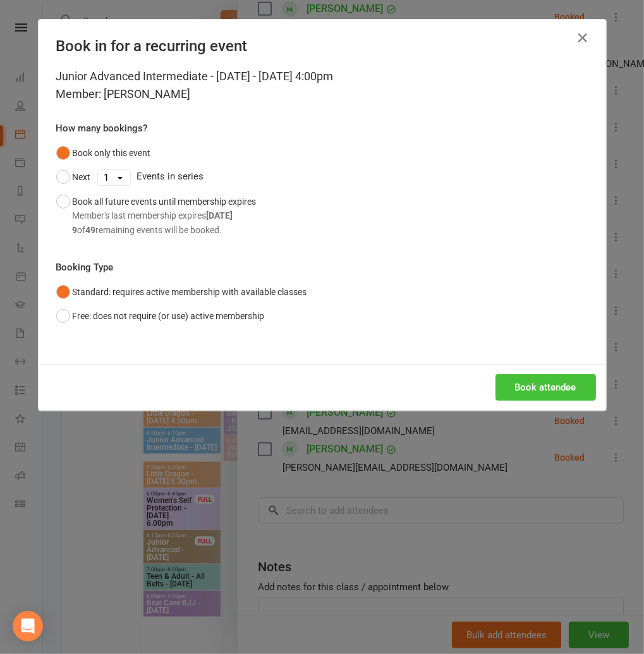
drag, startPoint x: 557, startPoint y: 386, endPoint x: 458, endPoint y: 370, distance: 100.6
click at [557, 387] on button "Book attendee" at bounding box center [546, 387] width 100 height 27
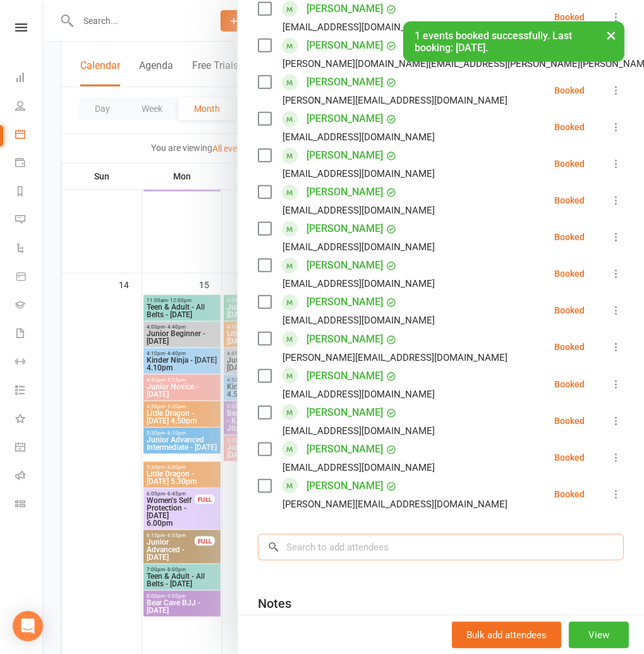
click at [320, 541] on input "search" at bounding box center [441, 547] width 366 height 27
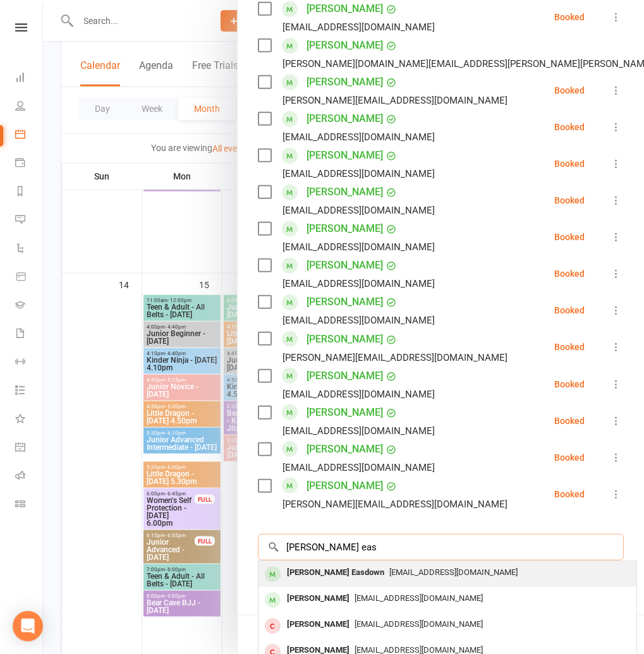
type input "parker eas"
click at [333, 572] on div "Parker Easdown" at bounding box center [335, 573] width 107 height 18
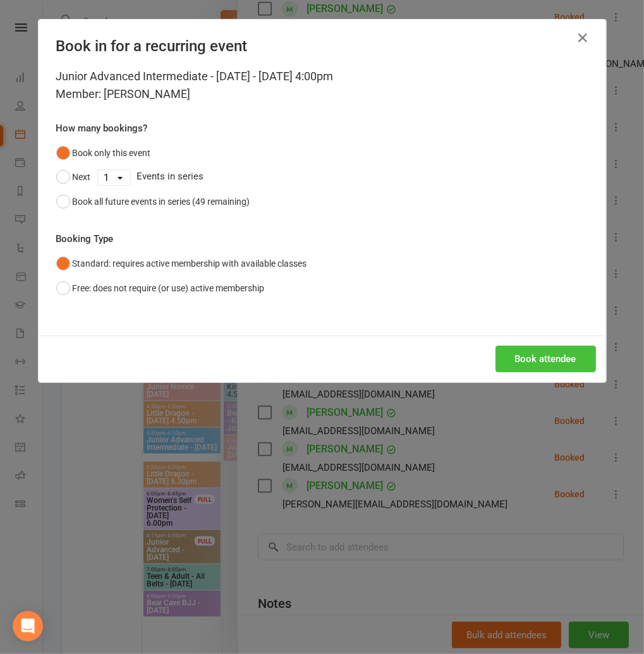
click at [551, 360] on button "Book attendee" at bounding box center [546, 359] width 100 height 27
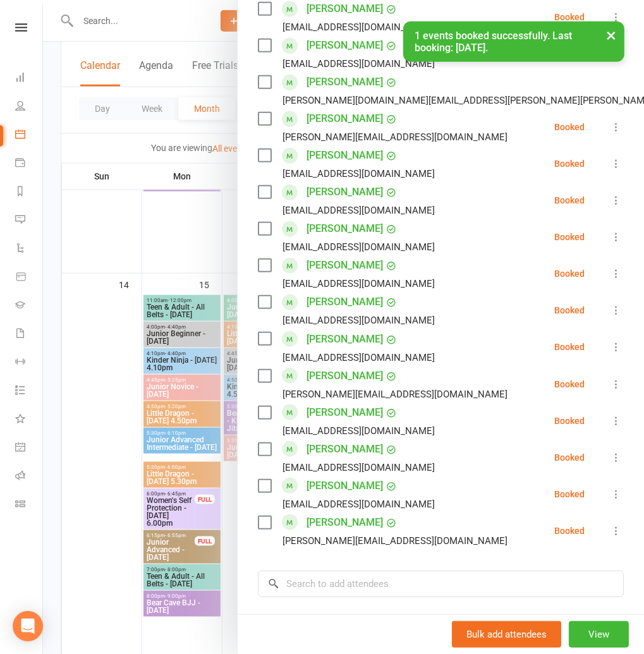
scroll to position [493, 0]
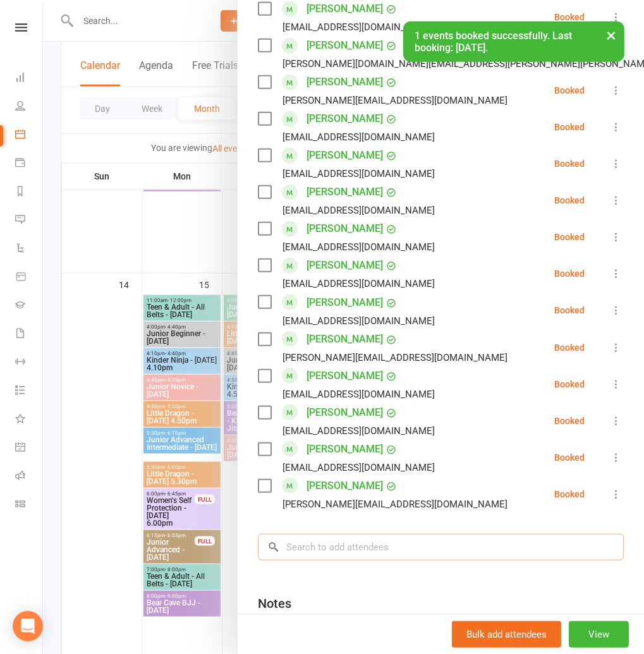
click at [301, 541] on input "search" at bounding box center [441, 547] width 366 height 27
type input "p"
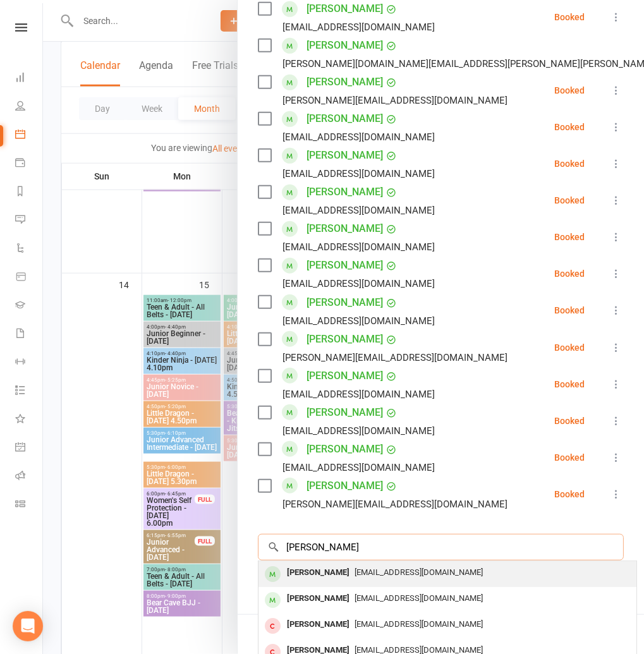
type input "oliver shannon"
click at [315, 572] on div "Oliver Shannon" at bounding box center [318, 573] width 73 height 18
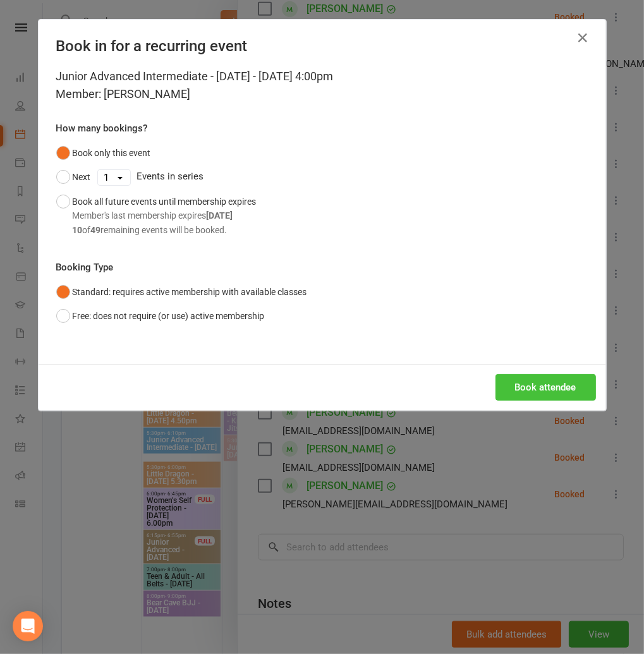
click at [532, 391] on button "Book attendee" at bounding box center [546, 387] width 100 height 27
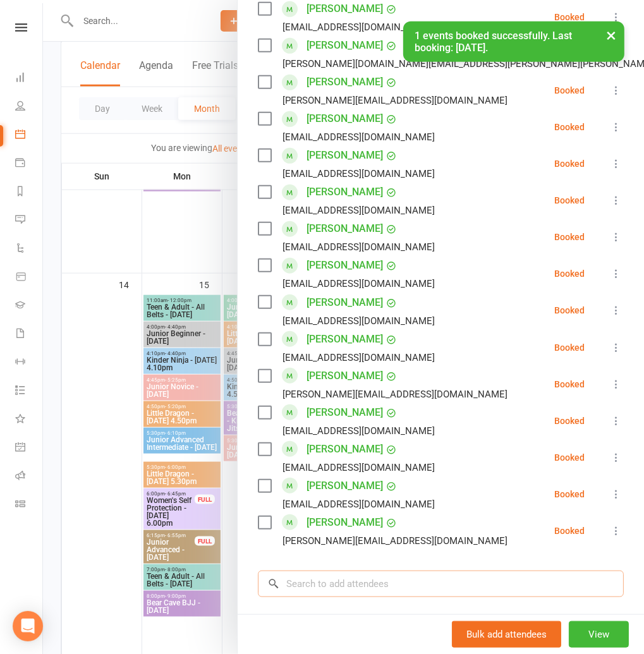
click at [300, 588] on input "search" at bounding box center [441, 584] width 366 height 27
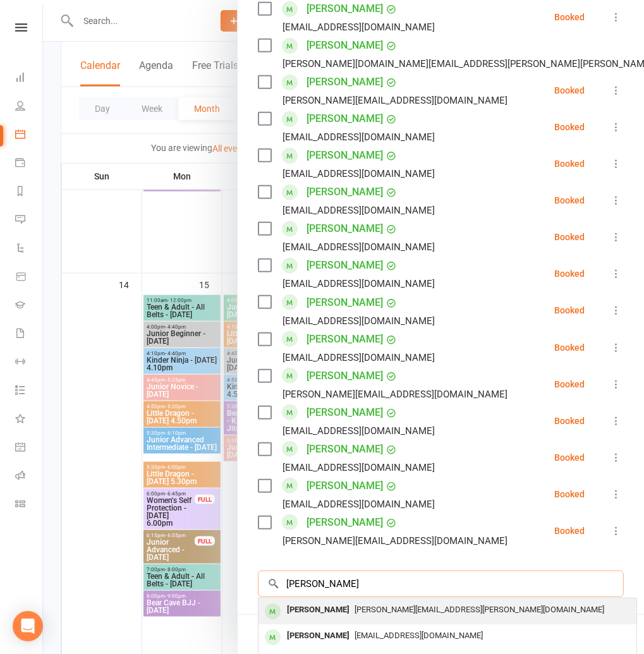
type input "ebony greenwood"
click at [326, 612] on div "Ebony Greenwood" at bounding box center [318, 610] width 73 height 18
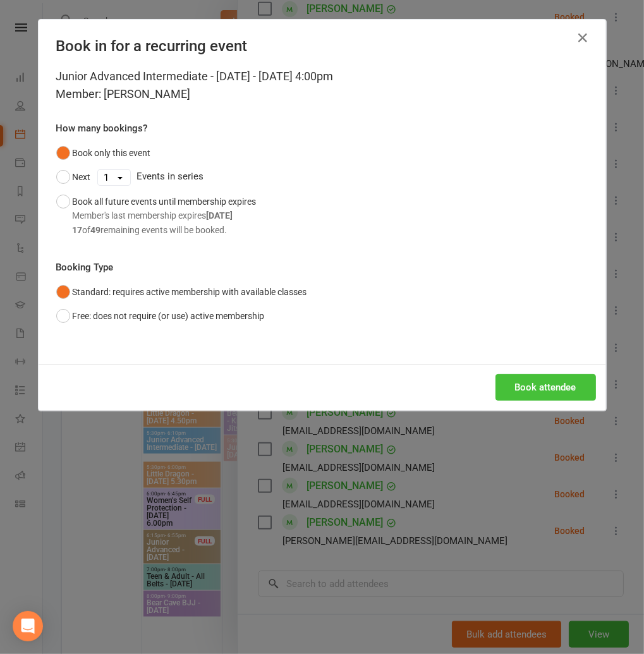
drag, startPoint x: 511, startPoint y: 387, endPoint x: 442, endPoint y: 351, distance: 78.0
click at [511, 387] on button "Book attendee" at bounding box center [546, 387] width 100 height 27
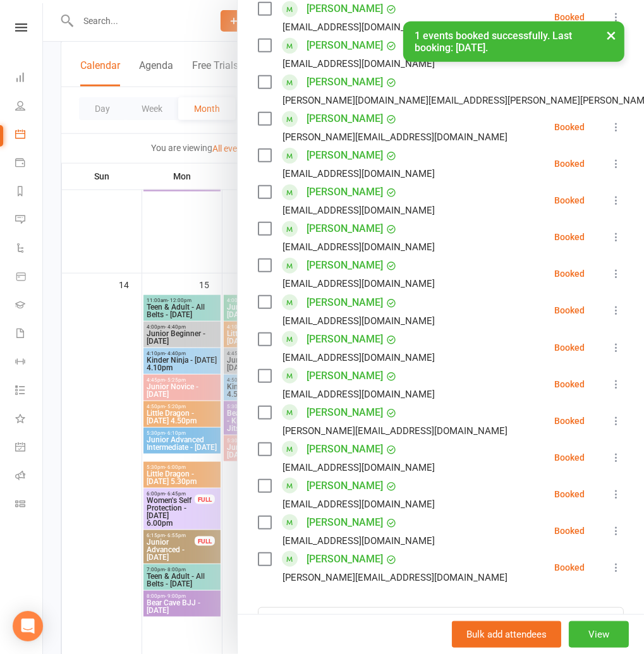
scroll to position [530, 0]
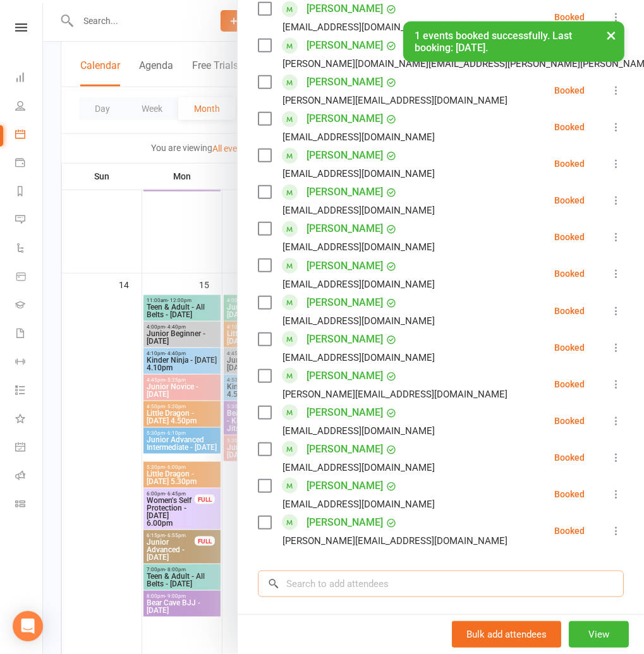
click at [301, 590] on input "search" at bounding box center [441, 584] width 366 height 27
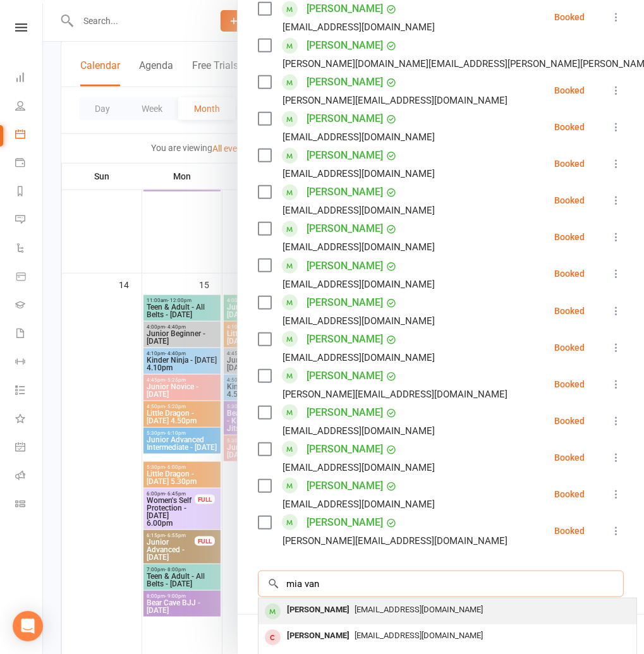
type input "mia van"
click at [317, 614] on div "Mia Van Netten" at bounding box center [318, 610] width 73 height 18
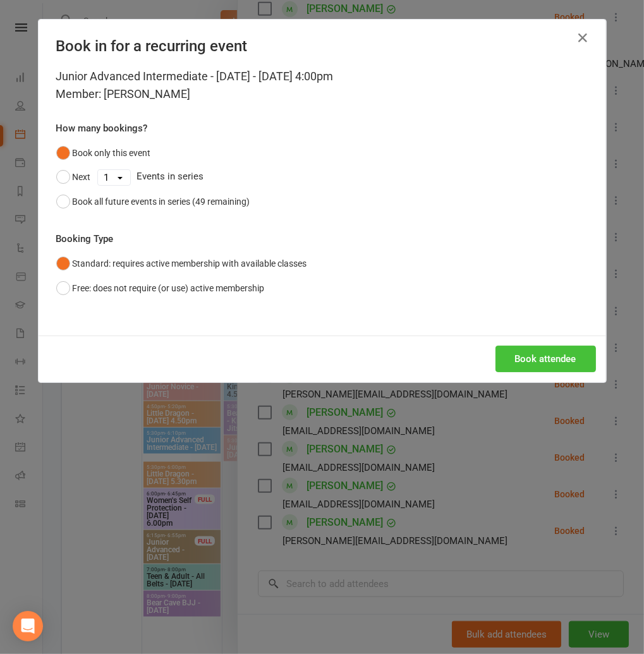
drag, startPoint x: 568, startPoint y: 352, endPoint x: 445, endPoint y: 339, distance: 124.0
click at [568, 352] on button "Book attendee" at bounding box center [546, 359] width 100 height 27
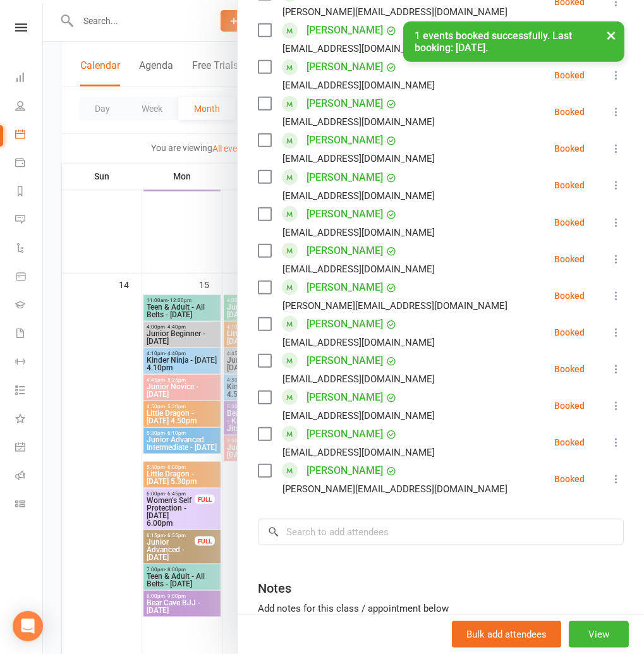
scroll to position [655, 0]
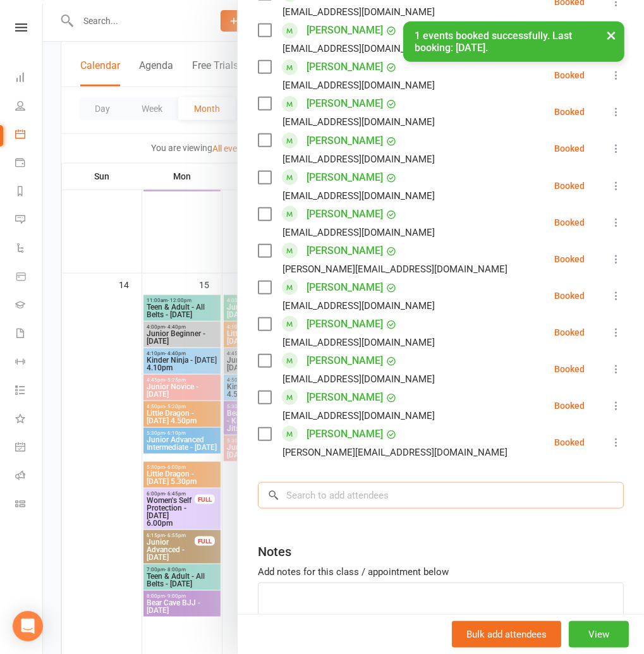
click at [315, 491] on input "search" at bounding box center [441, 495] width 366 height 27
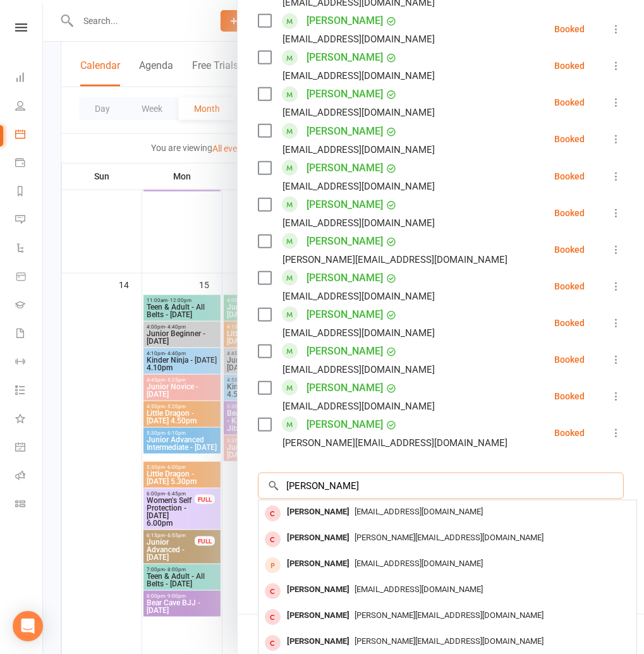
scroll to position [727, 0]
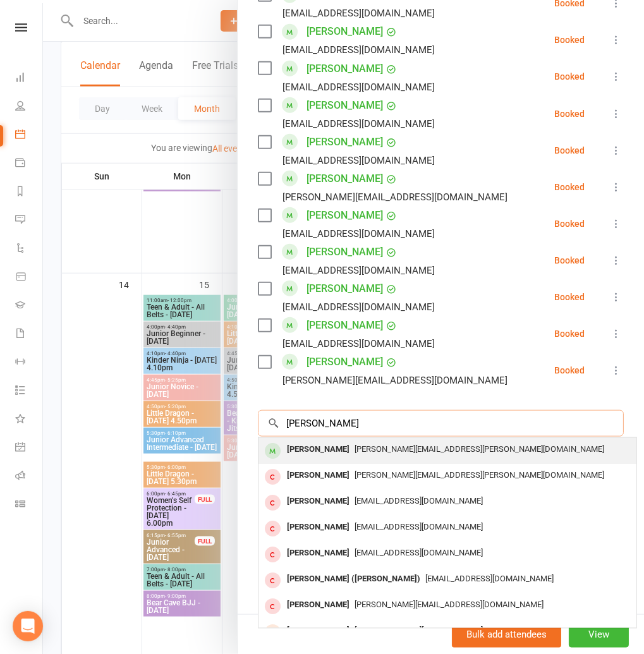
type input "ethan wib"
click at [344, 445] on div "[PERSON_NAME]" at bounding box center [318, 450] width 73 height 18
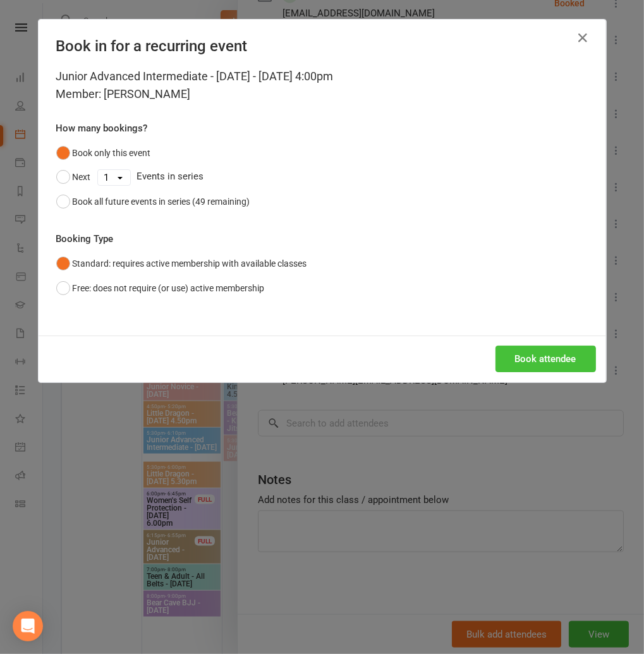
drag, startPoint x: 555, startPoint y: 356, endPoint x: 427, endPoint y: 333, distance: 129.8
click at [555, 357] on button "Book attendee" at bounding box center [546, 359] width 100 height 27
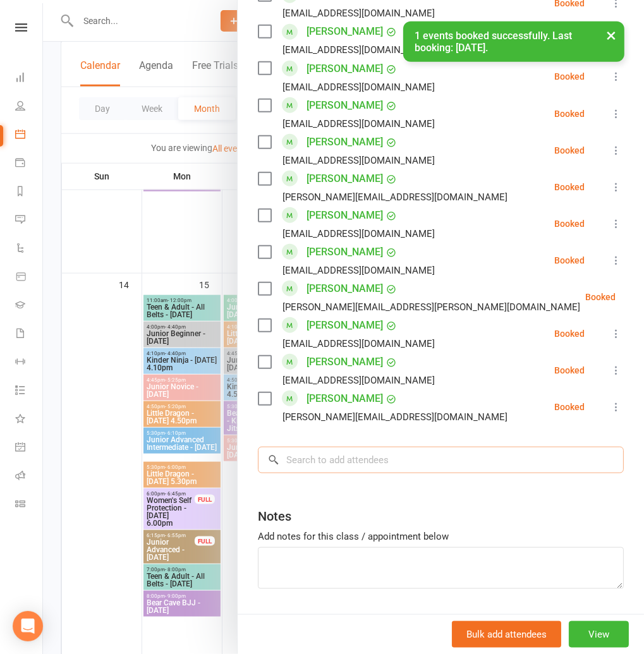
click at [307, 454] on input "search" at bounding box center [441, 460] width 366 height 27
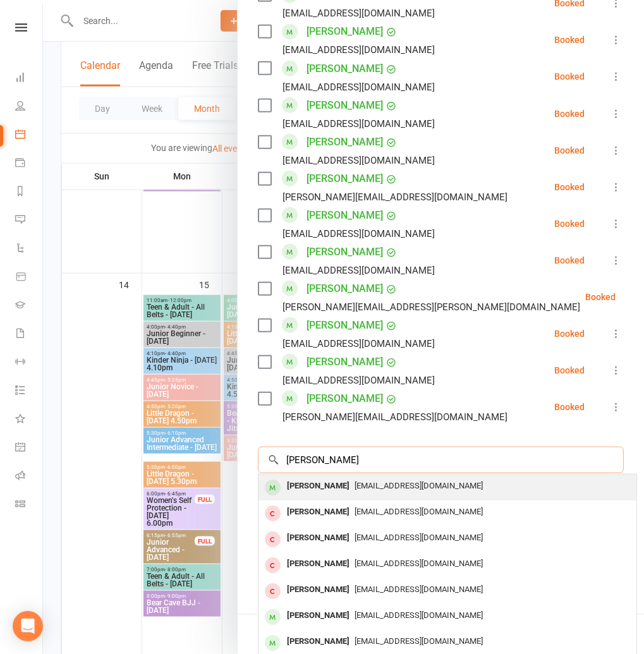
type input "jasmine halim"
click at [320, 494] on div "Jasmine Halim" at bounding box center [318, 486] width 73 height 18
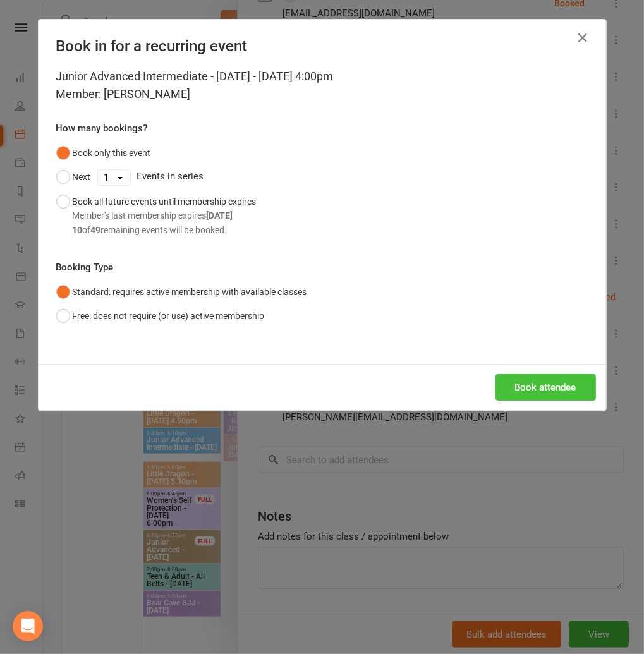
click at [509, 386] on button "Book attendee" at bounding box center [546, 387] width 100 height 27
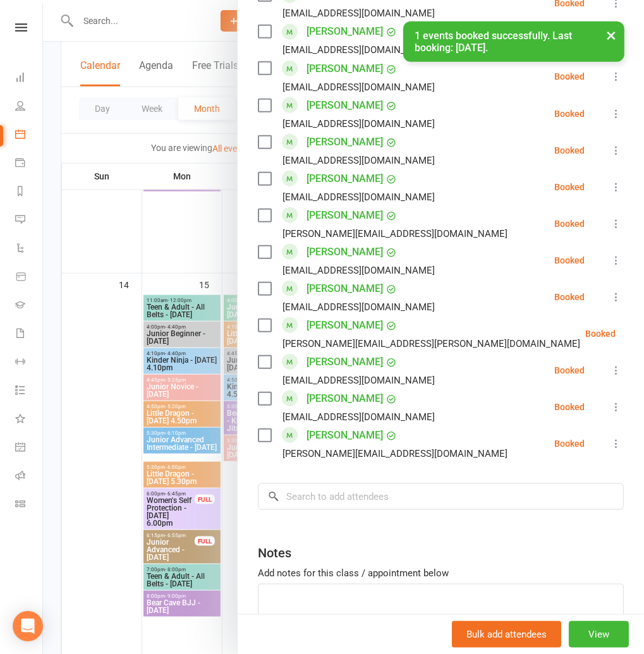
scroll to position [764, 0]
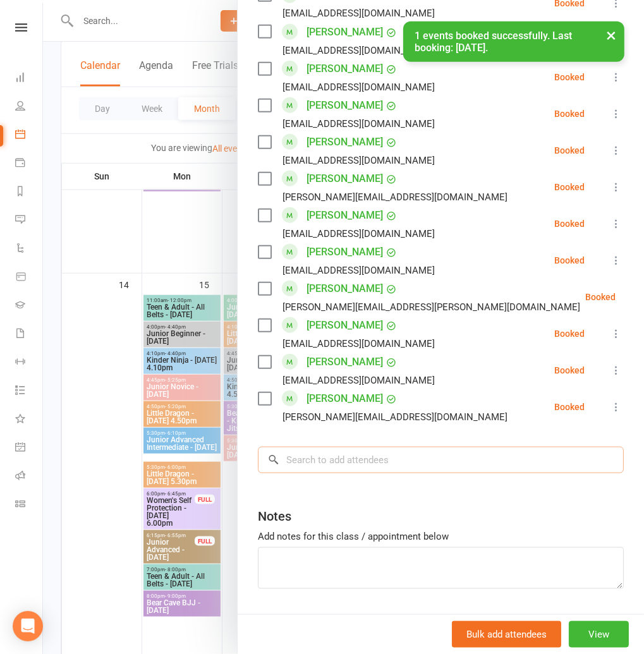
click at [311, 457] on input "search" at bounding box center [441, 460] width 366 height 27
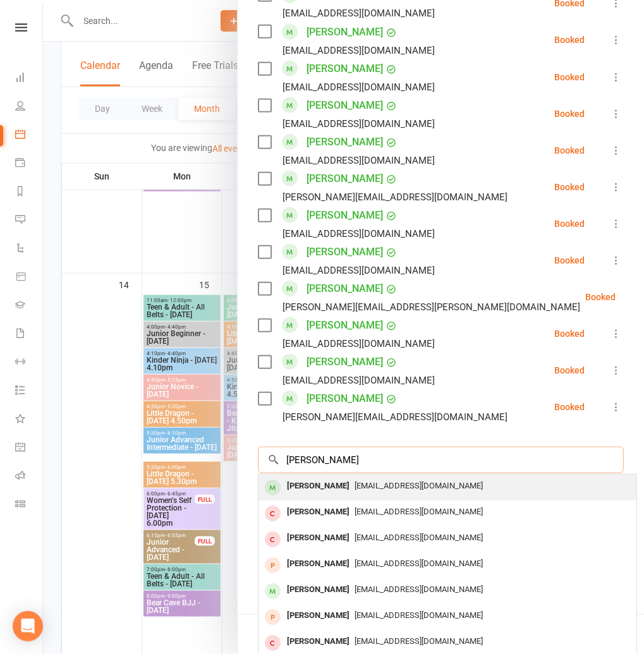
type input "mackenzie"
click at [301, 479] on div "Mackenzie Cook" at bounding box center [318, 486] width 73 height 18
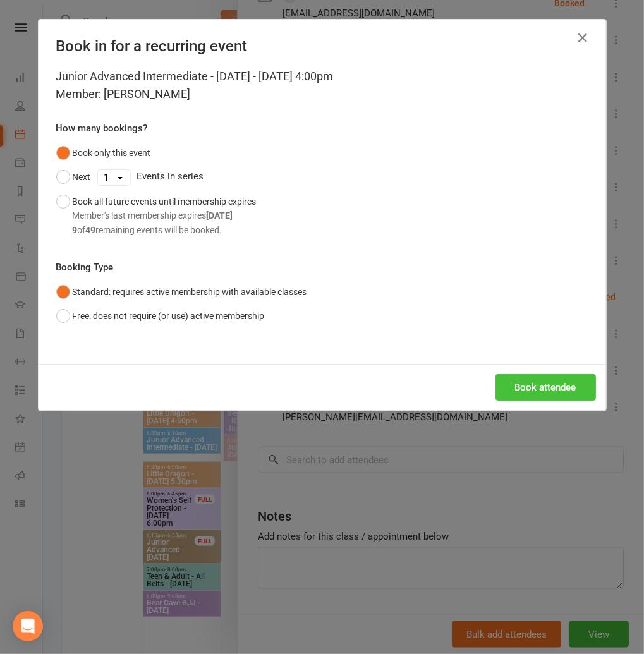
click at [513, 378] on button "Book attendee" at bounding box center [546, 387] width 100 height 27
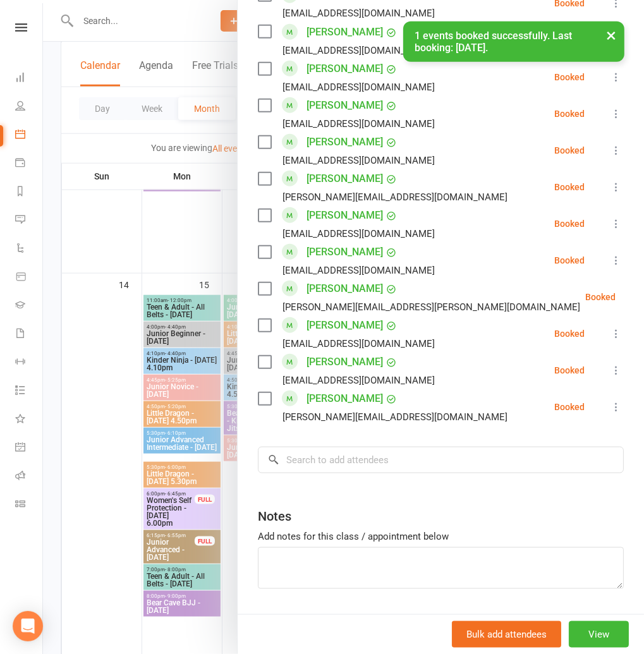
scroll to position [800, 0]
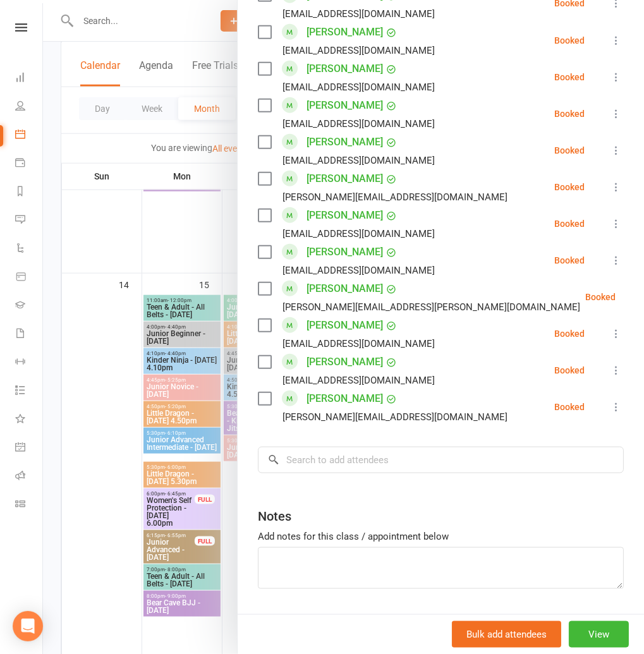
click at [269, 46] on div "[EMAIL_ADDRESS][DOMAIN_NAME]" at bounding box center [349, 50] width 182 height 16
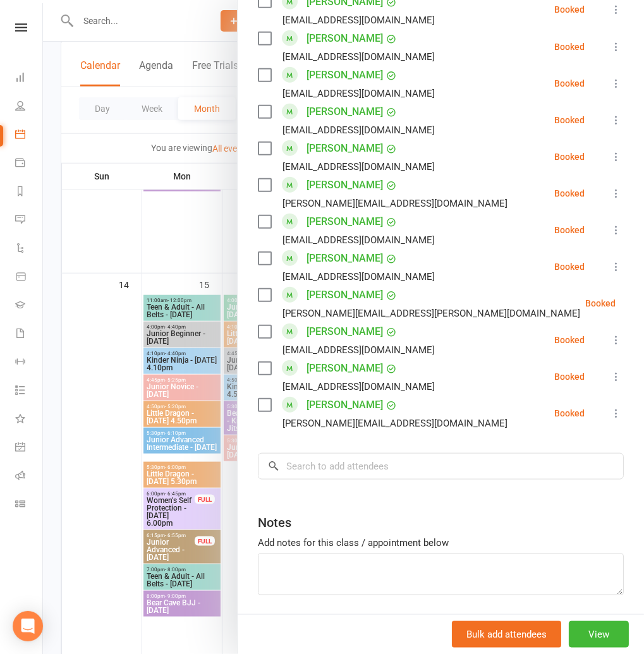
click at [376, 49] on div "[EMAIL_ADDRESS][DOMAIN_NAME]" at bounding box center [359, 57] width 152 height 16
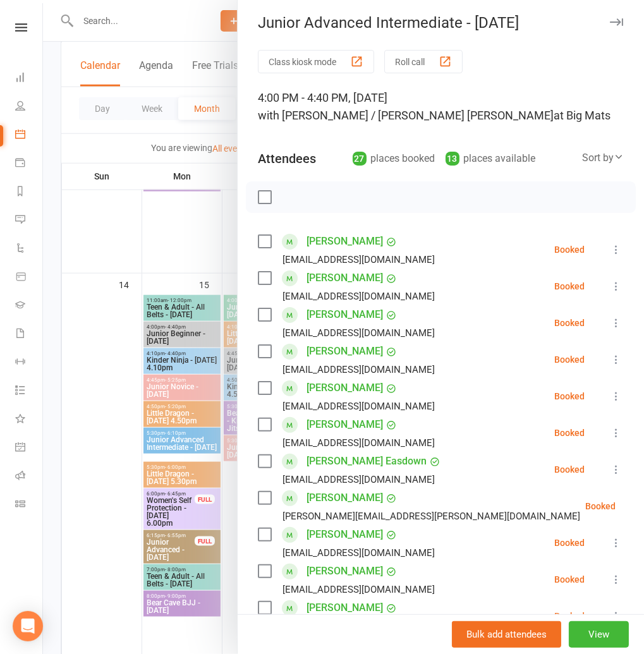
scroll to position [0, 0]
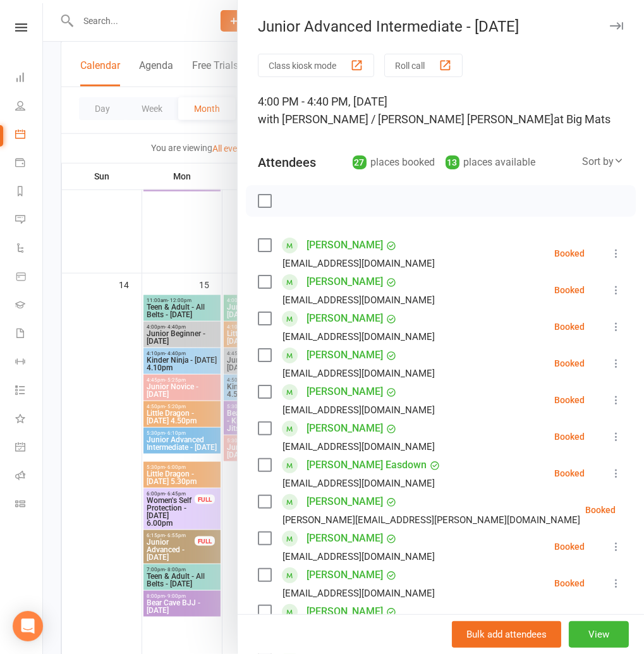
click at [264, 204] on label at bounding box center [264, 201] width 13 height 13
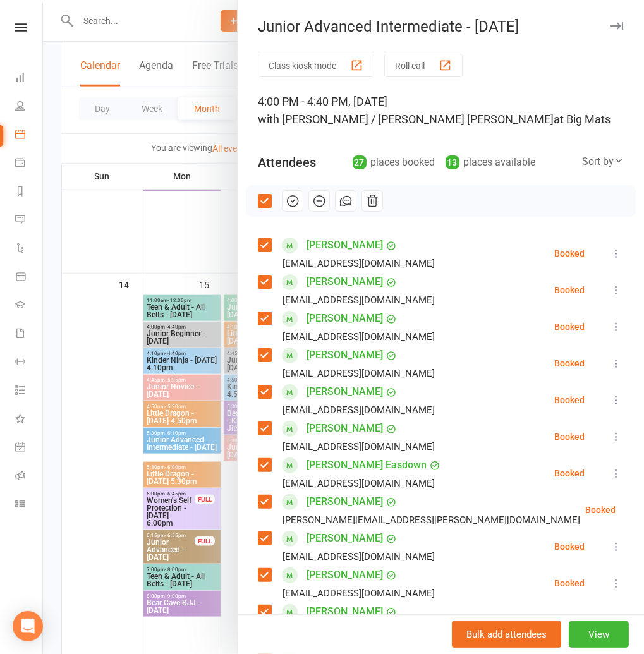
scroll to position [815, 0]
click at [295, 198] on icon "button" at bounding box center [293, 201] width 14 height 14
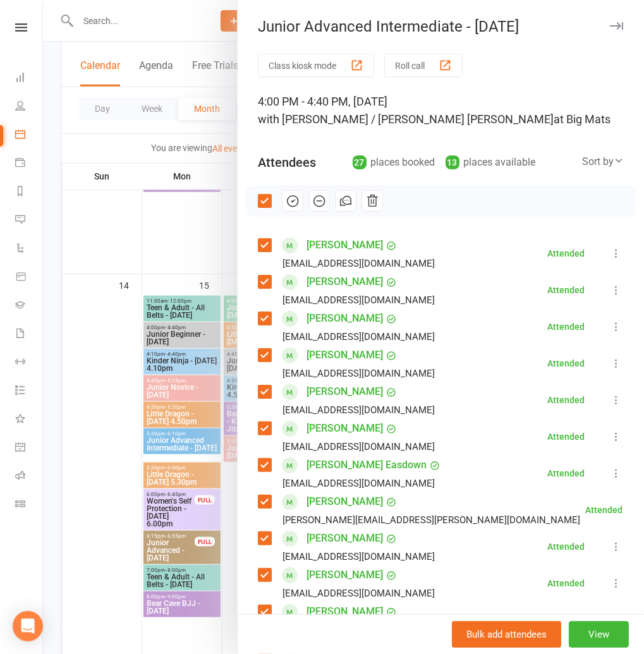
click at [614, 22] on icon "button" at bounding box center [616, 26] width 13 height 8
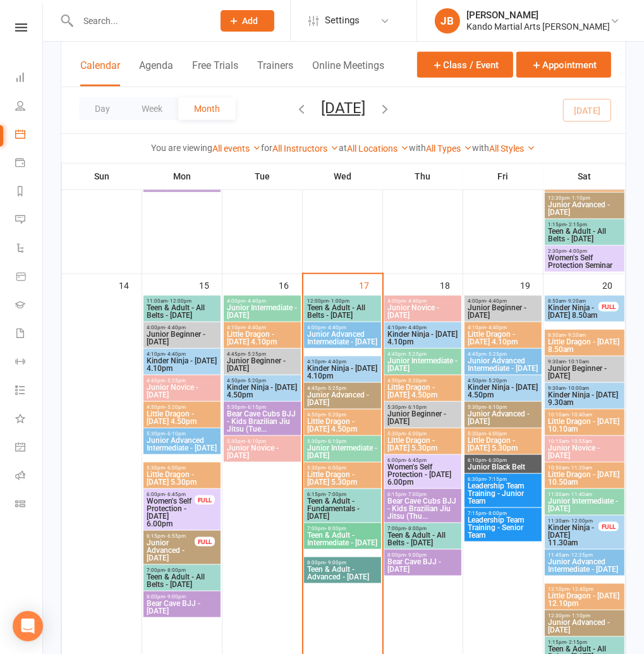
click at [334, 400] on span "Junior Advanced - [DATE]" at bounding box center [343, 398] width 72 height 15
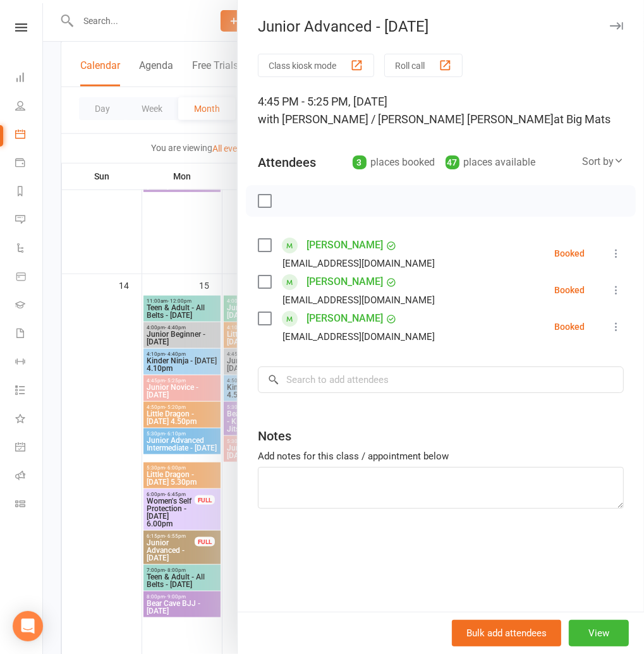
click at [616, 26] on icon "button" at bounding box center [616, 26] width 13 height 8
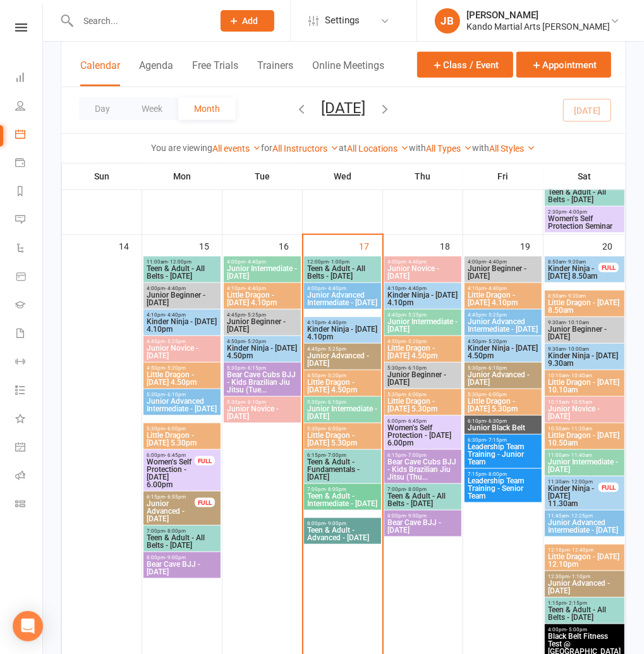
scroll to position [1009, 0]
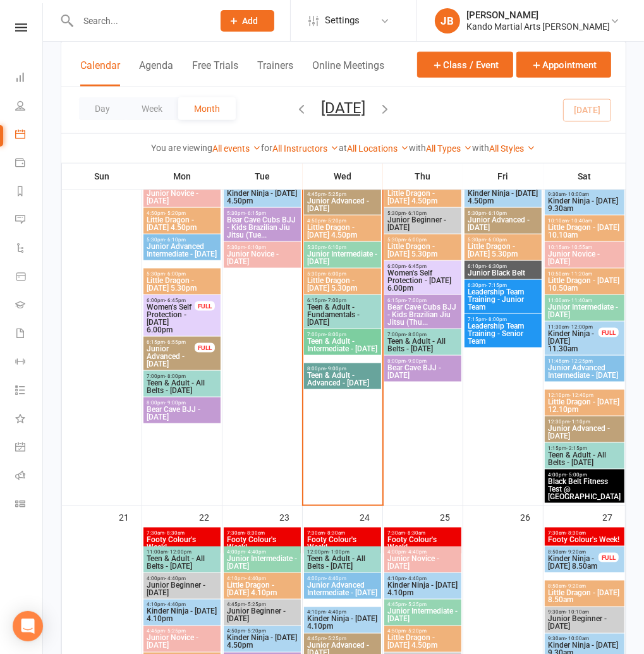
click at [409, 271] on span "Women's Self Protection - [DATE] 6.00pm" at bounding box center [423, 280] width 72 height 23
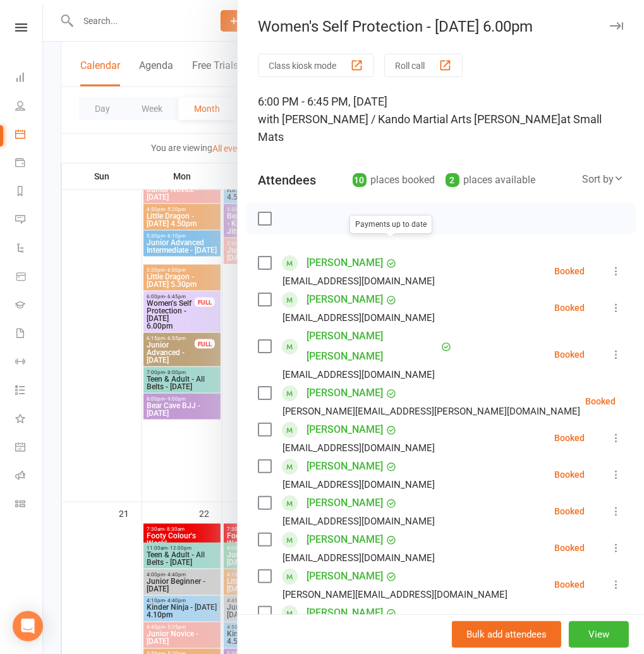
scroll to position [1015, 0]
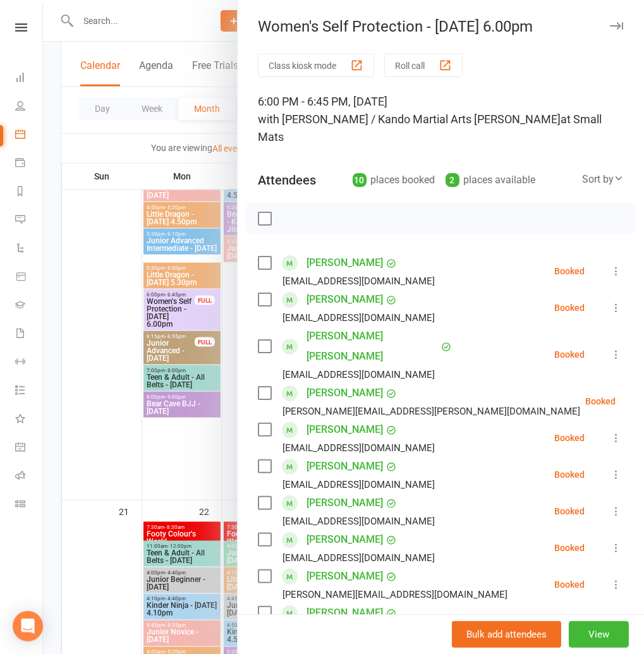
drag, startPoint x: 624, startPoint y: 29, endPoint x: 599, endPoint y: 38, distance: 26.8
click at [623, 29] on button "button" at bounding box center [616, 25] width 15 height 15
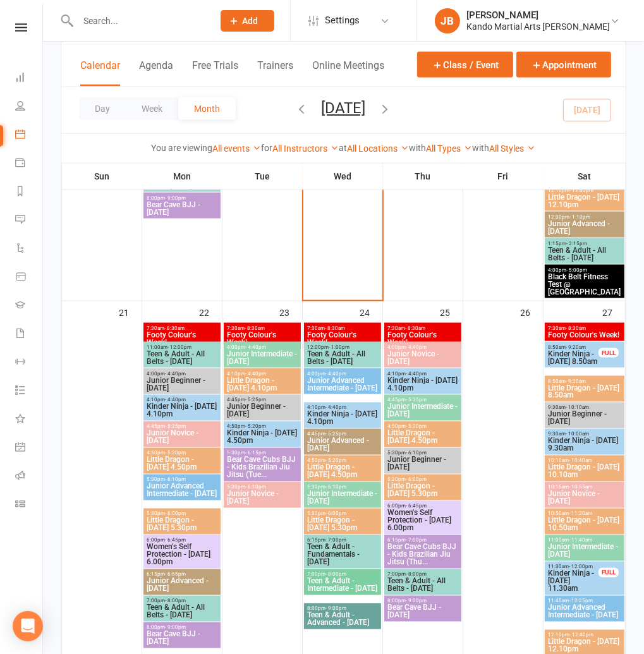
scroll to position [1204, 0]
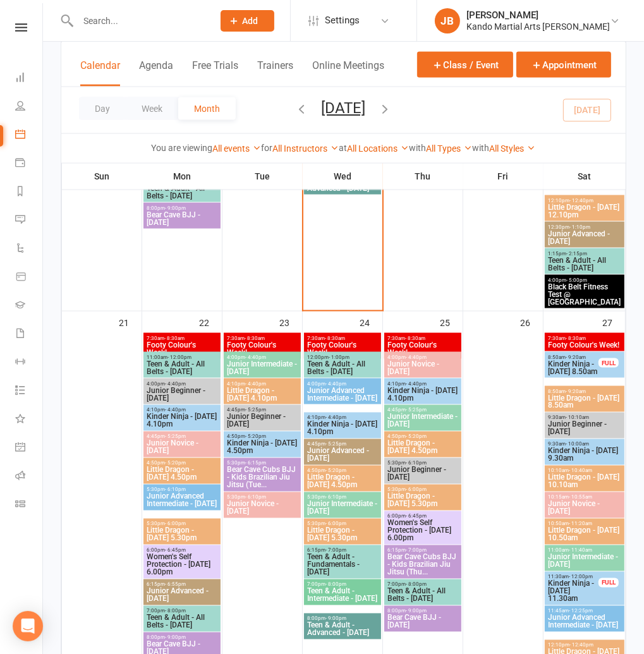
click at [106, 19] on input "text" at bounding box center [139, 21] width 130 height 18
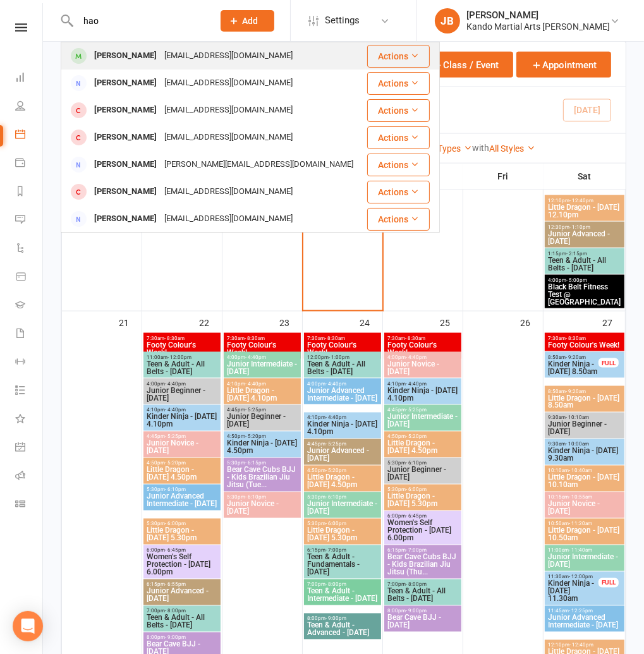
type input "hao"
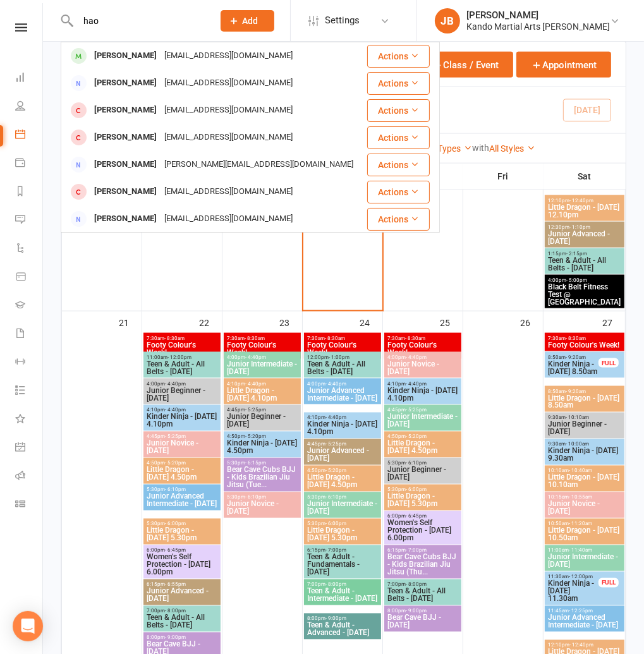
click at [116, 69] on td "Hao Li haoatwork@gmail.com" at bounding box center [213, 55] width 305 height 27
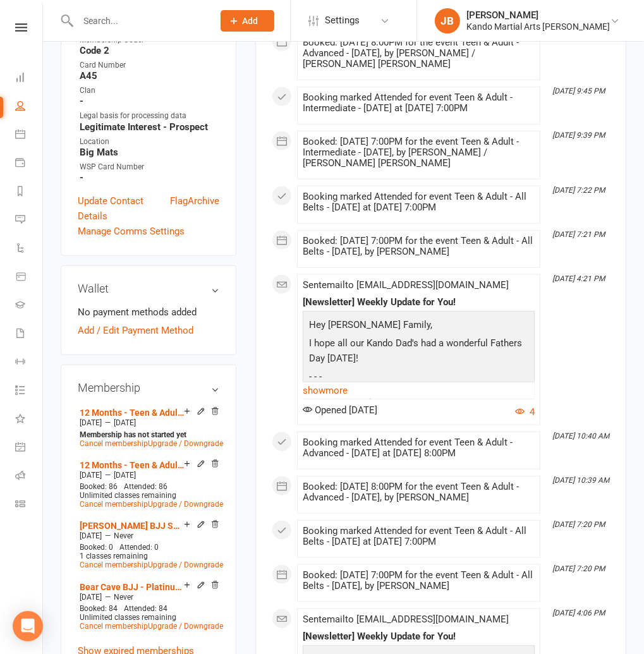
scroll to position [566, 0]
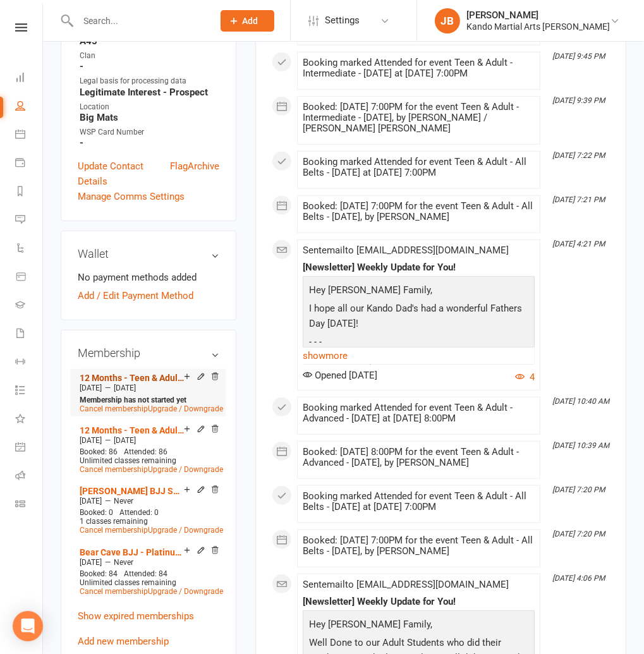
click at [158, 373] on link "12 Months - Teen & Adult Platinum Family Pass inc. 25% discount - Unlimited cla…" at bounding box center [132, 378] width 104 height 10
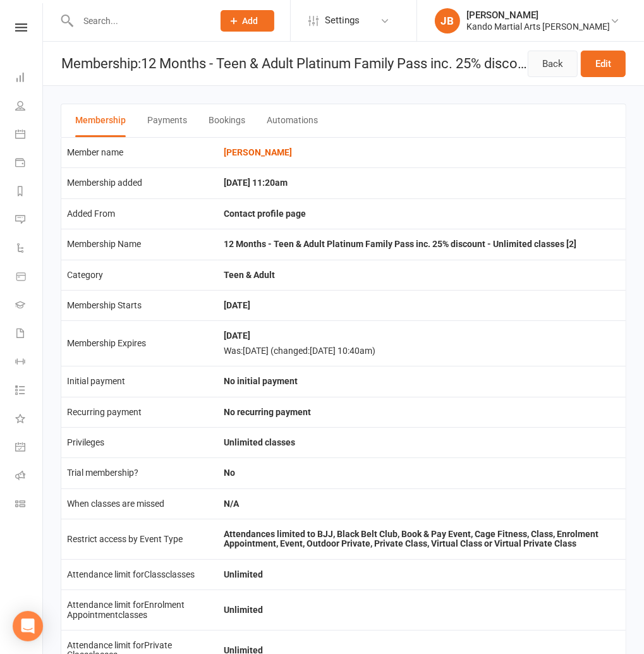
click at [544, 69] on link "Back" at bounding box center [553, 64] width 50 height 27
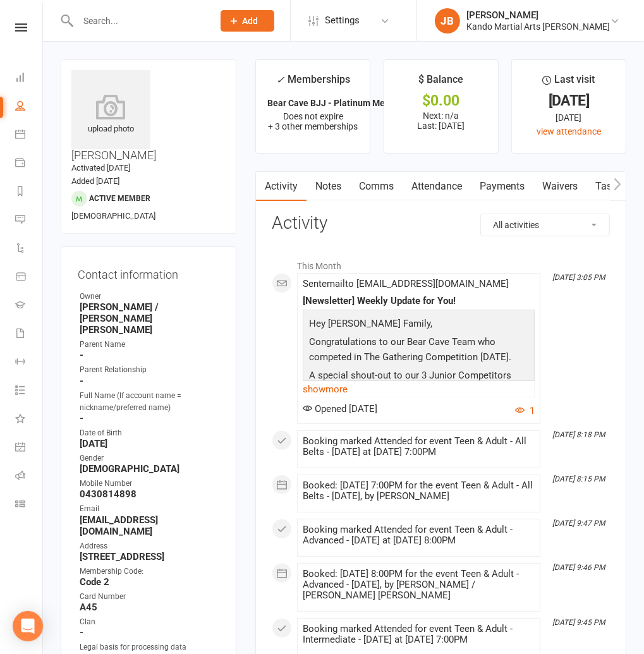
click at [134, 204] on contact-information "upload photo Hao Li Activated 22 January, 2022 Added 15 January, 2022 Active me…" at bounding box center [149, 423] width 176 height 728
click at [21, 31] on icon at bounding box center [21, 27] width 12 height 8
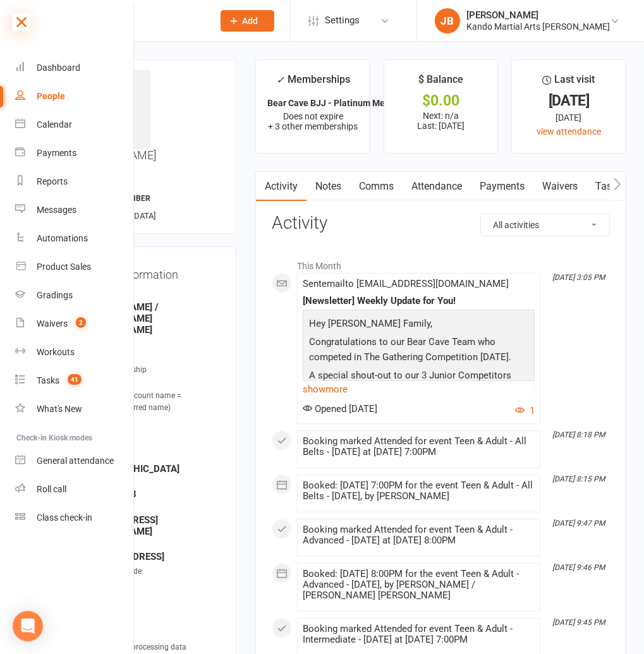
click at [28, 22] on icon at bounding box center [22, 22] width 18 height 18
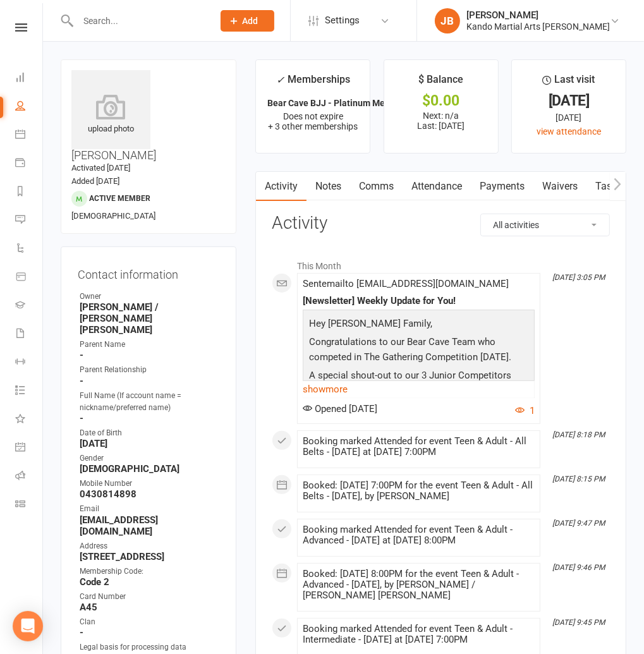
click at [66, 204] on contact-information "upload photo Hao Li Activated 22 January, 2022 Added 15 January, 2022 Active me…" at bounding box center [149, 423] width 176 height 728
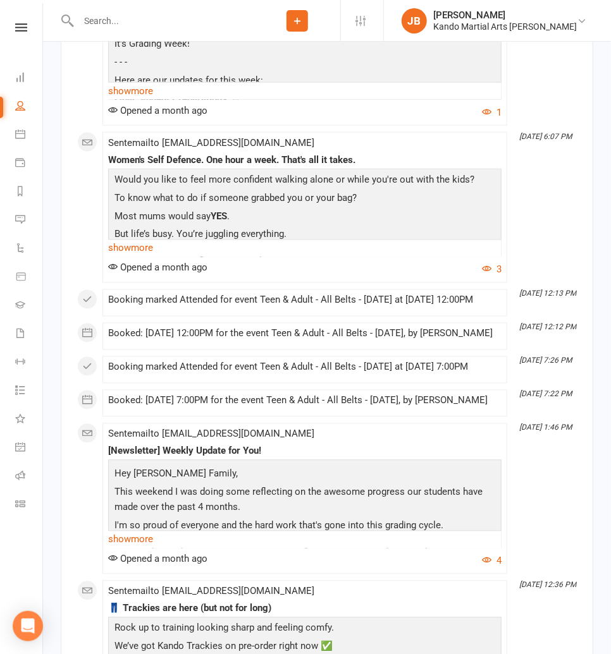
scroll to position [5112, 0]
click at [22, 33] on div "Clubworx" at bounding box center [21, 43] width 42 height 41
click at [25, 25] on icon at bounding box center [21, 27] width 12 height 8
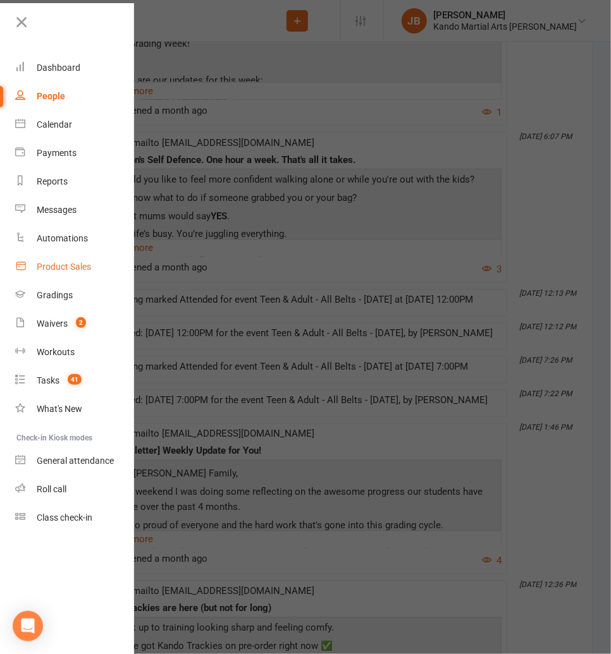
scroll to position [5113, 0]
click at [53, 123] on div "Calendar" at bounding box center [54, 124] width 35 height 10
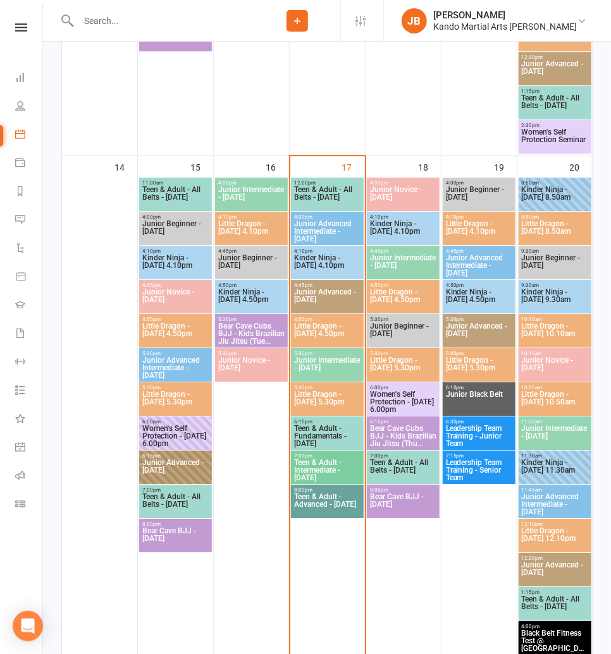
scroll to position [1132, 0]
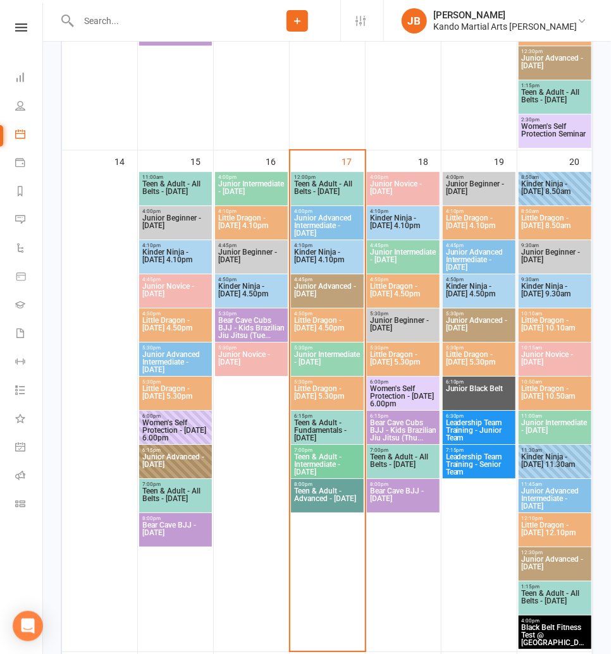
click at [376, 217] on span "Kinder Ninja - [DATE] 4.10pm" at bounding box center [403, 225] width 68 height 23
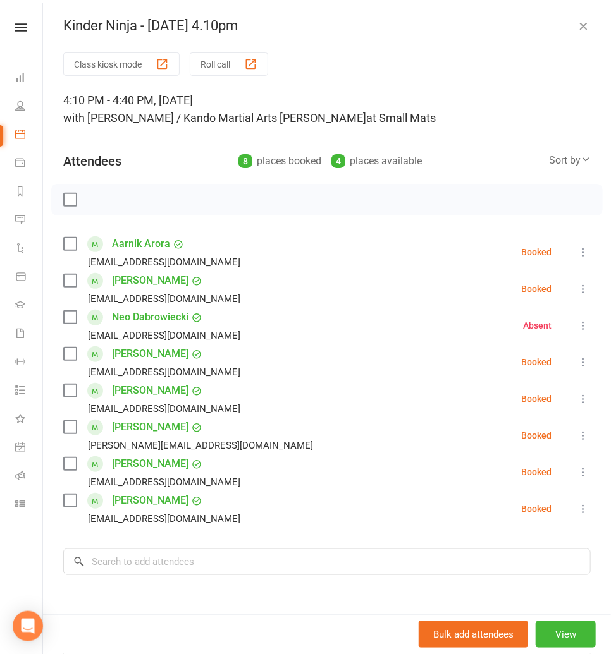
click at [585, 27] on icon "button" at bounding box center [582, 26] width 13 height 13
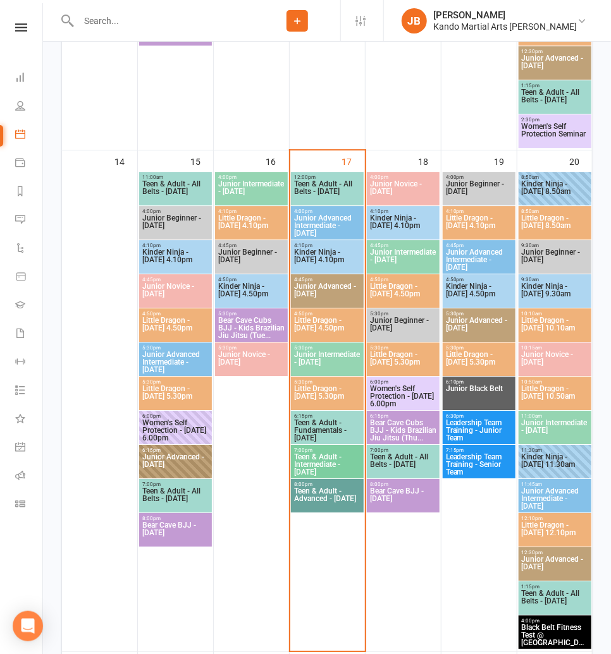
click at [392, 224] on span "Kinder Ninja - [DATE] 4.10pm" at bounding box center [403, 225] width 68 height 23
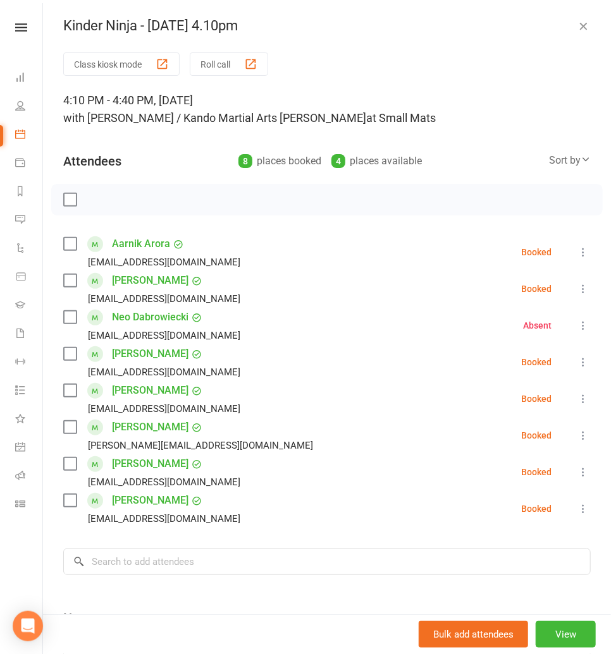
click at [578, 23] on icon "button" at bounding box center [582, 26] width 13 height 13
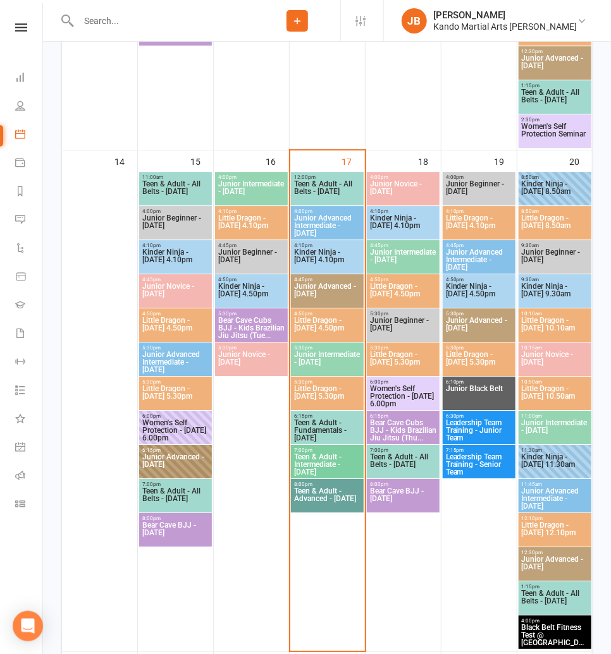
click at [113, 25] on input "text" at bounding box center [164, 21] width 179 height 18
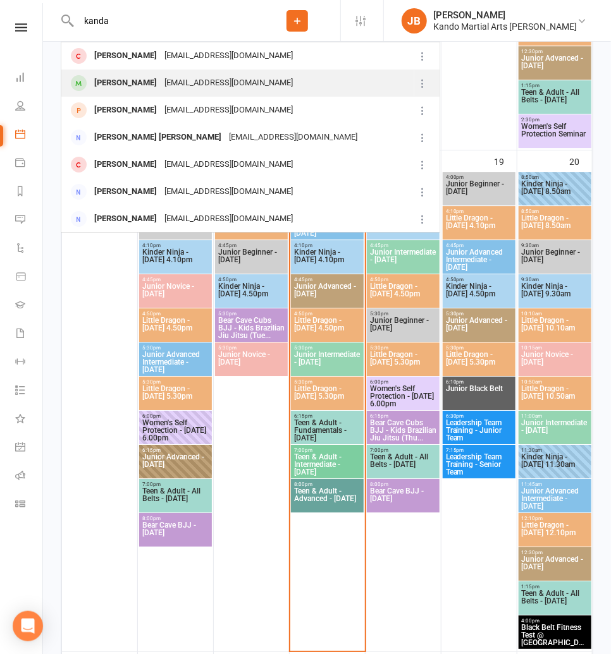
type input "kanda"
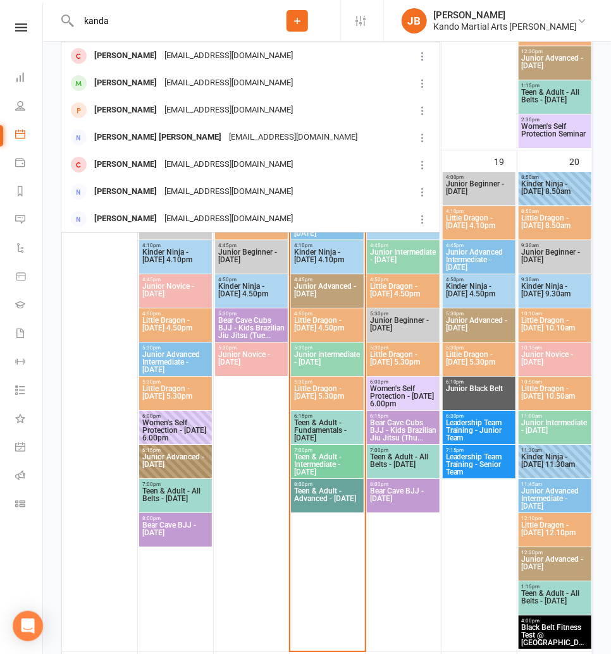
click at [104, 87] on div "Jayden Singh Kanda" at bounding box center [125, 83] width 70 height 18
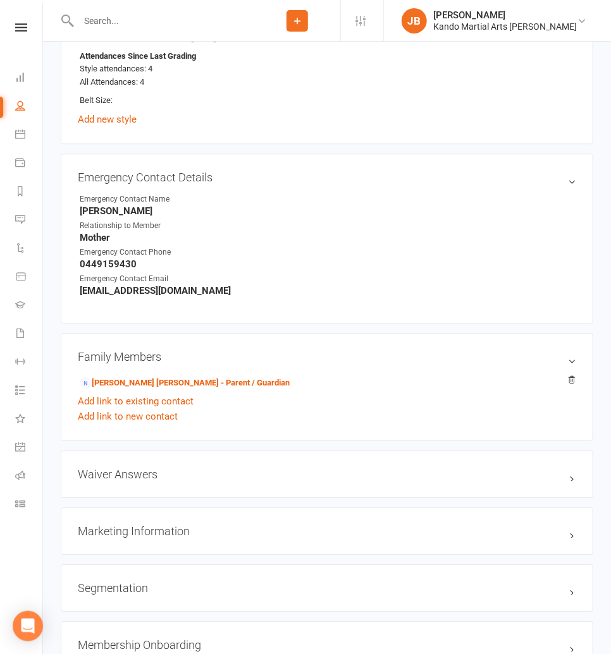
scroll to position [999, 0]
drag, startPoint x: 140, startPoint y: 265, endPoint x: 265, endPoint y: 286, distance: 127.5
click at [73, 254] on div "Emergency Contact Details edit Emergency Contact Name Narender Relationship to …" at bounding box center [327, 238] width 532 height 171
copy render-form-field "0449159430"
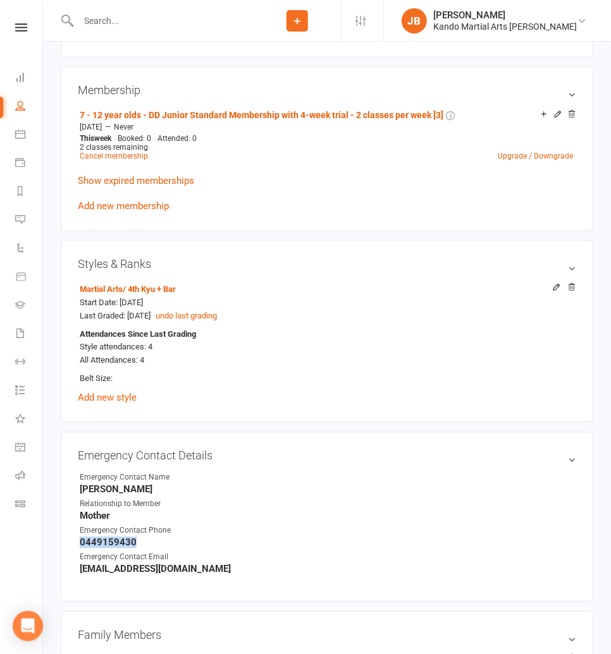
scroll to position [720, 0]
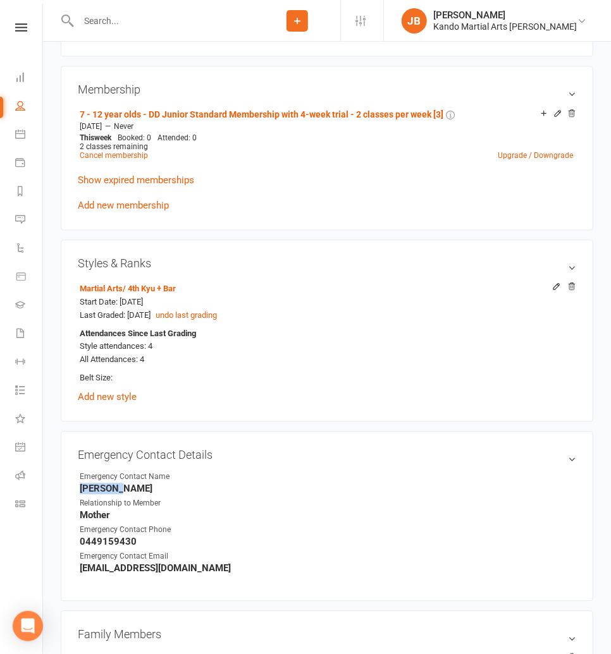
drag, startPoint x: 94, startPoint y: 487, endPoint x: 58, endPoint y: 483, distance: 36.9
click at [56, 483] on div "upload photo Jayden Singh Kanda Activated 25 January, 2023 Added 24 January, 20…" at bounding box center [326, 448] width 551 height 2216
copy strong "Narender"
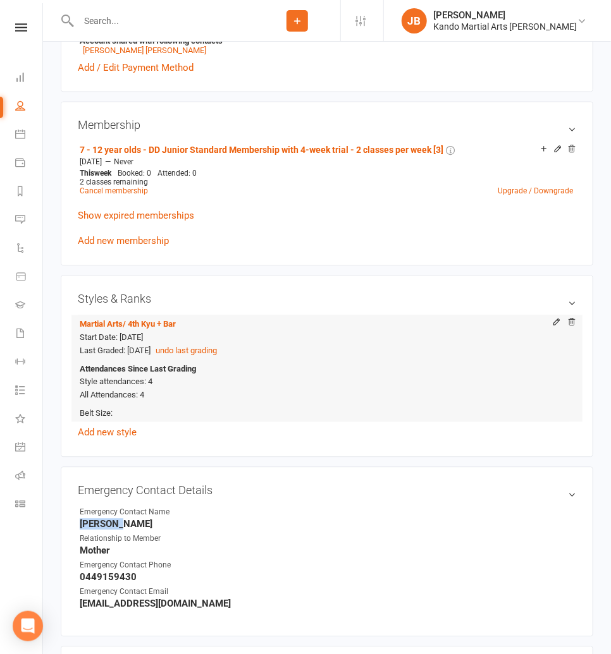
scroll to position [712, 0]
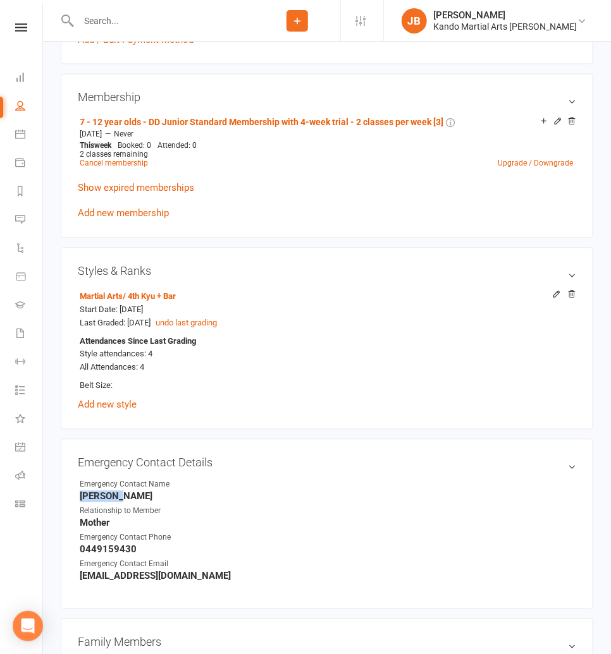
copy strong "Narender"
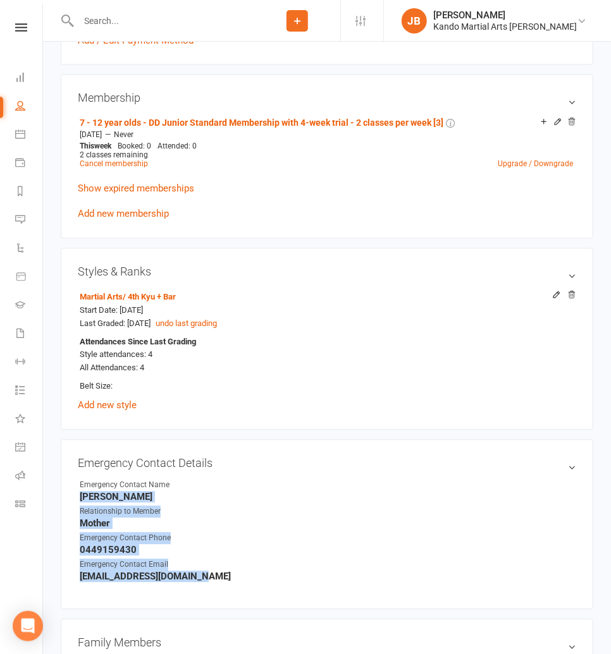
drag, startPoint x: 187, startPoint y: 576, endPoint x: 68, endPoint y: 489, distance: 147.8
click at [62, 488] on div "Emergency Contact Details edit Emergency Contact Name Narender Relationship to …" at bounding box center [327, 525] width 532 height 171
copy ul "Narender Relationship to Member Mother Emergency Contact Phone 0449159430 Emerg…"
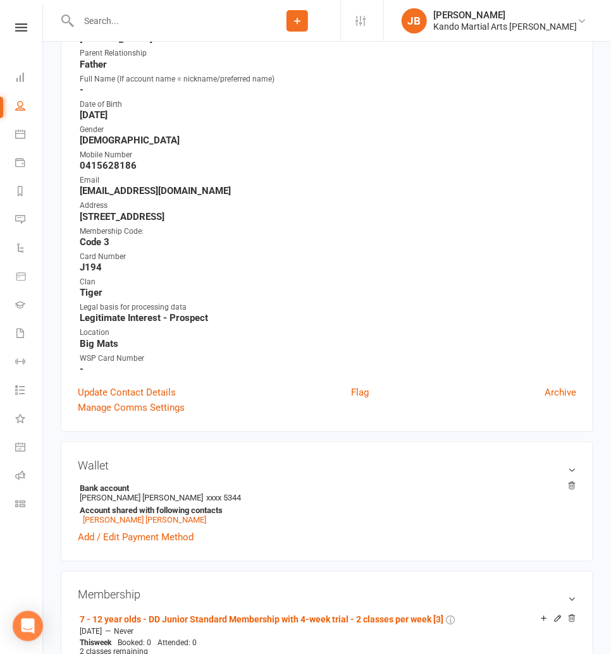
scroll to position [219, 0]
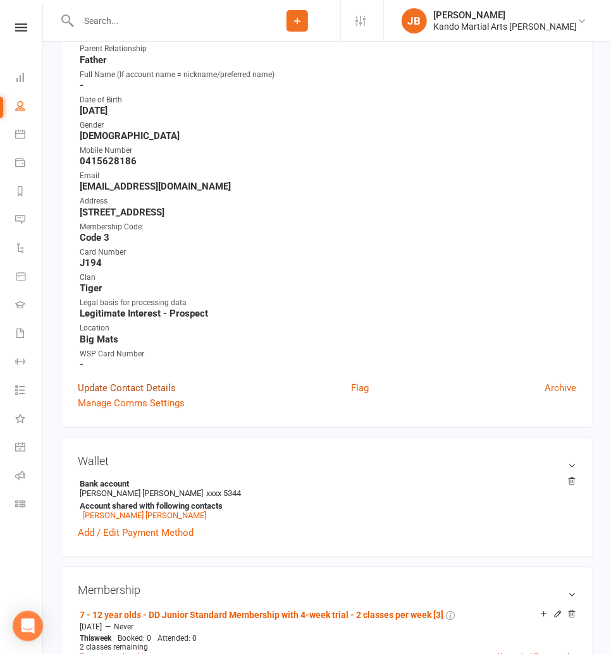
click at [129, 383] on link "Update Contact Details" at bounding box center [127, 387] width 98 height 15
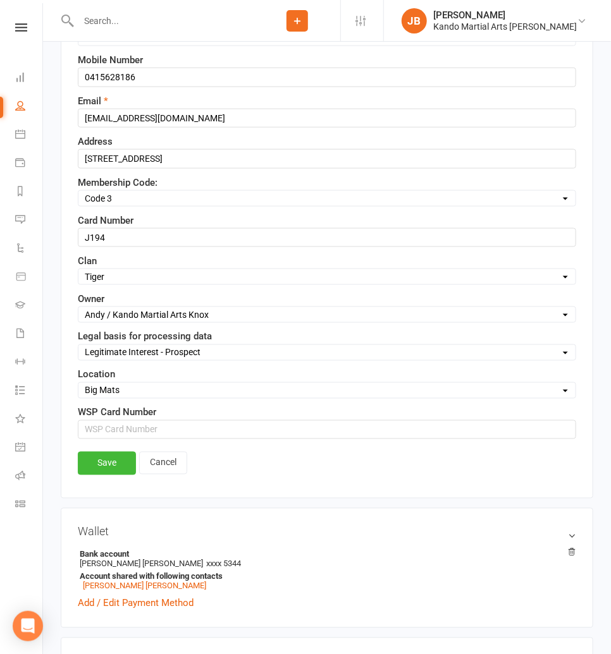
scroll to position [520, 0]
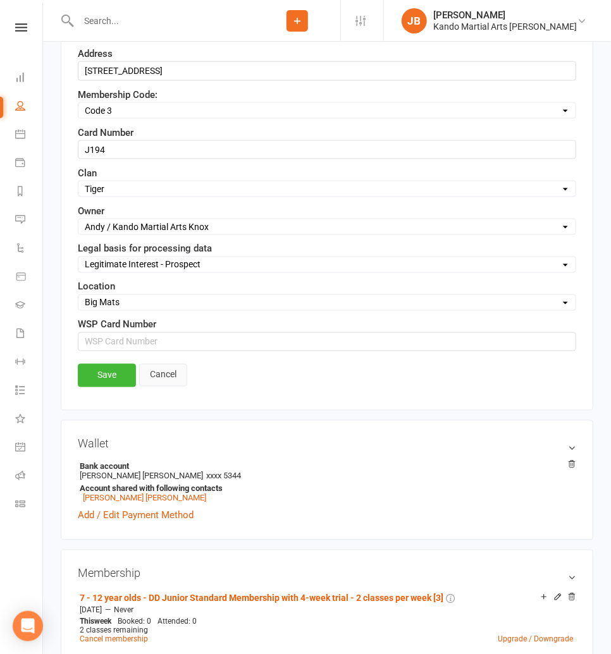
click at [159, 372] on link "Cancel" at bounding box center [163, 375] width 48 height 23
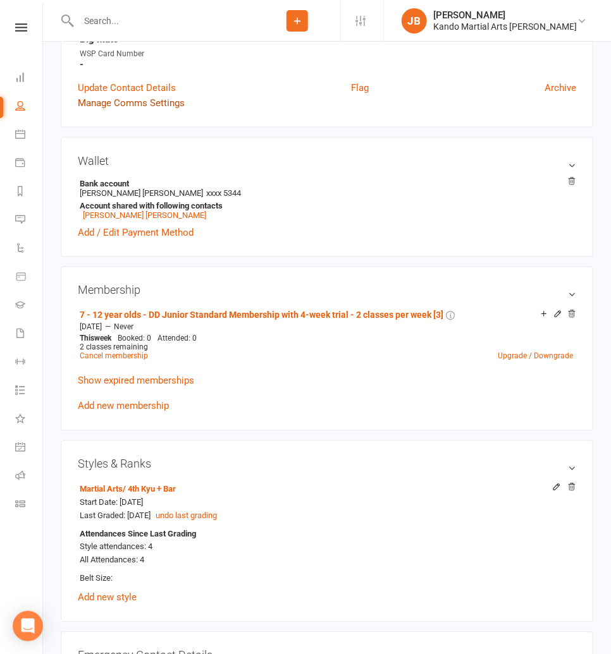
click at [120, 97] on link "Manage Comms Settings" at bounding box center [131, 102] width 107 height 15
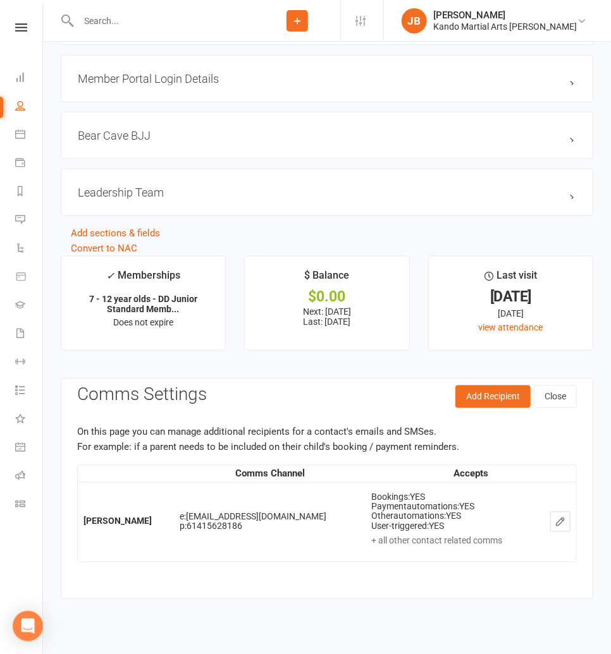
scroll to position [2026, 0]
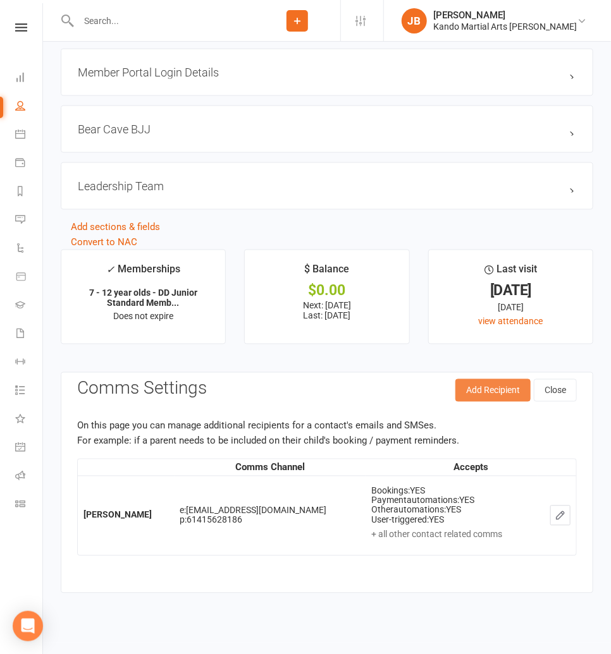
click at [467, 392] on button "Add Recipient" at bounding box center [492, 390] width 75 height 23
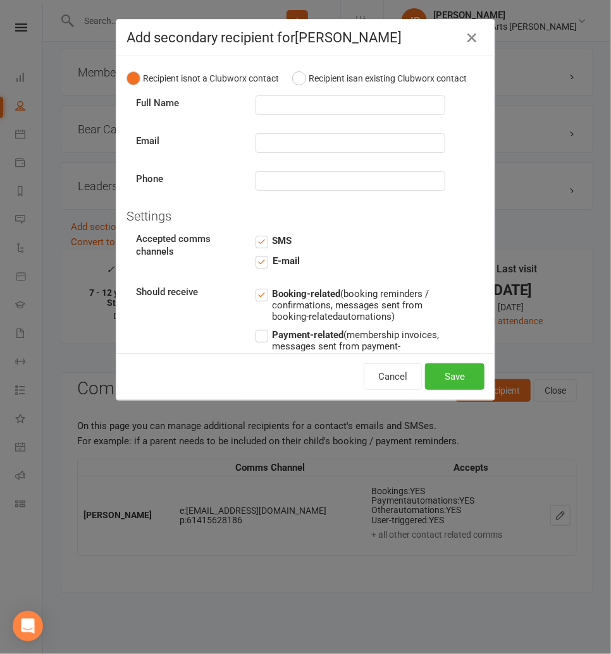
scroll to position [2, 0]
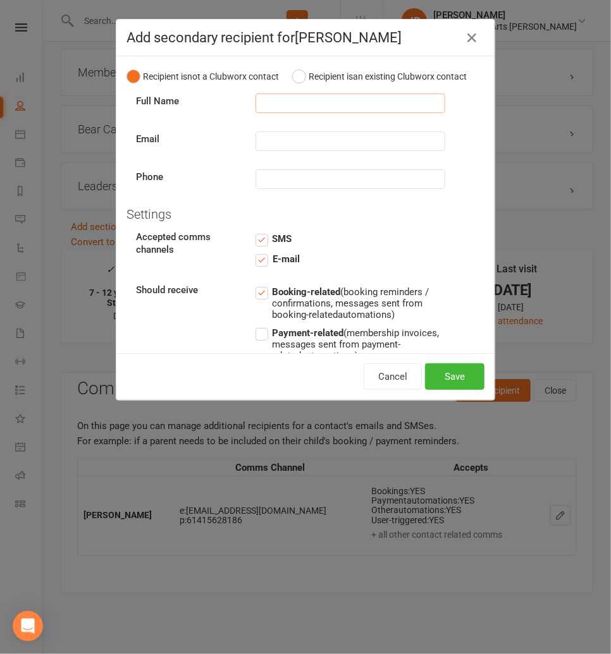
click at [262, 101] on input "text" at bounding box center [350, 104] width 190 height 20
paste input "Narender Relationship to Member Mother Emergency Contact Phone 0449159430 Emerg…"
drag, startPoint x: 338, startPoint y: 105, endPoint x: 388, endPoint y: 104, distance: 50.6
click at [388, 104] on input "Narender Relationship to Member Mother Emergency Contact Phone 0449159430 Emerg…" at bounding box center [350, 104] width 190 height 20
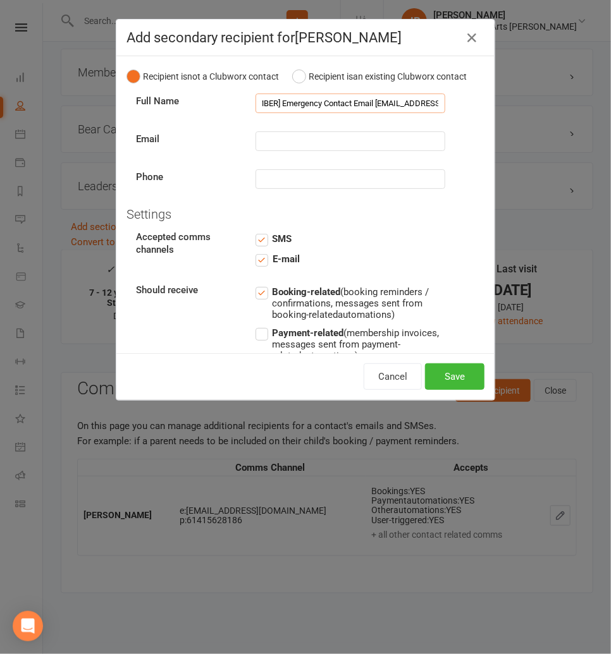
click at [358, 104] on input "Narender Relationship to Member Mother Emergency Contact Phone 0449159430 Emerg…" at bounding box center [350, 104] width 190 height 20
drag, startPoint x: 337, startPoint y: 102, endPoint x: 260, endPoint y: 105, distance: 77.2
click at [260, 105] on input "Narender Relationship to Member Mother Emergency Contact Phone 0449159430 Emerg…" at bounding box center [350, 104] width 190 height 20
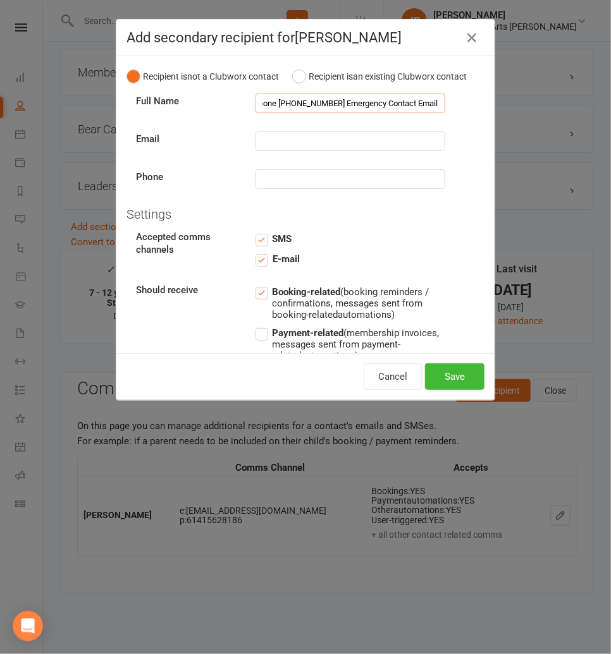
click at [264, 102] on input "Narender Relationship to Member Mother Emergency Contact Phone 0449159430 Emerg…" at bounding box center [350, 104] width 190 height 20
type input "Narender Relationship to Member Mother Emergency Contact Phone Emergency Contac…"
click at [262, 184] on input "text" at bounding box center [350, 179] width 190 height 20
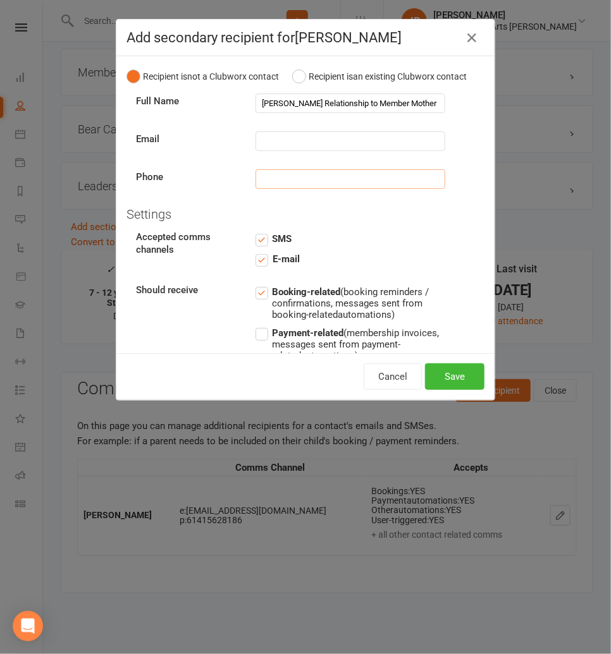
paste input "0449159430"
type input "0449159430"
drag, startPoint x: 300, startPoint y: 105, endPoint x: 430, endPoint y: 101, distance: 129.6
click at [430, 101] on input "Narender Relationship to Member Mother Emergency Contact Phone Emergency Contac…" at bounding box center [350, 104] width 190 height 20
drag, startPoint x: 384, startPoint y: 104, endPoint x: 299, endPoint y: 103, distance: 84.7
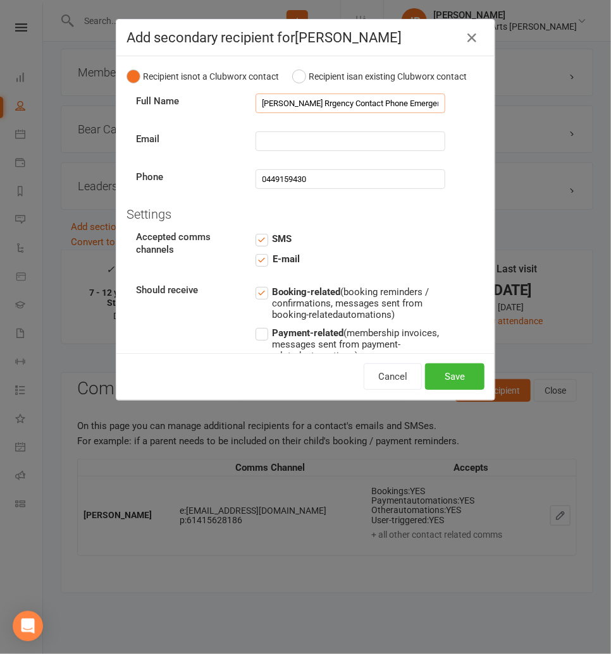
click at [299, 103] on input "Narender Rrgency Contact Phone Emergency Contact Email activesynapz@hotmail.com" at bounding box center [350, 104] width 190 height 20
drag, startPoint x: 301, startPoint y: 102, endPoint x: 336, endPoint y: 102, distance: 34.8
click at [336, 102] on input "Narender Emergency Contact Email activesynapz@hotmail.com" at bounding box center [350, 104] width 190 height 20
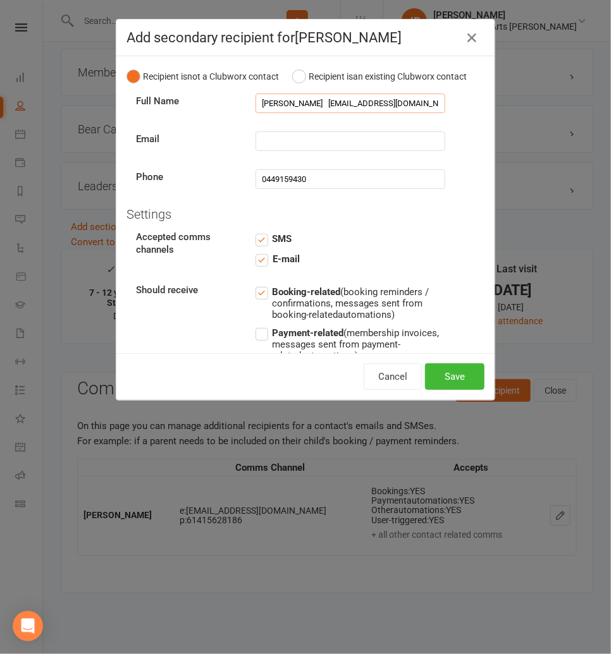
drag, startPoint x: 301, startPoint y: 103, endPoint x: 477, endPoint y: 112, distance: 175.9
click at [477, 112] on div "Full Name Narender activesynapz@hotmail.com" at bounding box center [305, 104] width 358 height 20
type input "Narender"
click at [287, 143] on input "text" at bounding box center [350, 141] width 190 height 20
paste input "activesynapz@hotmail.com"
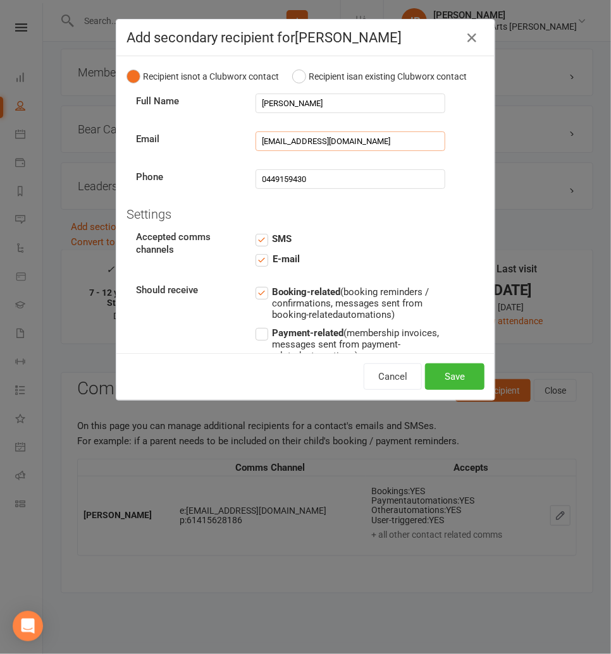
type input "activesynapz@hotmail.com"
click at [330, 104] on input "Narender" at bounding box center [350, 104] width 190 height 20
click at [303, 99] on input "Narender" at bounding box center [350, 104] width 190 height 20
click at [301, 104] on input "Narender Amrik Singh" at bounding box center [350, 104] width 190 height 20
click at [322, 104] on input "Narender Amrik Singh" at bounding box center [350, 104] width 190 height 20
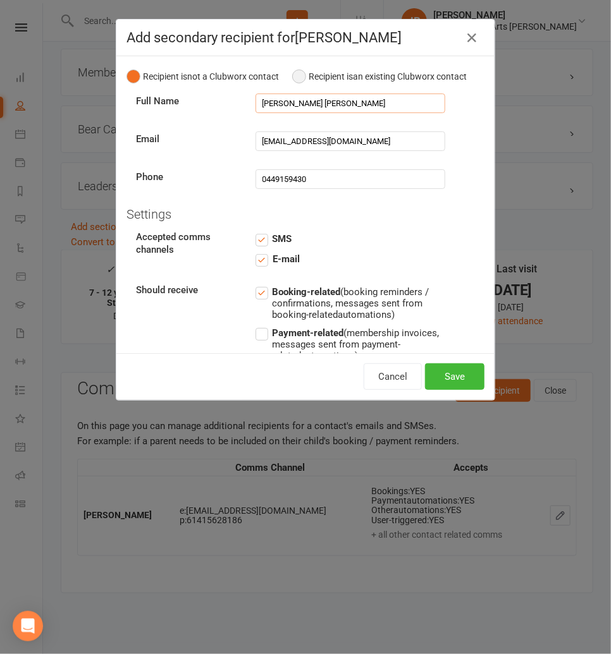
scroll to position [3, 0]
type input "Narender Amrik Singh"
click at [446, 373] on button "Save" at bounding box center [454, 376] width 59 height 27
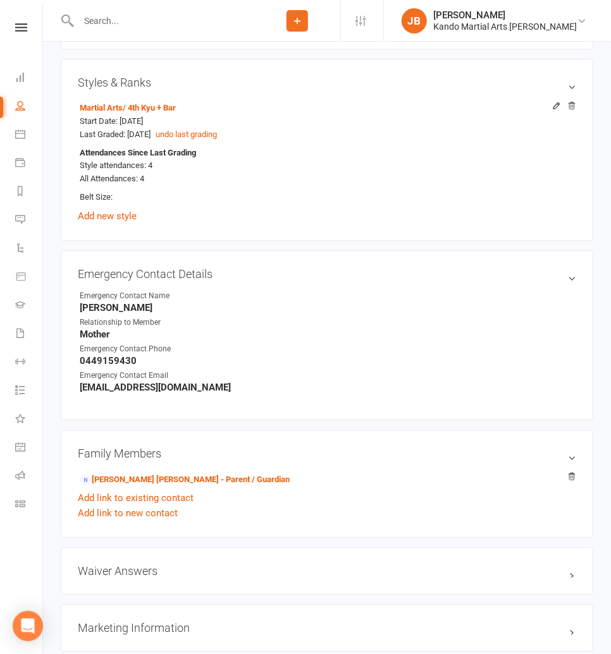
scroll to position [894, 0]
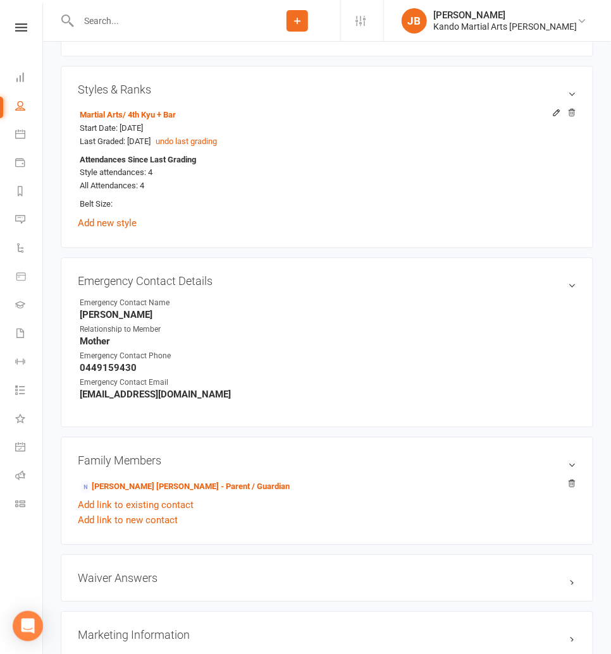
click at [100, 315] on strong "Narender" at bounding box center [328, 314] width 496 height 11
click at [106, 309] on strong "Narender" at bounding box center [328, 314] width 496 height 11
click at [105, 309] on strong "Narender" at bounding box center [328, 314] width 496 height 11
copy strong "Narender"
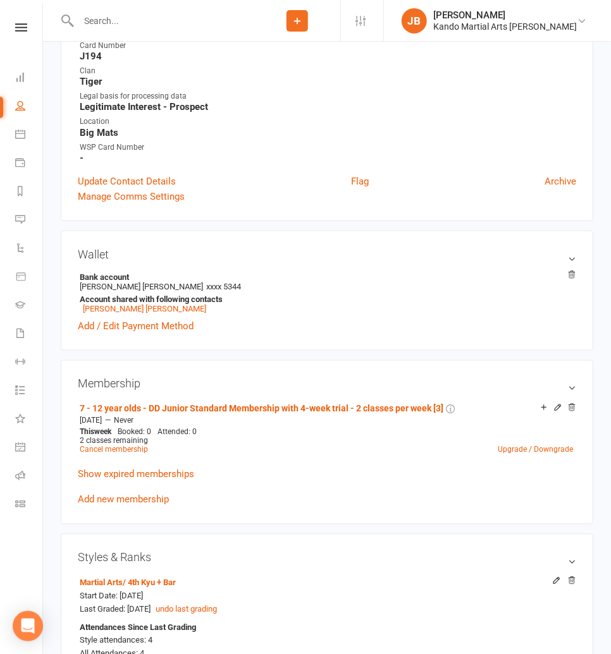
scroll to position [0, 0]
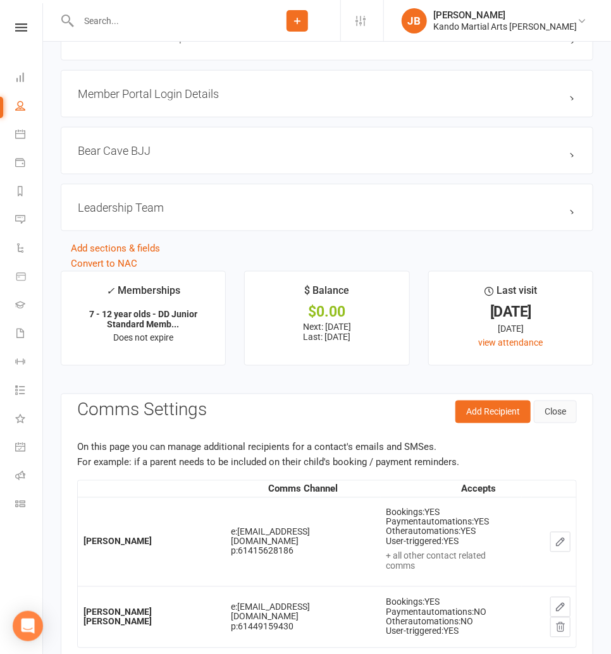
drag, startPoint x: 559, startPoint y: 403, endPoint x: 552, endPoint y: 403, distance: 7.0
click at [561, 402] on button "Close" at bounding box center [554, 412] width 43 height 23
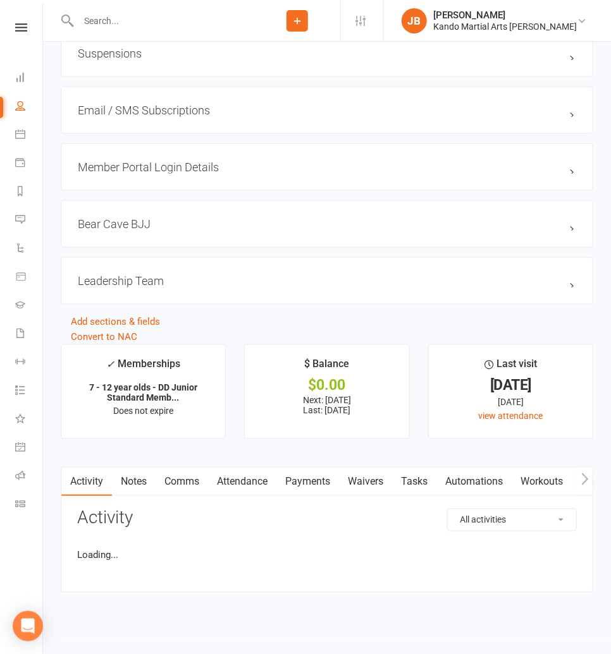
scroll to position [2004, 0]
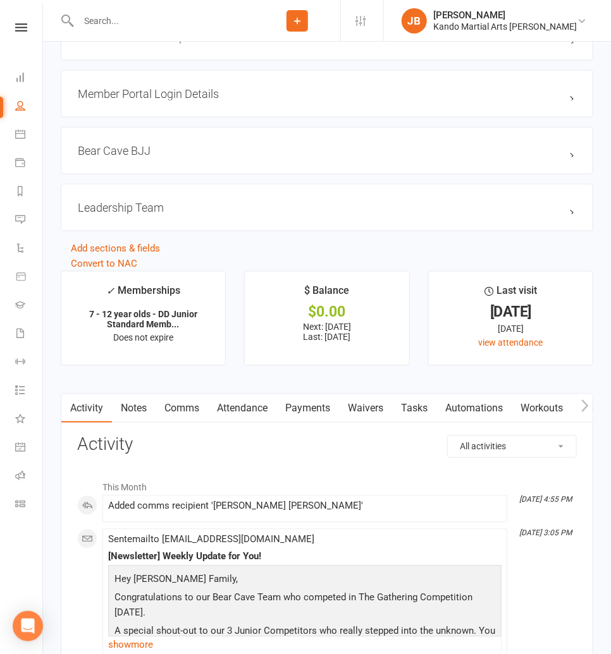
click at [183, 408] on link "Comms" at bounding box center [181, 408] width 52 height 29
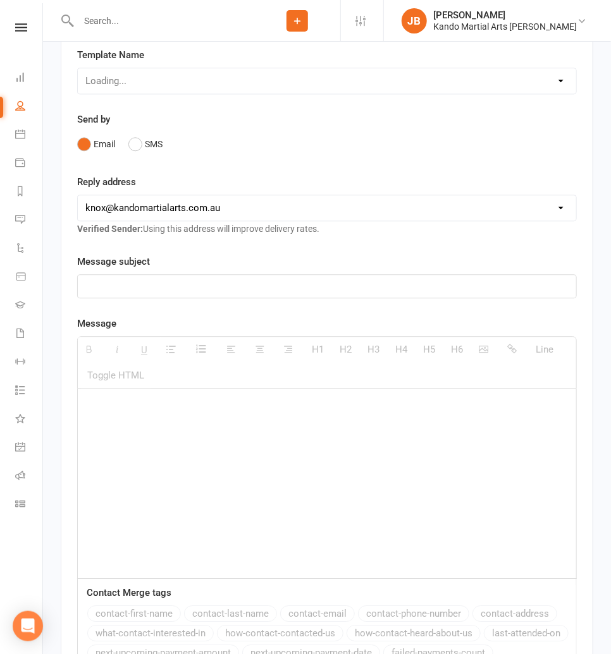
scroll to position [2435, 0]
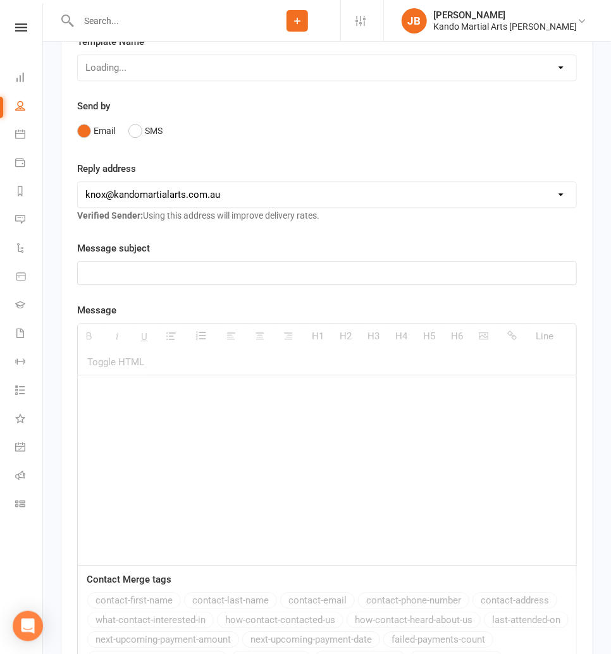
click at [116, 378] on div at bounding box center [327, 470] width 498 height 190
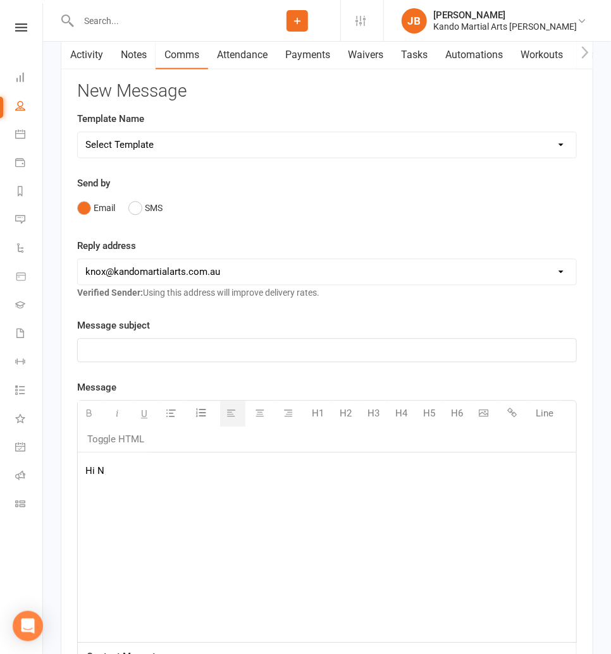
scroll to position [2359, 0]
click at [102, 463] on p "Hi NNarender" at bounding box center [326, 470] width 483 height 15
click at [144, 463] on p "Hi Narender" at bounding box center [326, 470] width 483 height 15
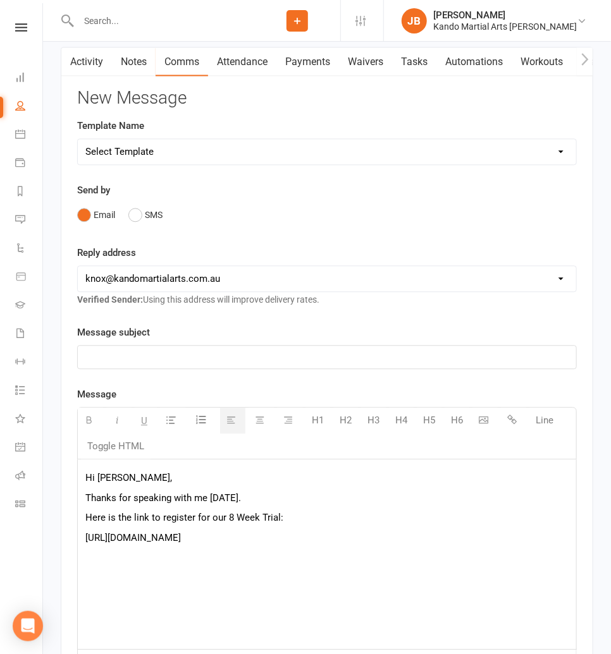
scroll to position [2297, 0]
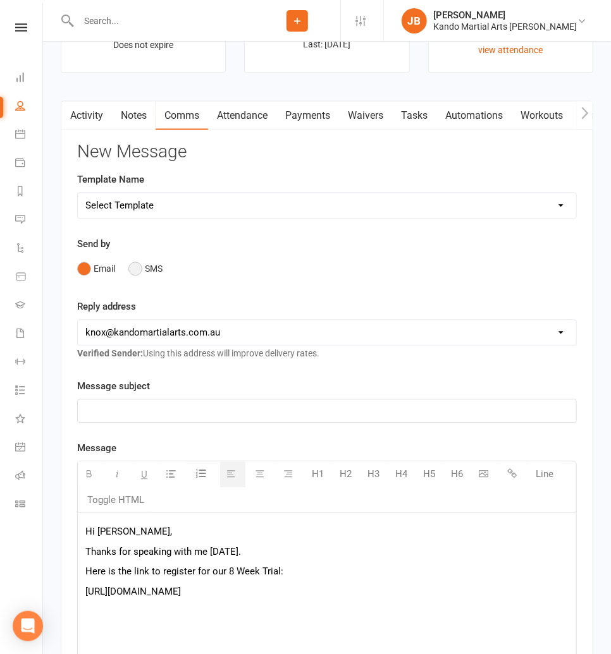
click at [131, 266] on button "SMS" at bounding box center [145, 269] width 34 height 24
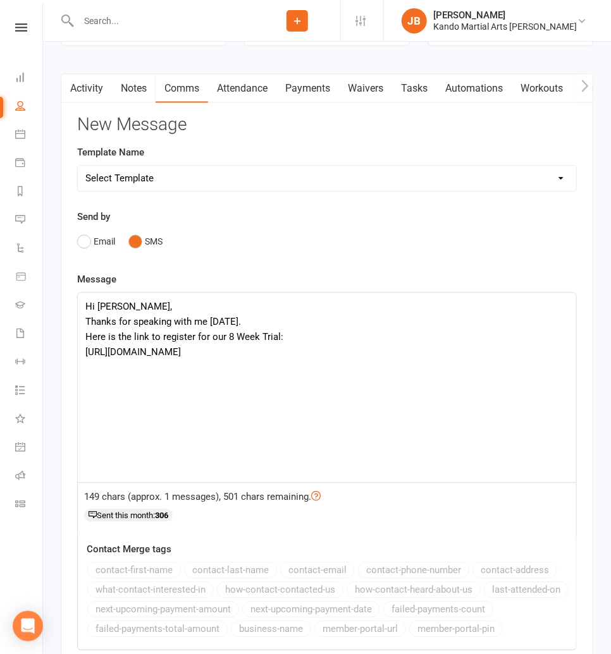
scroll to position [2329, 0]
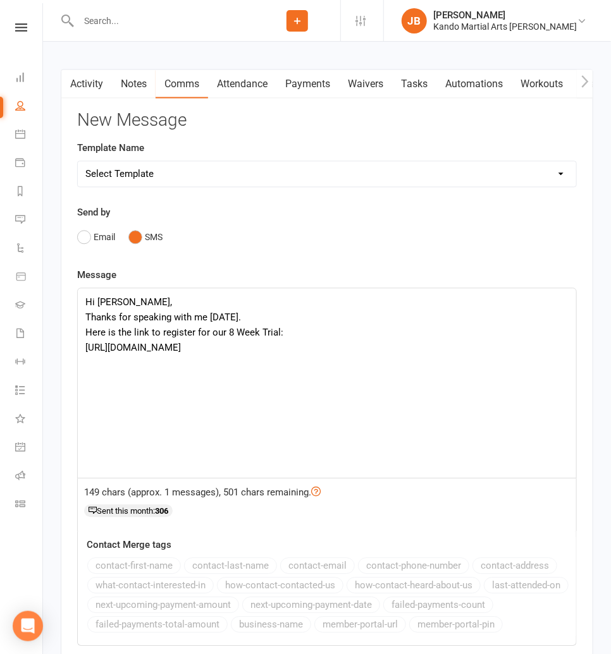
click at [262, 343] on div "Hi Narender, Thanks for speaking with me today. Here is the link to register fo…" at bounding box center [327, 383] width 498 height 190
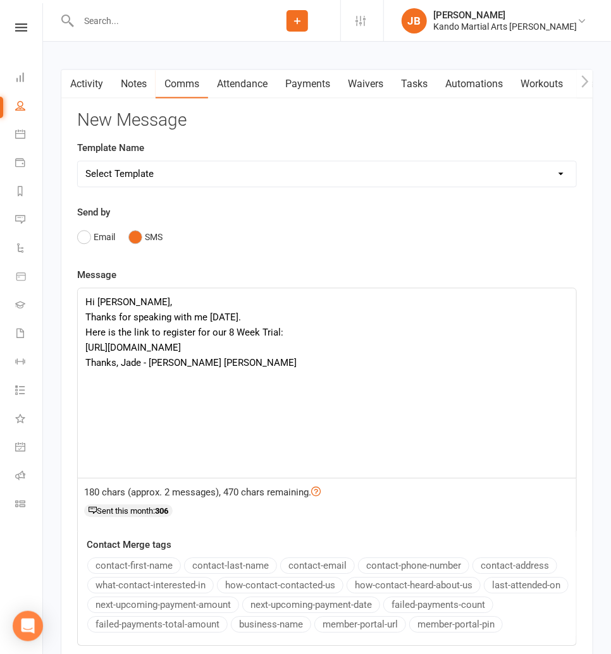
scroll to position [2543, 0]
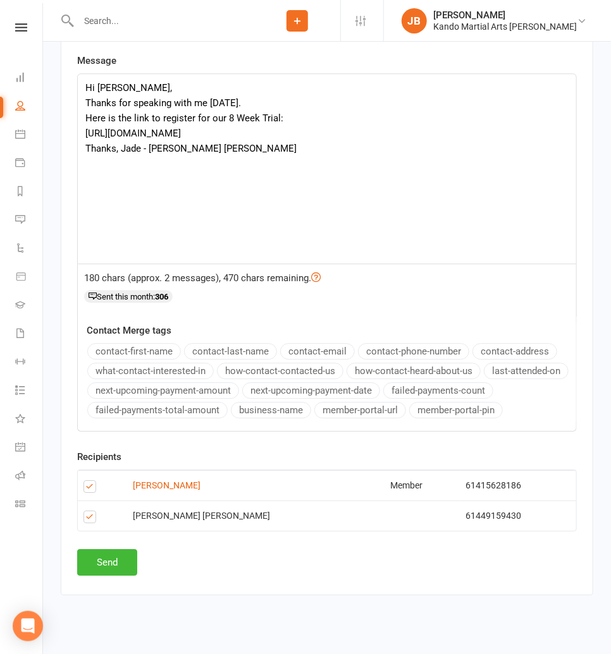
click at [87, 489] on label at bounding box center [91, 489] width 17 height 0
click at [87, 481] on input "checkbox" at bounding box center [87, 481] width 8 height 0
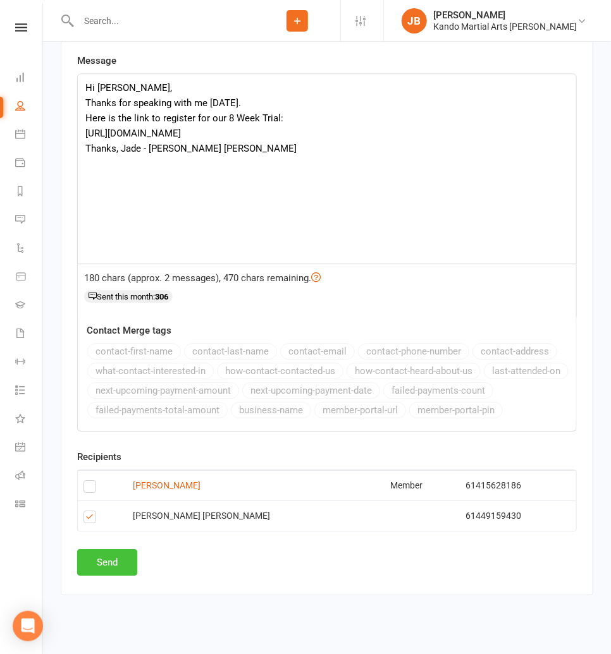
click at [116, 557] on button "Send" at bounding box center [107, 562] width 60 height 27
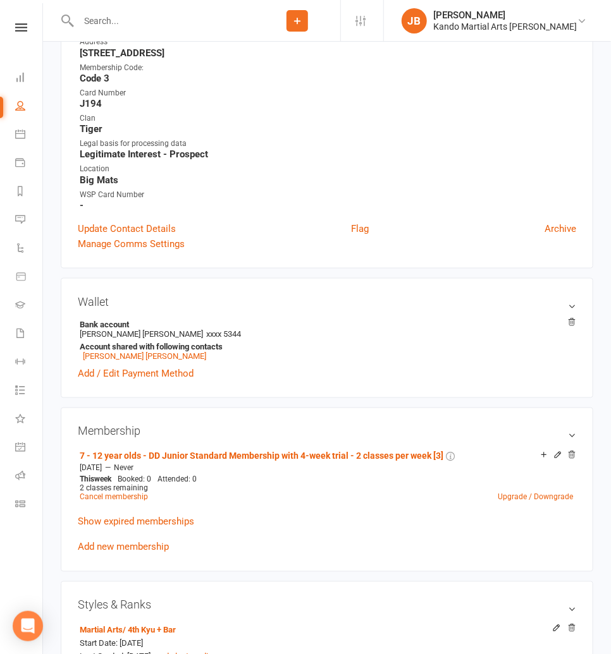
scroll to position [385, 0]
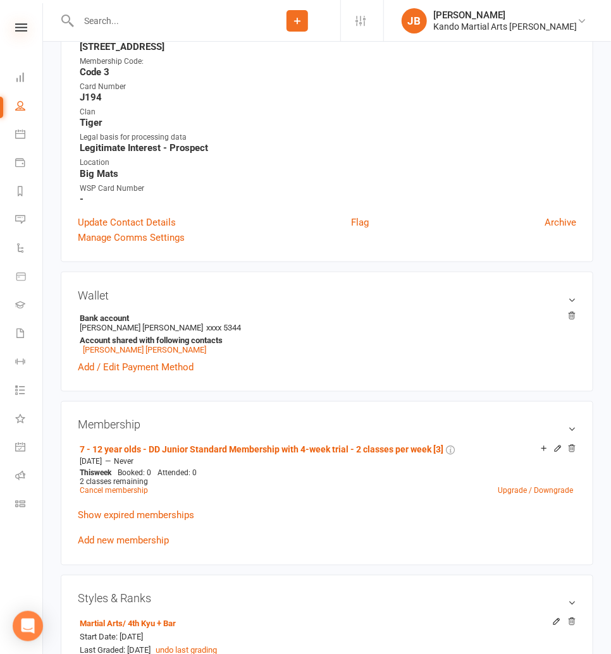
click at [25, 24] on icon at bounding box center [21, 27] width 12 height 8
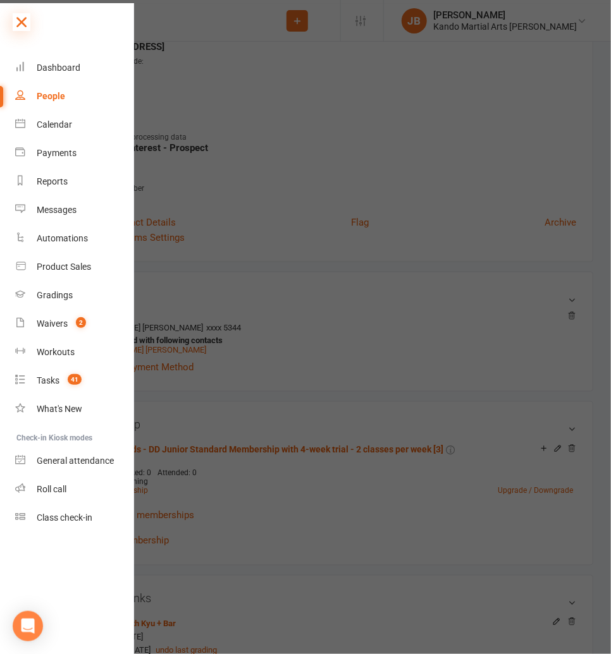
click at [21, 20] on icon at bounding box center [22, 22] width 18 height 18
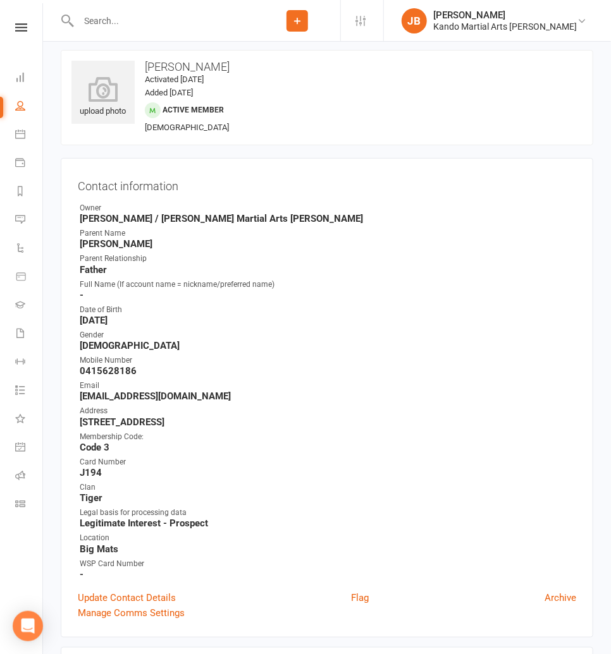
scroll to position [0, 0]
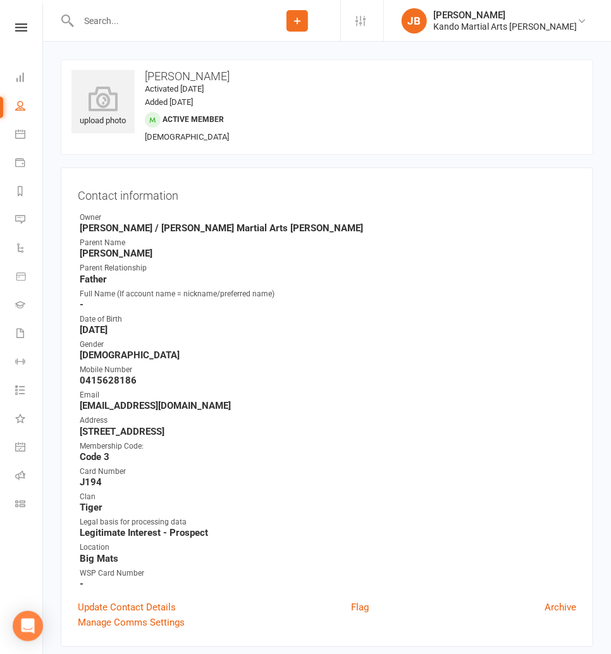
click at [88, 20] on input "text" at bounding box center [164, 21] width 179 height 18
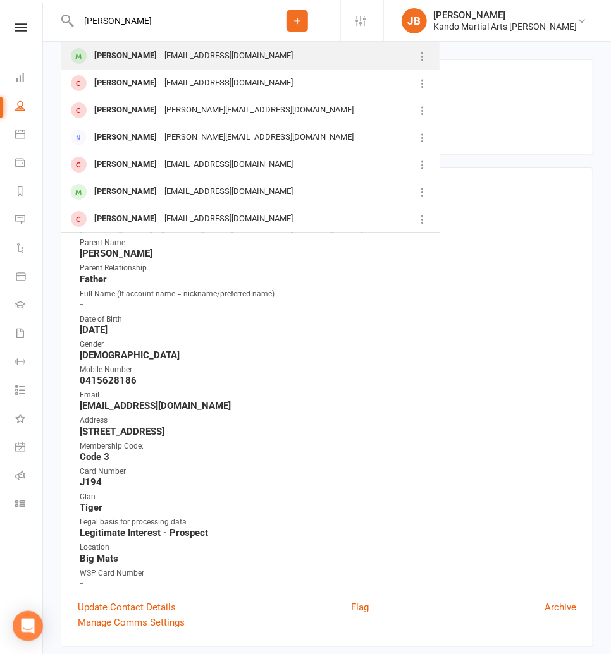
type input "kris shi"
click at [123, 54] on div "Kris Shi" at bounding box center [125, 56] width 70 height 18
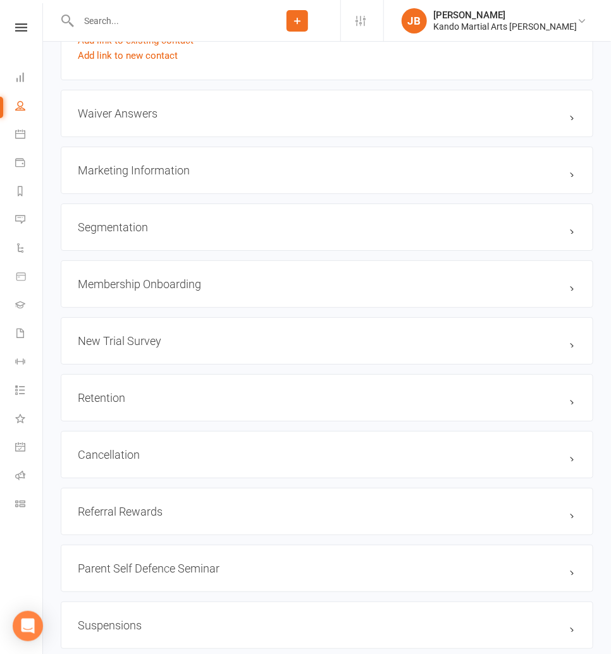
scroll to position [1389, 0]
click at [237, 458] on div "Cancellation edit" at bounding box center [327, 455] width 532 height 47
click at [226, 456] on h3 "Cancellation edit" at bounding box center [327, 455] width 498 height 13
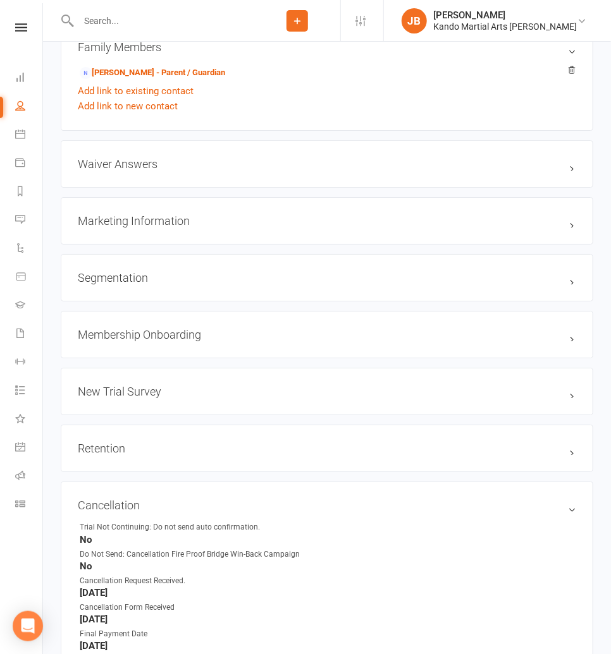
scroll to position [1337, 0]
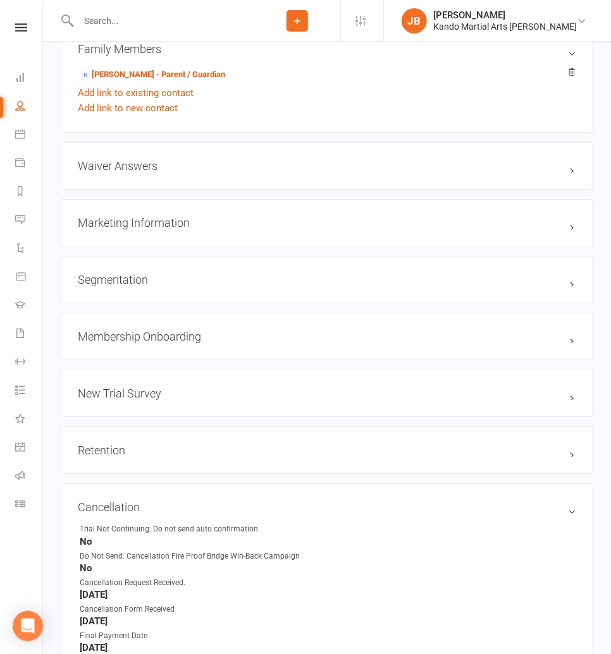
click at [99, 14] on input "text" at bounding box center [164, 21] width 179 height 18
click at [30, 27] on link at bounding box center [21, 27] width 45 height 8
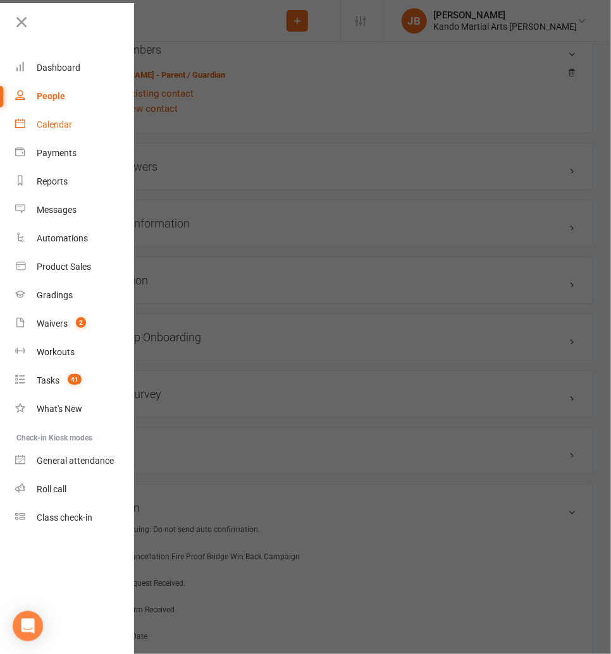
click at [51, 128] on div "Calendar" at bounding box center [54, 124] width 35 height 10
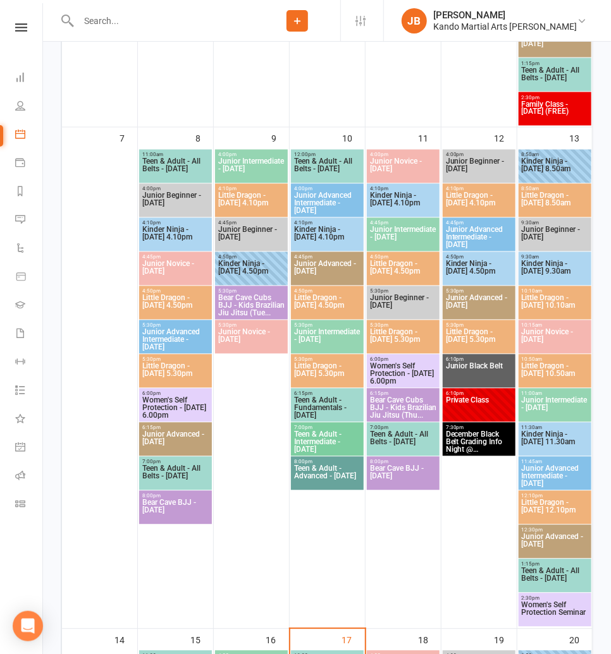
scroll to position [652, 0]
click at [315, 332] on span "Junior Intermediate - [DATE]" at bounding box center [327, 340] width 68 height 23
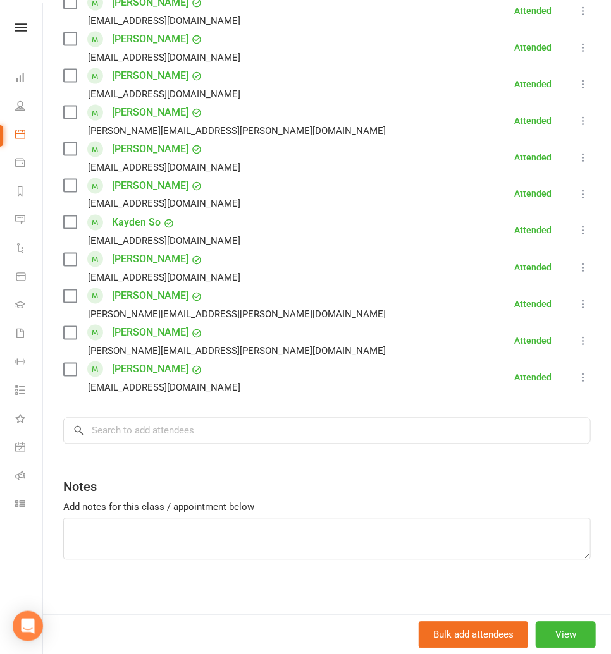
scroll to position [578, 0]
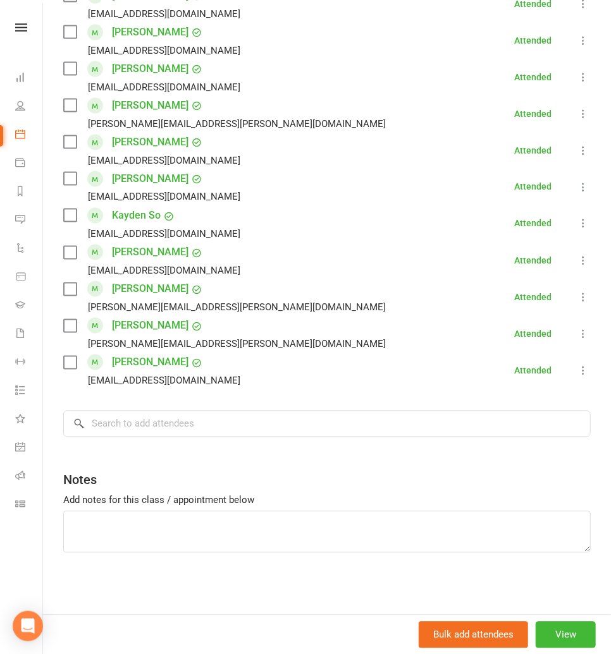
click at [154, 295] on link "[PERSON_NAME]" at bounding box center [150, 289] width 76 height 20
click at [166, 290] on link "[PERSON_NAME]" at bounding box center [150, 289] width 76 height 20
click at [116, 293] on link "[PERSON_NAME]" at bounding box center [150, 289] width 76 height 20
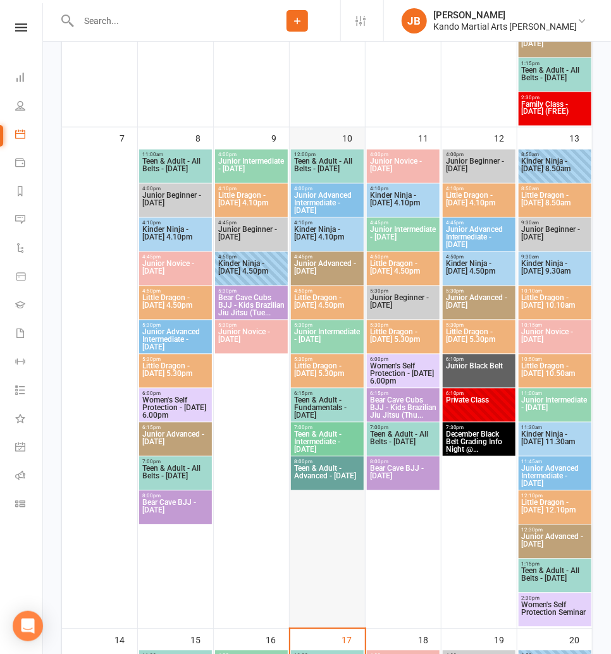
scroll to position [654, 0]
click at [323, 340] on span "Junior Intermediate - [DATE]" at bounding box center [327, 339] width 68 height 23
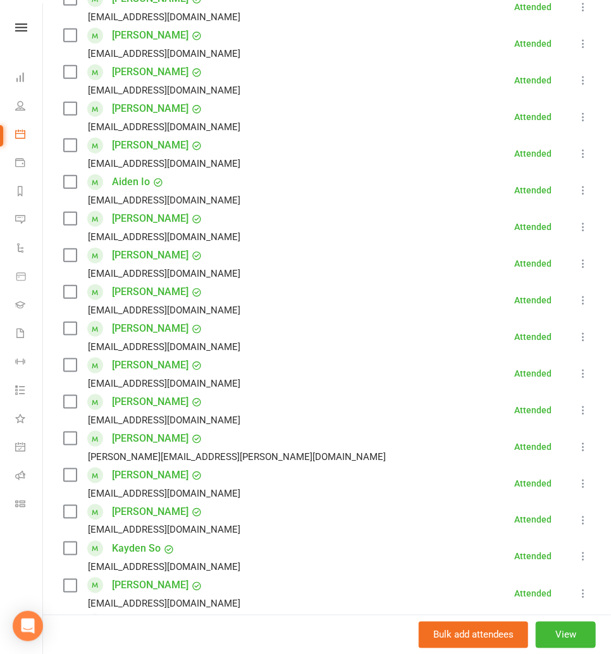
scroll to position [0, 0]
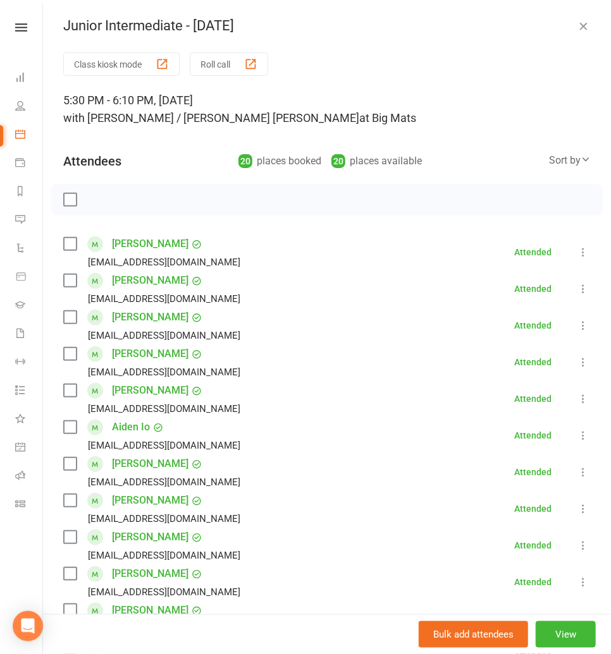
click at [580, 24] on icon "button" at bounding box center [582, 26] width 13 height 13
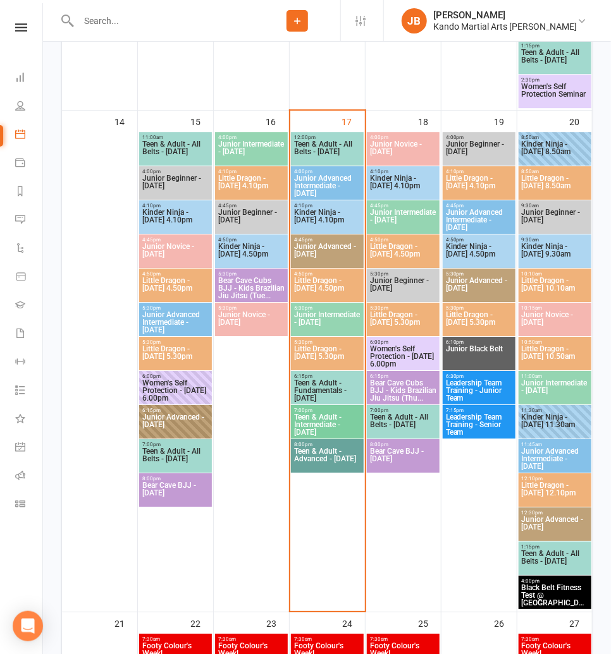
scroll to position [1173, 0]
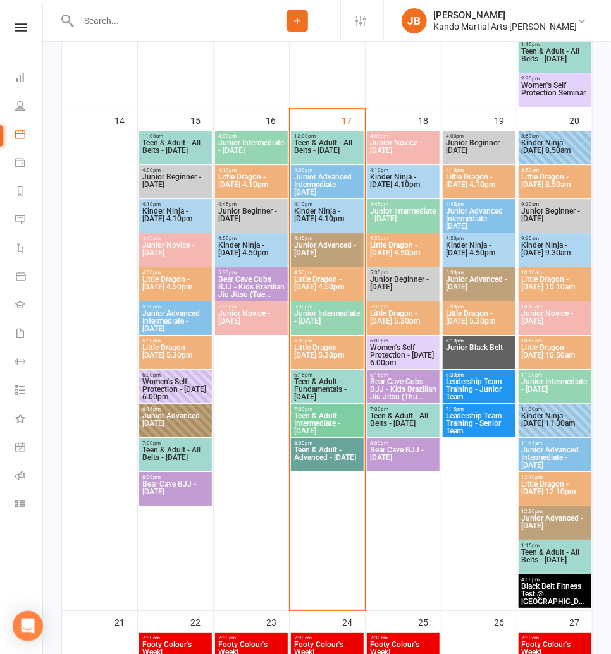
click at [315, 181] on span "Junior Advanced Intermediate - [DATE]" at bounding box center [327, 184] width 68 height 23
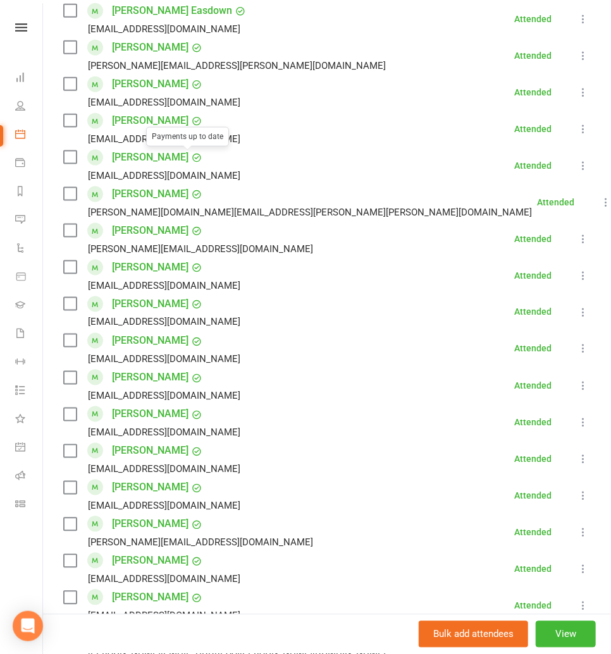
scroll to position [506, 0]
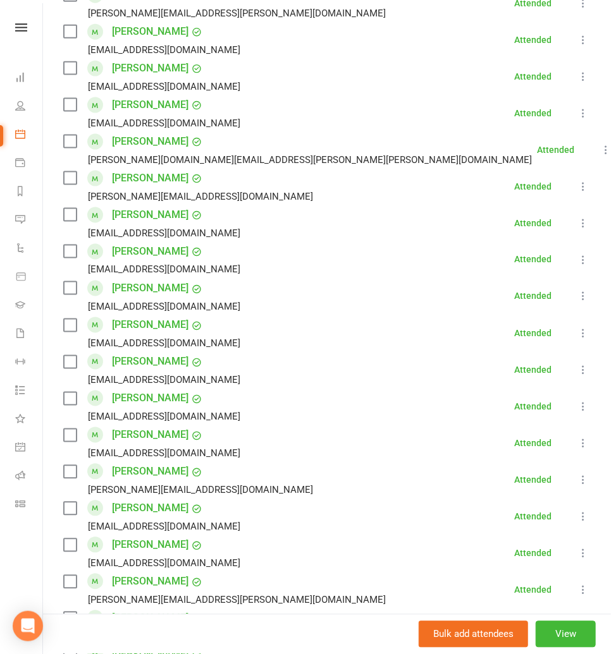
click at [74, 583] on label at bounding box center [69, 582] width 13 height 13
click at [583, 586] on icon at bounding box center [582, 590] width 13 height 13
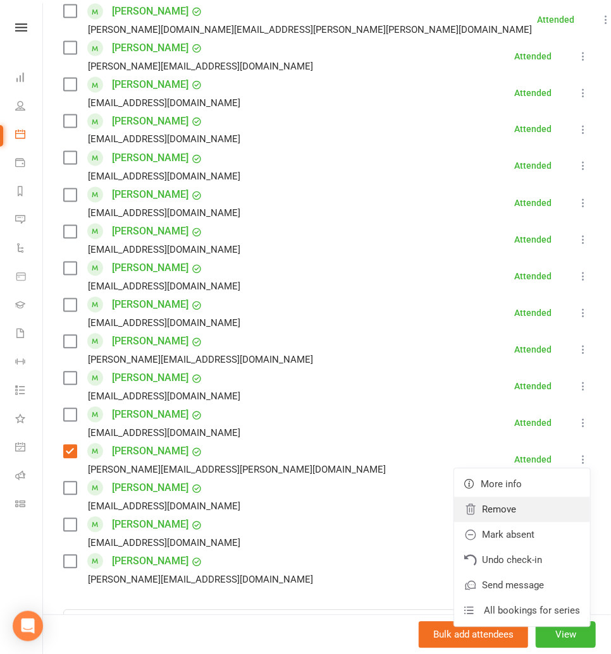
scroll to position [693, 0]
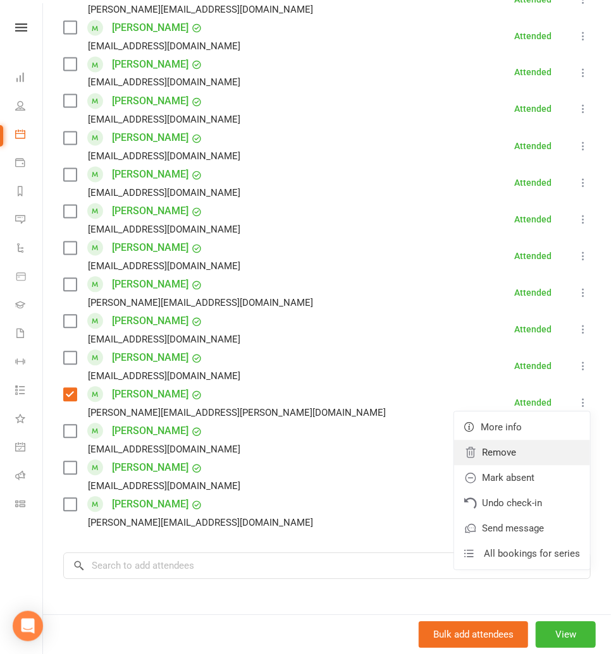
click at [482, 456] on link "Remove" at bounding box center [522, 453] width 136 height 25
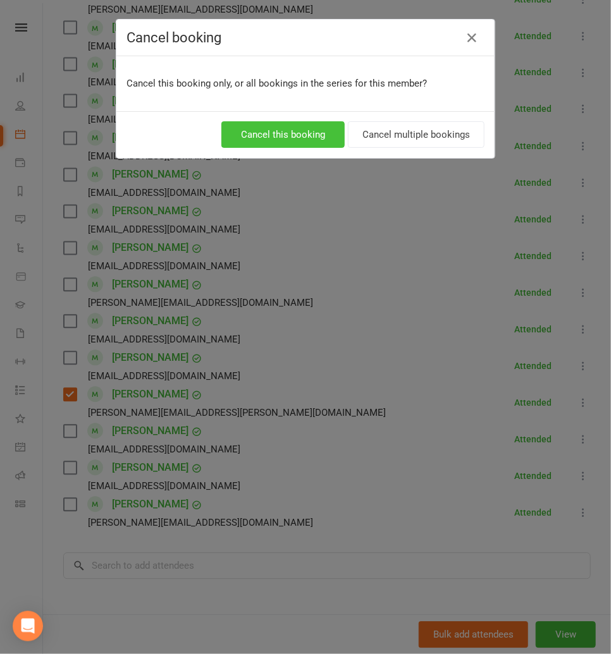
click at [278, 136] on button "Cancel this booking" at bounding box center [282, 134] width 123 height 27
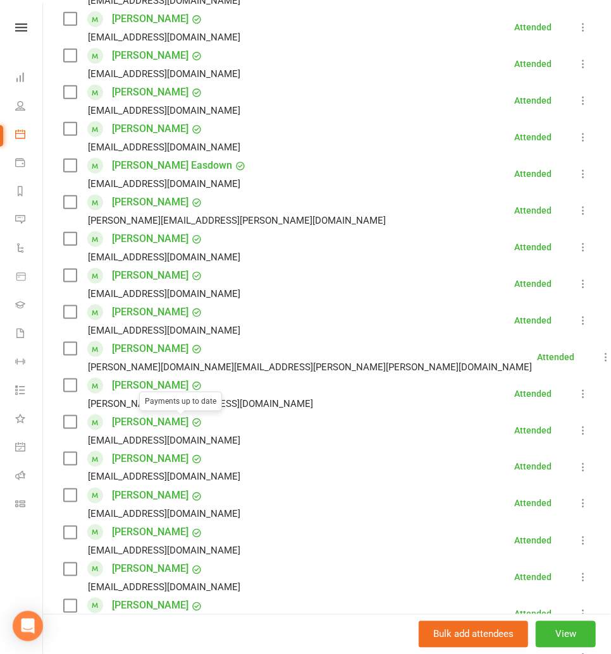
scroll to position [0, 0]
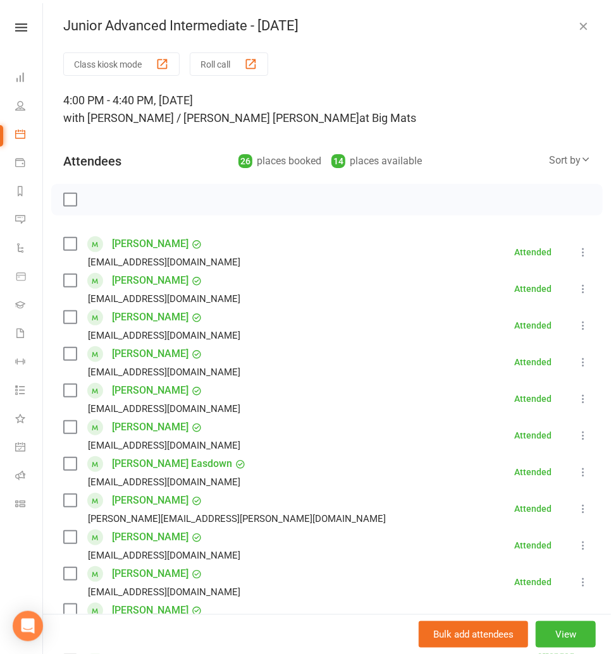
drag, startPoint x: 584, startPoint y: 21, endPoint x: 543, endPoint y: 71, distance: 64.7
click at [584, 21] on icon "button" at bounding box center [582, 26] width 13 height 13
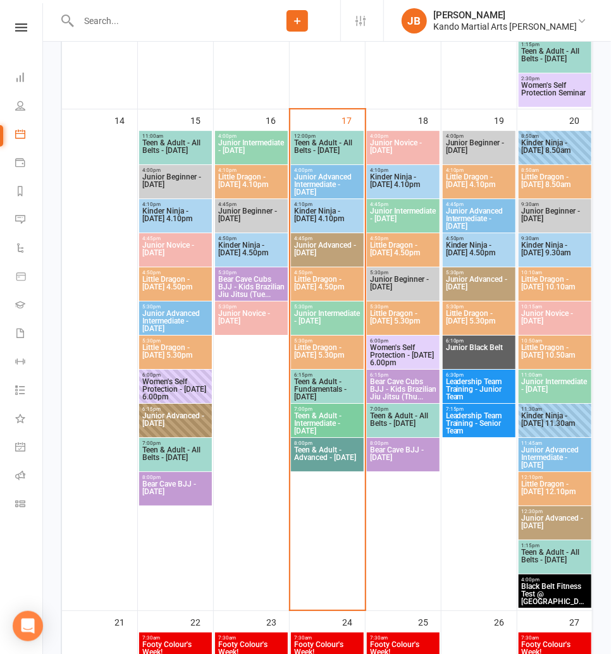
scroll to position [1189, 0]
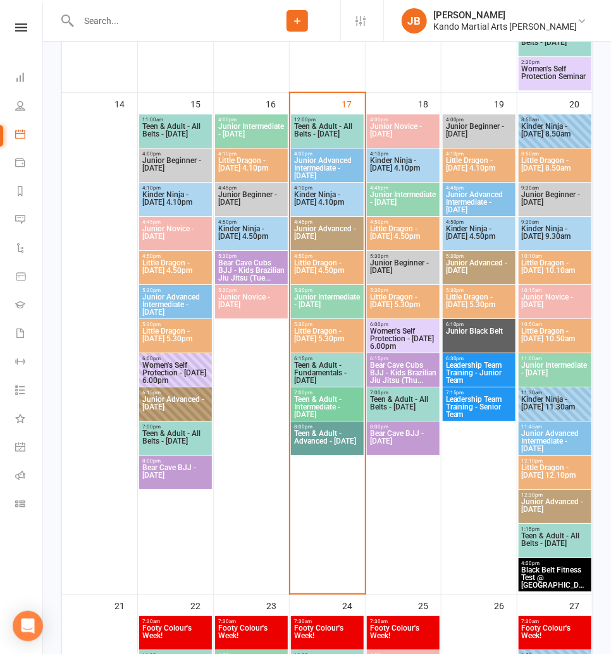
click at [318, 298] on span "Junior Intermediate - [DATE]" at bounding box center [327, 304] width 68 height 23
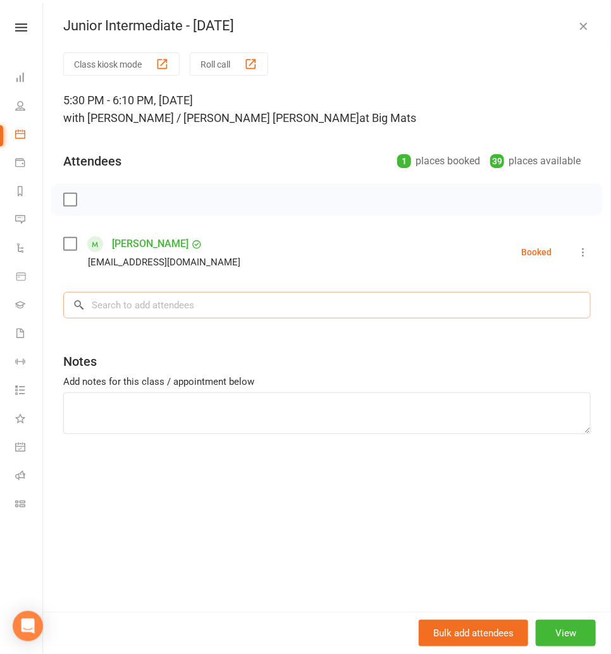
click at [102, 314] on input "search" at bounding box center [326, 305] width 527 height 27
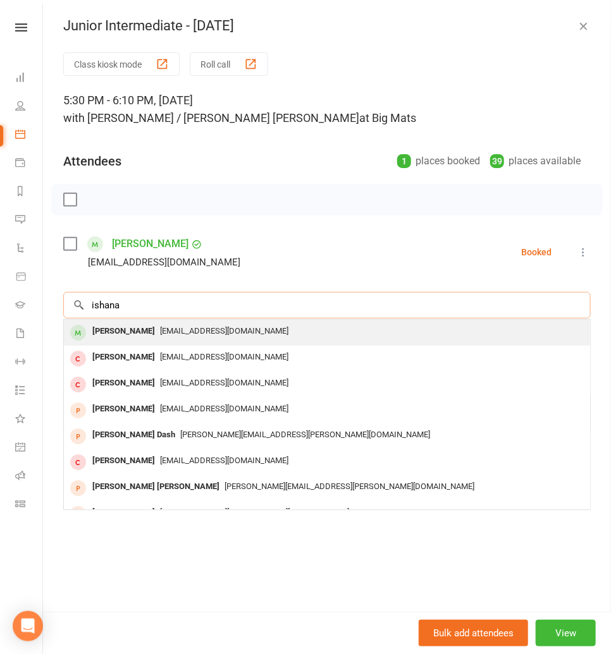
type input "ishana"
click at [106, 331] on div "[PERSON_NAME]" at bounding box center [123, 331] width 73 height 18
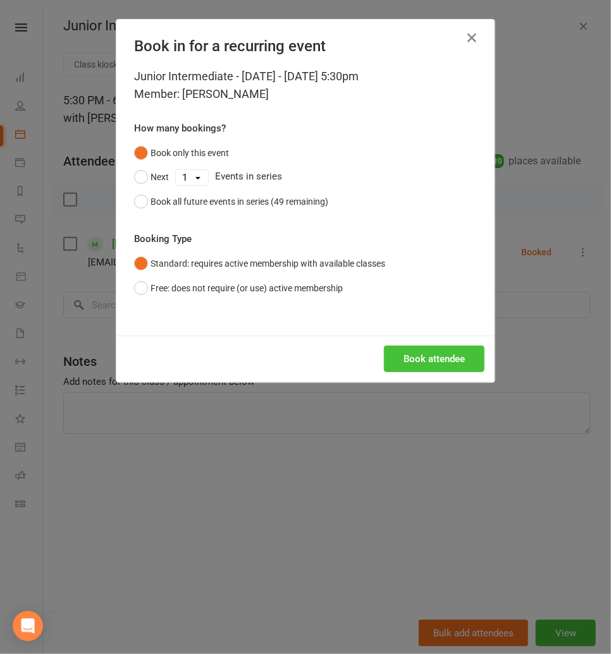
click at [428, 353] on button "Book attendee" at bounding box center [434, 359] width 100 height 27
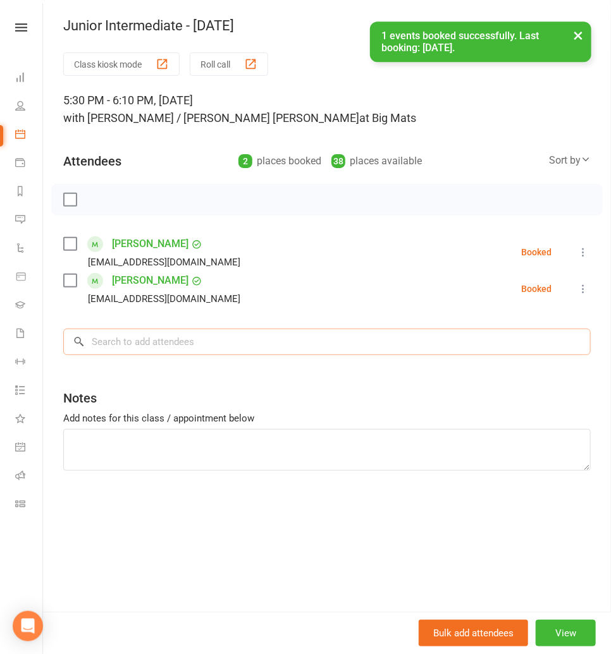
click at [151, 331] on input "search" at bounding box center [326, 342] width 527 height 27
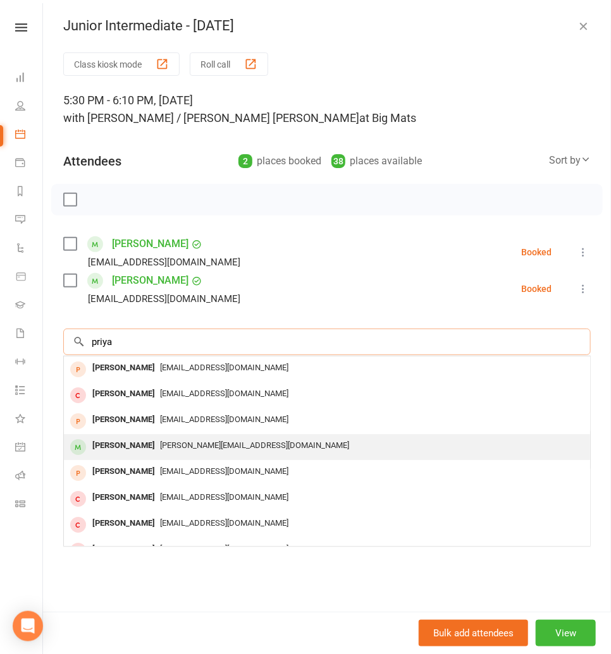
type input "priya"
click at [126, 442] on div "[PERSON_NAME]" at bounding box center [123, 446] width 73 height 18
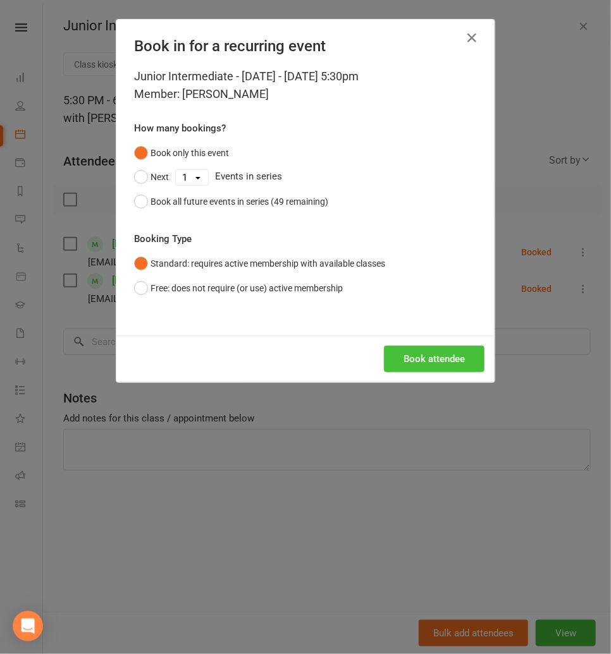
click at [424, 362] on button "Book attendee" at bounding box center [434, 359] width 100 height 27
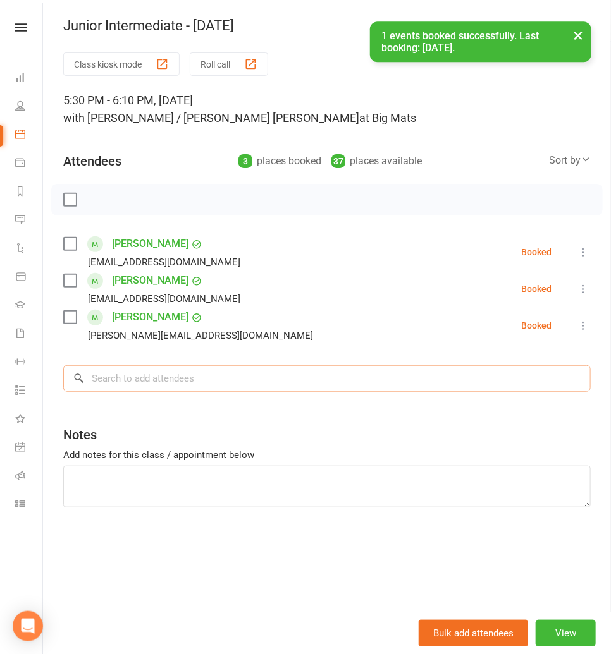
click at [158, 380] on input "search" at bounding box center [326, 378] width 527 height 27
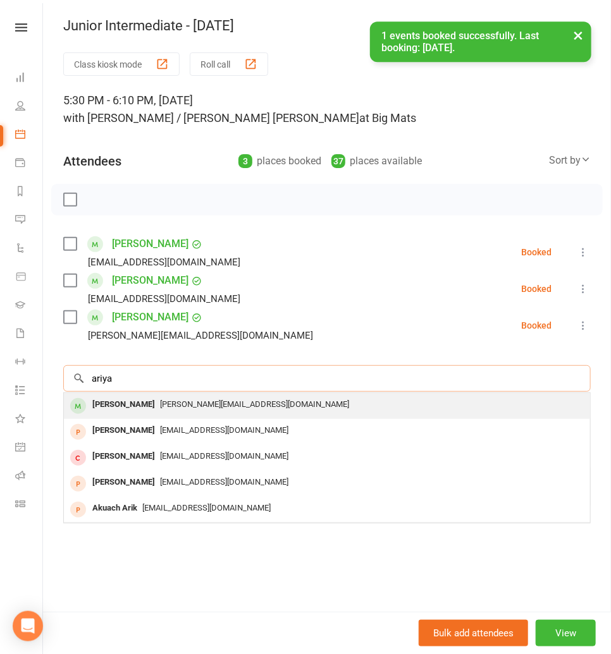
type input "ariya"
click at [121, 398] on div "[PERSON_NAME]" at bounding box center [123, 405] width 73 height 18
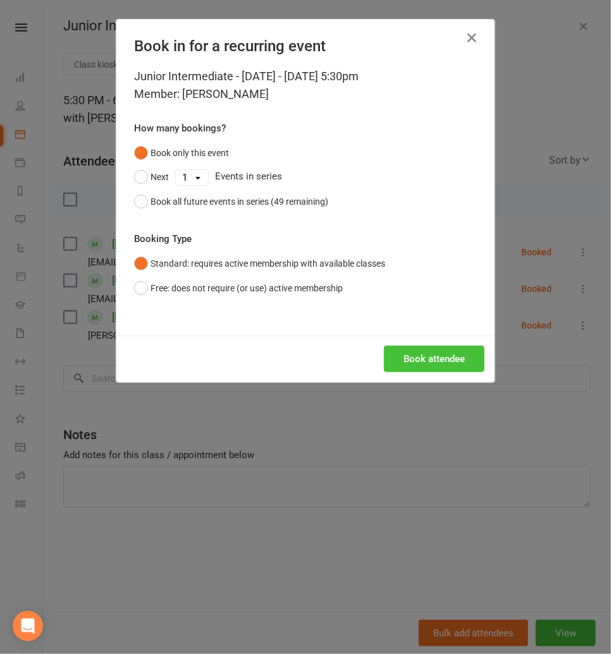
click at [417, 360] on button "Book attendee" at bounding box center [434, 359] width 100 height 27
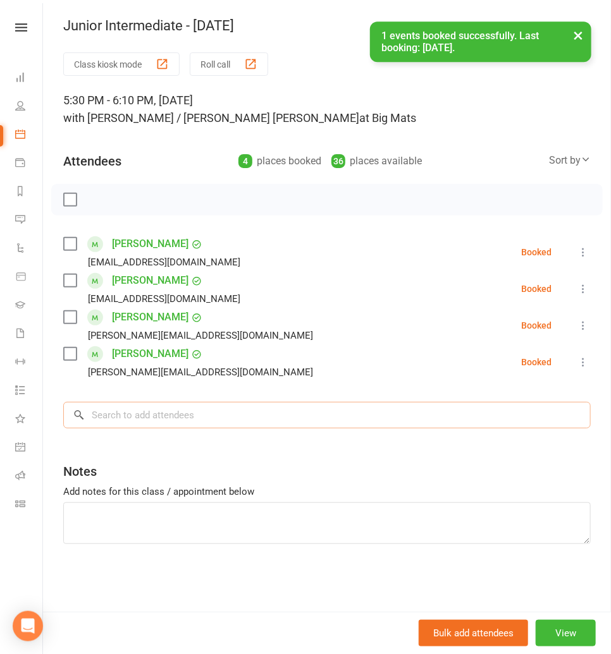
click at [154, 410] on input "search" at bounding box center [326, 415] width 527 height 27
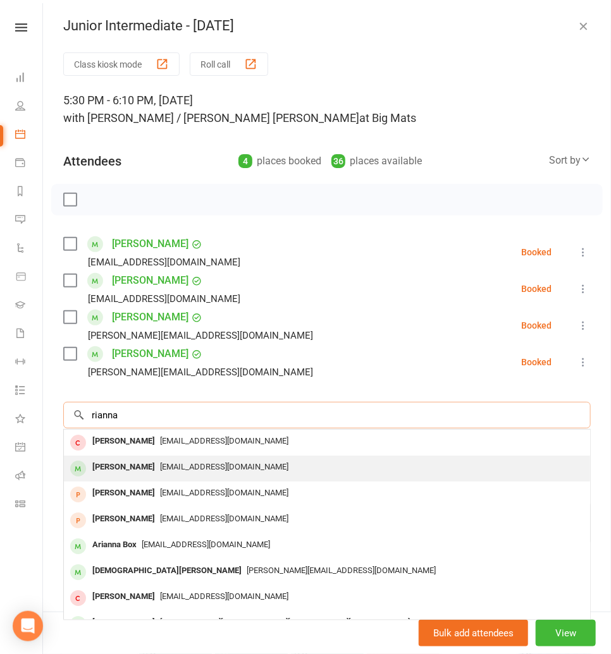
type input "rianna"
click at [150, 467] on div "[PERSON_NAME]" at bounding box center [123, 467] width 73 height 18
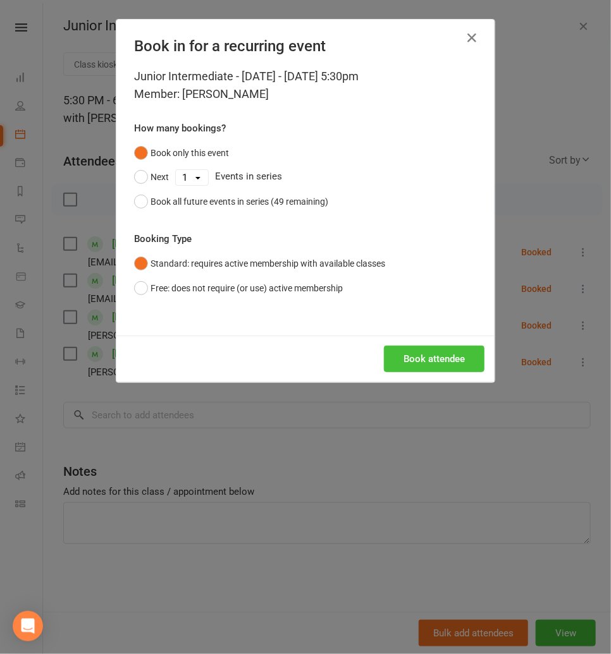
drag, startPoint x: 405, startPoint y: 356, endPoint x: 284, endPoint y: 312, distance: 128.0
click at [405, 356] on button "Book attendee" at bounding box center [434, 359] width 100 height 27
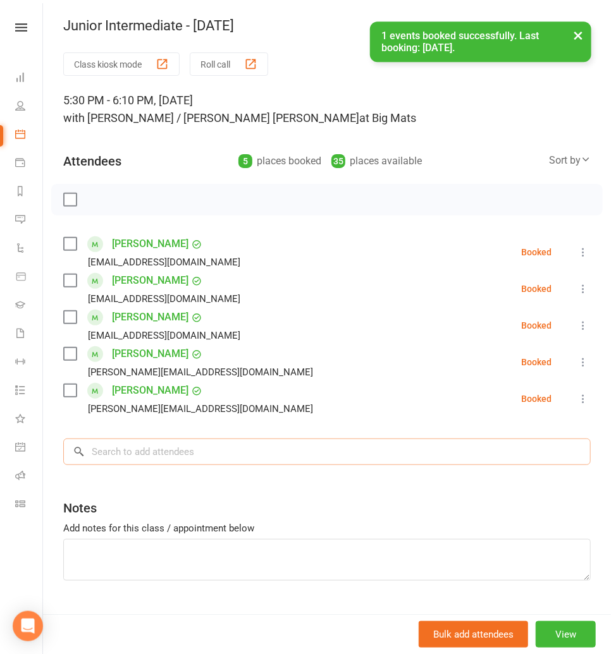
click at [109, 459] on input "search" at bounding box center [326, 452] width 527 height 27
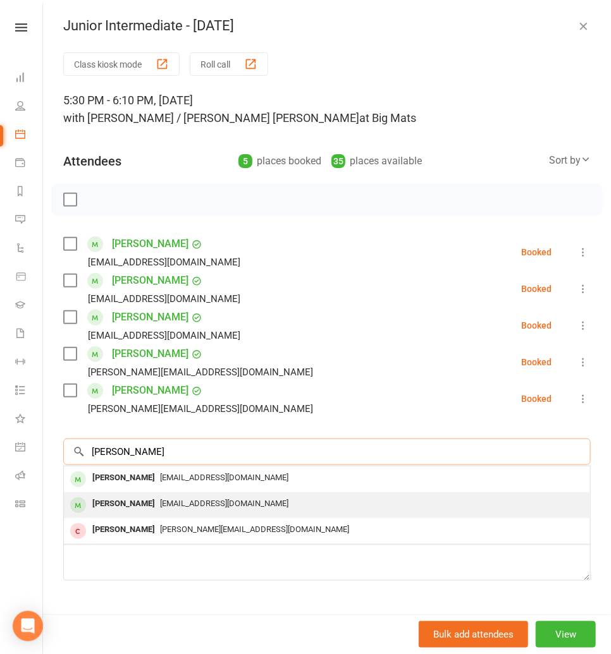
type input "jett"
click at [119, 500] on div "[PERSON_NAME]" at bounding box center [123, 504] width 73 height 18
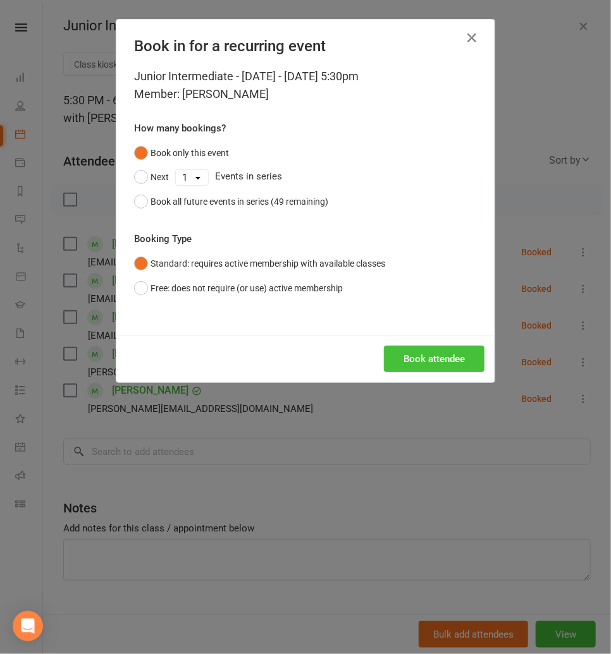
click at [420, 353] on button "Book attendee" at bounding box center [434, 359] width 100 height 27
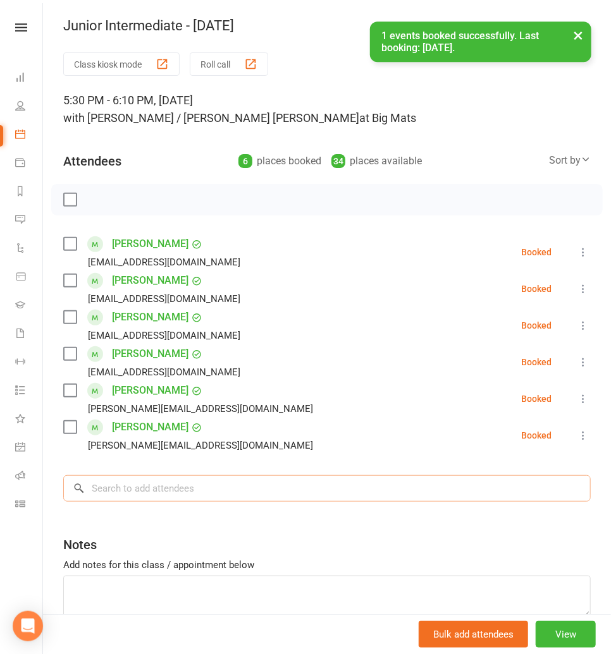
click at [121, 488] on input "search" at bounding box center [326, 488] width 527 height 27
click at [105, 491] on input "search" at bounding box center [326, 488] width 527 height 27
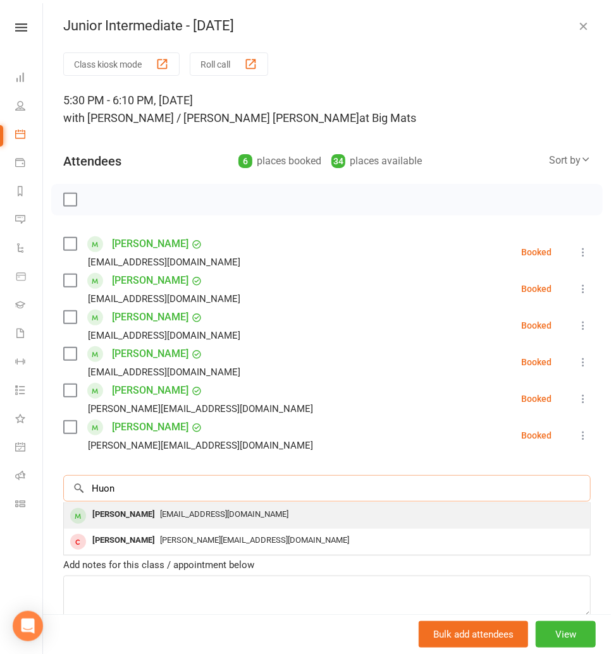
type input "Huon"
click at [111, 516] on div "[PERSON_NAME]" at bounding box center [123, 515] width 73 height 18
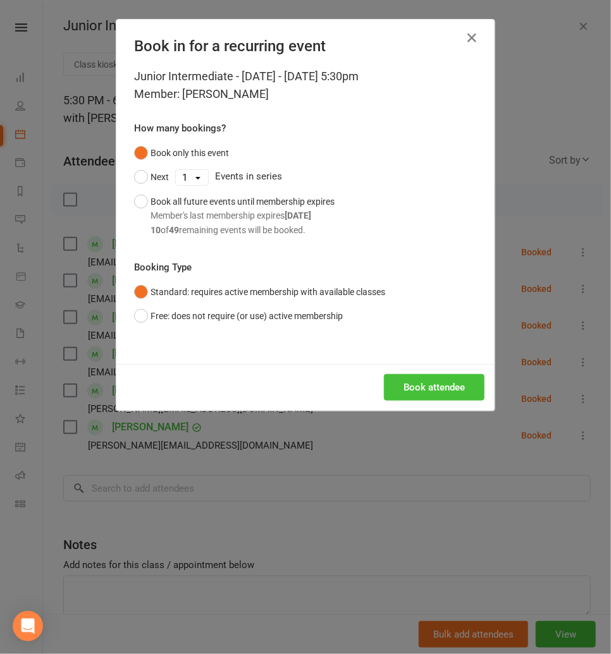
click at [398, 392] on button "Book attendee" at bounding box center [434, 387] width 100 height 27
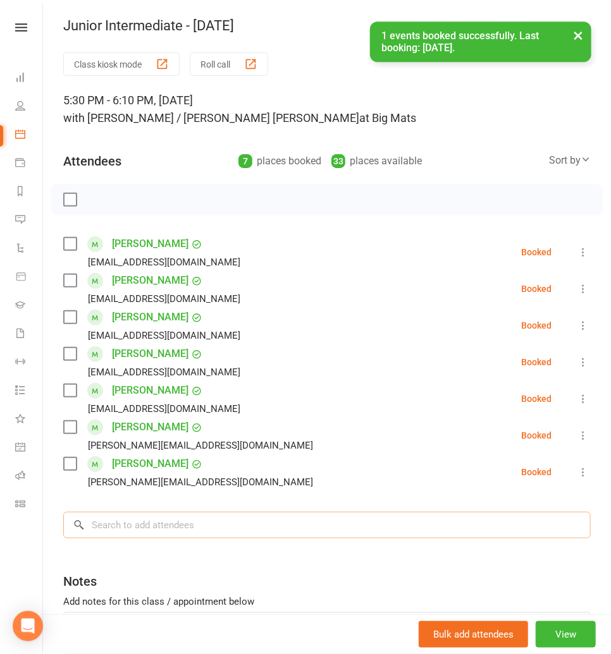
click at [204, 516] on input "search" at bounding box center [326, 525] width 527 height 27
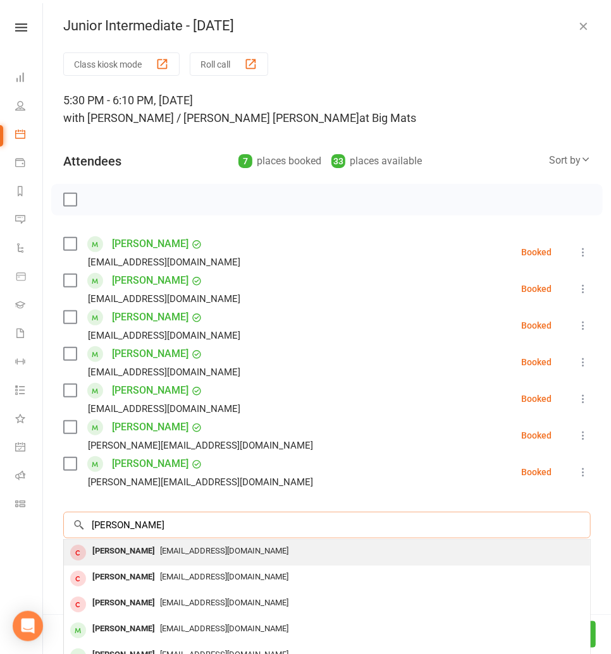
scroll to position [69, 0]
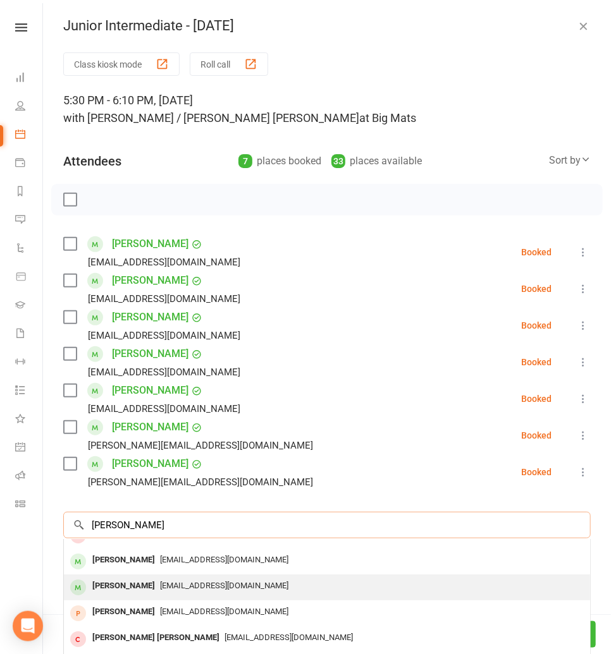
type input "Dylan"
click at [168, 583] on span "[EMAIL_ADDRESS][DOMAIN_NAME]" at bounding box center [224, 585] width 128 height 9
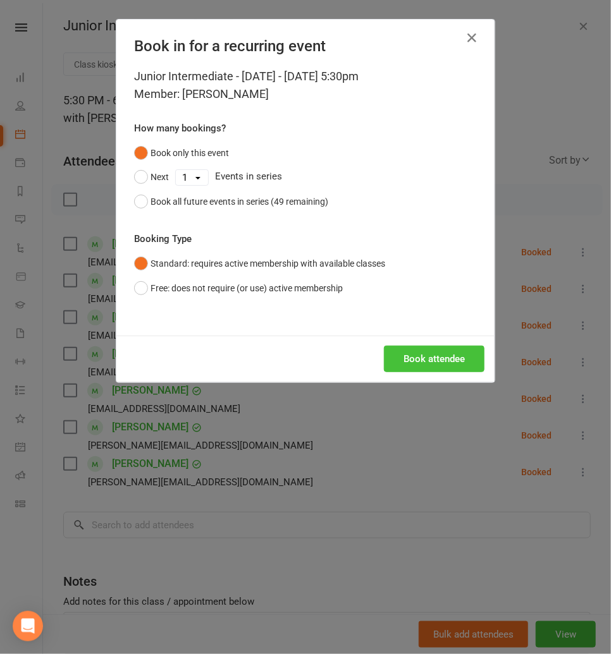
click at [436, 356] on button "Book attendee" at bounding box center [434, 359] width 100 height 27
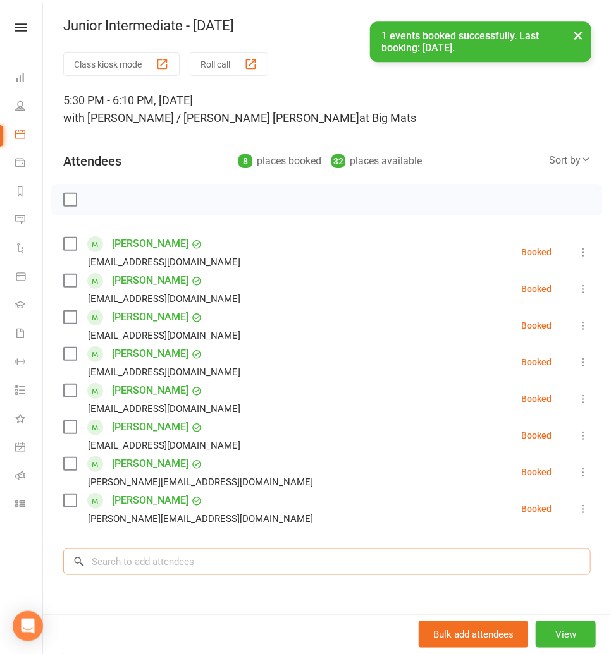
click at [117, 556] on input "search" at bounding box center [326, 562] width 527 height 27
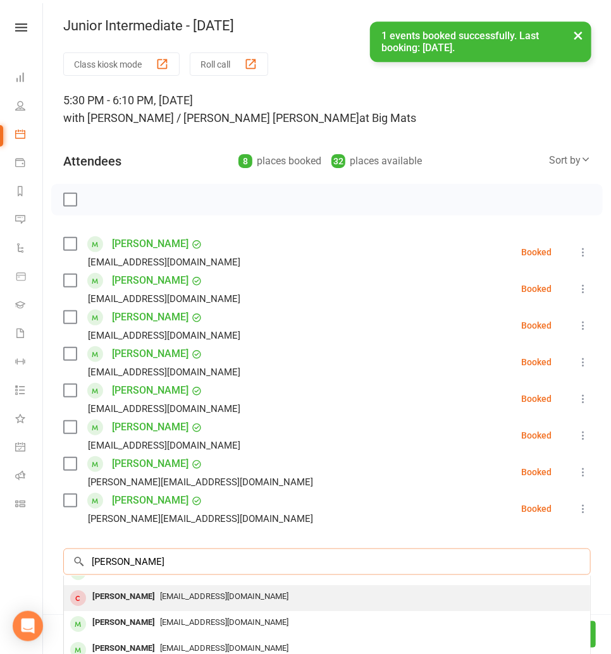
scroll to position [0, 0]
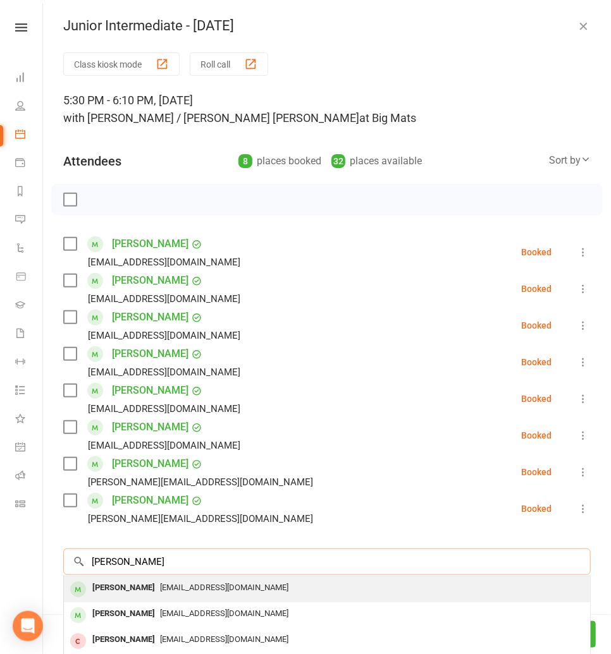
type input "harvey"
click at [133, 588] on div "[PERSON_NAME]" at bounding box center [123, 588] width 73 height 18
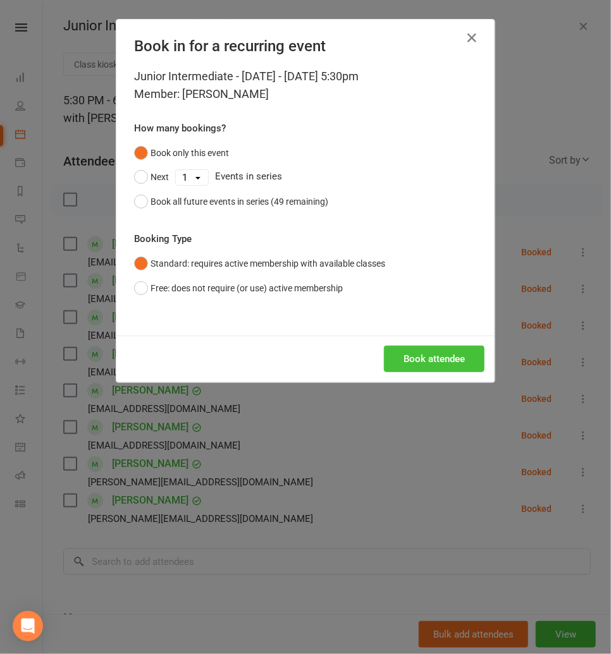
click at [413, 360] on button "Book attendee" at bounding box center [434, 359] width 100 height 27
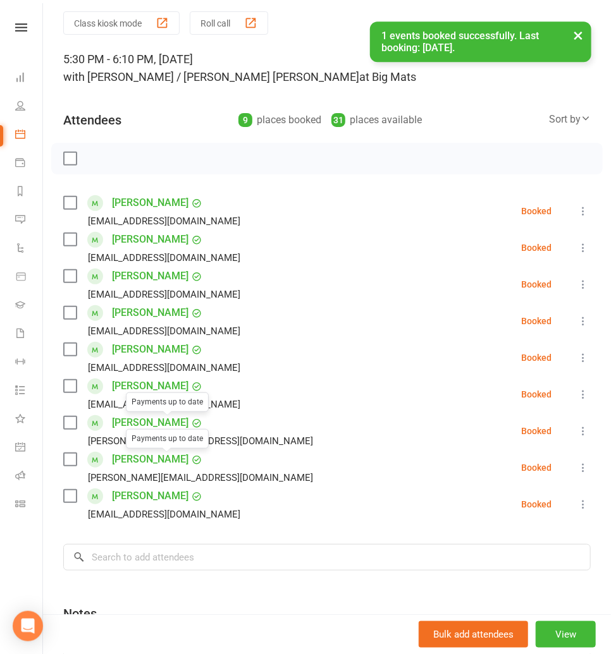
scroll to position [53, 0]
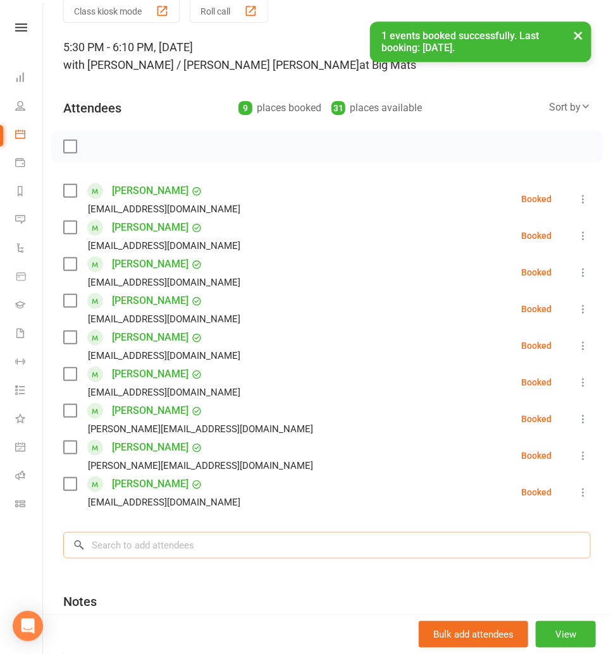
click at [126, 546] on input "search" at bounding box center [326, 545] width 527 height 27
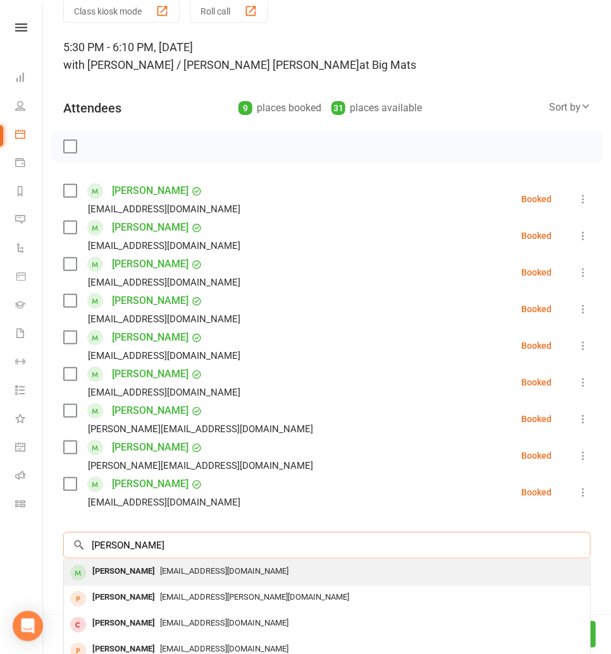
type input "hunter lee"
click at [127, 561] on div "Hunter Lee Jenjjang@hotmail.com" at bounding box center [327, 573] width 526 height 26
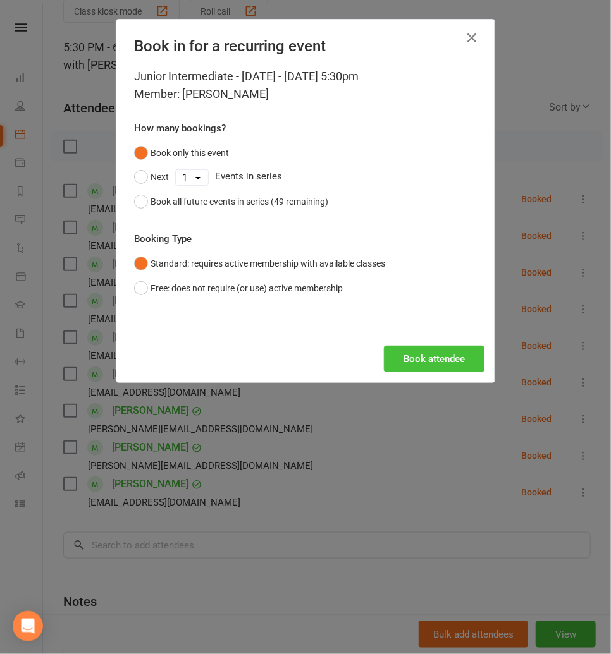
click at [403, 363] on button "Book attendee" at bounding box center [434, 359] width 100 height 27
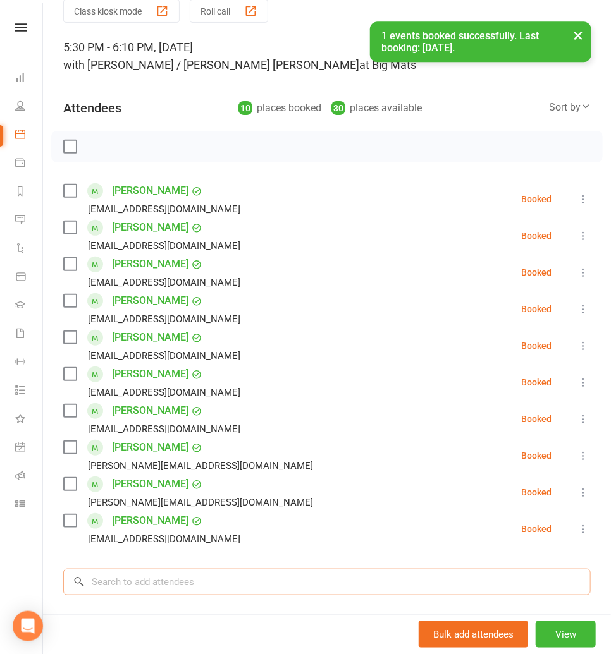
click at [140, 580] on input "search" at bounding box center [326, 582] width 527 height 27
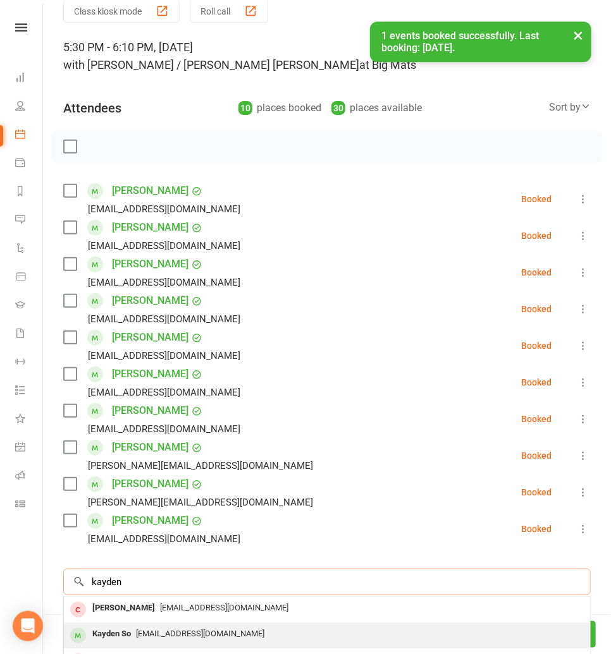
scroll to position [5, 0]
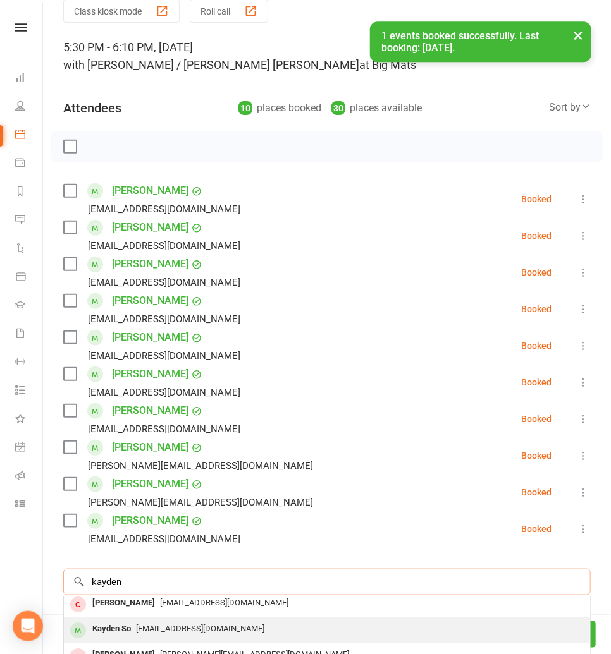
type input "kayden"
click at [133, 626] on div "Kayden So" at bounding box center [111, 629] width 49 height 18
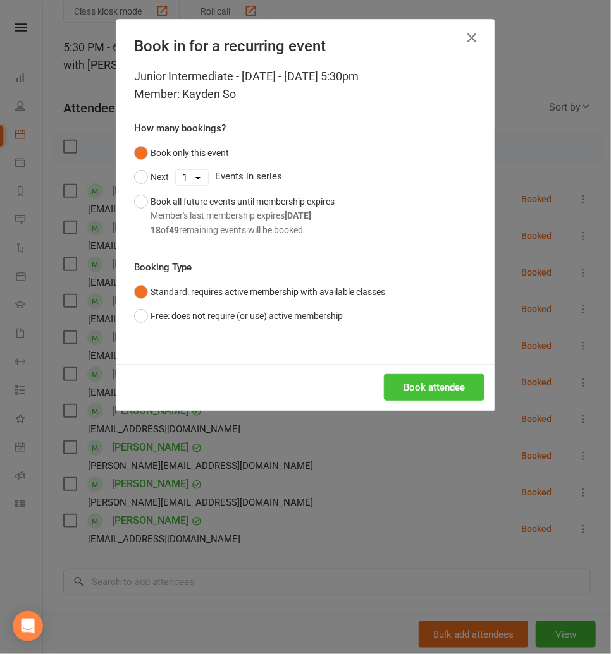
click at [403, 396] on button "Book attendee" at bounding box center [434, 387] width 100 height 27
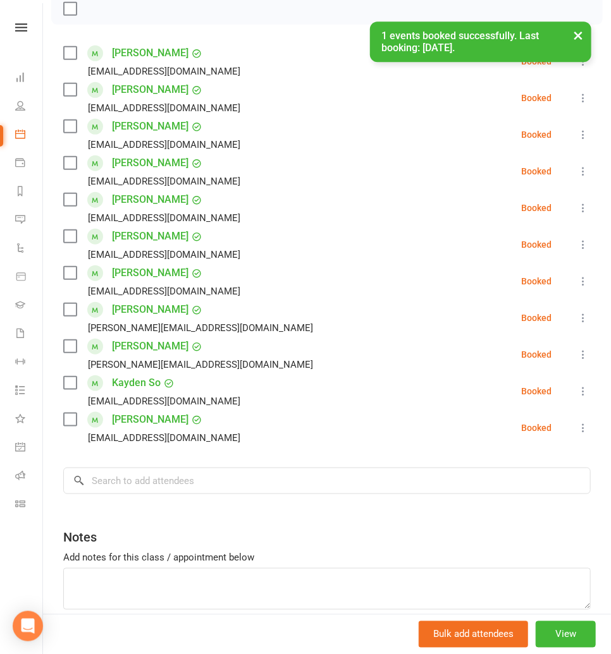
scroll to position [193, 0]
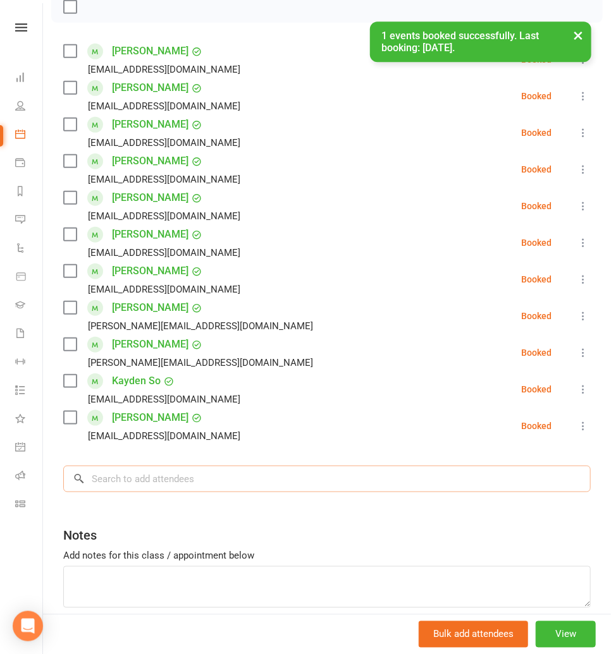
click at [121, 485] on input "search" at bounding box center [326, 479] width 527 height 27
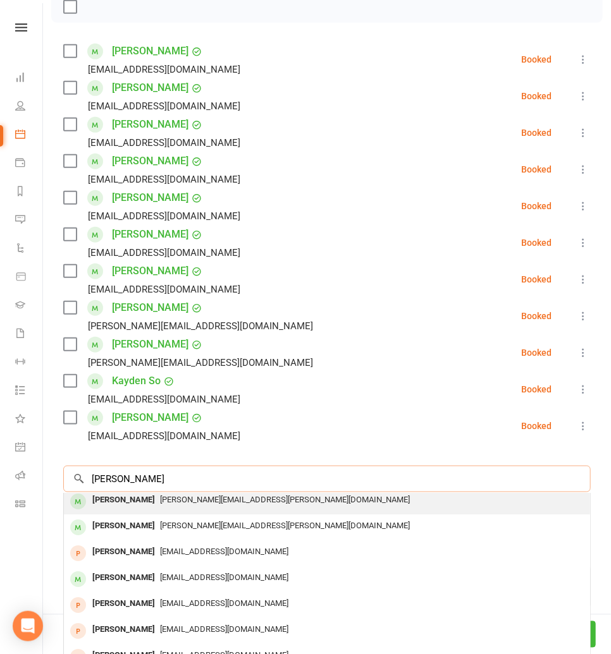
type input "jade pinder"
click at [137, 502] on div "[PERSON_NAME]" at bounding box center [123, 500] width 73 height 18
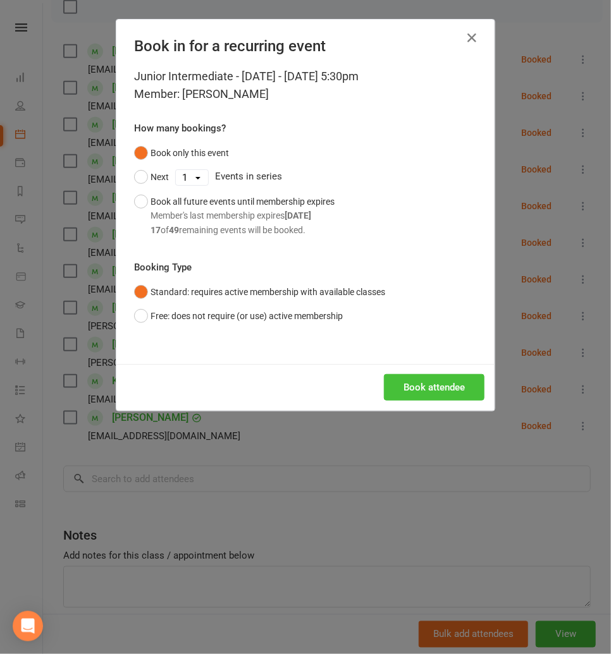
drag, startPoint x: 429, startPoint y: 385, endPoint x: 412, endPoint y: 383, distance: 16.5
click at [429, 385] on button "Book attendee" at bounding box center [434, 387] width 100 height 27
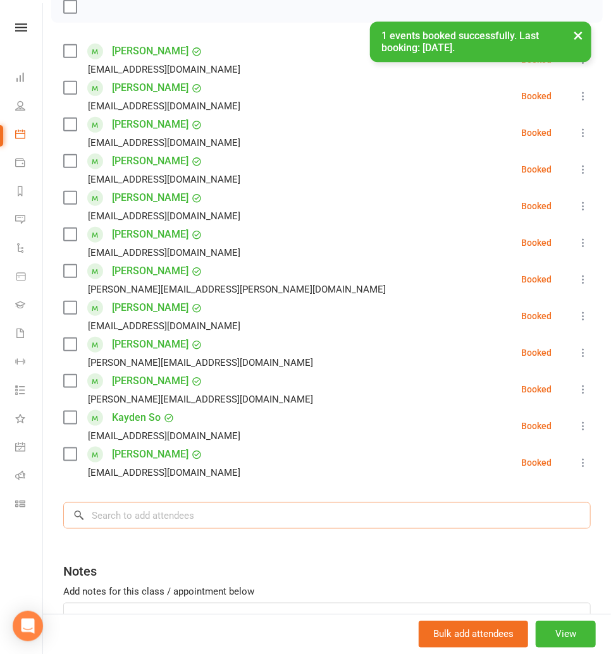
click at [128, 513] on input "search" at bounding box center [326, 515] width 527 height 27
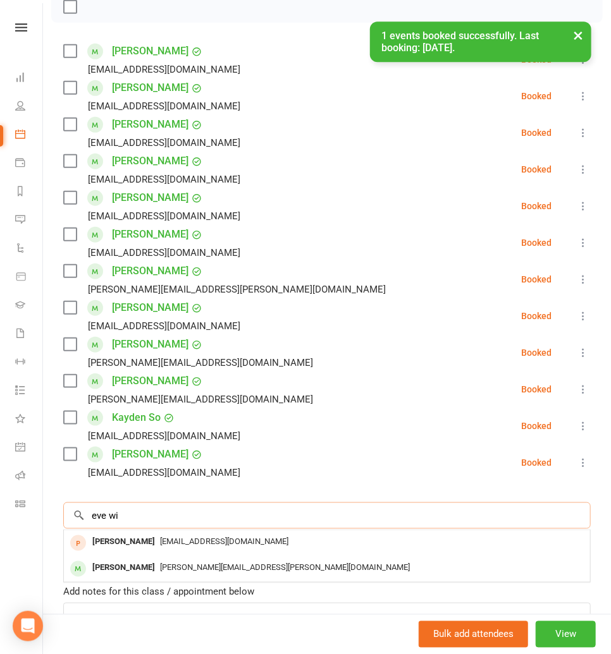
scroll to position [0, 0]
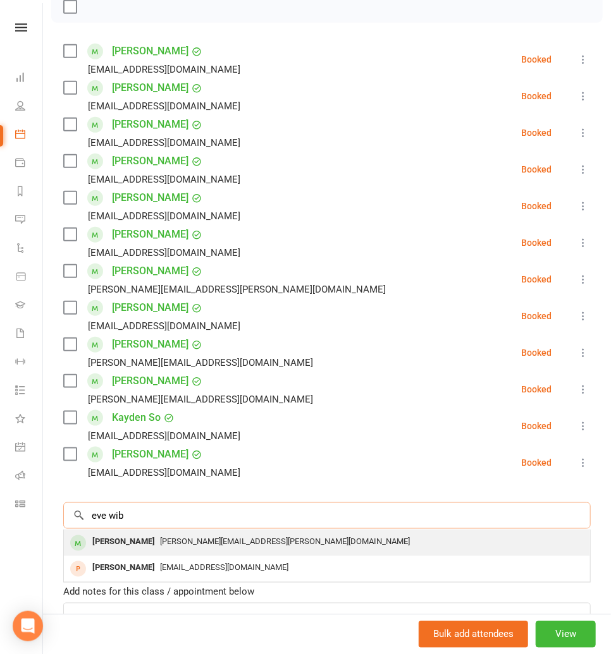
type input "eve wib"
click at [126, 541] on div "[PERSON_NAME]" at bounding box center [123, 542] width 73 height 18
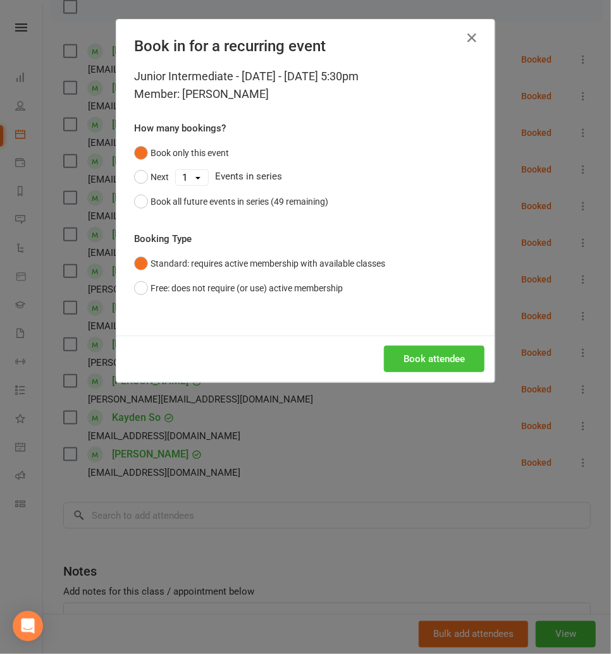
click at [427, 367] on button "Book attendee" at bounding box center [434, 359] width 100 height 27
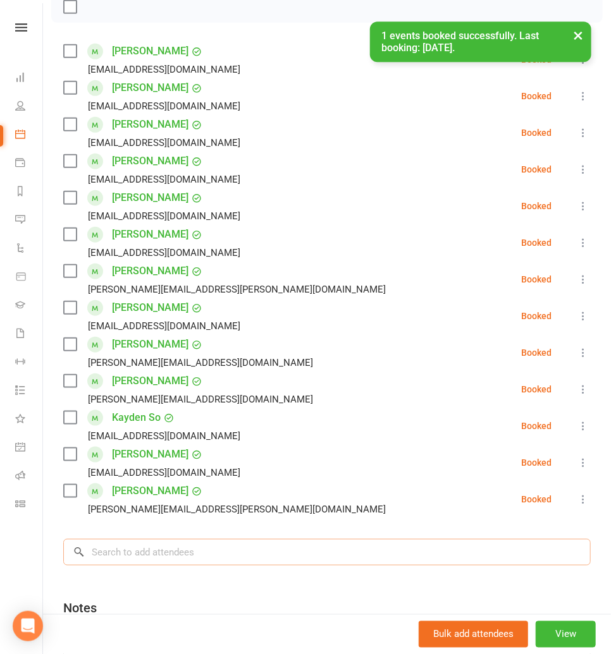
click at [128, 542] on input "search" at bounding box center [326, 552] width 527 height 27
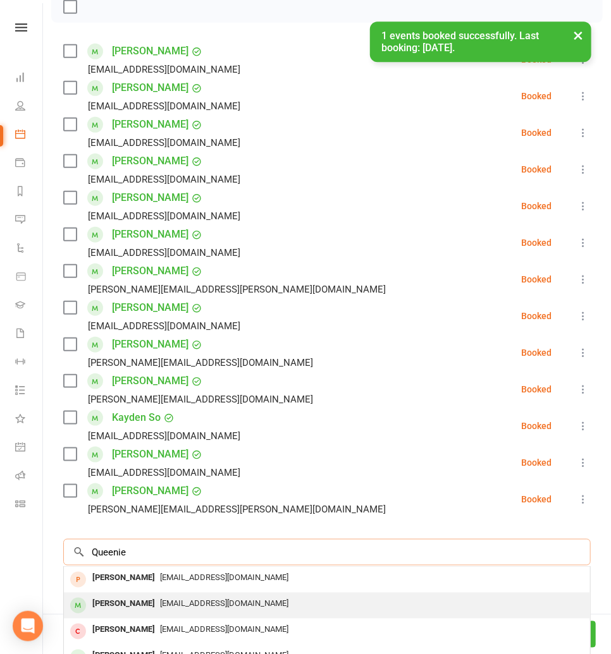
type input "Queenie"
click at [125, 597] on div "[PERSON_NAME]" at bounding box center [123, 604] width 73 height 18
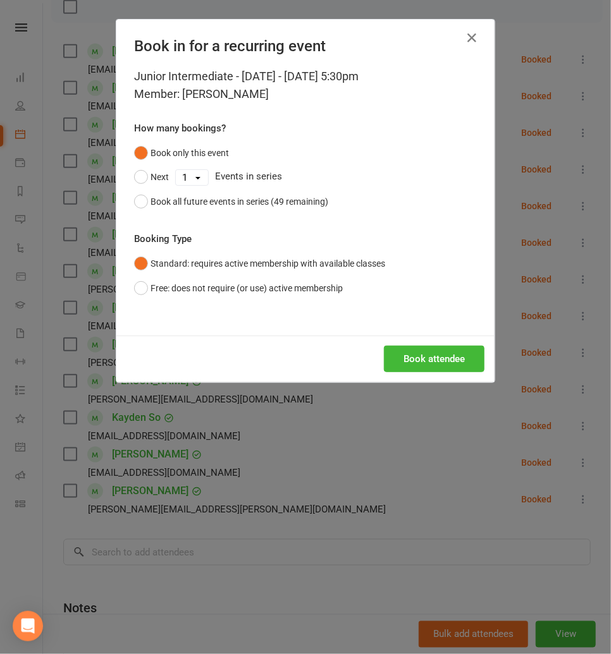
click at [415, 344] on div "Book attendee" at bounding box center [305, 359] width 378 height 47
click at [401, 354] on button "Book attendee" at bounding box center [434, 359] width 100 height 27
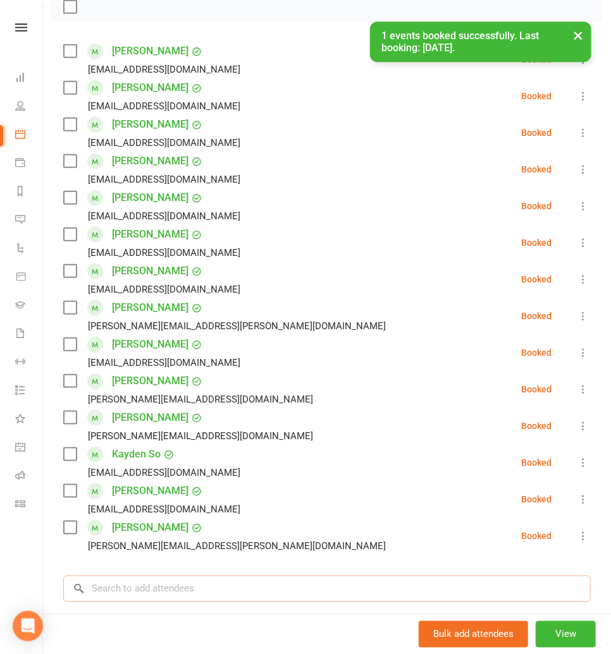
click at [93, 590] on input "search" at bounding box center [326, 589] width 527 height 27
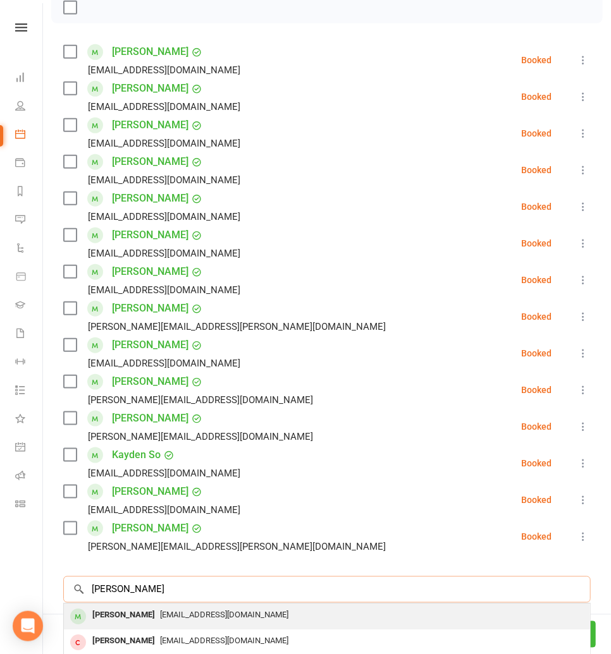
type input "elijah"
click at [112, 612] on div "[PERSON_NAME]" at bounding box center [123, 616] width 73 height 18
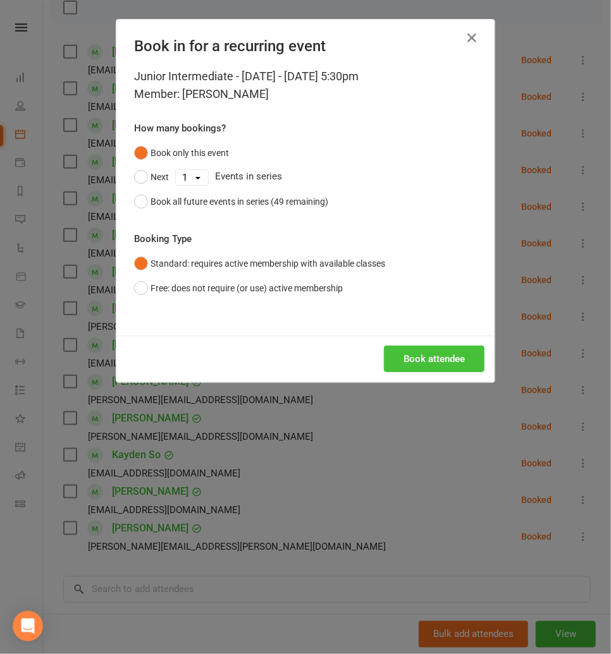
click at [407, 360] on button "Book attendee" at bounding box center [434, 359] width 100 height 27
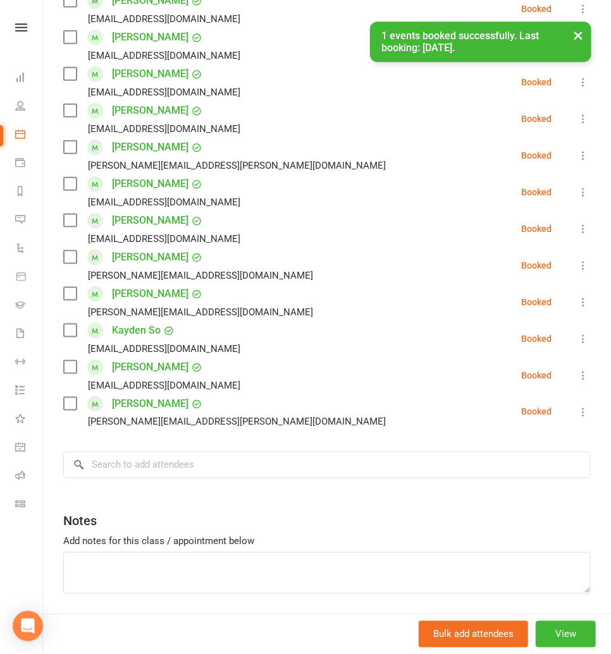
scroll to position [356, 0]
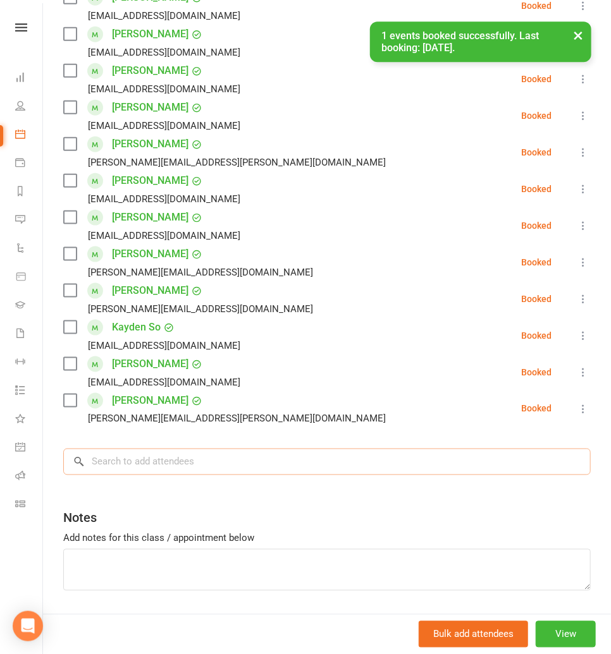
click at [114, 465] on input "search" at bounding box center [326, 462] width 527 height 27
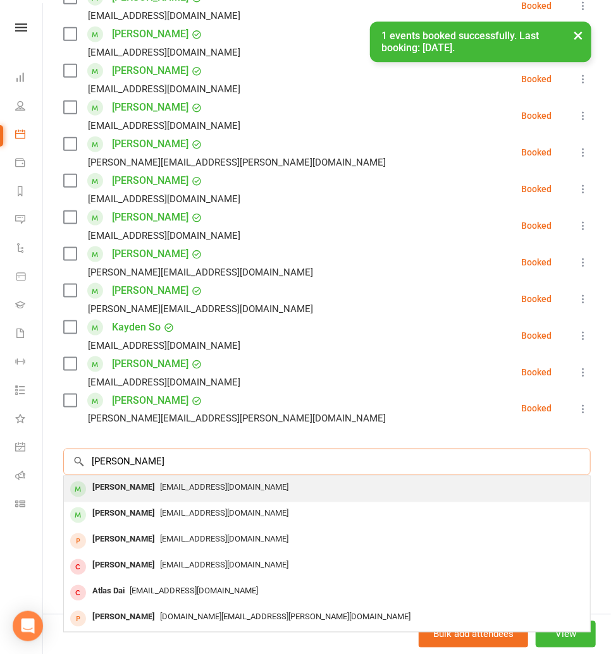
type input "dora xian"
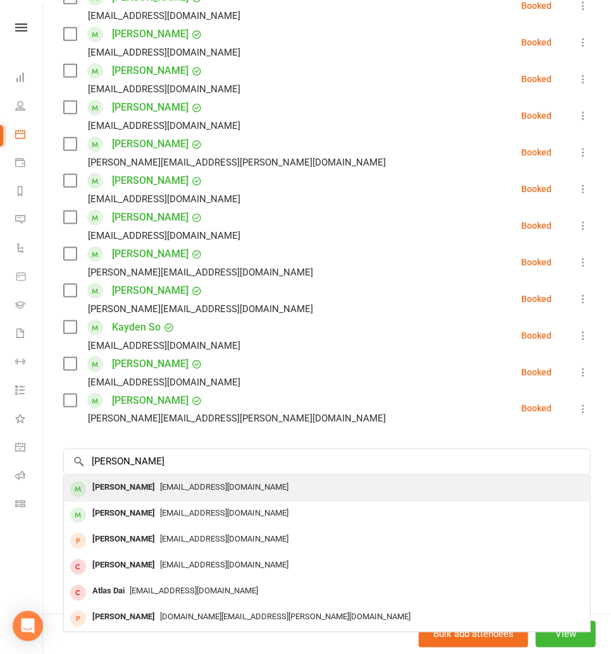
click at [119, 490] on div "[PERSON_NAME]" at bounding box center [123, 488] width 73 height 18
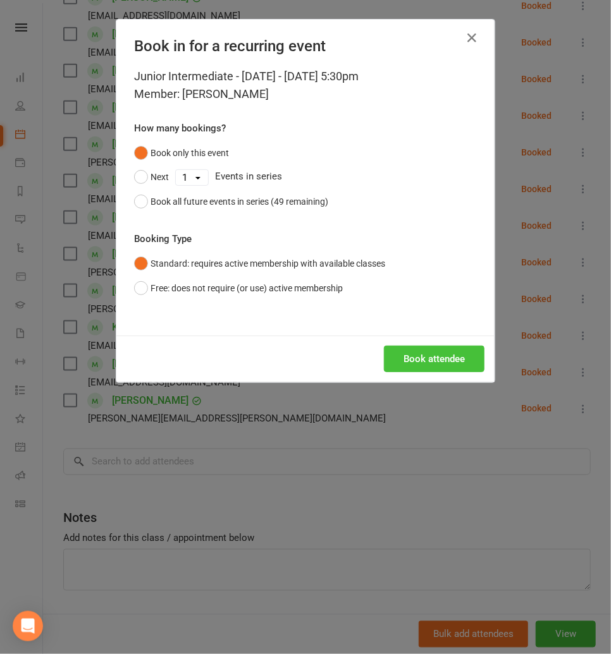
drag, startPoint x: 452, startPoint y: 358, endPoint x: 444, endPoint y: 359, distance: 8.3
click at [451, 358] on button "Book attendee" at bounding box center [434, 359] width 100 height 27
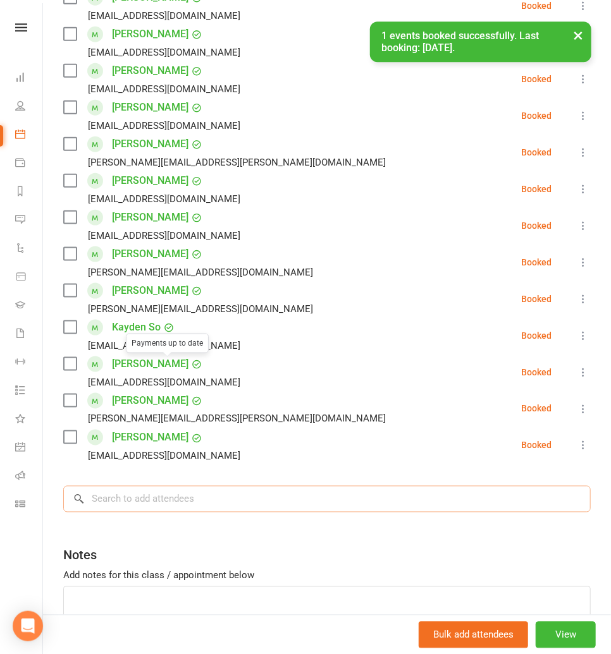
click at [142, 495] on input "search" at bounding box center [326, 499] width 527 height 27
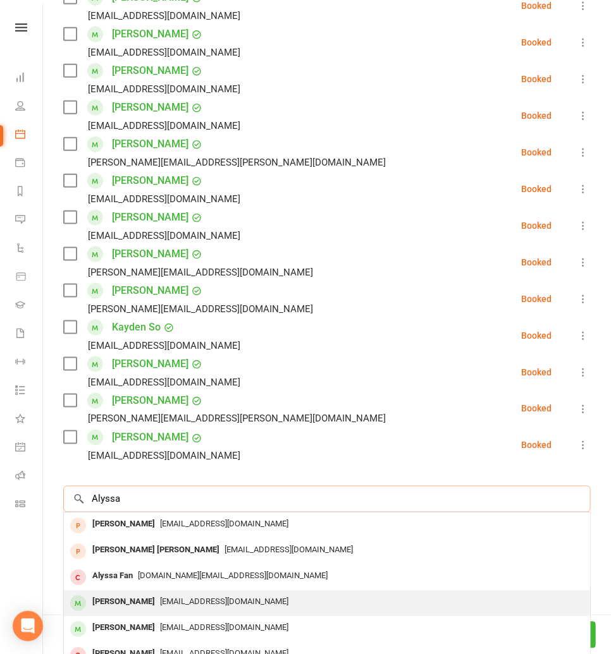
type input "Alyssa"
click at [128, 603] on div "[PERSON_NAME]" at bounding box center [123, 602] width 73 height 18
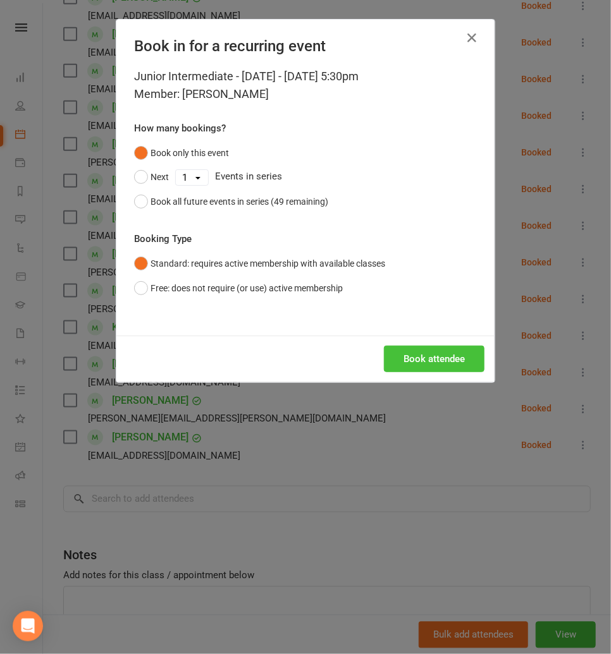
click at [440, 367] on button "Book attendee" at bounding box center [434, 359] width 100 height 27
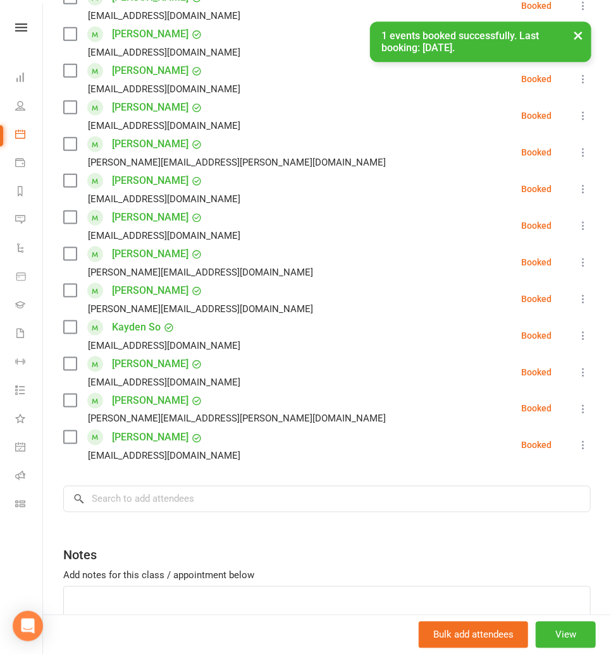
scroll to position [393, 0]
click at [140, 494] on input "search" at bounding box center [326, 499] width 527 height 27
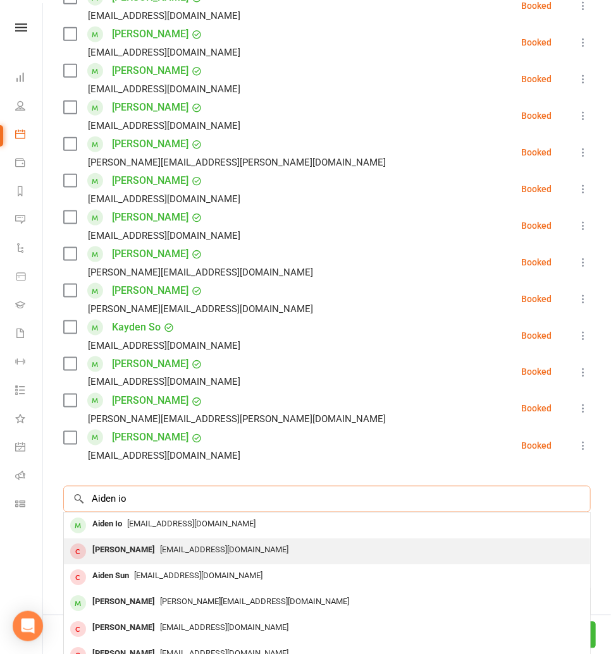
type input "Aiden io"
click at [130, 543] on div "Aiden Kuo" at bounding box center [123, 551] width 73 height 18
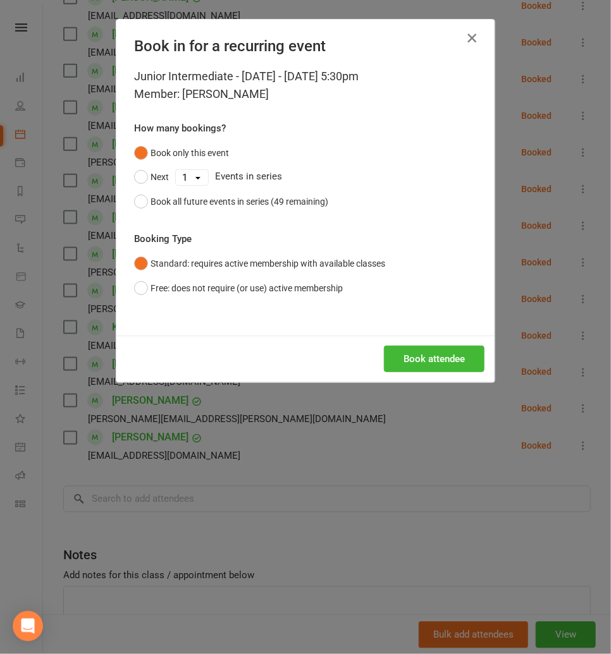
click at [473, 39] on icon "button" at bounding box center [471, 37] width 15 height 15
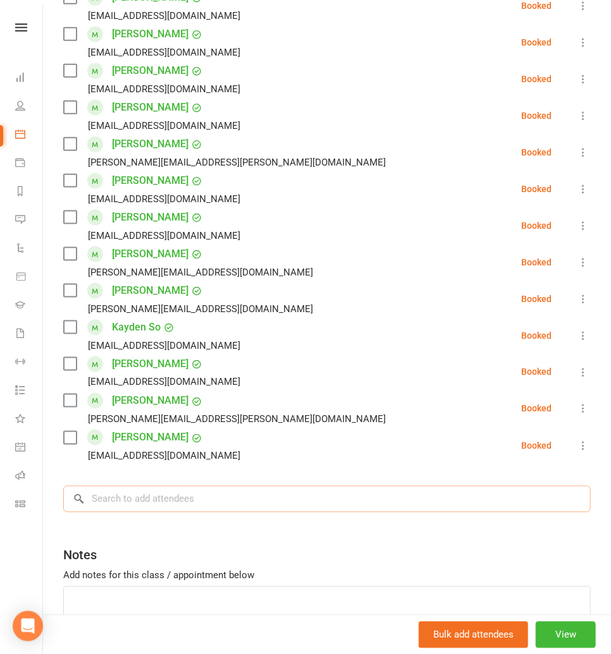
click at [111, 506] on input "search" at bounding box center [326, 499] width 527 height 27
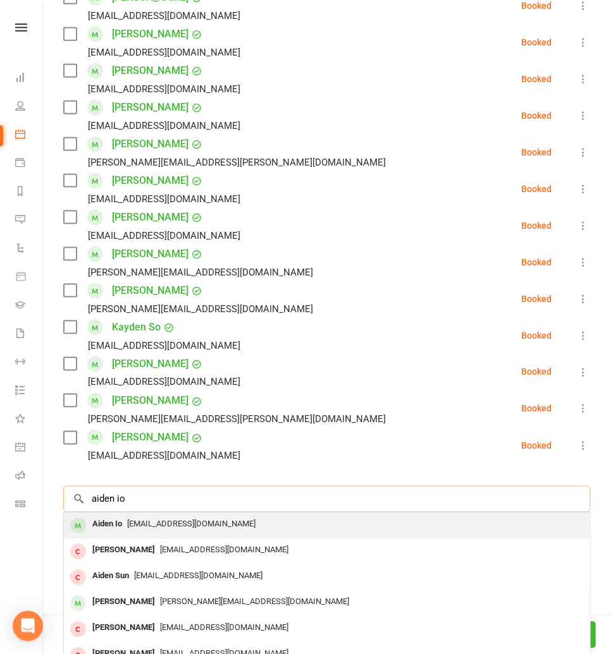
type input "aiden io"
click at [126, 522] on div "Aiden Io" at bounding box center [107, 525] width 40 height 18
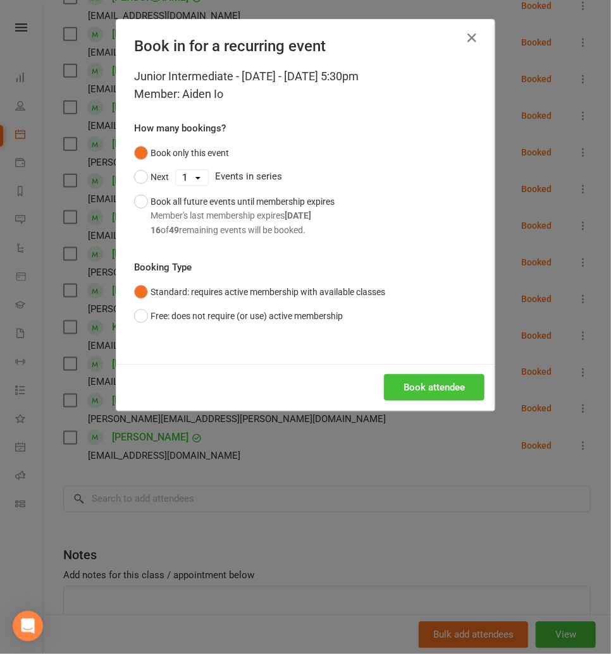
click at [400, 394] on button "Book attendee" at bounding box center [434, 387] width 100 height 27
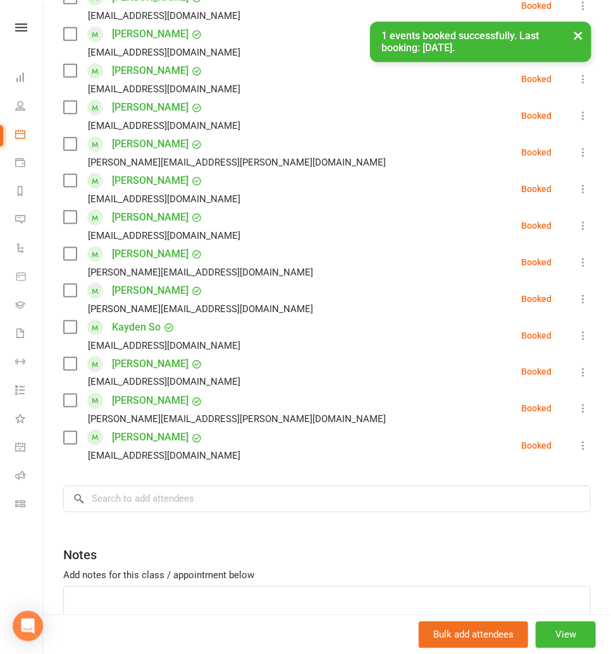
scroll to position [430, 0]
click at [121, 497] on input "search" at bounding box center [326, 499] width 527 height 27
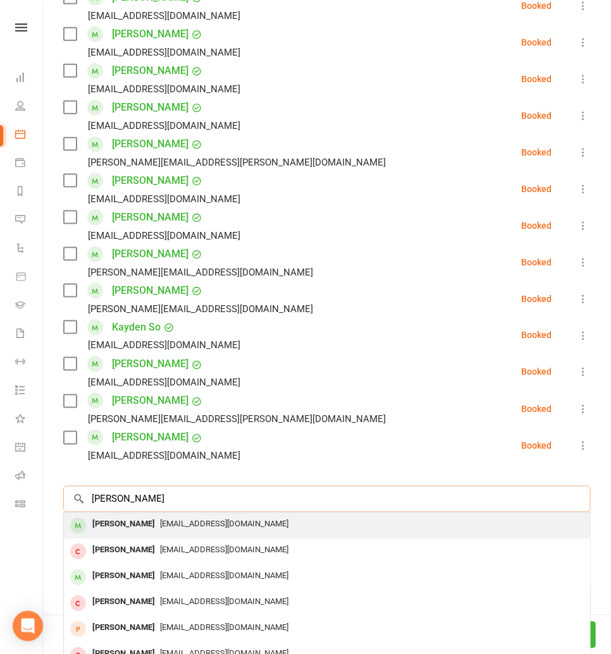
type input "charlie horwood"
click at [127, 521] on div "[PERSON_NAME]" at bounding box center [123, 525] width 73 height 18
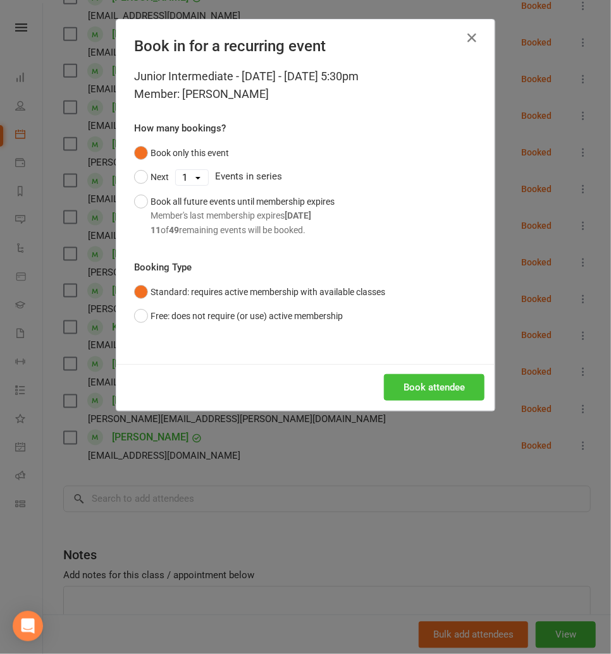
drag, startPoint x: 425, startPoint y: 389, endPoint x: 318, endPoint y: 353, distance: 113.5
click at [425, 389] on button "Book attendee" at bounding box center [434, 387] width 100 height 27
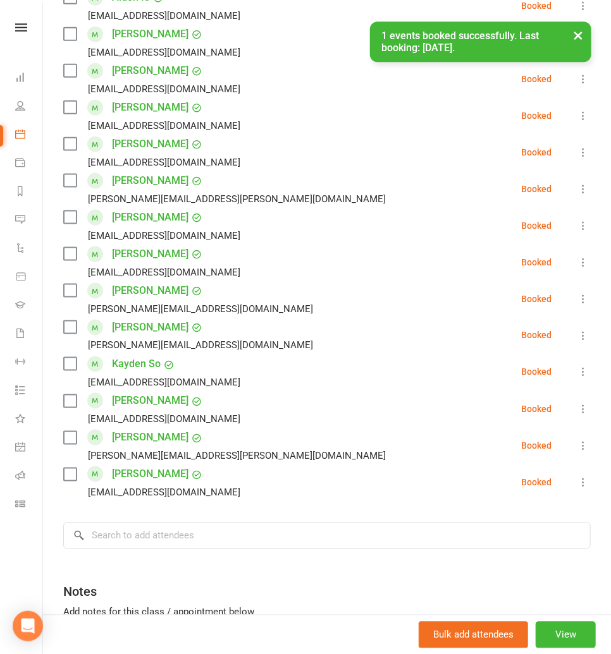
scroll to position [466, 0]
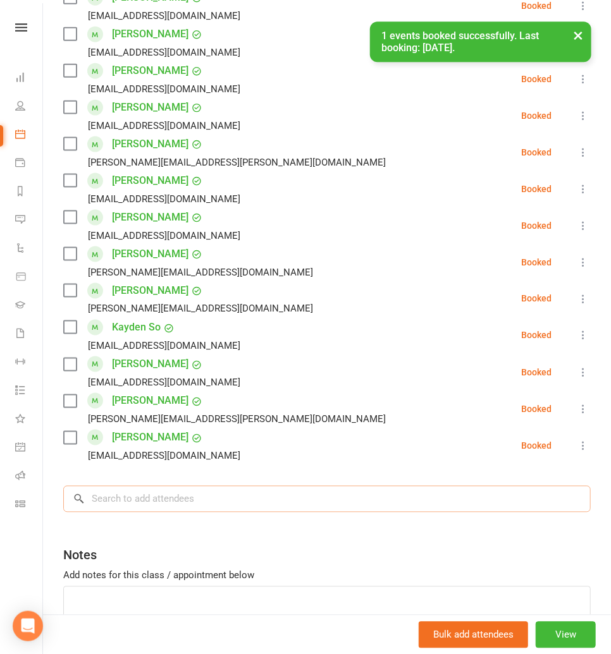
click at [109, 508] on input "search" at bounding box center [326, 499] width 527 height 27
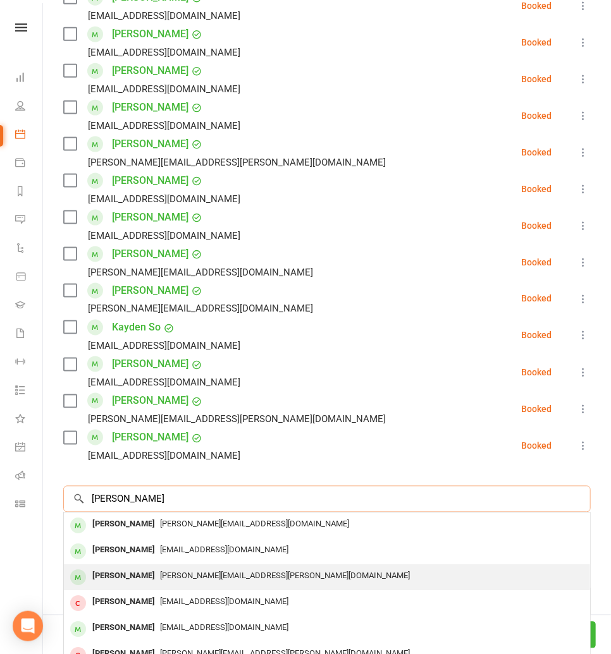
scroll to position [38, 0]
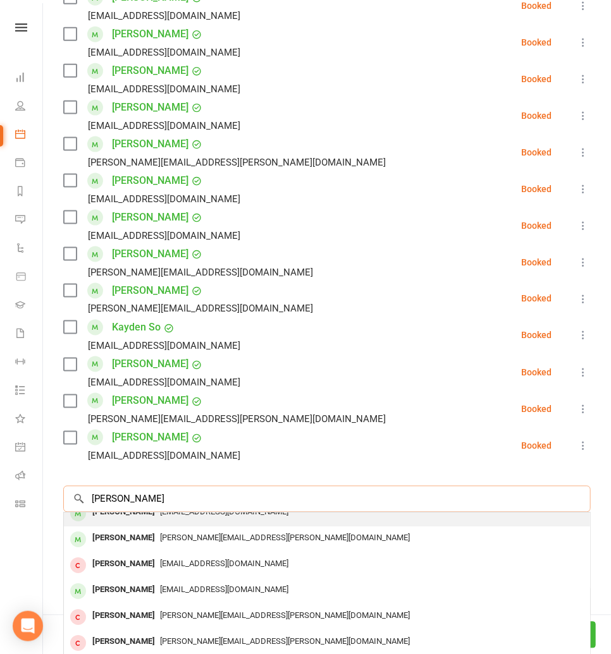
type input "joshua tang"
click at [165, 516] on div "[EMAIL_ADDRESS][DOMAIN_NAME]" at bounding box center [327, 513] width 516 height 18
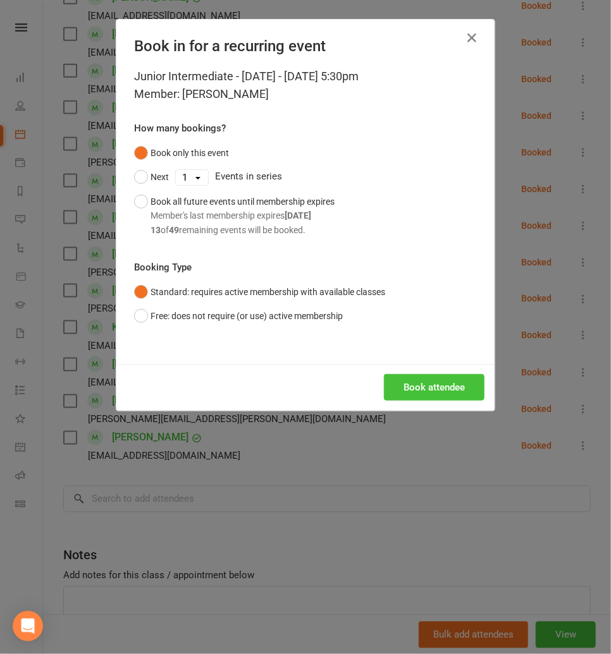
click at [434, 391] on button "Book attendee" at bounding box center [434, 387] width 100 height 27
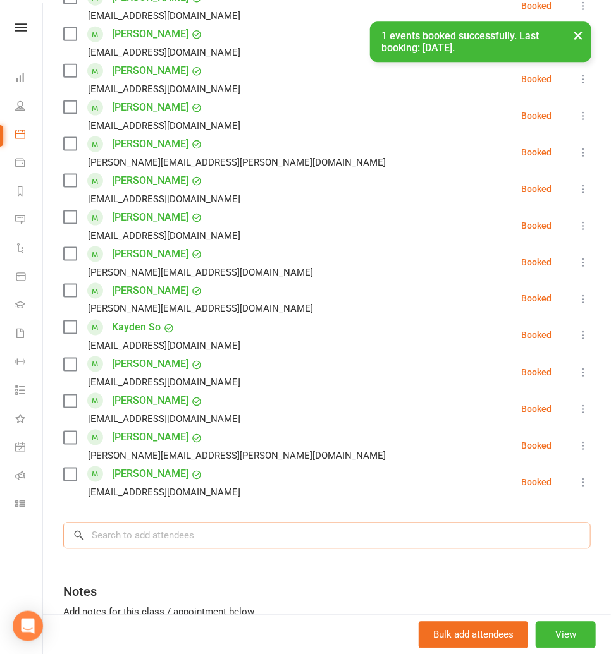
click at [125, 538] on input "search" at bounding box center [326, 536] width 527 height 27
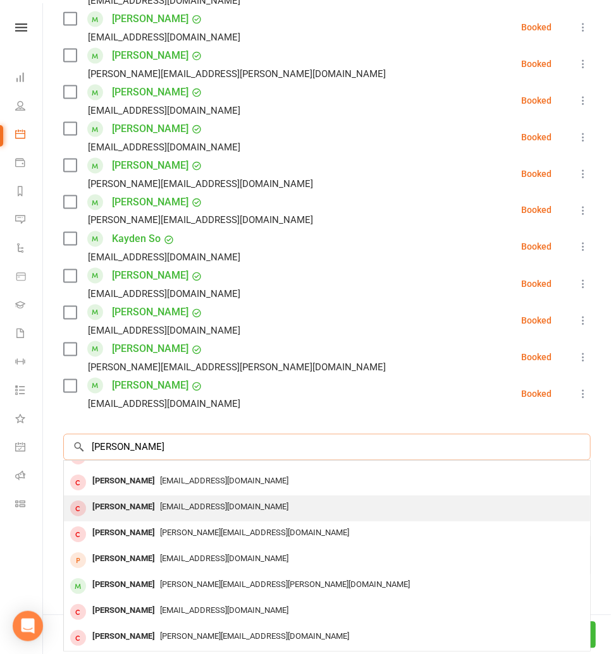
scroll to position [555, 0]
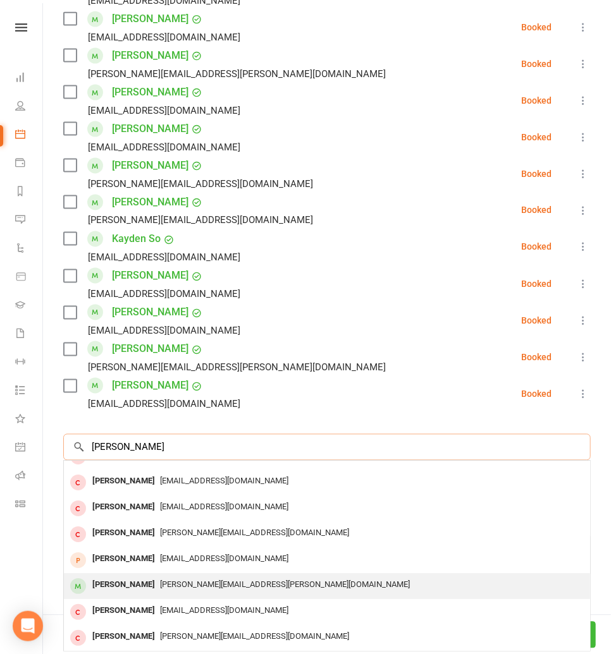
type input "ethan wi"
click at [138, 578] on div "[PERSON_NAME]" at bounding box center [123, 585] width 73 height 18
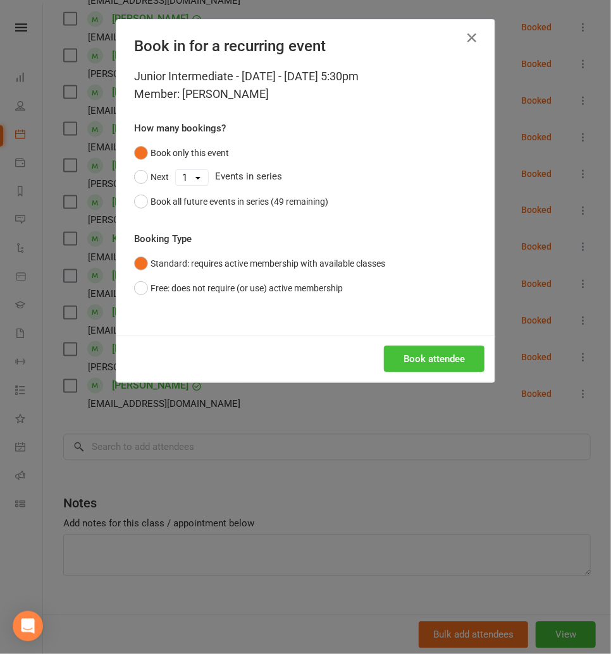
click at [421, 347] on button "Book attendee" at bounding box center [434, 359] width 100 height 27
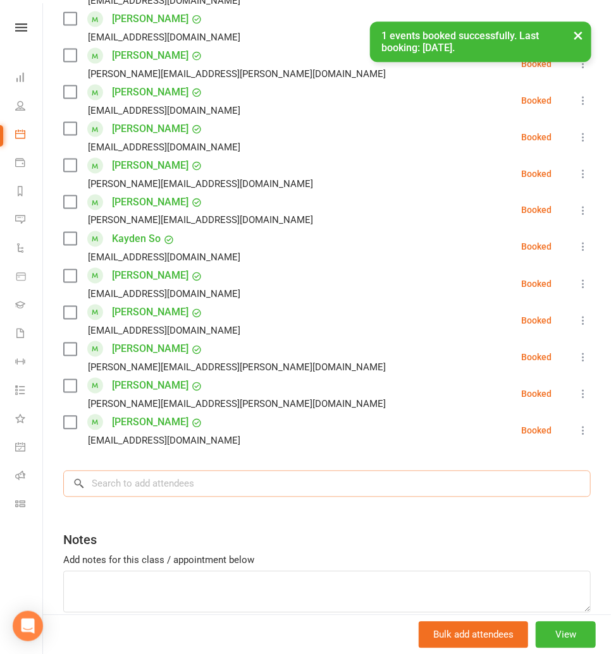
click at [128, 478] on input "search" at bounding box center [326, 484] width 527 height 27
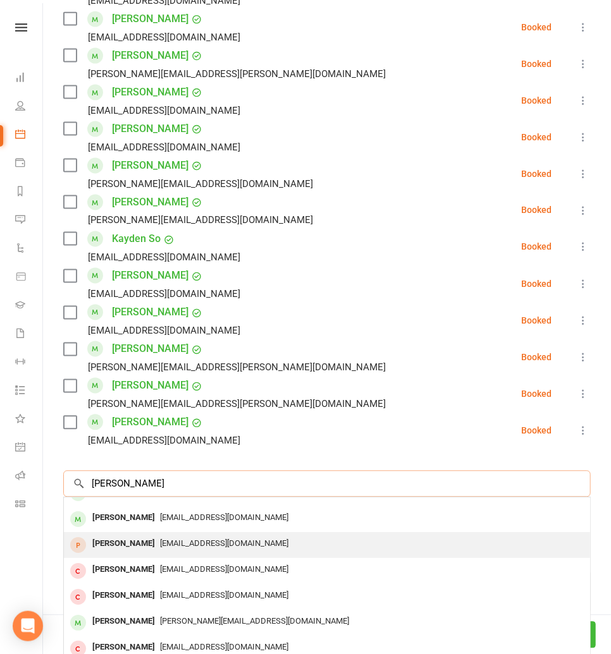
scroll to position [0, 0]
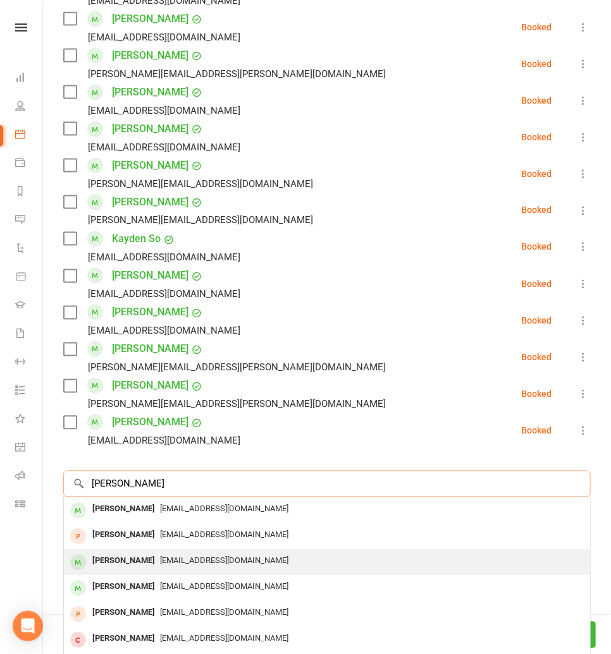
type input "Hannah"
click at [115, 561] on div "[PERSON_NAME]" at bounding box center [123, 561] width 73 height 18
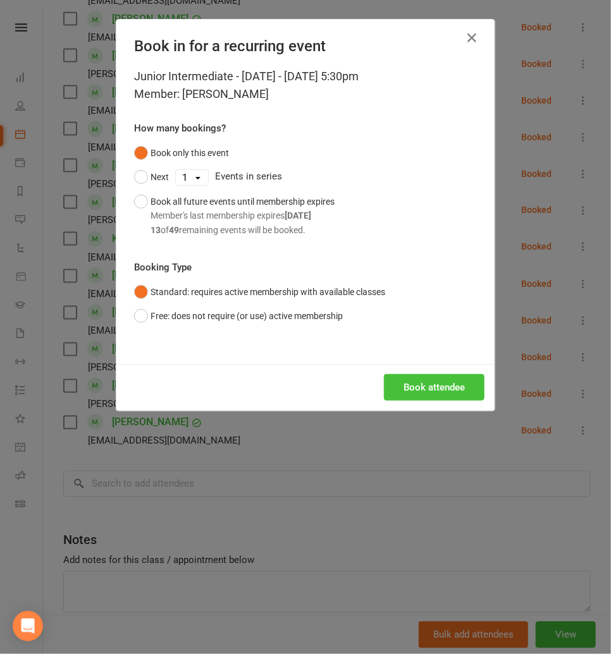
click at [429, 387] on button "Book attendee" at bounding box center [434, 387] width 100 height 27
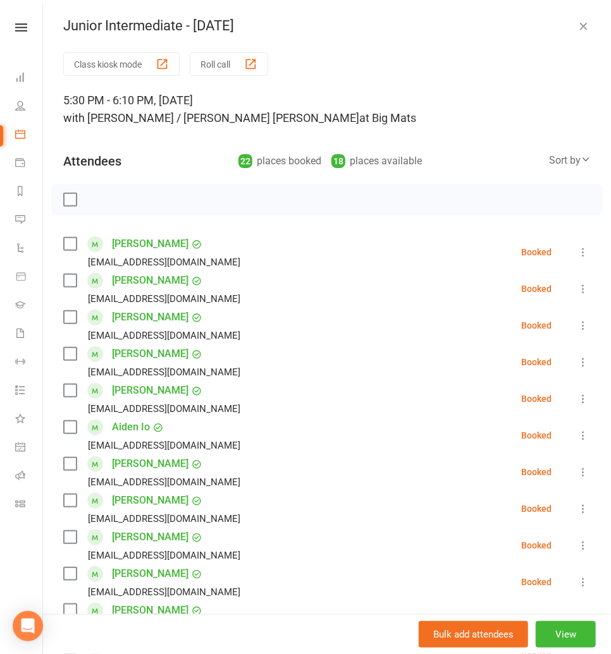
click at [71, 205] on label at bounding box center [69, 199] width 13 height 13
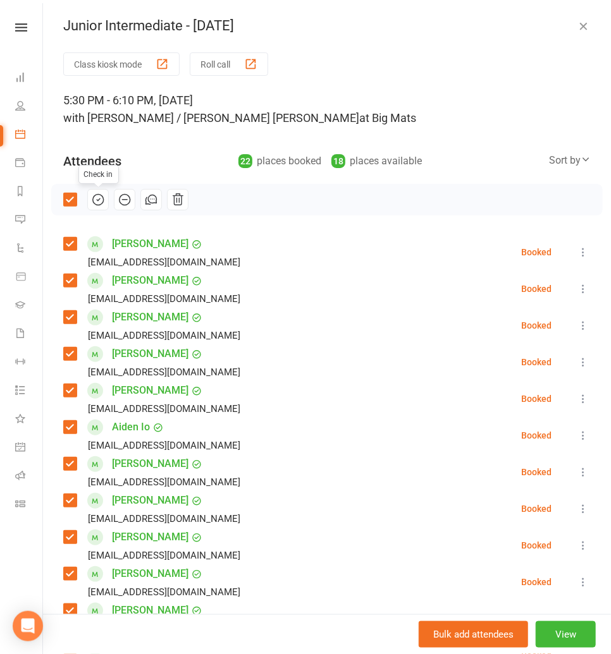
click at [96, 199] on icon "button" at bounding box center [98, 200] width 14 height 14
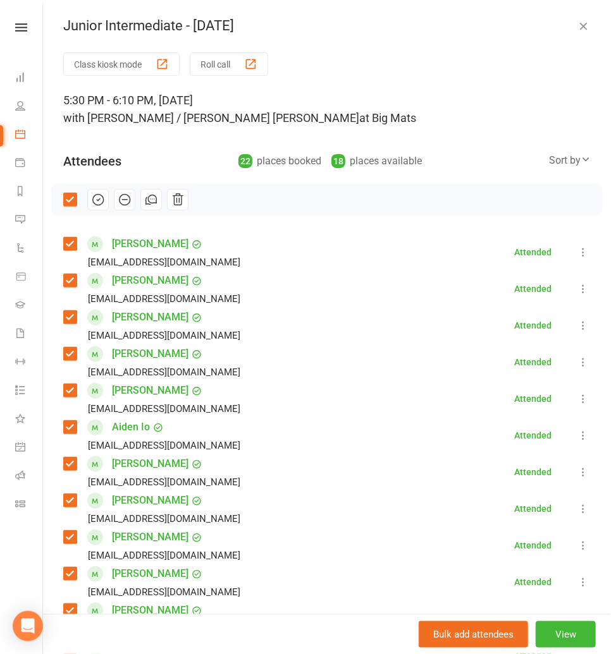
click at [578, 25] on icon "button" at bounding box center [582, 26] width 13 height 13
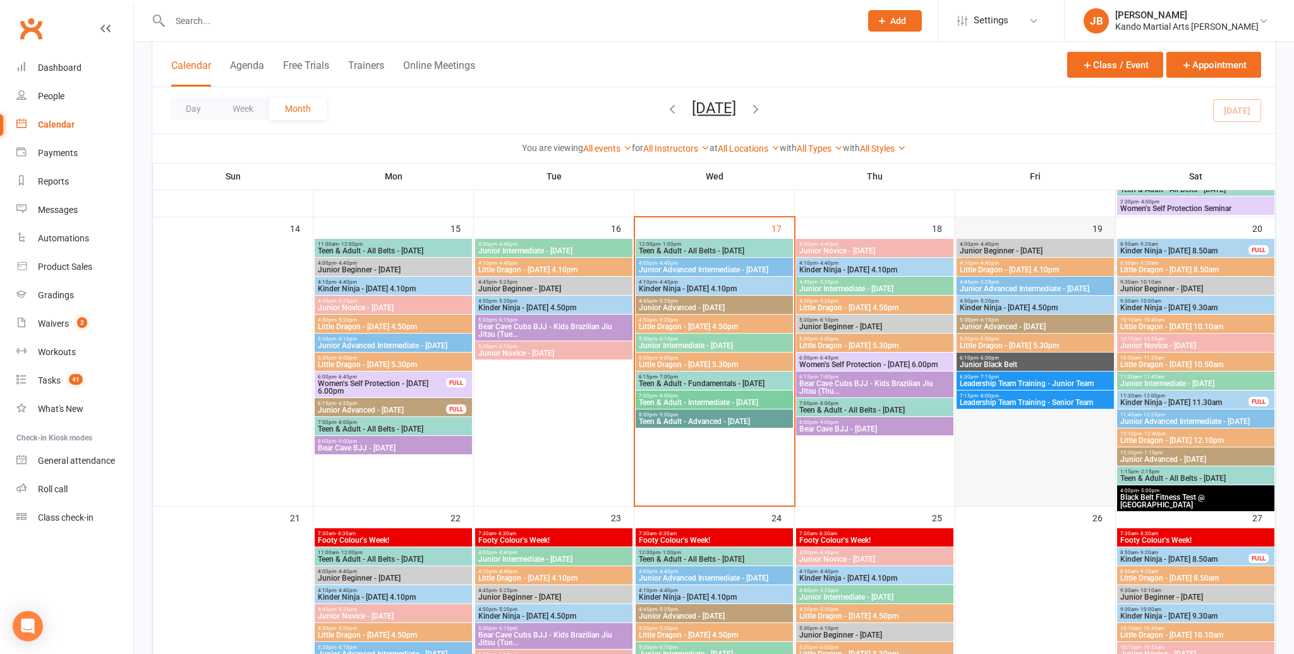
scroll to position [627, 0]
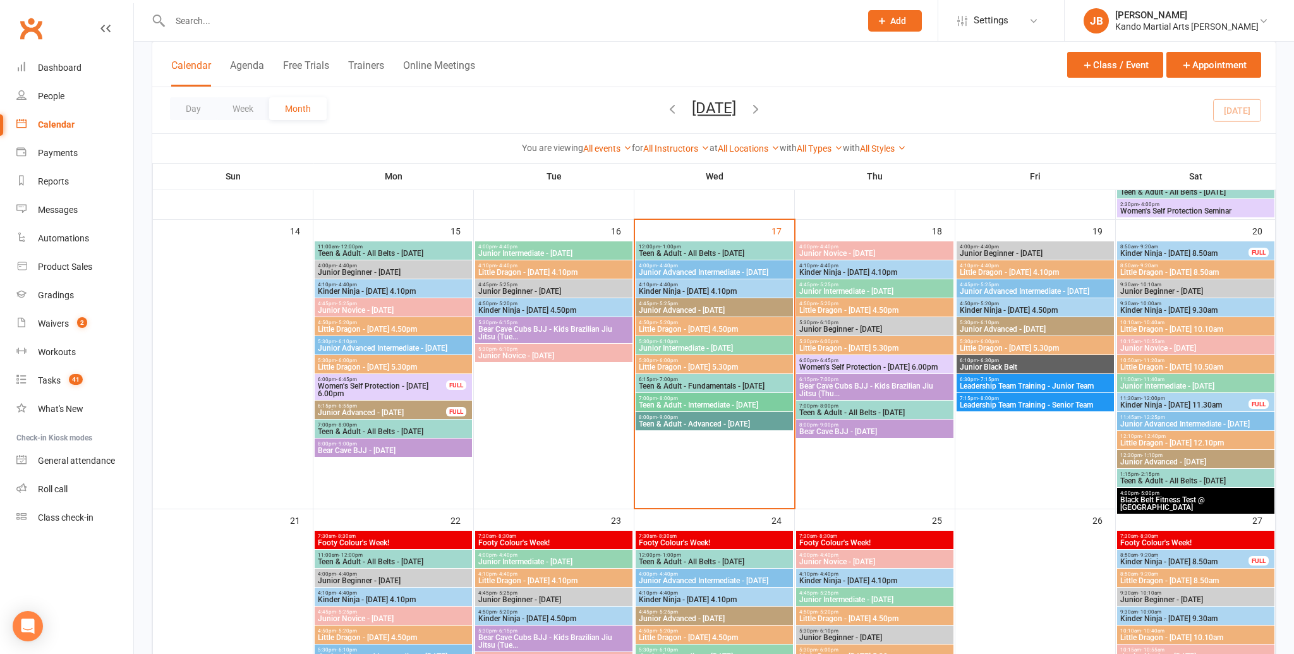
click at [643, 364] on span "Little Dragon - [DATE] 5.30pm" at bounding box center [714, 367] width 152 height 8
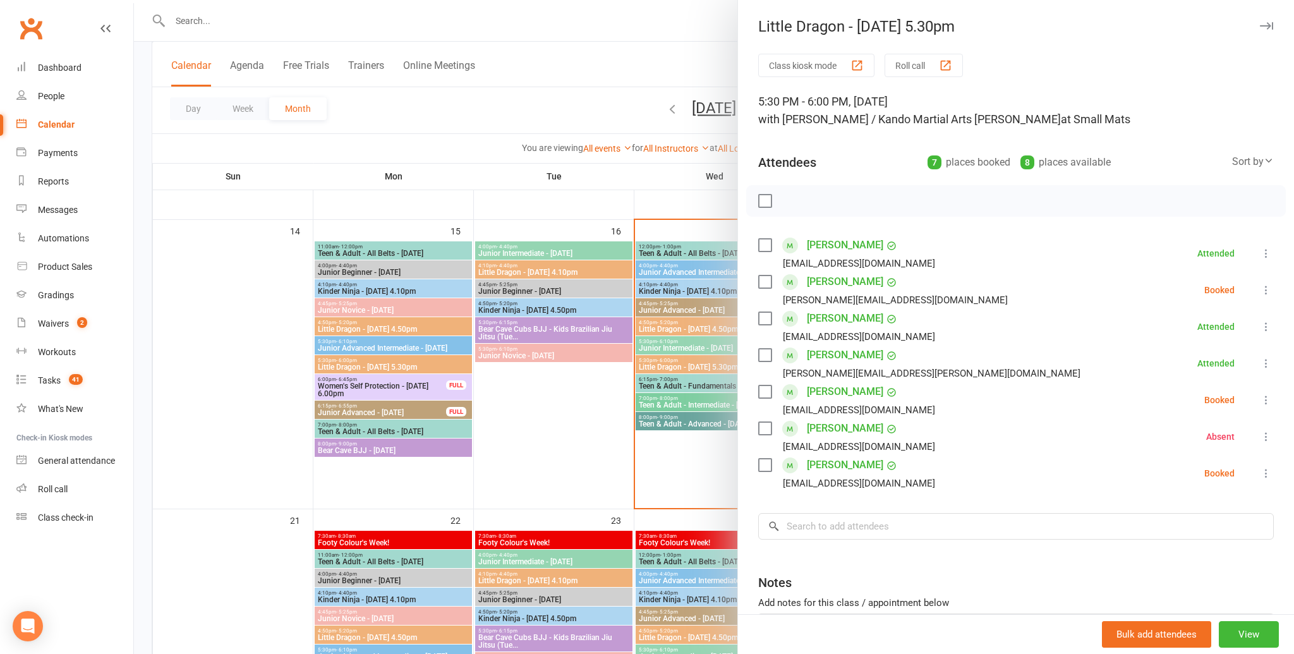
click at [643, 288] on icon at bounding box center [1266, 290] width 13 height 13
click at [643, 372] on link "Check in" at bounding box center [1206, 365] width 136 height 25
click at [643, 474] on icon at bounding box center [1266, 473] width 13 height 13
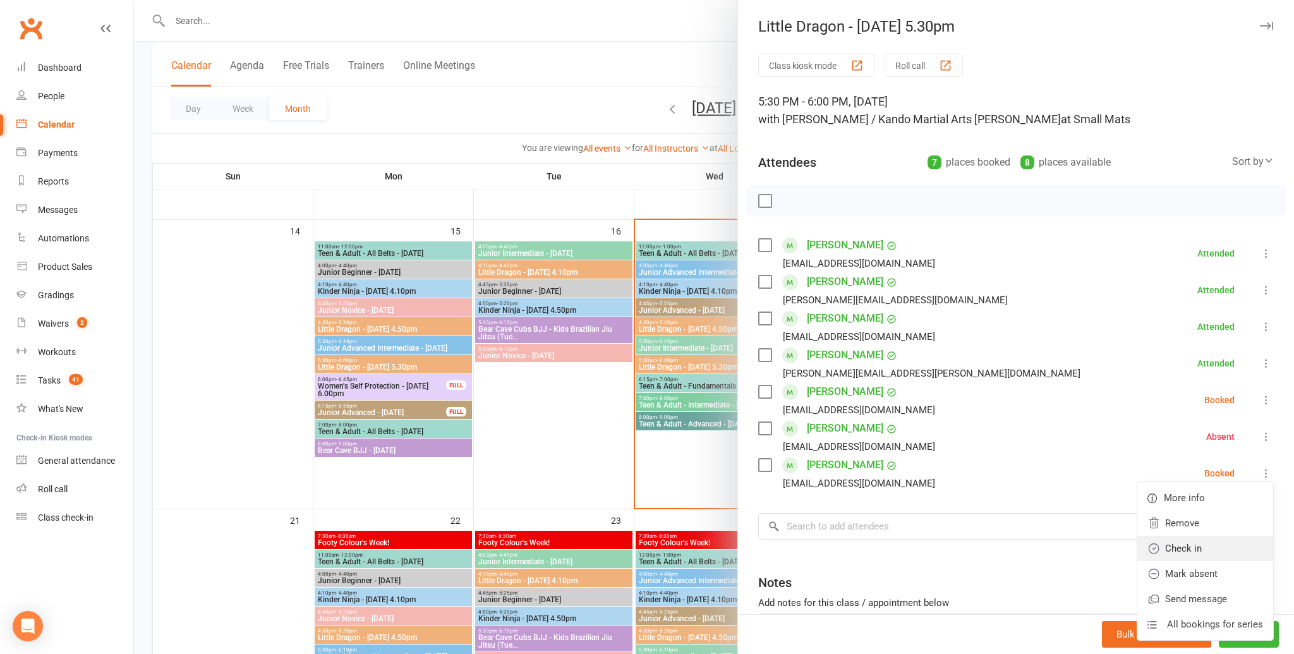
click at [643, 543] on link "Check in" at bounding box center [1206, 548] width 136 height 25
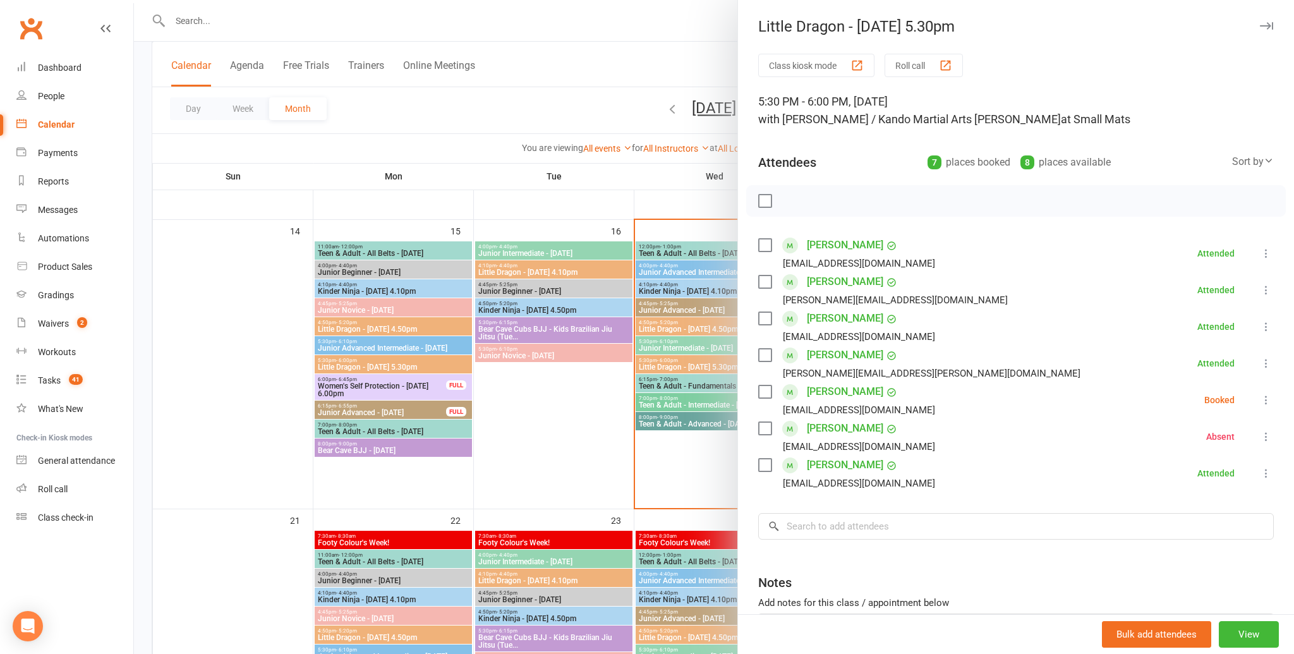
click at [643, 397] on icon at bounding box center [1266, 400] width 13 height 13
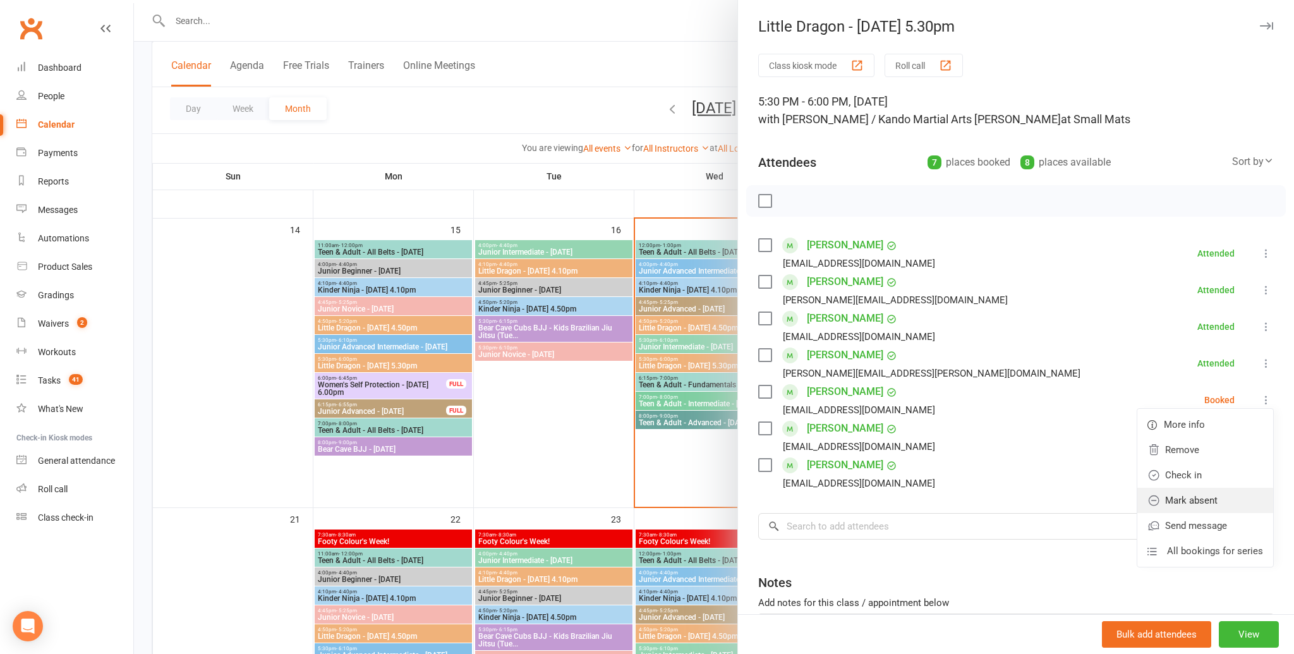
click at [643, 492] on link "Mark absent" at bounding box center [1206, 500] width 136 height 25
click at [643, 27] on icon "button" at bounding box center [1266, 26] width 13 height 8
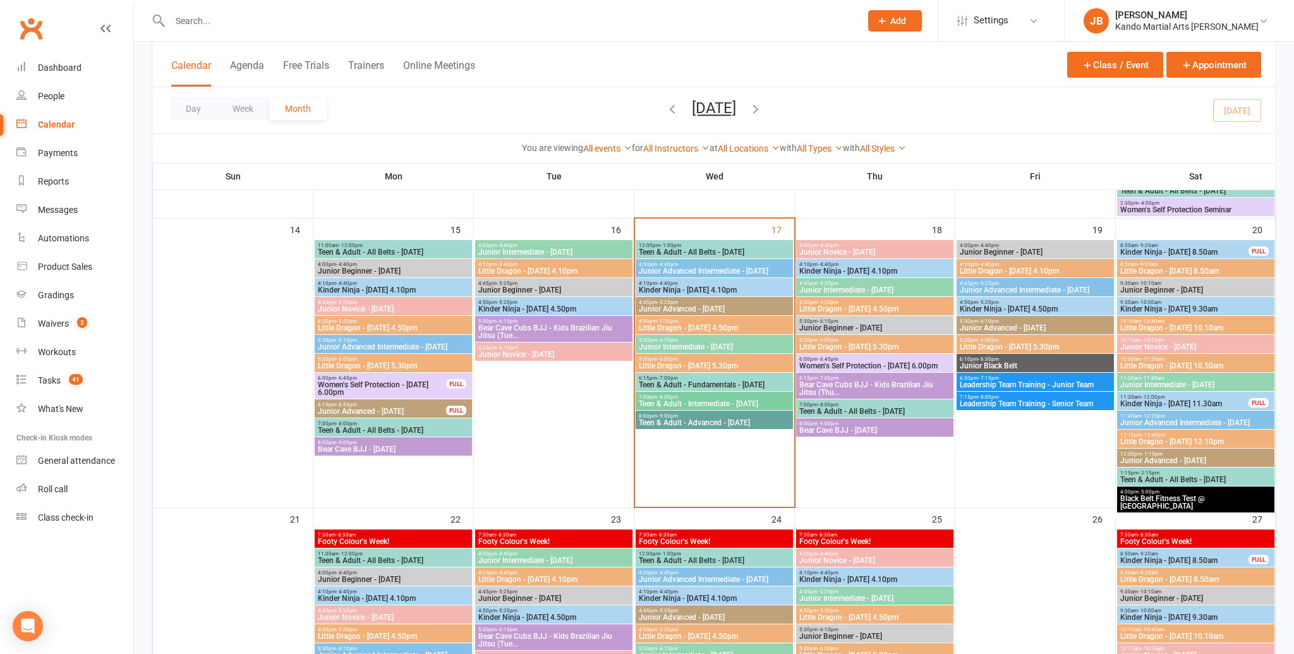
click at [643, 320] on span "4:50pm - 5:20pm" at bounding box center [714, 322] width 152 height 6
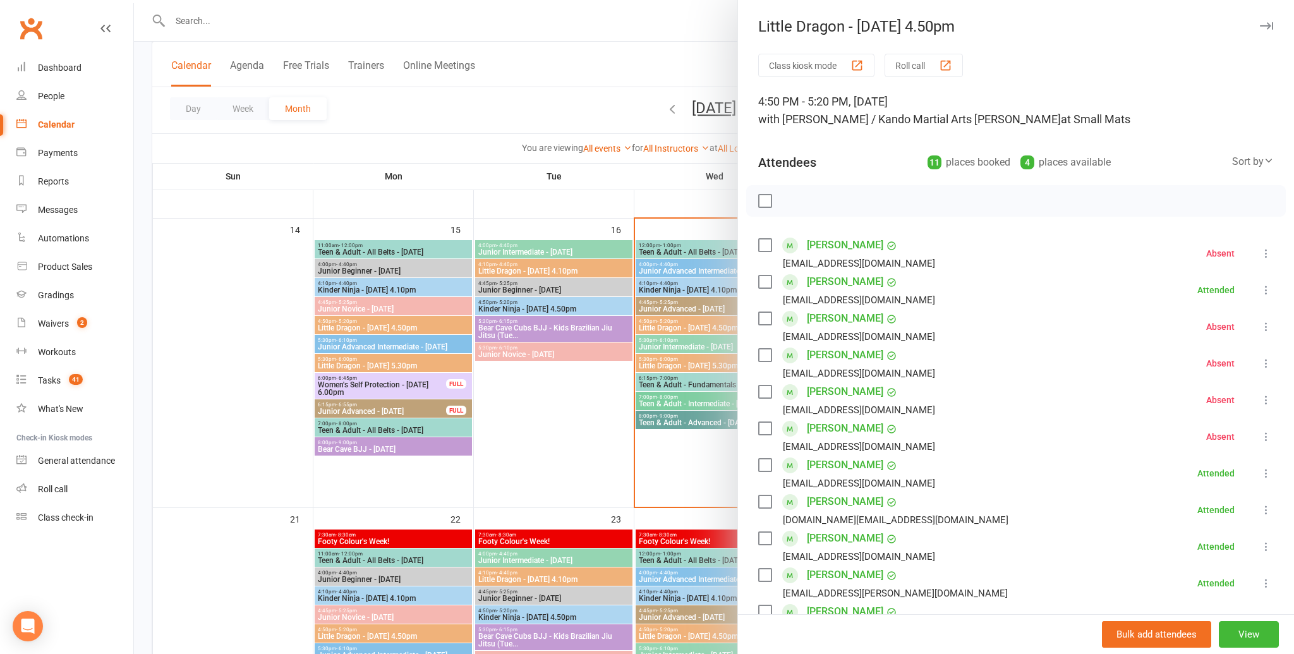
scroll to position [621, 0]
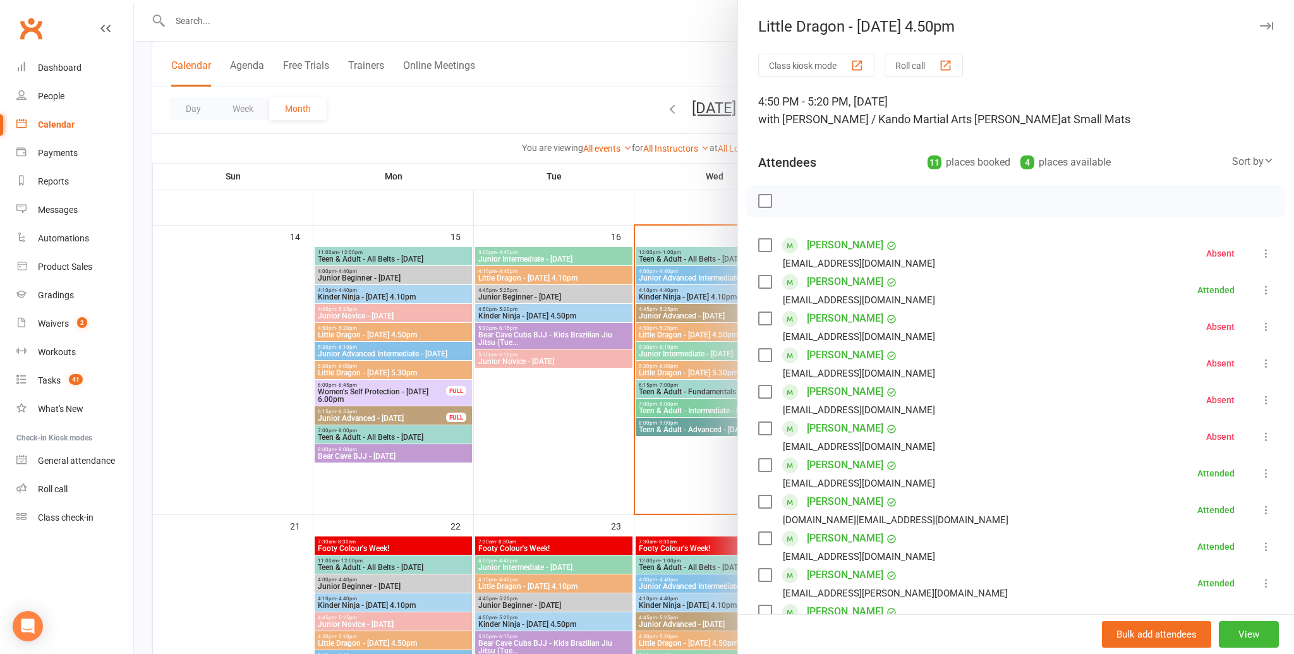
click at [643, 28] on icon "button" at bounding box center [1266, 26] width 13 height 8
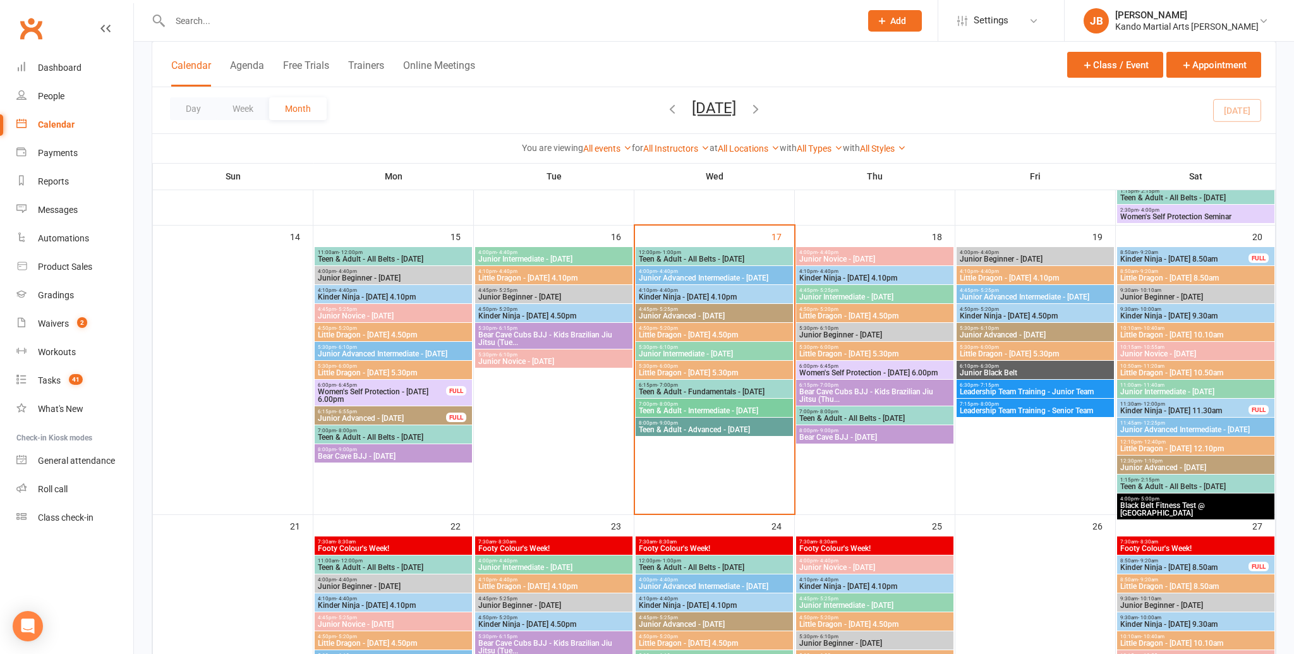
click at [643, 300] on span "Kinder Ninja - [DATE] 4.10pm" at bounding box center [714, 297] width 152 height 8
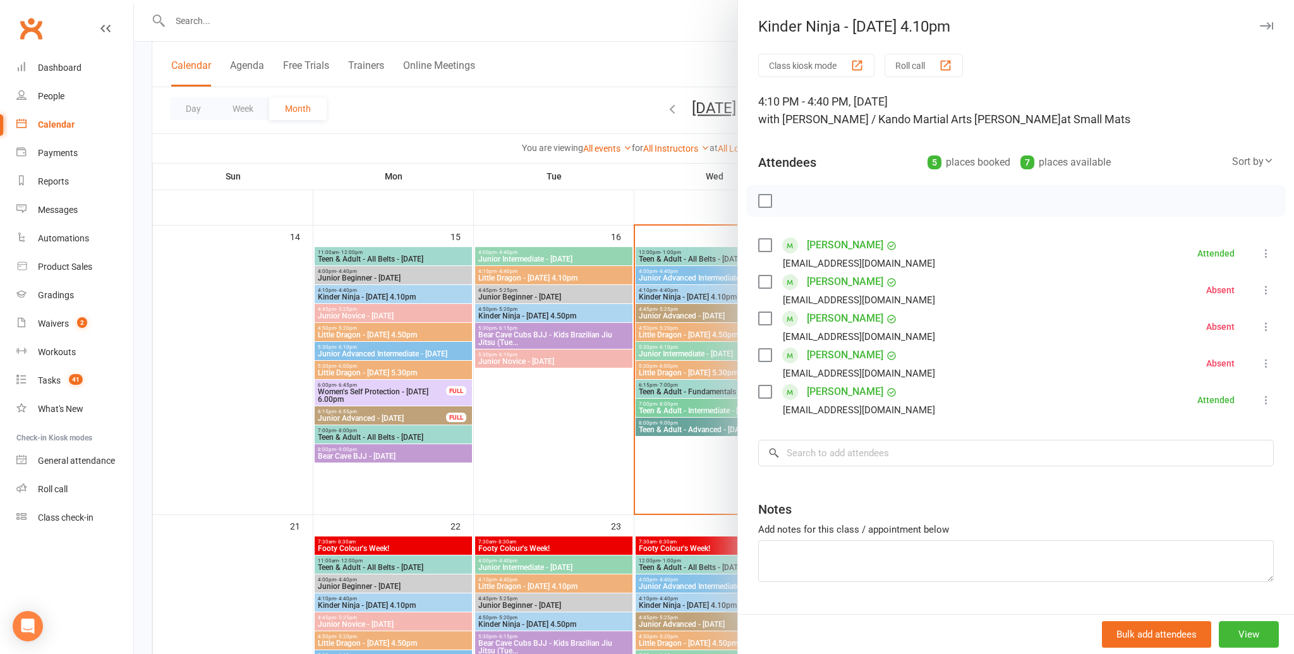
drag, startPoint x: 1277, startPoint y: 18, endPoint x: 1271, endPoint y: 21, distance: 7.1
click at [643, 18] on div "Kinder Ninja - [DATE] 4.10pm" at bounding box center [1016, 27] width 556 height 18
drag, startPoint x: 1271, startPoint y: 23, endPoint x: 1258, endPoint y: 29, distance: 13.9
click at [643, 23] on icon "button" at bounding box center [1266, 26] width 13 height 8
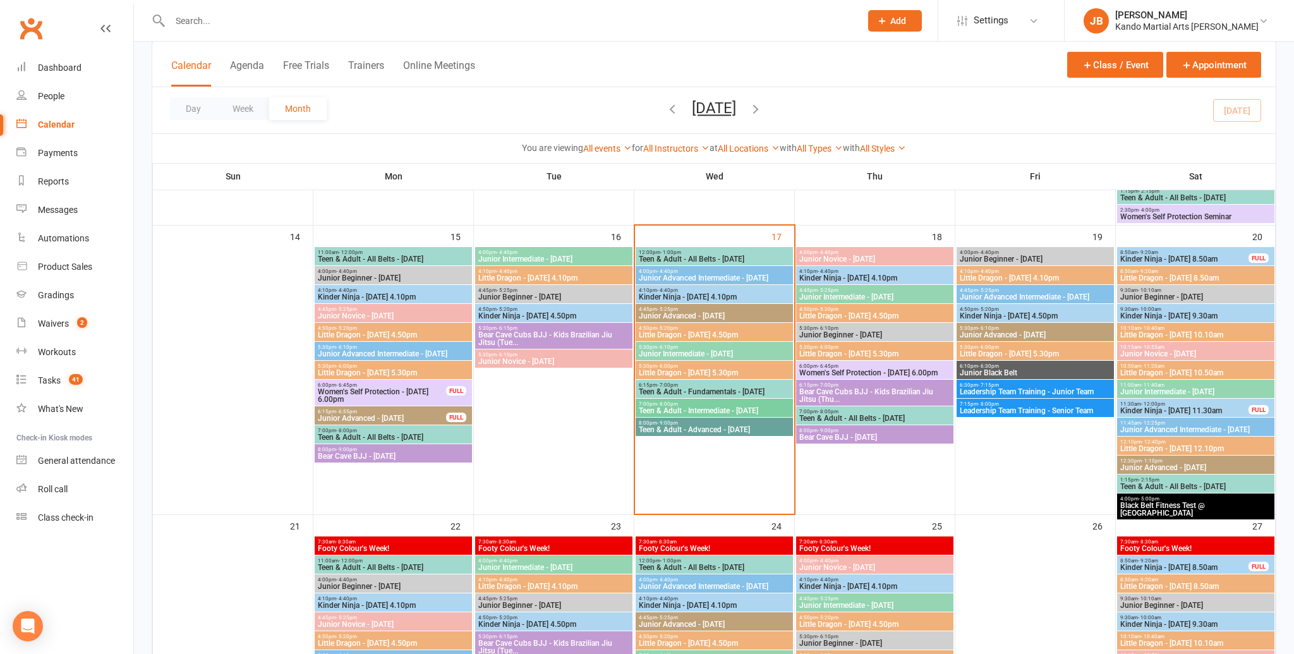
click at [643, 316] on span "Junior Advanced - [DATE]" at bounding box center [714, 316] width 152 height 8
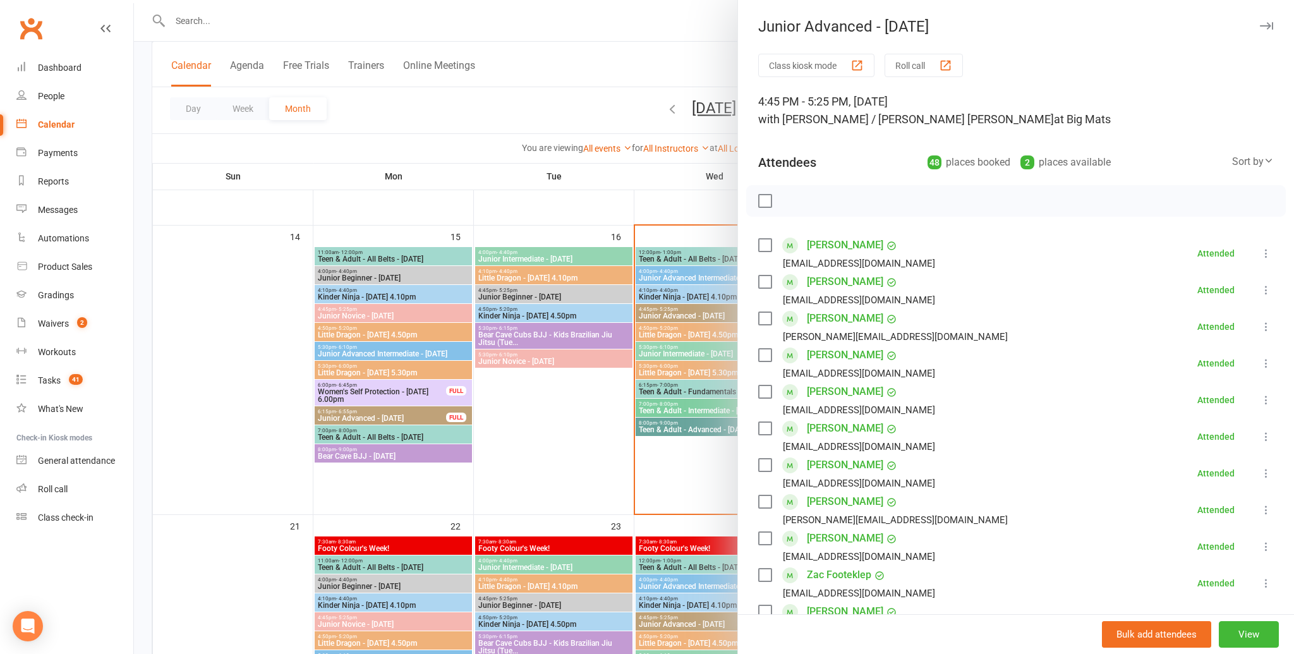
click at [643, 30] on button "button" at bounding box center [1266, 25] width 15 height 15
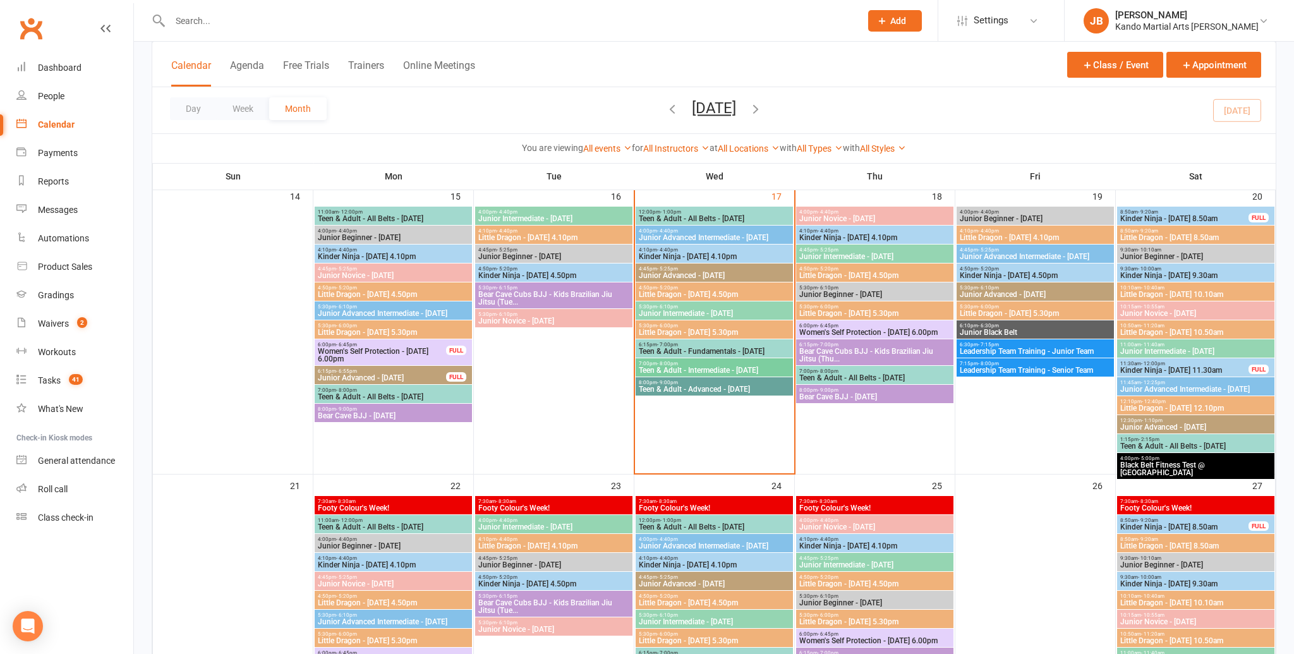
scroll to position [662, 0]
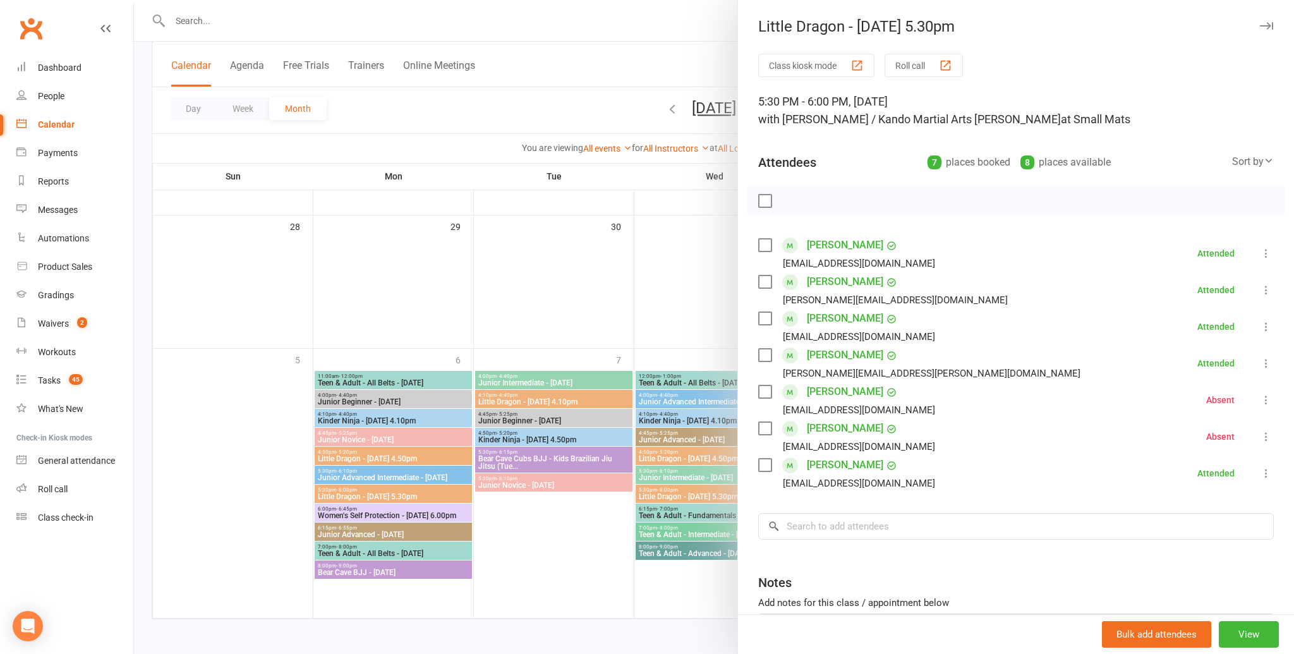
click at [1265, 22] on icon "button" at bounding box center [1266, 26] width 13 height 8
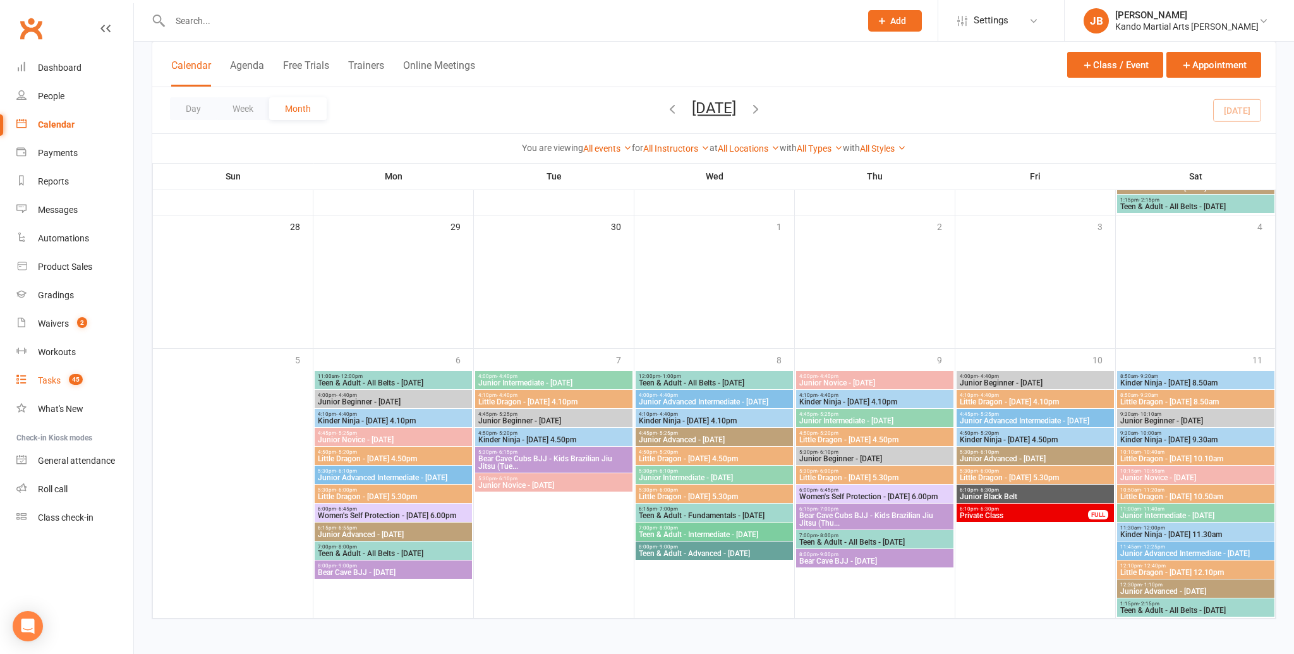
click at [49, 386] on link "Tasks 45" at bounding box center [74, 381] width 117 height 28
select select "incomplete"
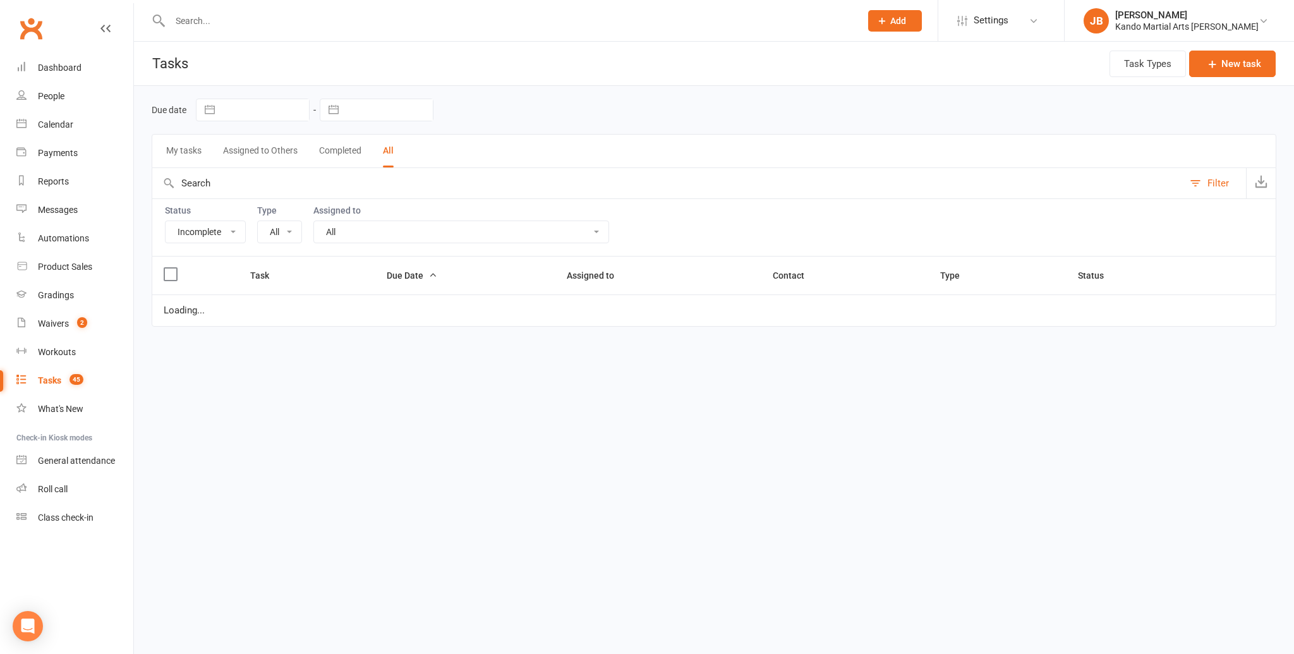
select select "23766"
select select "waiting"
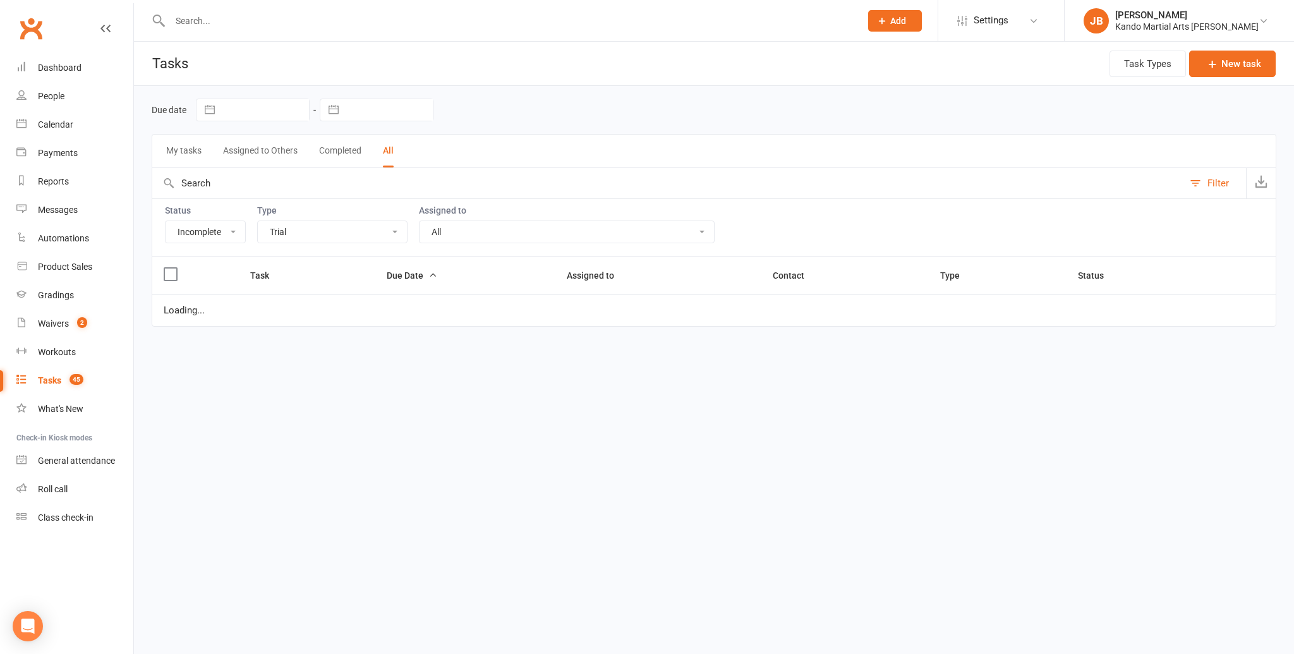
select select "waiting"
select select "started"
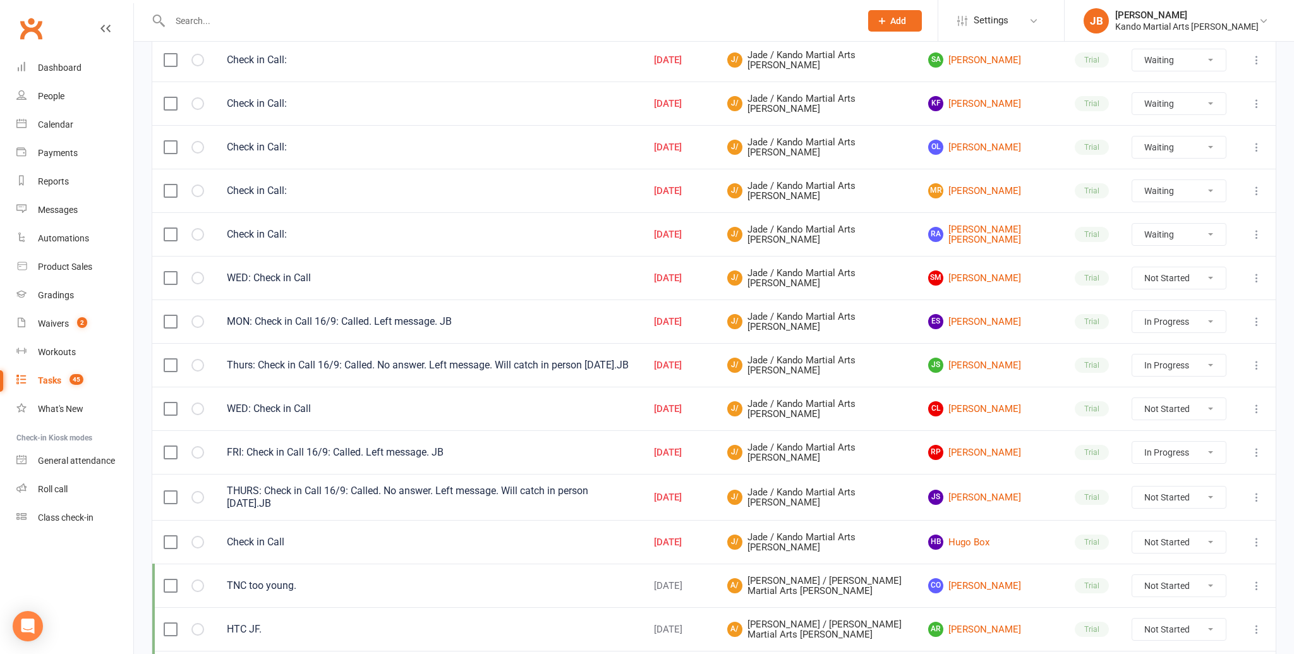
scroll to position [258, 0]
click at [496, 190] on div "Check in Call:" at bounding box center [429, 190] width 405 height 13
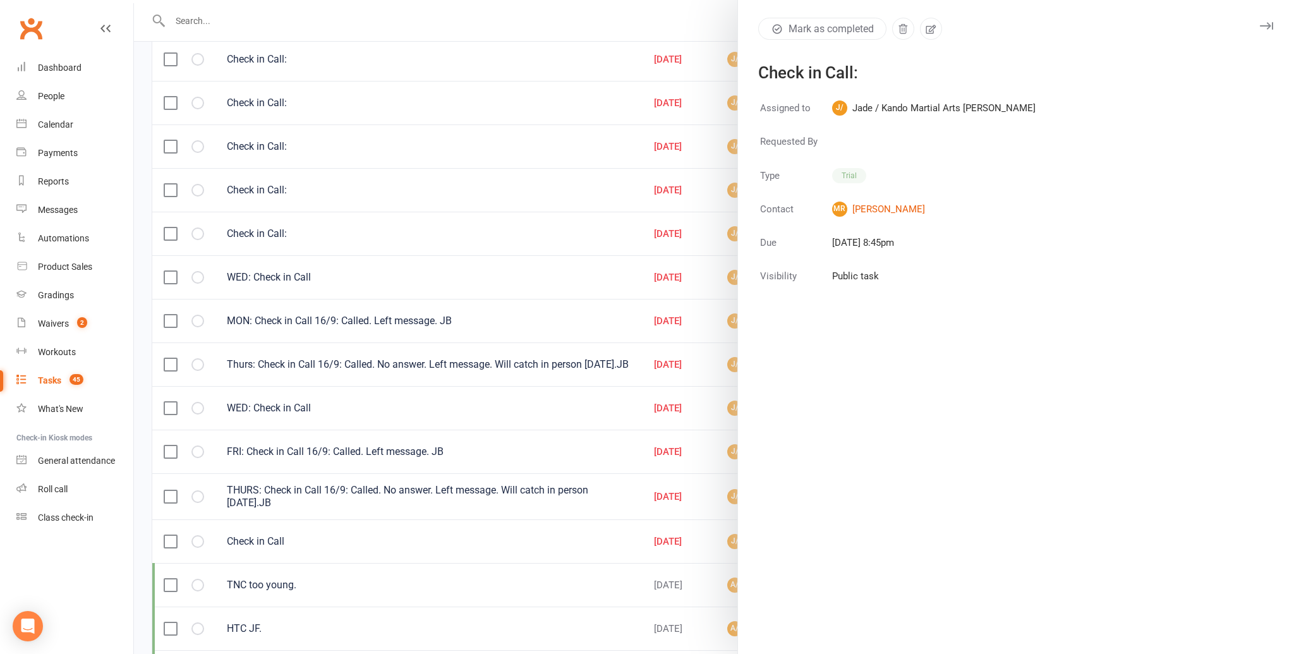
click at [1260, 23] on icon "button" at bounding box center [1266, 26] width 13 height 8
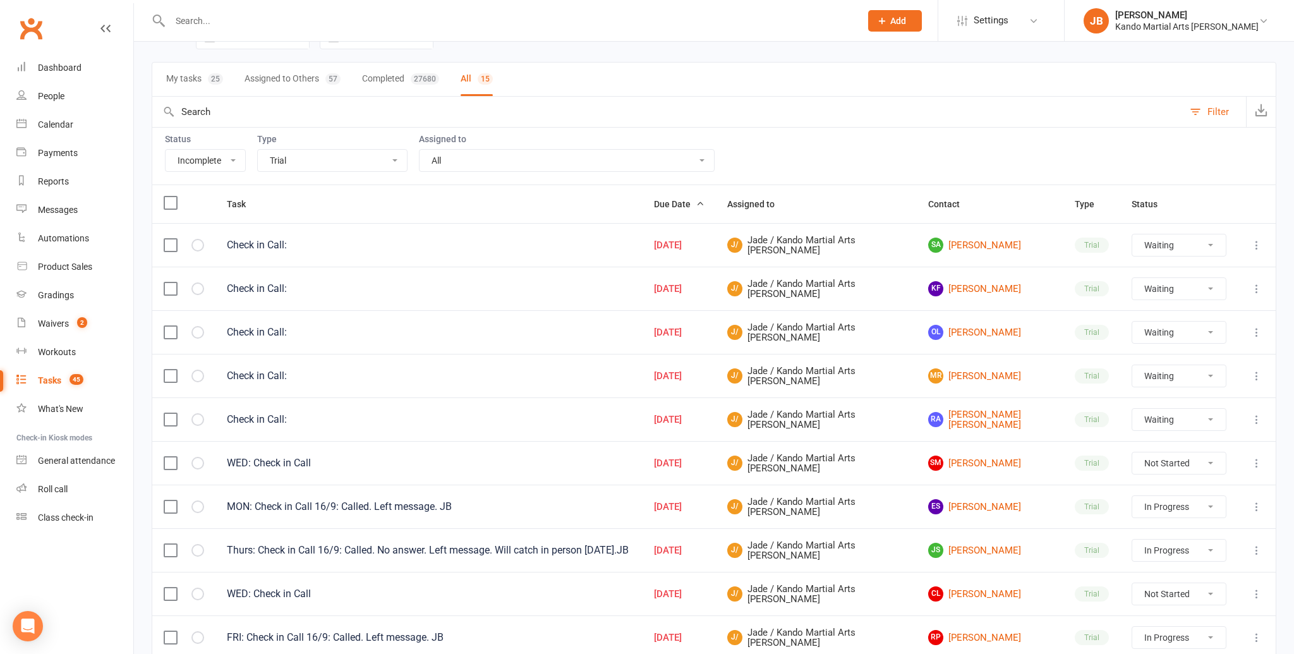
scroll to position [0, 0]
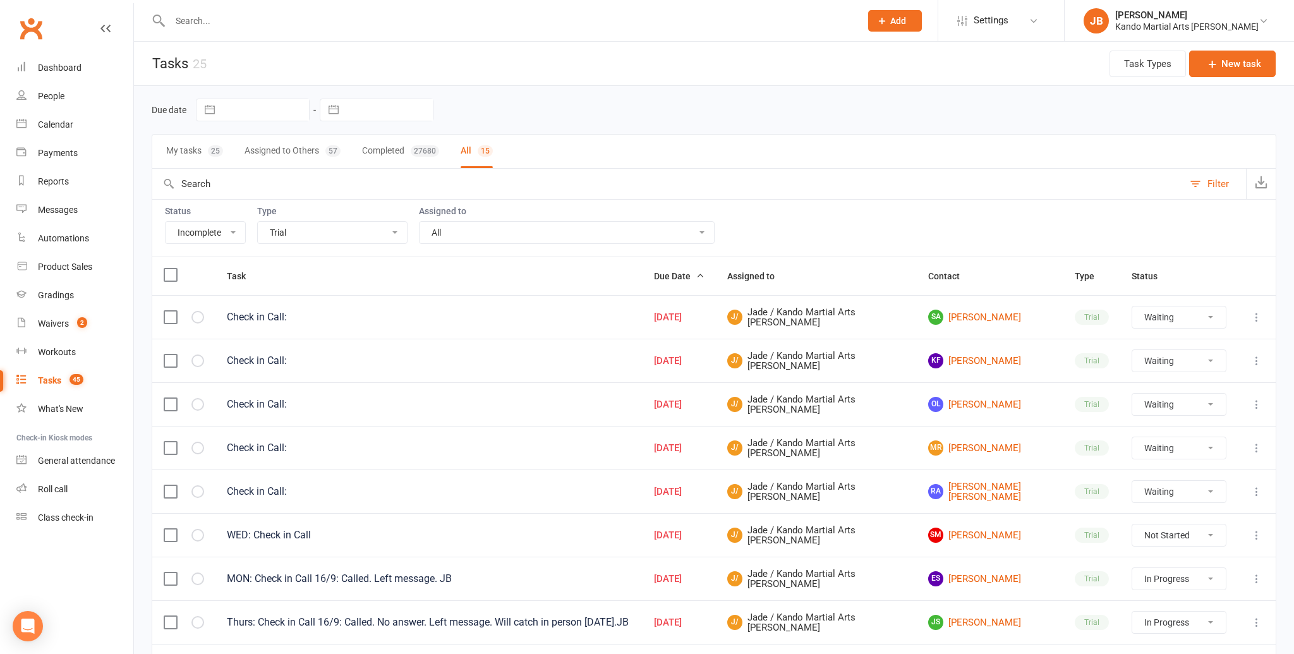
click at [340, 234] on select "All Admin Bbpc - black belt prep course Cancellation Enquiry Follow-up In-class…" at bounding box center [332, 232] width 149 height 21
select select "15046"
click at [258, 222] on select "All Admin Bbpc - black belt prep course Cancellation Enquiry Follow-up In-class…" at bounding box center [332, 232] width 149 height 21
select select "waiting"
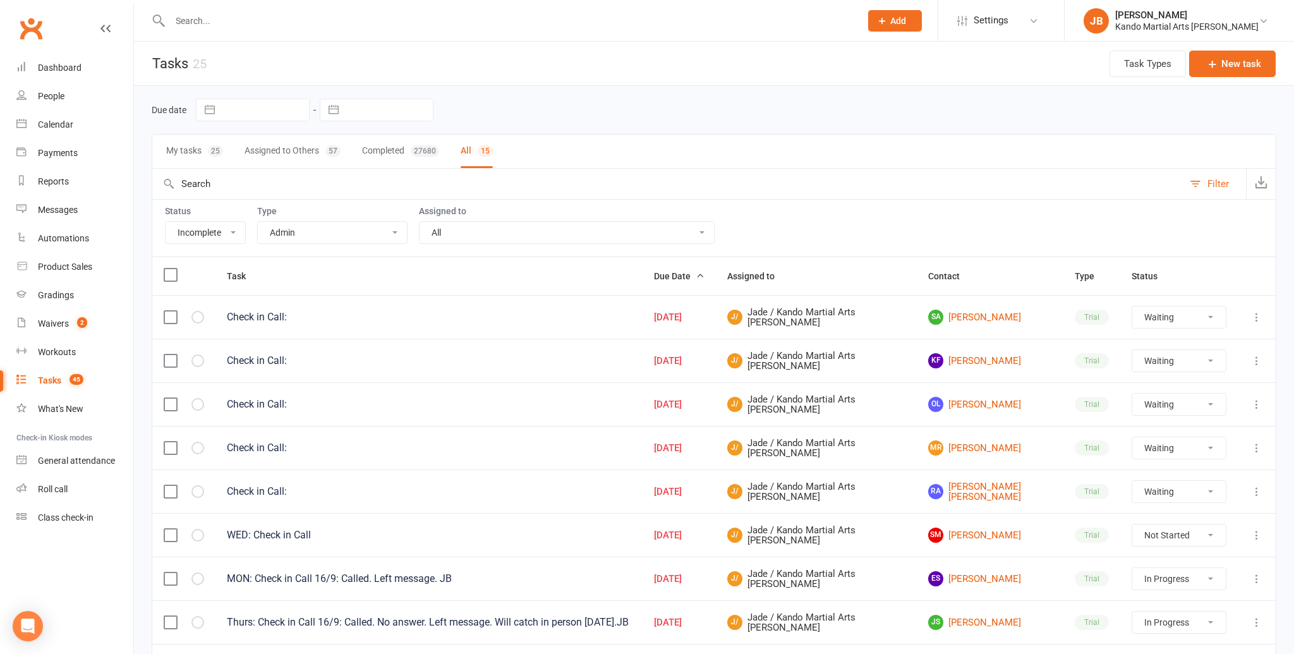
select select "waiting"
select select "started"
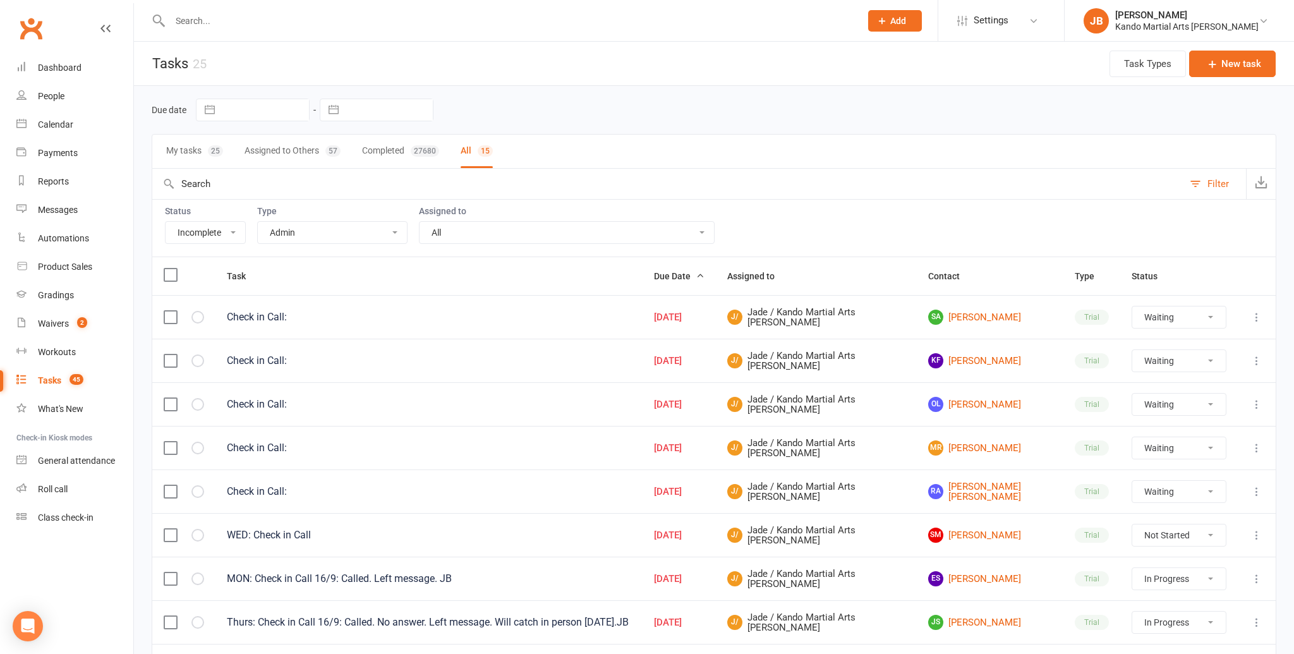
select select "started"
select select "waiting"
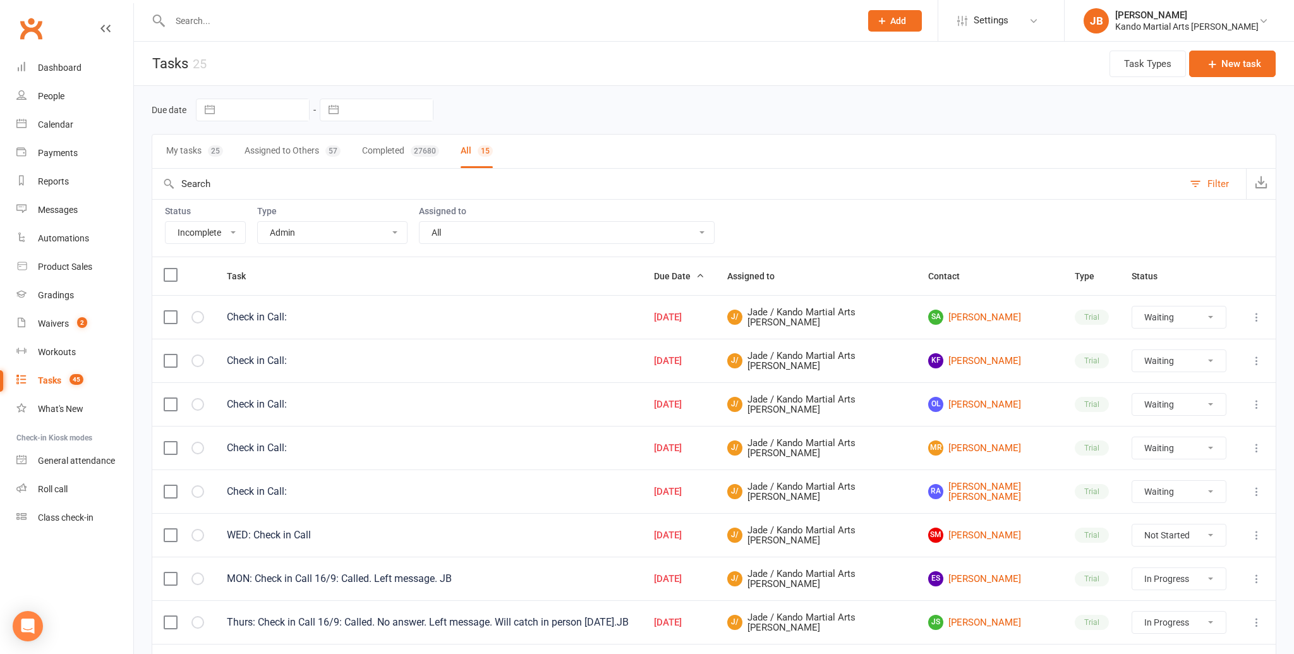
select select "waiting"
select select "started"
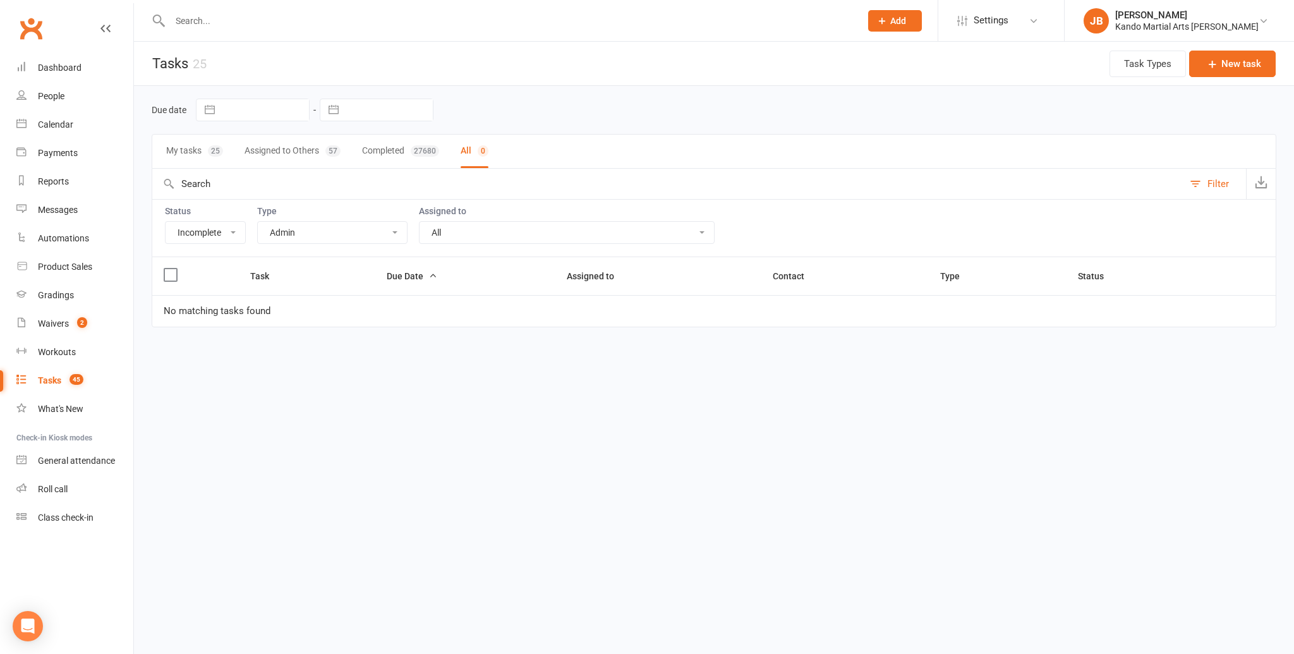
click at [313, 236] on select "All Admin Bbpc - black belt prep course Cancellation Enquiry Follow-up In-class…" at bounding box center [332, 232] width 149 height 21
click at [258, 222] on select "All Admin Bbpc - black belt prep course Cancellation Enquiry Follow-up In-class…" at bounding box center [332, 232] width 149 height 21
click at [295, 233] on select "All Admin Bbpc - black belt prep course Cancellation Enquiry Follow-up In-class…" at bounding box center [332, 232] width 149 height 21
click at [258, 222] on select "All Admin Bbpc - black belt prep course Cancellation Enquiry Follow-up In-class…" at bounding box center [332, 232] width 149 height 21
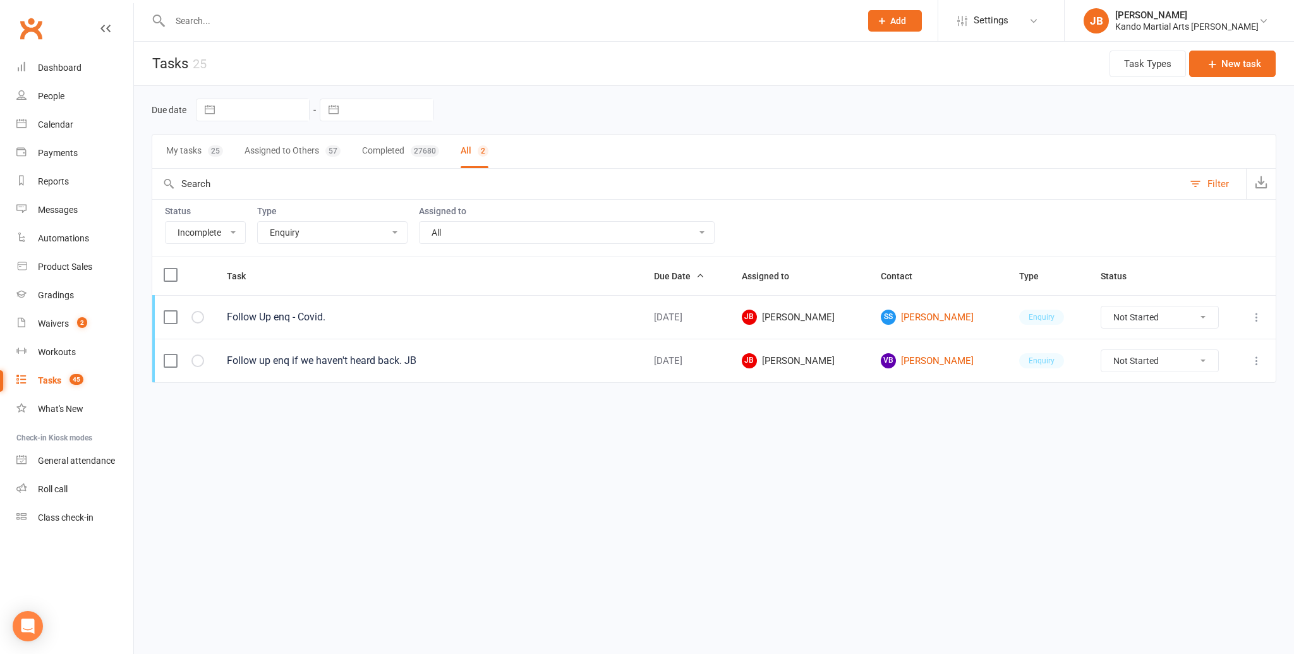
click at [289, 234] on select "All Admin Bbpc - black belt prep course Cancellation Enquiry Follow-up In-class…" at bounding box center [332, 232] width 149 height 21
click at [258, 222] on select "All Admin Bbpc - black belt prep course Cancellation Enquiry Follow-up In-class…" at bounding box center [332, 232] width 149 height 21
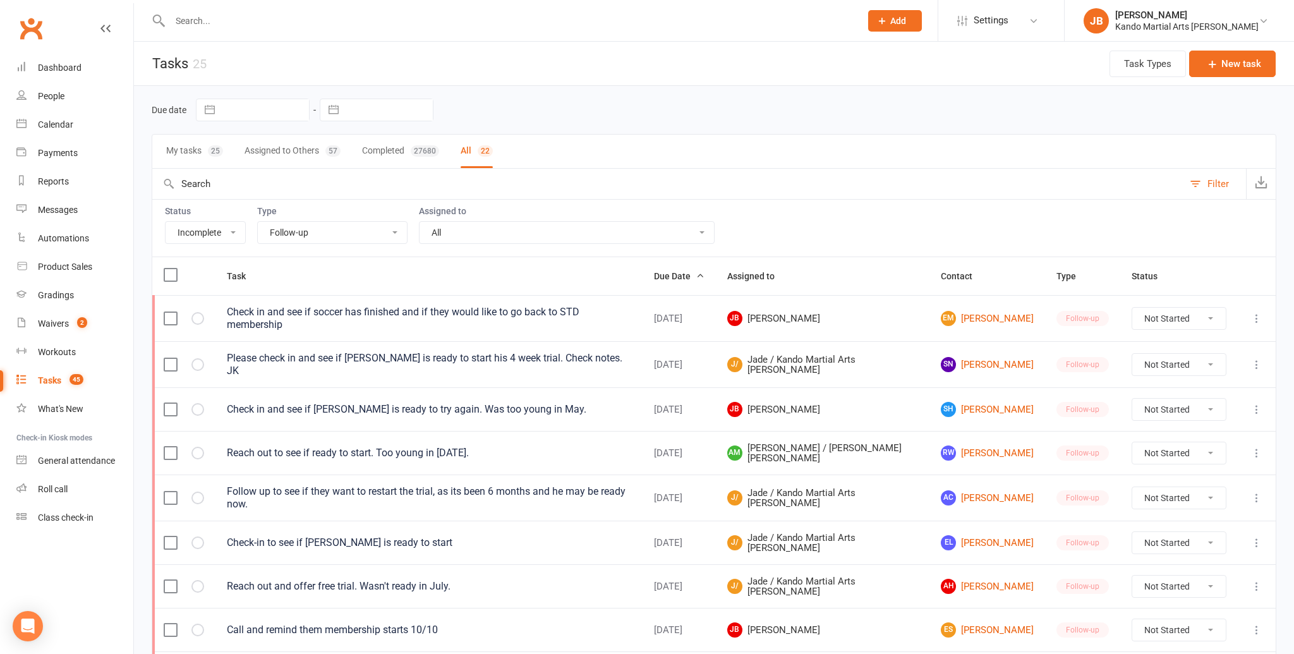
click at [303, 229] on select "All Admin Bbpc - black belt prep course Cancellation Enquiry Follow-up In-class…" at bounding box center [332, 232] width 149 height 21
click at [258, 222] on select "All Admin Bbpc - black belt prep course Cancellation Enquiry Follow-up In-class…" at bounding box center [332, 232] width 149 height 21
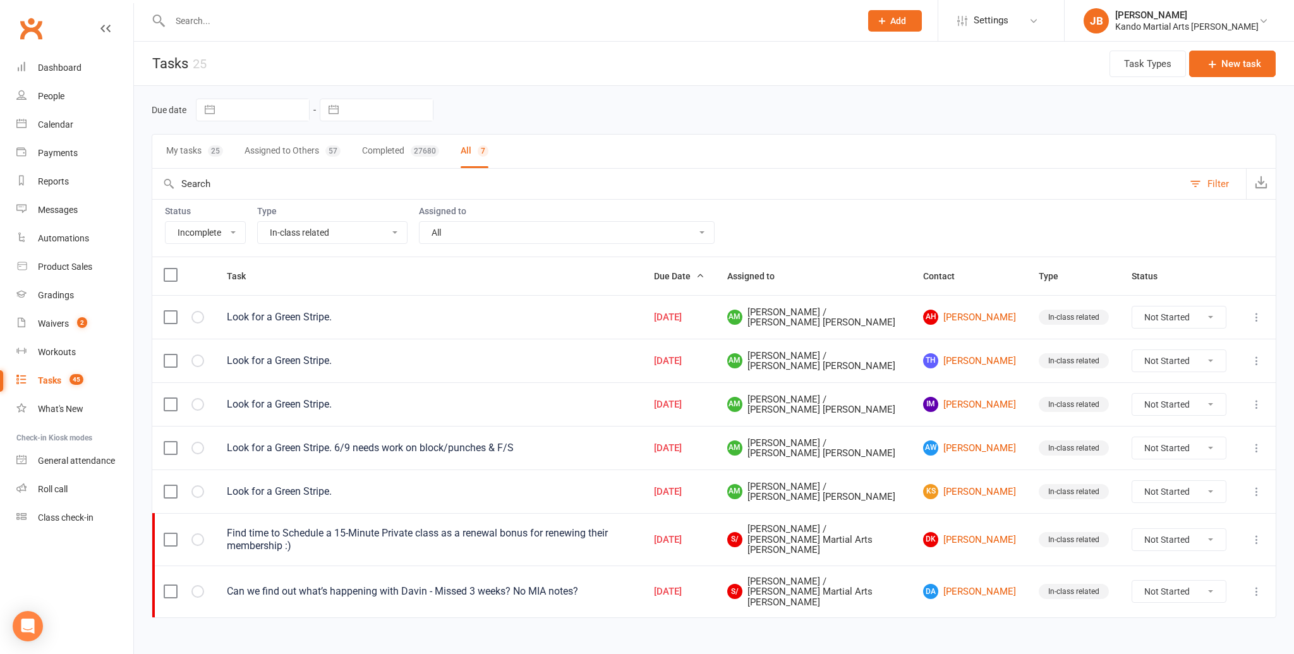
click at [300, 233] on select "All Admin Bbpc - black belt prep course Cancellation Enquiry Follow-up In-class…" at bounding box center [332, 232] width 149 height 21
select select "28119"
click at [258, 222] on select "All Admin Bbpc - black belt prep course Cancellation Enquiry Follow-up In-class…" at bounding box center [332, 232] width 149 height 21
select select "started"
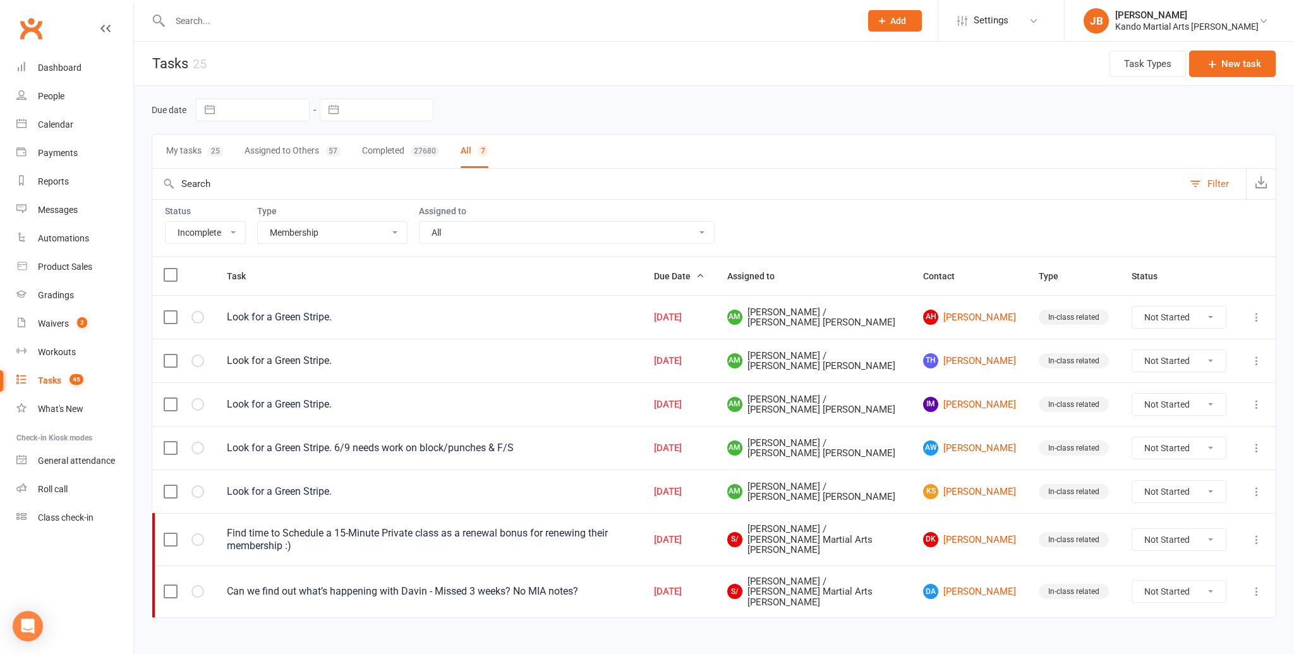
select select "started"
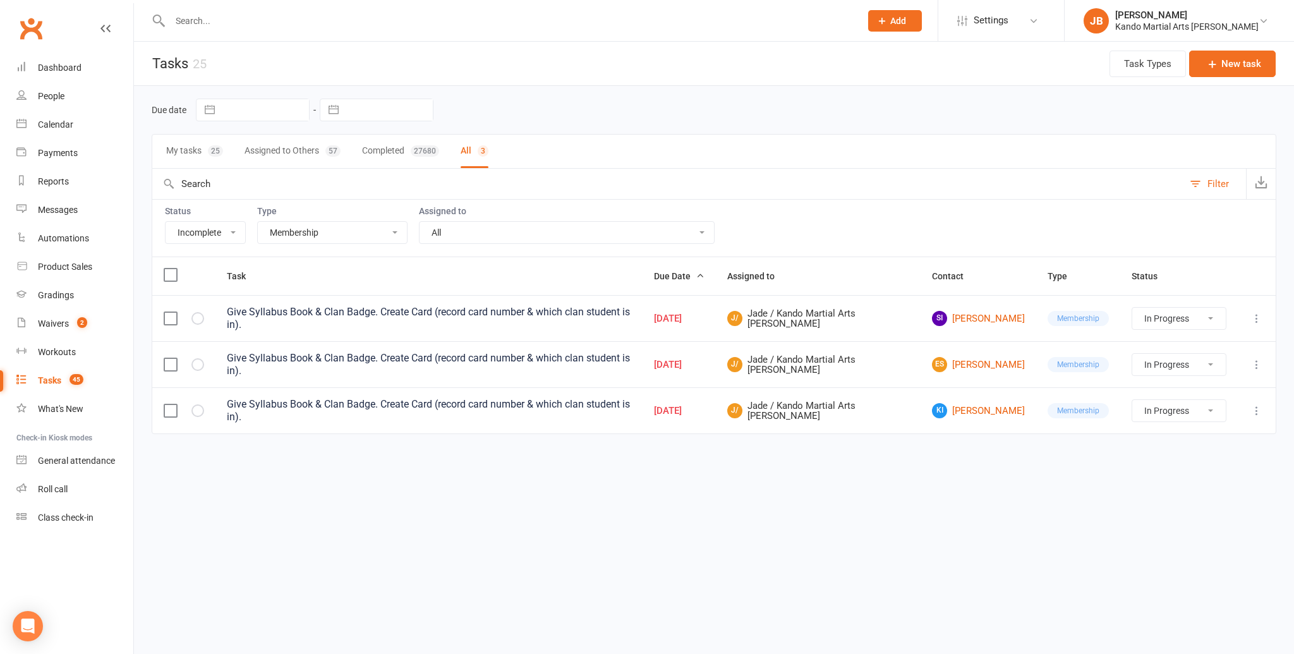
click at [286, 229] on select "All Admin Bbpc - black belt prep course Cancellation Enquiry Follow-up In-class…" at bounding box center [332, 232] width 149 height 21
select select "23793"
click at [258, 222] on select "All Admin Bbpc - black belt prep course Cancellation Enquiry Follow-up In-class…" at bounding box center [332, 232] width 149 height 21
select select "started"
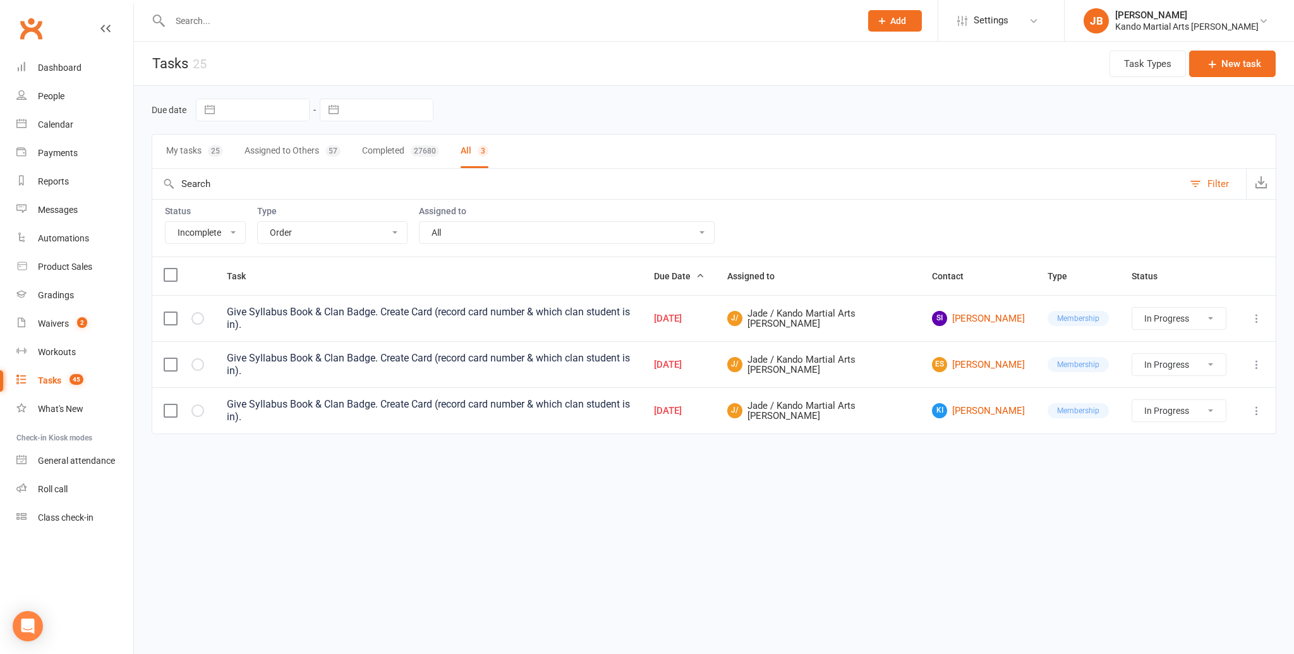
select select "started"
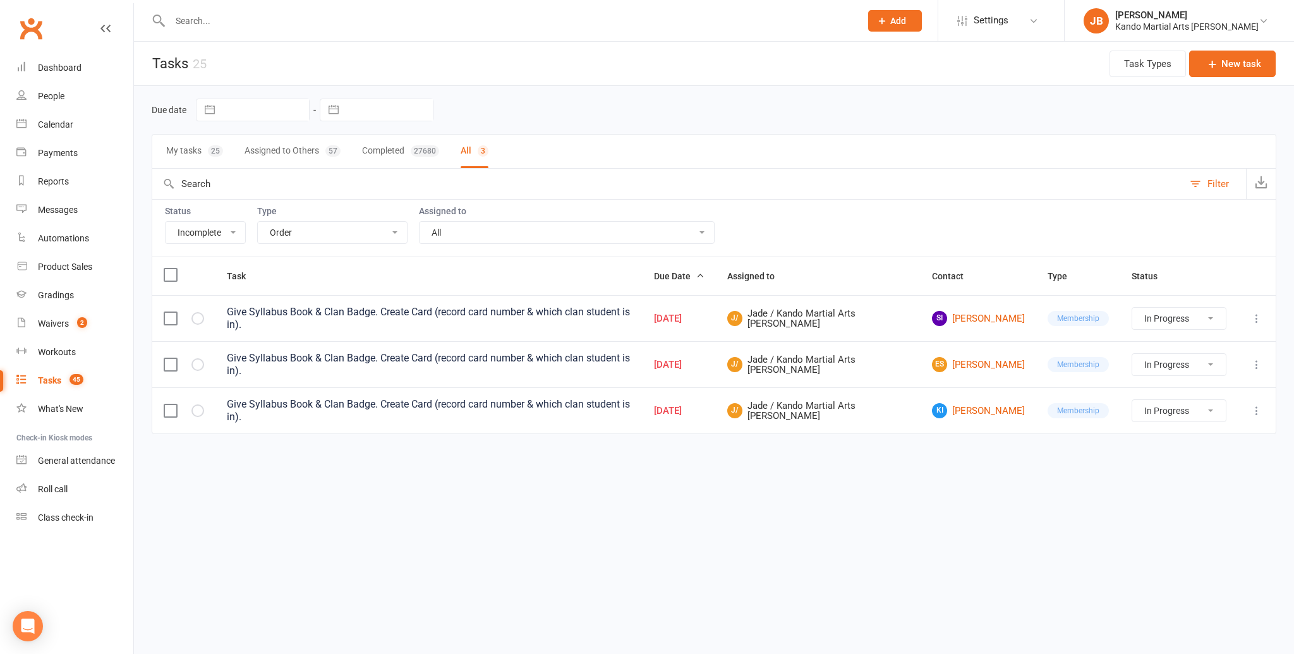
select select "started"
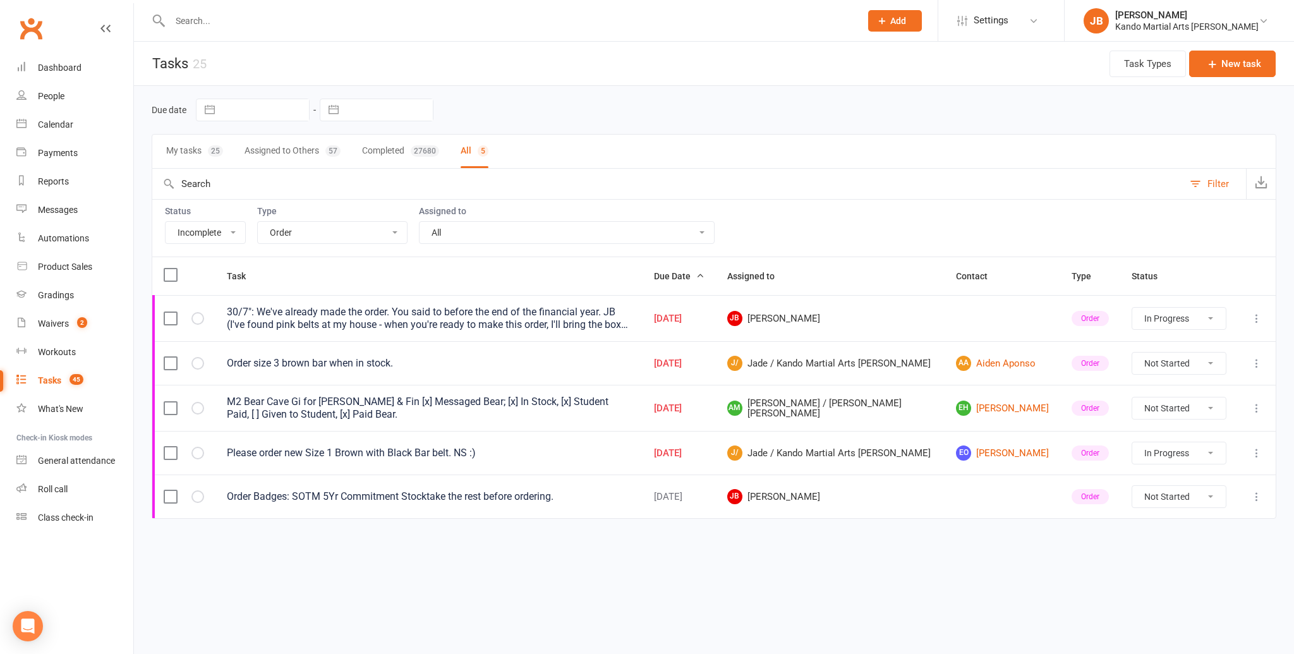
click at [287, 233] on select "All Admin Bbpc - black belt prep course Cancellation Enquiry Follow-up In-class…" at bounding box center [332, 232] width 149 height 21
select select "21718"
click at [258, 222] on select "All Admin Bbpc - black belt prep course Cancellation Enquiry Follow-up In-class…" at bounding box center [332, 232] width 149 height 21
select select "started"
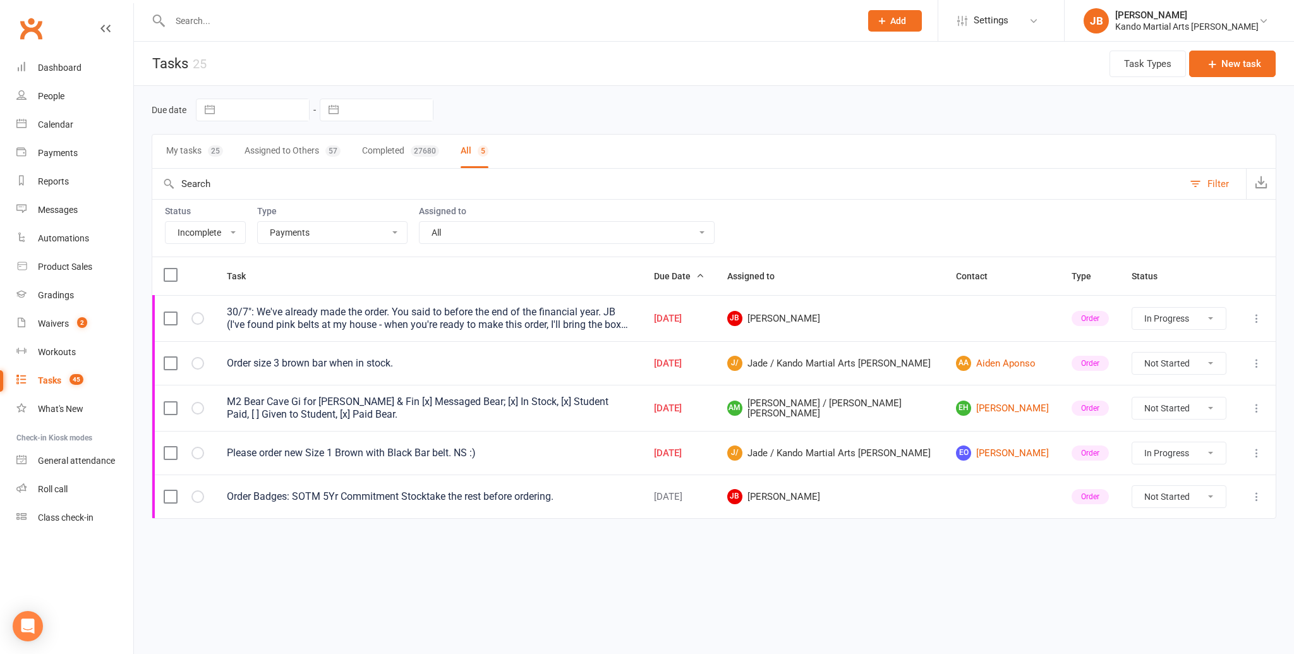
select select "started"
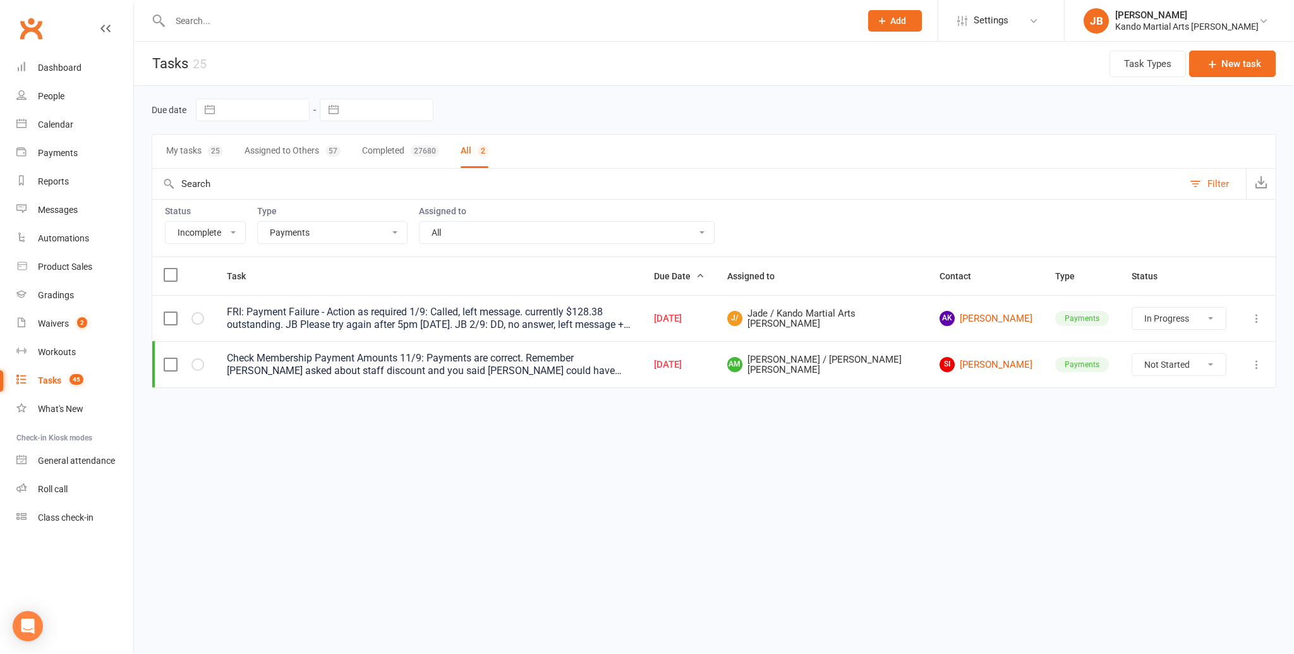
click at [1260, 317] on icon at bounding box center [1257, 318] width 13 height 13
click at [1198, 361] on link "Edit" at bounding box center [1201, 367] width 125 height 25
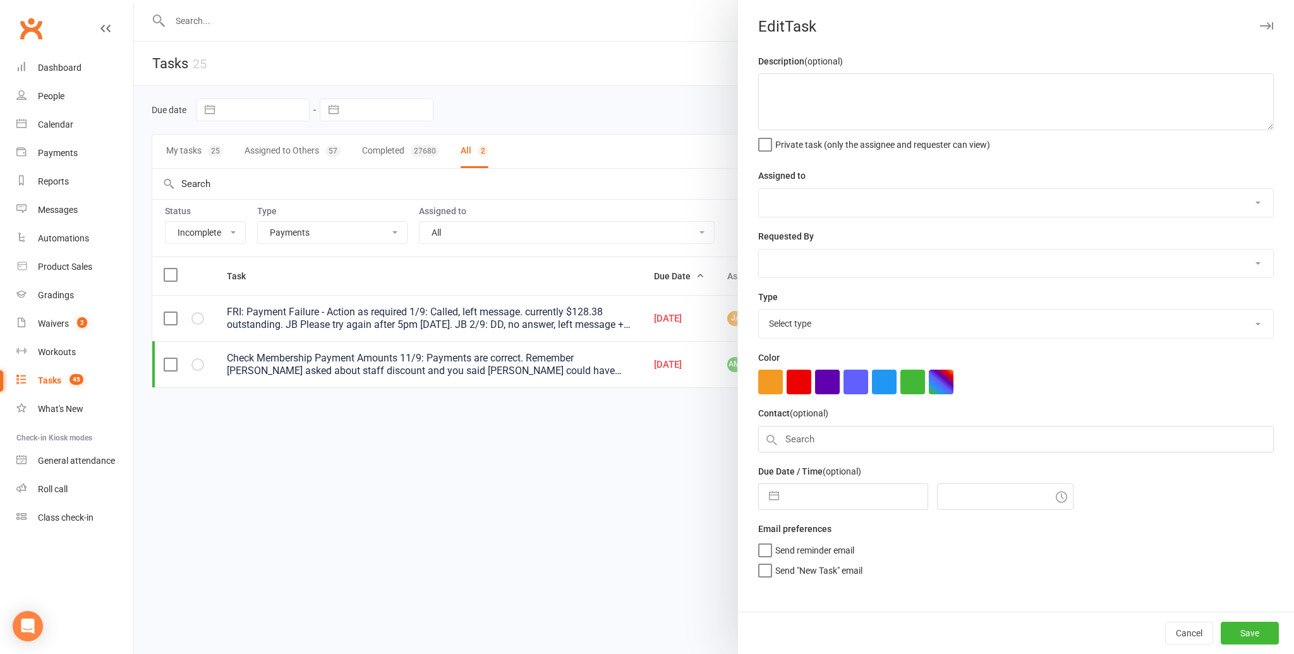
type textarea "FRI: Payment Failure - Action as required 1/9: Called, left message. currently …"
select select "33331"
type input "[DATE]"
type input "12:45pm"
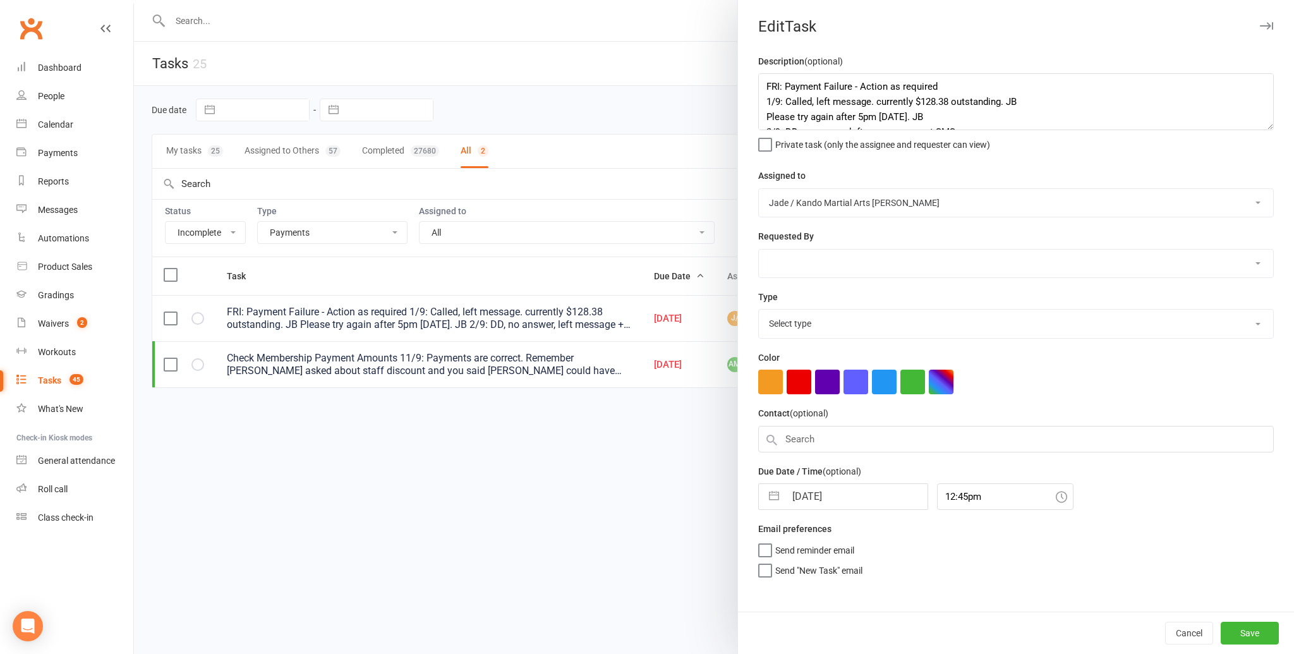
select select "21718"
click at [973, 112] on textarea "FRI: Payment Failure - Action as required 1/9: Called, left message. currently …" at bounding box center [1016, 101] width 516 height 57
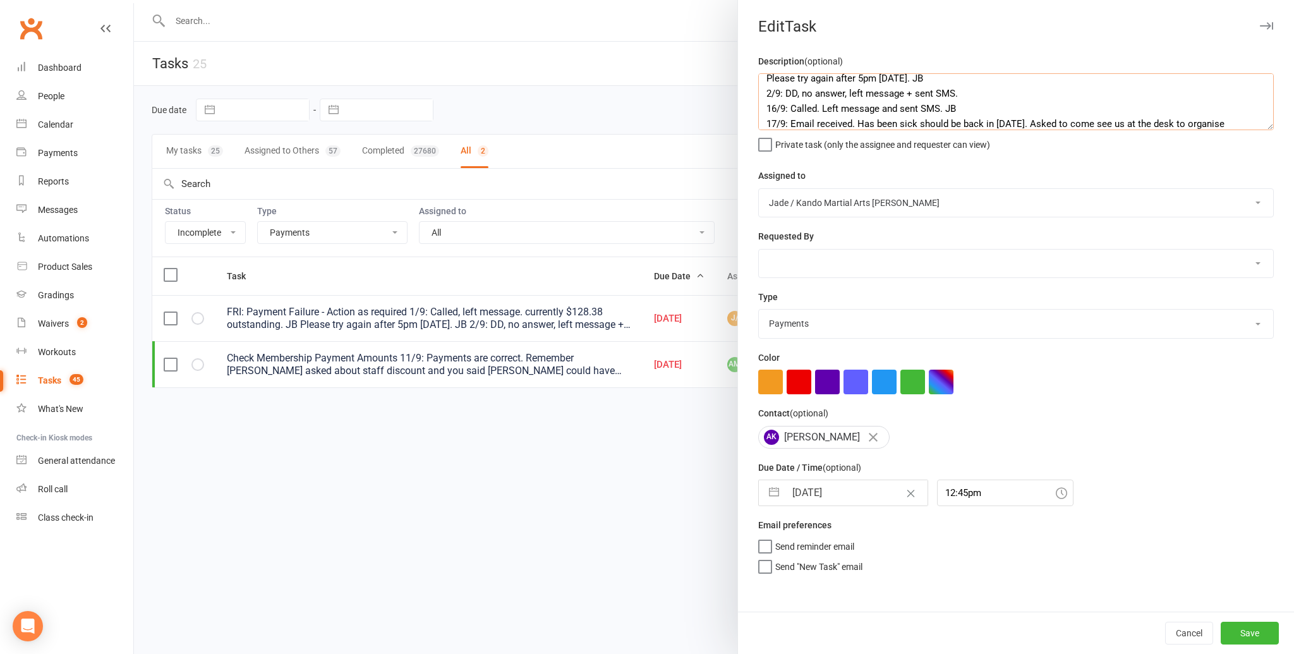
scroll to position [54, 0]
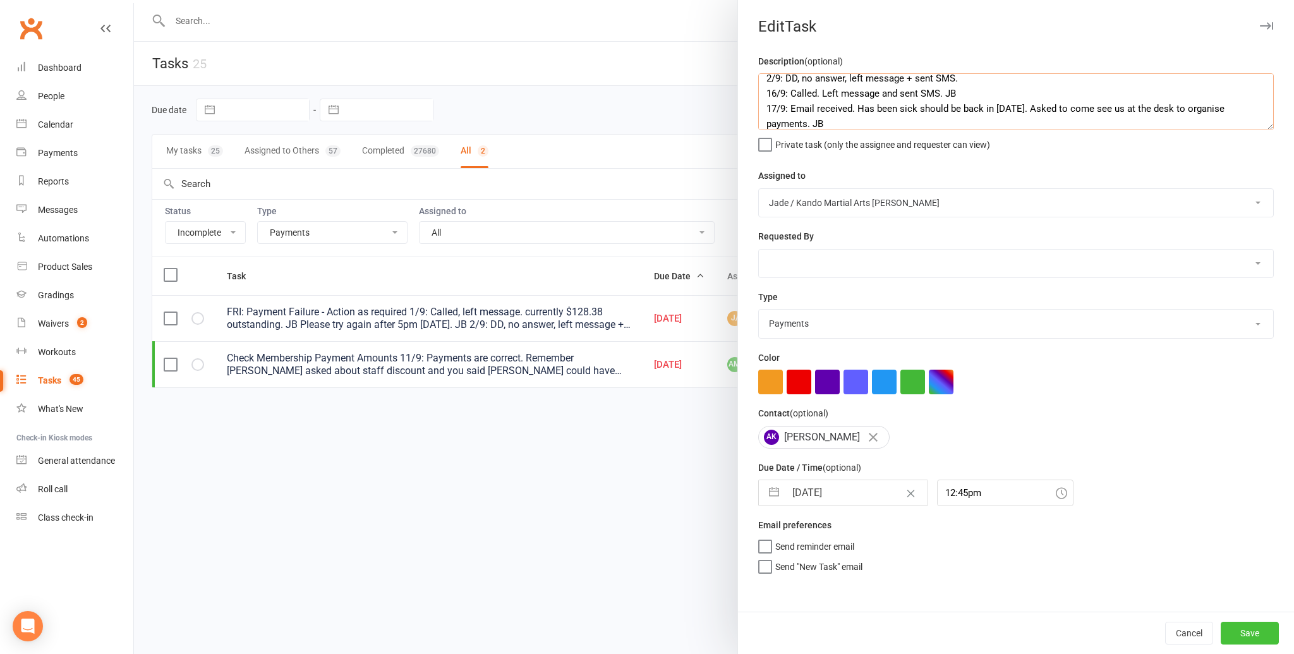
type textarea "FRI: Payment Failure - Action as required 1/9: Called, left message. currently …"
click at [1247, 622] on button "Save" at bounding box center [1250, 633] width 58 height 23
select select "started"
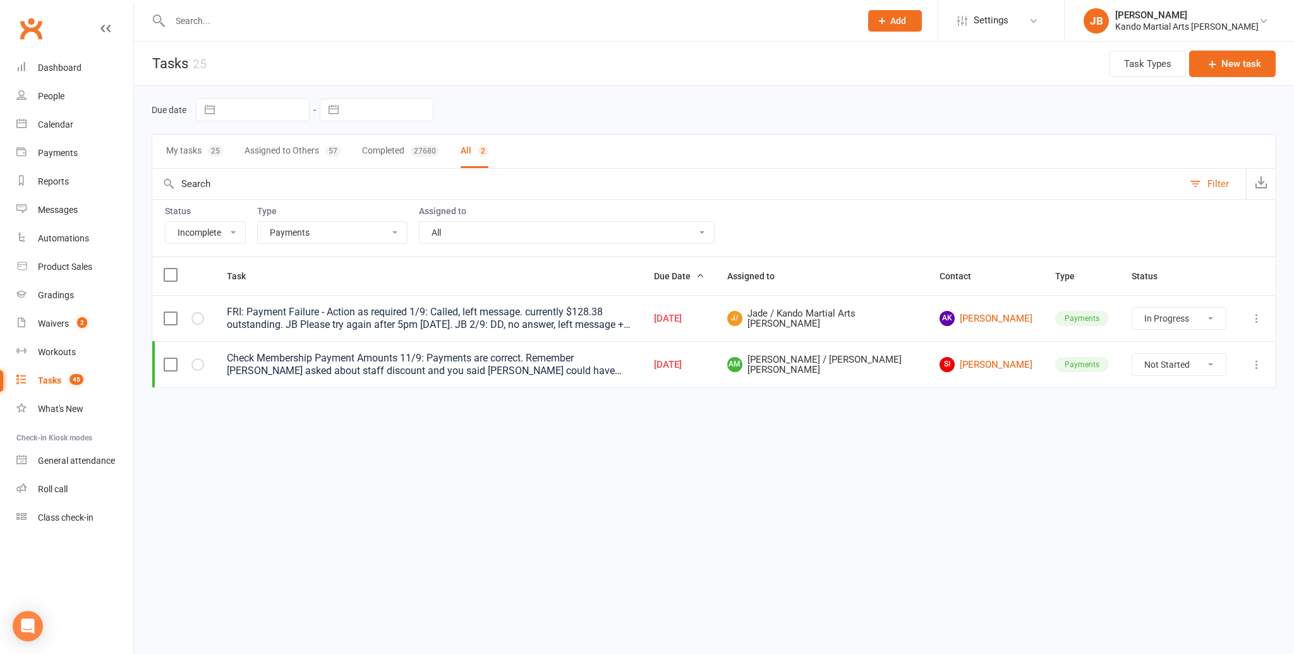
select select "started"
click at [340, 231] on select "All Admin Bbpc - black belt prep course Cancellation Enquiry Follow-up In-class…" at bounding box center [332, 232] width 149 height 21
select select "20650"
click at [258, 222] on select "All Admin Bbpc - black belt prep course Cancellation Enquiry Follow-up In-class…" at bounding box center [332, 232] width 149 height 21
select select "started"
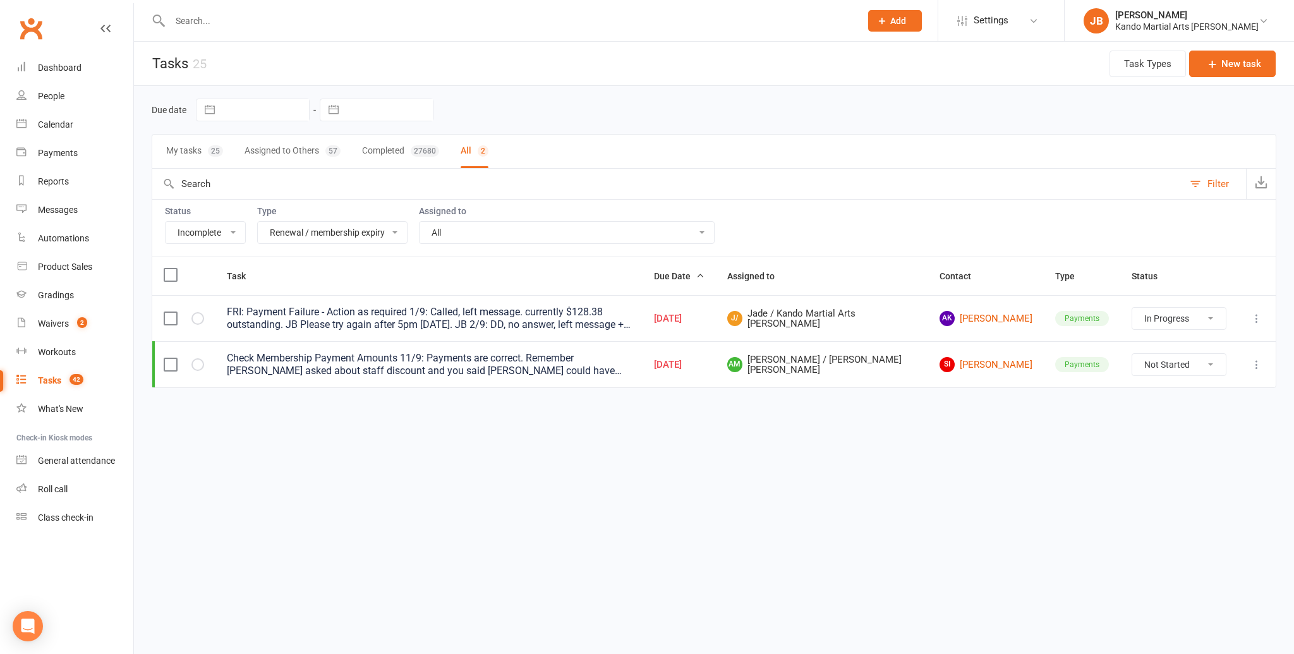
select select "started"
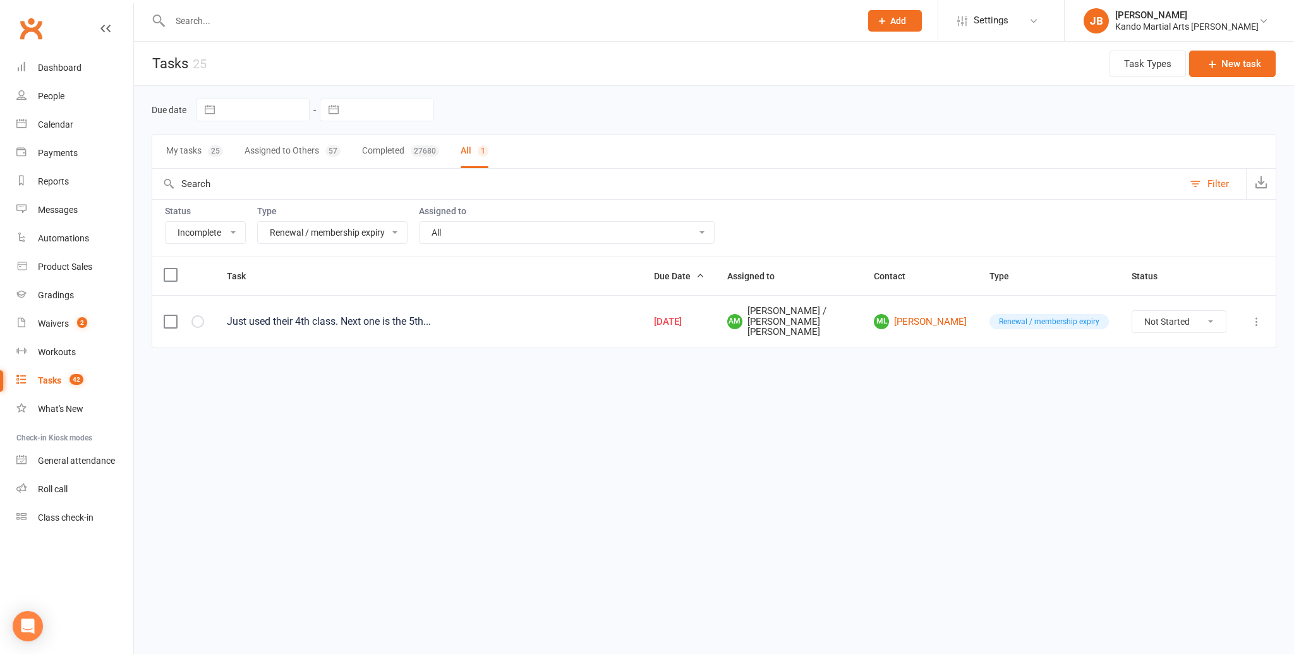
click at [304, 232] on select "All Admin Bbpc - black belt prep course Cancellation Enquiry Follow-up In-class…" at bounding box center [332, 232] width 149 height 21
click at [258, 222] on select "All Admin Bbpc - black belt prep course Cancellation Enquiry Follow-up In-class…" at bounding box center [332, 232] width 149 height 21
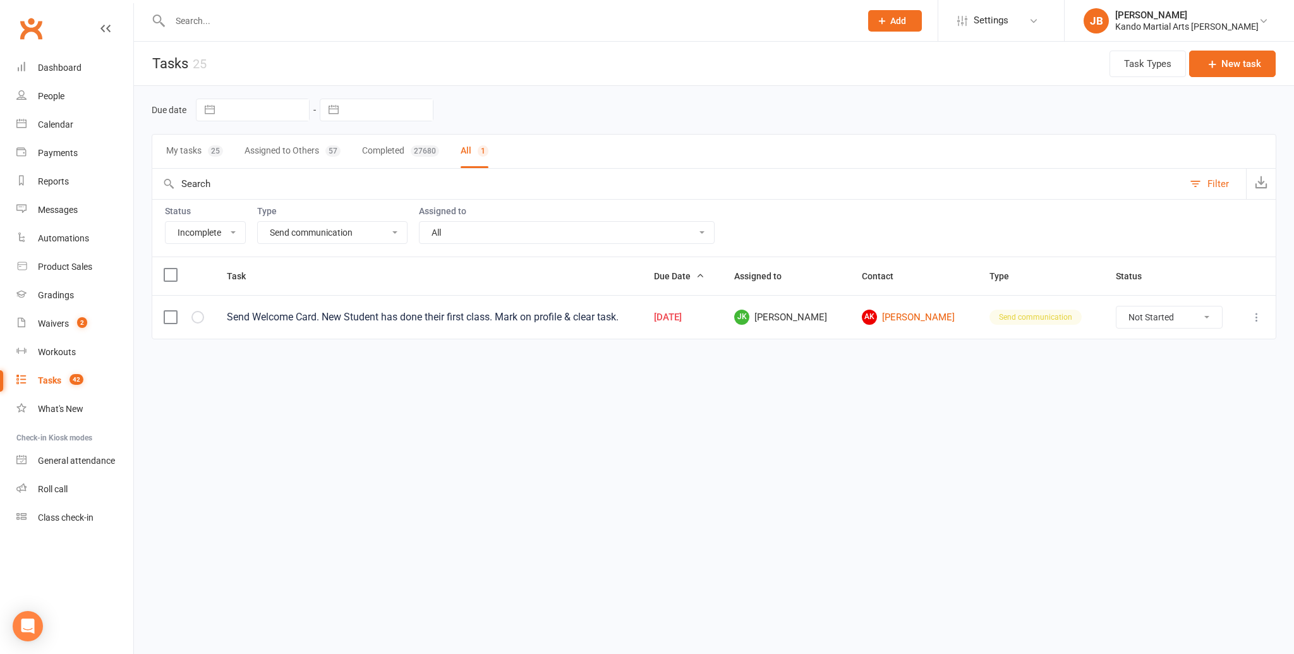
click at [307, 236] on select "All Admin Bbpc - black belt prep course Cancellation Enquiry Follow-up In-class…" at bounding box center [332, 232] width 149 height 21
click at [0, 0] on icon "button" at bounding box center [0, 0] width 0 height 0
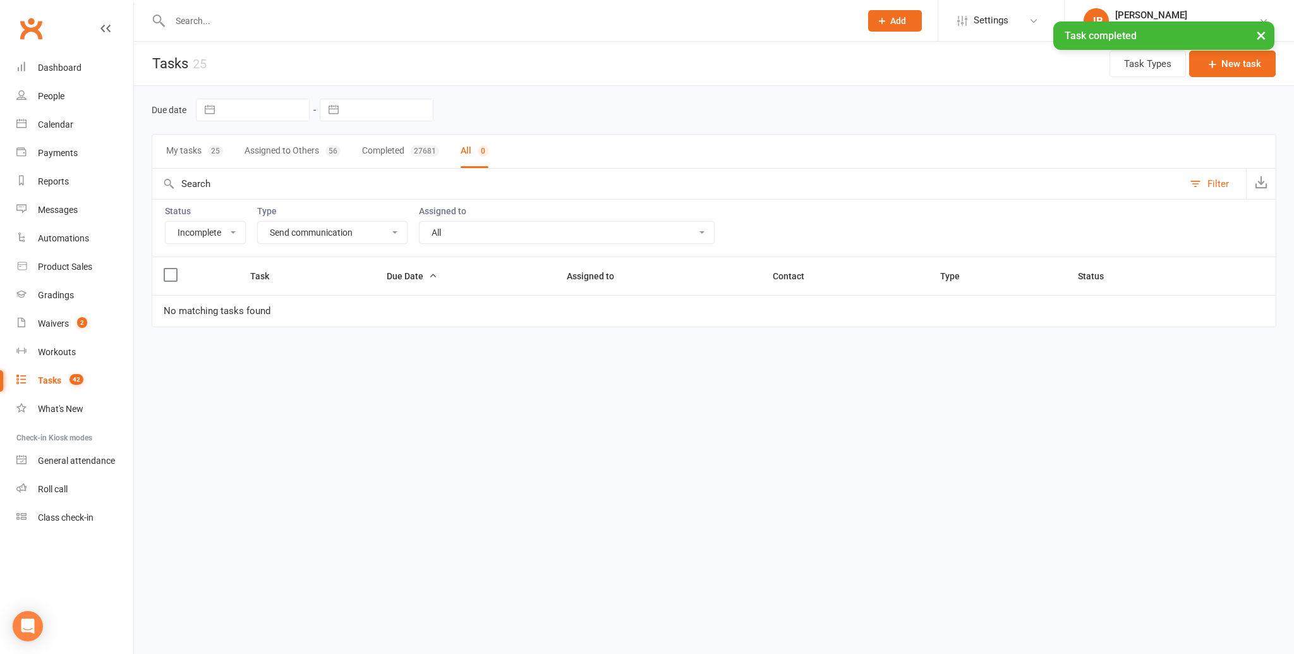
click at [299, 232] on select "All Admin Bbpc - black belt prep course Cancellation Enquiry Follow-up In-class…" at bounding box center [332, 232] width 149 height 21
select select "24292"
click at [258, 222] on select "All Admin Bbpc - black belt prep course Cancellation Enquiry Follow-up In-class…" at bounding box center [332, 232] width 149 height 21
click at [54, 125] on div "Calendar" at bounding box center [55, 124] width 35 height 10
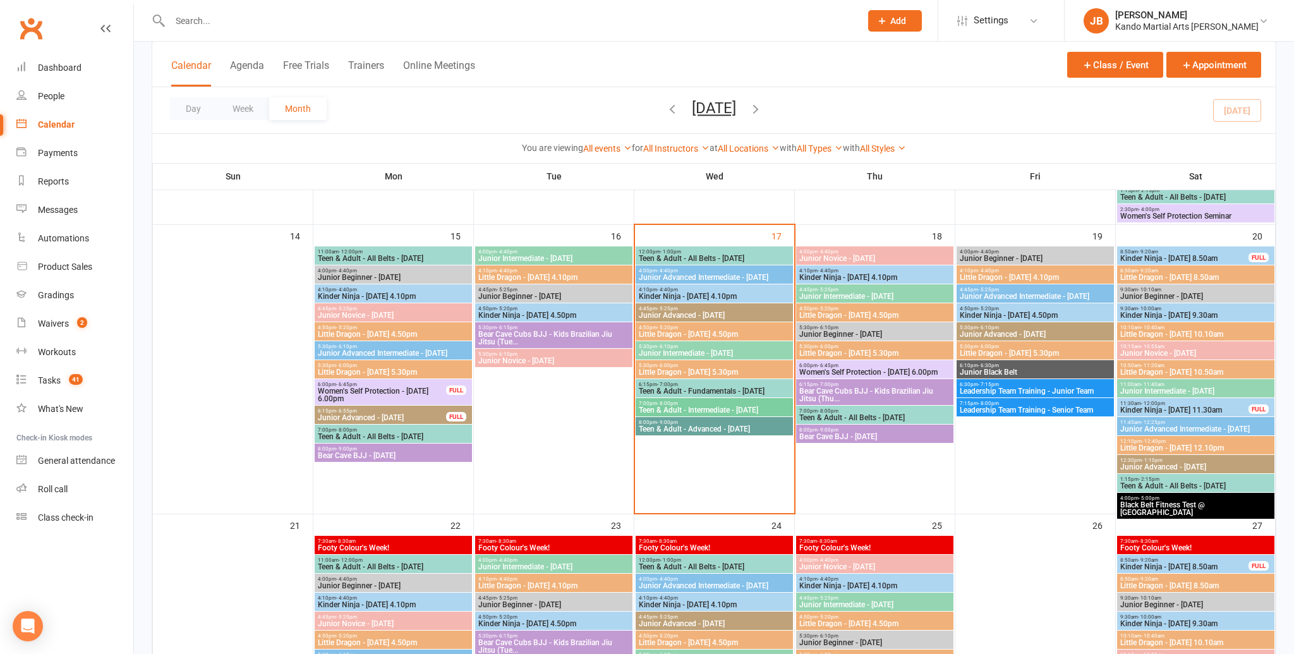
scroll to position [623, 0]
click at [698, 350] on span "Junior Intermediate - [DATE]" at bounding box center [714, 353] width 152 height 8
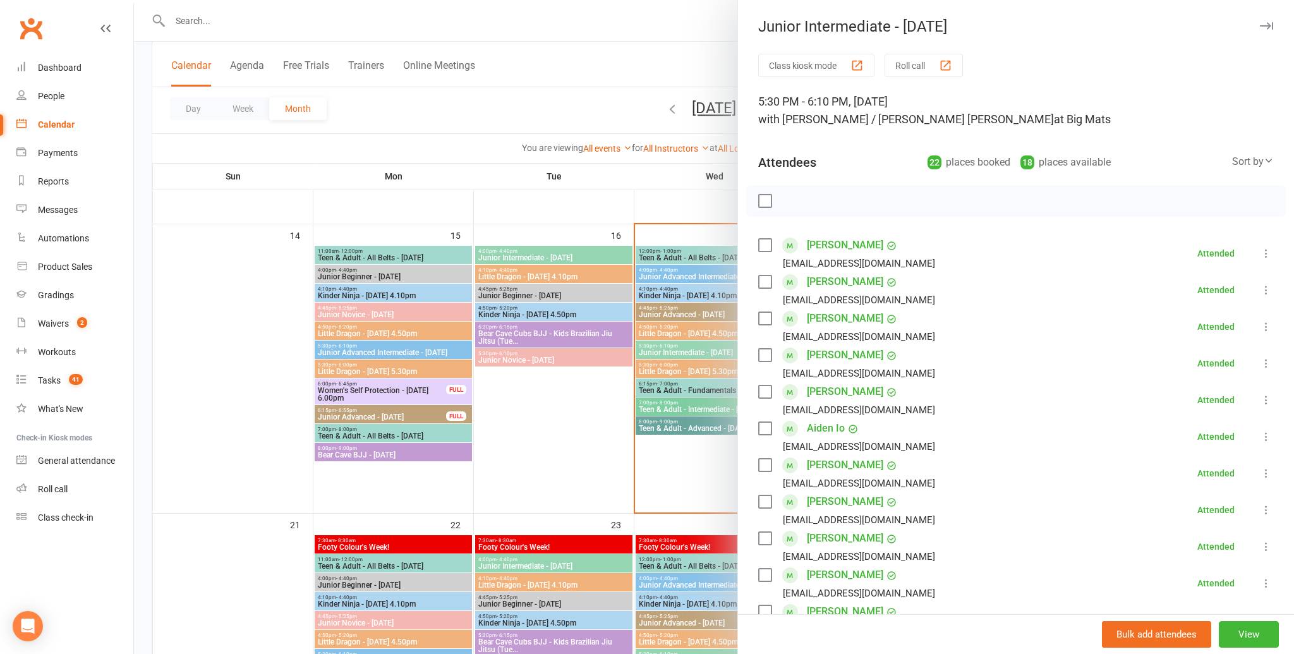
drag, startPoint x: 1267, startPoint y: 25, endPoint x: 949, endPoint y: 247, distance: 388.2
click at [1267, 25] on icon "button" at bounding box center [1266, 26] width 13 height 8
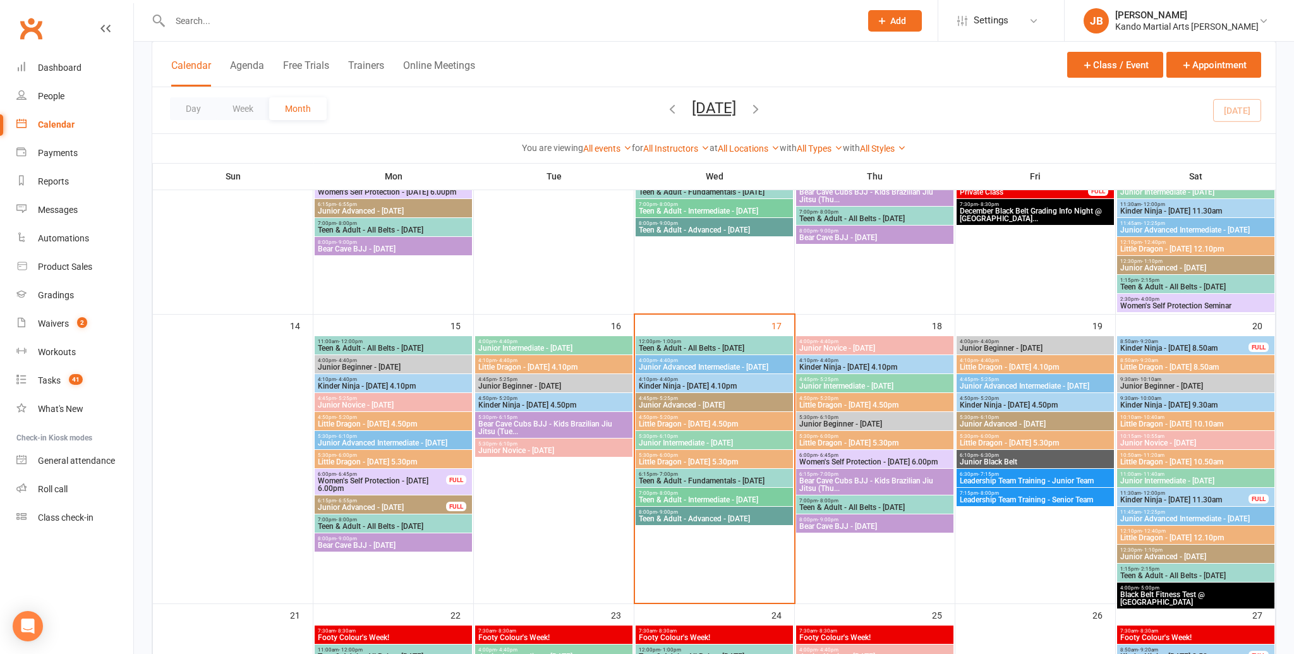
scroll to position [362, 0]
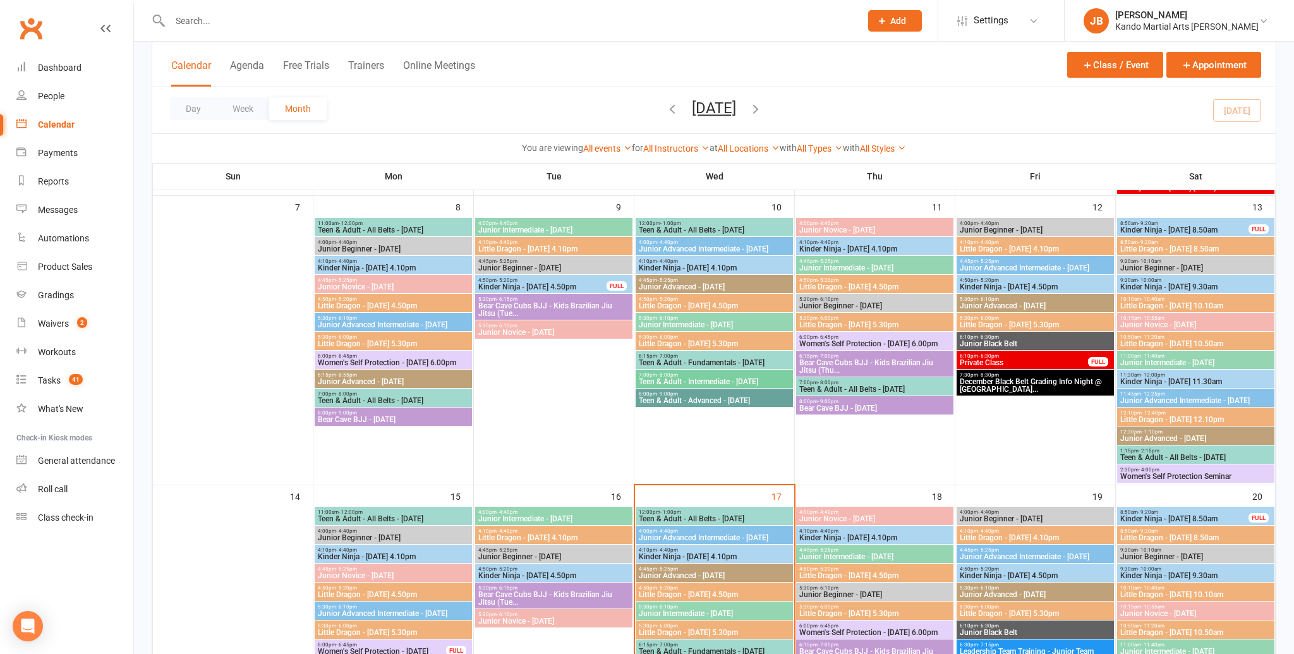
click at [686, 321] on span "Junior Intermediate - [DATE]" at bounding box center [714, 325] width 152 height 8
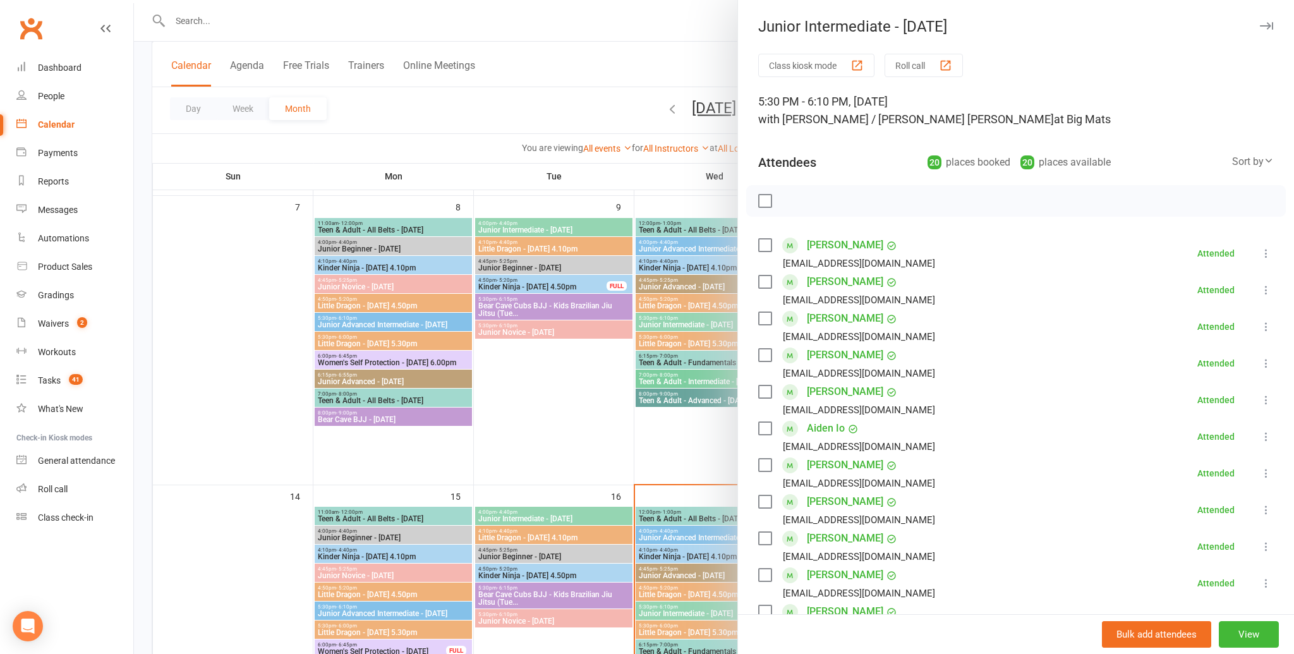
click at [1263, 29] on icon "button" at bounding box center [1266, 26] width 13 height 8
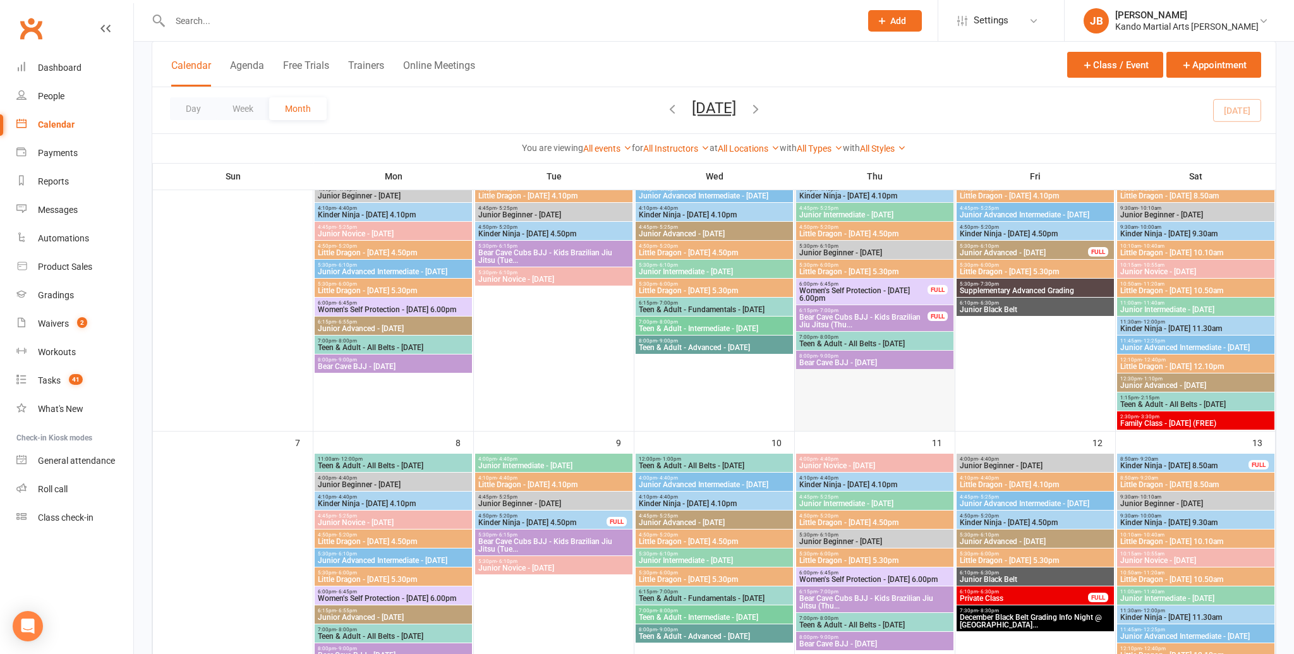
scroll to position [83, 0]
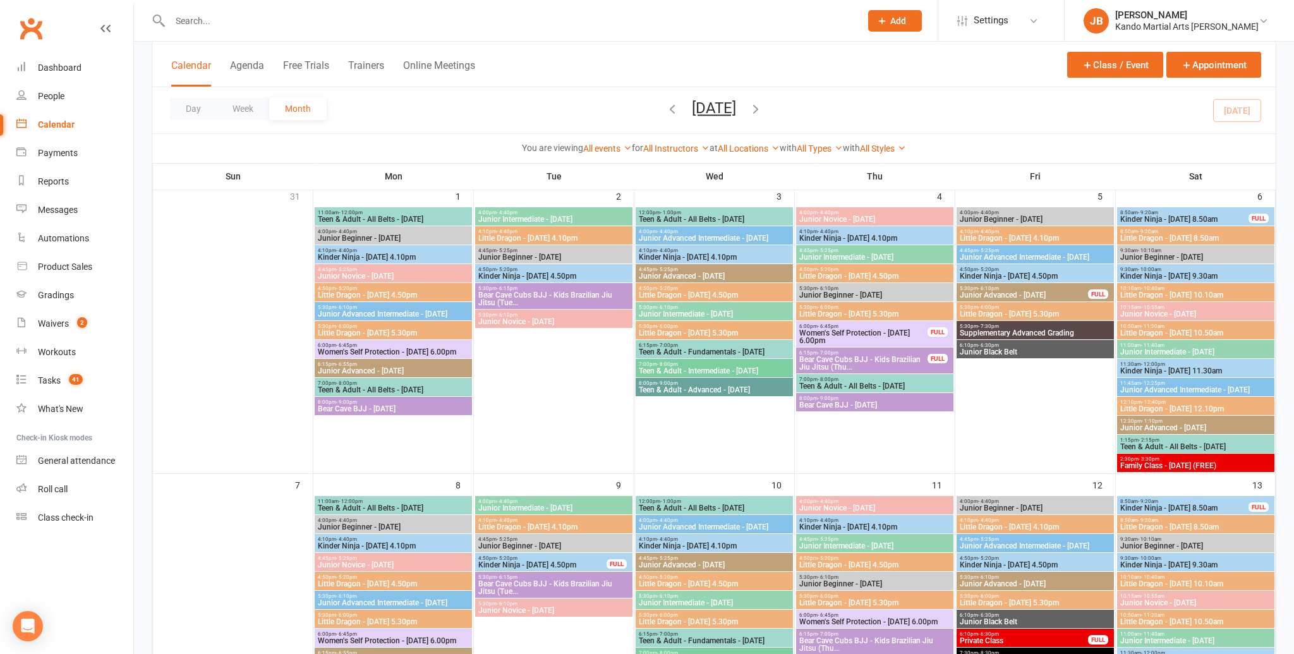
click at [710, 311] on span "Junior Intermediate - [DATE]" at bounding box center [714, 314] width 152 height 8
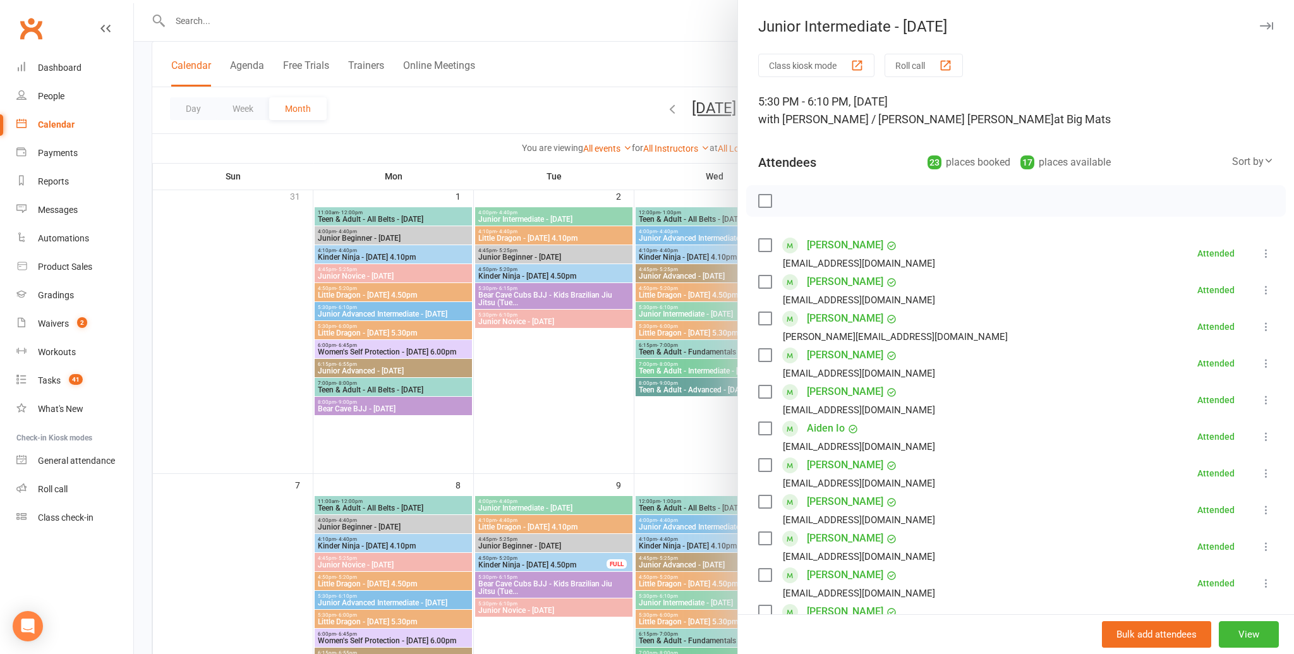
click at [1260, 24] on icon "button" at bounding box center [1266, 26] width 13 height 8
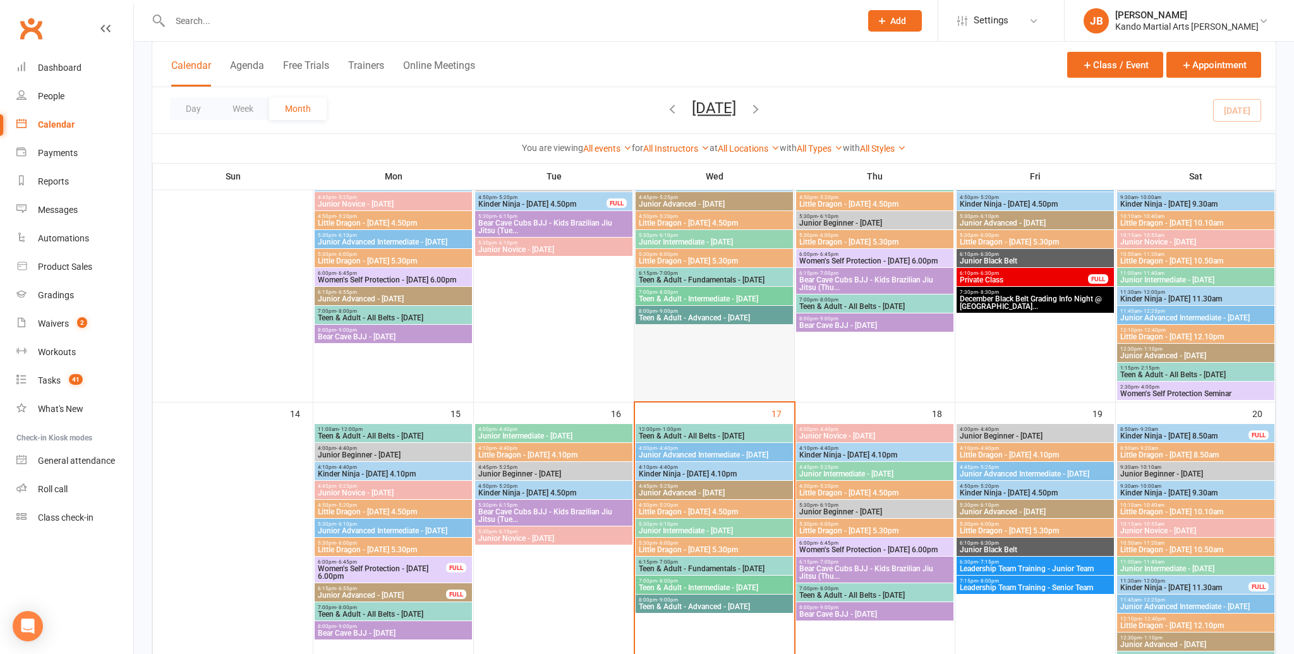
scroll to position [450, 0]
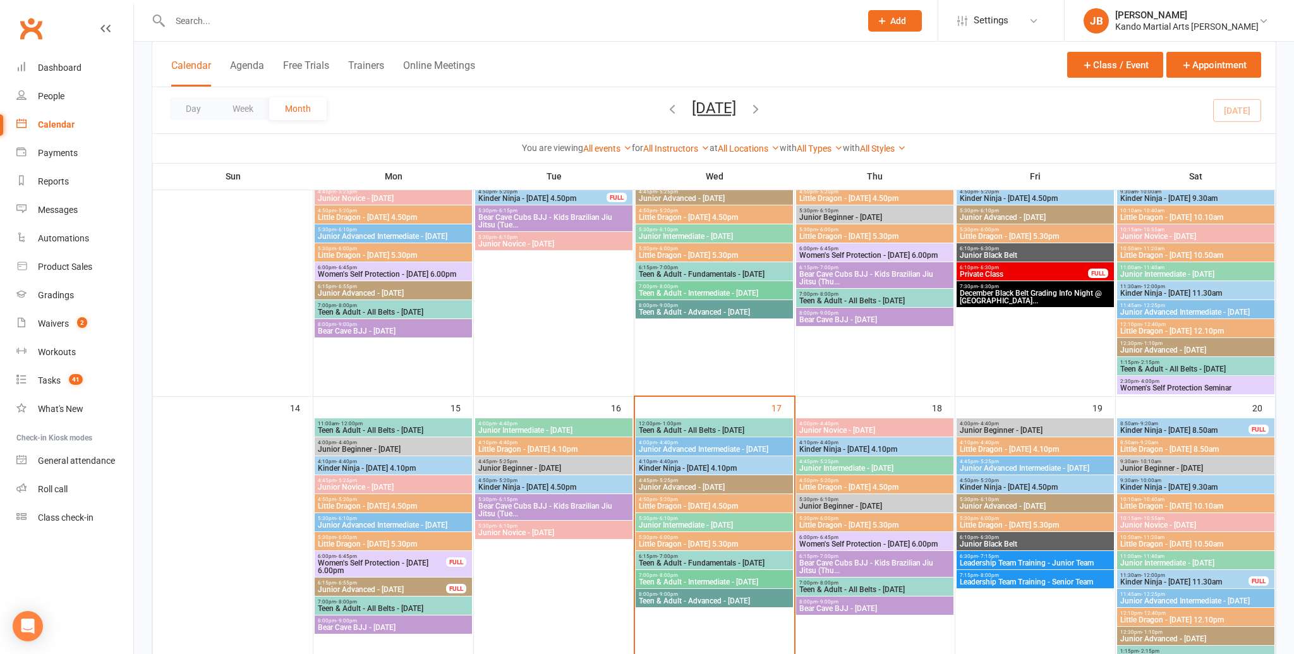
click at [708, 490] on span "Junior Advanced - [DATE]" at bounding box center [714, 488] width 152 height 8
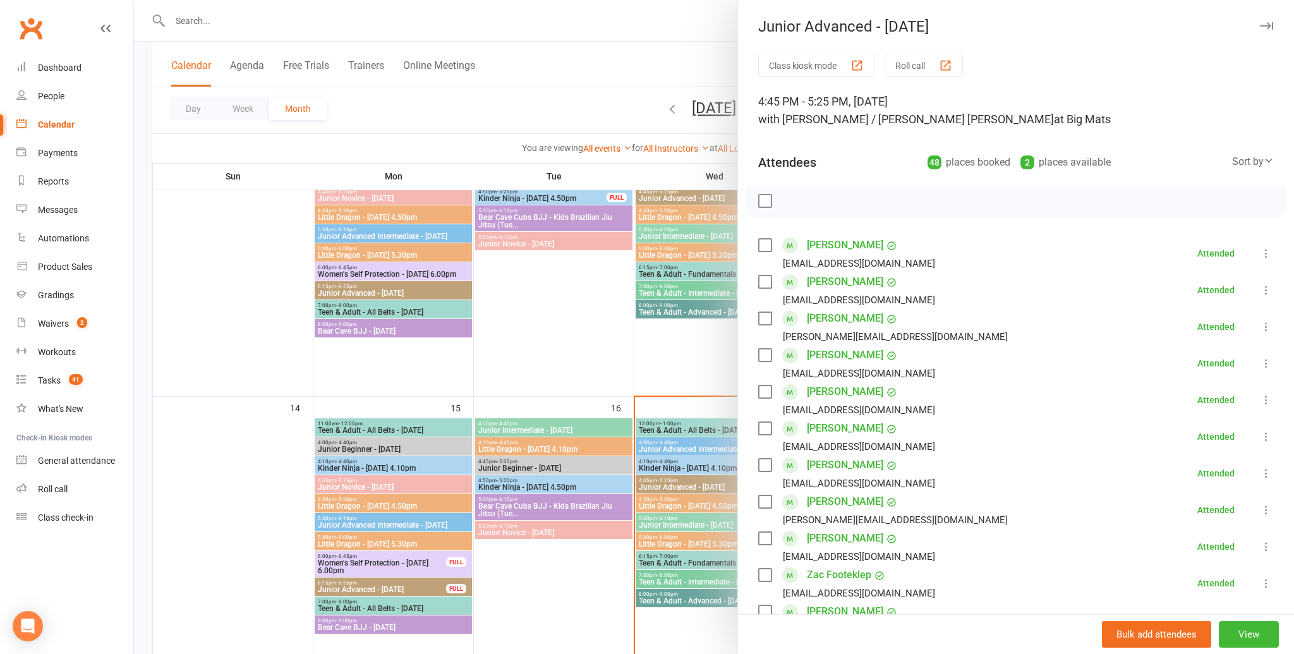
click at [1268, 23] on icon "button" at bounding box center [1266, 26] width 13 height 8
